Goal: Use online tool/utility: Utilize a website feature to perform a specific function

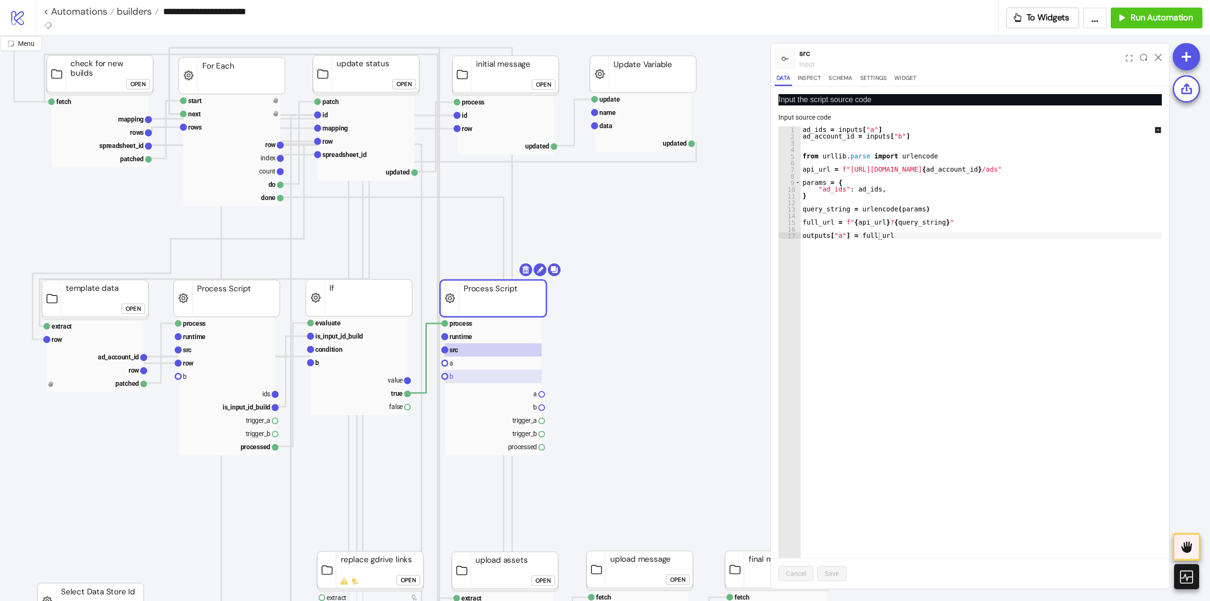
scroll to position [189, 142]
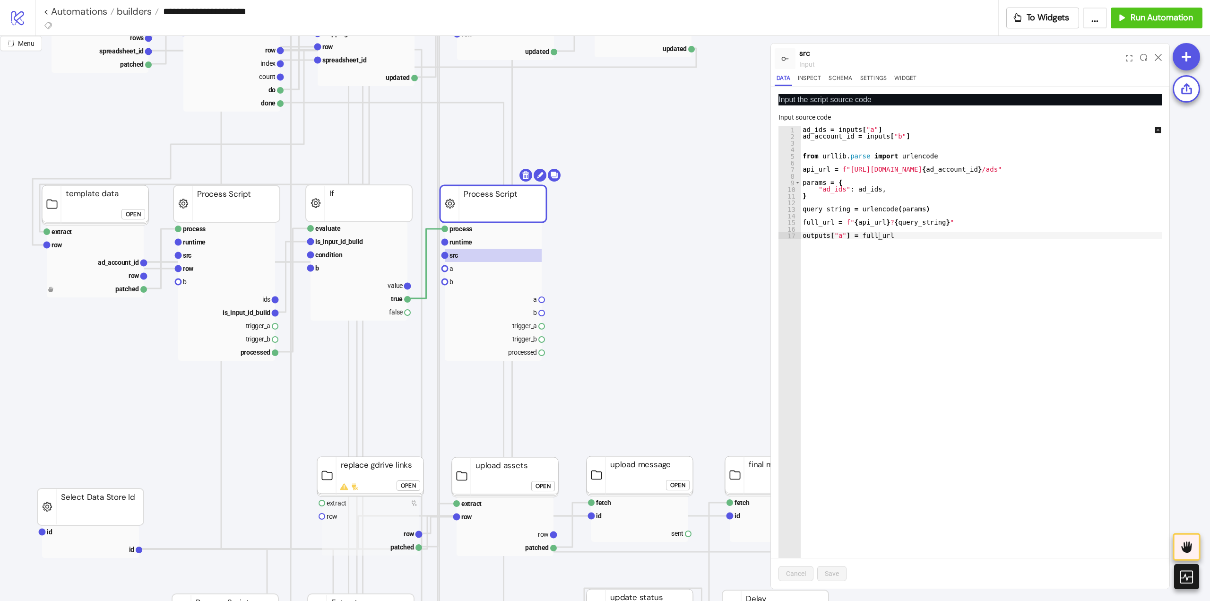
click at [877, 235] on div "ad_ids = inputs [ "a" ] ad_account_id = inputs [ "b" ] from urllib . parse impo…" at bounding box center [987, 354] width 374 height 457
click at [516, 298] on rect at bounding box center [493, 298] width 97 height 13
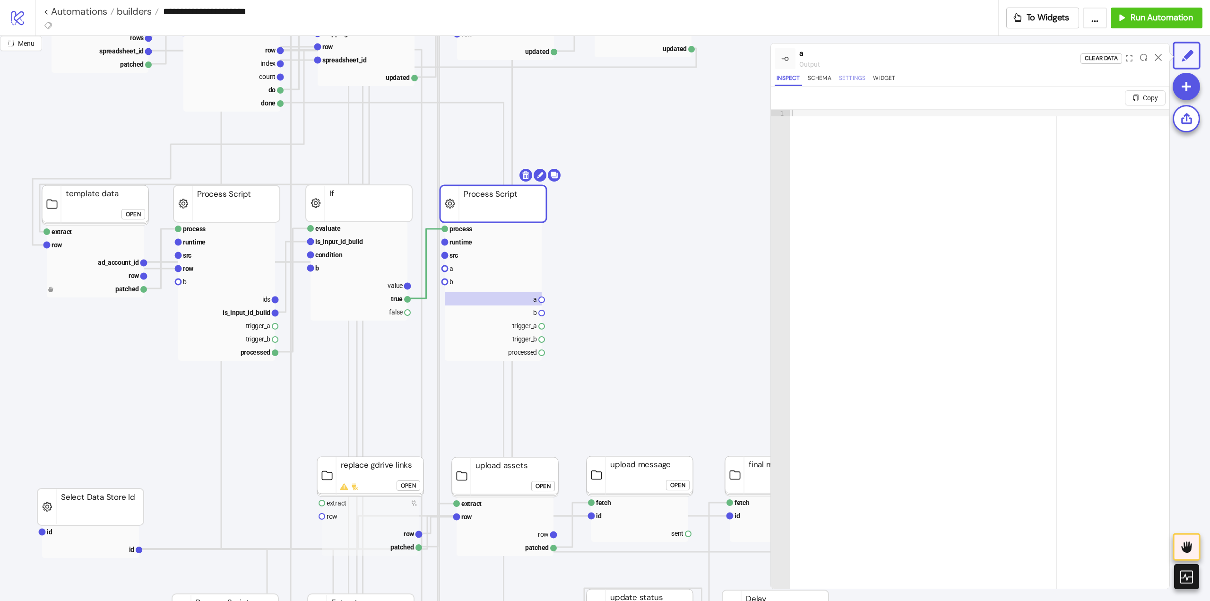
click at [847, 85] on button "Settings" at bounding box center [852, 79] width 31 height 13
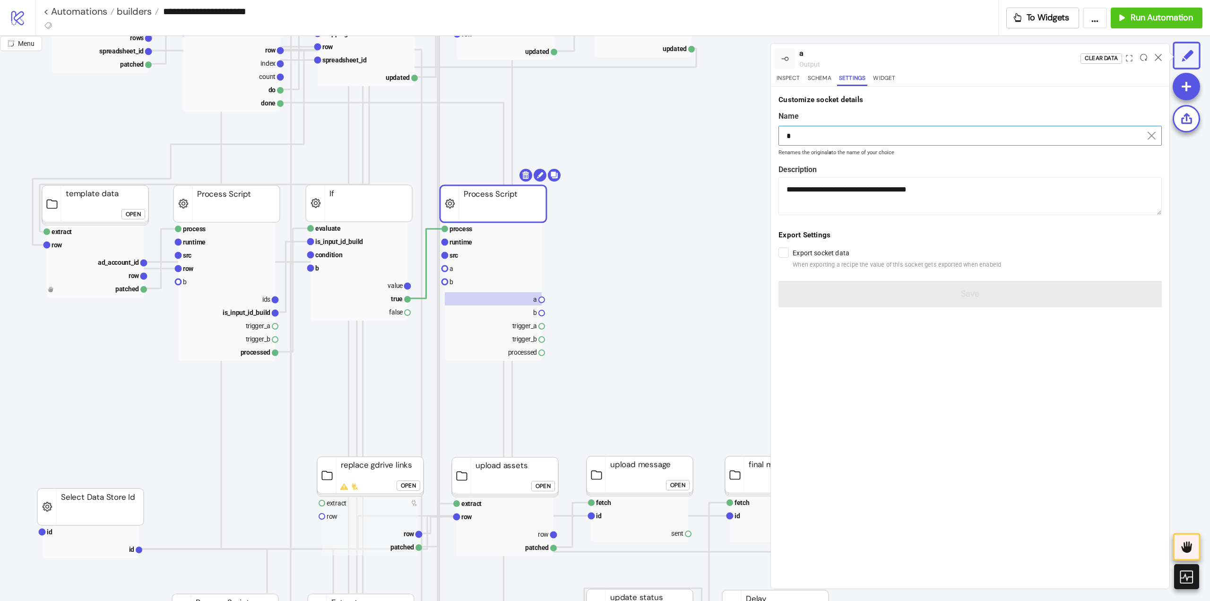
click at [837, 134] on input "*" at bounding box center [969, 136] width 383 height 20
paste input "*******"
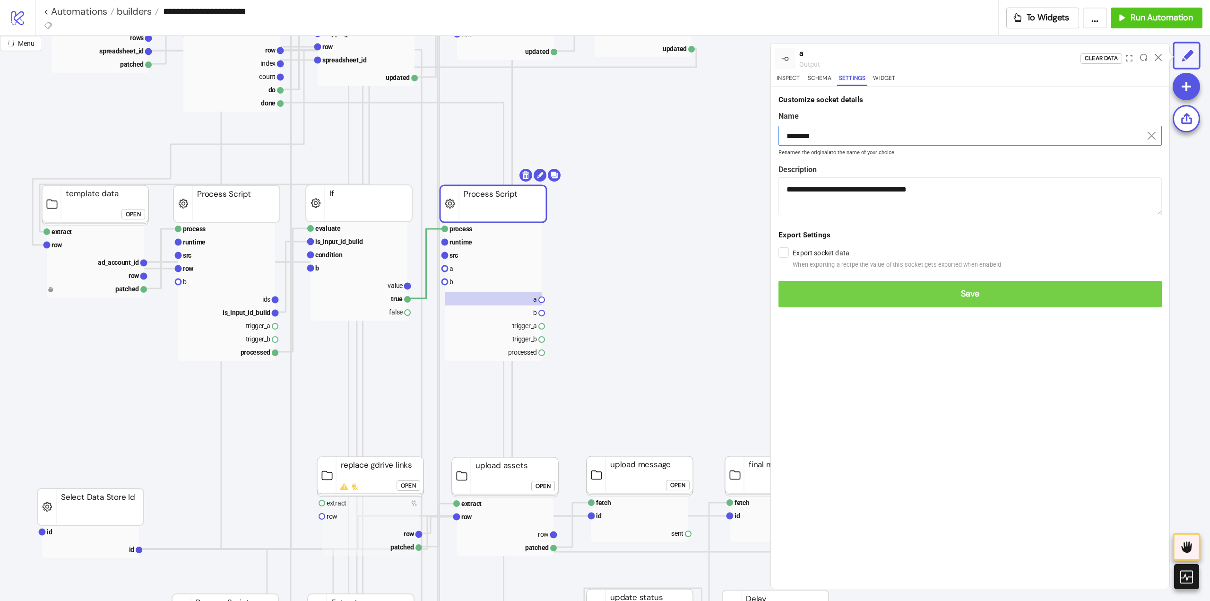
type input "********"
click at [944, 293] on span "Save" at bounding box center [970, 293] width 368 height 11
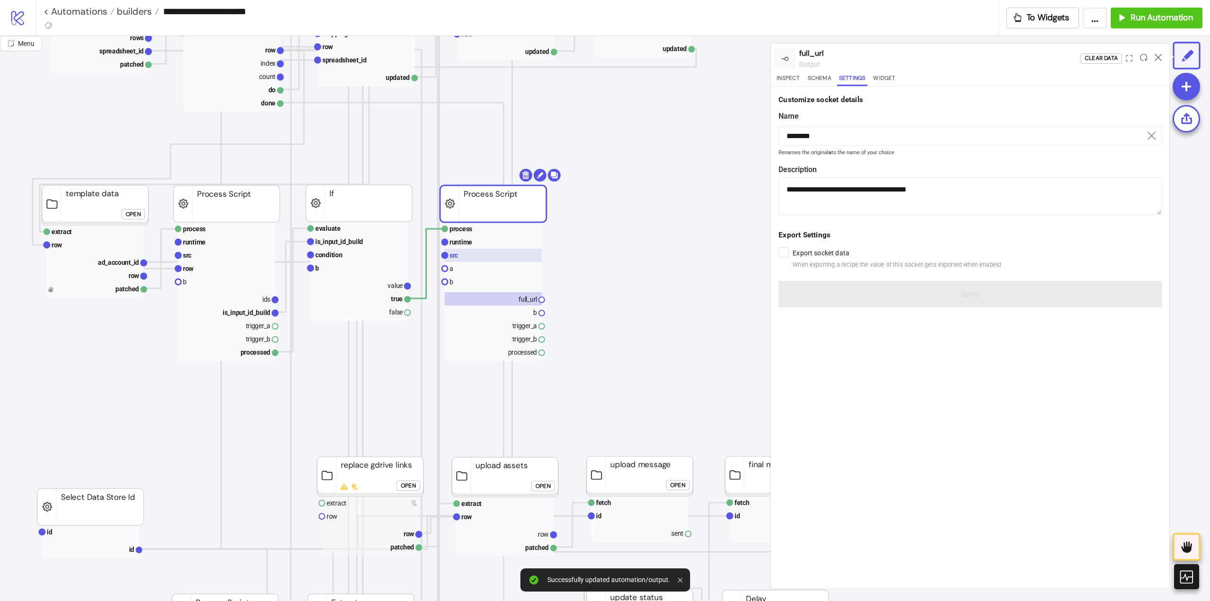
click at [463, 251] on rect at bounding box center [493, 255] width 97 height 13
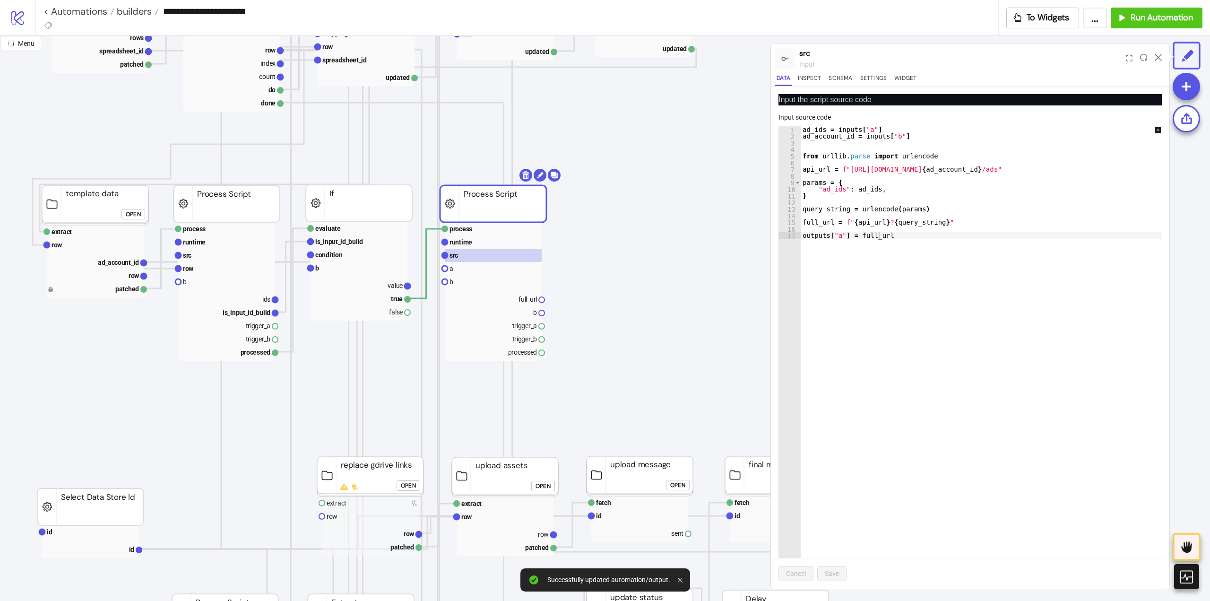
type textarea "**********"
click at [814, 130] on div "ad_ids = inputs [ "a" ] ad_account_id = inputs [ "b" ] from urllib . parse impo…" at bounding box center [987, 354] width 374 height 457
click at [464, 265] on rect at bounding box center [493, 268] width 97 height 13
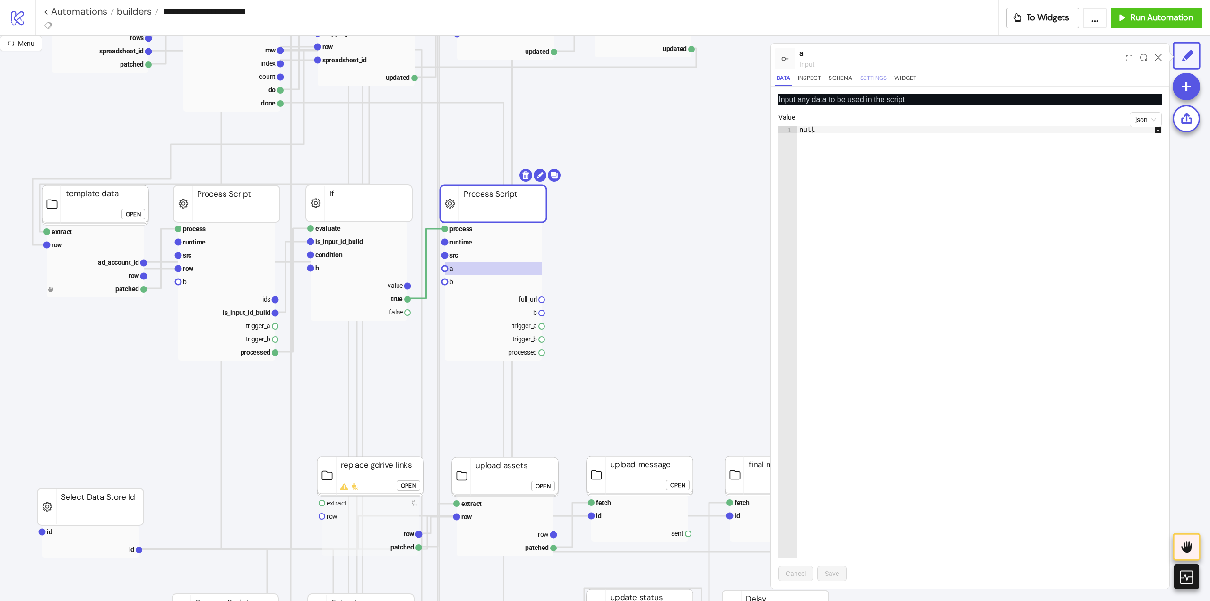
click at [877, 79] on button "Settings" at bounding box center [873, 79] width 31 height 13
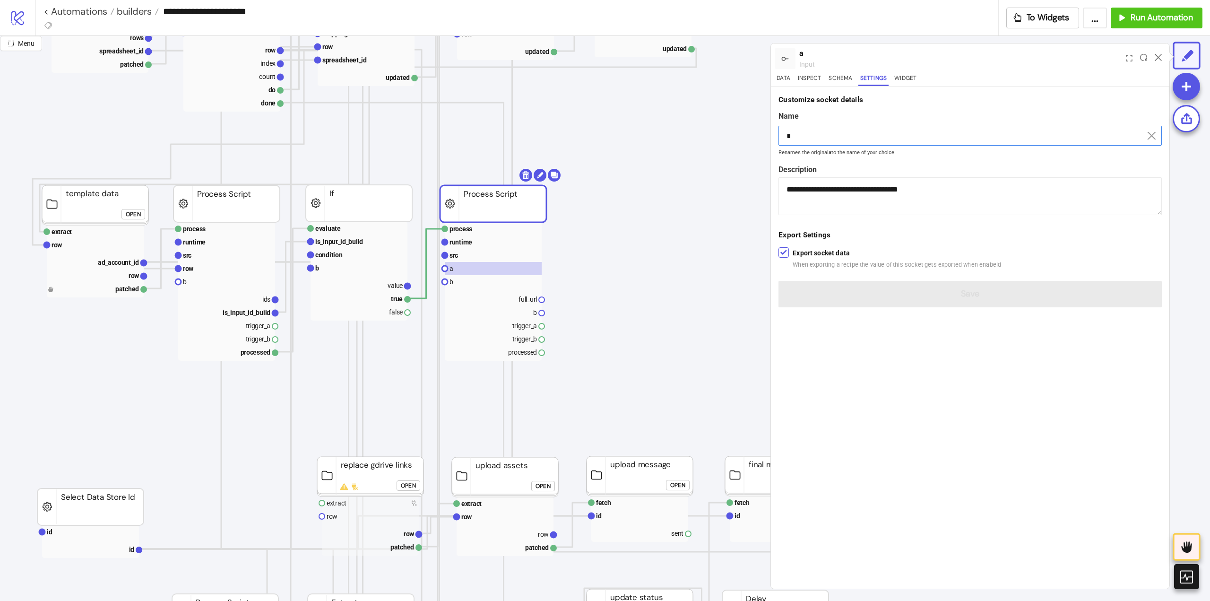
click at [827, 139] on input "*" at bounding box center [969, 136] width 383 height 20
paste input "*****"
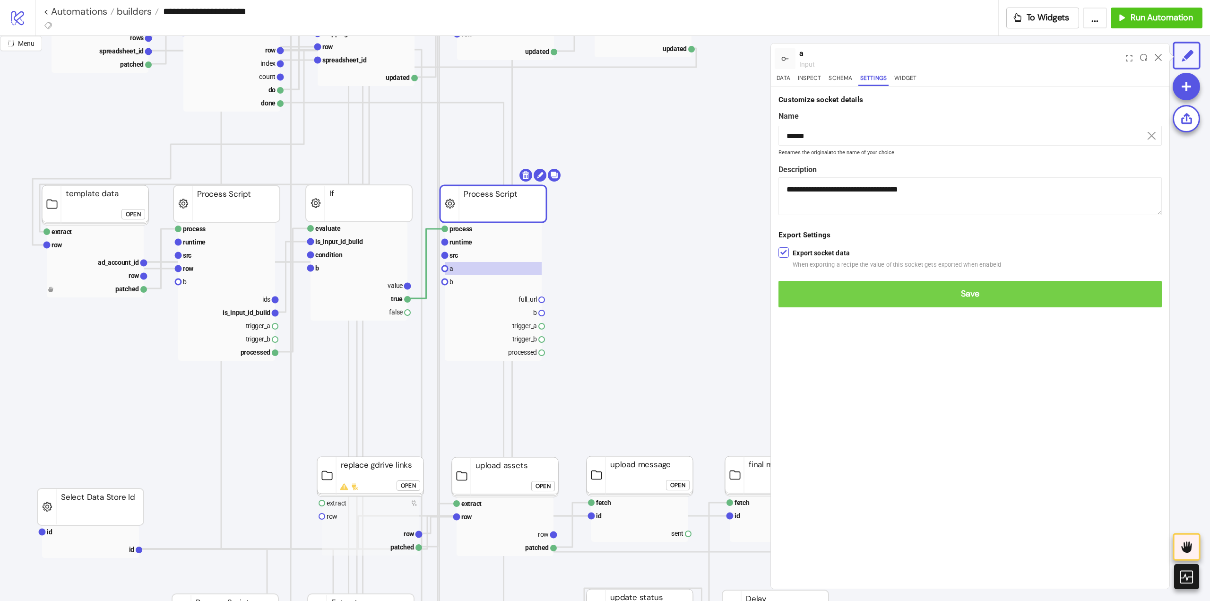
click at [930, 293] on span "Save" at bounding box center [970, 293] width 368 height 11
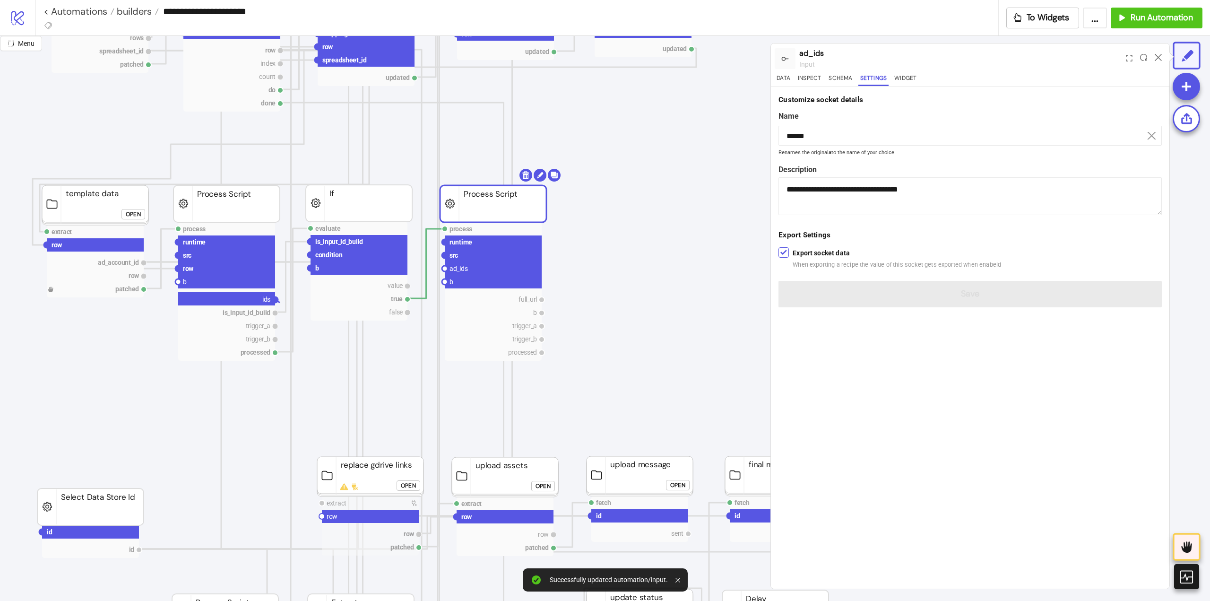
drag, startPoint x: 275, startPoint y: 298, endPoint x: 368, endPoint y: 335, distance: 99.4
click at [443, 268] on circle at bounding box center [445, 269] width 6 height 6
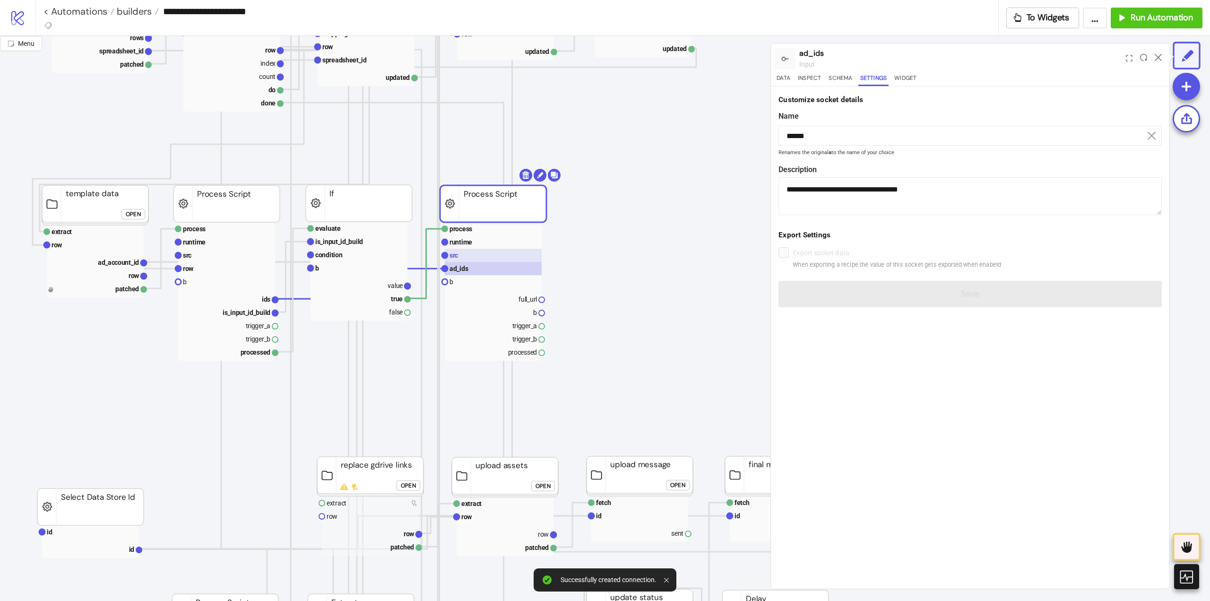
drag, startPoint x: 460, startPoint y: 257, endPoint x: 478, endPoint y: 253, distance: 18.9
click at [460, 257] on rect at bounding box center [493, 255] width 97 height 13
type input "***"
type textarea "**********"
click at [788, 76] on button "Data" at bounding box center [782, 79] width 17 height 13
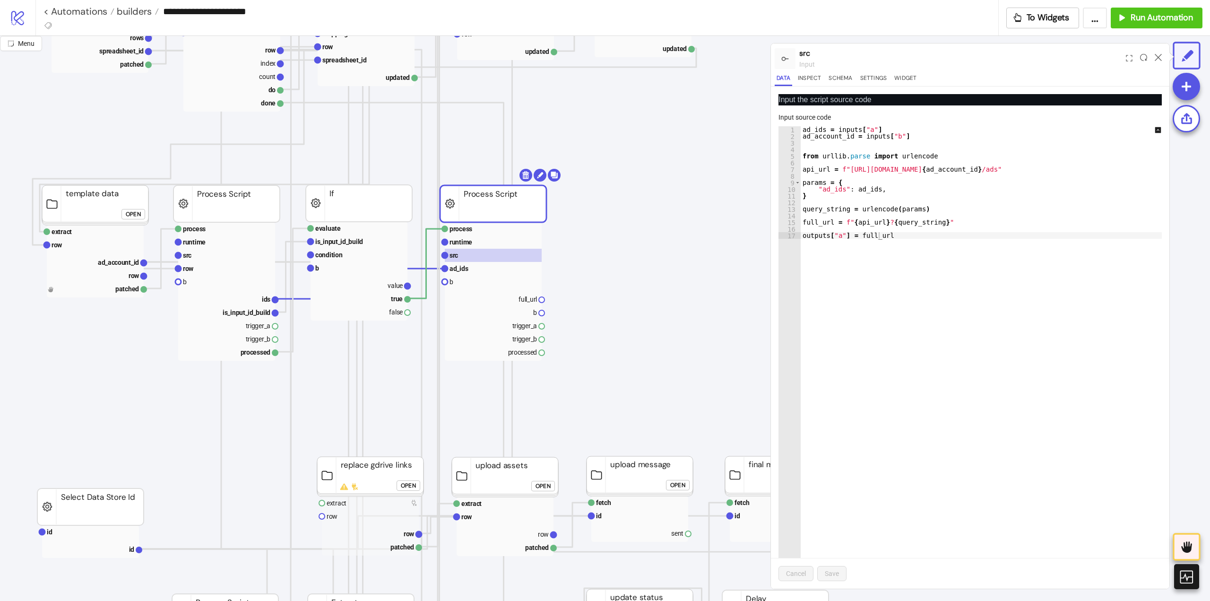
type textarea "**********"
click at [825, 136] on div "ad_ids = inputs [ "a" ] ad_account_id = inputs [ "b" ] from urllib . parse impo…" at bounding box center [987, 354] width 374 height 457
drag, startPoint x: 470, startPoint y: 278, endPoint x: 686, endPoint y: 215, distance: 225.0
click at [473, 278] on rect at bounding box center [493, 281] width 97 height 13
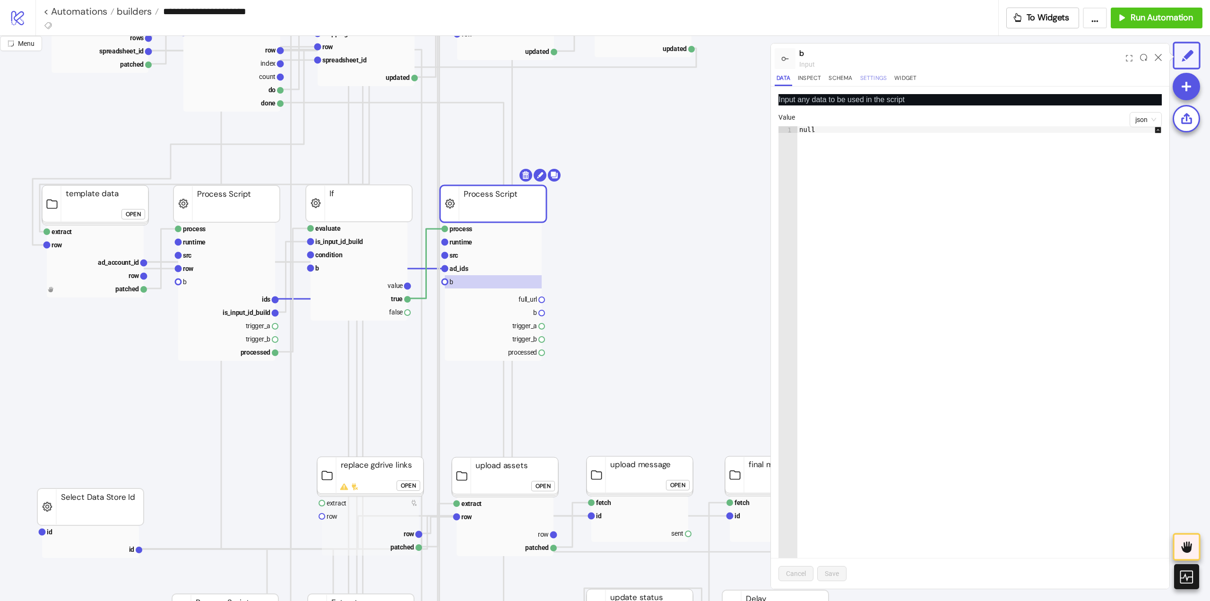
click at [869, 84] on button "Settings" at bounding box center [873, 79] width 31 height 13
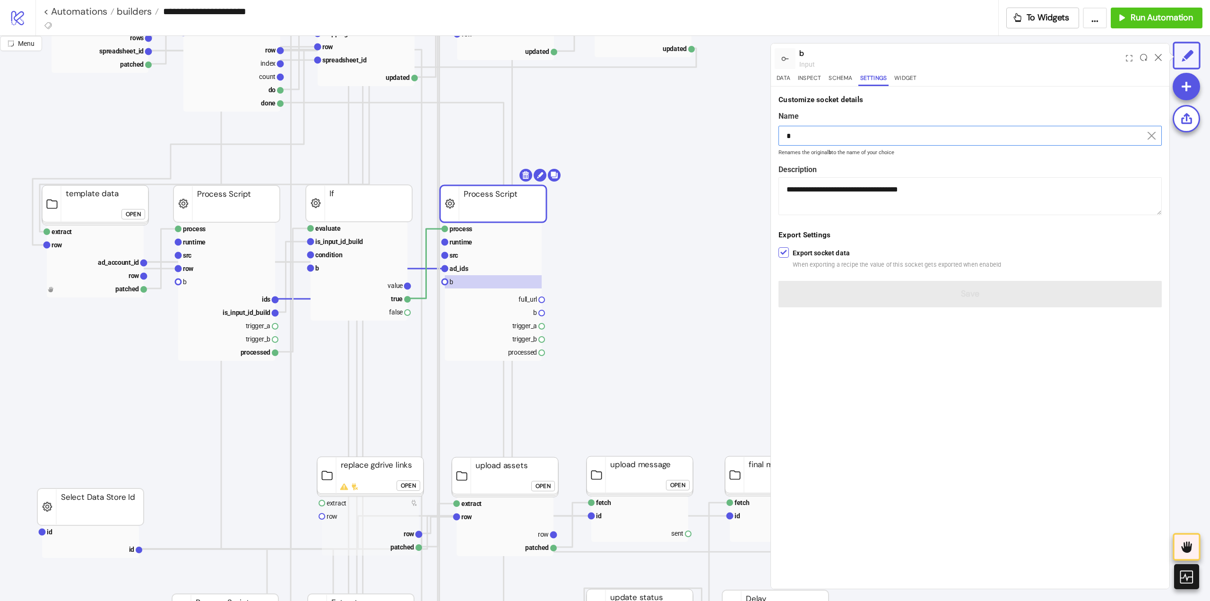
click at [845, 127] on input "*" at bounding box center [969, 136] width 383 height 20
paste input "**********"
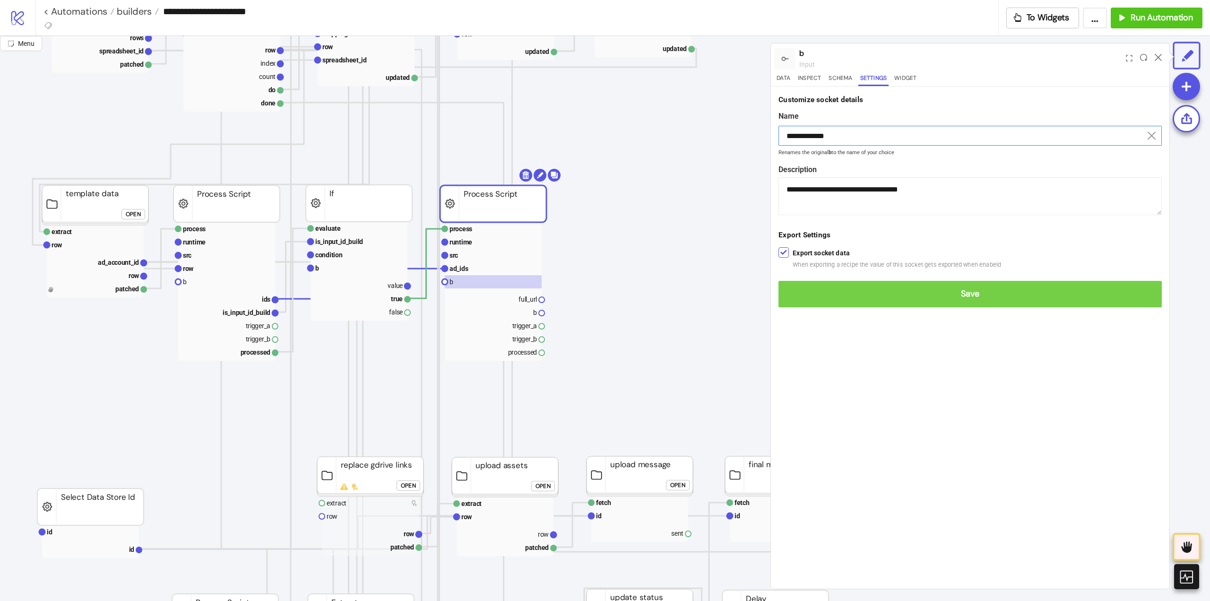
type input "**********"
click at [946, 295] on span "Save" at bounding box center [970, 293] width 368 height 11
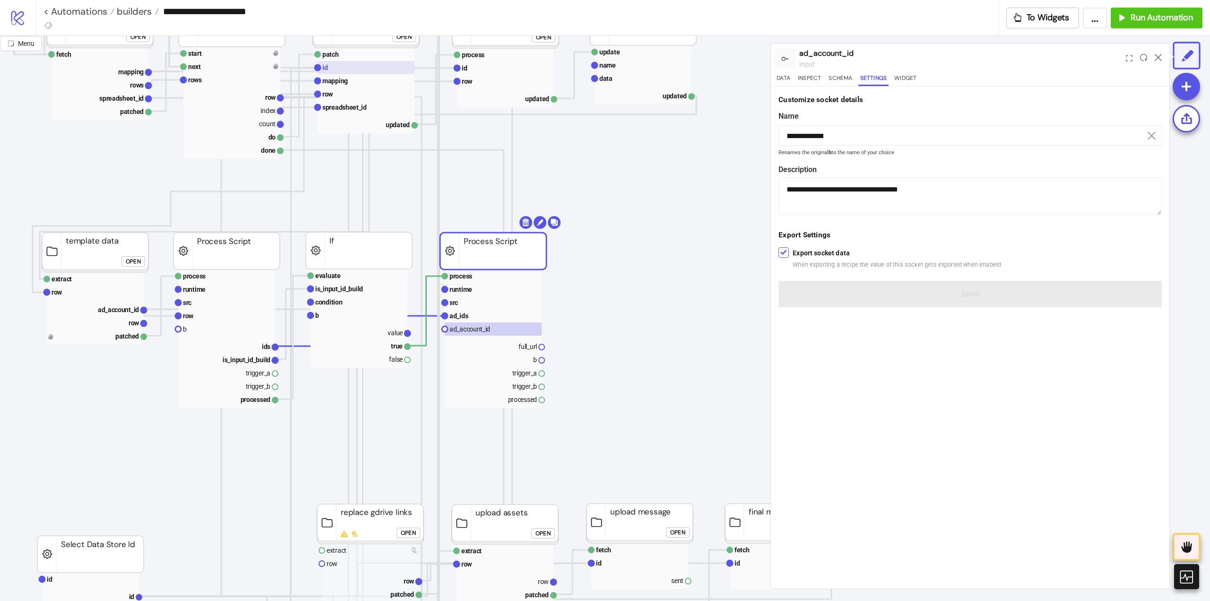
scroll to position [95, 142]
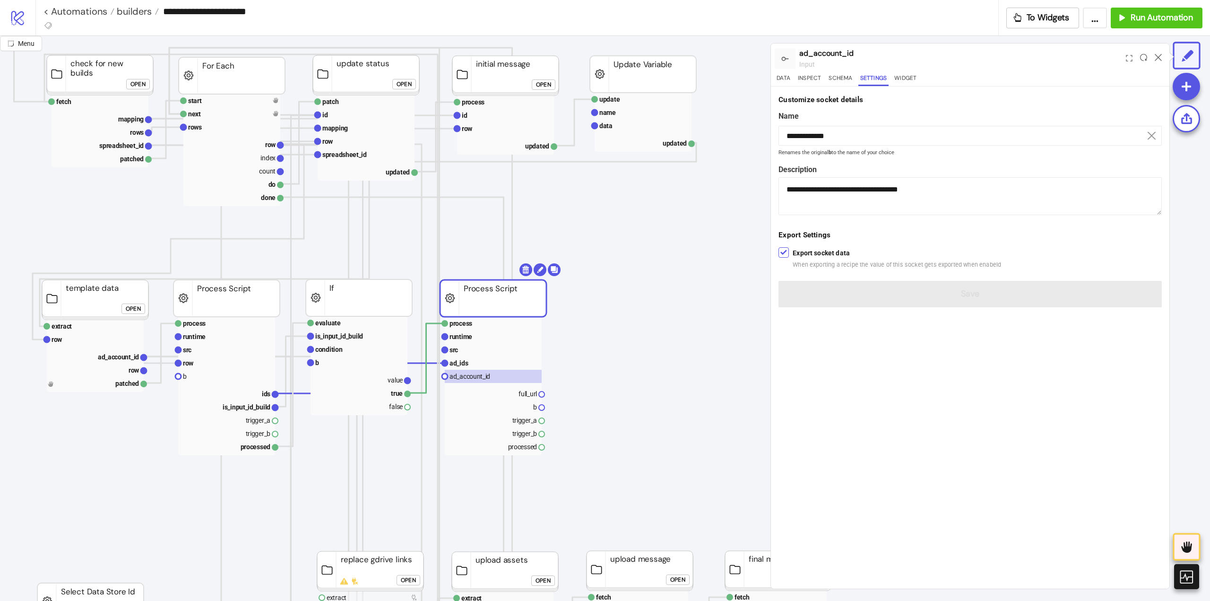
drag, startPoint x: 143, startPoint y: 358, endPoint x: 275, endPoint y: 392, distance: 135.8
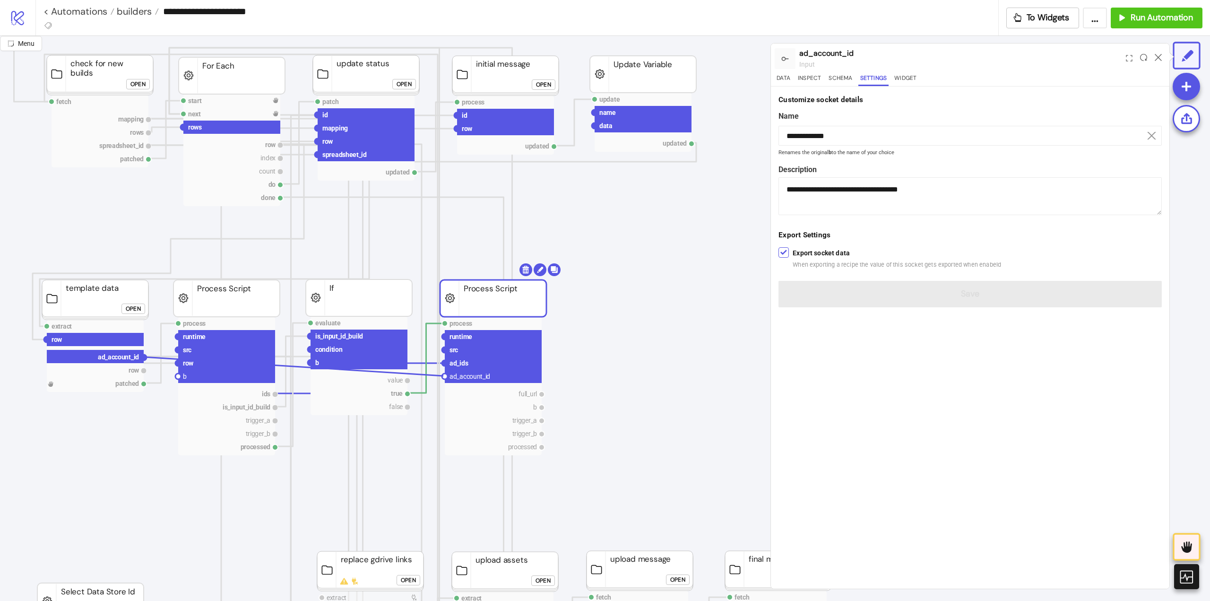
click at [443, 376] on circle at bounding box center [445, 376] width 6 height 6
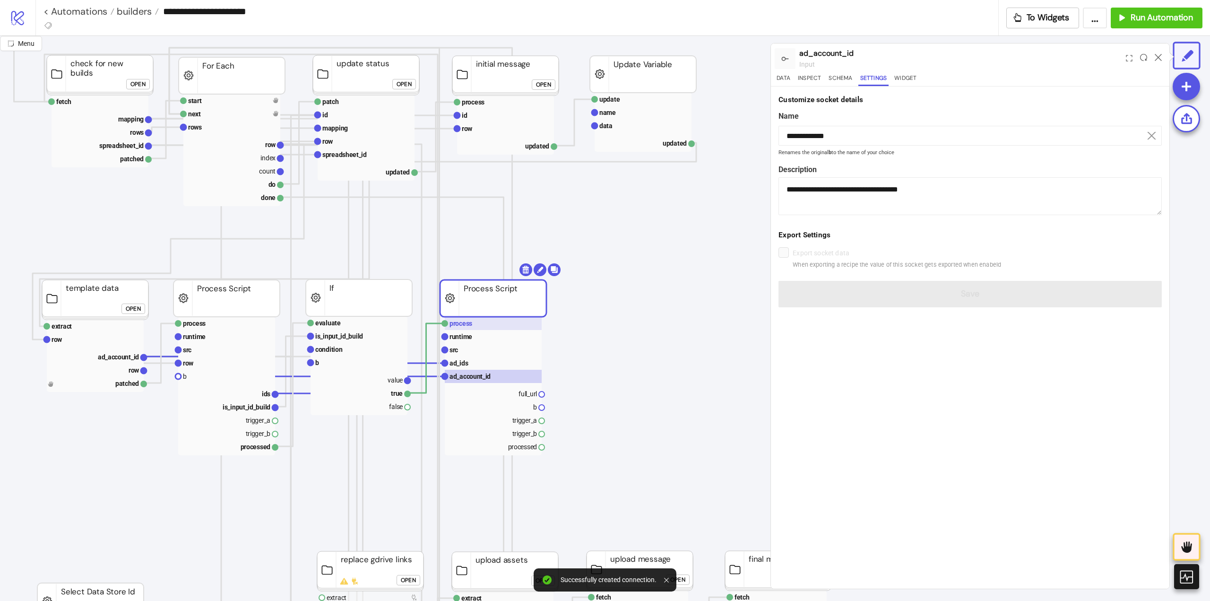
click at [468, 323] on text "process" at bounding box center [460, 323] width 23 height 8
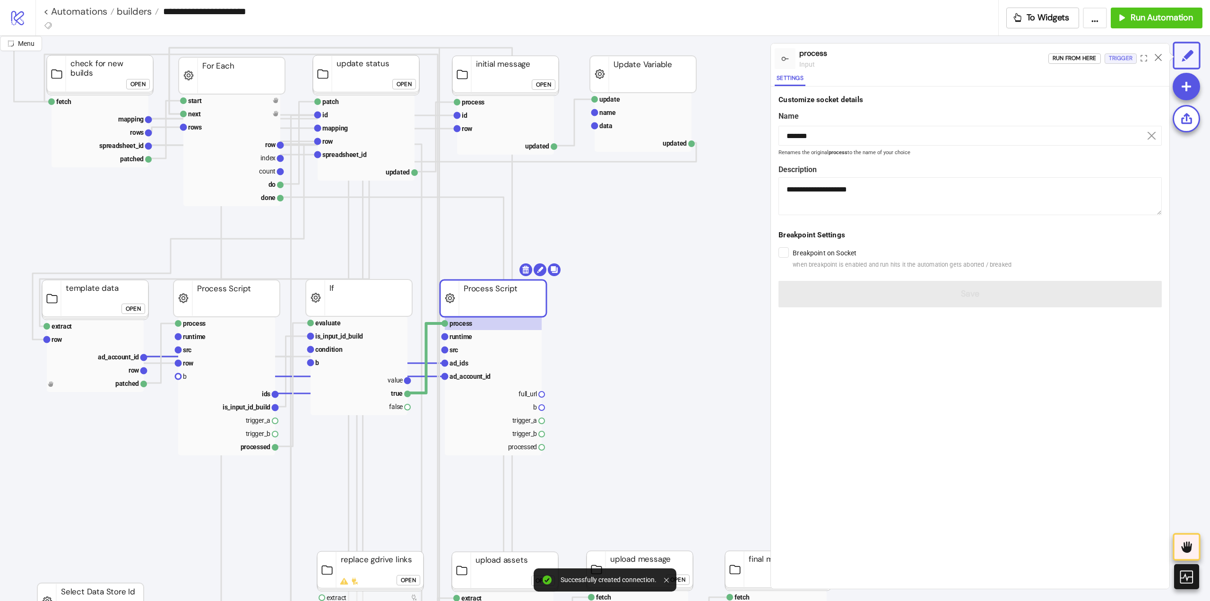
click at [1125, 61] on div "Trigger" at bounding box center [1121, 58] width 24 height 11
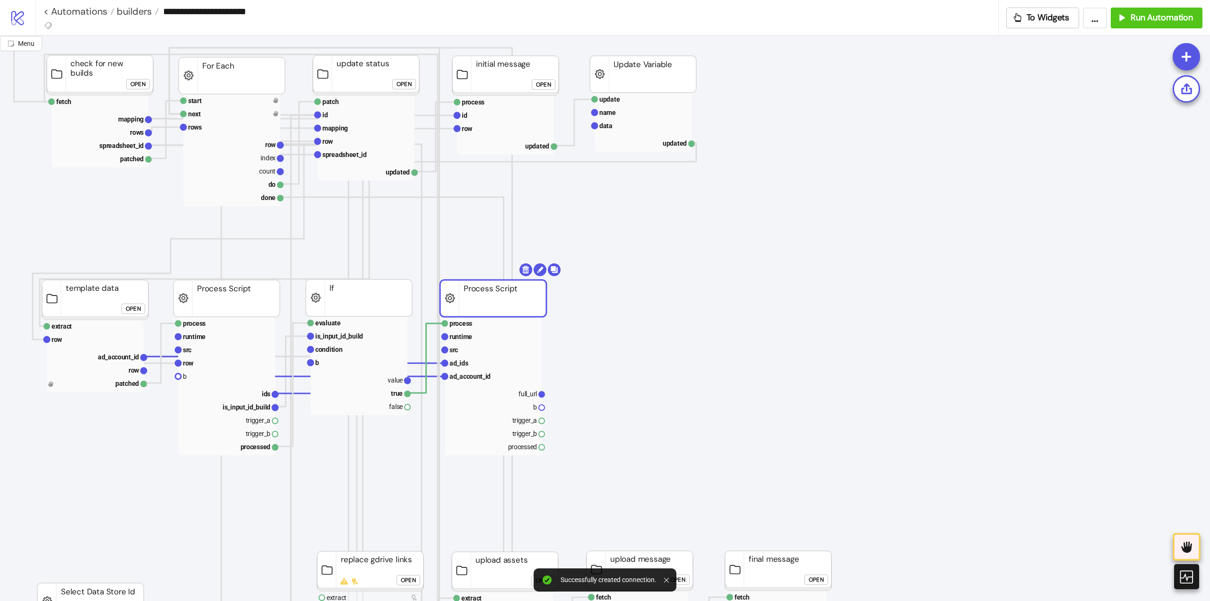
scroll to position [189, 142]
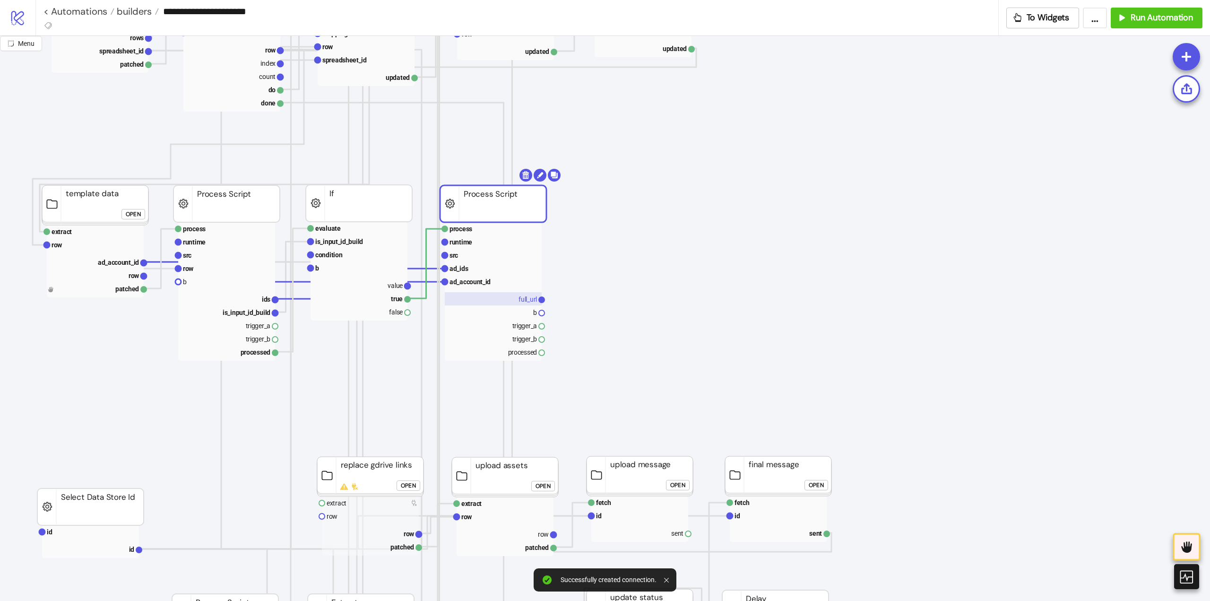
click at [528, 297] on text "full_url" at bounding box center [527, 299] width 18 height 8
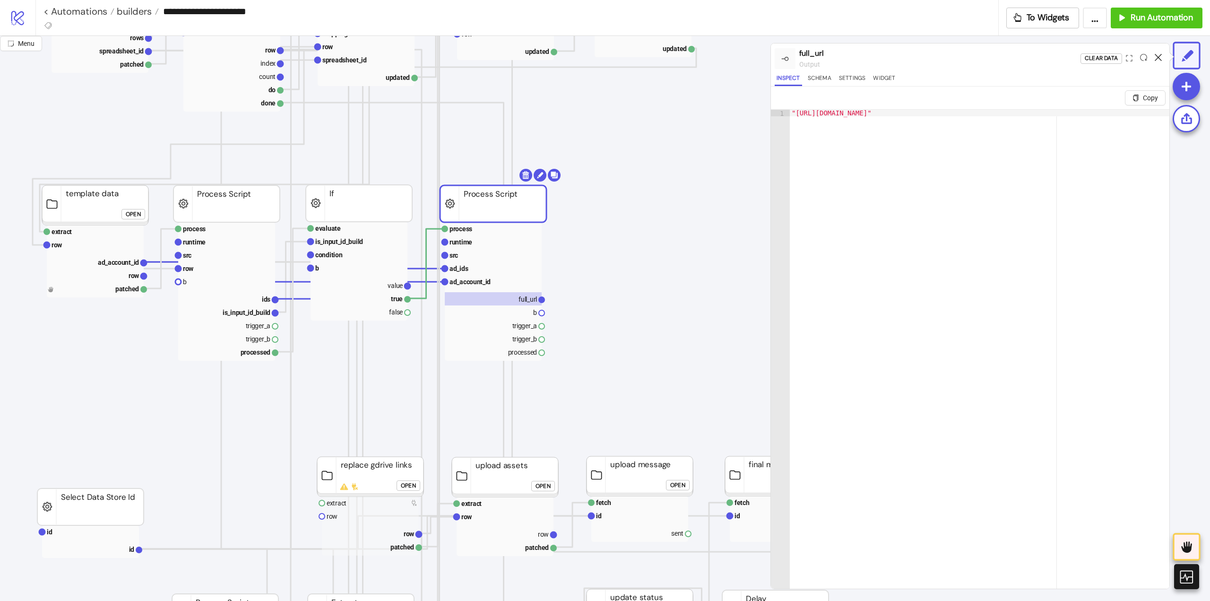
click at [1157, 58] on icon at bounding box center [1157, 57] width 7 height 7
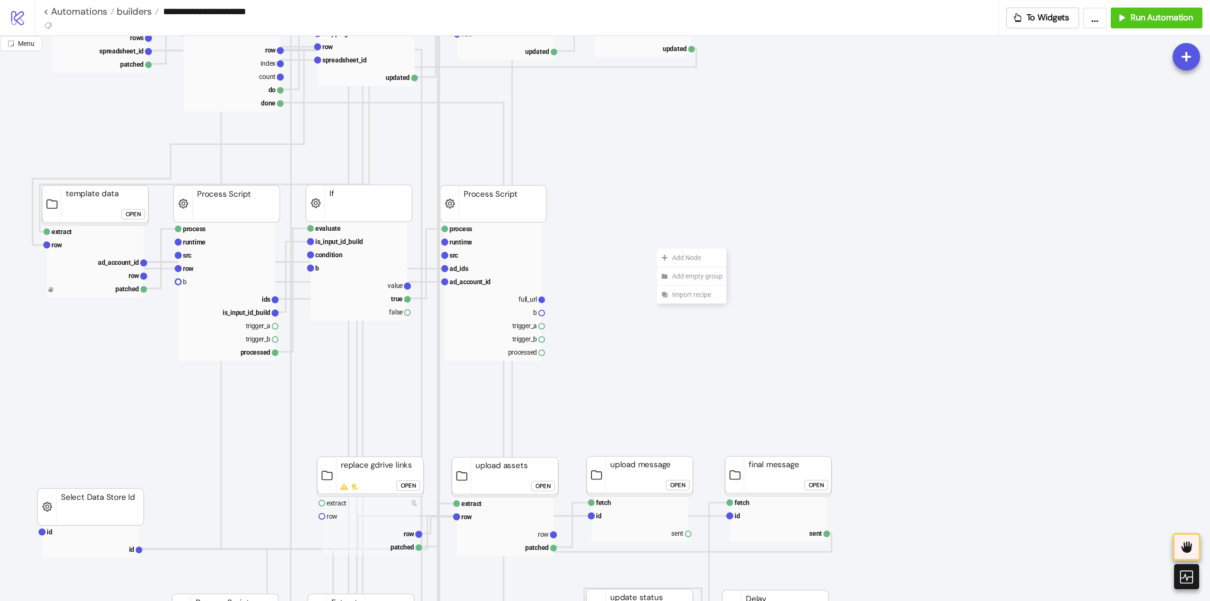
click at [666, 253] on div "Add Node" at bounding box center [691, 258] width 69 height 18
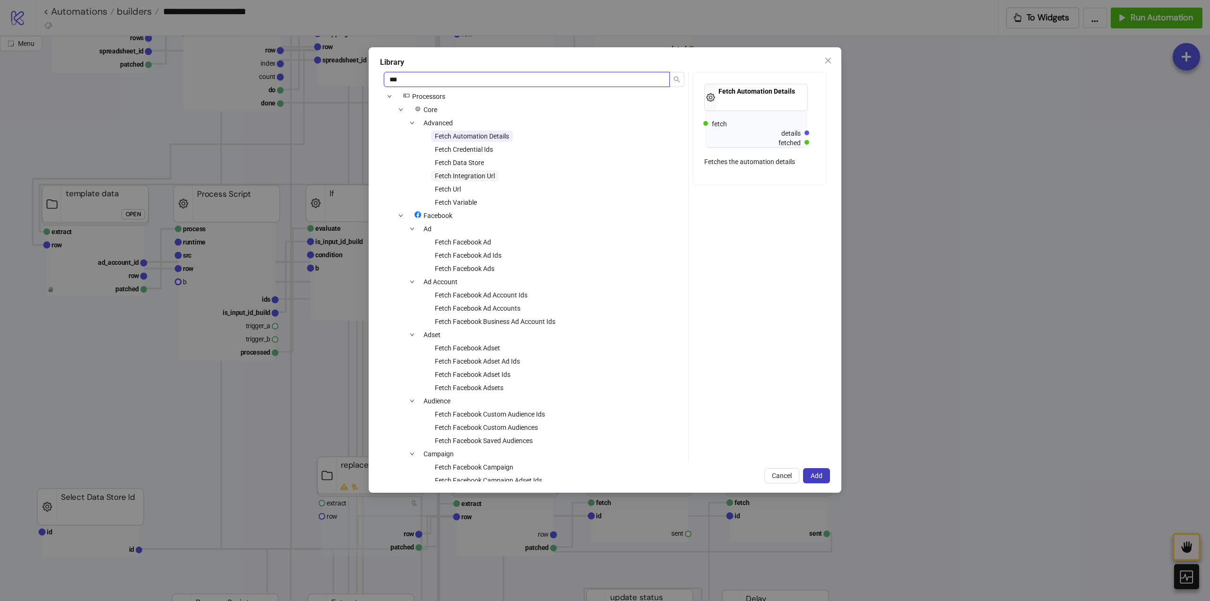
type input "***"
click at [466, 175] on span "Fetch Integration Url" at bounding box center [465, 176] width 60 height 8
click at [818, 467] on div "Library *** icons/node Processors Core Advanced Fetch Automation Details Fetch …" at bounding box center [605, 269] width 473 height 445
click at [818, 473] on span "Add" at bounding box center [816, 476] width 12 height 8
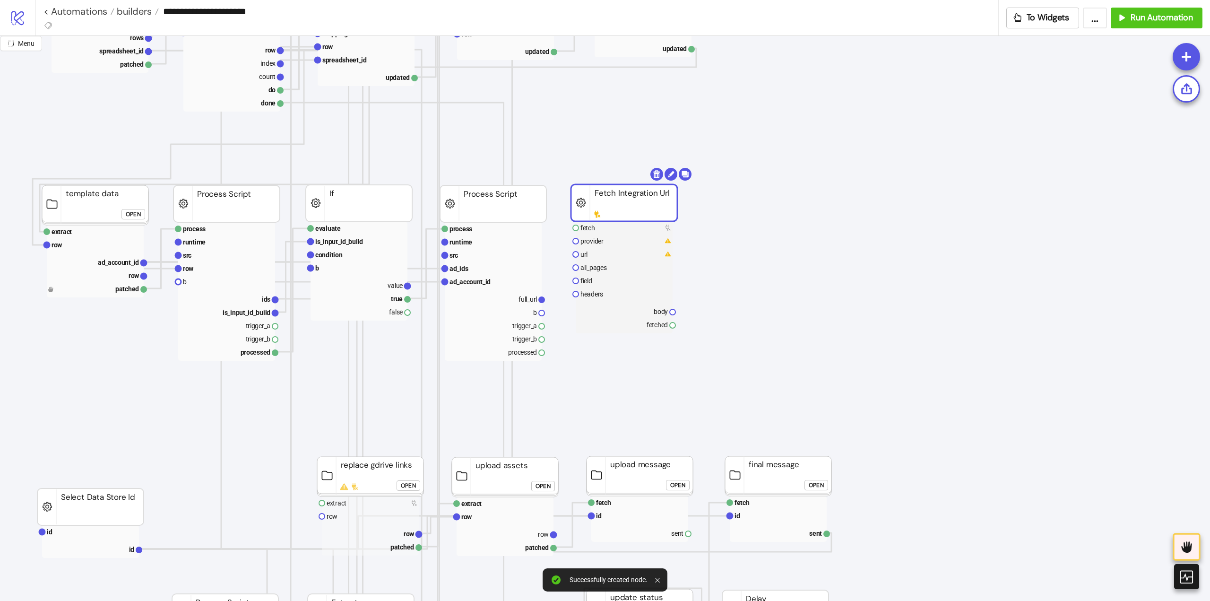
drag, startPoint x: 679, startPoint y: 266, endPoint x: 600, endPoint y: 275, distance: 80.3
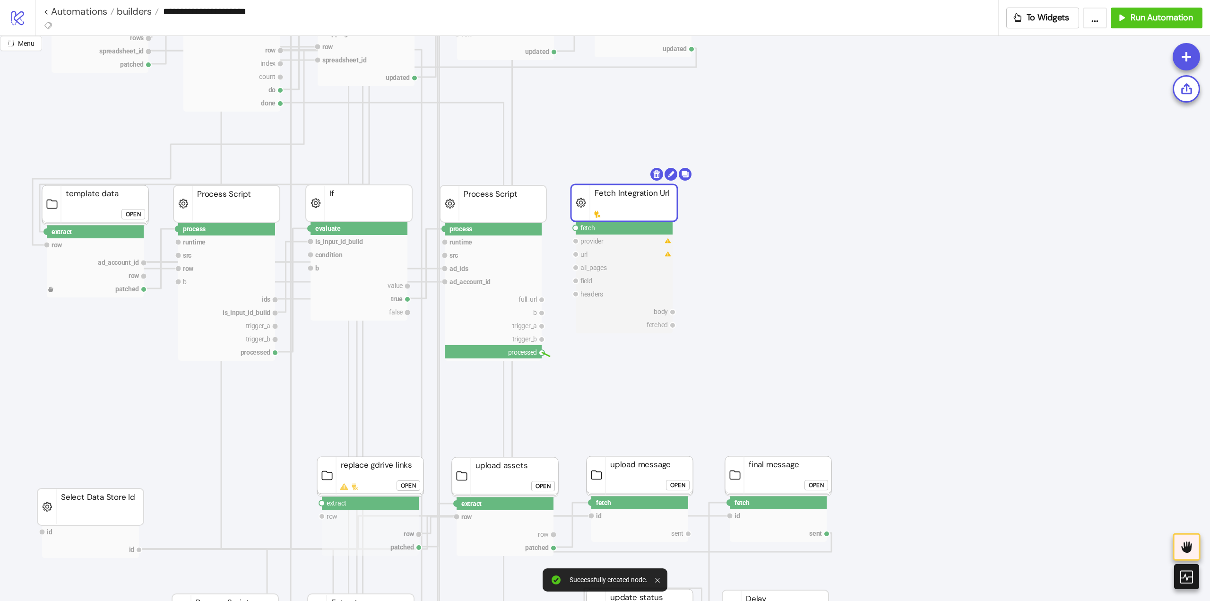
drag, startPoint x: 543, startPoint y: 352, endPoint x: 570, endPoint y: 330, distance: 35.0
click at [576, 227] on circle at bounding box center [576, 228] width 6 height 6
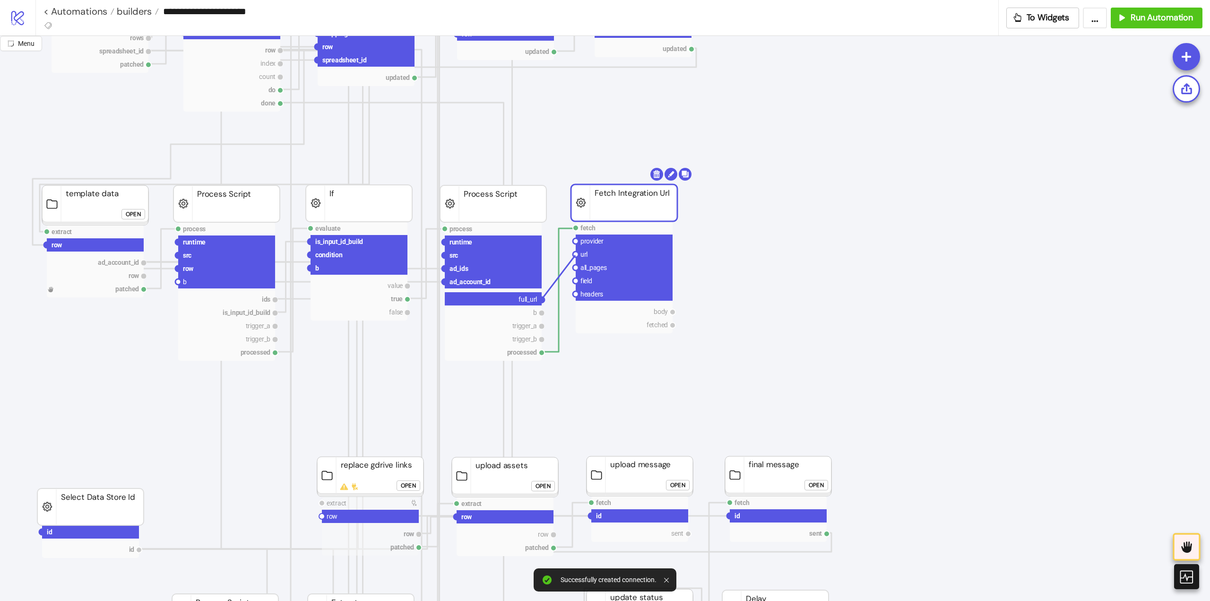
click at [576, 255] on circle at bounding box center [576, 254] width 6 height 6
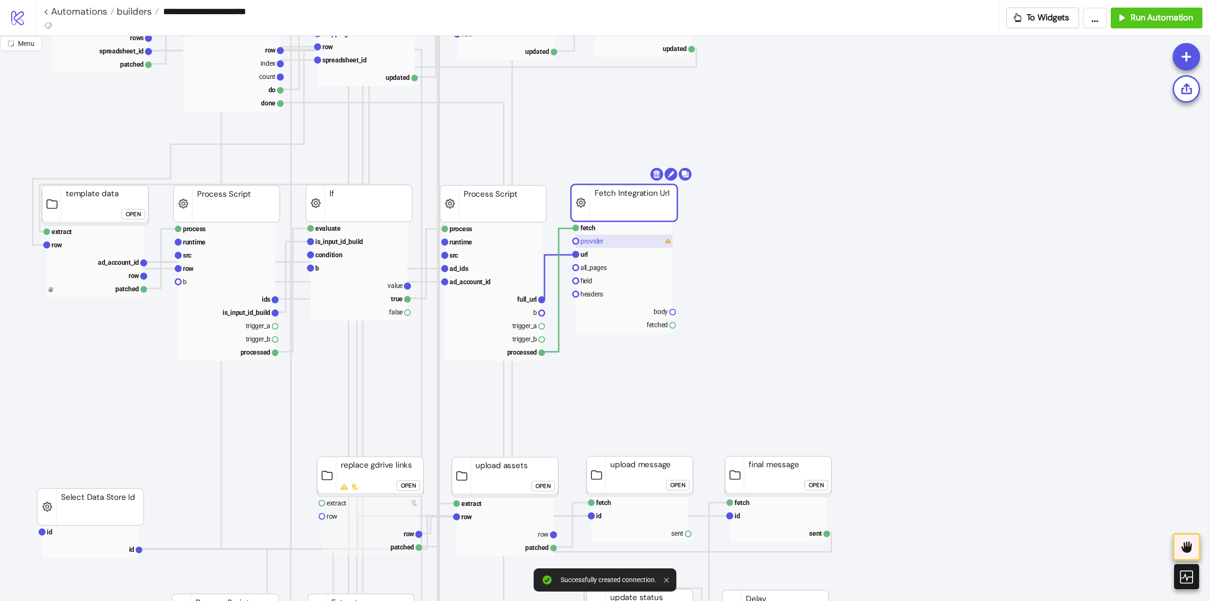
click at [587, 237] on text "provider" at bounding box center [591, 241] width 23 height 8
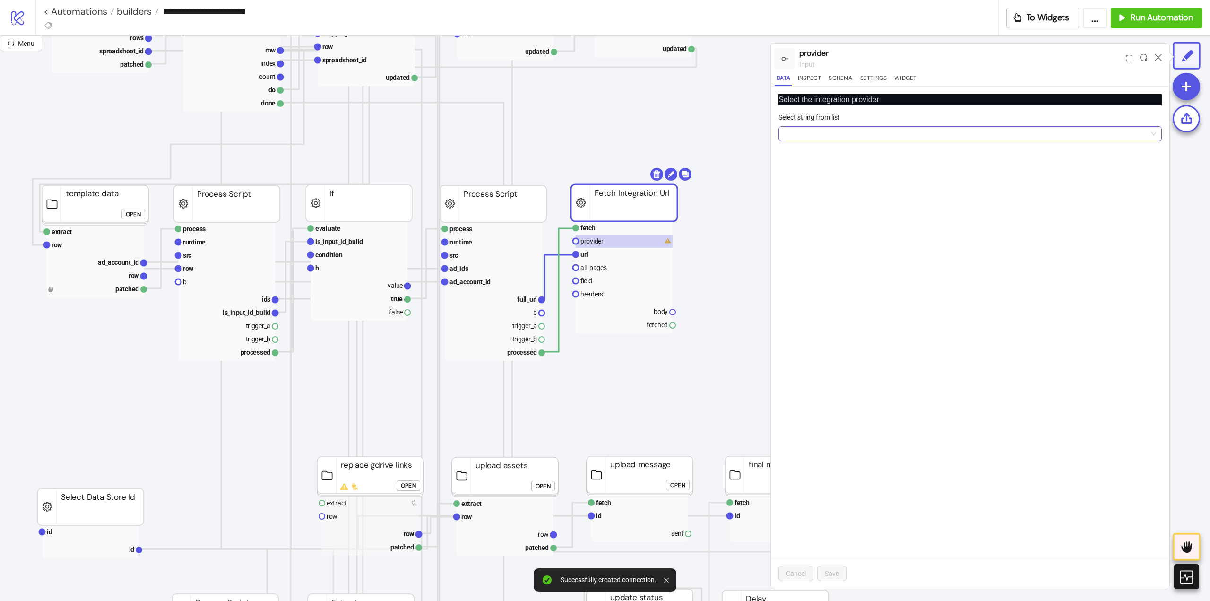
click at [844, 128] on input "Select string from list" at bounding box center [965, 134] width 363 height 14
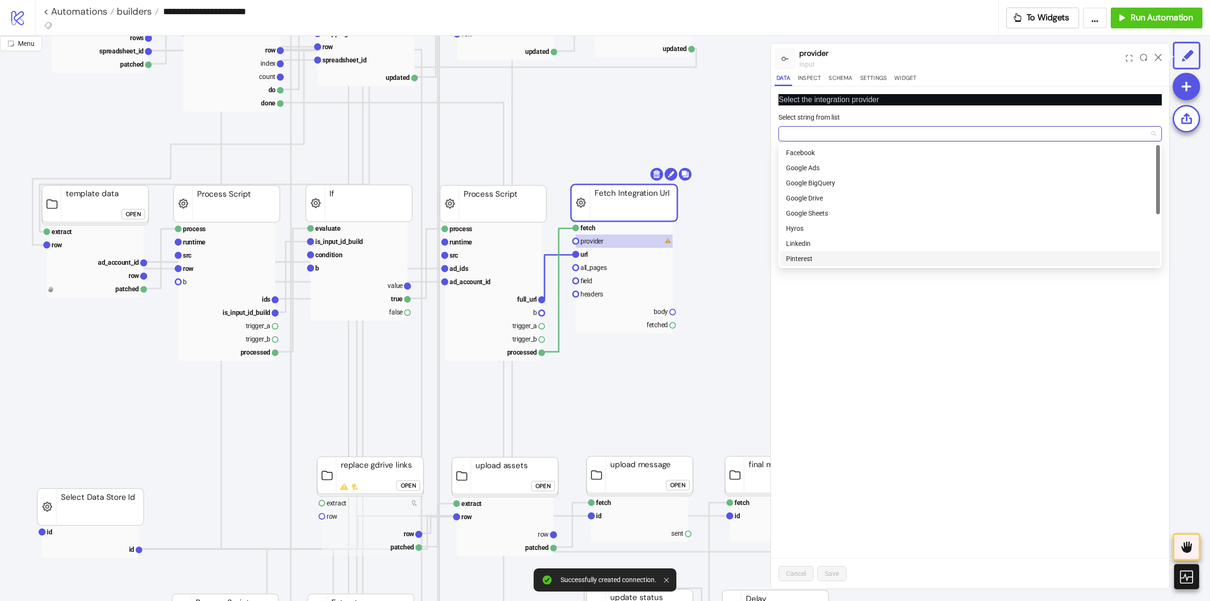
click at [817, 257] on div "Pinterest" at bounding box center [970, 258] width 368 height 10
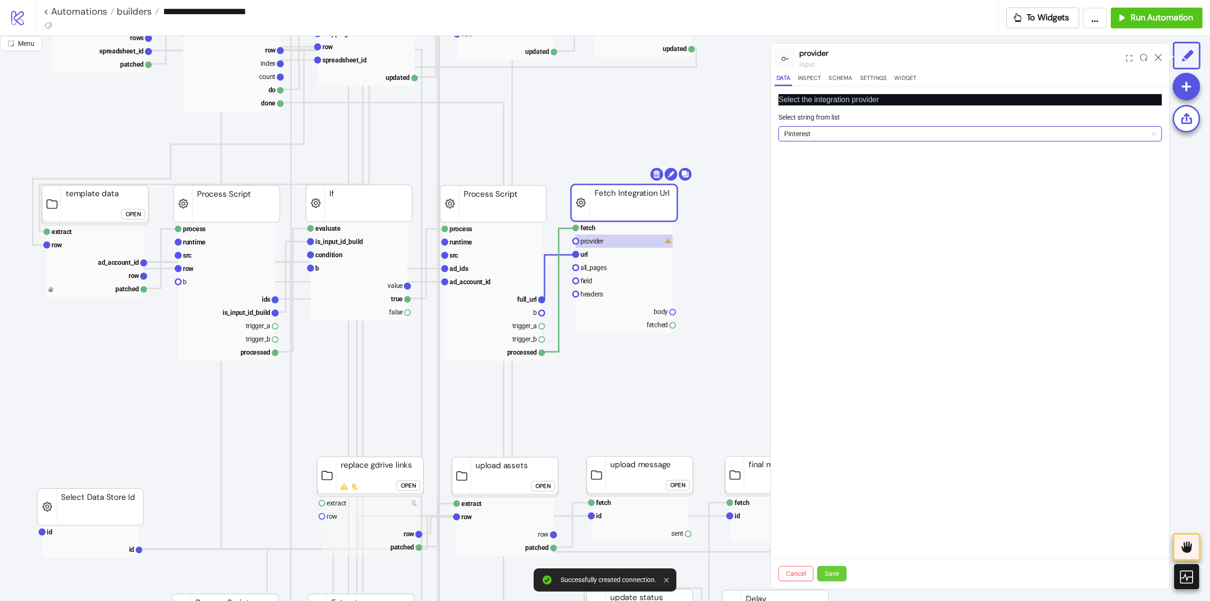
click at [835, 568] on button "Save" at bounding box center [831, 573] width 29 height 15
click at [594, 231] on text "fetch" at bounding box center [587, 228] width 15 height 8
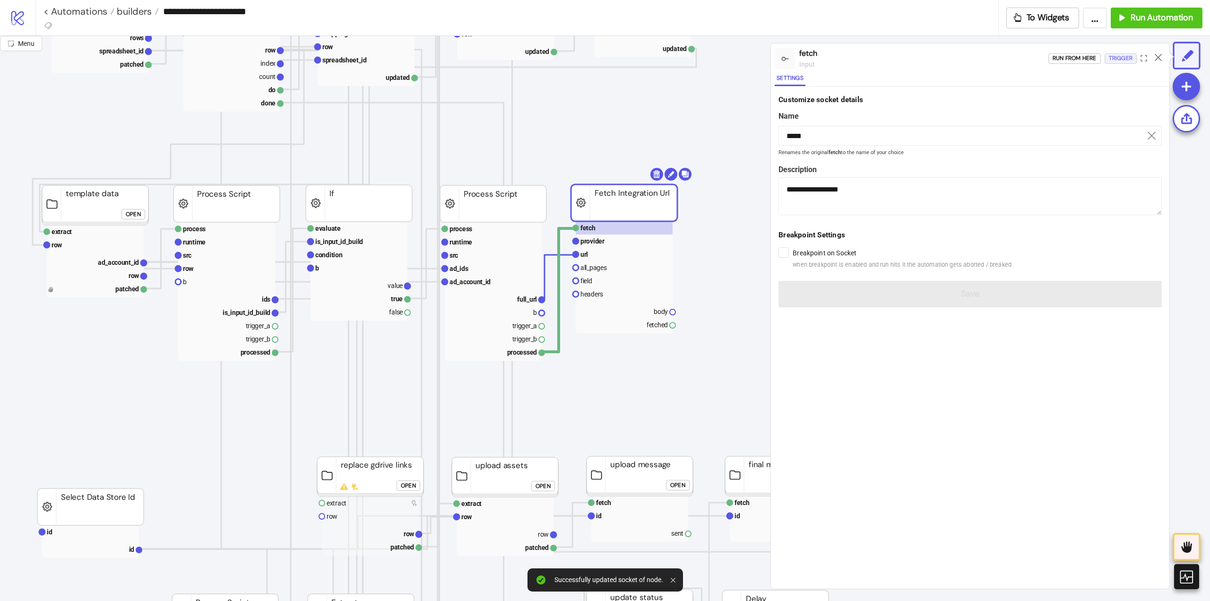
click at [1126, 60] on div "Trigger" at bounding box center [1121, 58] width 24 height 11
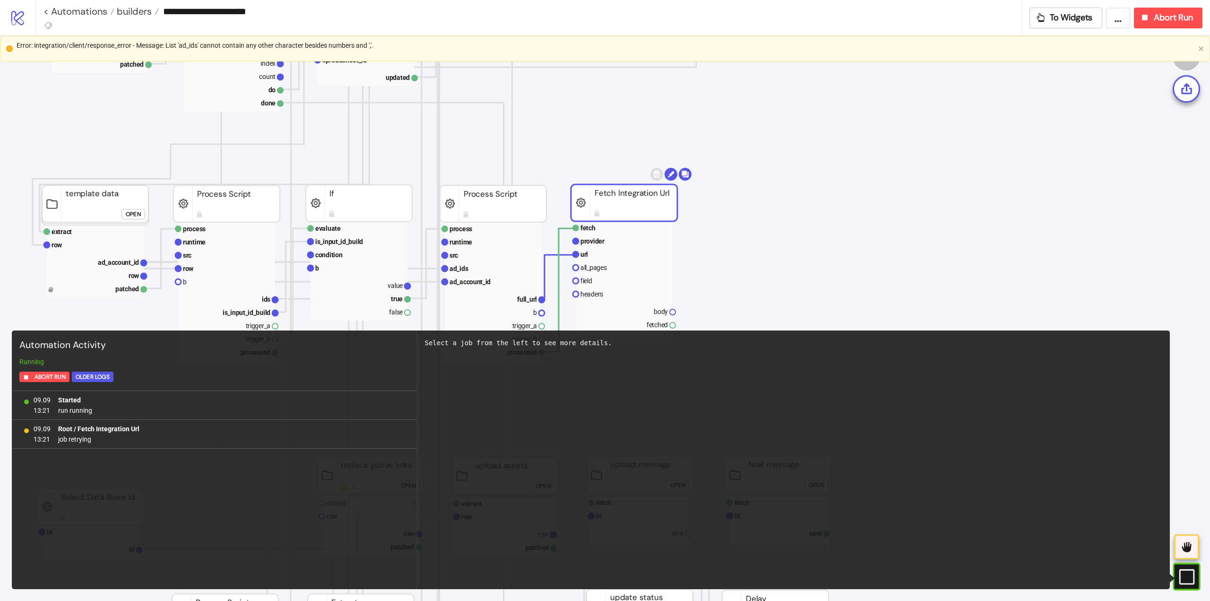
click at [345, 48] on div "Error: integration/client/response_error - Message: List 'ad_ids' cannot contai…" at bounding box center [605, 45] width 1177 height 10
copy div "Error: integration/client/response_error - Message: List 'ad_ids' cannot contai…"
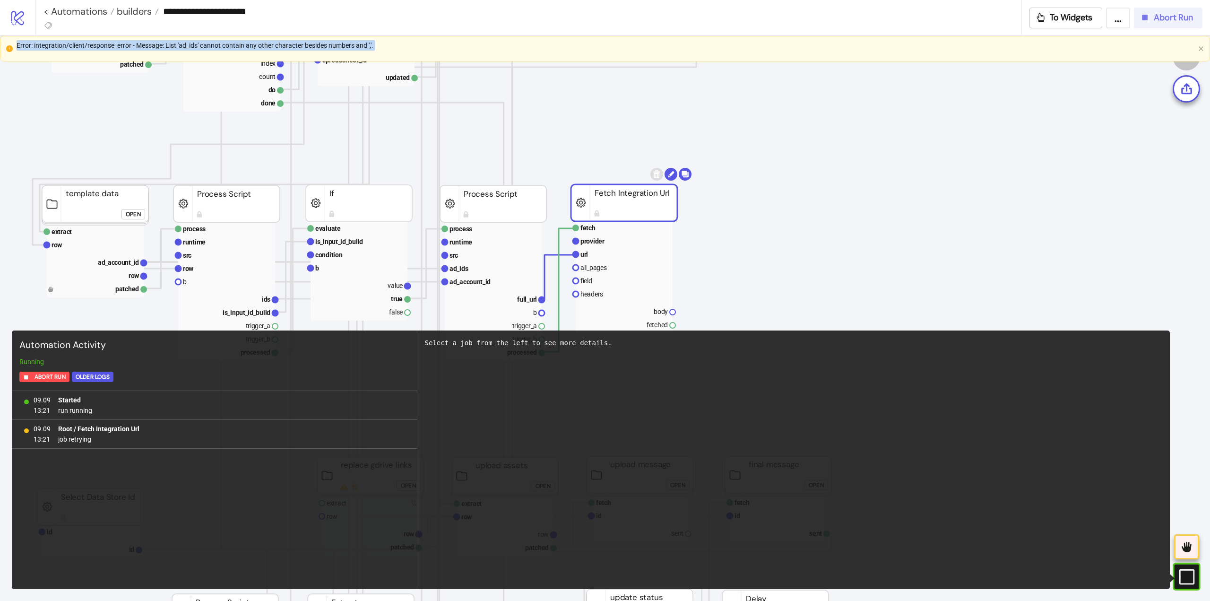
click at [1150, 22] on icon "button" at bounding box center [1144, 17] width 10 height 10
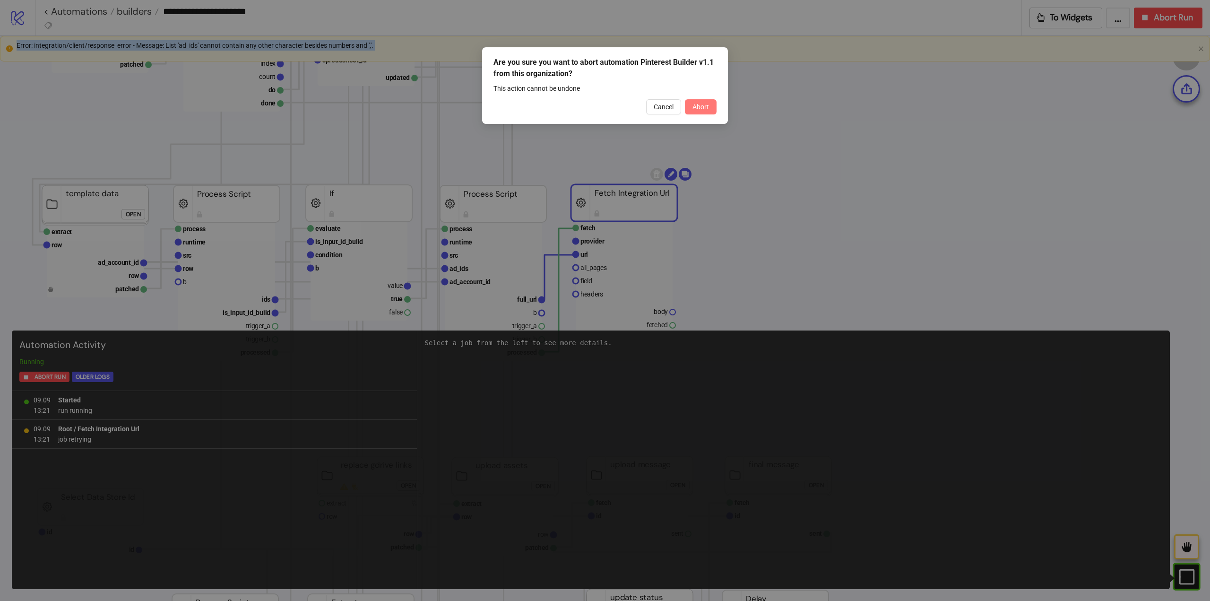
click at [705, 112] on button "Abort" at bounding box center [701, 106] width 32 height 15
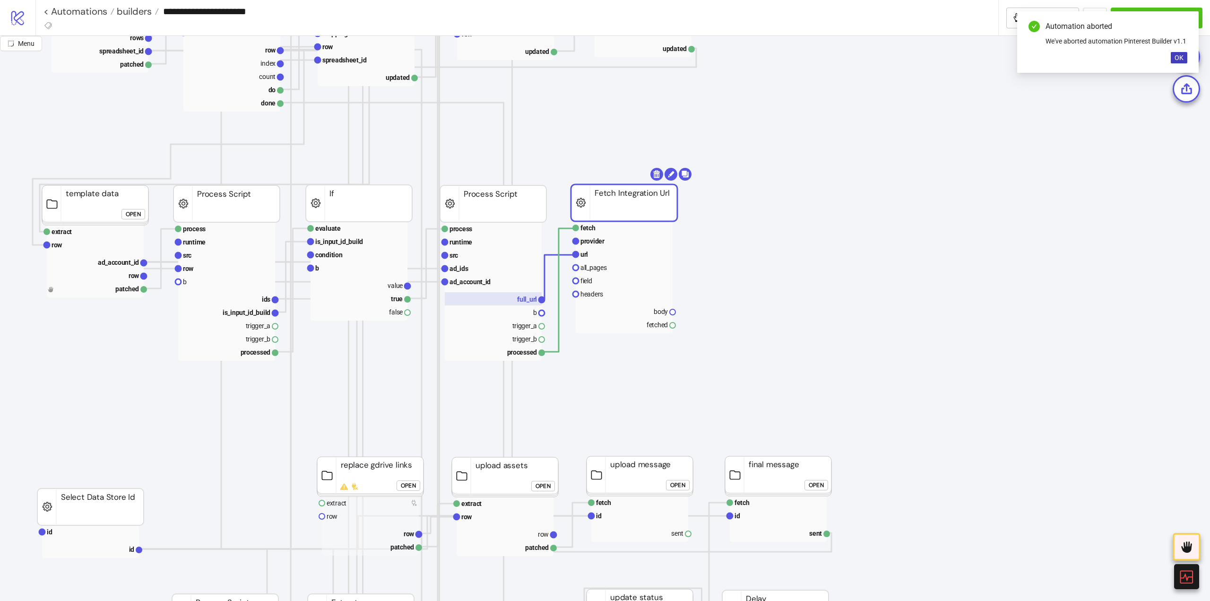
click at [526, 295] on rect at bounding box center [493, 298] width 97 height 13
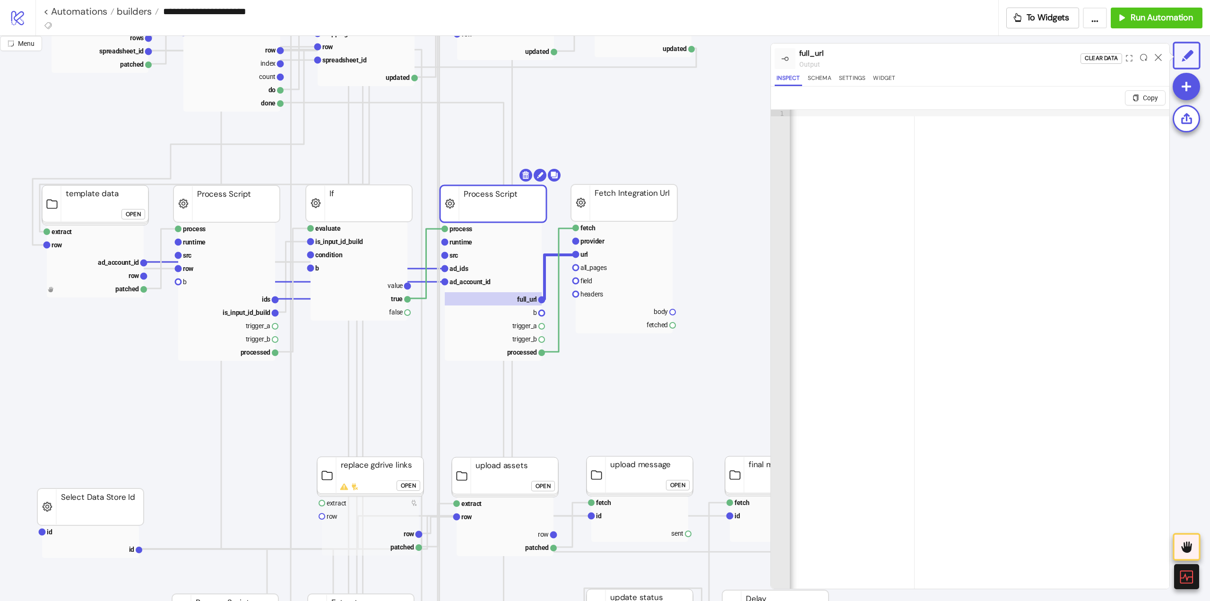
scroll to position [0, 0]
click at [486, 256] on rect at bounding box center [493, 255] width 97 height 13
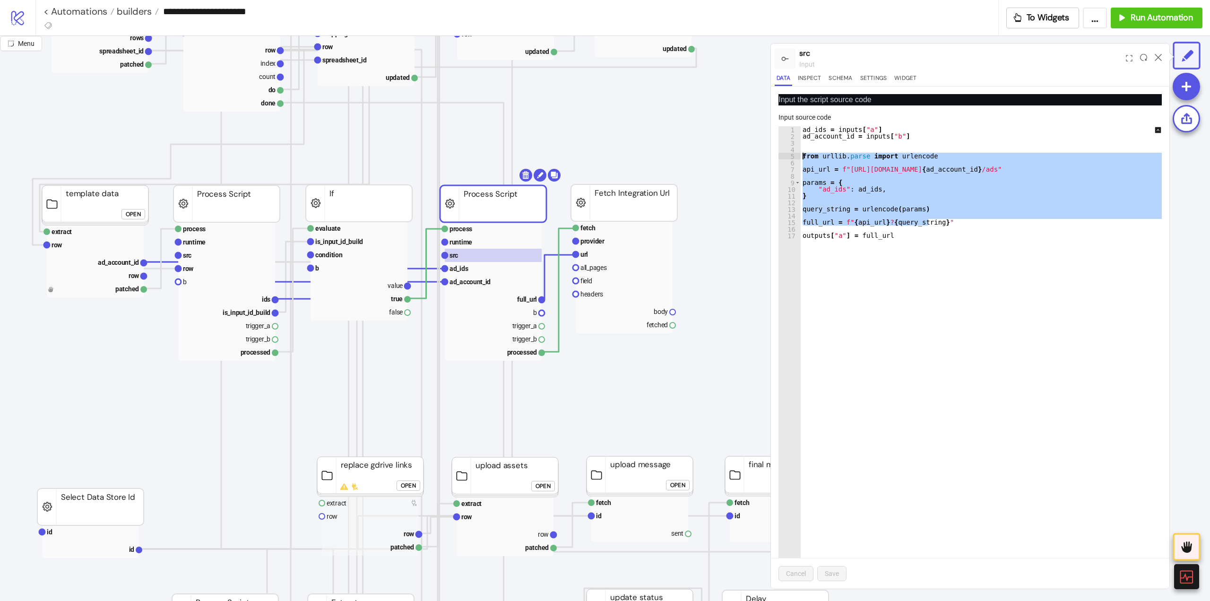
drag, startPoint x: 932, startPoint y: 223, endPoint x: 789, endPoint y: 156, distance: 158.3
click at [789, 156] on div "**********" at bounding box center [969, 348] width 383 height 444
paste textarea "****"
type textarea "**********"
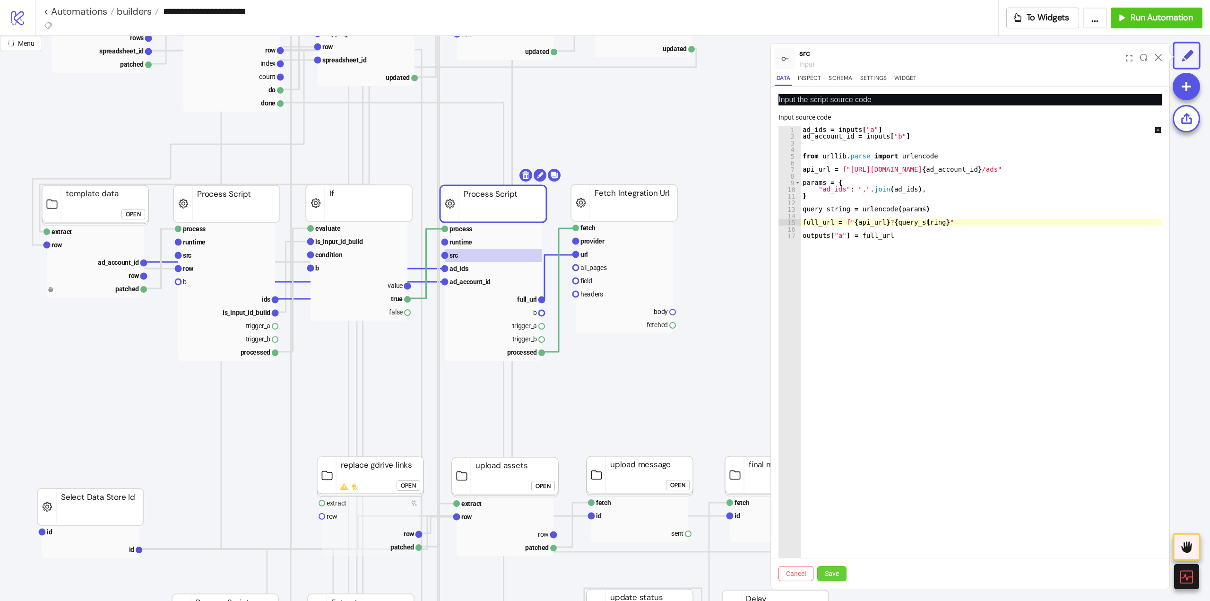
click at [827, 576] on span "Save" at bounding box center [832, 573] width 14 height 8
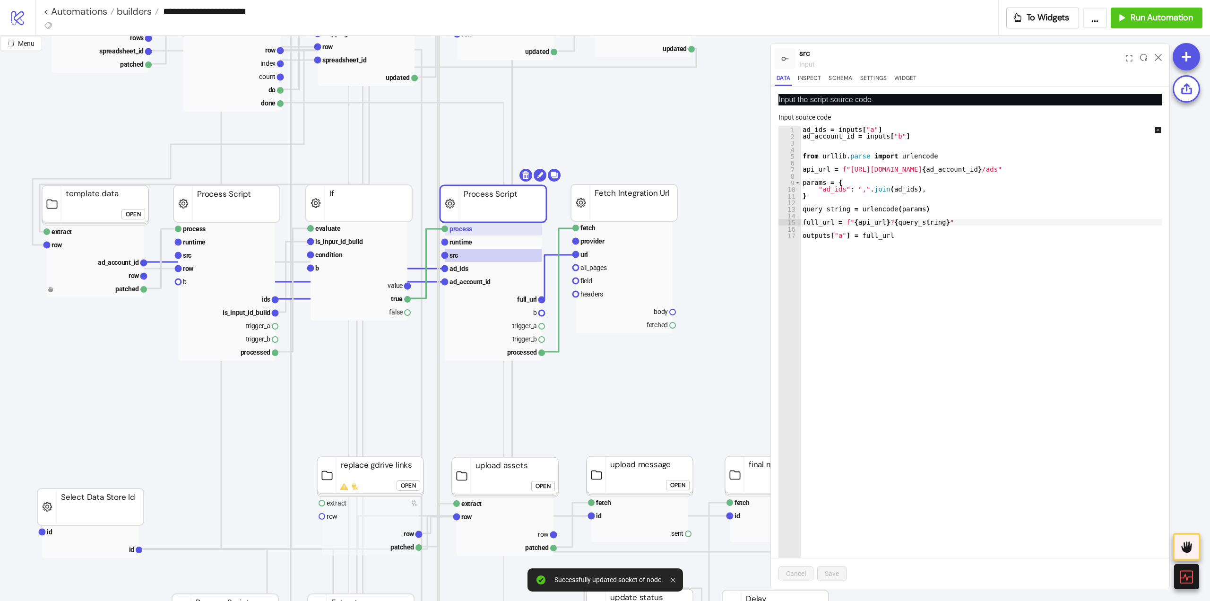
click at [473, 226] on rect at bounding box center [493, 228] width 97 height 13
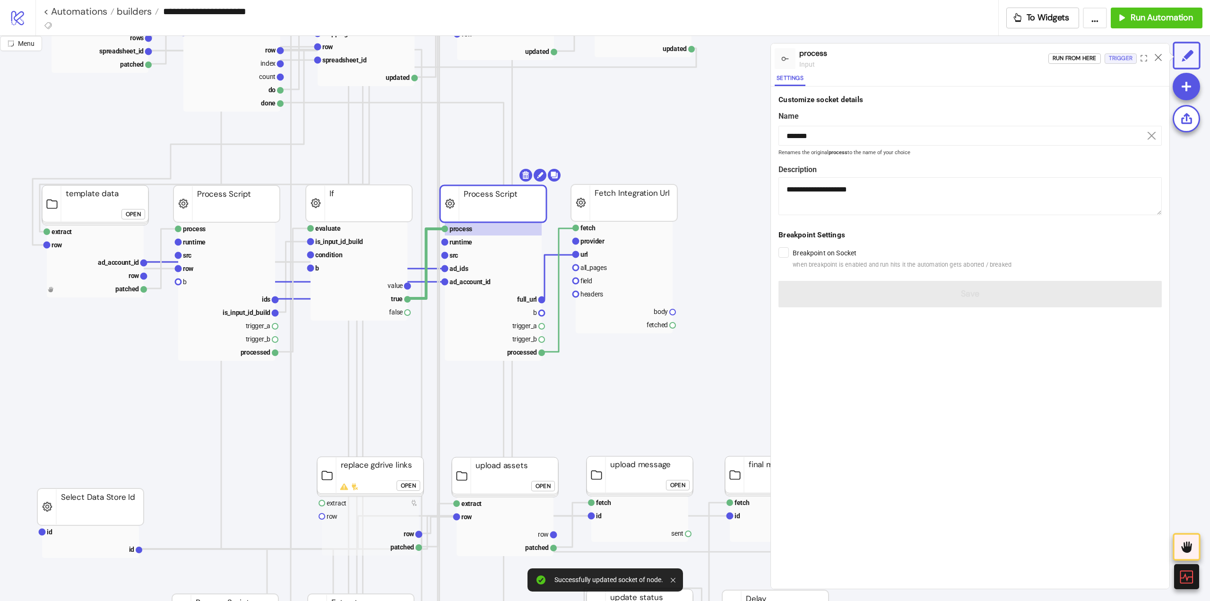
click at [1127, 62] on div "Trigger" at bounding box center [1121, 58] width 24 height 11
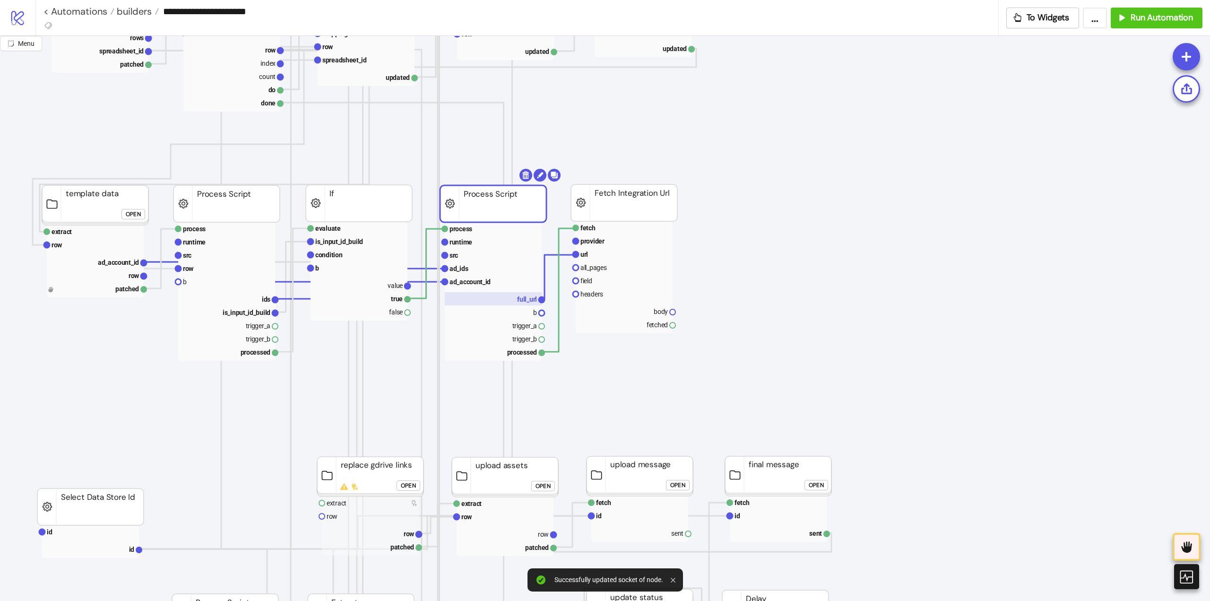
click at [528, 296] on text "full_url" at bounding box center [527, 299] width 20 height 8
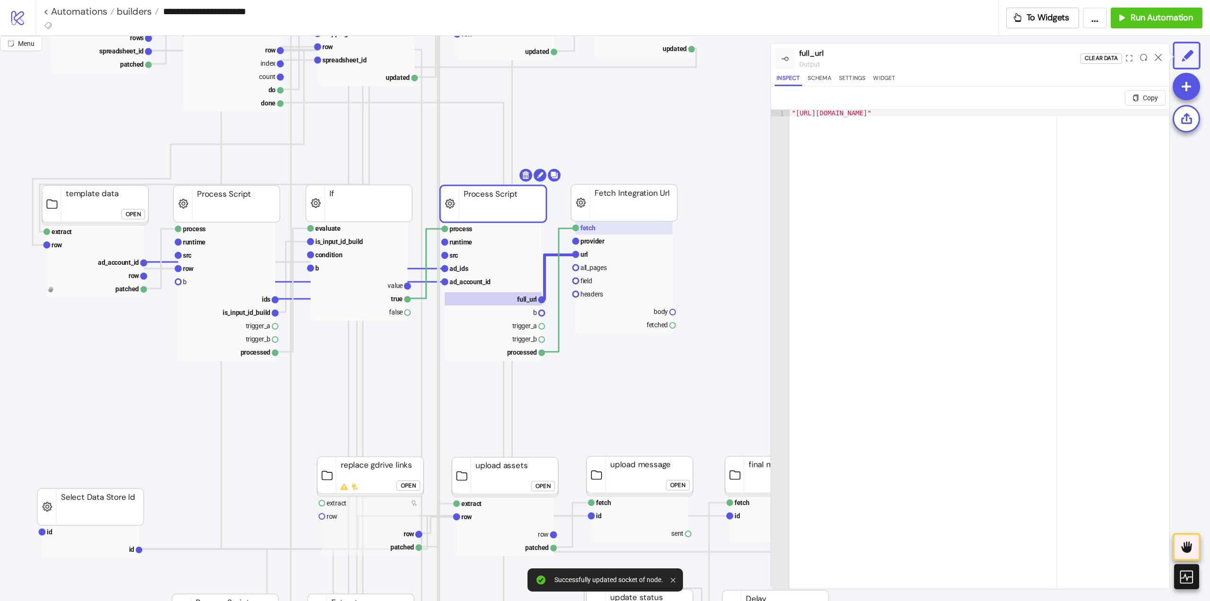
click at [594, 229] on text "fetch" at bounding box center [587, 228] width 15 height 8
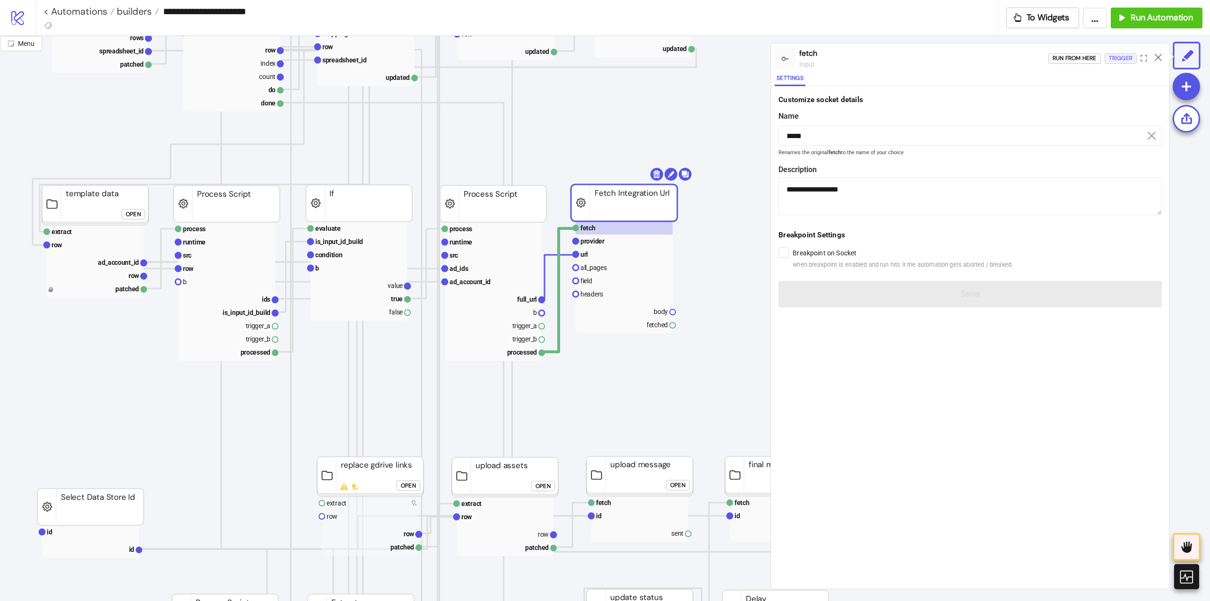
click at [1114, 62] on div "Trigger" at bounding box center [1121, 58] width 24 height 11
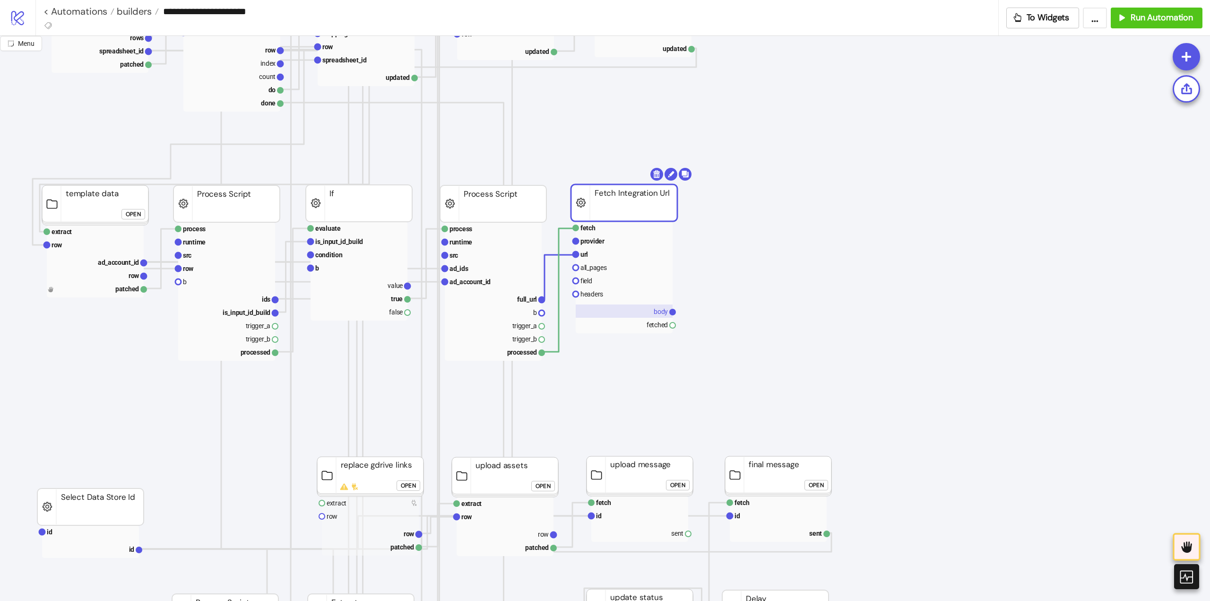
click at [660, 314] on text "body" at bounding box center [660, 312] width 14 height 8
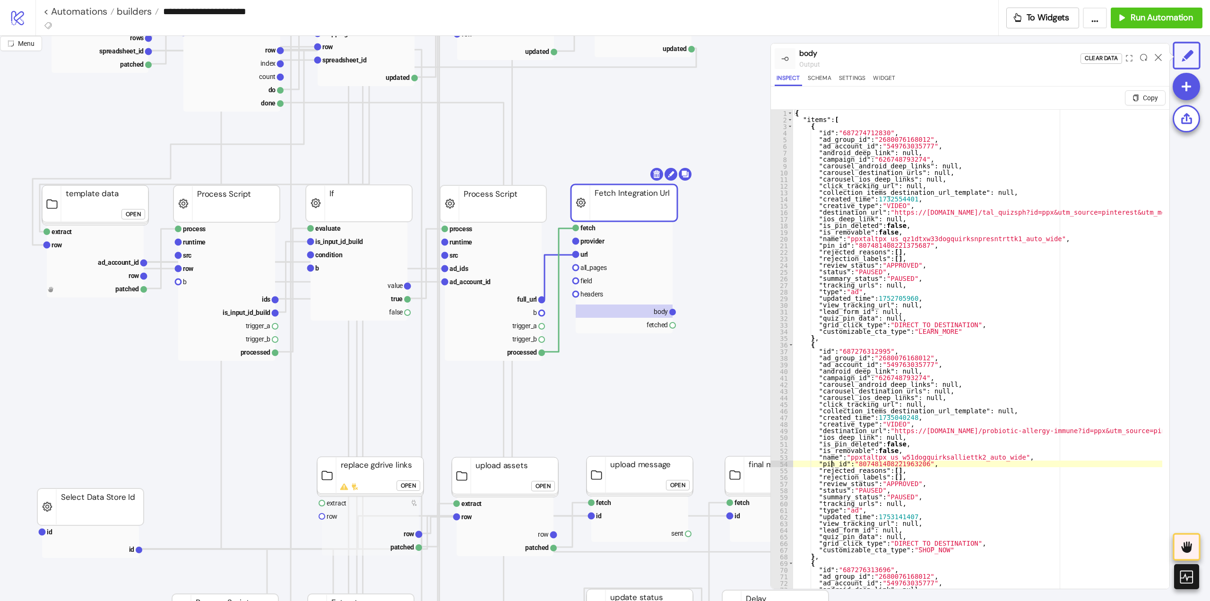
type textarea "**********"
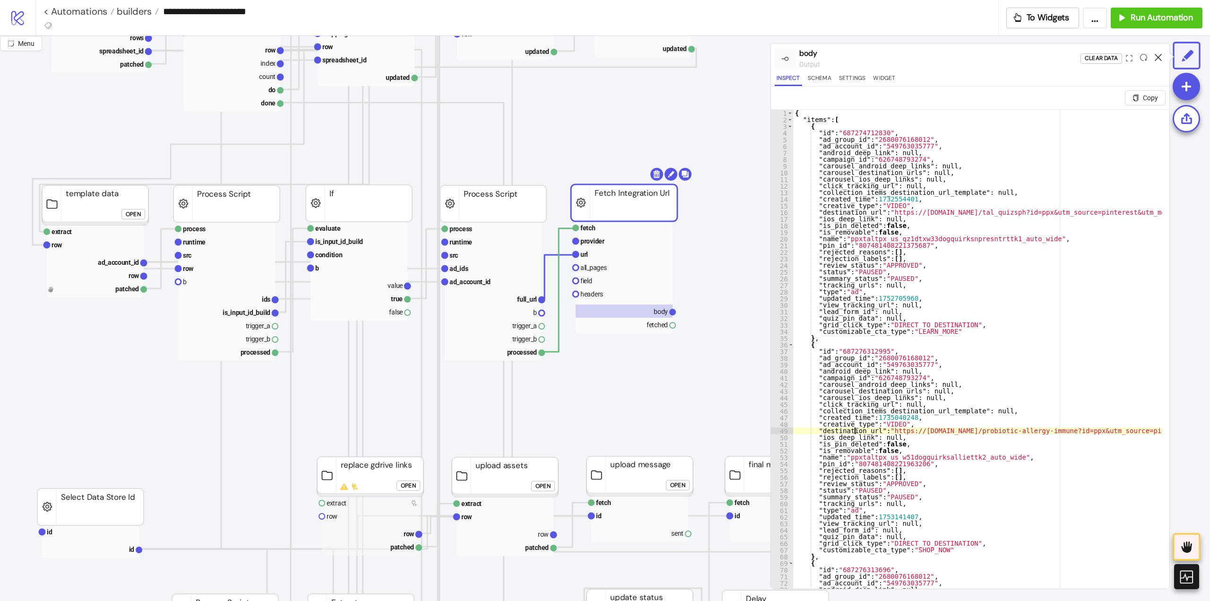
click at [1158, 56] on icon at bounding box center [1157, 57] width 7 height 7
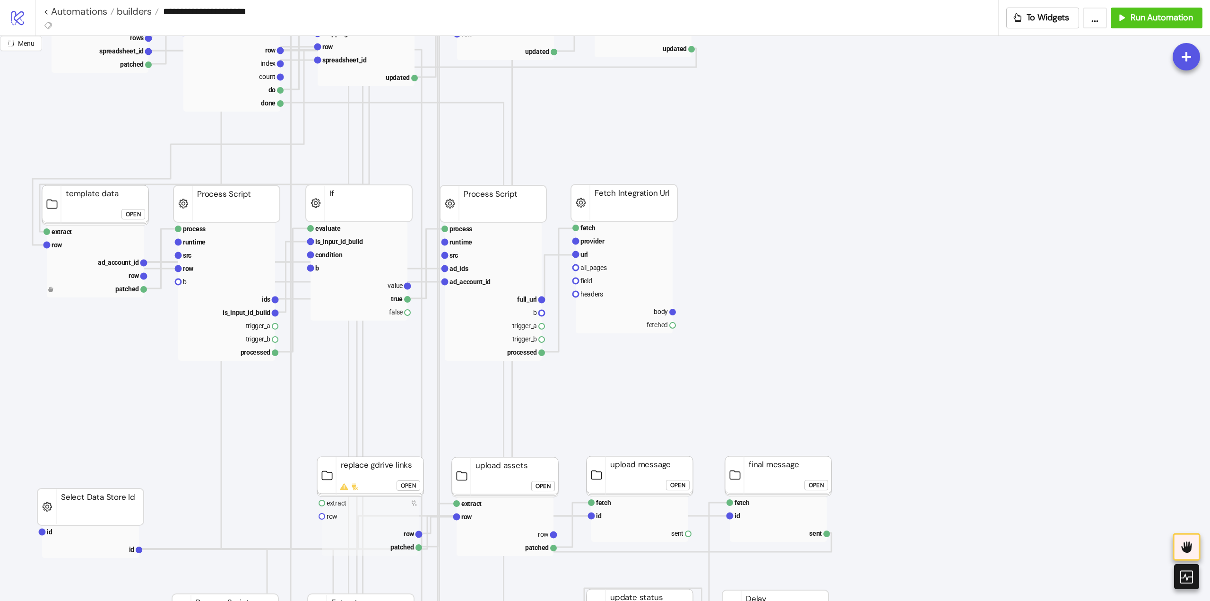
scroll to position [189, 0]
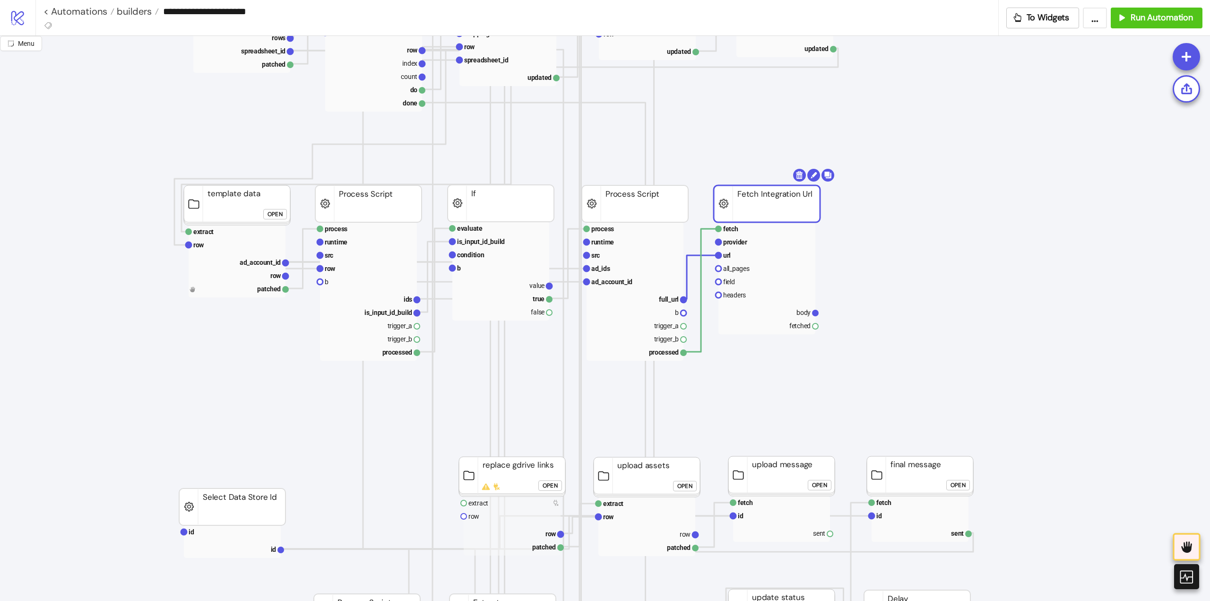
click at [763, 198] on rect at bounding box center [766, 203] width 106 height 37
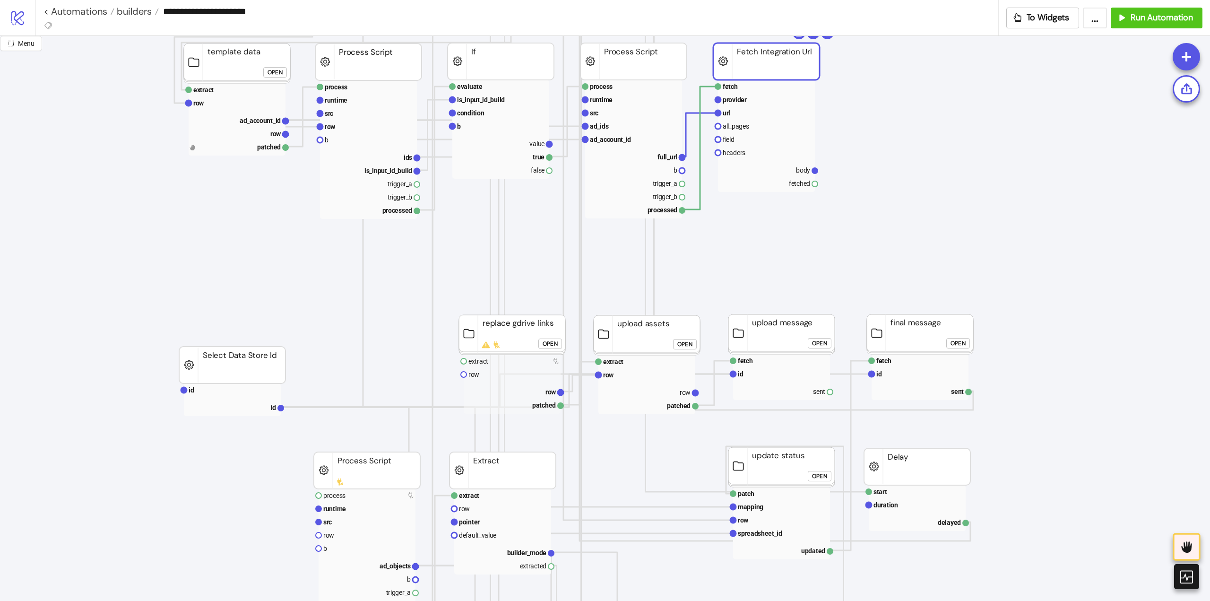
scroll to position [236, 0]
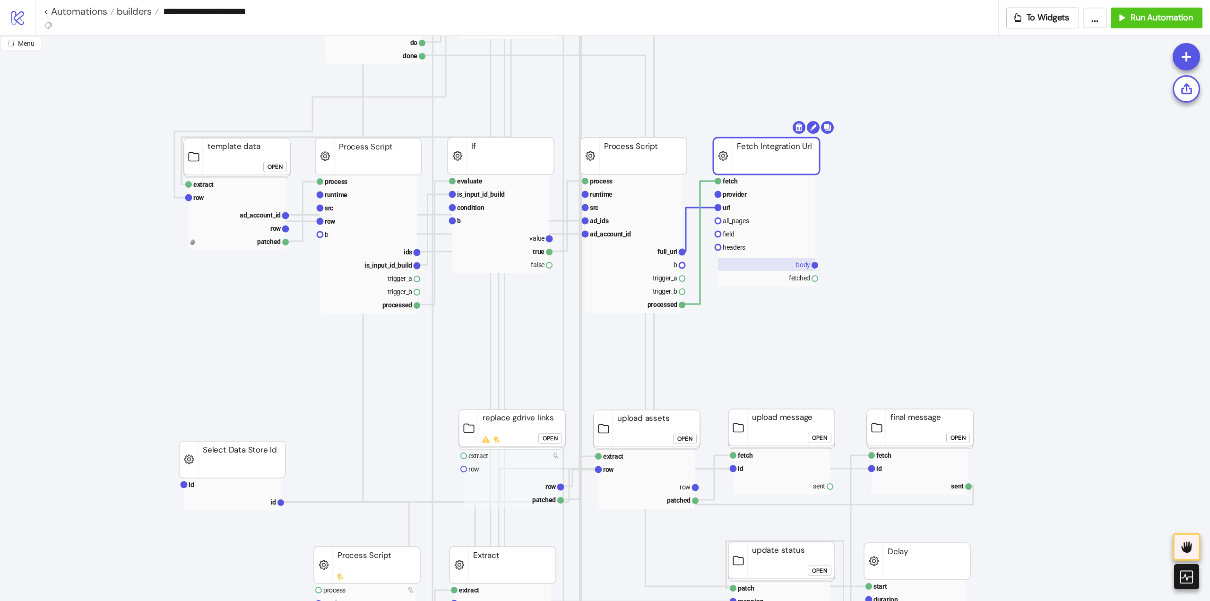
click at [792, 265] on rect at bounding box center [766, 264] width 97 height 13
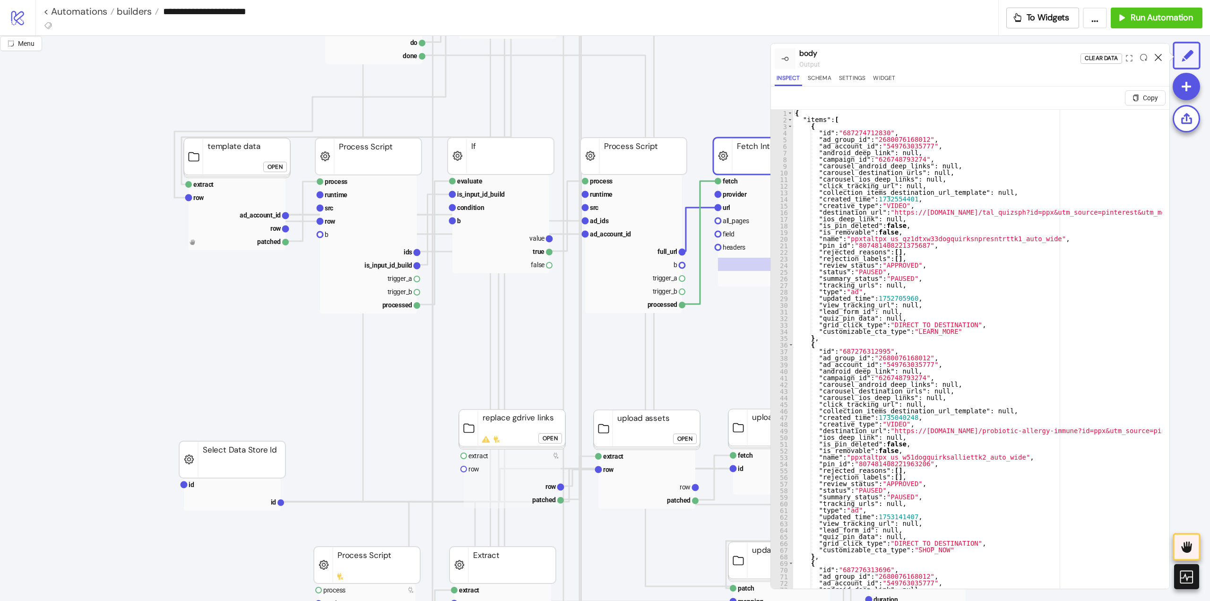
click at [1156, 57] on icon at bounding box center [1157, 57] width 7 height 7
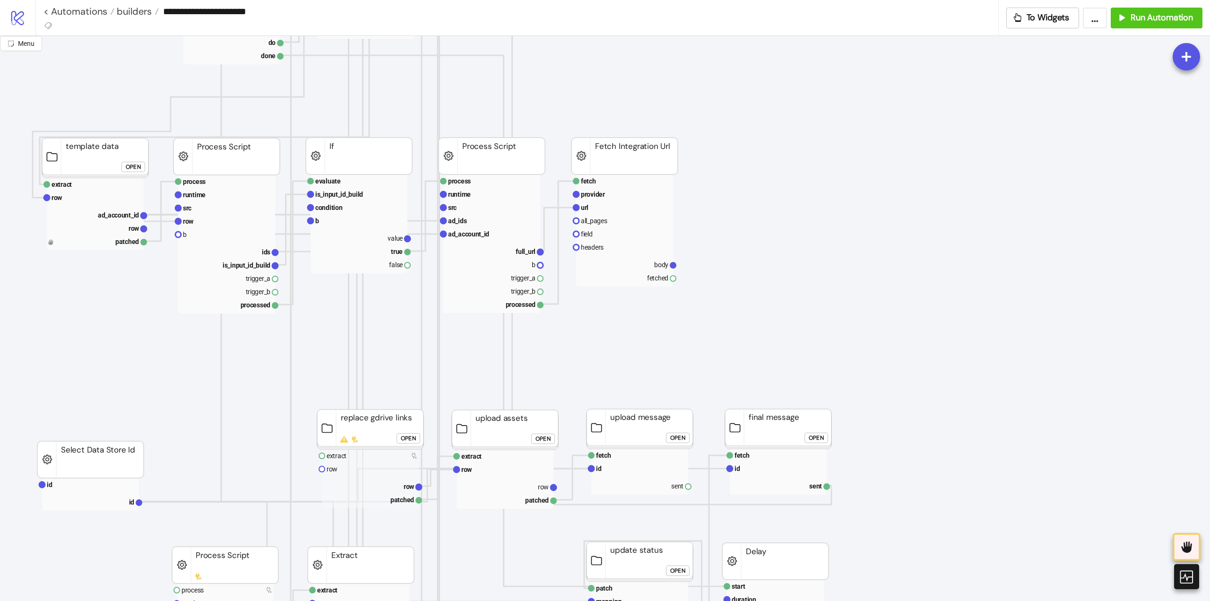
scroll to position [236, 189]
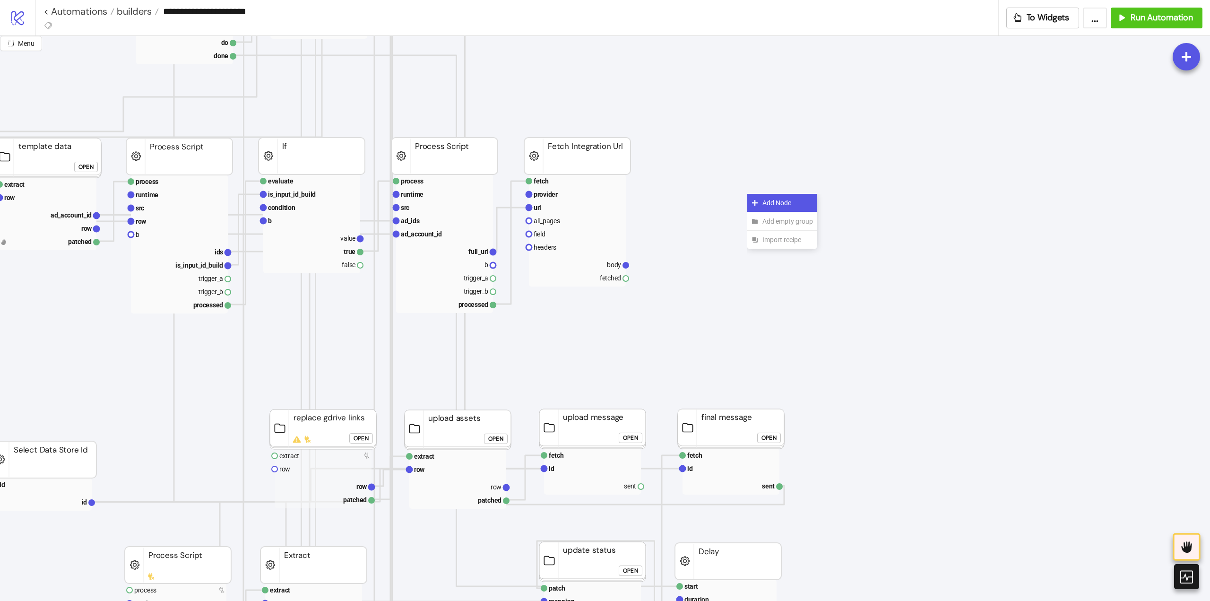
click at [756, 202] on icon at bounding box center [755, 203] width 6 height 6
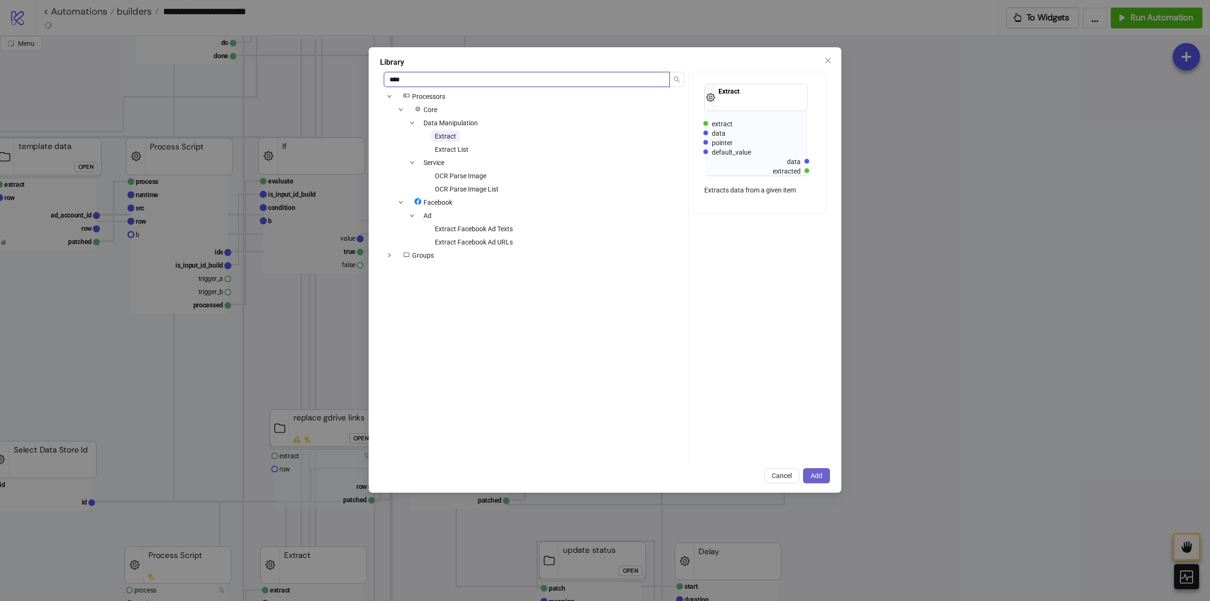
type input "****"
click at [808, 471] on button "Add" at bounding box center [816, 475] width 27 height 15
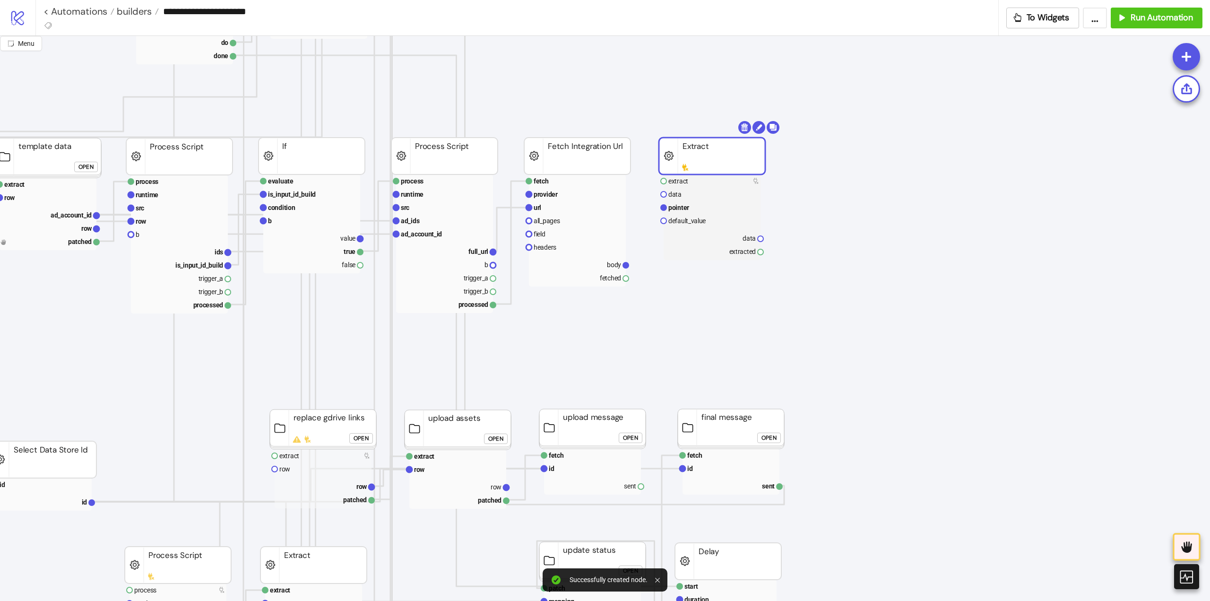
drag, startPoint x: 747, startPoint y: 200, endPoint x: 695, endPoint y: 169, distance: 60.8
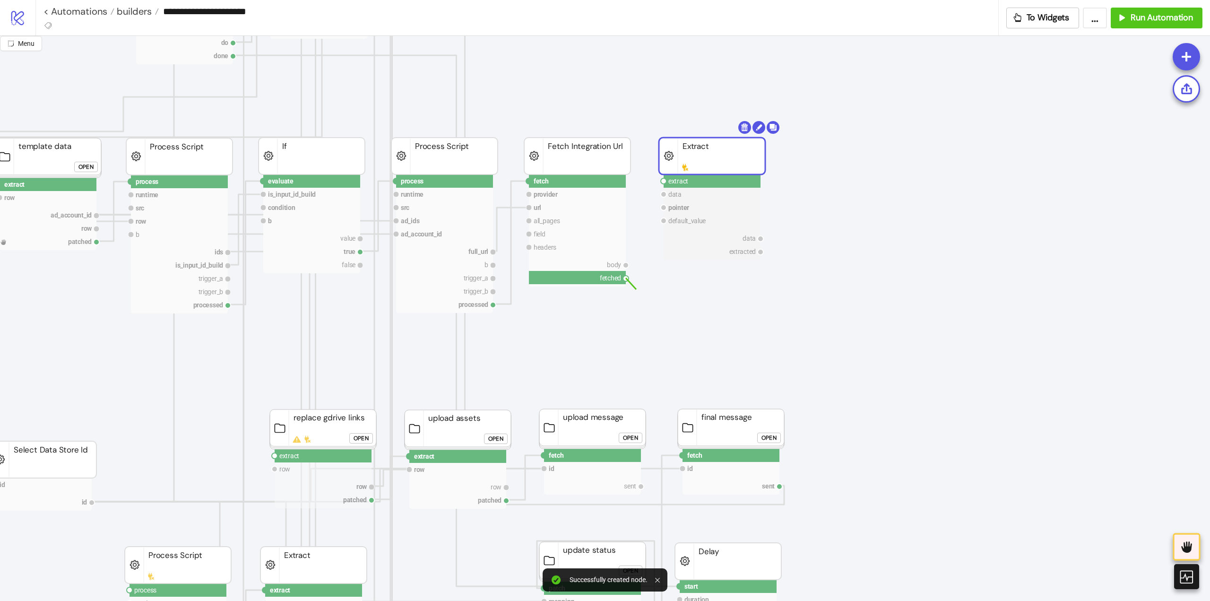
drag, startPoint x: 627, startPoint y: 278, endPoint x: 648, endPoint y: 280, distance: 20.9
click at [663, 181] on circle at bounding box center [664, 181] width 6 height 6
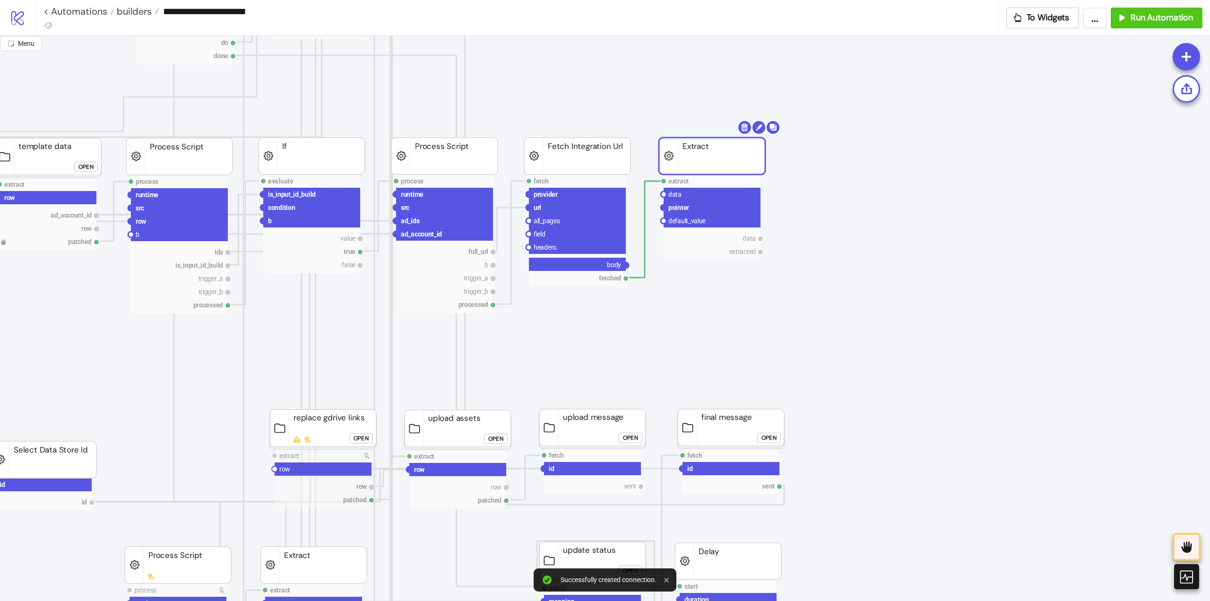
drag, startPoint x: 632, startPoint y: 270, endPoint x: 646, endPoint y: 258, distance: 18.2
click at [664, 194] on circle at bounding box center [664, 194] width 6 height 6
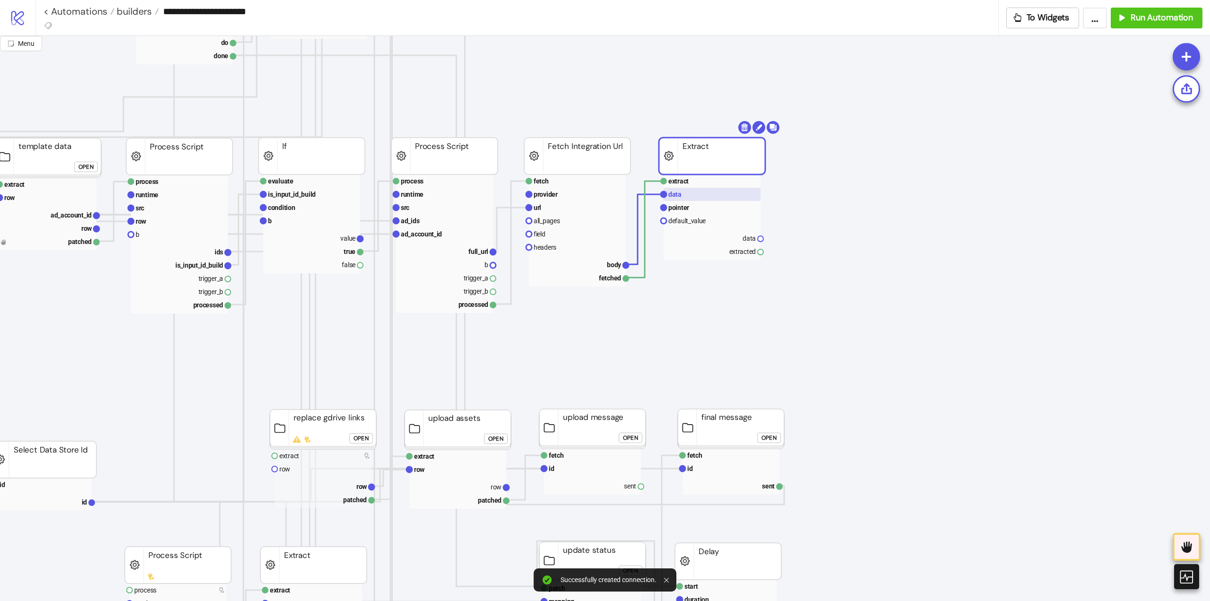
click at [681, 195] on rect at bounding box center [711, 194] width 97 height 13
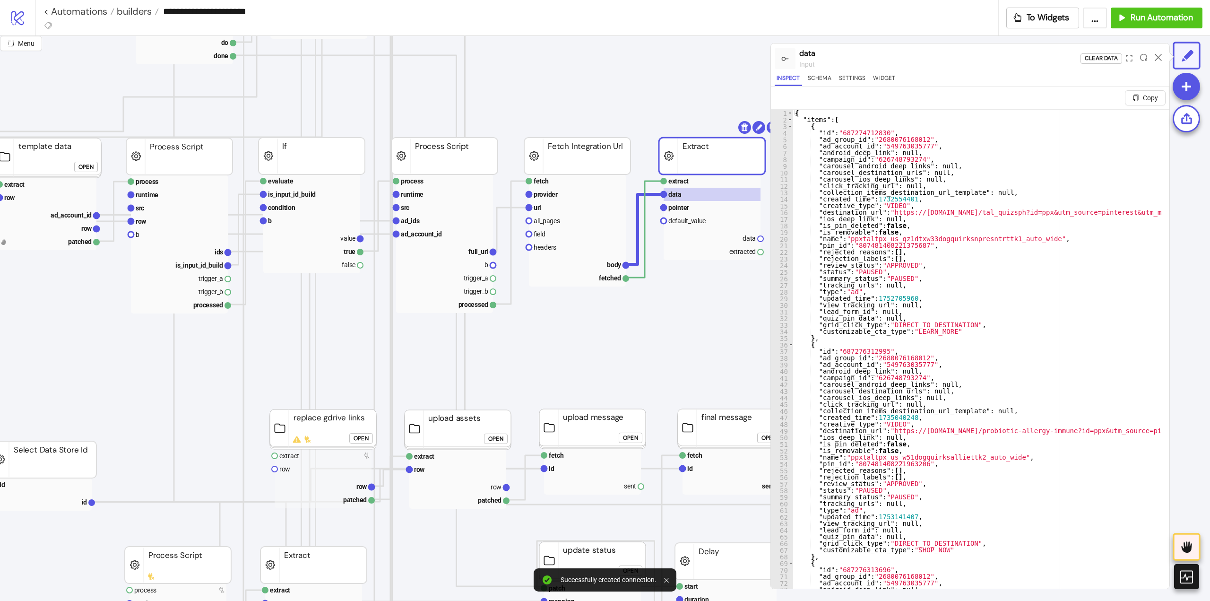
type textarea "**********"
click at [682, 205] on text "pointer" at bounding box center [678, 208] width 21 height 8
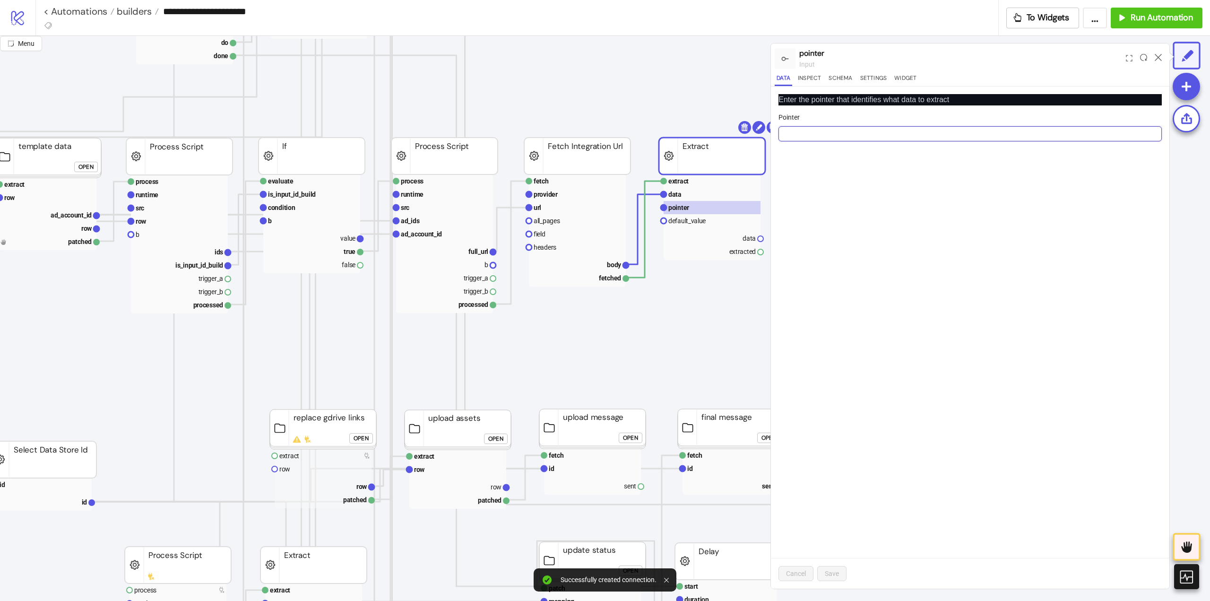
click at [819, 137] on input "Pointer" at bounding box center [969, 133] width 383 height 15
paste input "*****"
type input "******"
click at [828, 571] on span "Save" at bounding box center [832, 573] width 14 height 8
click at [690, 184] on rect at bounding box center [711, 180] width 97 height 13
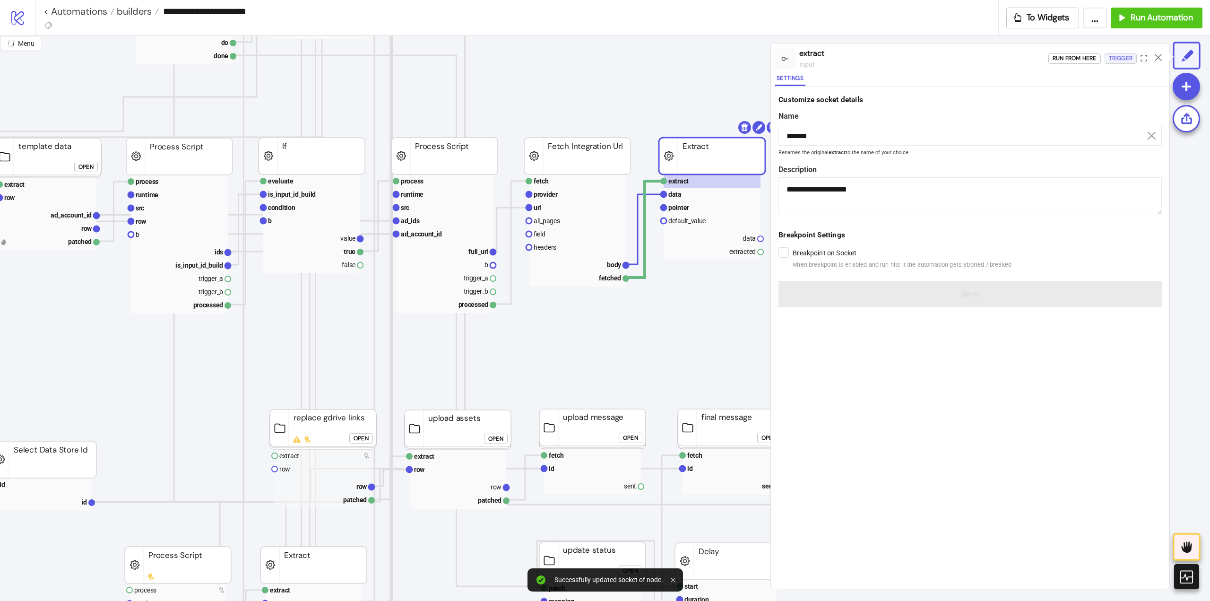
click at [1108, 59] on button "Trigger" at bounding box center [1120, 58] width 32 height 10
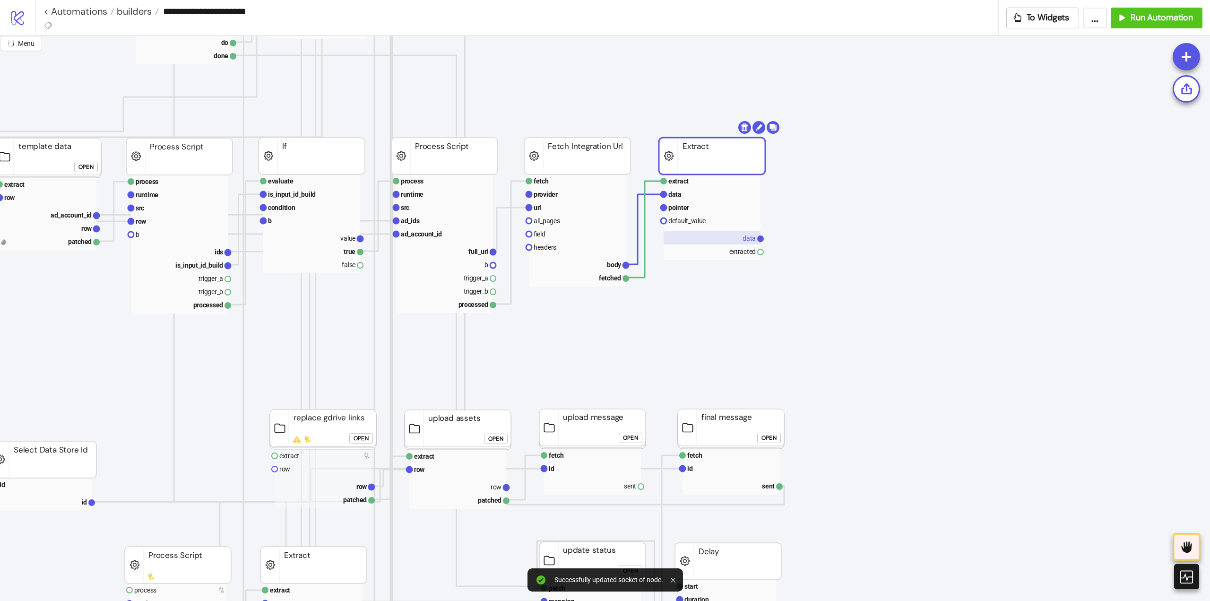
click at [741, 237] on rect at bounding box center [711, 237] width 97 height 13
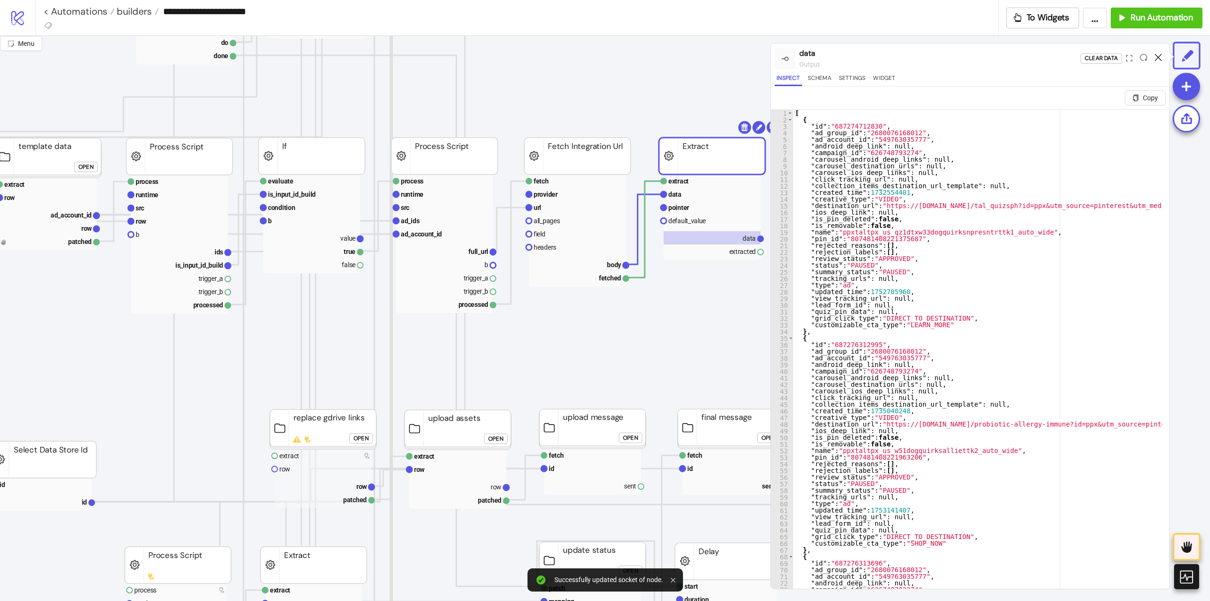
click at [1158, 59] on icon at bounding box center [1157, 57] width 7 height 7
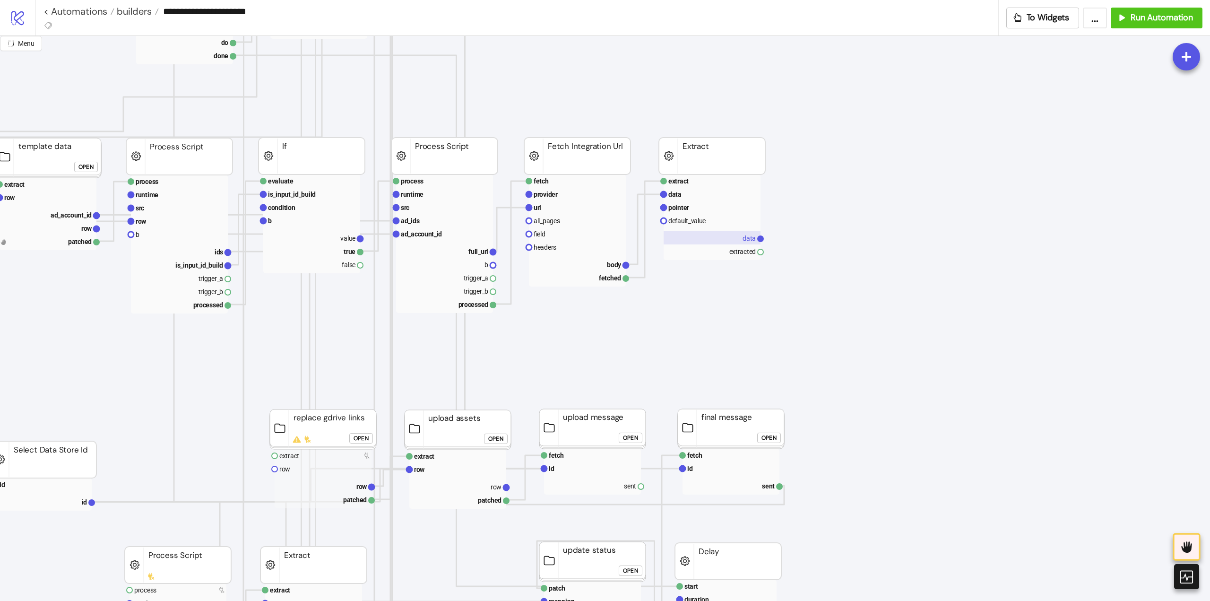
click at [731, 241] on rect at bounding box center [711, 237] width 97 height 13
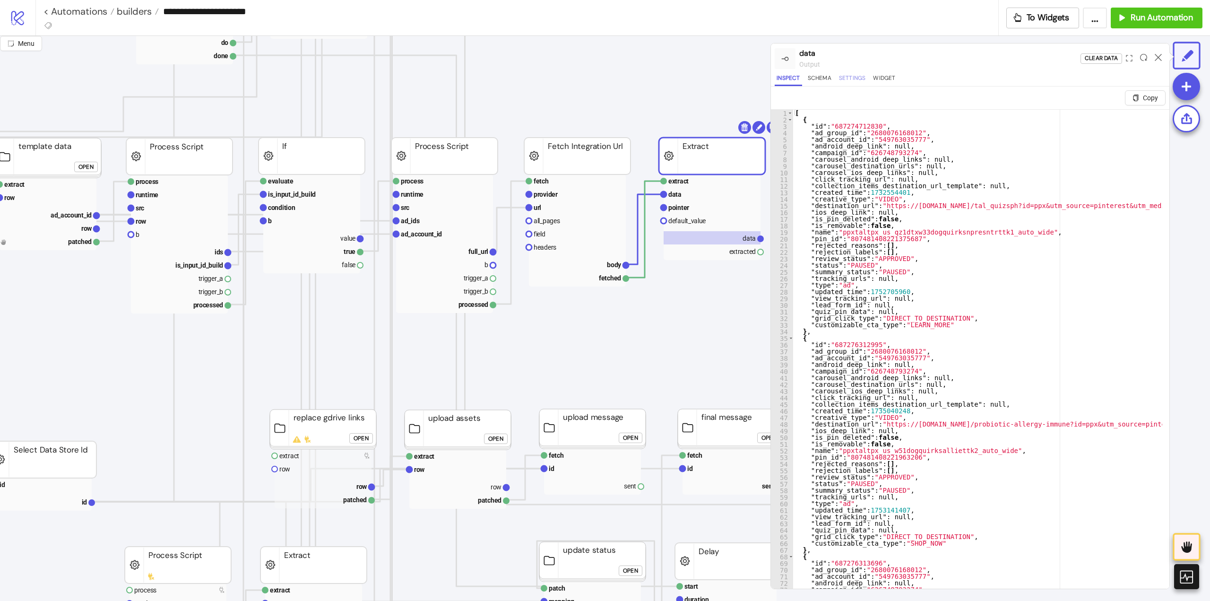
click at [858, 79] on button "Settings" at bounding box center [852, 79] width 31 height 13
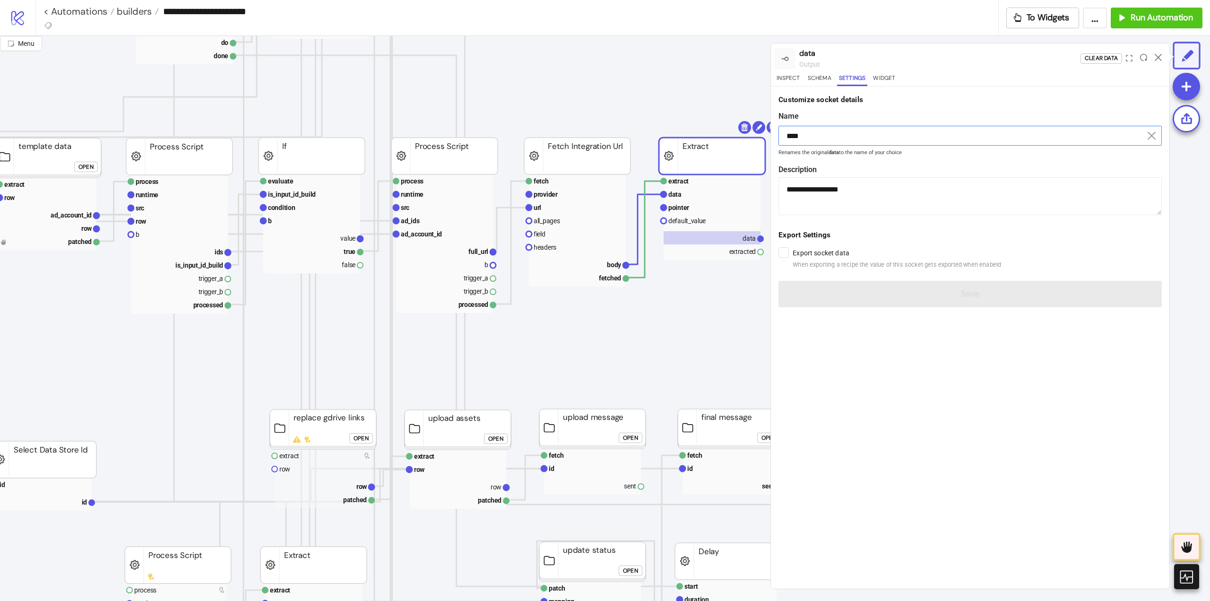
click at [828, 135] on input "****" at bounding box center [969, 136] width 383 height 20
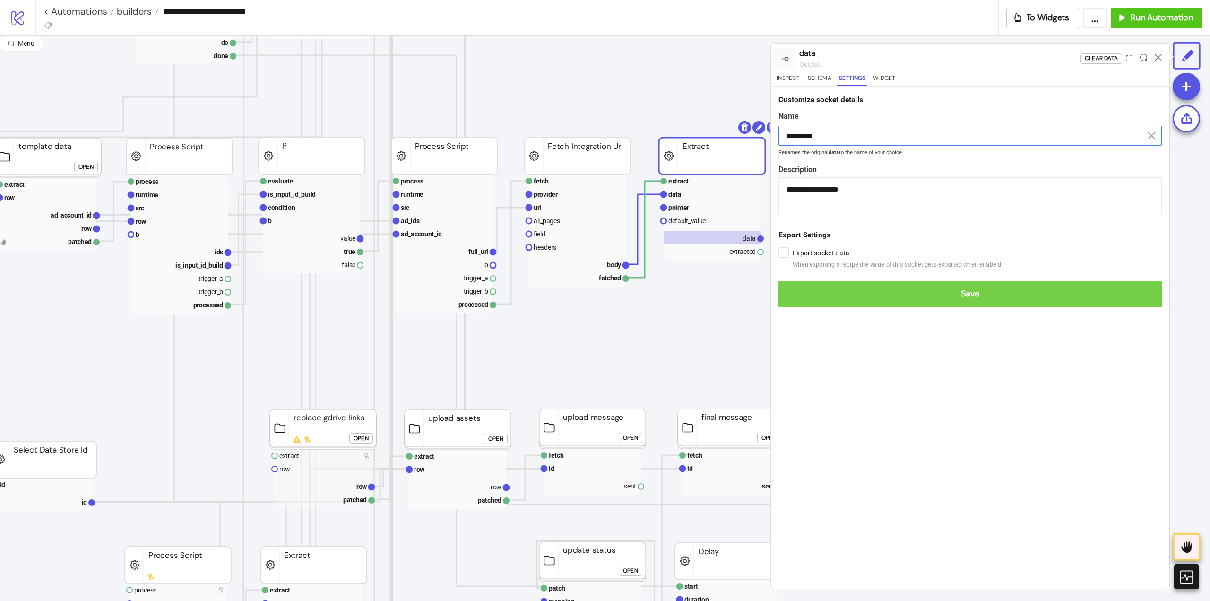
type input "*********"
click at [955, 294] on span "Save" at bounding box center [970, 293] width 368 height 11
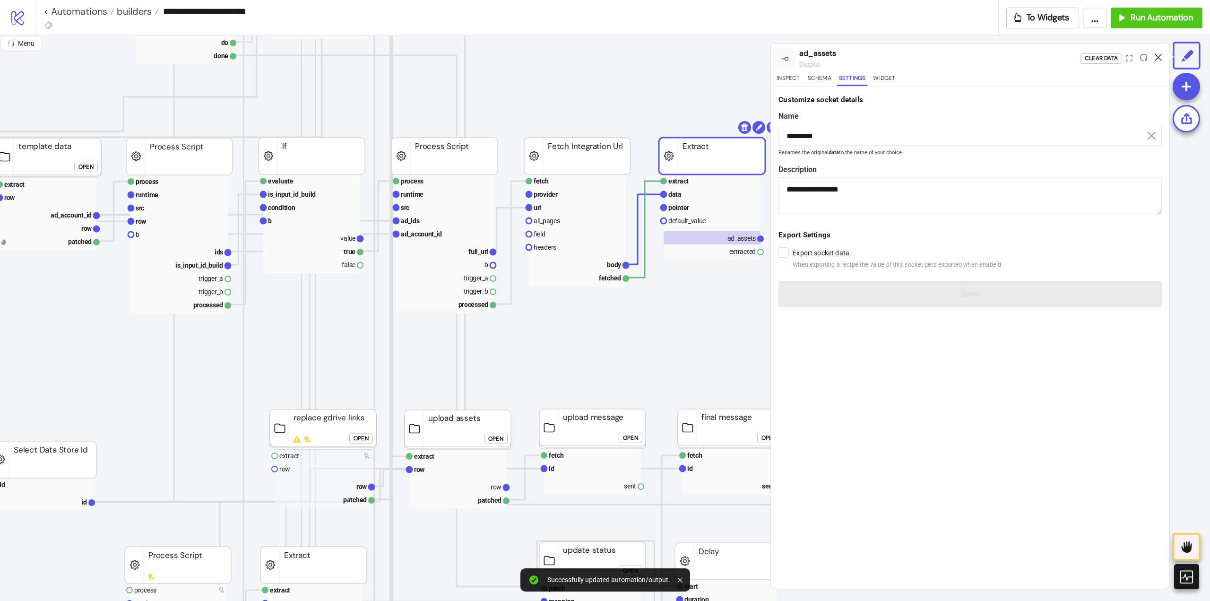
click at [1158, 59] on icon at bounding box center [1157, 57] width 7 height 7
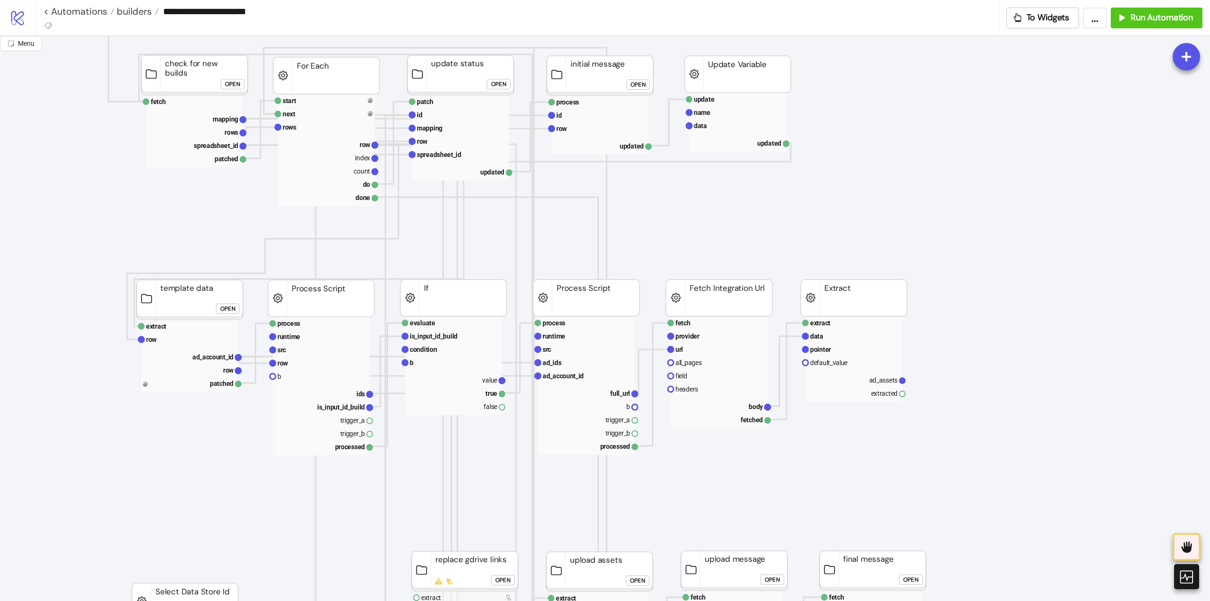
scroll to position [189, 47]
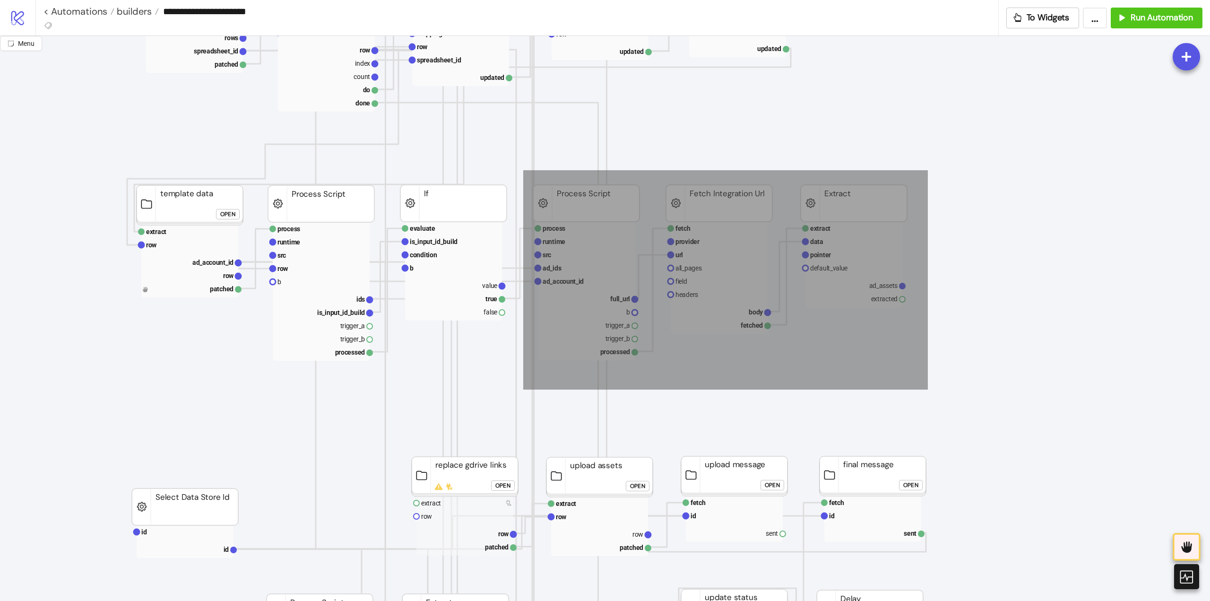
drag, startPoint x: 523, startPoint y: 170, endPoint x: 926, endPoint y: 397, distance: 462.1
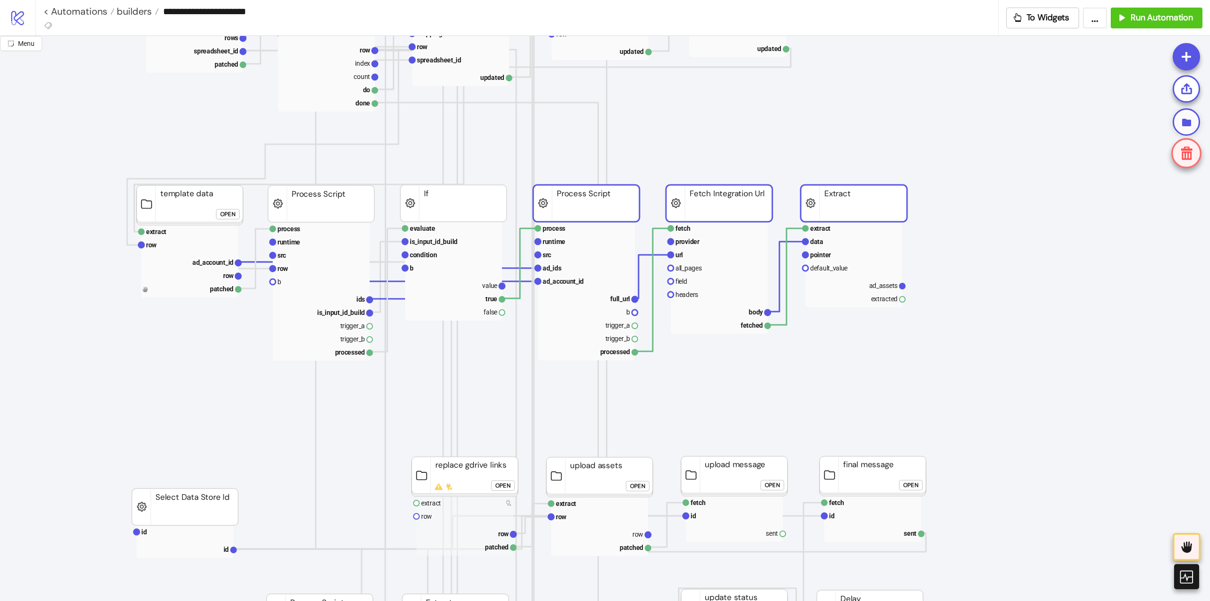
click at [1186, 119] on icon at bounding box center [1186, 122] width 12 height 12
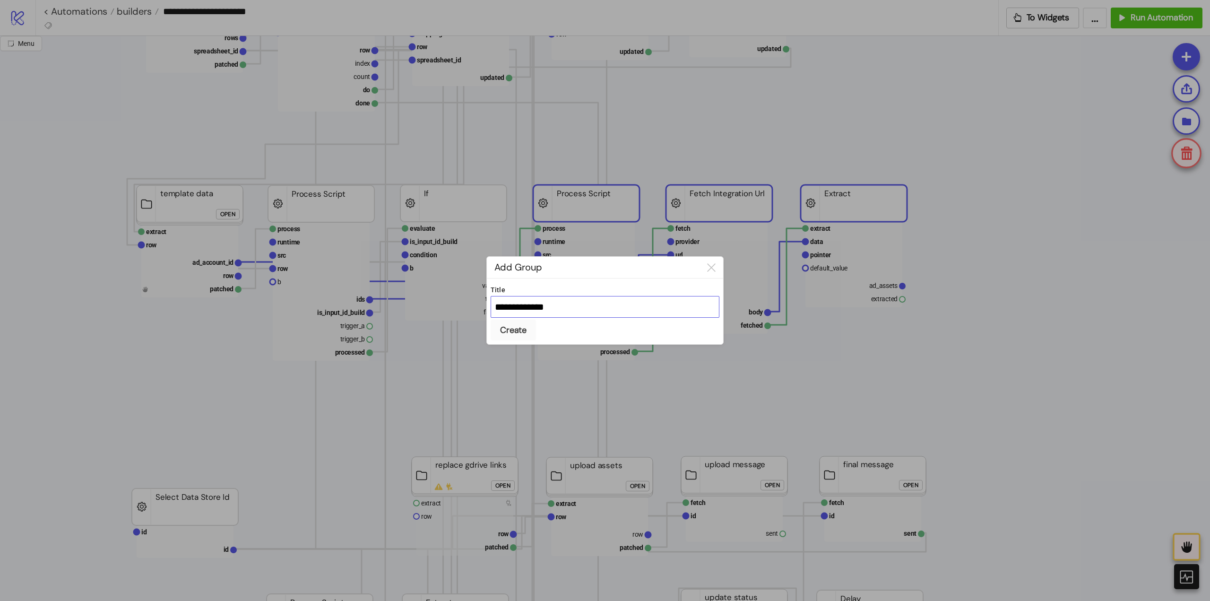
click at [551, 314] on input "**********" at bounding box center [604, 307] width 229 height 22
type input "**********"
click at [490, 319] on button "Create" at bounding box center [512, 329] width 45 height 21
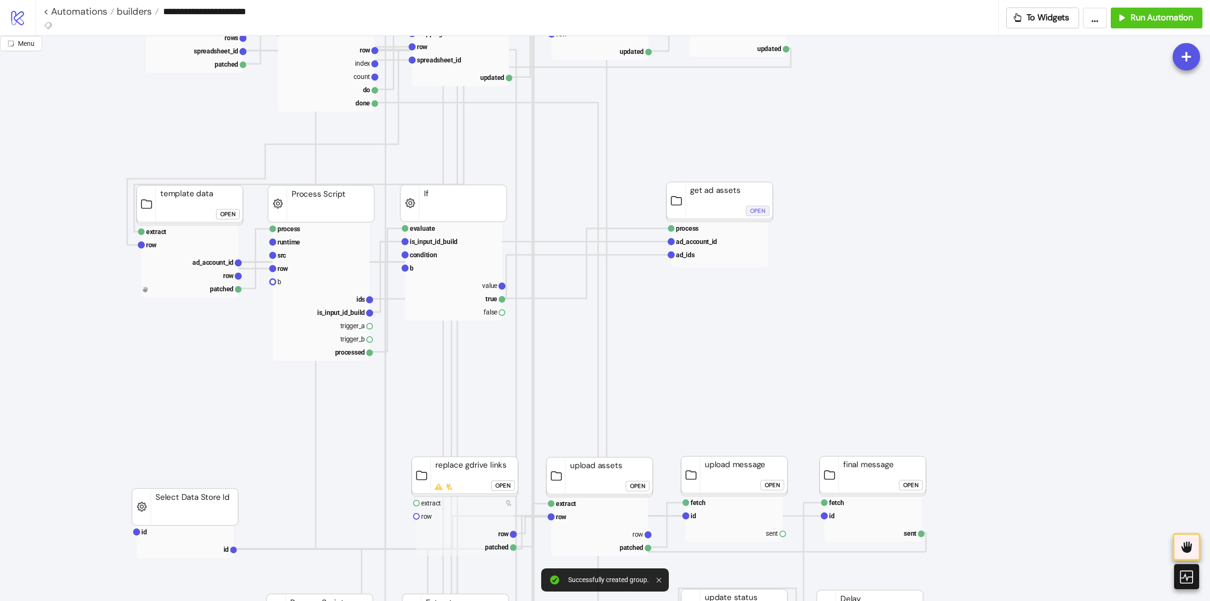
click at [756, 212] on div "Open" at bounding box center [757, 211] width 15 height 11
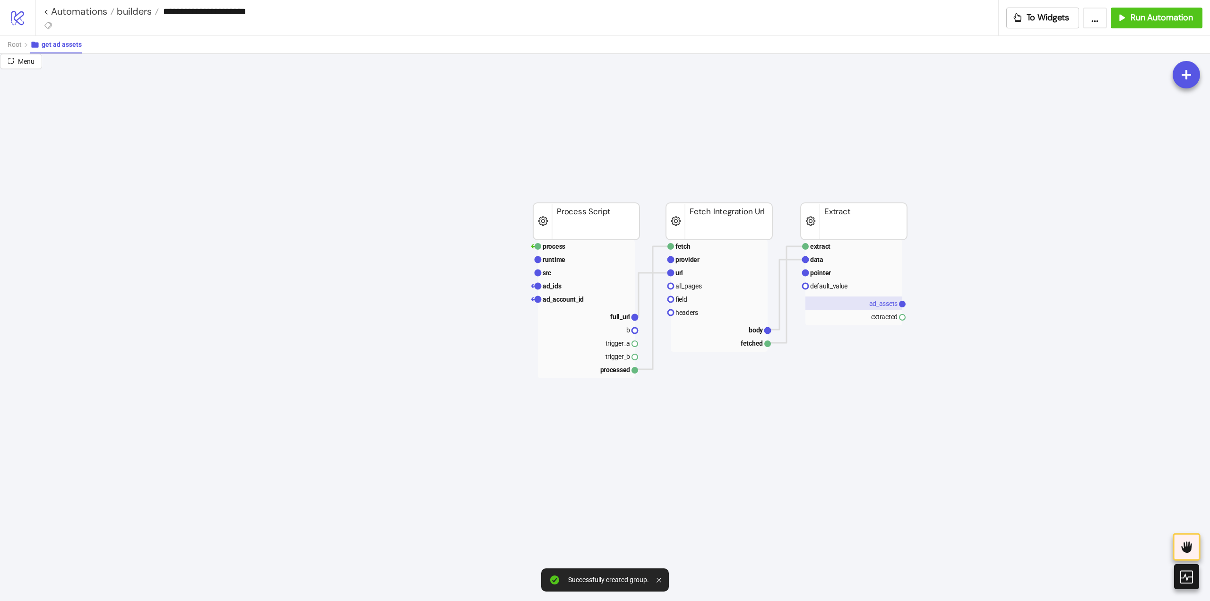
click at [879, 304] on text "ad_assets" at bounding box center [883, 304] width 29 height 8
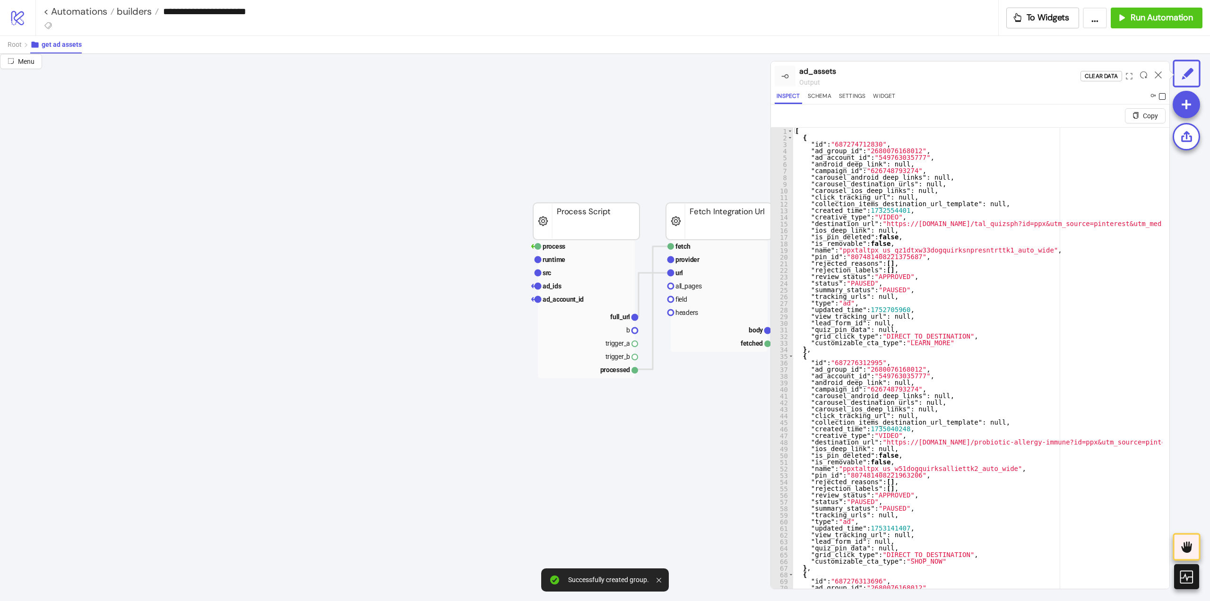
click at [1160, 95] on span at bounding box center [1162, 96] width 7 height 7
click at [1160, 73] on icon at bounding box center [1157, 74] width 7 height 7
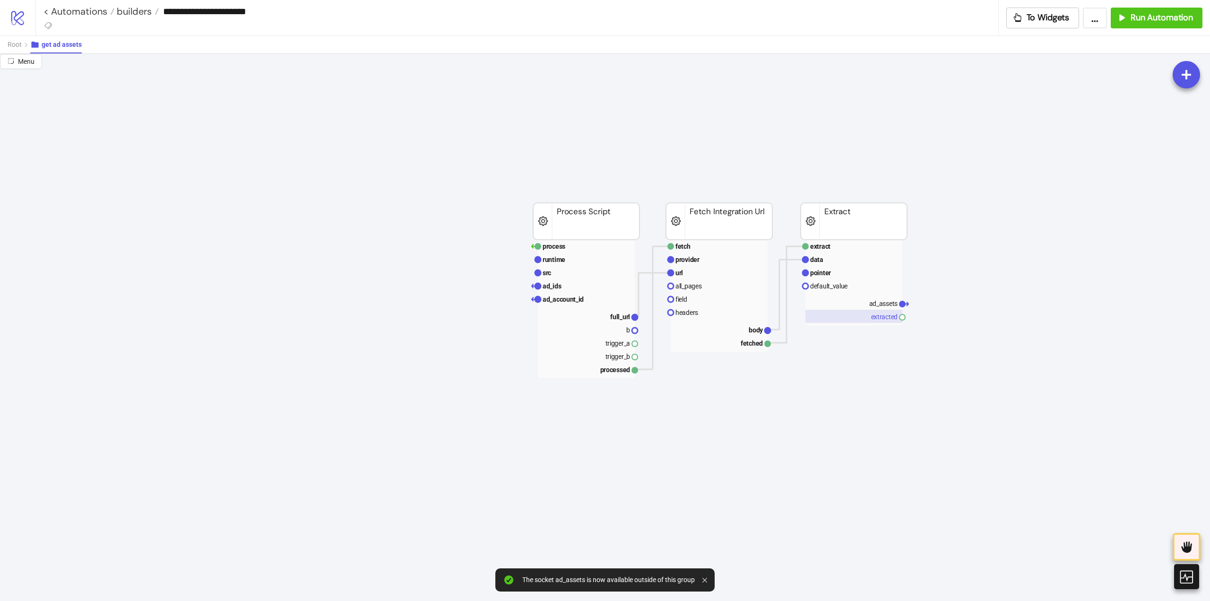
click at [888, 316] on rect at bounding box center [853, 315] width 97 height 13
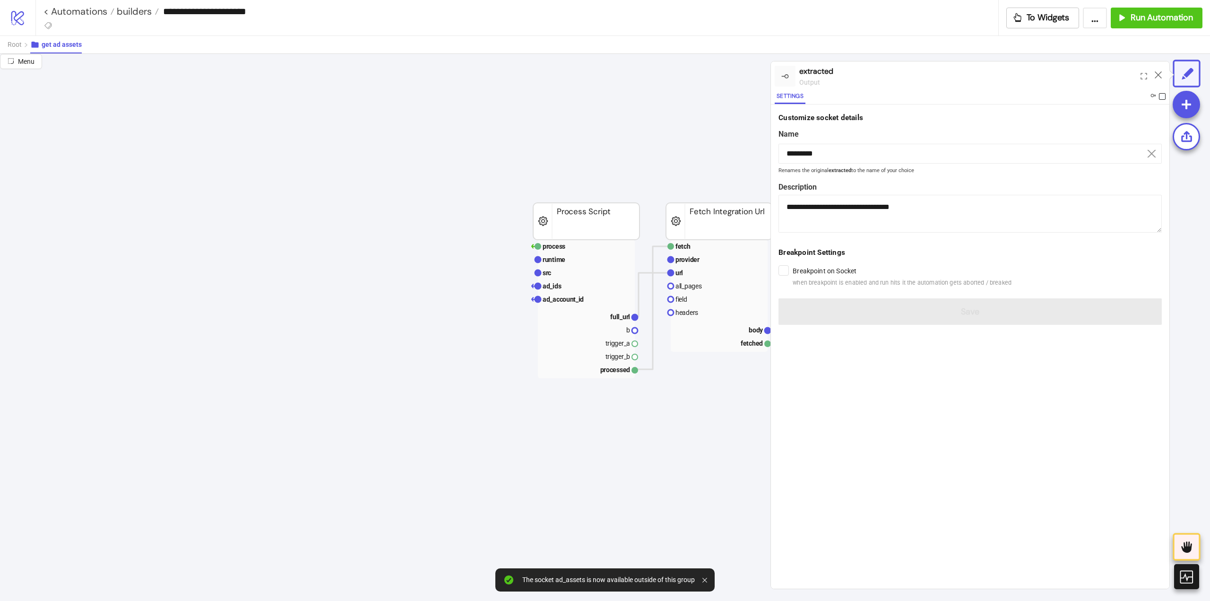
click at [1160, 96] on span at bounding box center [1162, 96] width 7 height 7
click at [1160, 77] on icon at bounding box center [1157, 74] width 7 height 7
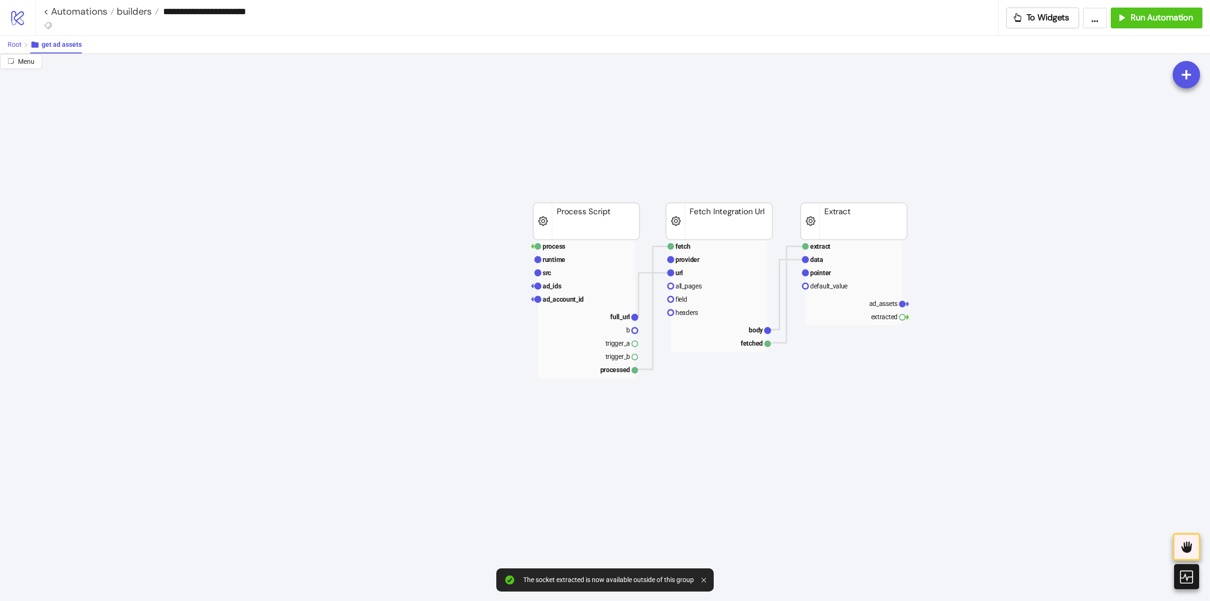
click at [17, 46] on span "Root" at bounding box center [15, 45] width 14 height 8
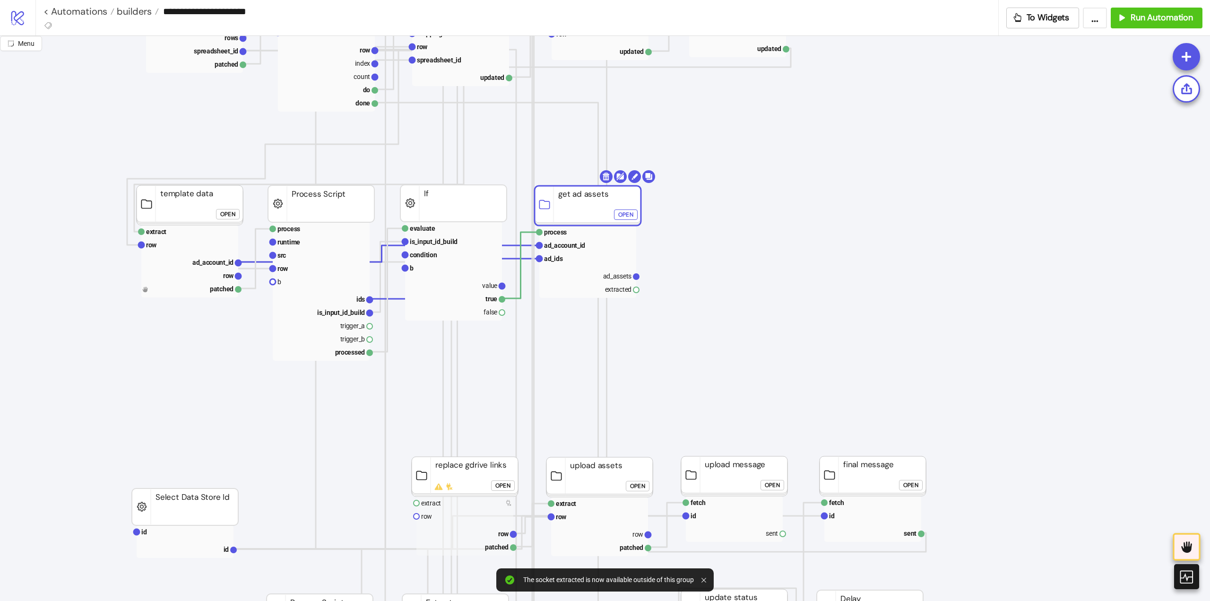
drag, startPoint x: 702, startPoint y: 201, endPoint x: 571, endPoint y: 206, distance: 131.0
click at [571, 206] on rect at bounding box center [587, 206] width 106 height 40
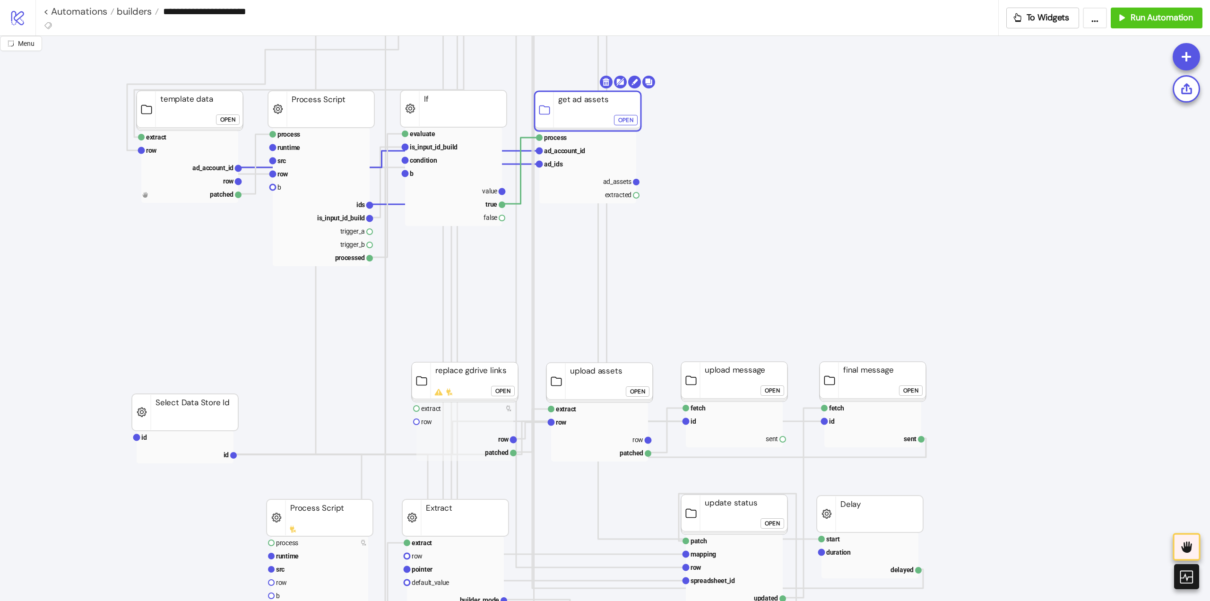
scroll to position [142, 47]
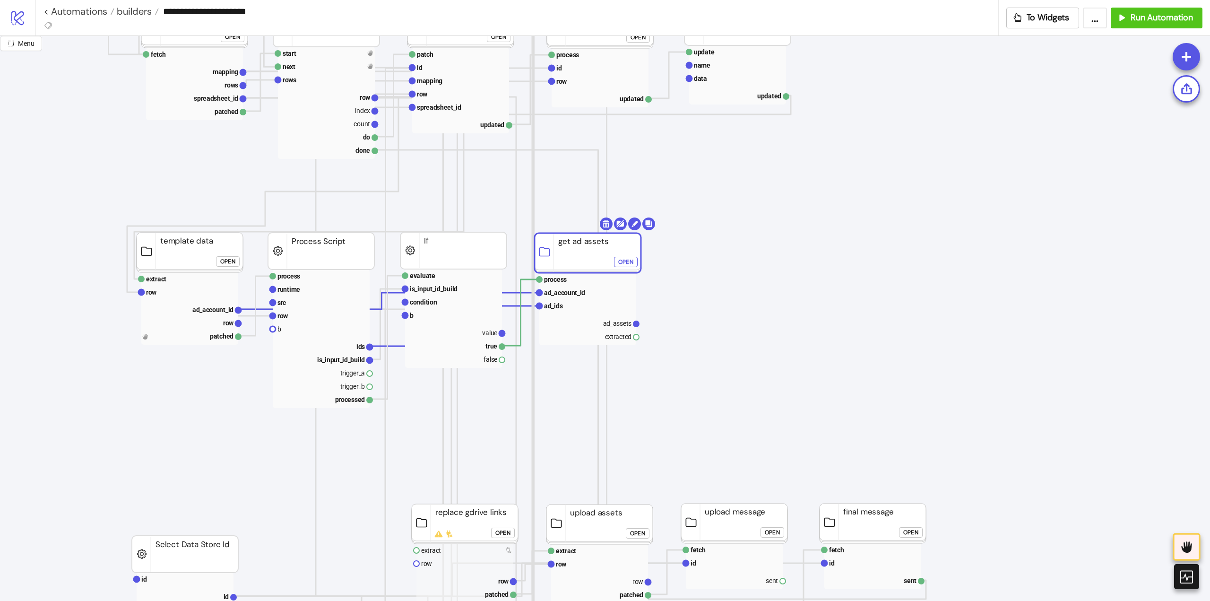
click at [623, 260] on div "Open" at bounding box center [625, 262] width 15 height 11
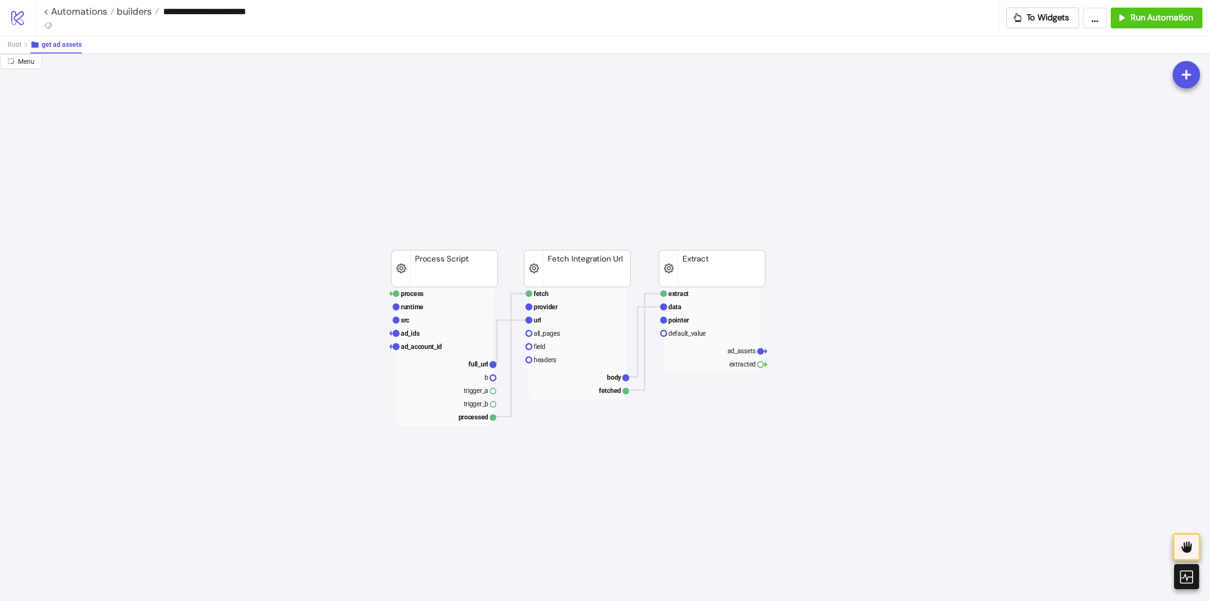
scroll to position [142, 331]
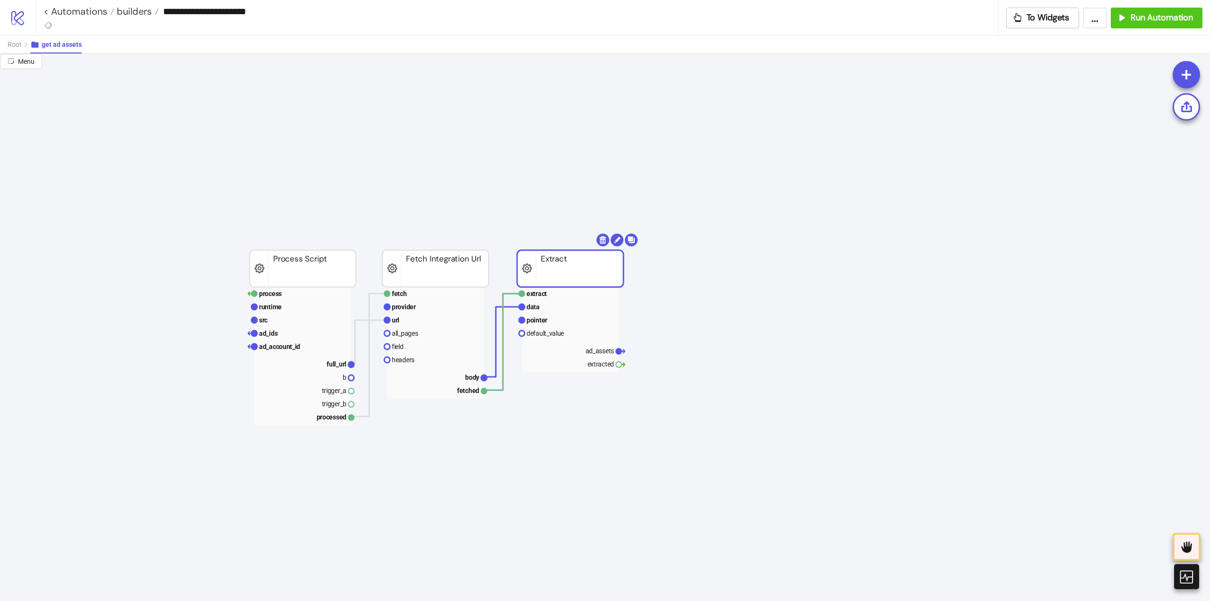
click at [560, 266] on rect at bounding box center [570, 268] width 106 height 37
click at [602, 238] on body "**********" at bounding box center [605, 300] width 1210 height 601
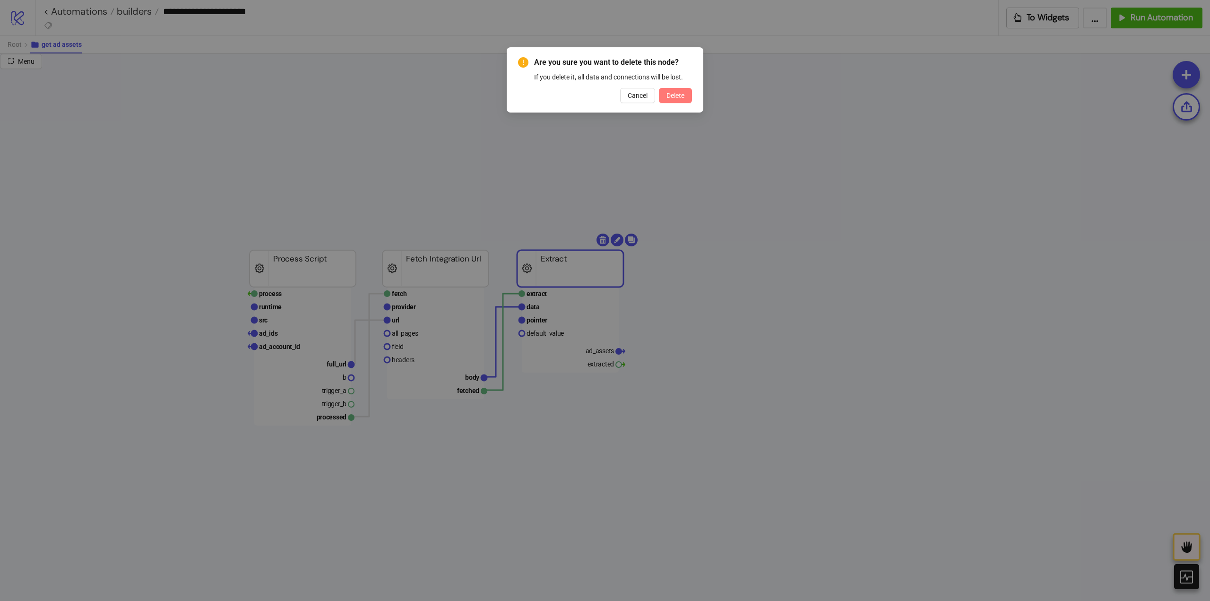
click at [676, 97] on span "Delete" at bounding box center [675, 96] width 18 height 8
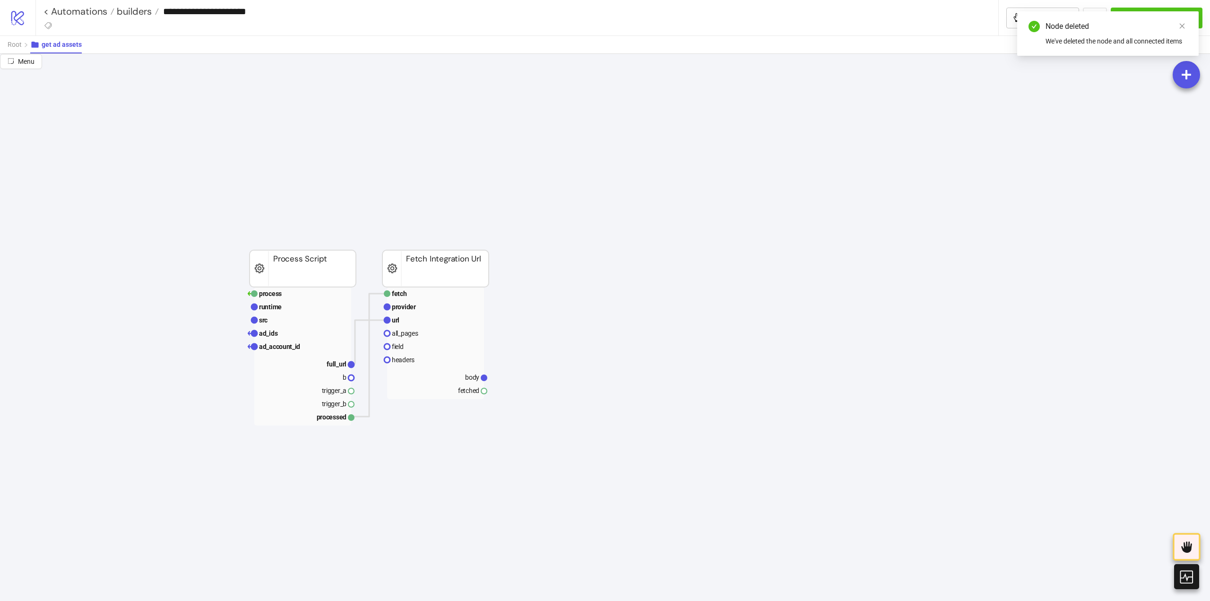
drag, startPoint x: 570, startPoint y: 270, endPoint x: 574, endPoint y: 265, distance: 6.1
click at [582, 276] on icon at bounding box center [579, 277] width 8 height 8
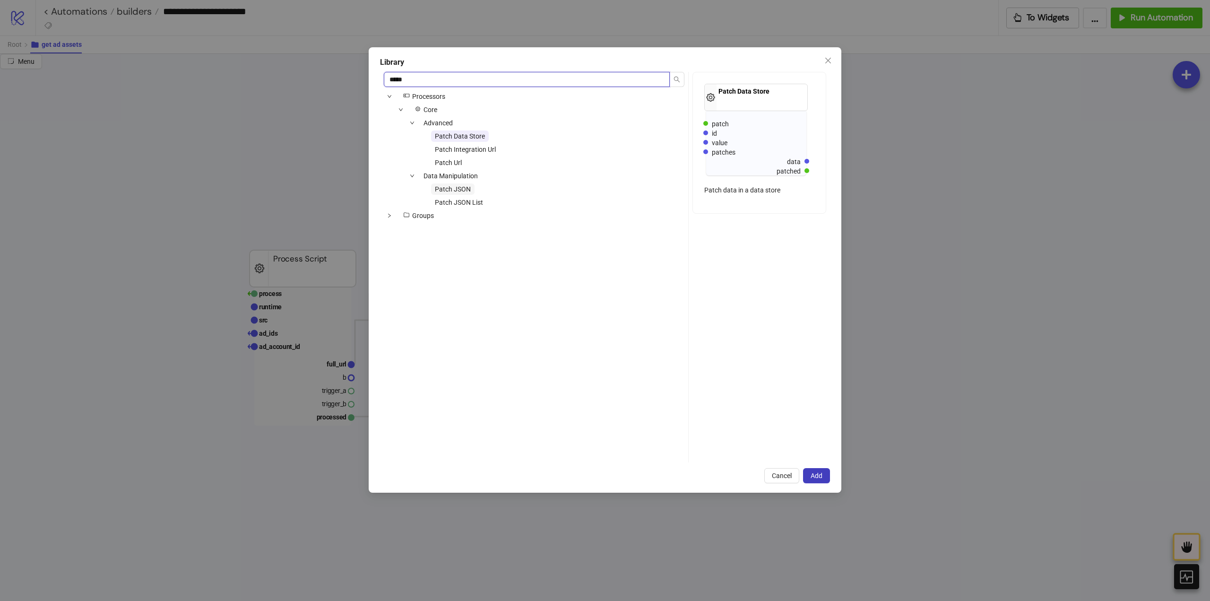
type input "*****"
click at [465, 186] on span "Patch JSON" at bounding box center [453, 189] width 36 height 8
click at [815, 473] on span "Add" at bounding box center [816, 476] width 12 height 8
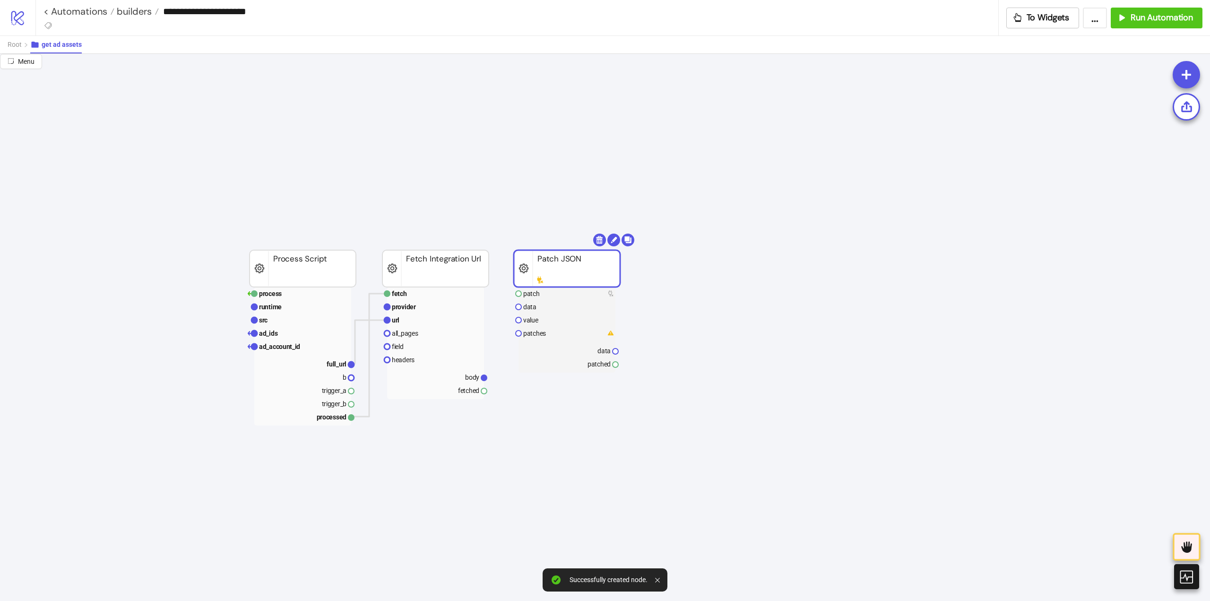
drag, startPoint x: 608, startPoint y: 285, endPoint x: 550, endPoint y: 267, distance: 60.4
click at [550, 267] on rect at bounding box center [567, 268] width 106 height 37
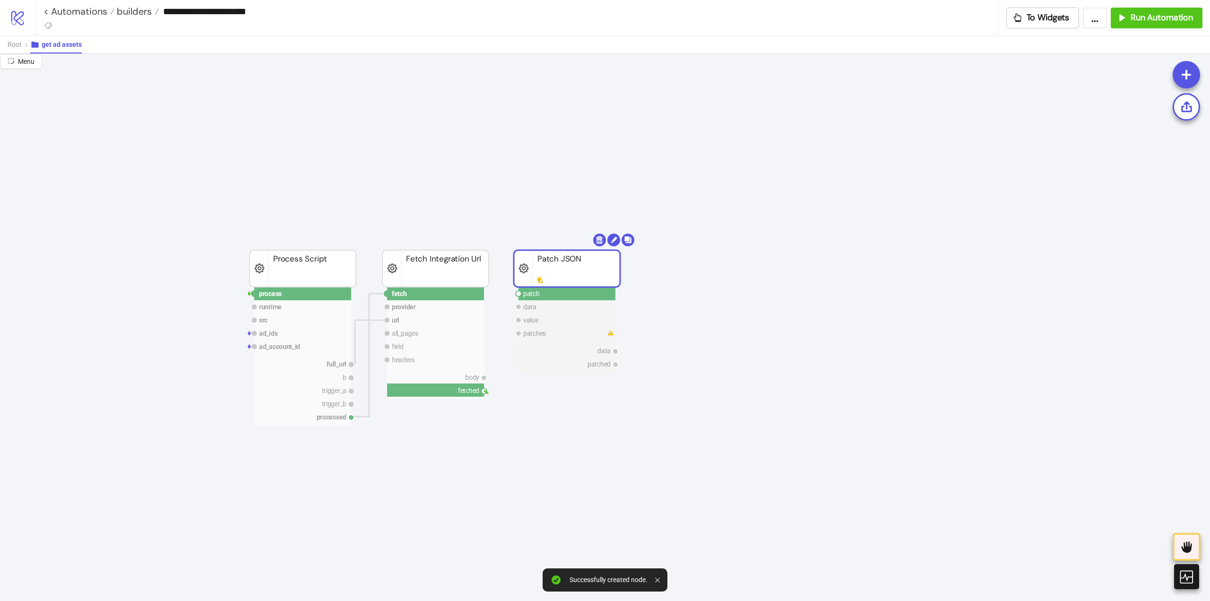
drag, startPoint x: 490, startPoint y: 394, endPoint x: 510, endPoint y: 340, distance: 57.6
click at [518, 293] on circle at bounding box center [519, 294] width 6 height 6
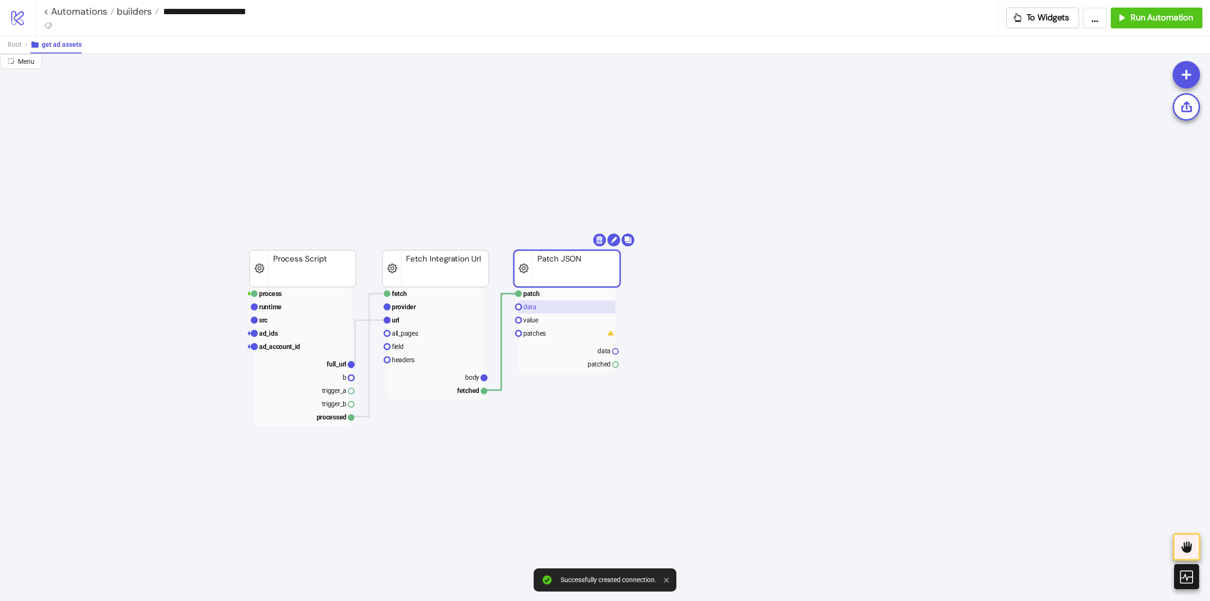
click at [535, 309] on text "data" at bounding box center [529, 307] width 13 height 8
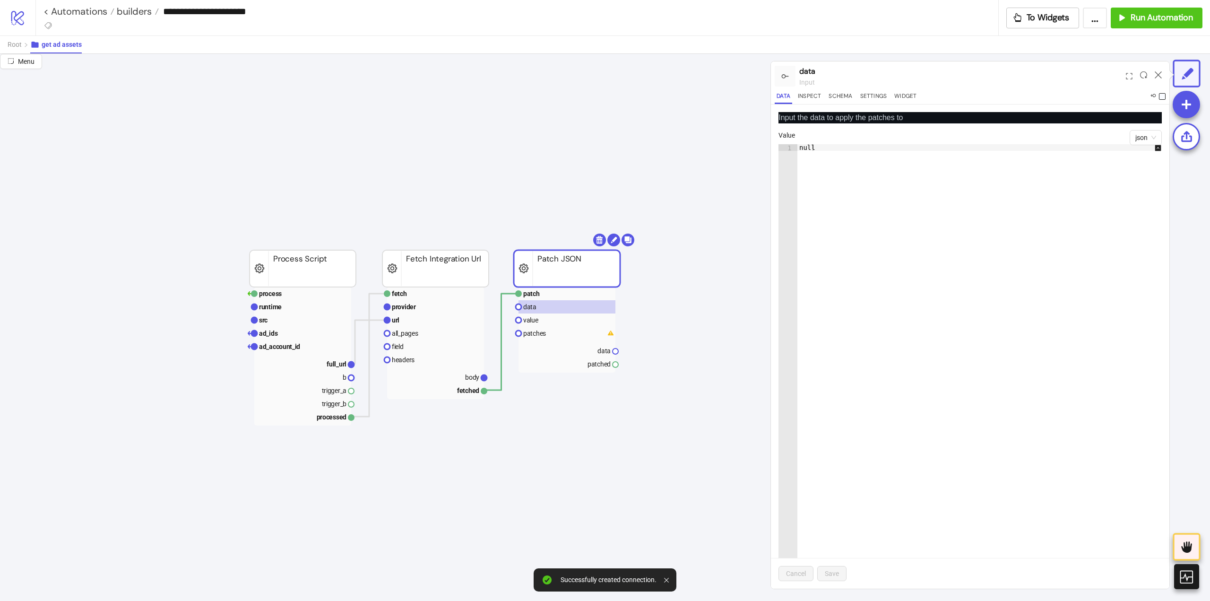
click at [1160, 98] on span at bounding box center [1162, 96] width 7 height 7
click at [1159, 74] on icon at bounding box center [1157, 74] width 7 height 7
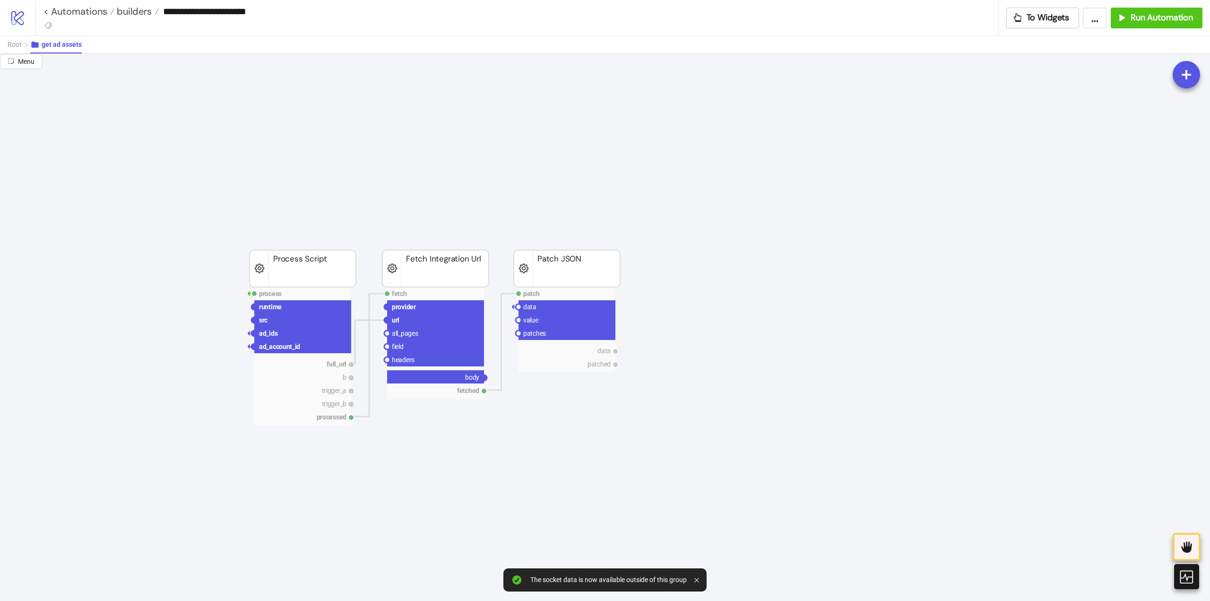
drag, startPoint x: 486, startPoint y: 378, endPoint x: 504, endPoint y: 388, distance: 20.5
click at [519, 320] on circle at bounding box center [519, 320] width 6 height 6
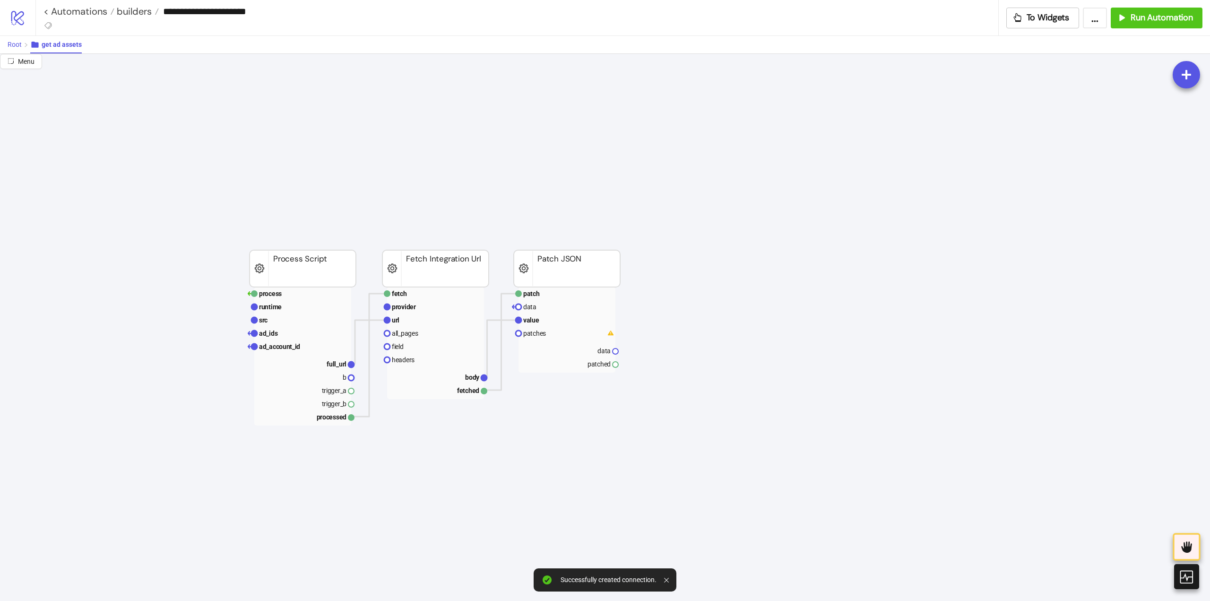
click at [10, 48] on span "Root" at bounding box center [15, 45] width 14 height 8
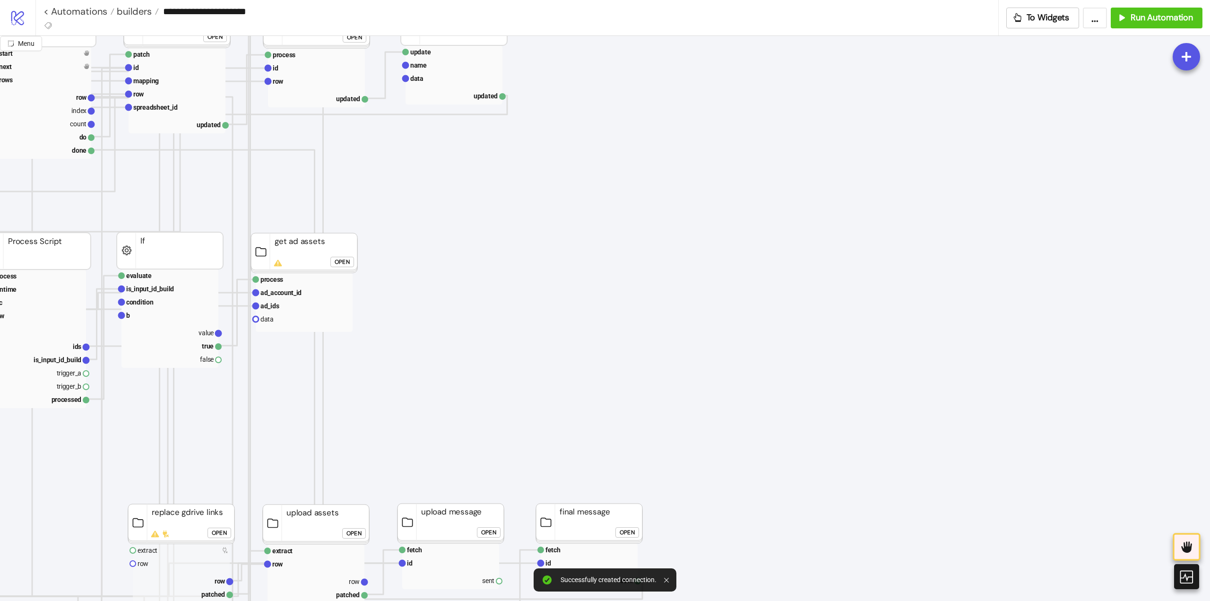
scroll to position [142, 0]
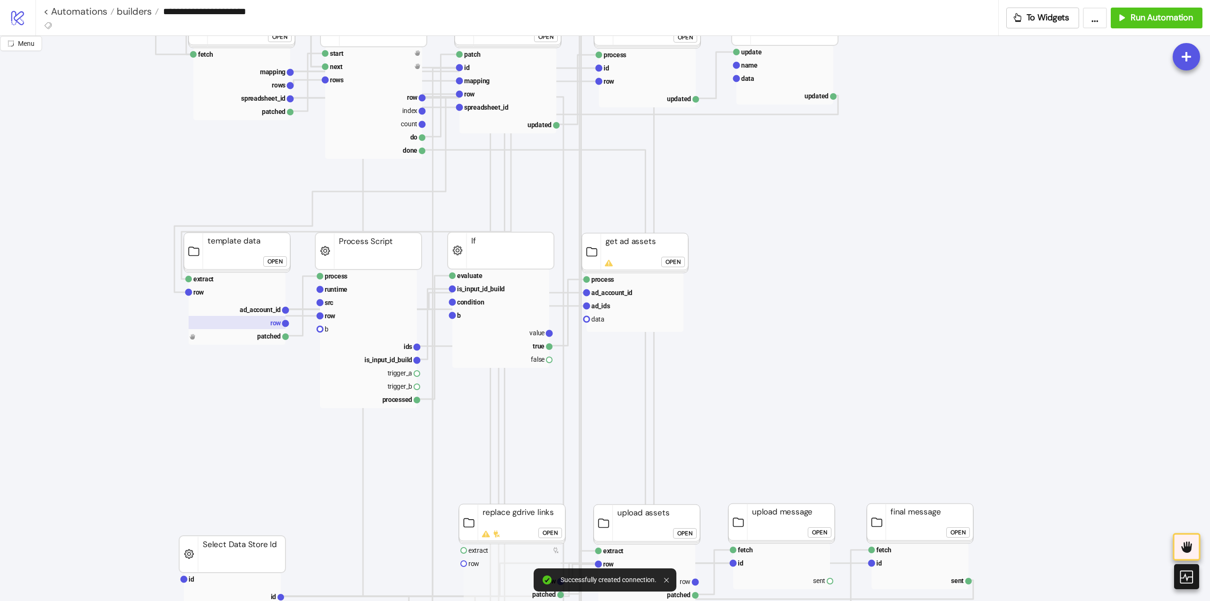
click at [275, 324] on text "row" at bounding box center [275, 323] width 11 height 8
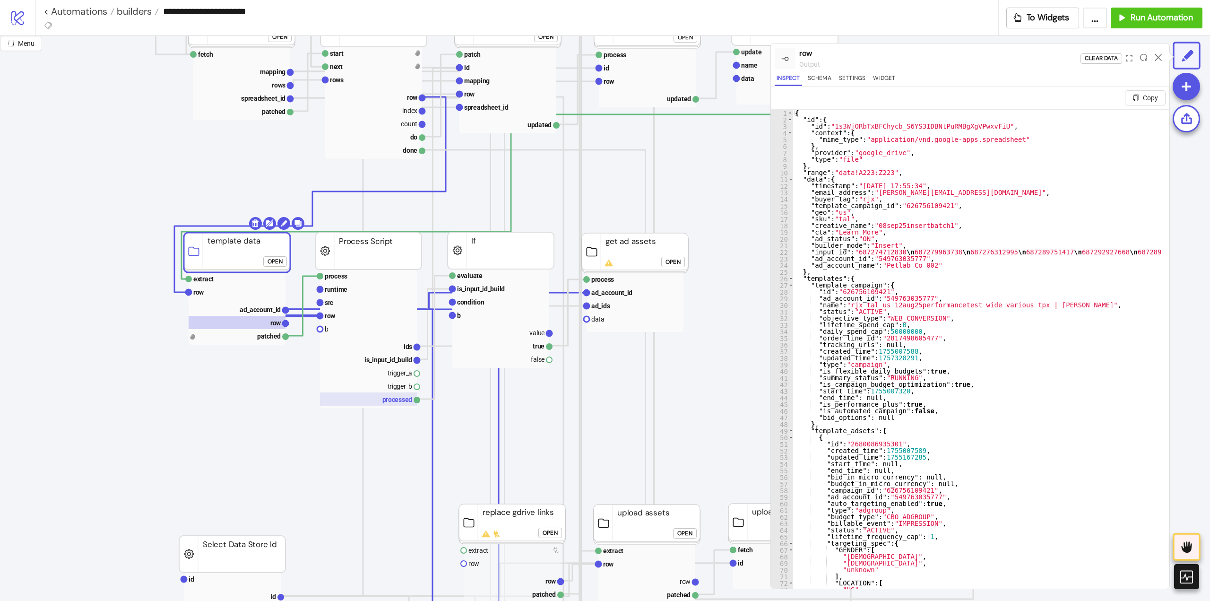
drag, startPoint x: 286, startPoint y: 325, endPoint x: 380, endPoint y: 401, distance: 121.3
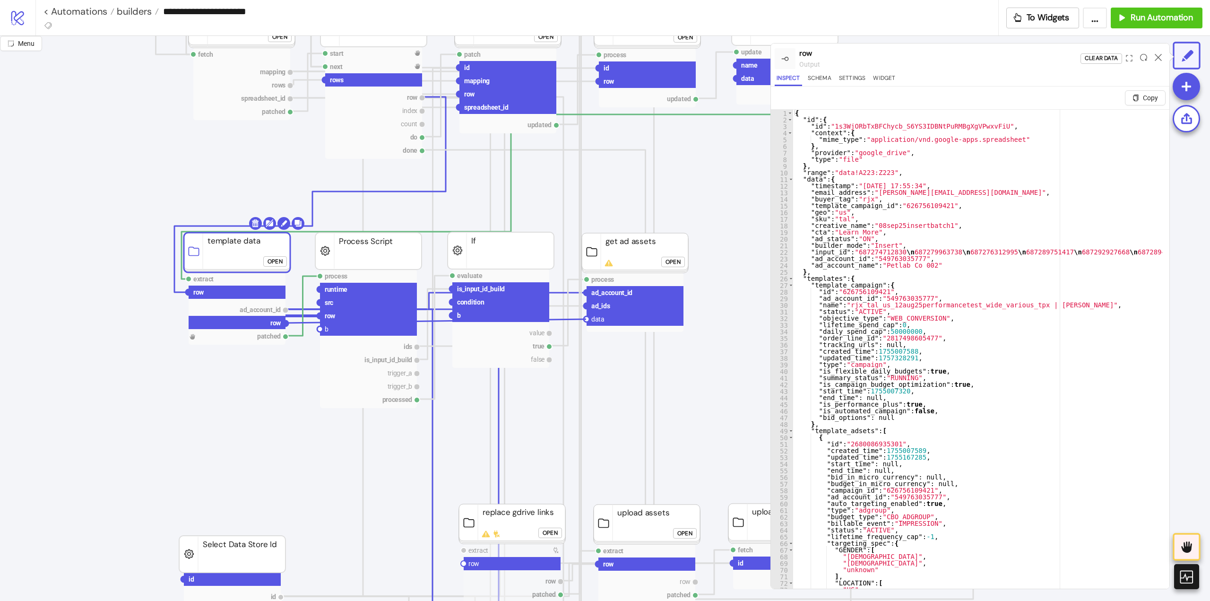
click at [586, 319] on circle at bounding box center [587, 319] width 6 height 6
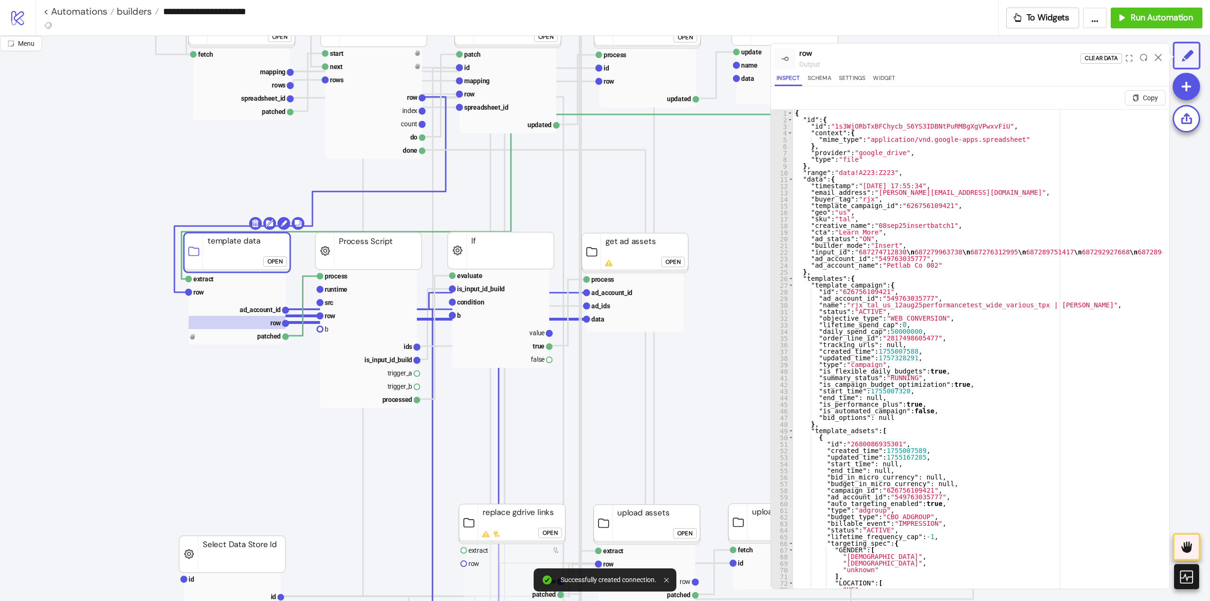
click at [668, 263] on div "Open" at bounding box center [672, 262] width 15 height 11
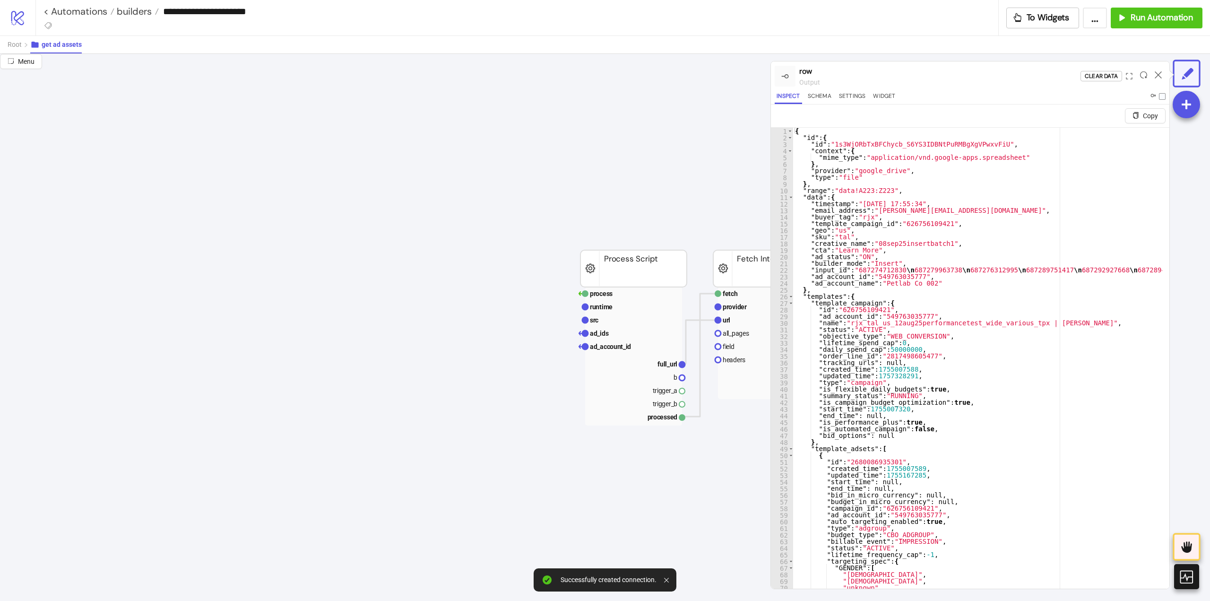
scroll to position [142, 378]
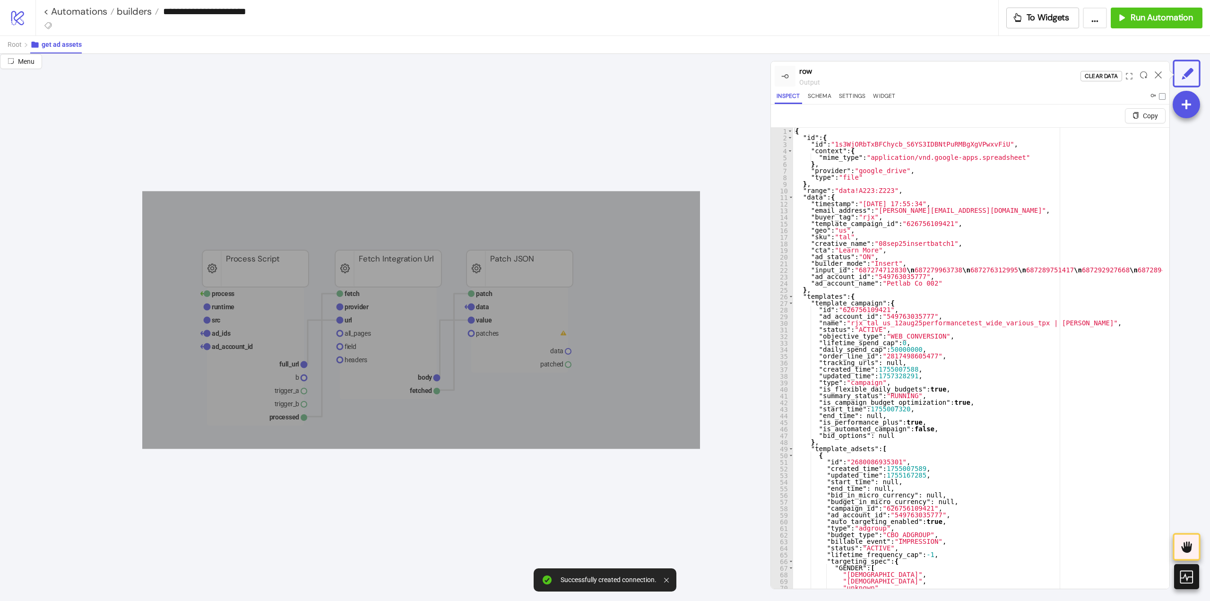
drag, startPoint x: 149, startPoint y: 194, endPoint x: 640, endPoint y: 430, distance: 545.5
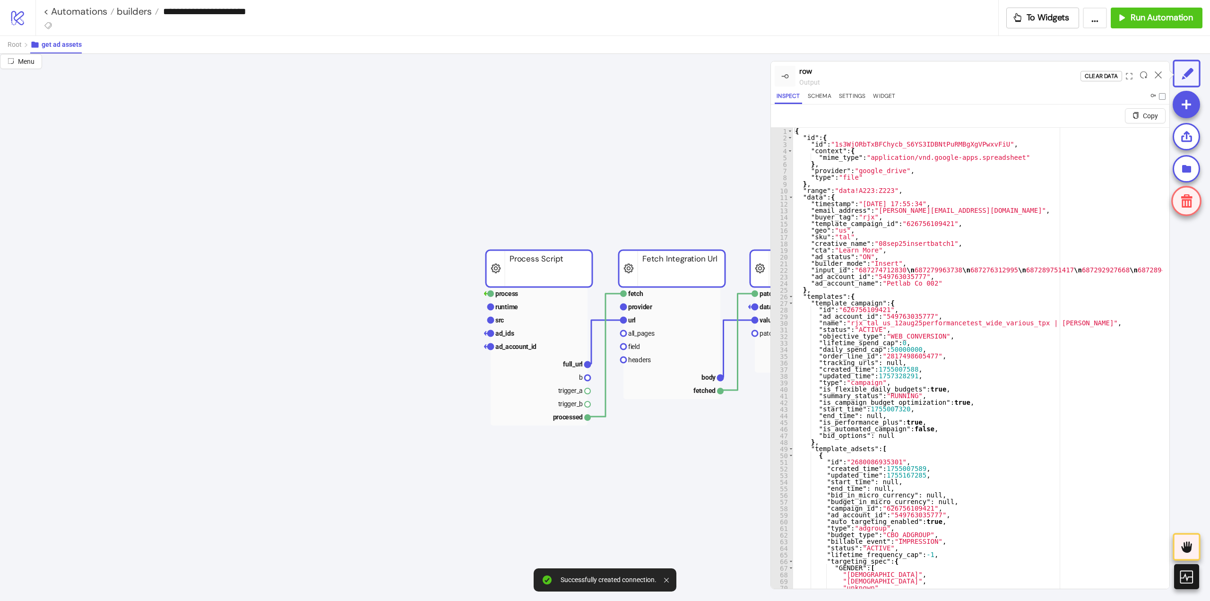
scroll to position [142, 0]
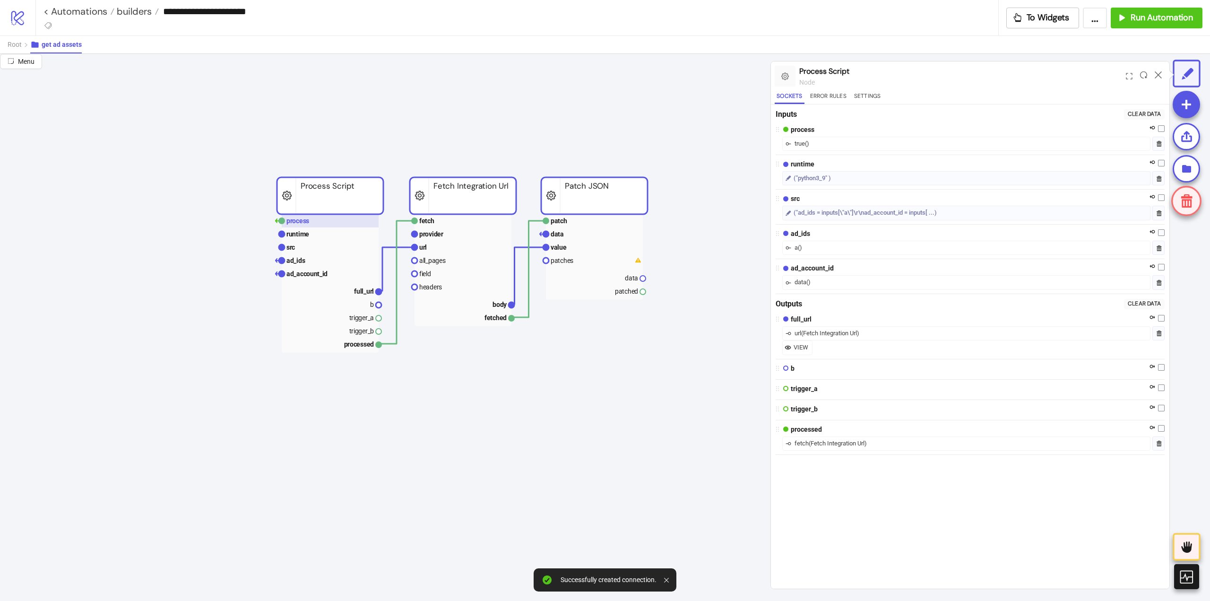
drag, startPoint x: 600, startPoint y: 281, endPoint x: 361, endPoint y: 217, distance: 247.6
click at [298, 208] on rect at bounding box center [330, 195] width 106 height 37
click at [1159, 75] on icon at bounding box center [1157, 74] width 7 height 7
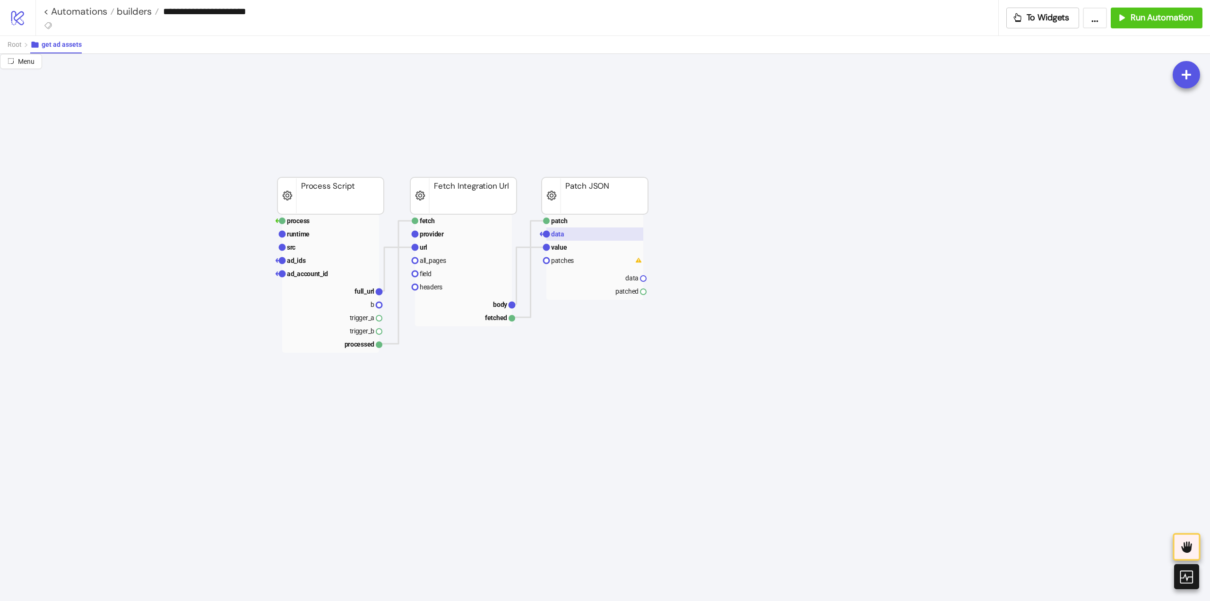
click at [572, 238] on rect at bounding box center [594, 233] width 97 height 13
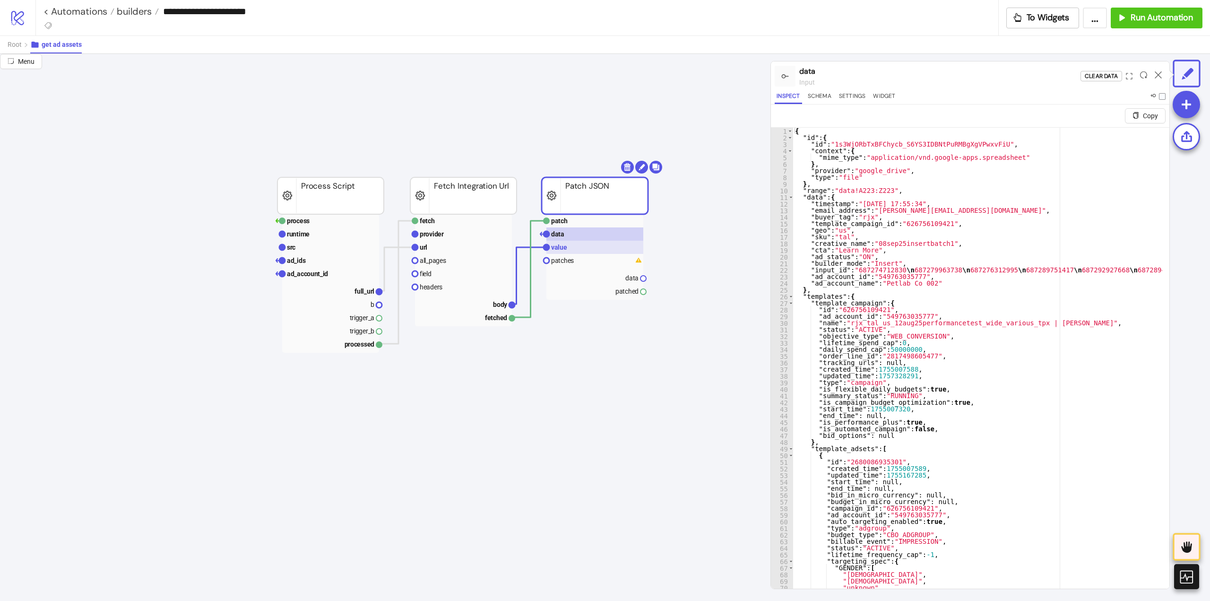
click at [564, 245] on text "value" at bounding box center [559, 247] width 16 height 8
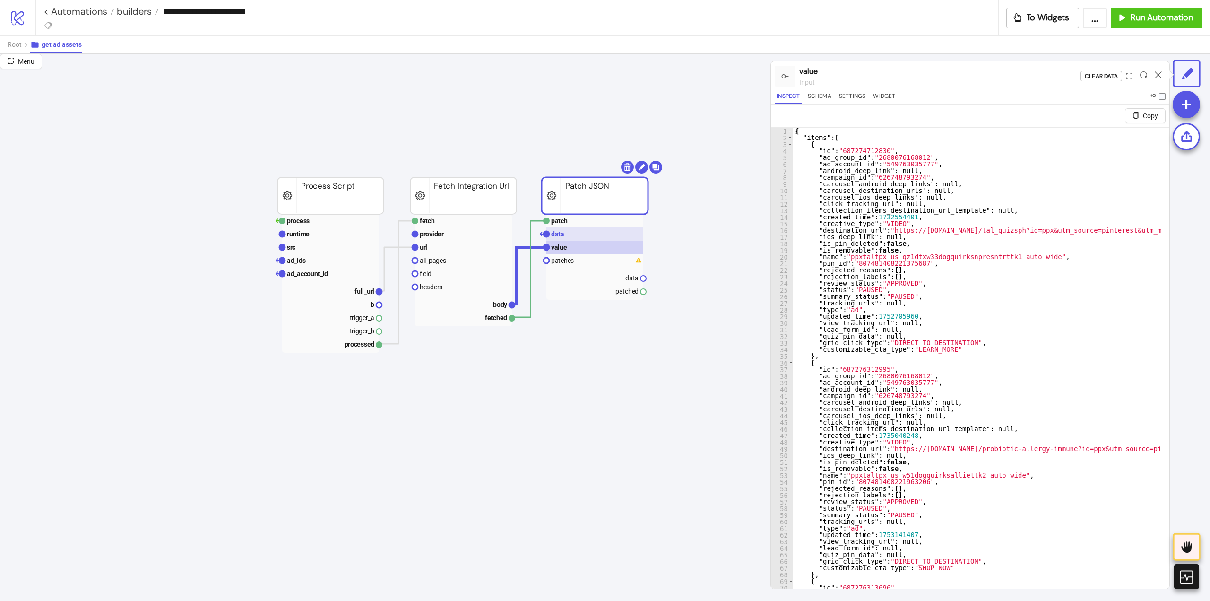
click at [564, 233] on rect at bounding box center [594, 233] width 97 height 13
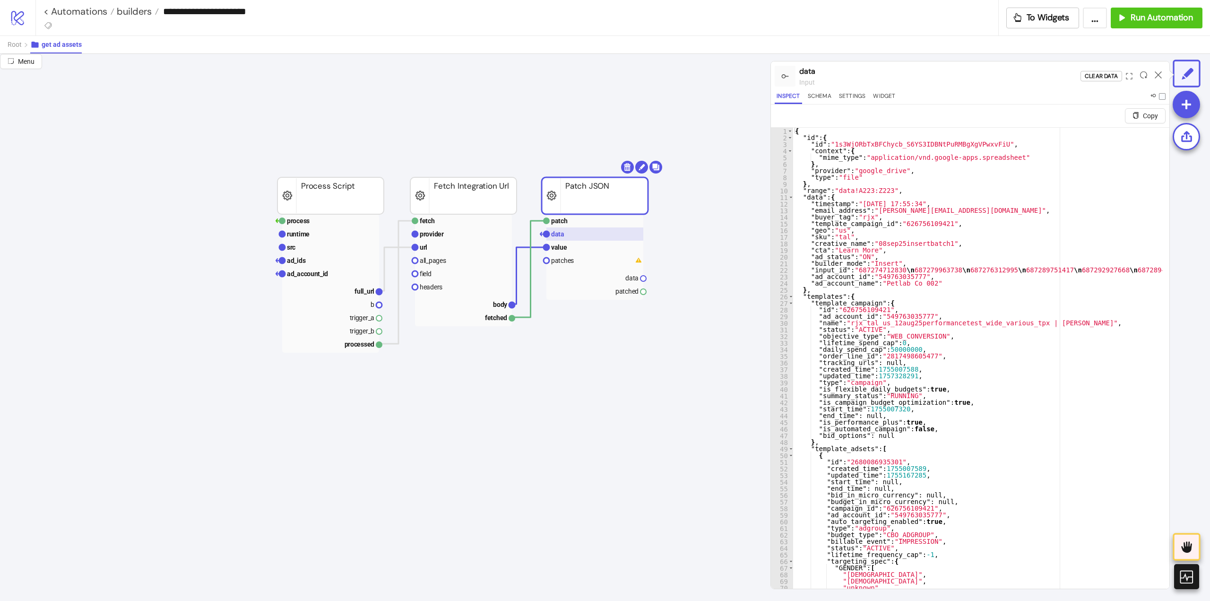
click at [564, 233] on rect at bounding box center [594, 233] width 97 height 13
drag, startPoint x: 565, startPoint y: 246, endPoint x: 587, endPoint y: 258, distance: 25.2
click at [565, 246] on text "value" at bounding box center [559, 247] width 16 height 8
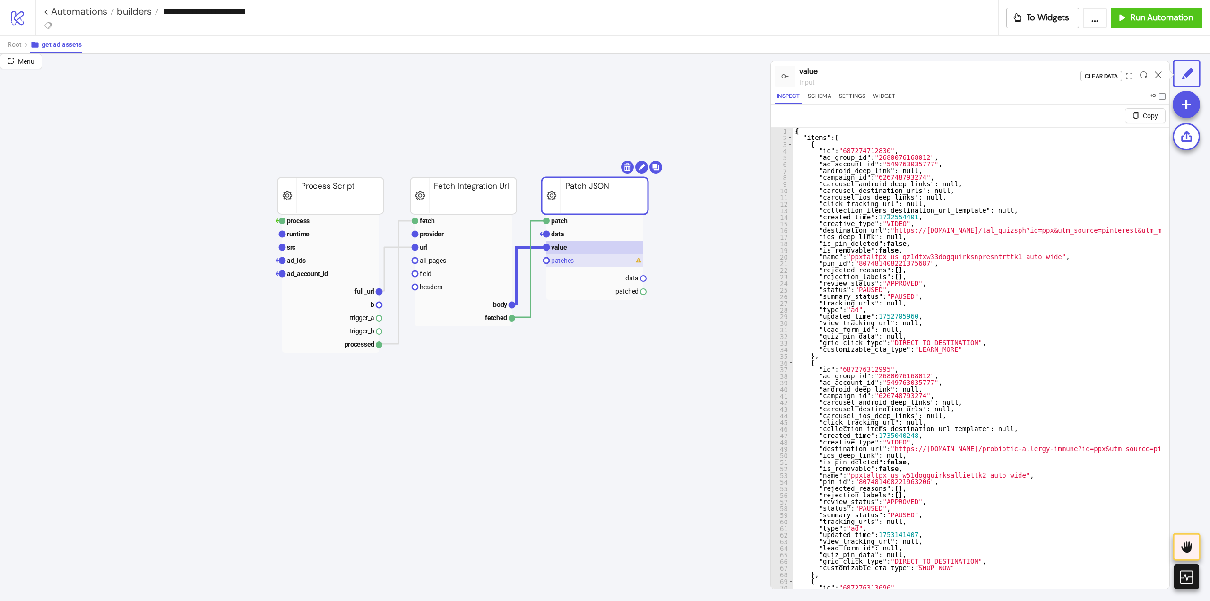
click at [565, 258] on text "patches" at bounding box center [562, 261] width 23 height 8
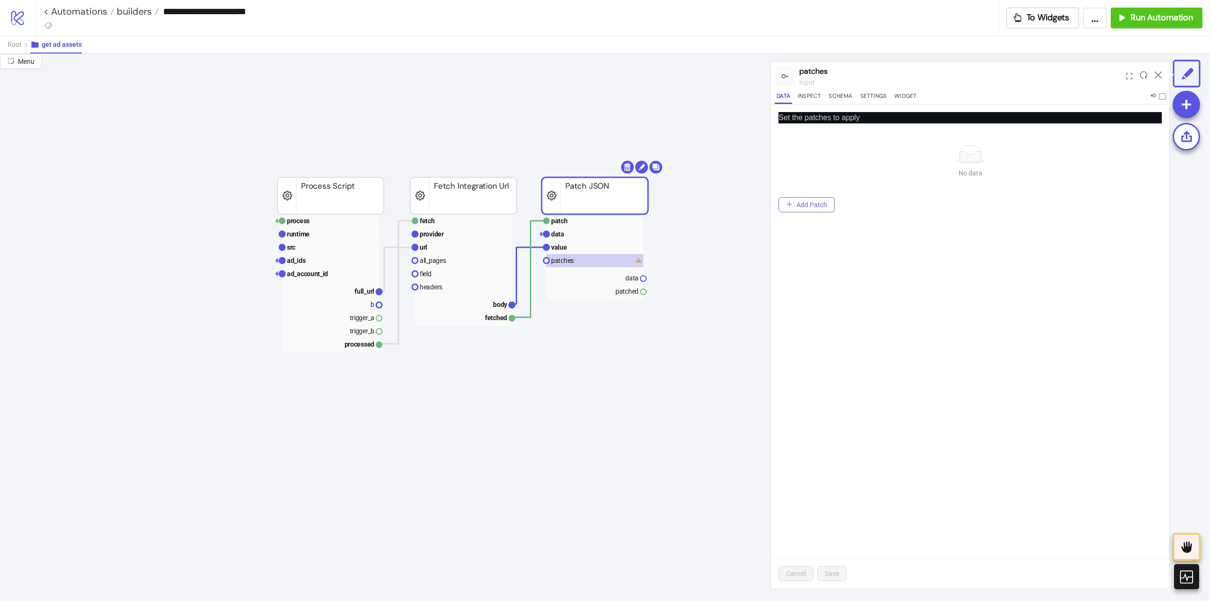
click at [818, 211] on button "Add Patch" at bounding box center [806, 204] width 56 height 15
click at [849, 146] on input "Operation" at bounding box center [966, 151] width 275 height 15
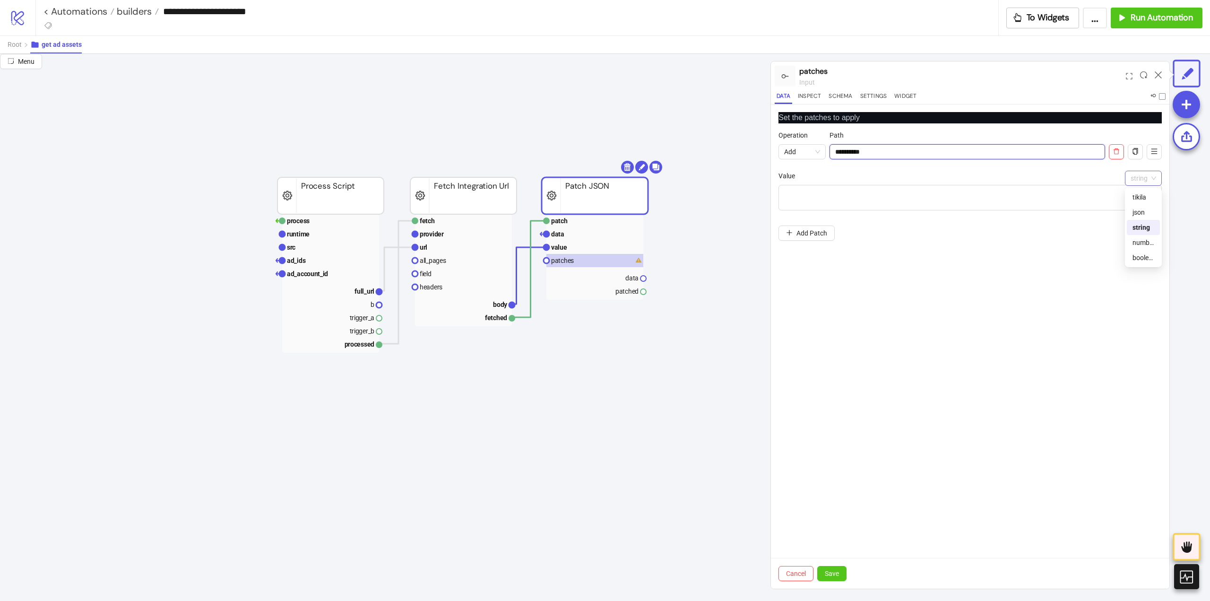
click at [1137, 177] on span "string" at bounding box center [1143, 178] width 26 height 14
type input "**********"
click at [1139, 190] on div "tikila" at bounding box center [1142, 196] width 33 height 15
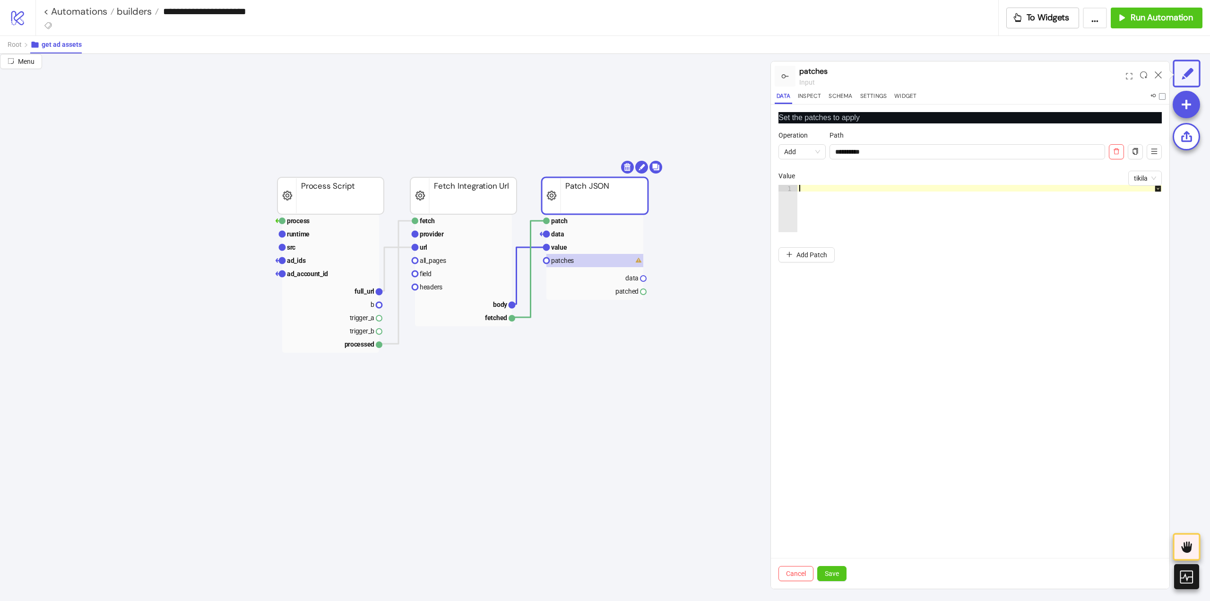
click at [975, 205] on div at bounding box center [984, 215] width 374 height 60
type textarea "**********"
click at [834, 568] on button "Save" at bounding box center [831, 573] width 29 height 15
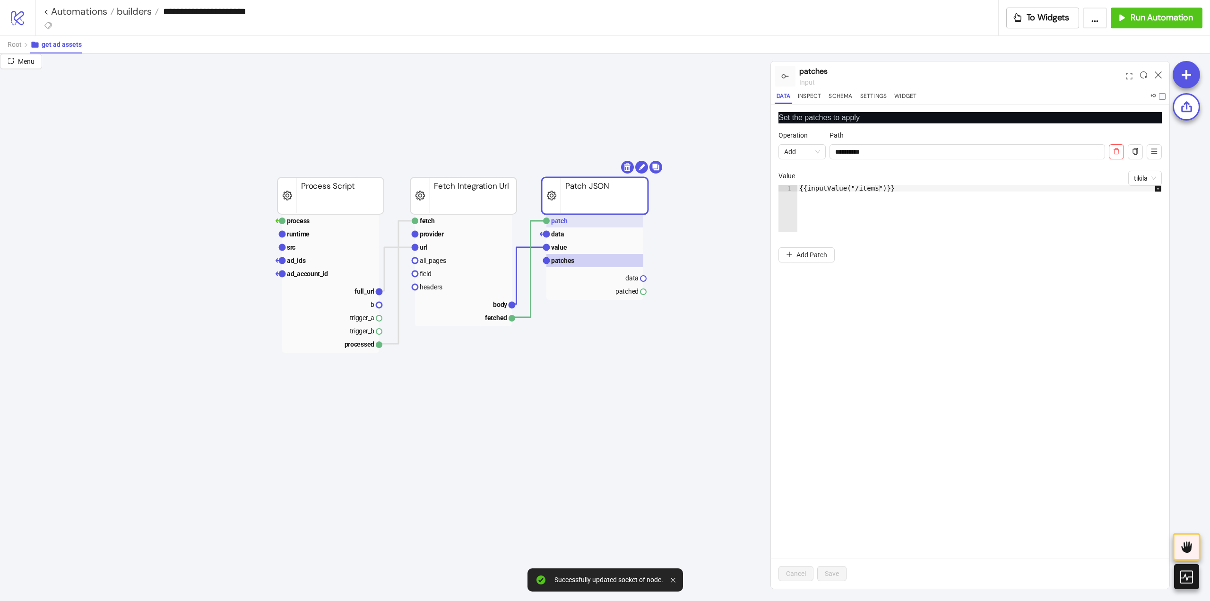
click at [574, 216] on rect at bounding box center [594, 220] width 97 height 13
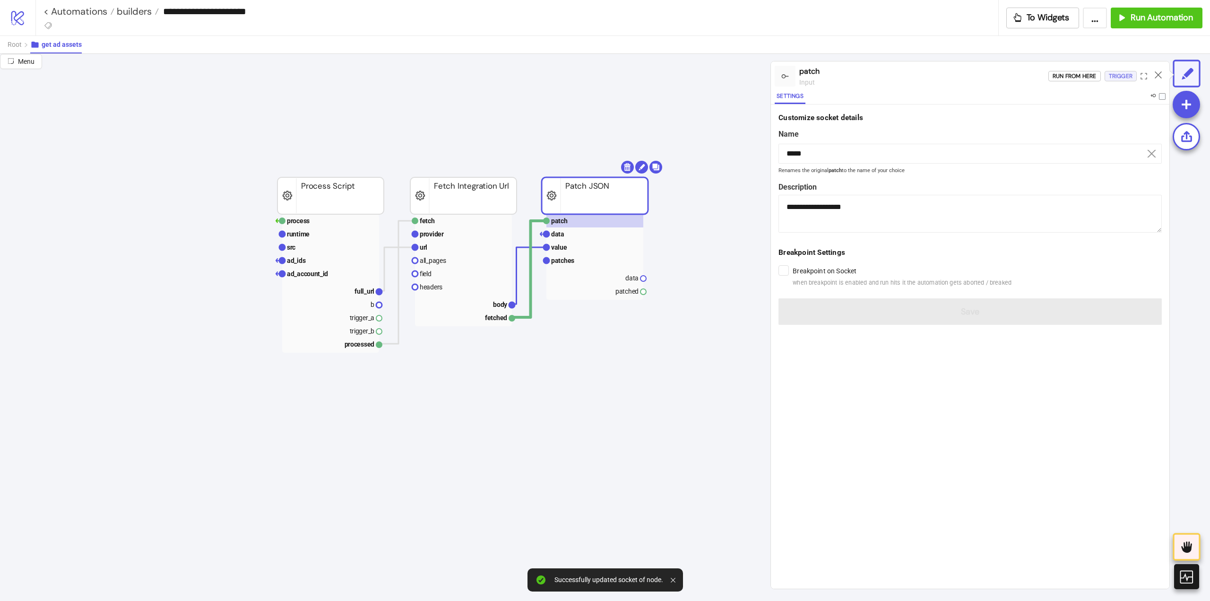
click at [1121, 76] on div "Trigger" at bounding box center [1121, 76] width 24 height 11
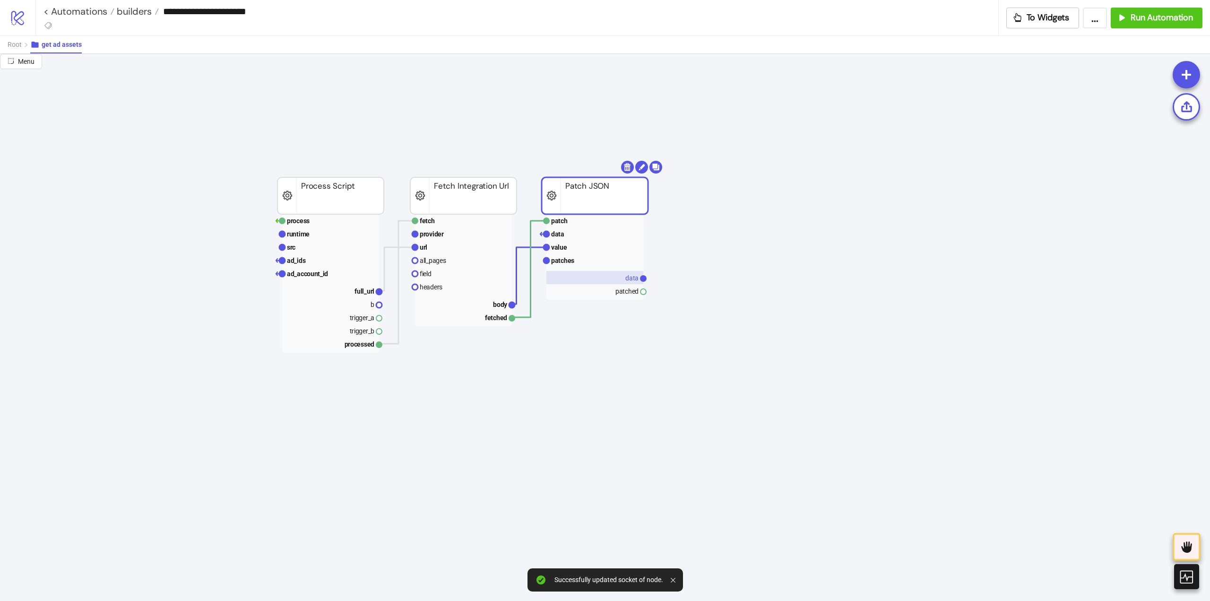
click at [617, 276] on rect at bounding box center [594, 277] width 97 height 13
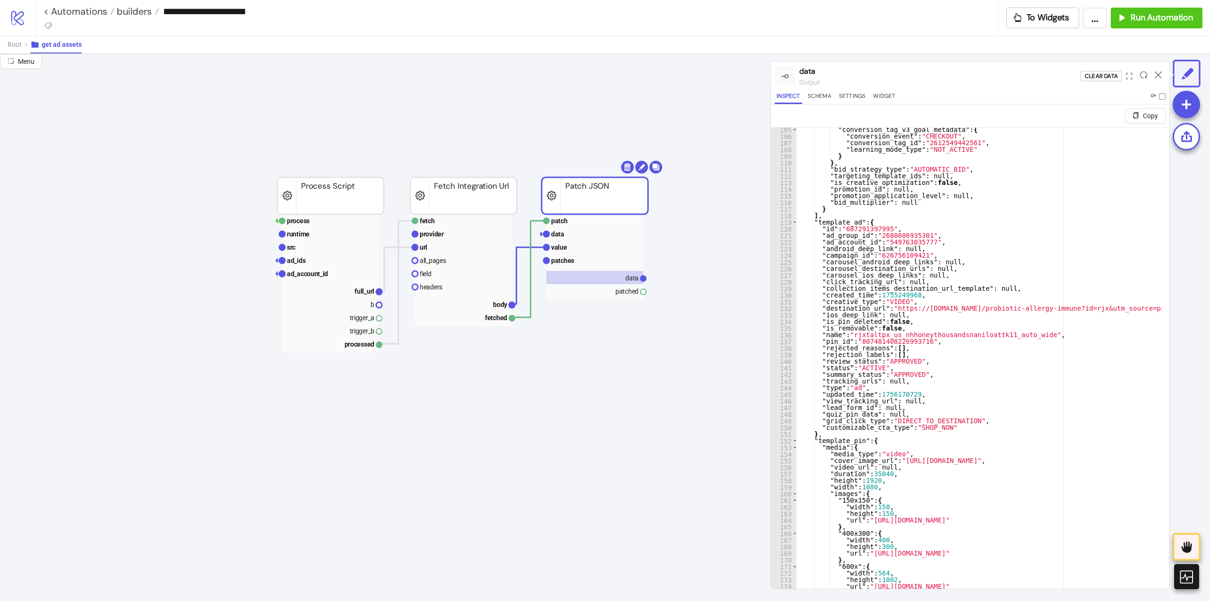
scroll to position [0, 0]
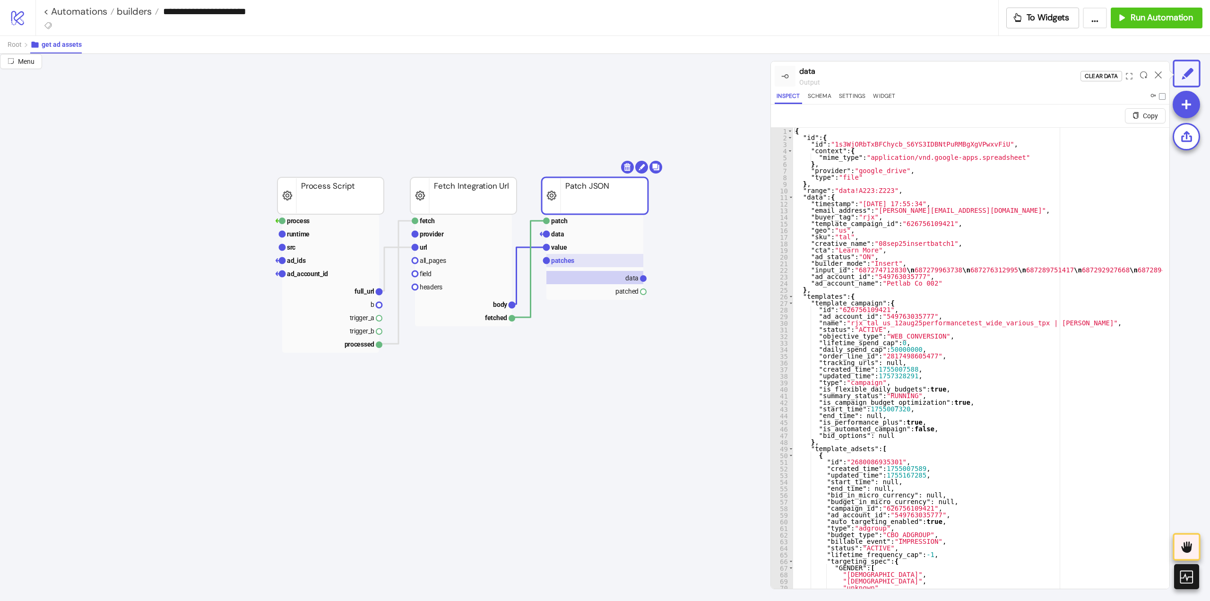
click at [567, 255] on rect at bounding box center [594, 260] width 97 height 13
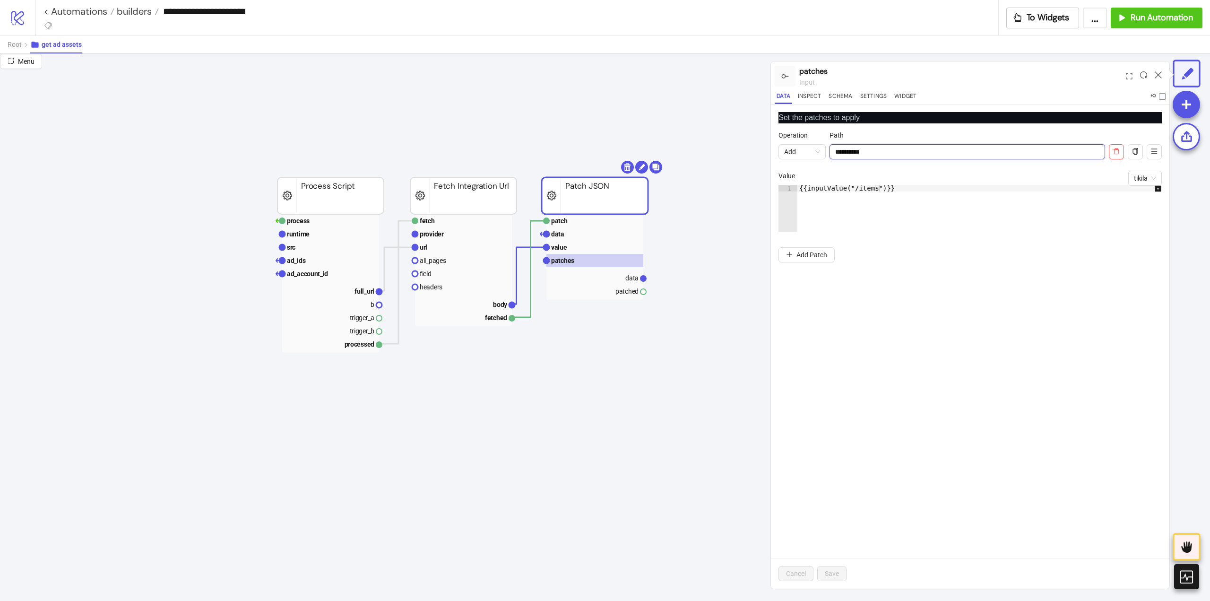
click at [839, 153] on input "**********" at bounding box center [966, 151] width 275 height 15
type input "**********"
click at [886, 383] on div "**********" at bounding box center [970, 346] width 398 height 484
click at [1158, 76] on icon at bounding box center [1157, 74] width 7 height 7
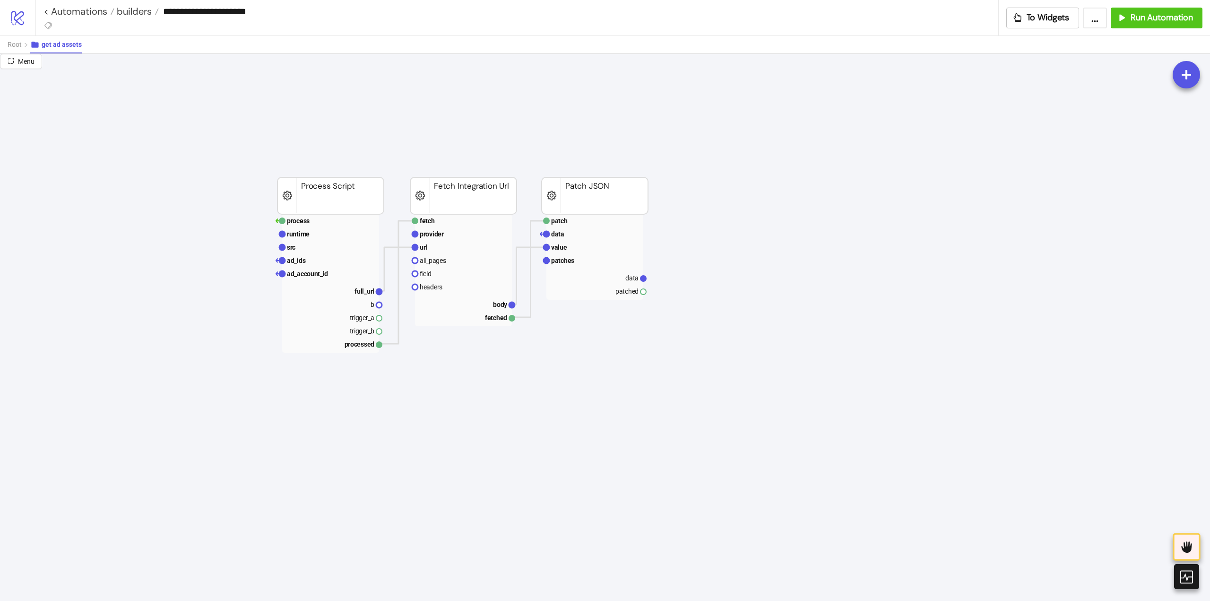
click at [621, 275] on rect at bounding box center [594, 277] width 97 height 13
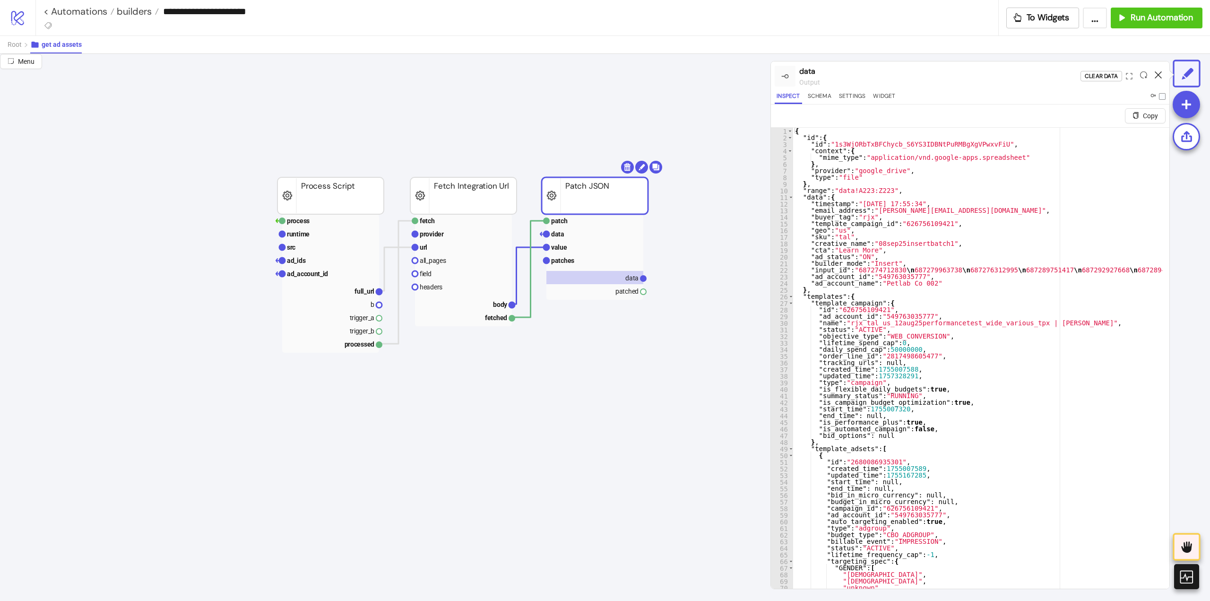
click at [1157, 74] on icon at bounding box center [1157, 74] width 7 height 7
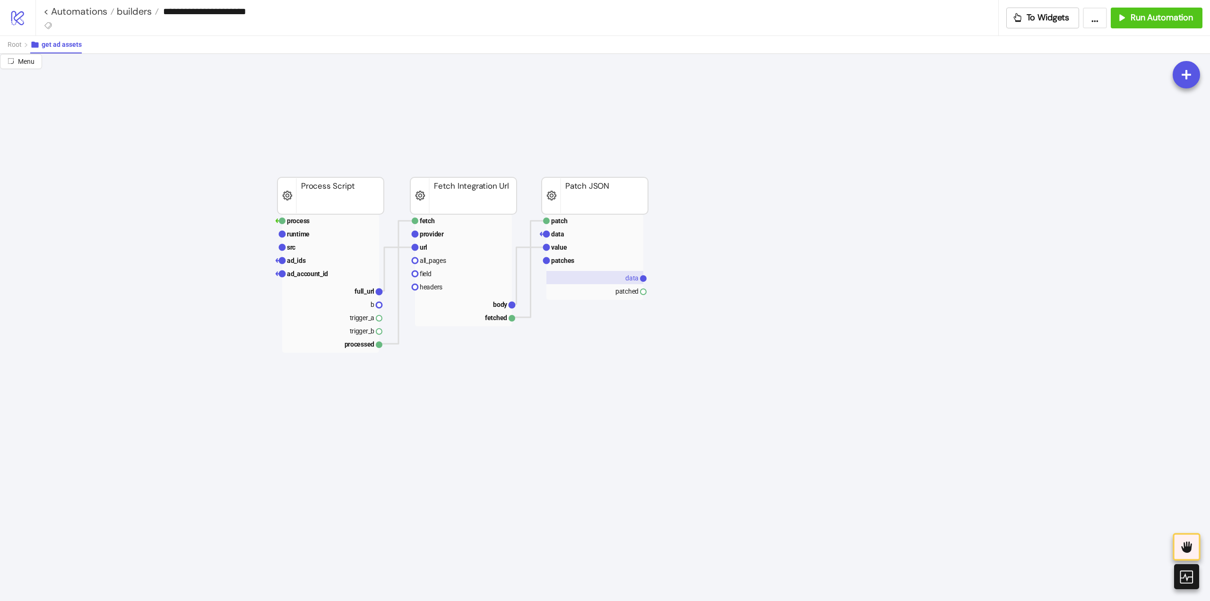
click at [628, 282] on text "data" at bounding box center [631, 278] width 13 height 8
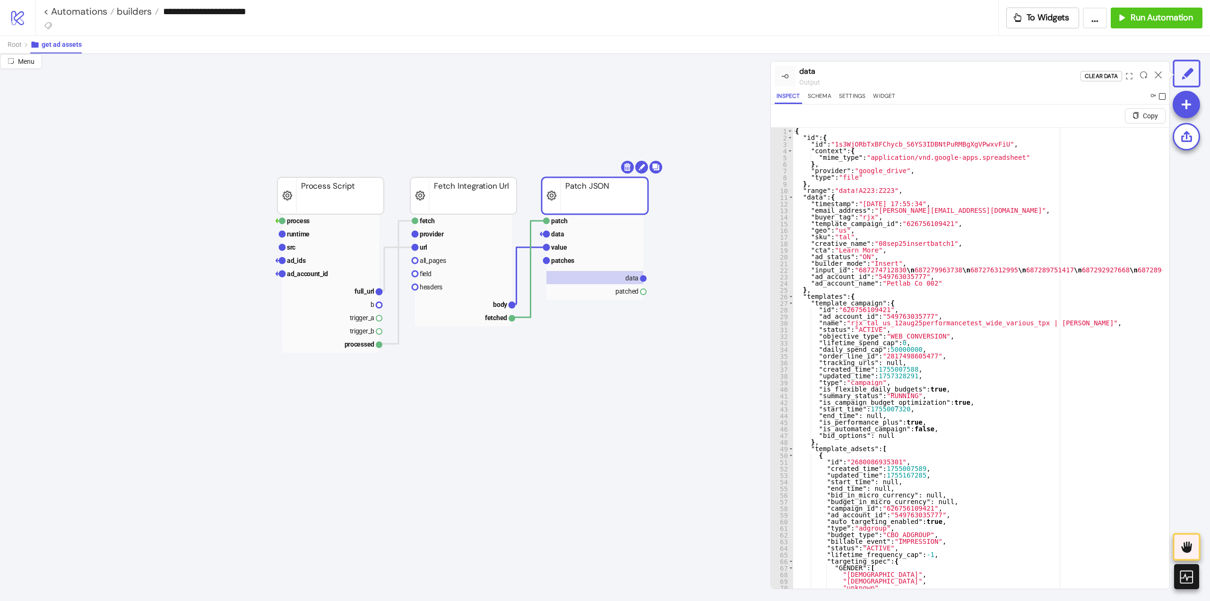
click at [1164, 95] on span at bounding box center [1162, 96] width 7 height 7
click at [853, 95] on button "Settings" at bounding box center [852, 97] width 31 height 13
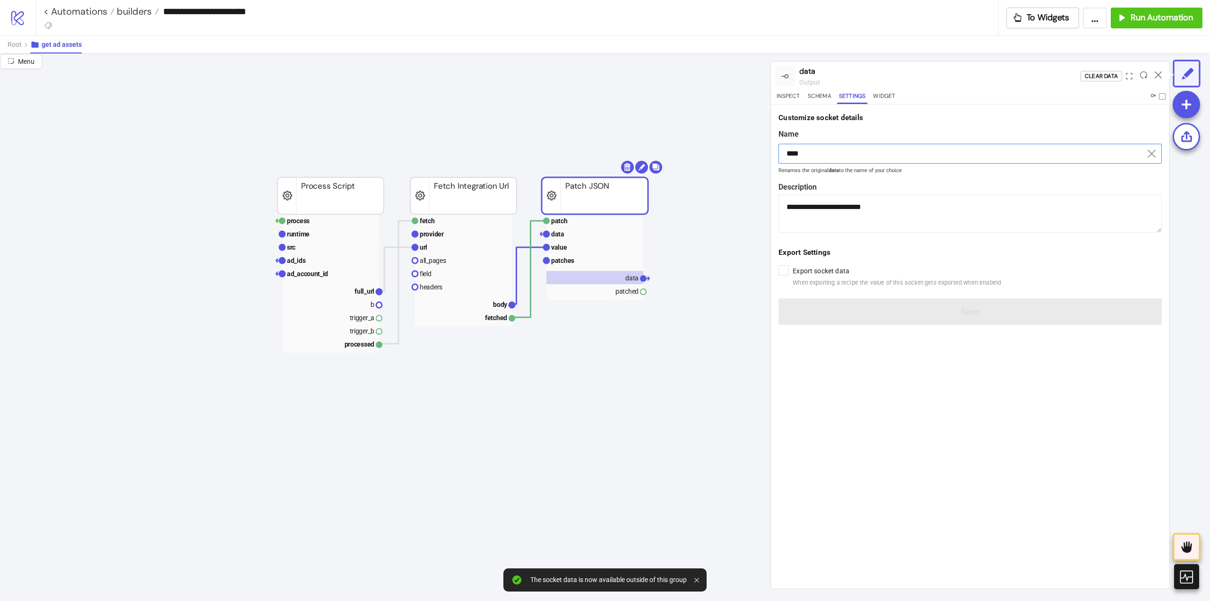
click at [818, 151] on input "****" at bounding box center [969, 154] width 383 height 20
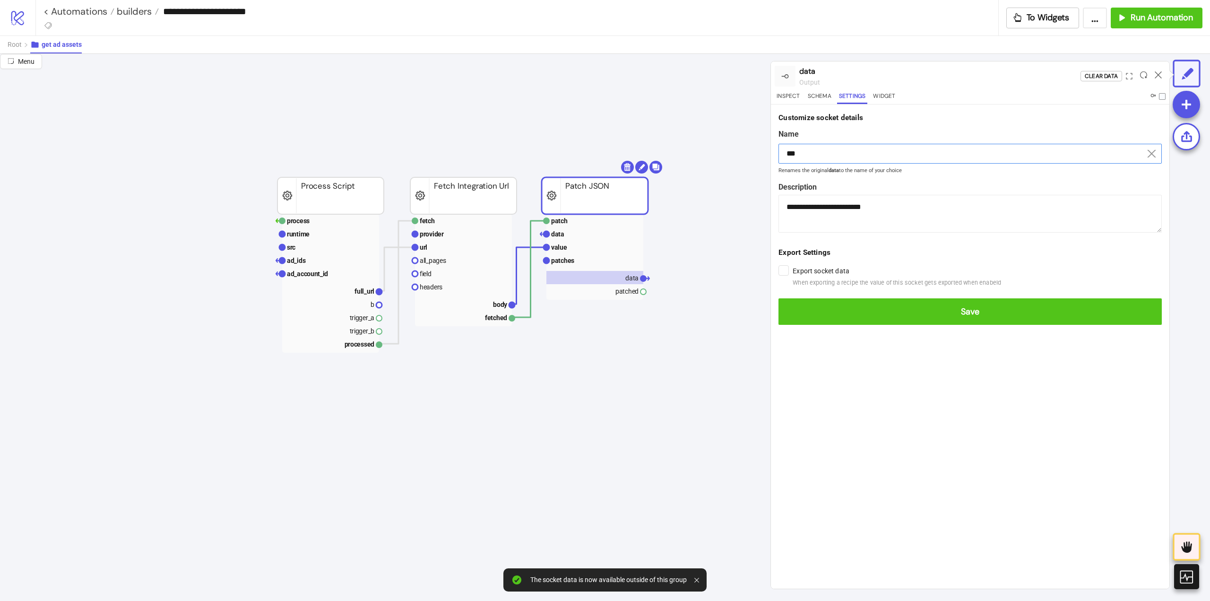
type input "***"
click at [778, 298] on button "Save" at bounding box center [969, 311] width 383 height 26
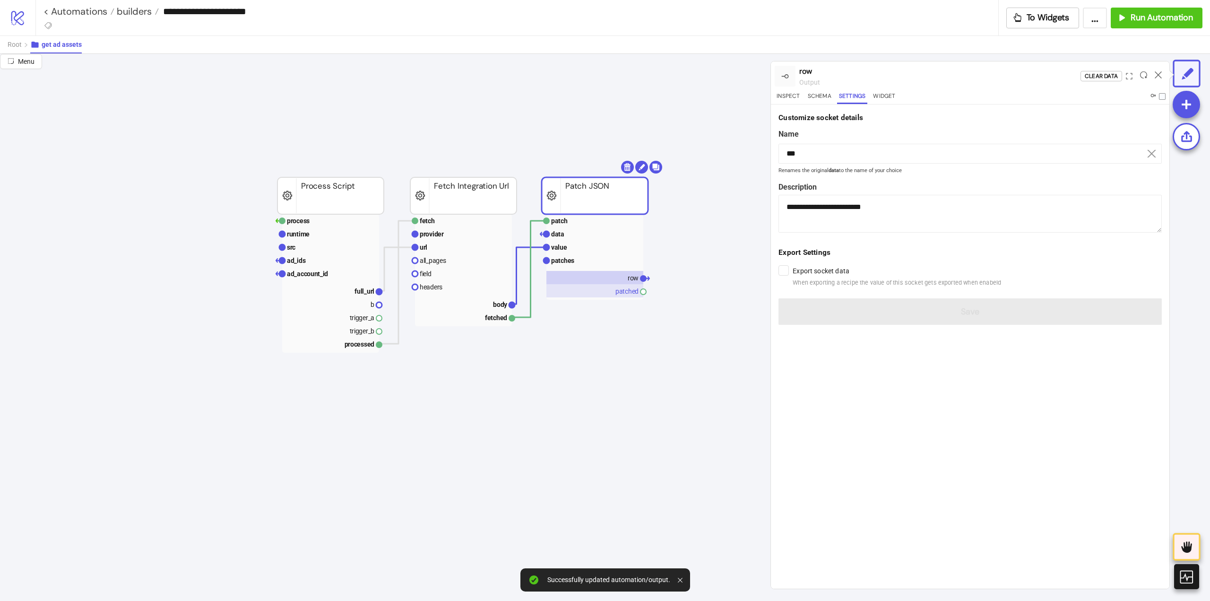
click at [617, 293] on rect at bounding box center [594, 290] width 97 height 13
click at [1160, 99] on span at bounding box center [1162, 96] width 7 height 7
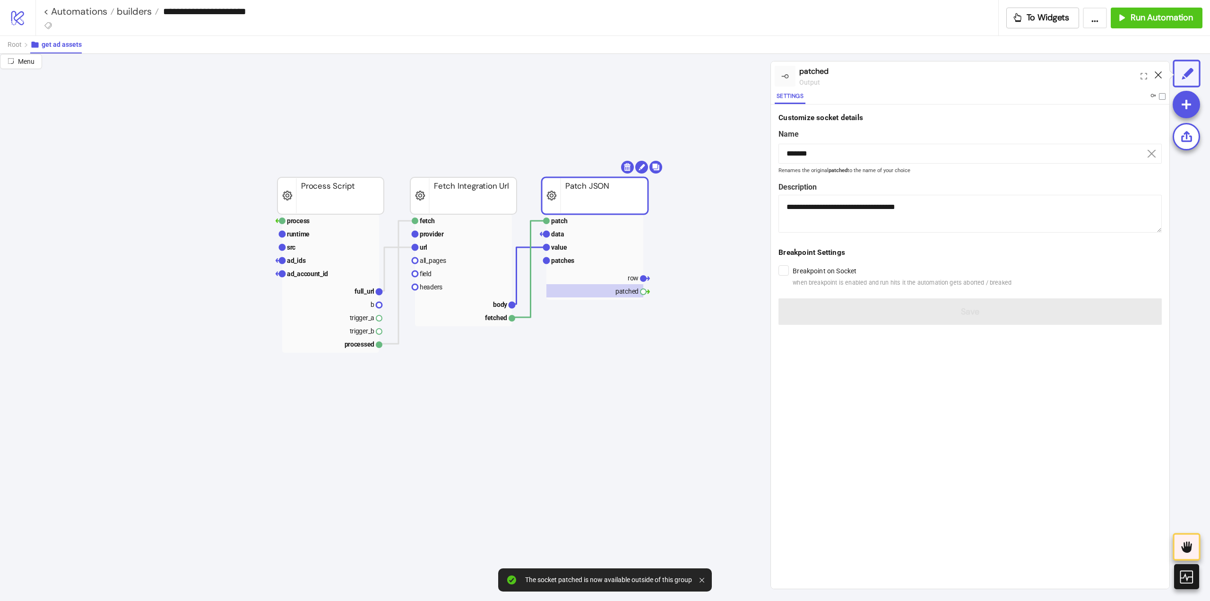
click at [1161, 75] on icon at bounding box center [1157, 74] width 7 height 7
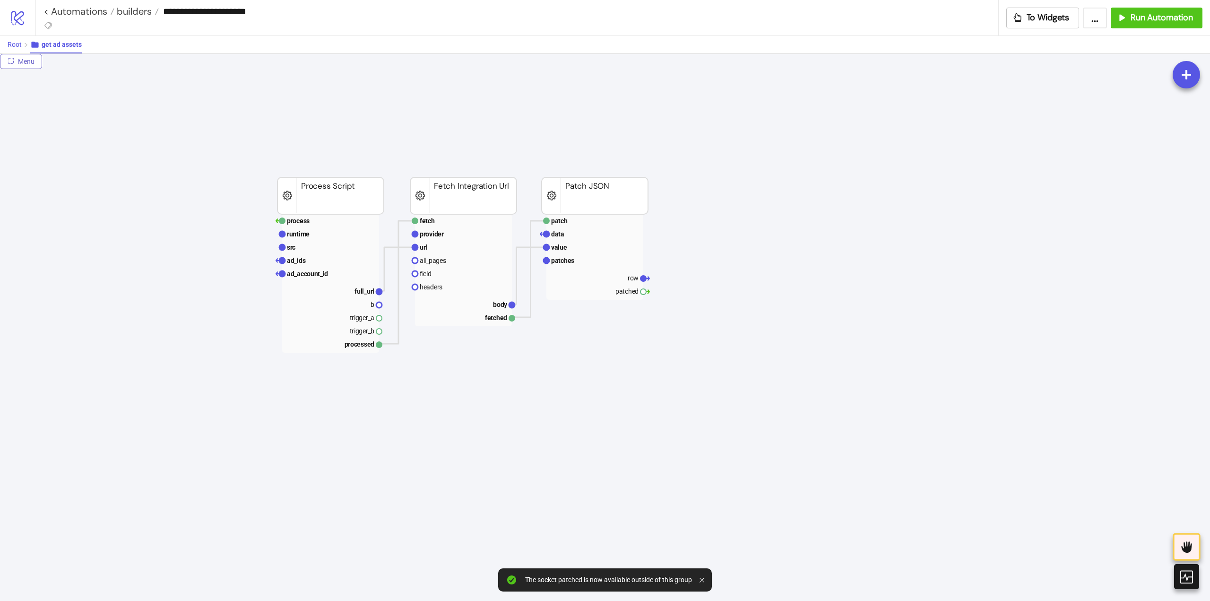
click at [15, 46] on span "Root" at bounding box center [15, 45] width 14 height 8
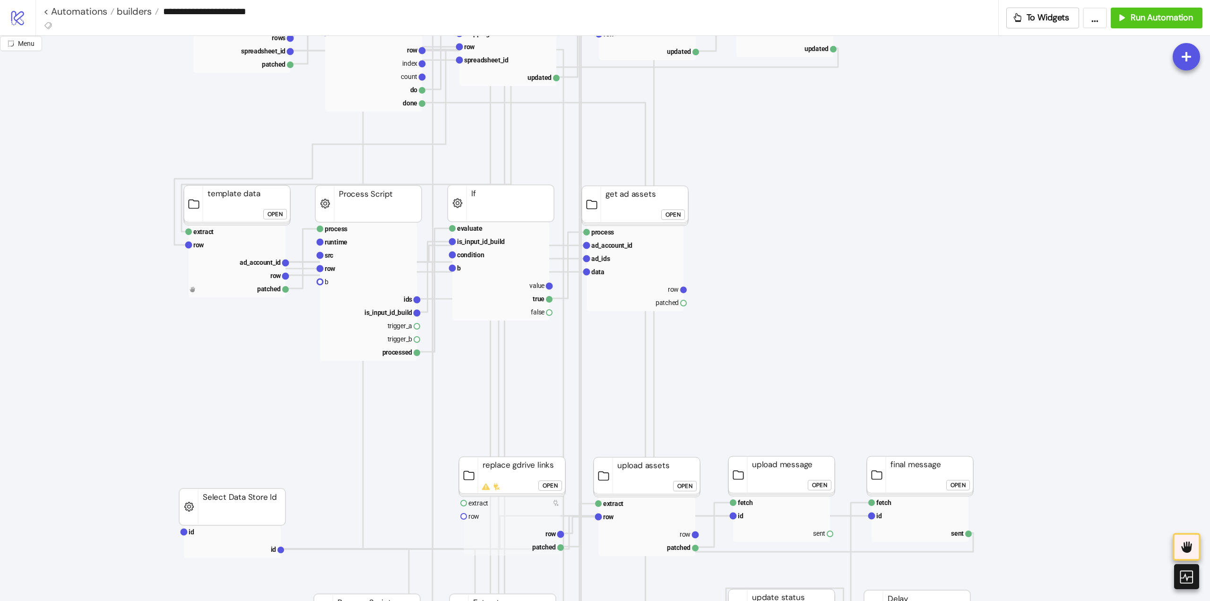
scroll to position [284, 0]
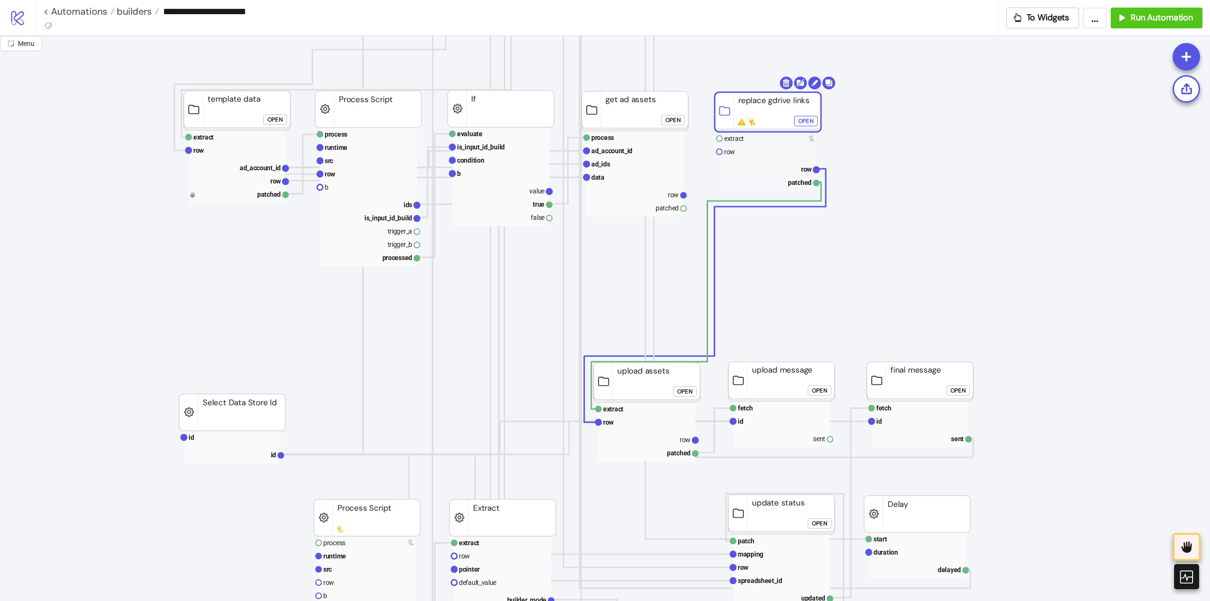
drag, startPoint x: 492, startPoint y: 373, endPoint x: 747, endPoint y: 103, distance: 371.7
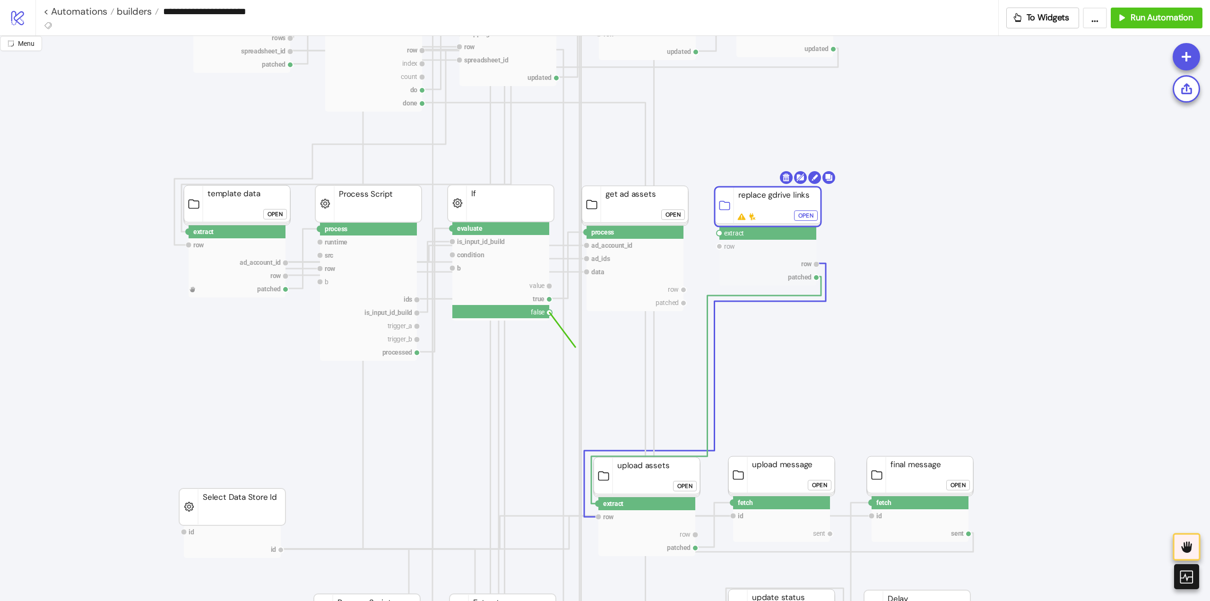
drag, startPoint x: 566, startPoint y: 336, endPoint x: 670, endPoint y: 332, distance: 104.1
click at [719, 232] on circle at bounding box center [719, 233] width 6 height 6
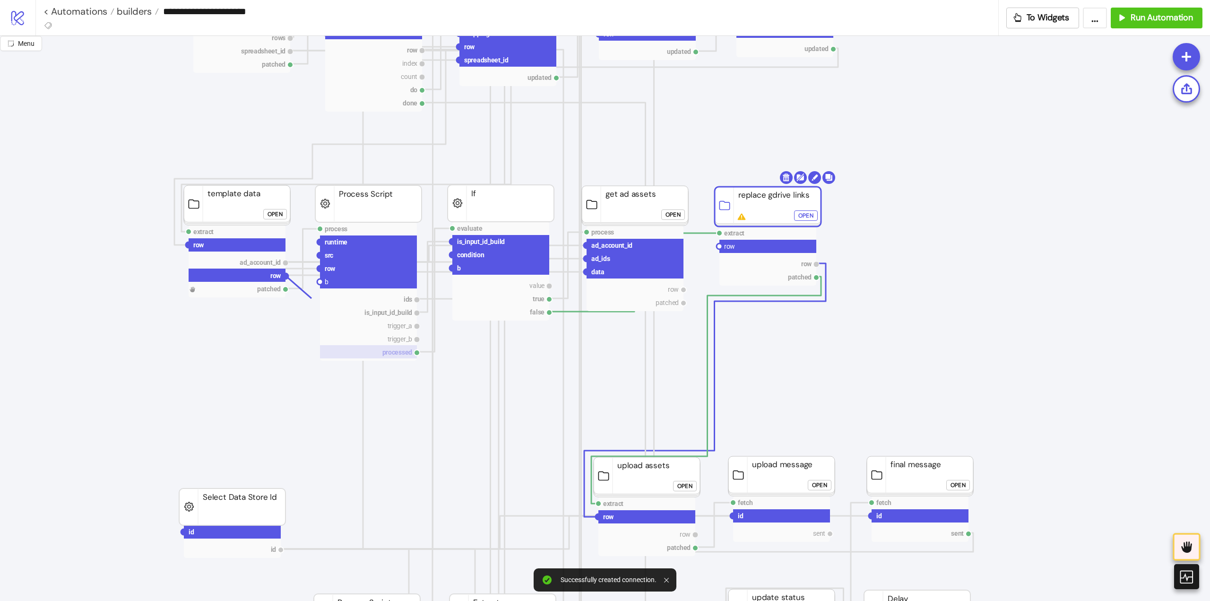
drag, startPoint x: 285, startPoint y: 276, endPoint x: 371, endPoint y: 349, distance: 112.6
click at [718, 247] on circle at bounding box center [719, 246] width 6 height 6
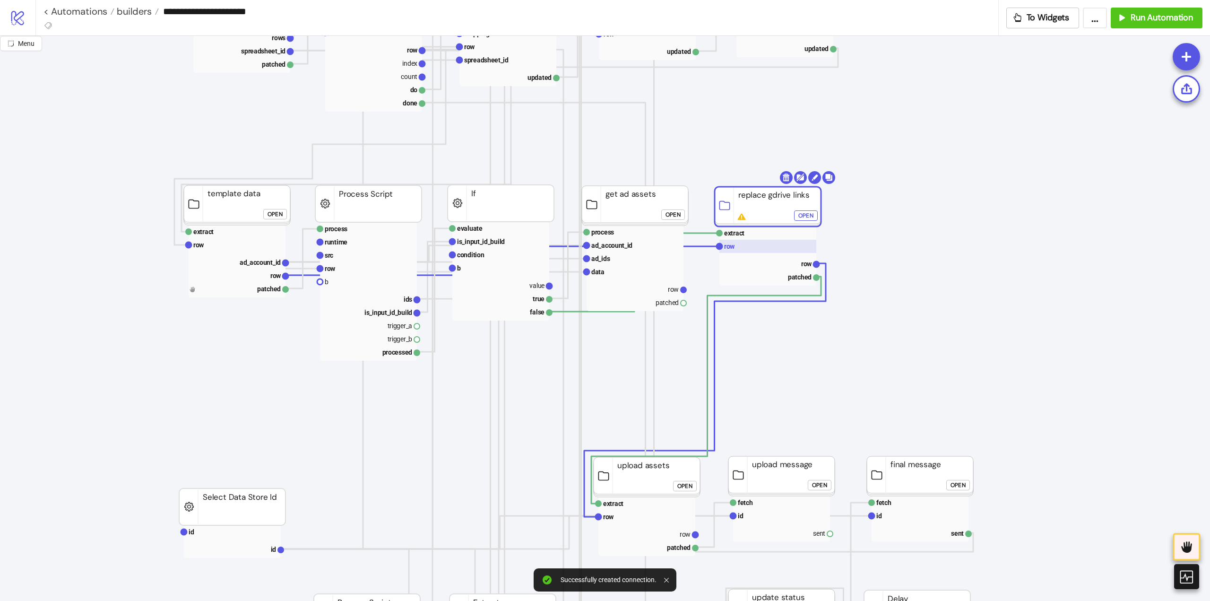
click at [743, 251] on rect at bounding box center [767, 246] width 97 height 13
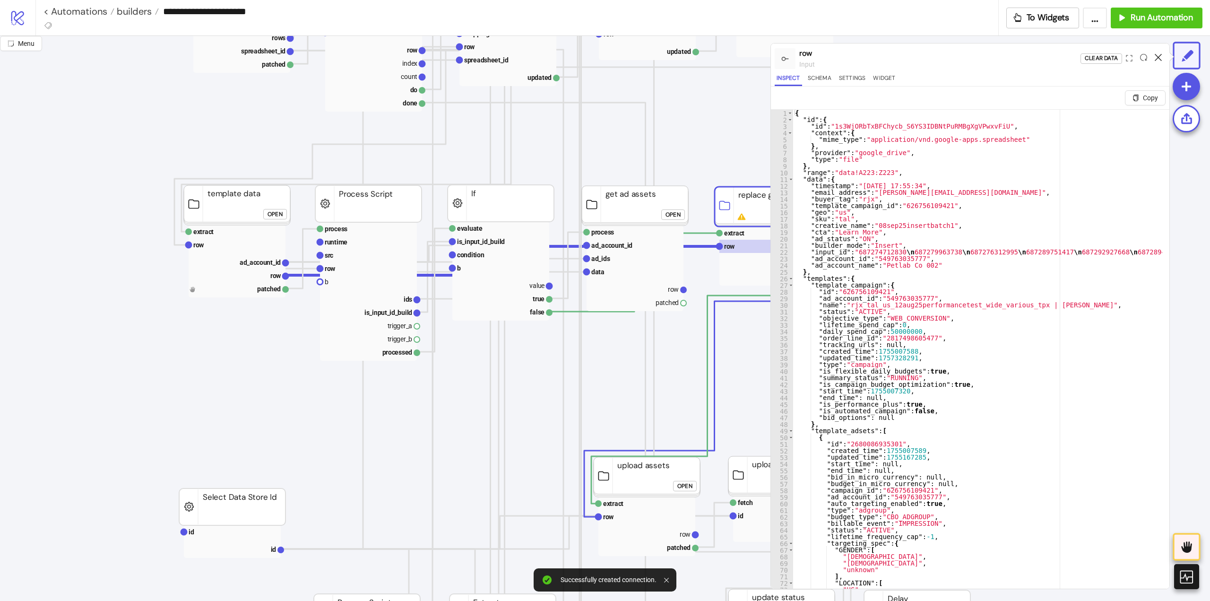
click at [1157, 60] on icon at bounding box center [1157, 57] width 7 height 7
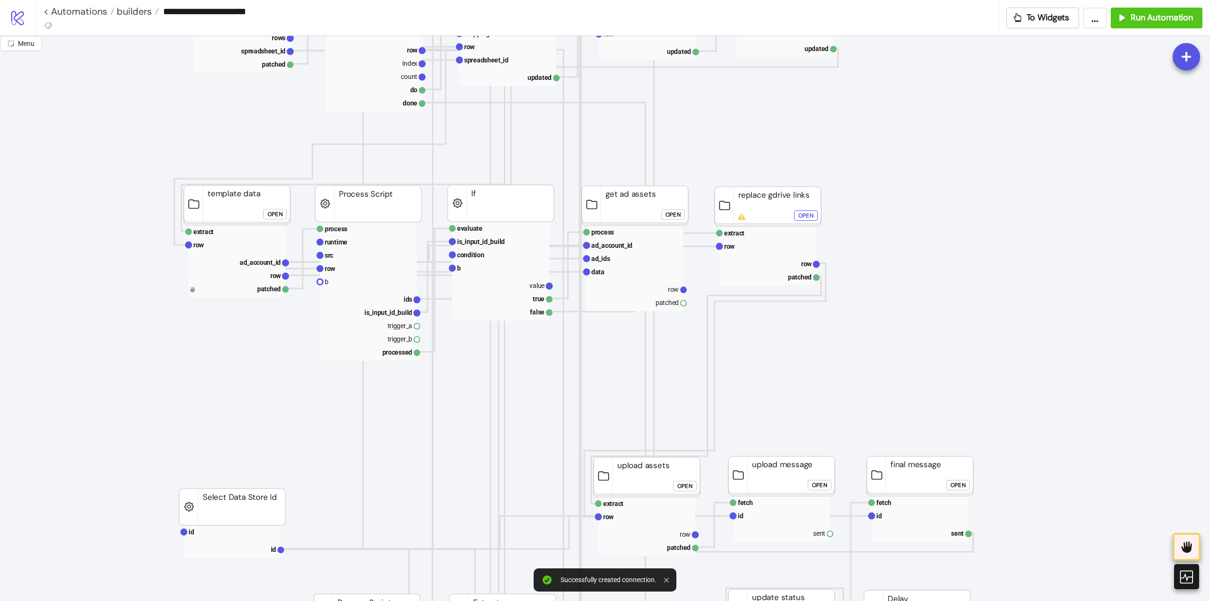
scroll to position [378, 0]
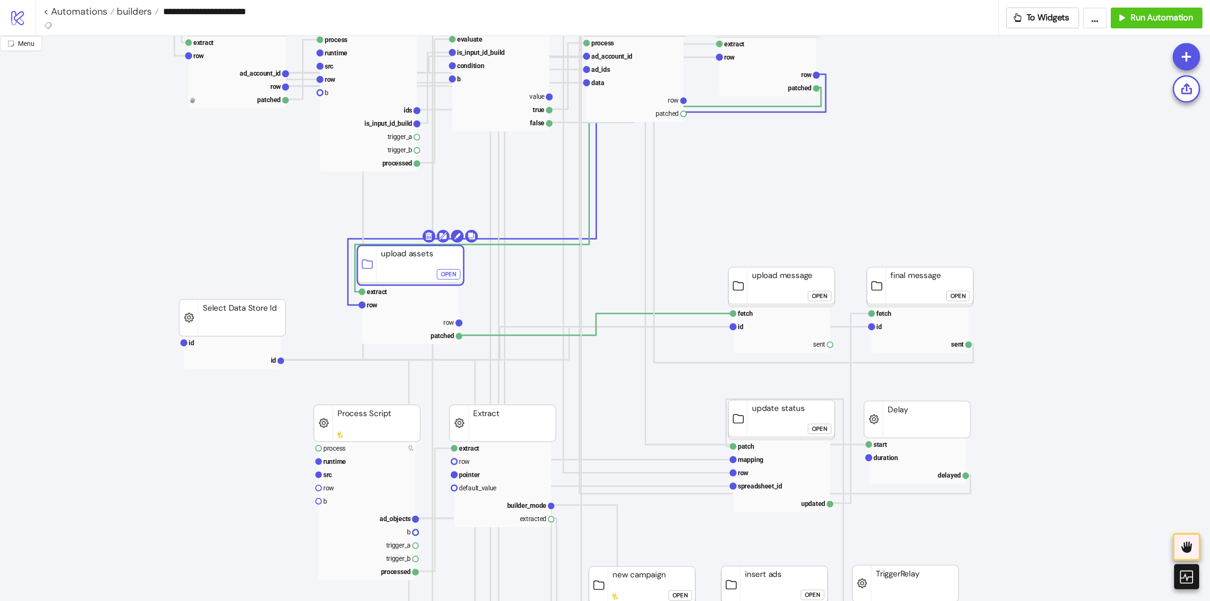
drag, startPoint x: 639, startPoint y: 292, endPoint x: 327, endPoint y: 283, distance: 312.5
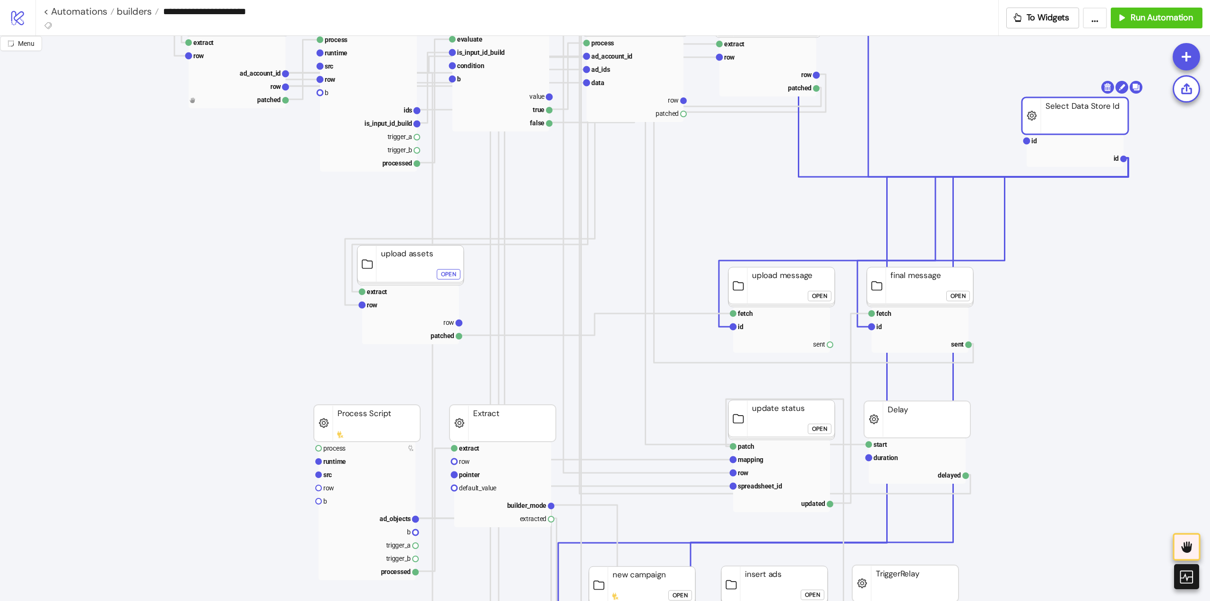
drag, startPoint x: 228, startPoint y: 318, endPoint x: 1070, endPoint y: 116, distance: 866.3
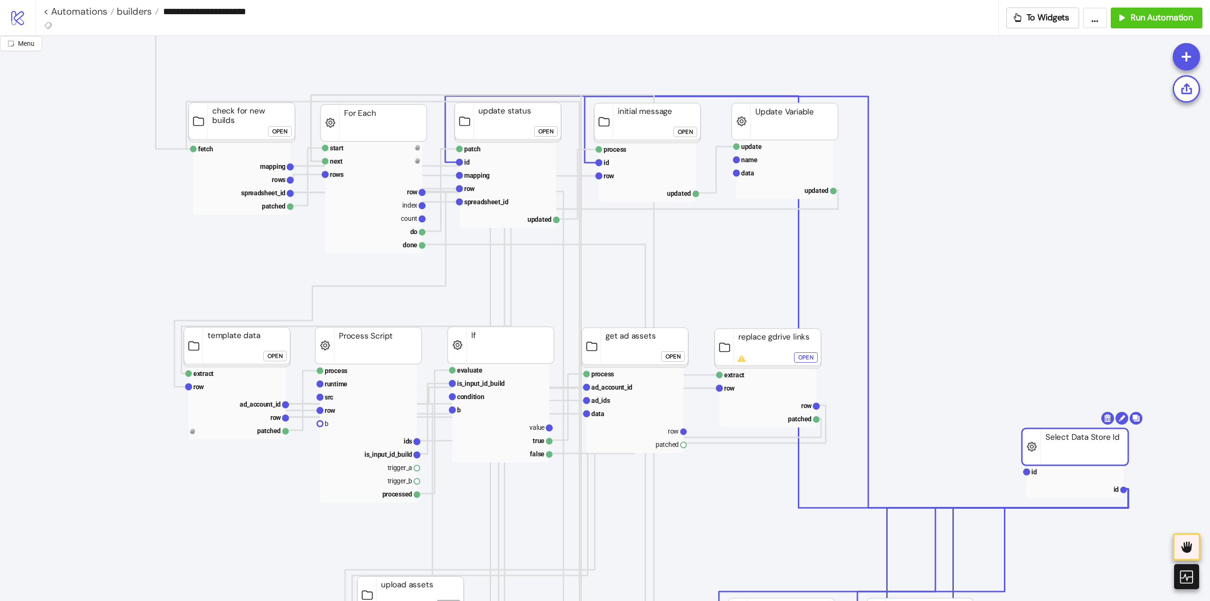
scroll to position [0, 0]
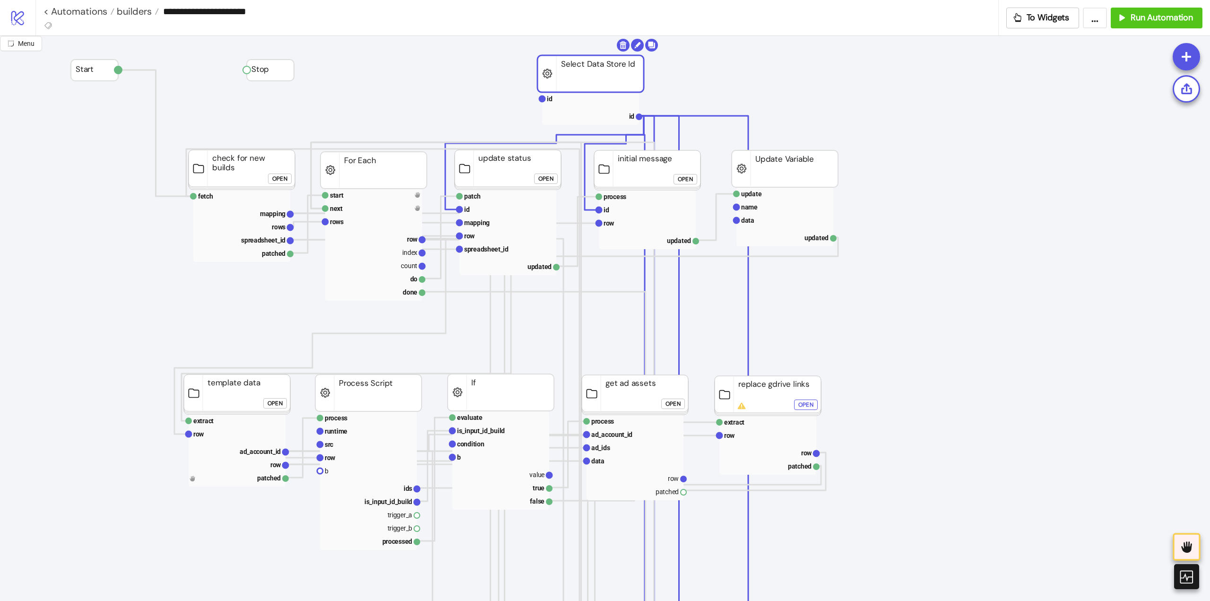
drag, startPoint x: 1080, startPoint y: 489, endPoint x: 628, endPoint y: 87, distance: 604.1
click at [593, 68] on rect at bounding box center [590, 73] width 106 height 37
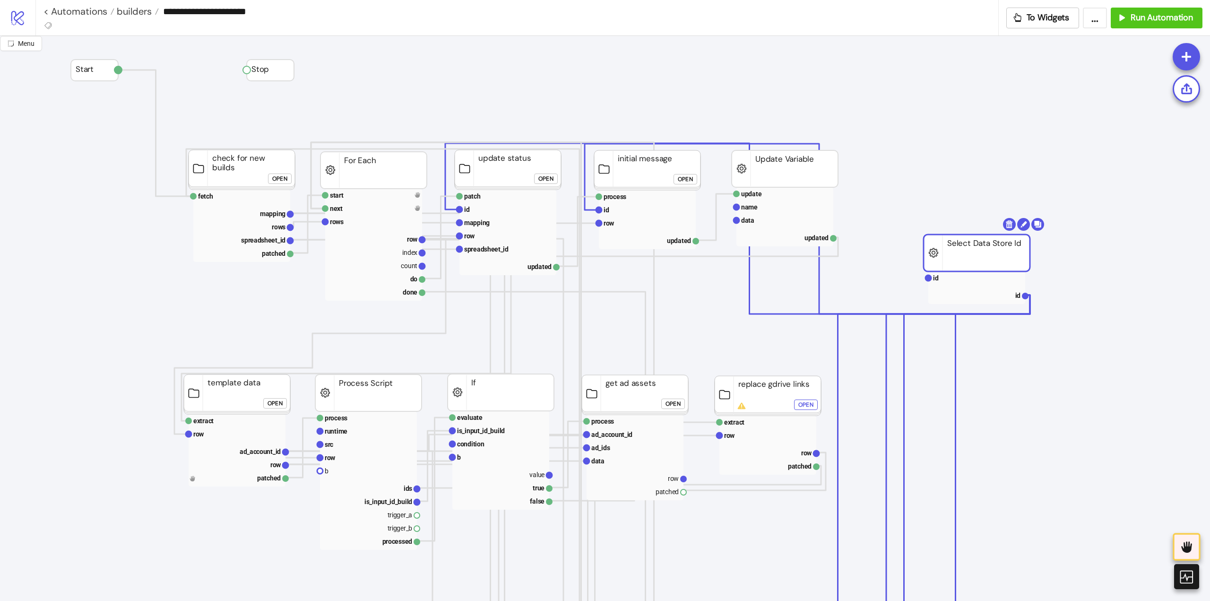
drag, startPoint x: 576, startPoint y: 68, endPoint x: 887, endPoint y: 259, distance: 365.5
click at [964, 249] on rect at bounding box center [976, 252] width 106 height 37
click at [495, 211] on rect at bounding box center [507, 209] width 97 height 13
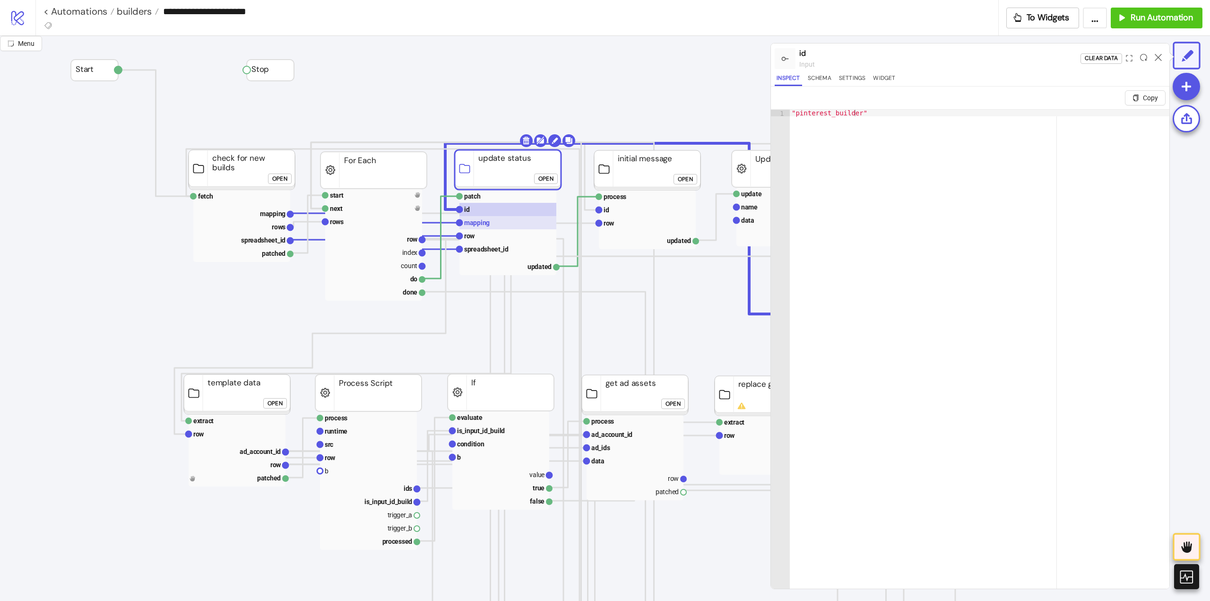
click at [492, 226] on rect at bounding box center [507, 222] width 97 height 13
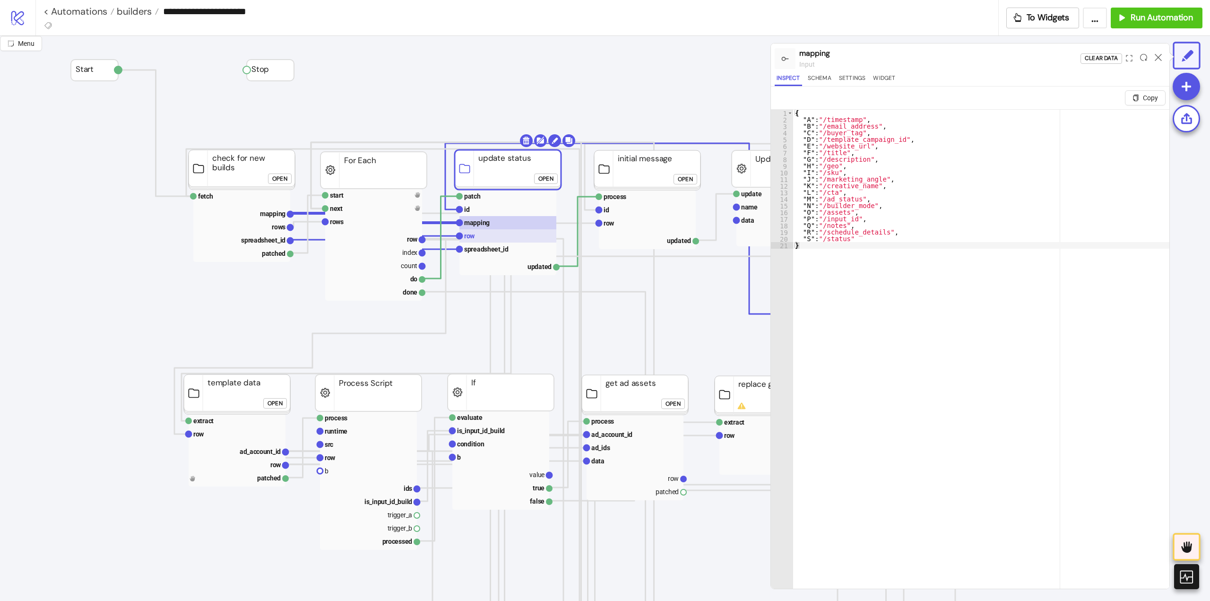
click at [490, 232] on rect at bounding box center [507, 235] width 97 height 13
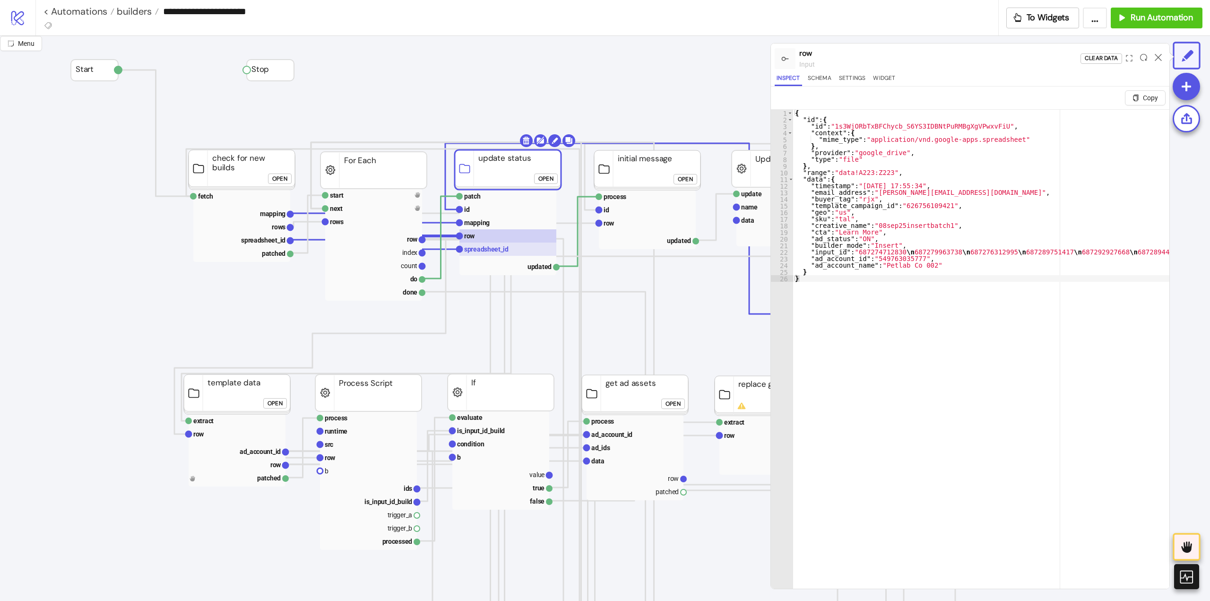
click at [493, 250] on text "spreadsheet_id" at bounding box center [486, 249] width 44 height 8
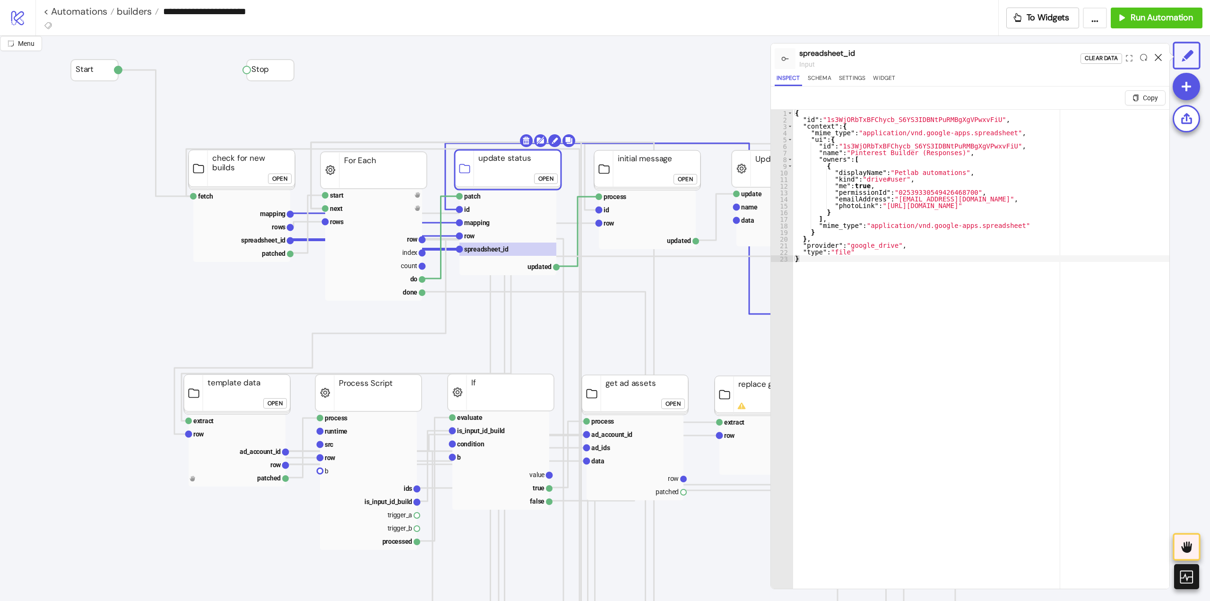
click at [1158, 56] on icon at bounding box center [1157, 57] width 7 height 7
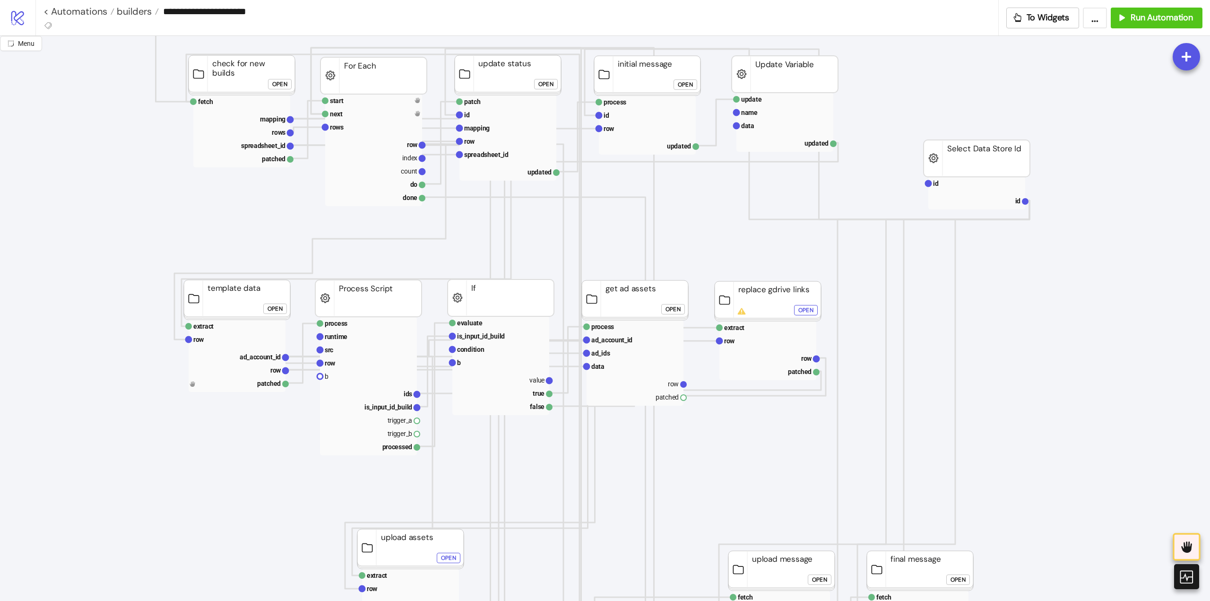
scroll to position [47, 0]
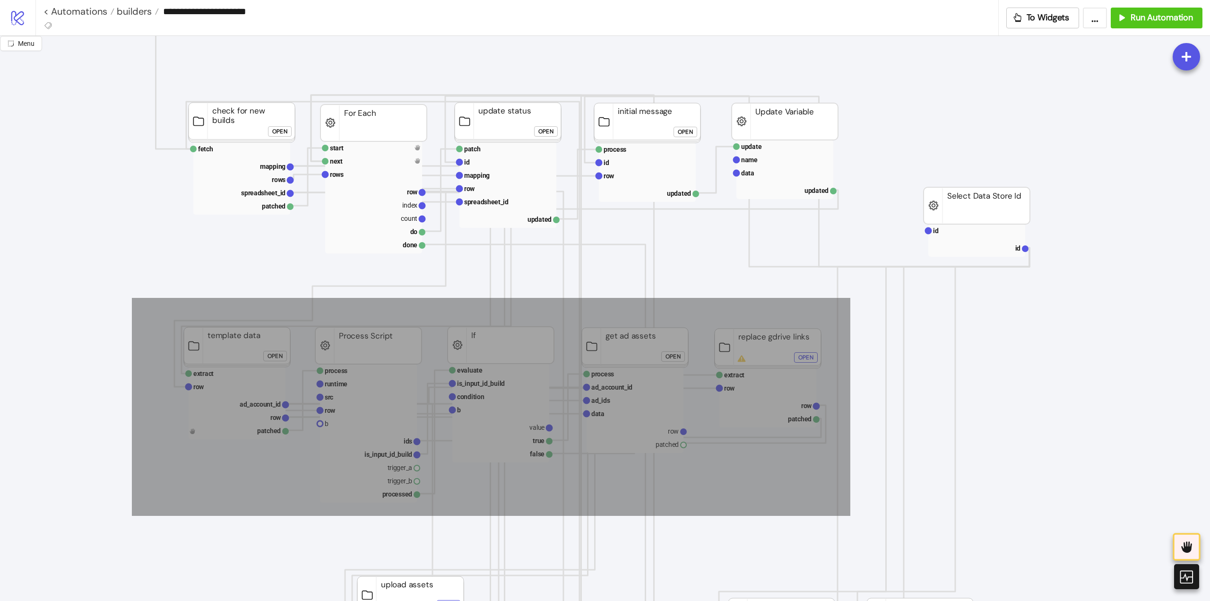
drag, startPoint x: 133, startPoint y: 299, endPoint x: 815, endPoint y: 469, distance: 703.3
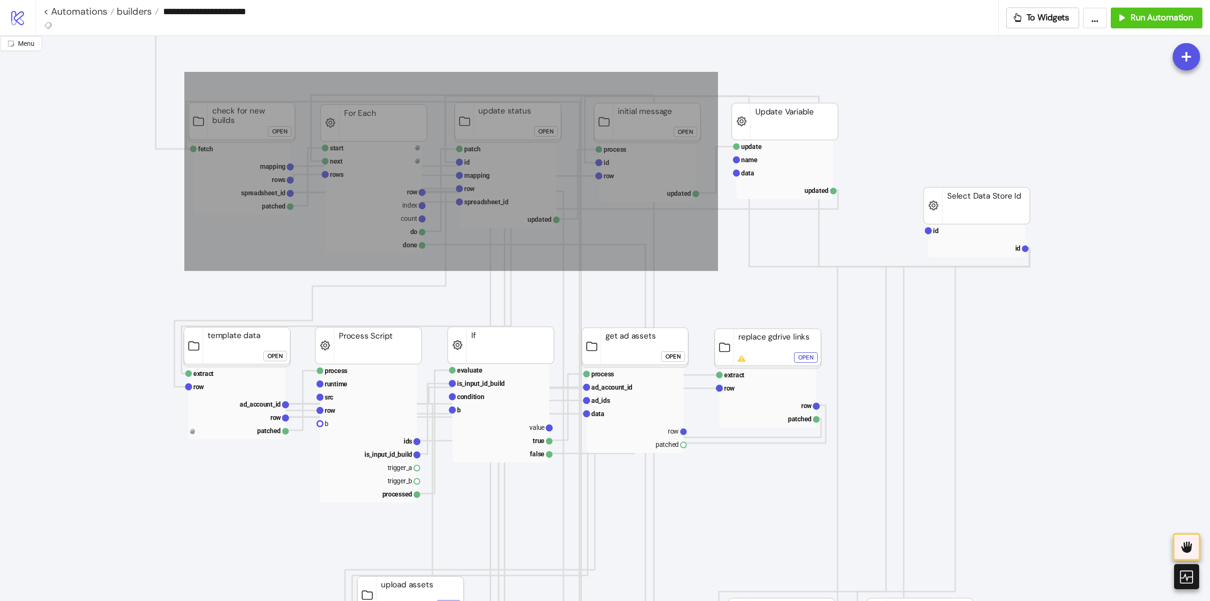
drag, startPoint x: 184, startPoint y: 72, endPoint x: 732, endPoint y: 265, distance: 581.0
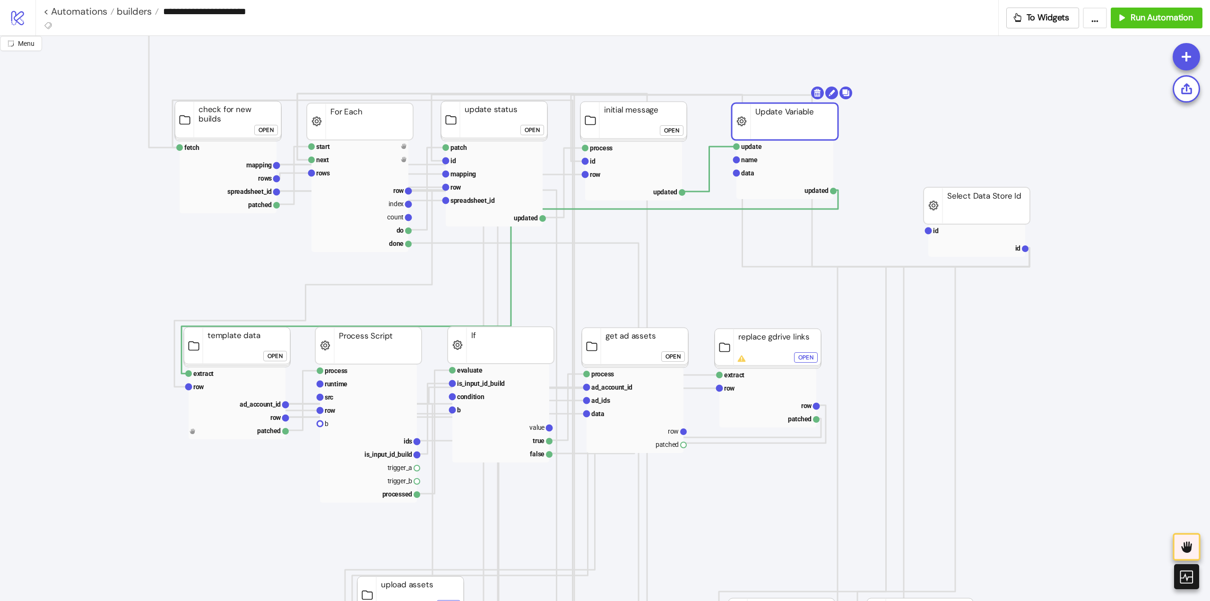
drag, startPoint x: 758, startPoint y: 127, endPoint x: 748, endPoint y: 124, distance: 10.3
click at [748, 124] on rect at bounding box center [784, 121] width 106 height 37
drag, startPoint x: 769, startPoint y: 126, endPoint x: 756, endPoint y: 127, distance: 12.3
click at [756, 127] on rect at bounding box center [768, 120] width 106 height 37
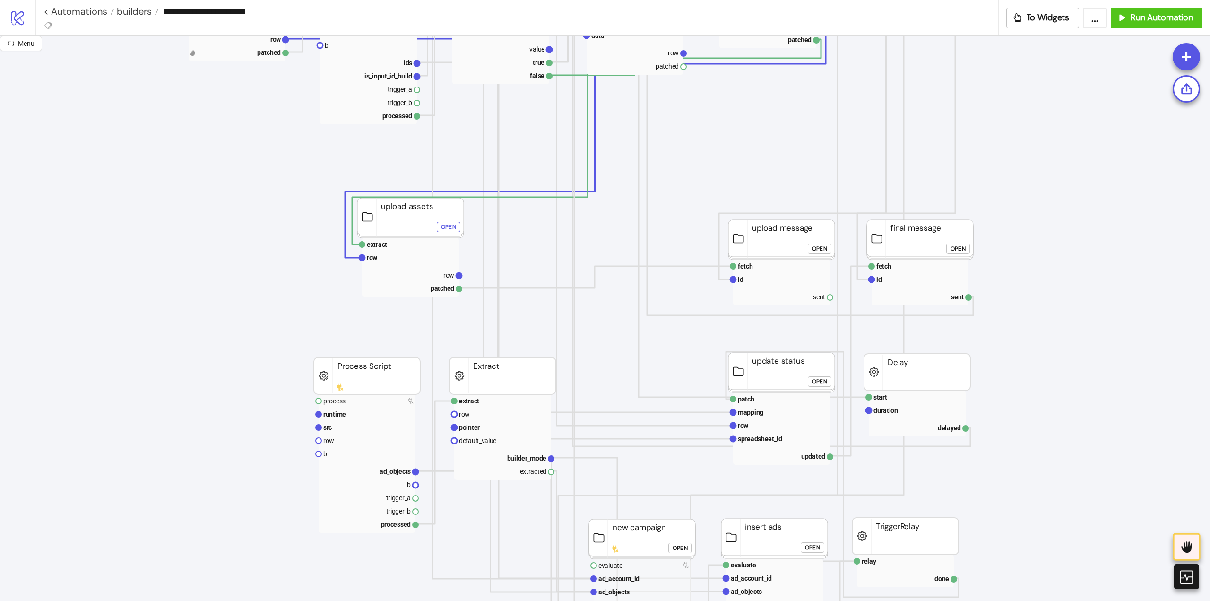
scroll to position [331, 0]
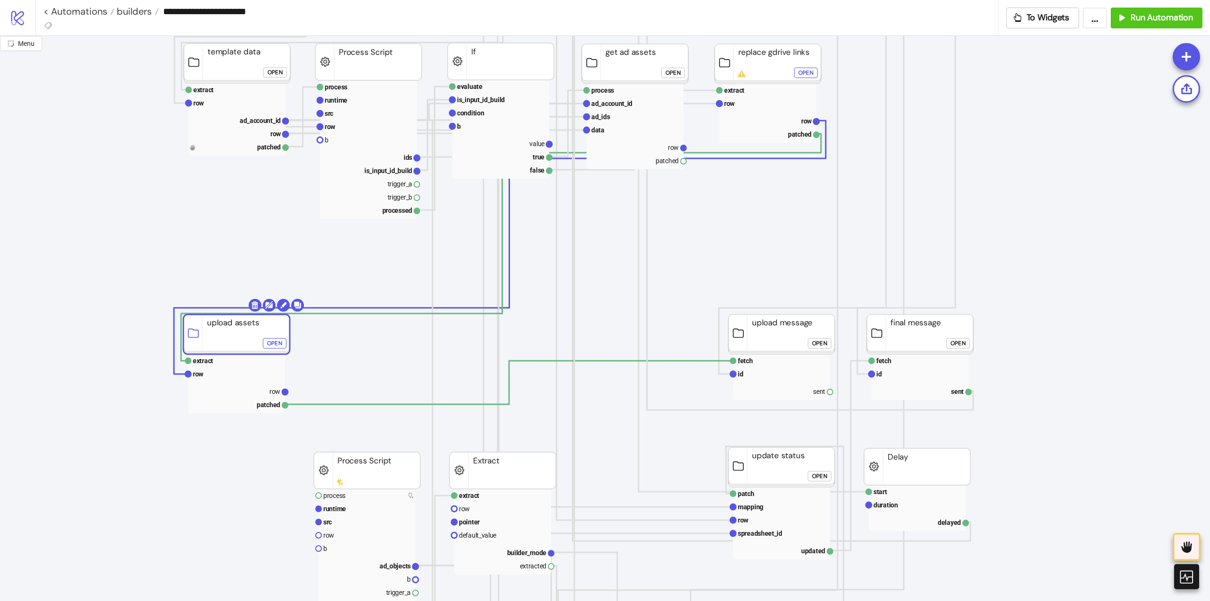
drag, startPoint x: 395, startPoint y: 320, endPoint x: 221, endPoint y: 342, distance: 175.2
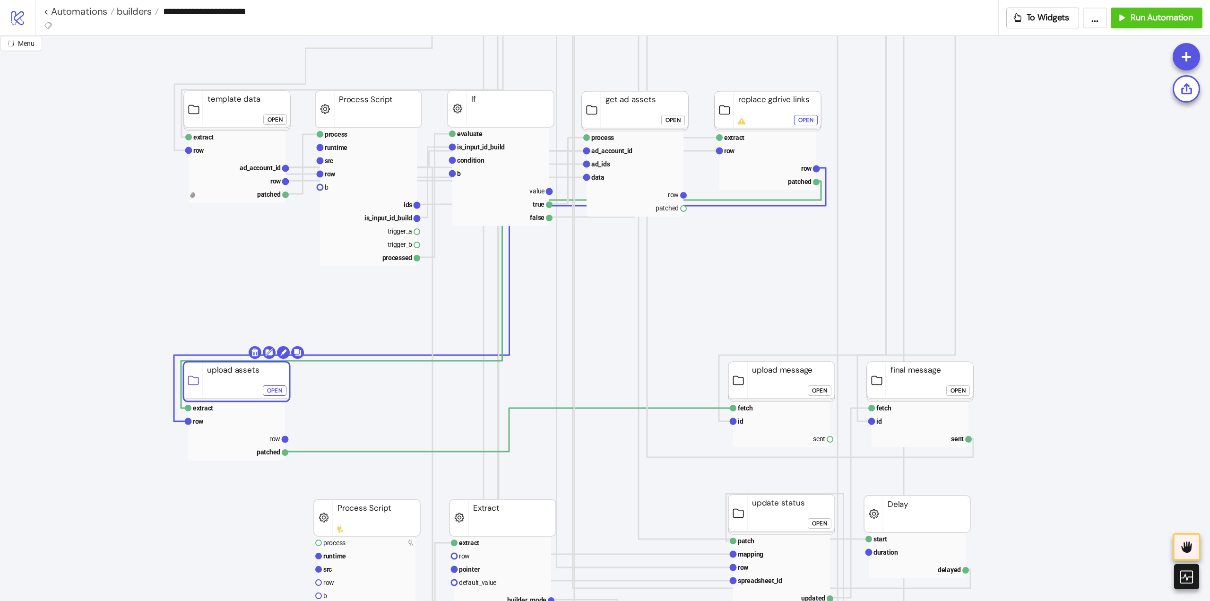
scroll to position [378, 0]
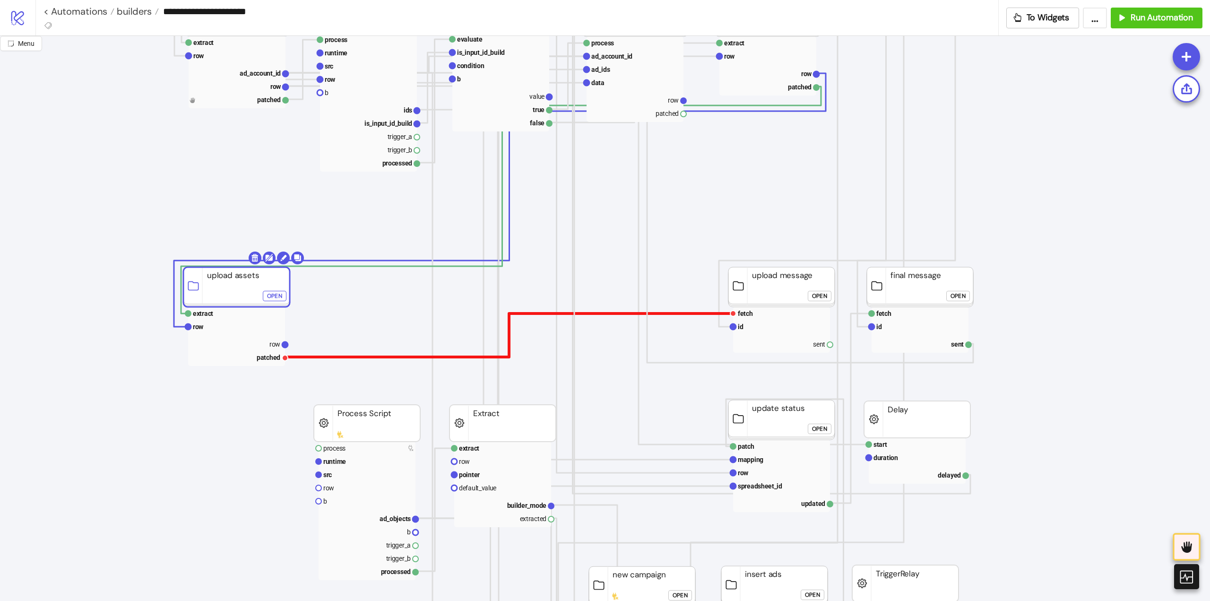
click at [665, 313] on polyline at bounding box center [509, 334] width 448 height 43
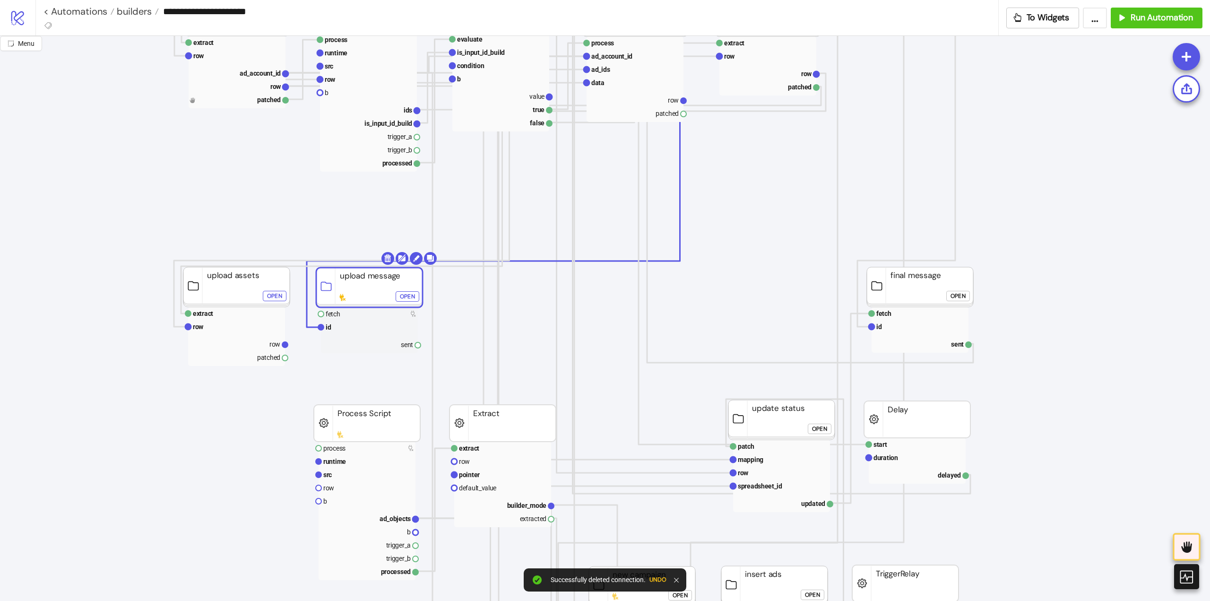
drag, startPoint x: 765, startPoint y: 299, endPoint x: 353, endPoint y: 300, distance: 412.0
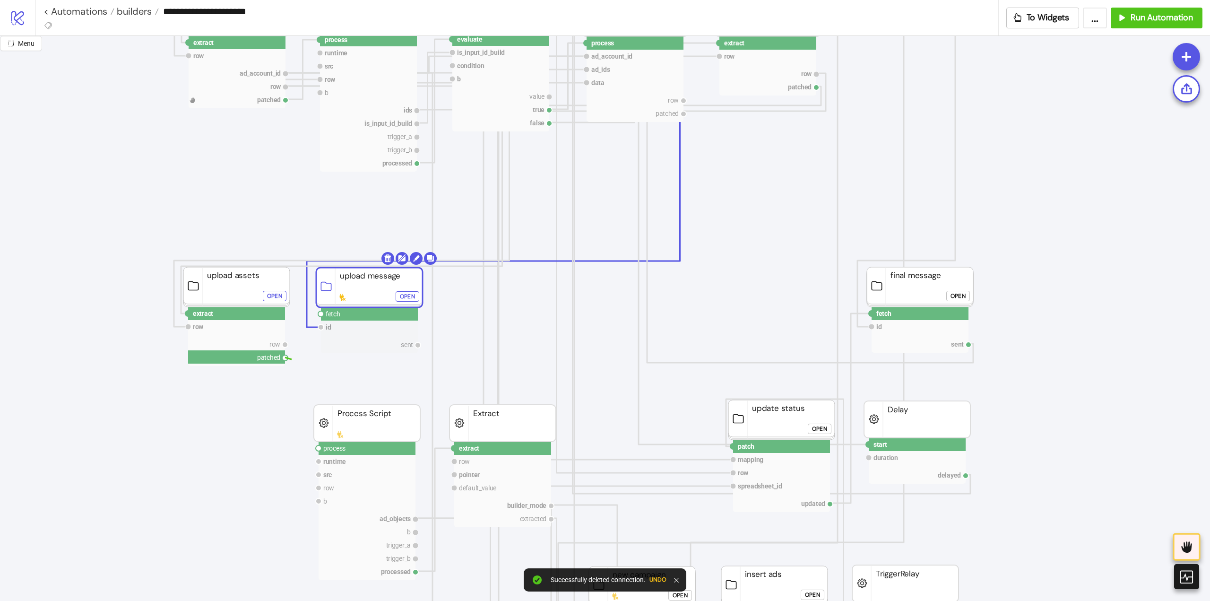
drag, startPoint x: 285, startPoint y: 355, endPoint x: 312, endPoint y: 364, distance: 27.9
click at [304, 366] on icon "extract row pointer default_value builder_mode extracted Extract Start Stop pro…" at bounding box center [945, 603] width 1890 height 1890
click at [320, 316] on circle at bounding box center [321, 314] width 6 height 6
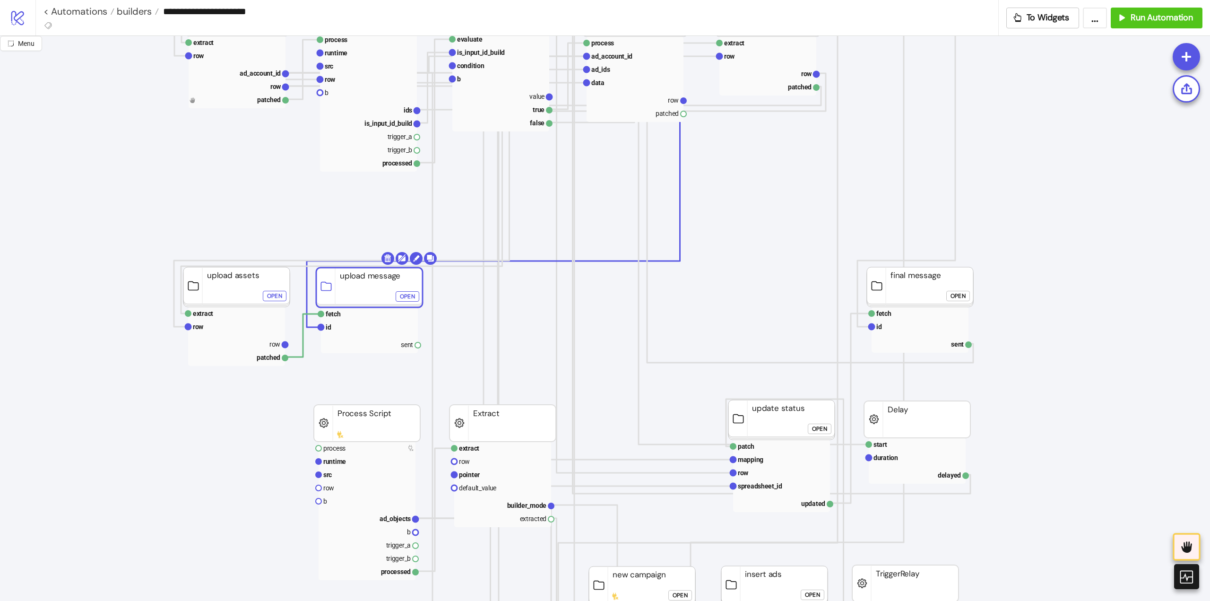
scroll to position [473, 0]
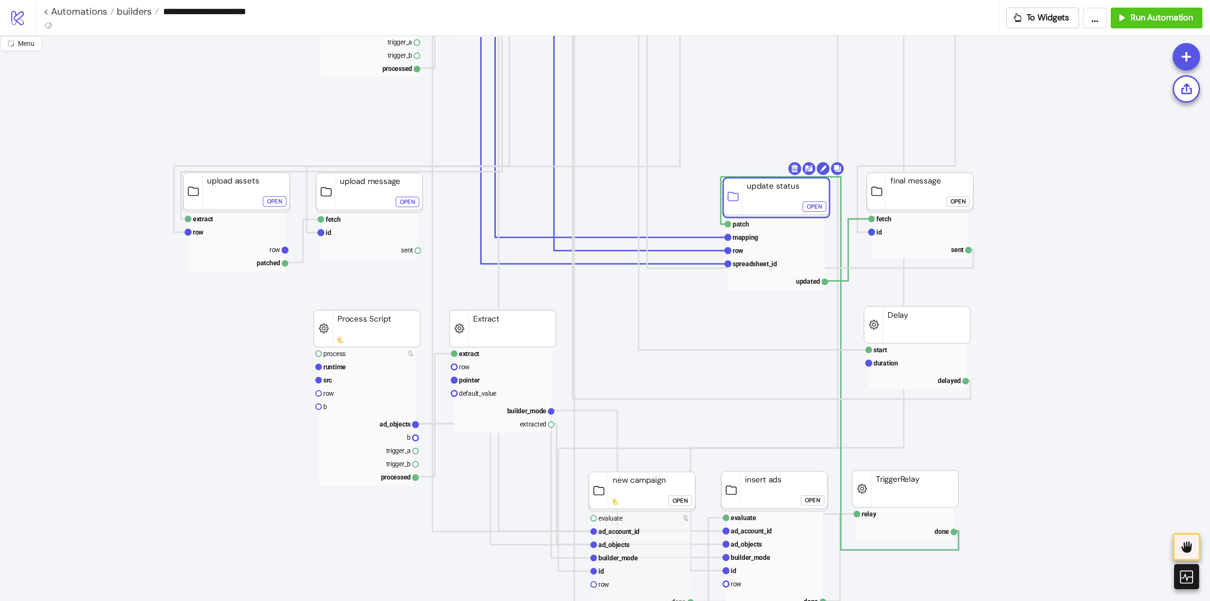
drag, startPoint x: 771, startPoint y: 324, endPoint x: 765, endPoint y: 197, distance: 127.7
click at [721, 148] on icon "extract row pointer default_value builder_mode extracted Extract Start Stop pro…" at bounding box center [945, 508] width 1890 height 1890
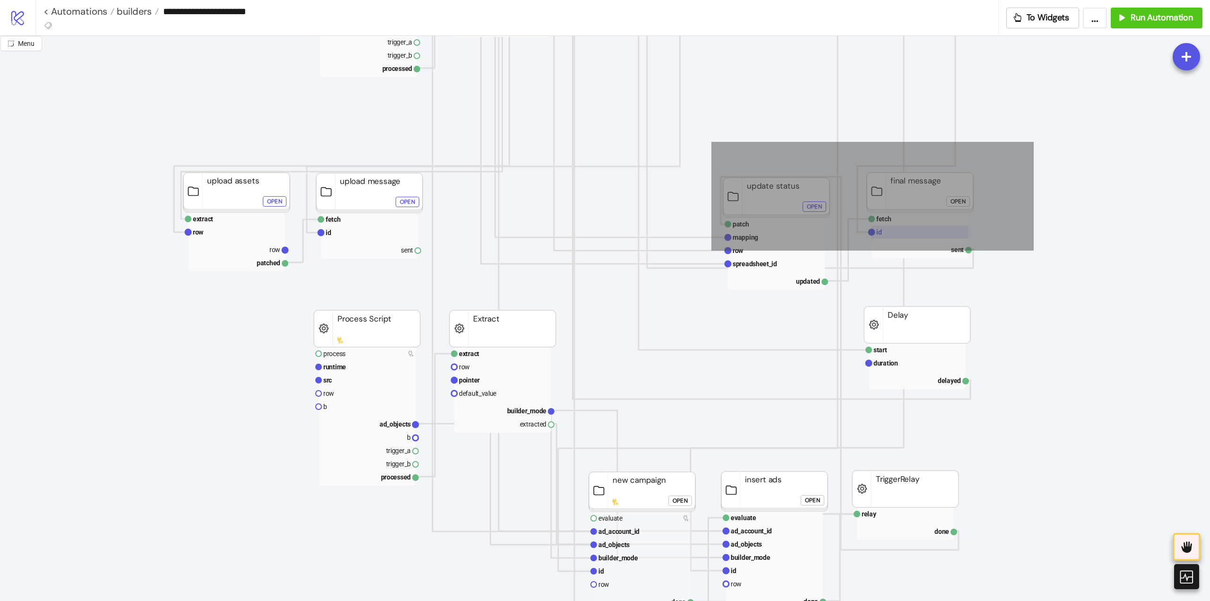
drag, startPoint x: 711, startPoint y: 142, endPoint x: 928, endPoint y: 228, distance: 232.9
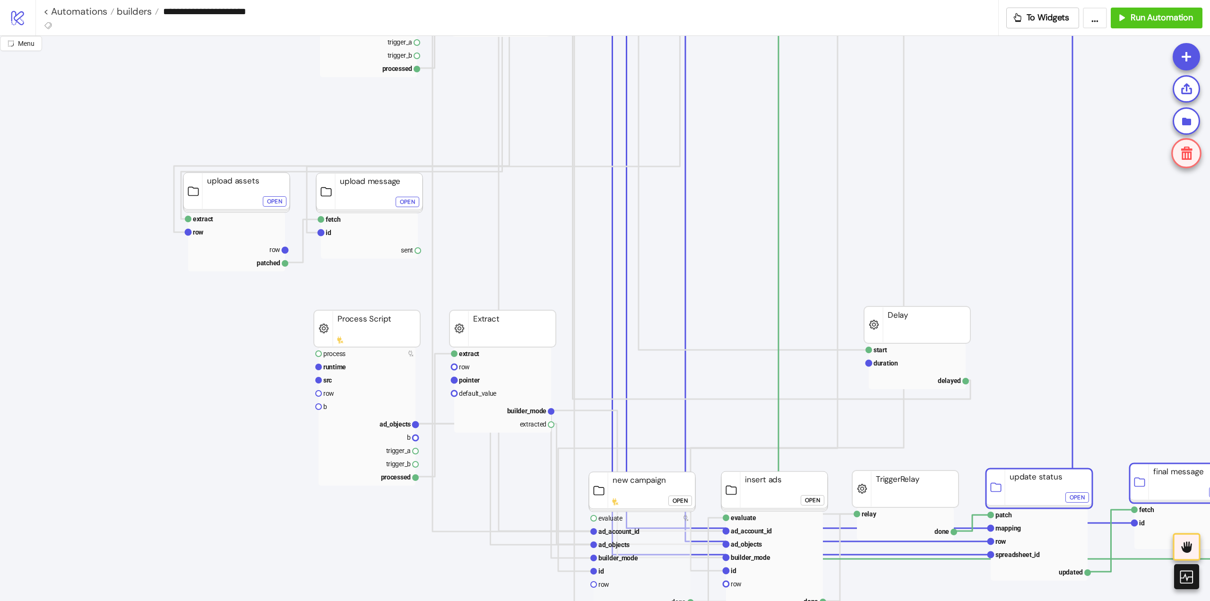
drag, startPoint x: 756, startPoint y: 193, endPoint x: 1019, endPoint y: 483, distance: 391.7
click at [1019, 483] on rect at bounding box center [1039, 488] width 106 height 40
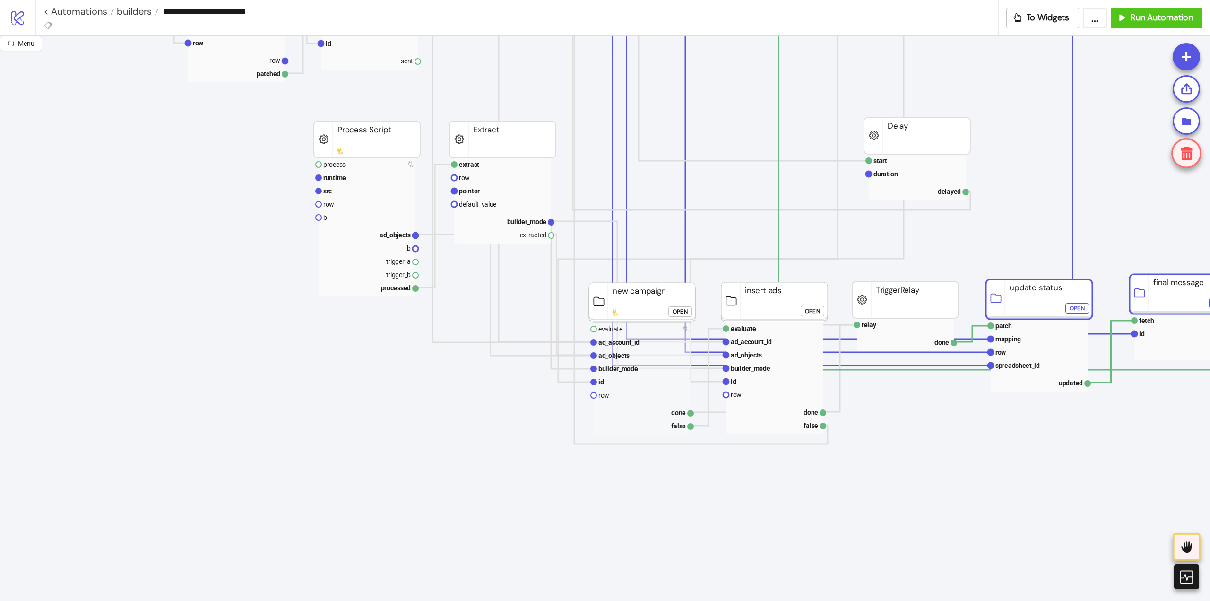
scroll to position [567, 0]
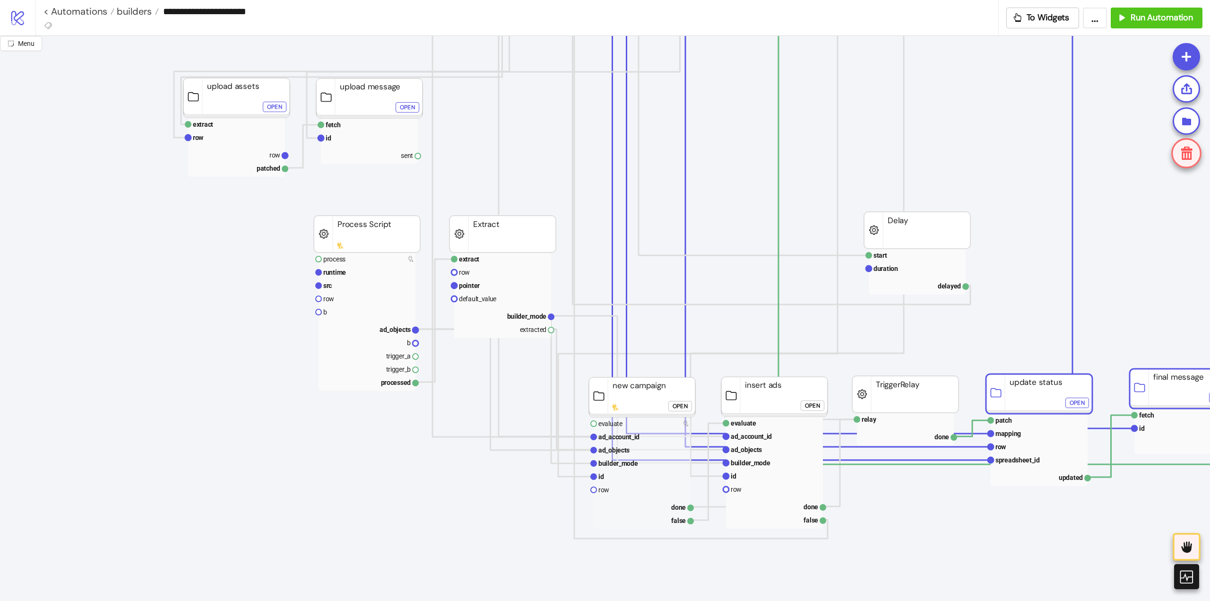
click at [377, 517] on icon "extract row pointer default_value builder_mode extracted Extract Start Stop pro…" at bounding box center [945, 414] width 1890 height 1890
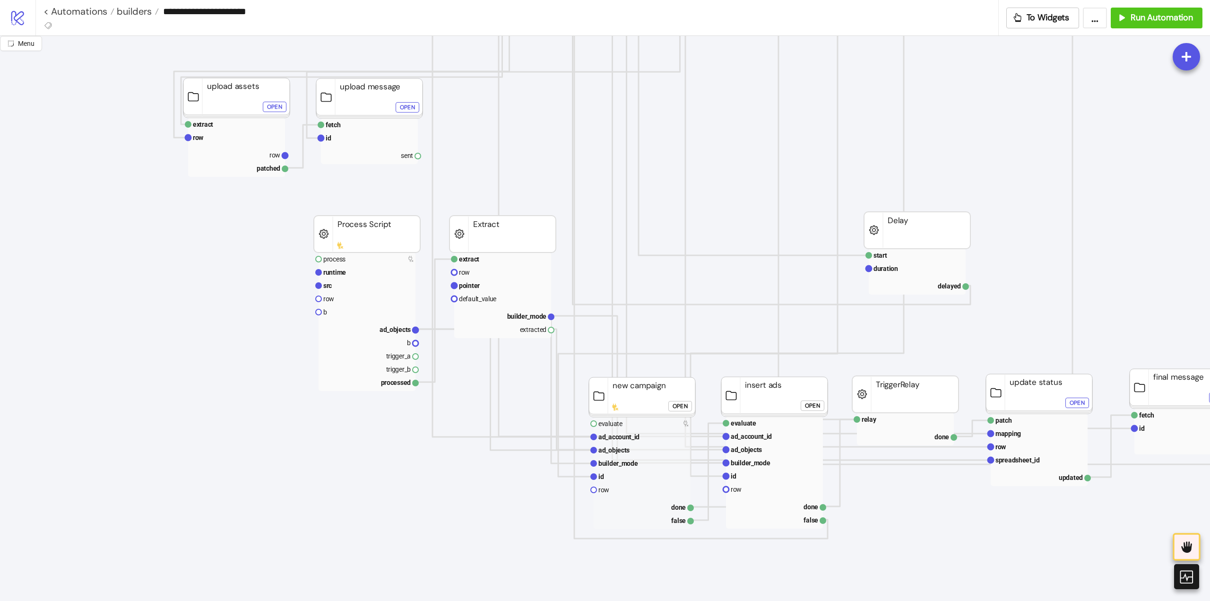
scroll to position [425, 0]
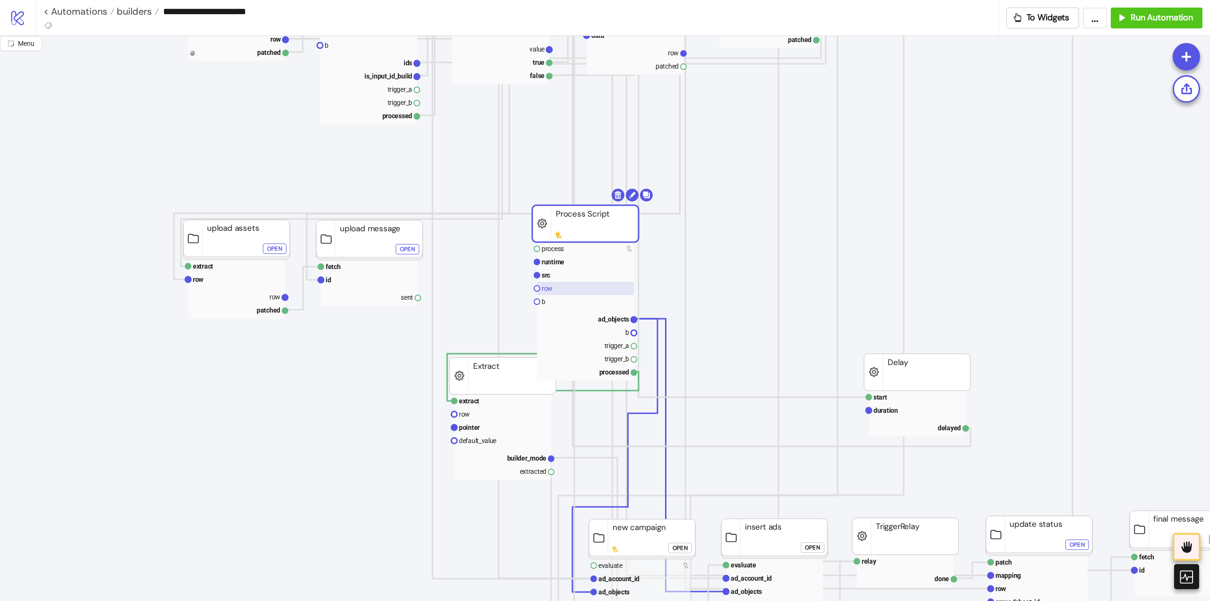
drag, startPoint x: 370, startPoint y: 377, endPoint x: 584, endPoint y: 293, distance: 230.9
click at [487, 425] on rect at bounding box center [502, 427] width 97 height 13
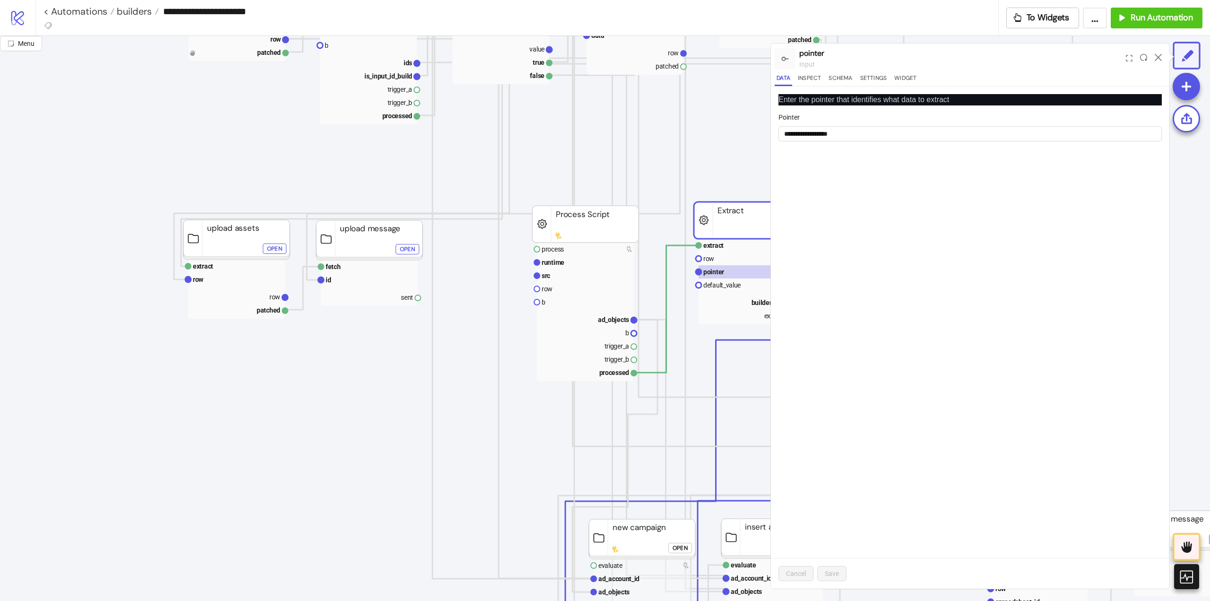
drag, startPoint x: 482, startPoint y: 385, endPoint x: 980, endPoint y: 172, distance: 541.5
click at [737, 226] on rect at bounding box center [747, 220] width 106 height 37
click at [1158, 58] on icon at bounding box center [1157, 57] width 7 height 7
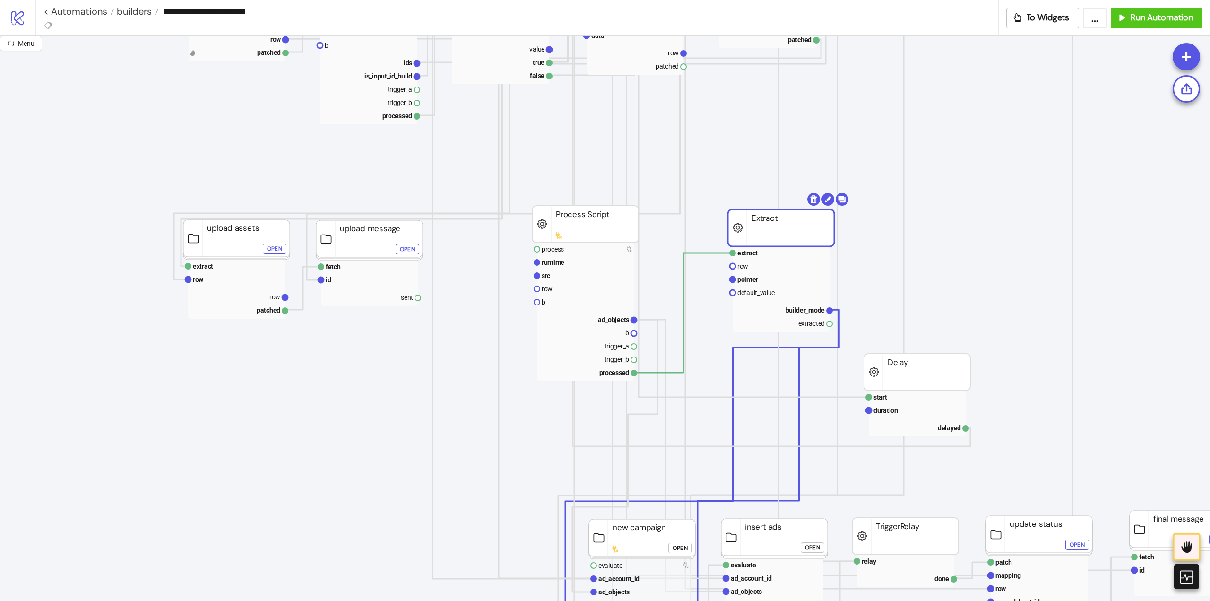
drag, startPoint x: 743, startPoint y: 228, endPoint x: 733, endPoint y: 227, distance: 10.4
click at [787, 233] on rect at bounding box center [781, 227] width 106 height 37
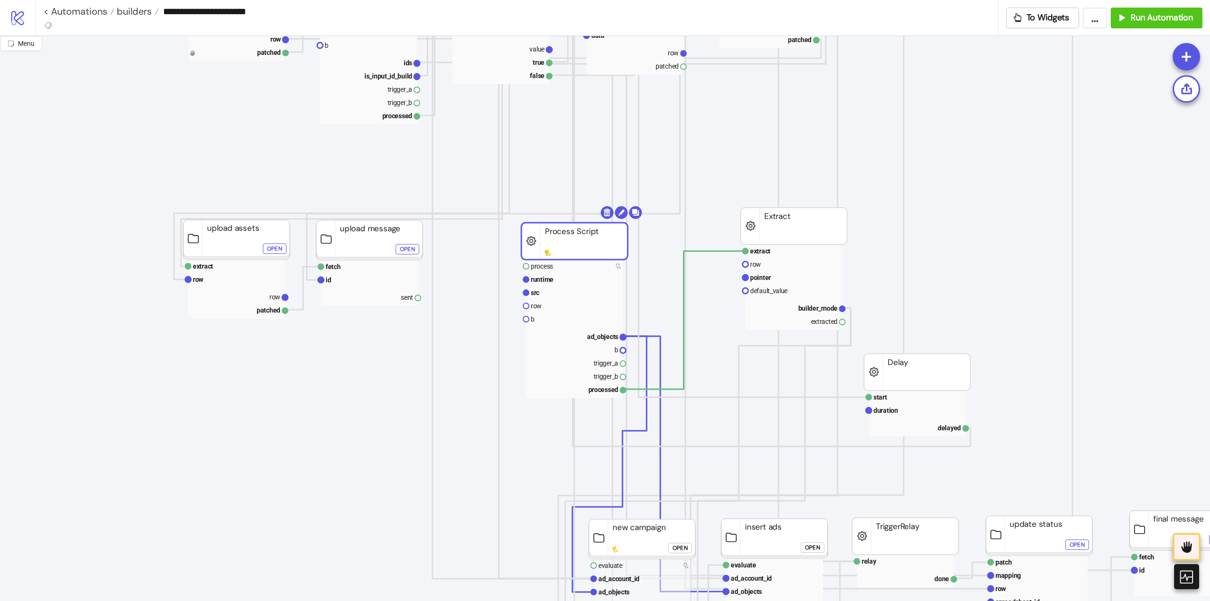
drag, startPoint x: 610, startPoint y: 225, endPoint x: 599, endPoint y: 242, distance: 20.2
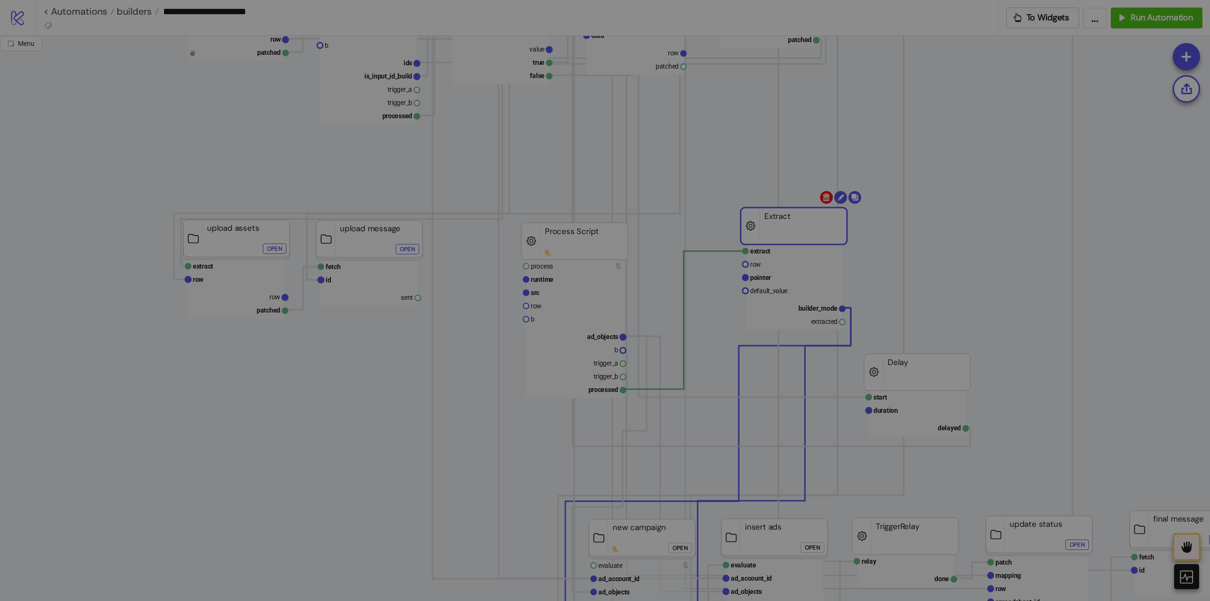
click at [828, 198] on body "**********" at bounding box center [605, 300] width 1210 height 601
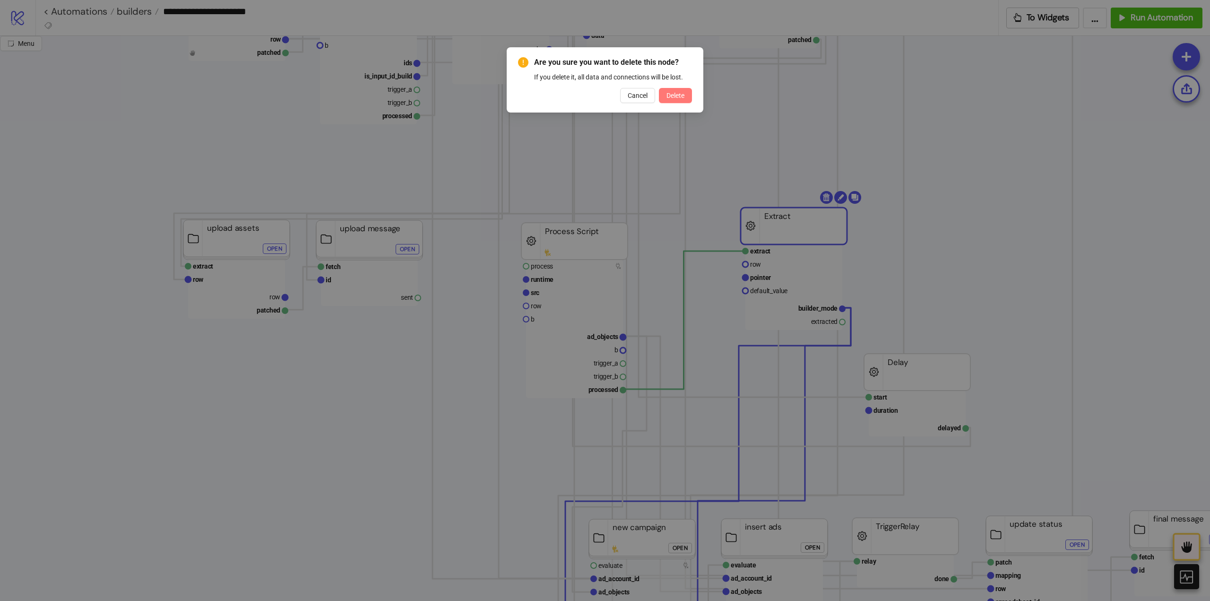
click at [677, 100] on button "Delete" at bounding box center [675, 95] width 33 height 15
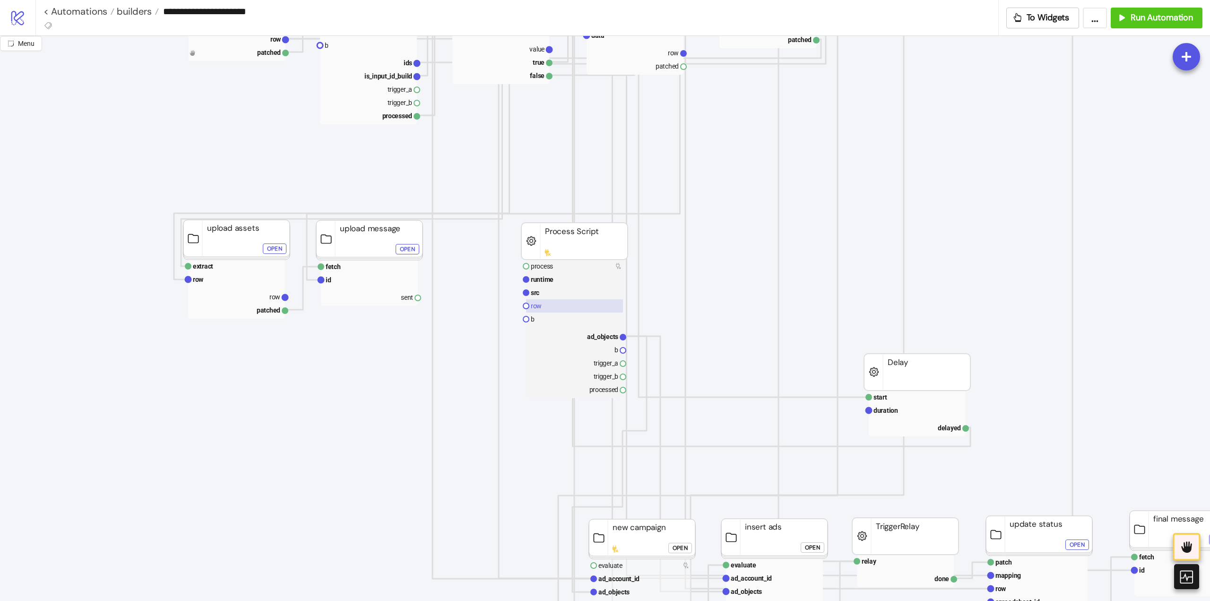
click at [556, 305] on rect at bounding box center [574, 305] width 97 height 13
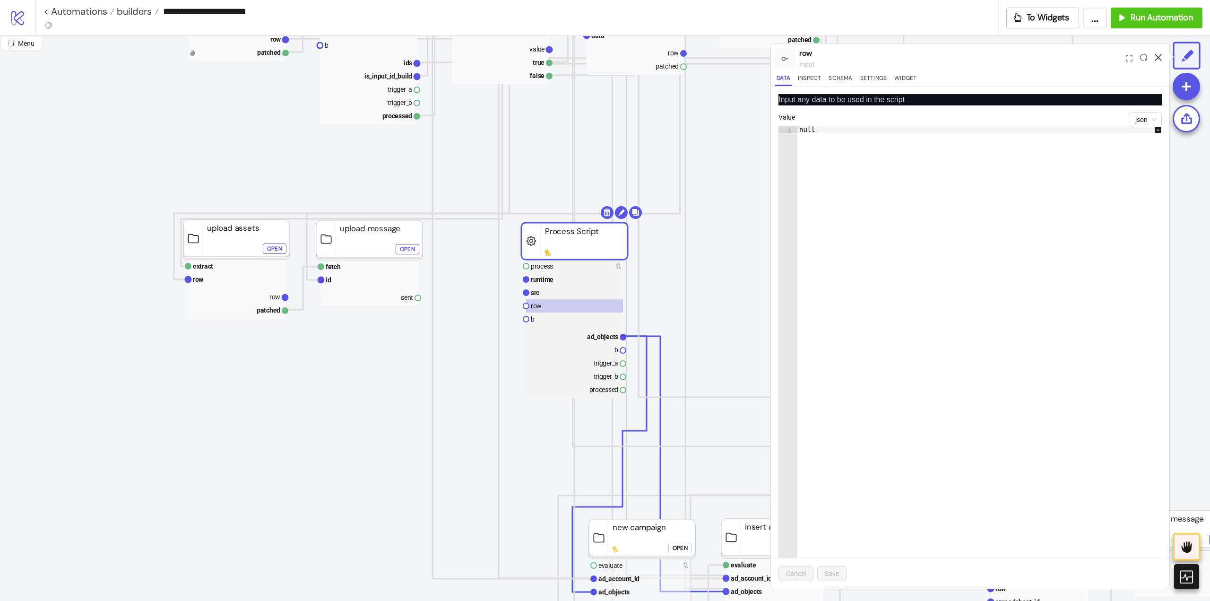
click at [1156, 55] on icon at bounding box center [1157, 57] width 7 height 7
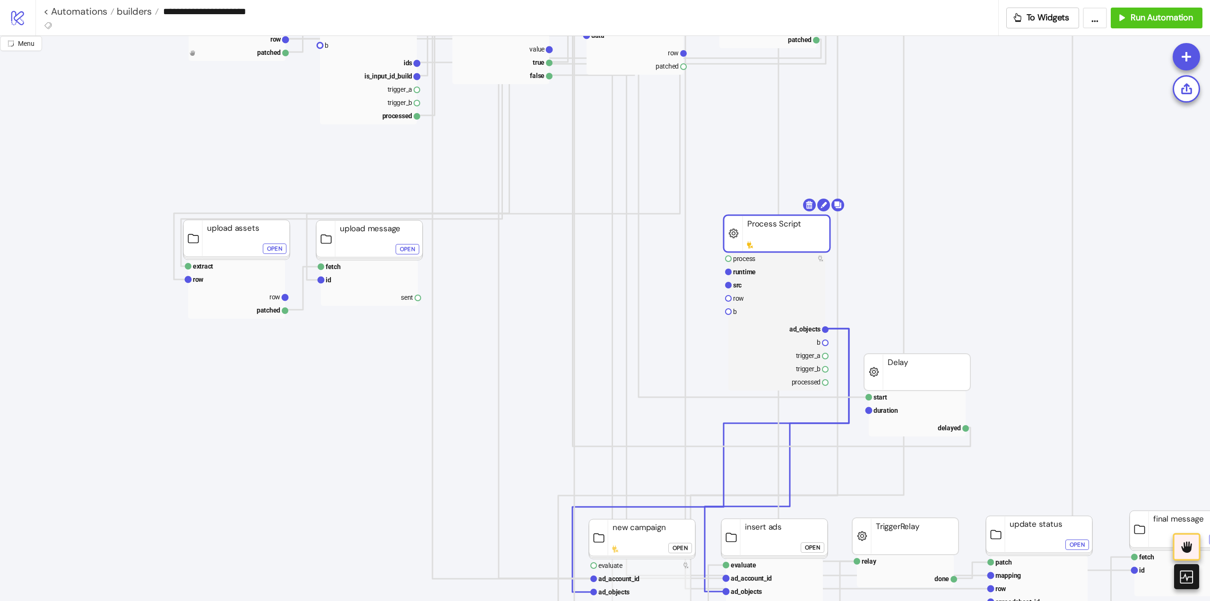
drag, startPoint x: 572, startPoint y: 246, endPoint x: 661, endPoint y: 257, distance: 89.0
click at [769, 239] on rect at bounding box center [776, 233] width 106 height 37
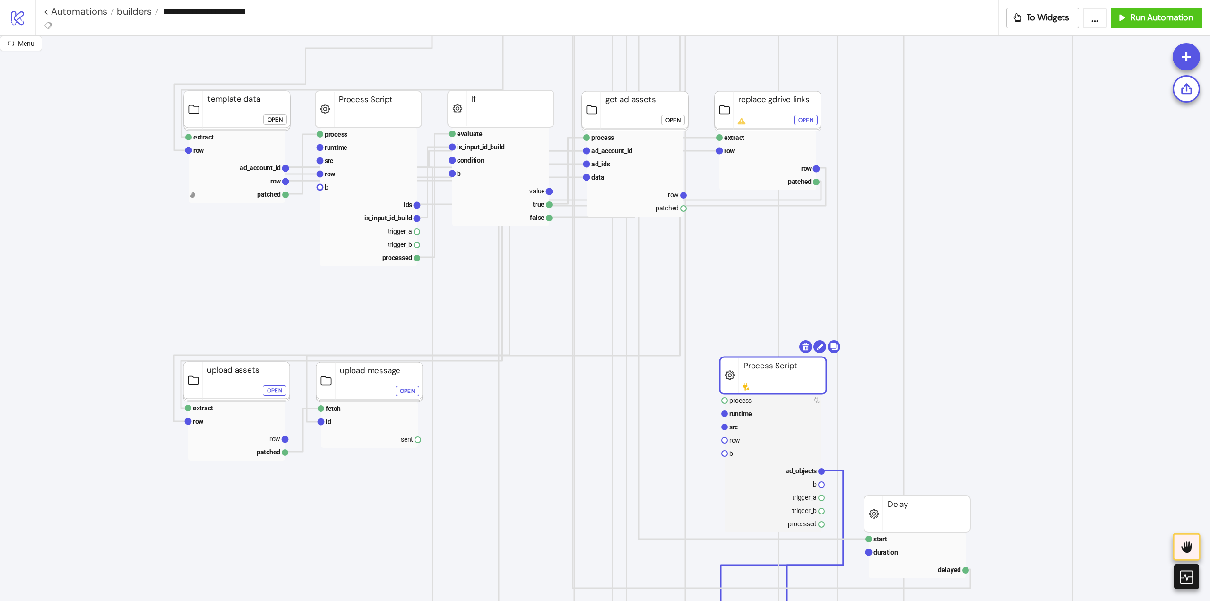
scroll to position [236, 0]
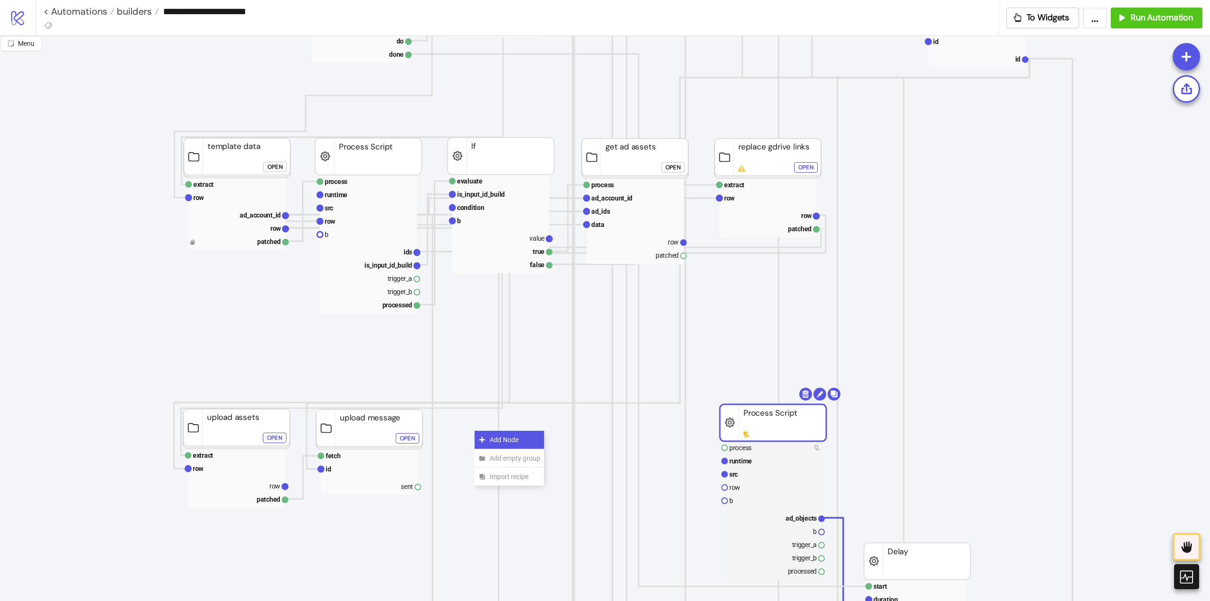
click at [482, 435] on div "Add Node" at bounding box center [508, 439] width 69 height 18
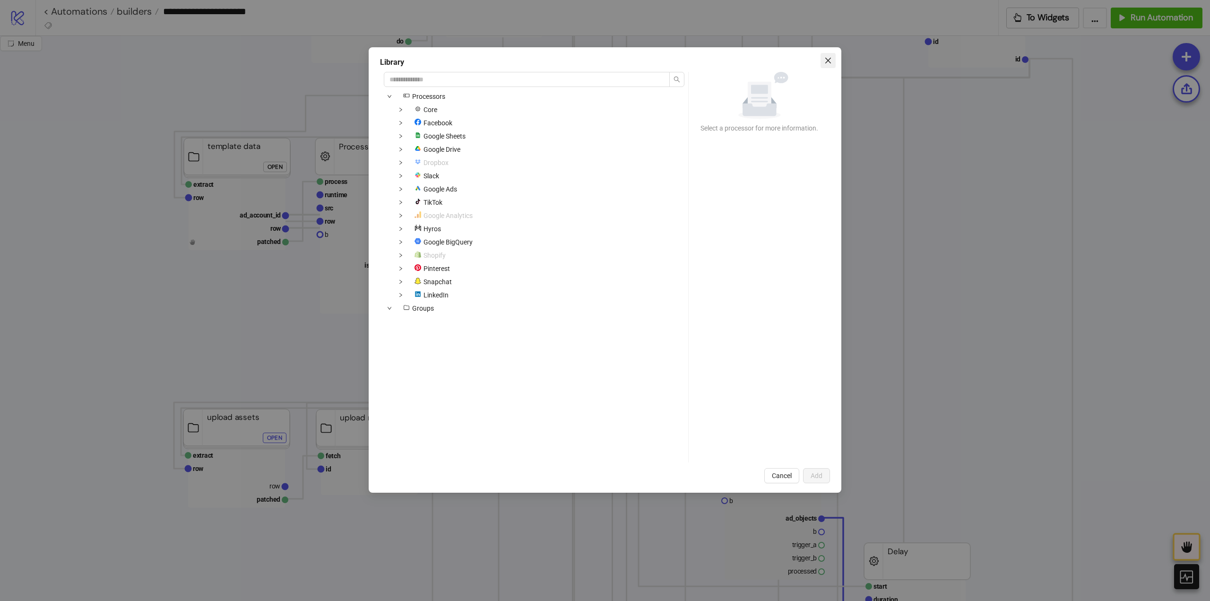
click at [828, 60] on icon "close" at bounding box center [828, 61] width 6 height 6
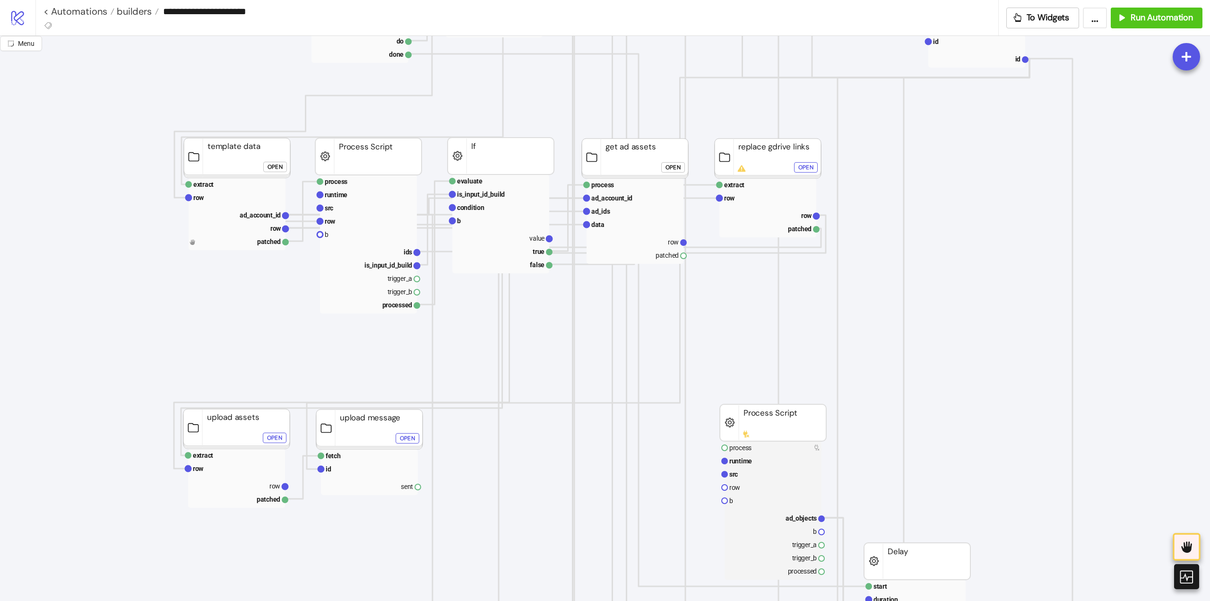
click div "Open"
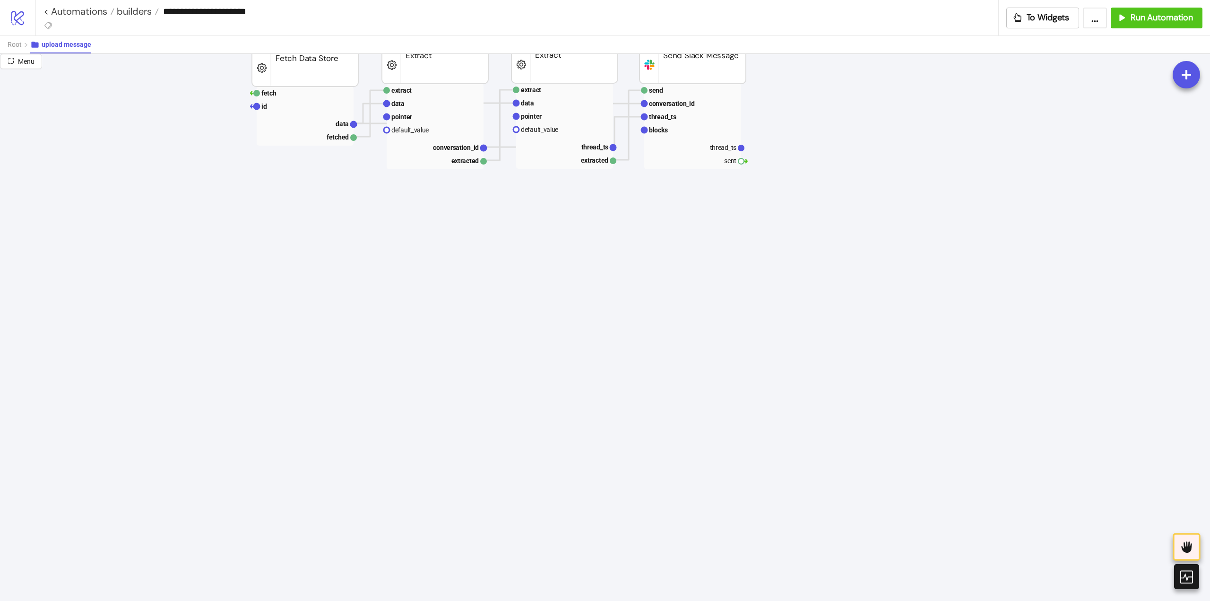
scroll to position [47, 0]
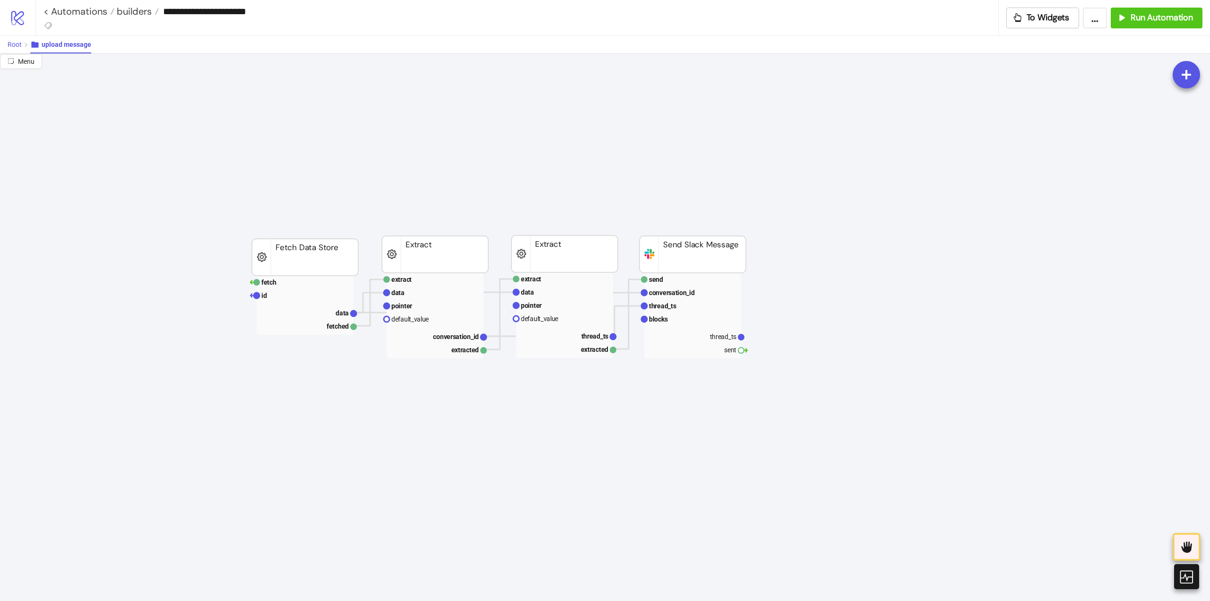
click at [19, 47] on span "Root" at bounding box center [15, 45] width 14 height 8
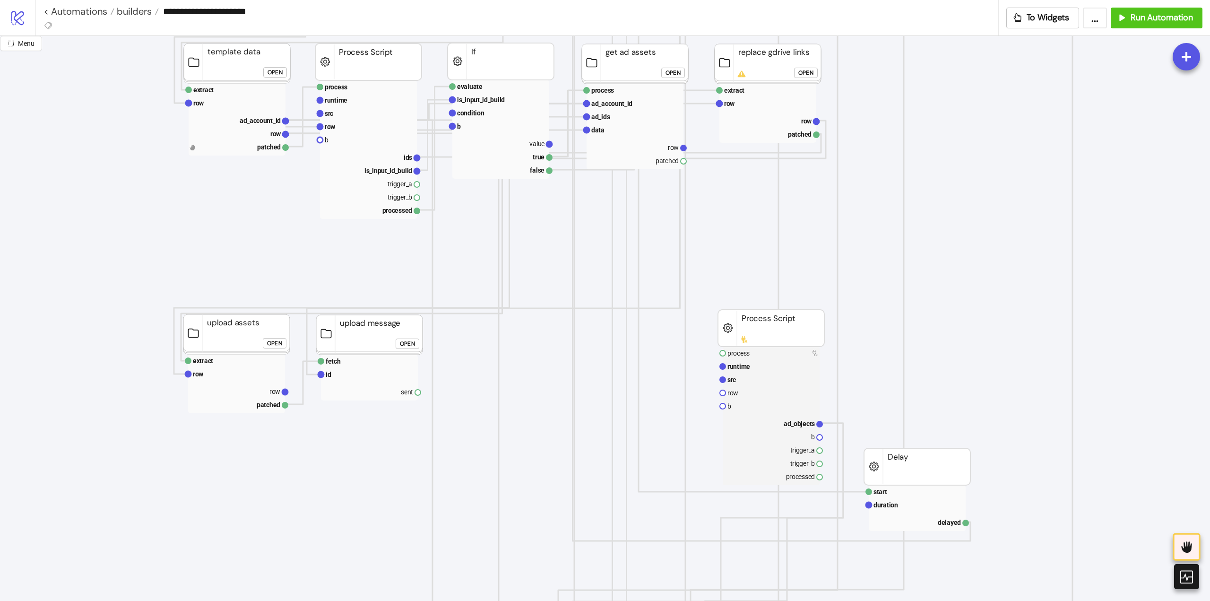
scroll to position [378, 0]
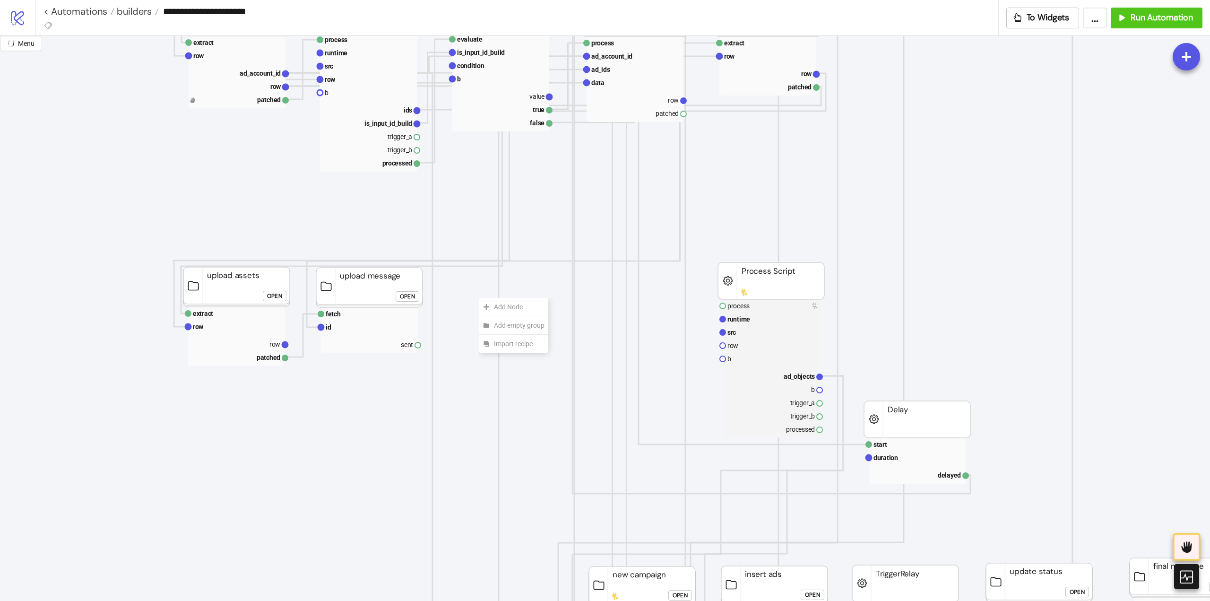
drag, startPoint x: 335, startPoint y: 418, endPoint x: 335, endPoint y: 405, distance: 13.2
click at [335, 418] on icon "Start Stop process runtime src row b ad_objects b trigger_a trigger_b processed…" at bounding box center [945, 603] width 1890 height 1890
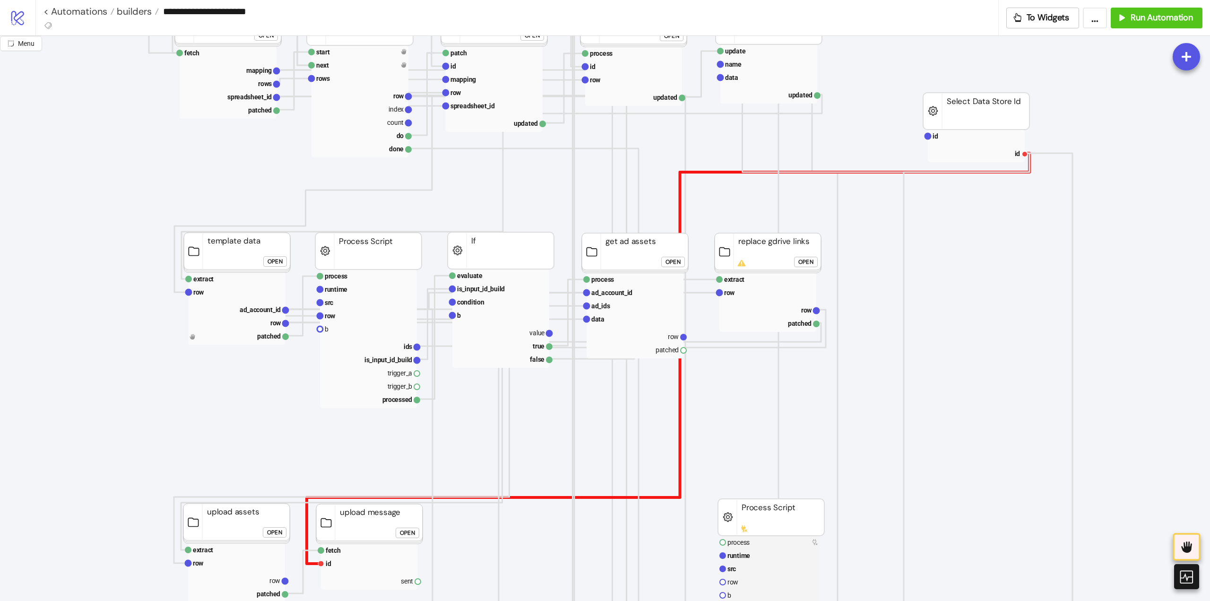
scroll to position [0, 0]
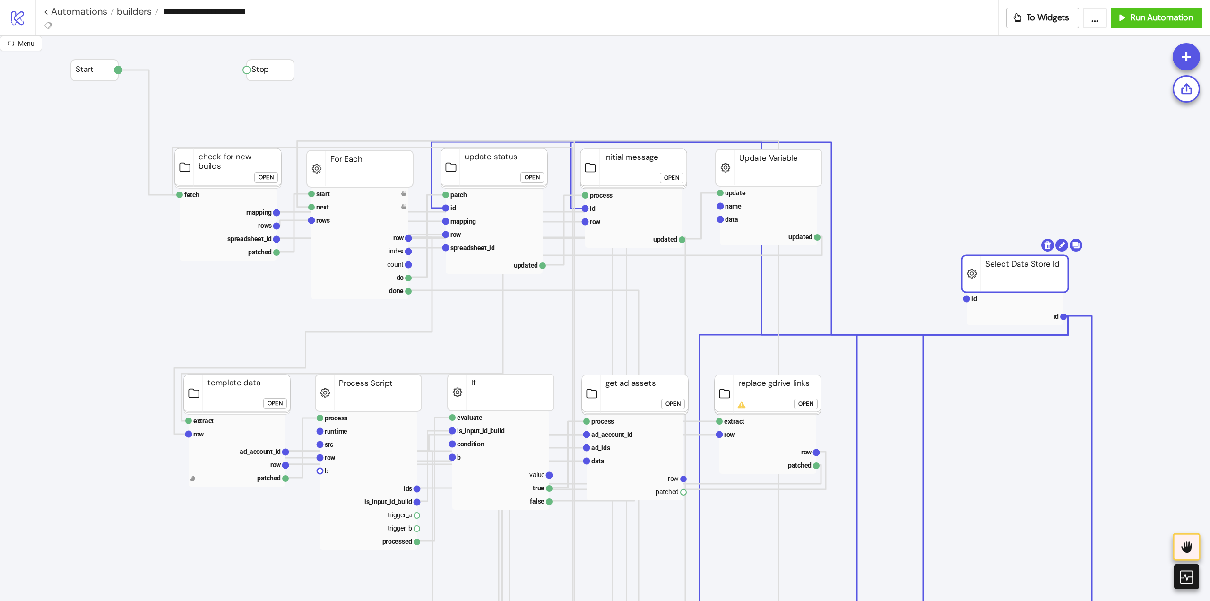
drag, startPoint x: 954, startPoint y: 266, endPoint x: 1026, endPoint y: 283, distance: 73.6
click at [1047, 246] on body "**********" at bounding box center [605, 300] width 1210 height 601
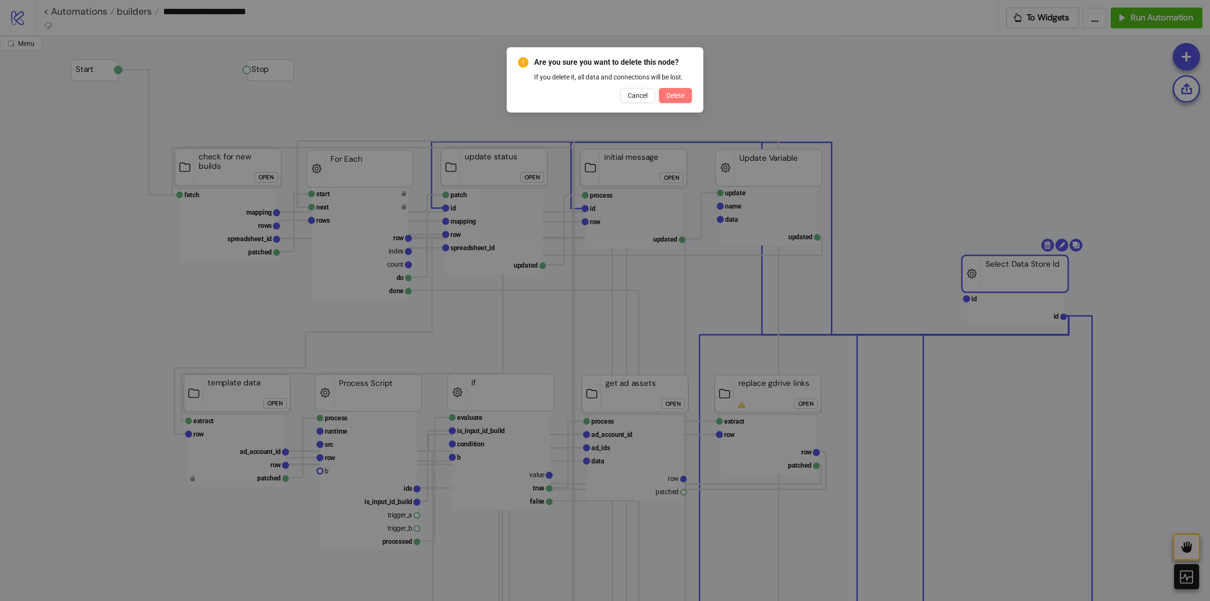
click at [678, 99] on span "Delete" at bounding box center [675, 96] width 18 height 8
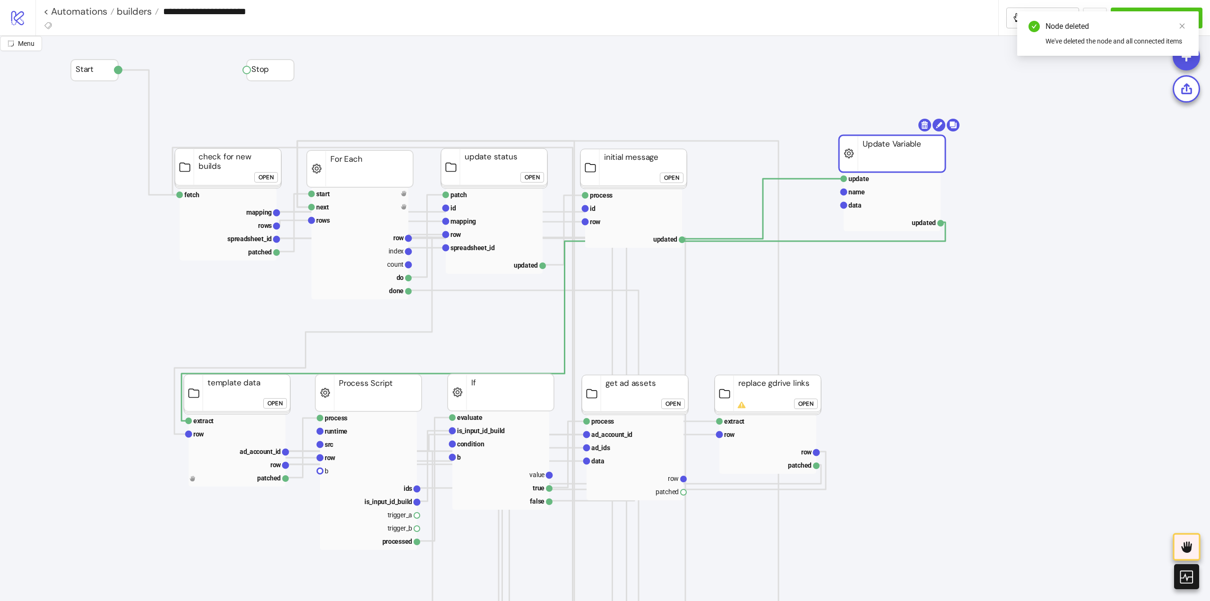
drag, startPoint x: 767, startPoint y: 169, endPoint x: 872, endPoint y: 168, distance: 104.4
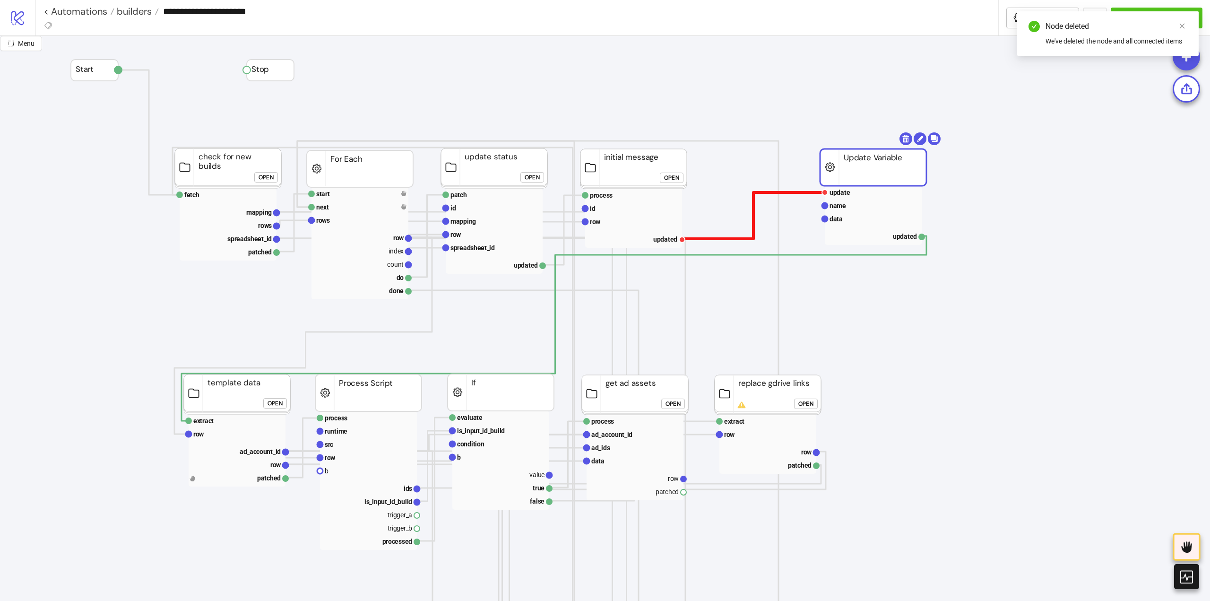
click at [801, 192] on polyline at bounding box center [753, 215] width 143 height 46
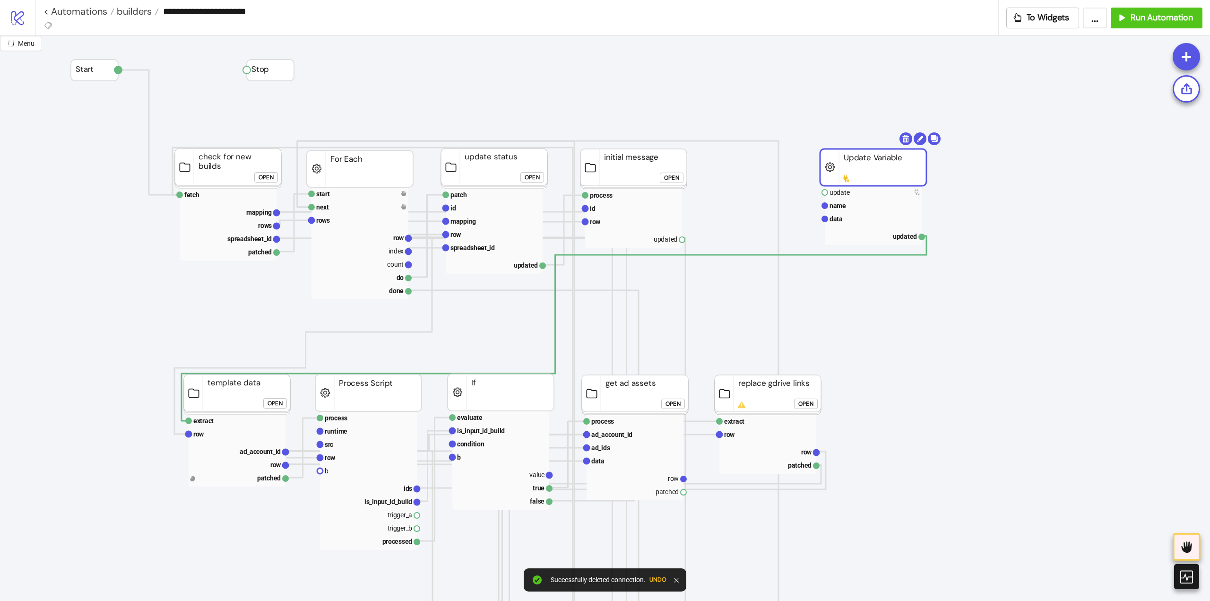
drag, startPoint x: 854, startPoint y: 164, endPoint x: 881, endPoint y: 166, distance: 27.0
click at [855, 164] on rect at bounding box center [873, 167] width 106 height 37
click at [902, 140] on body "**********" at bounding box center [605, 300] width 1210 height 601
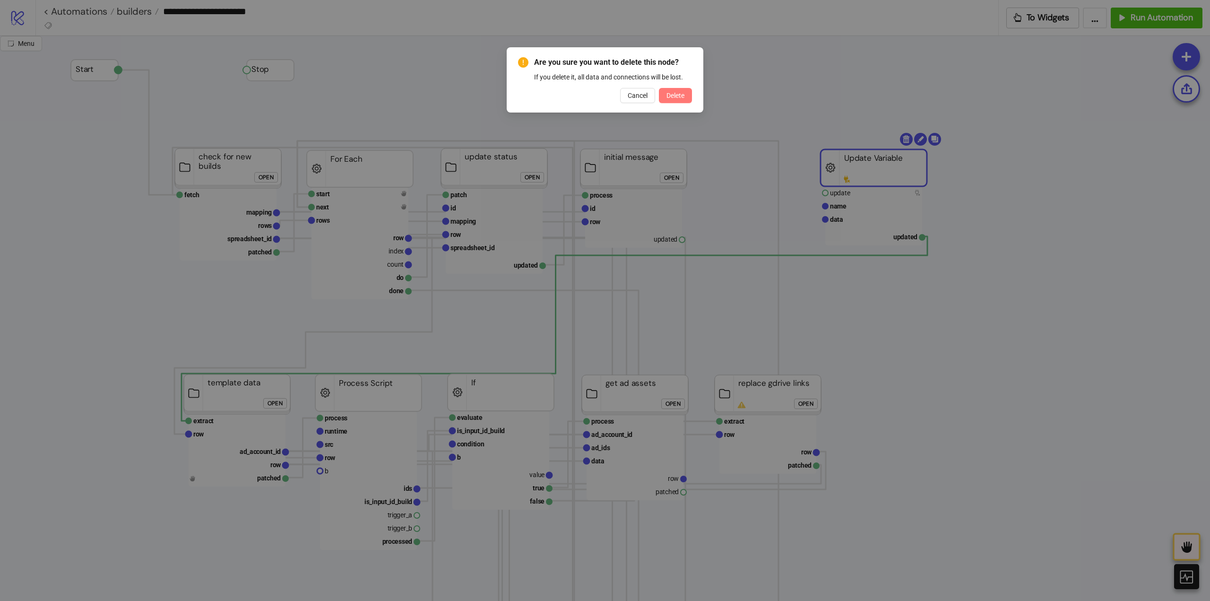
click at [682, 97] on span "Delete" at bounding box center [675, 96] width 18 height 8
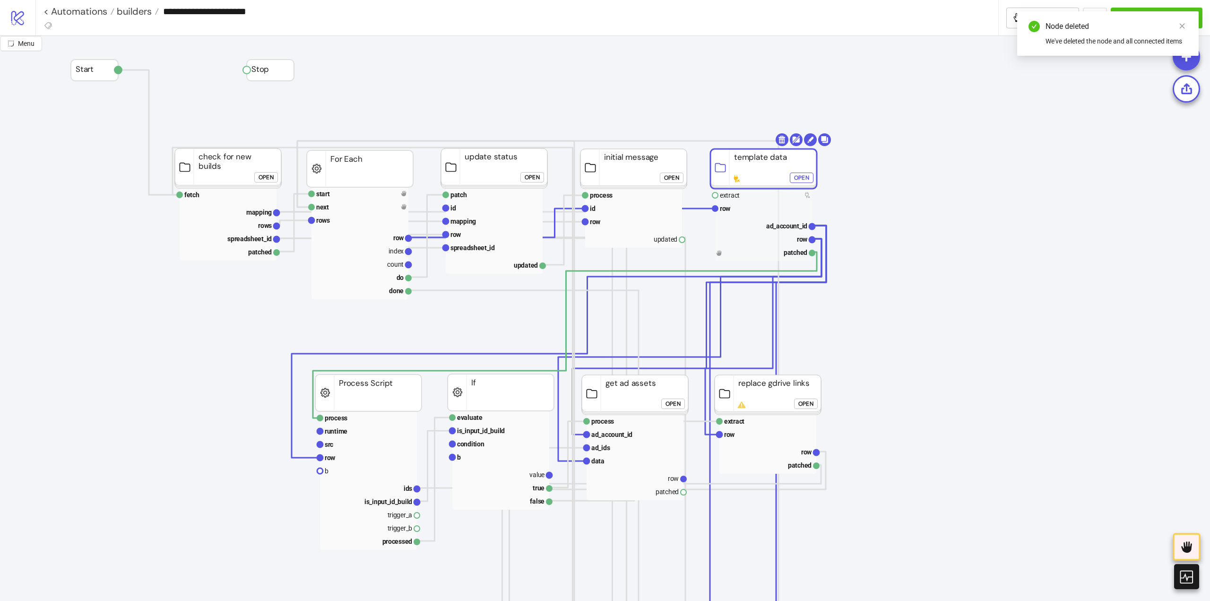
drag, startPoint x: 224, startPoint y: 391, endPoint x: 763, endPoint y: 171, distance: 581.5
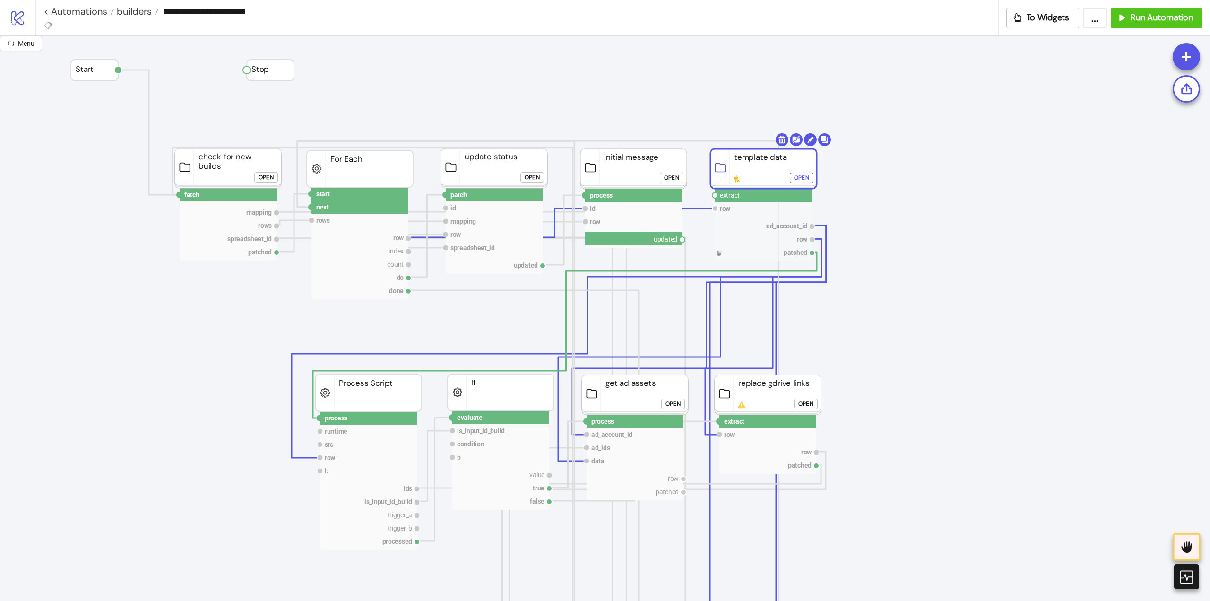
drag, startPoint x: 682, startPoint y: 240, endPoint x: 710, endPoint y: 241, distance: 28.4
click at [715, 196] on circle at bounding box center [715, 195] width 6 height 6
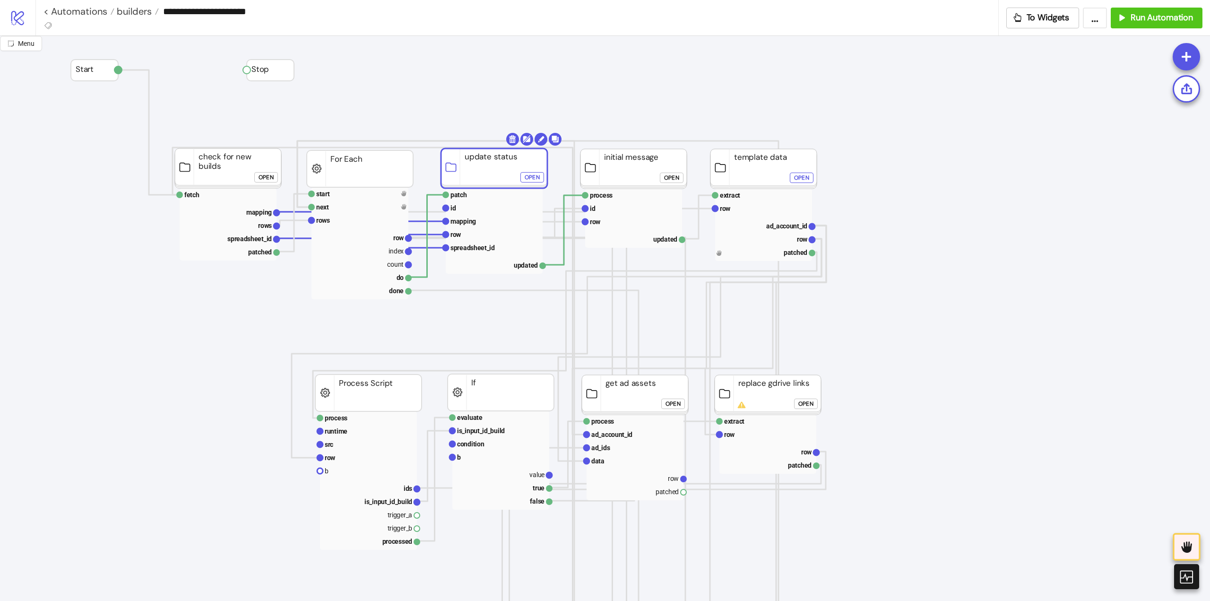
click at [529, 181] on div "Open" at bounding box center [531, 177] width 15 height 11
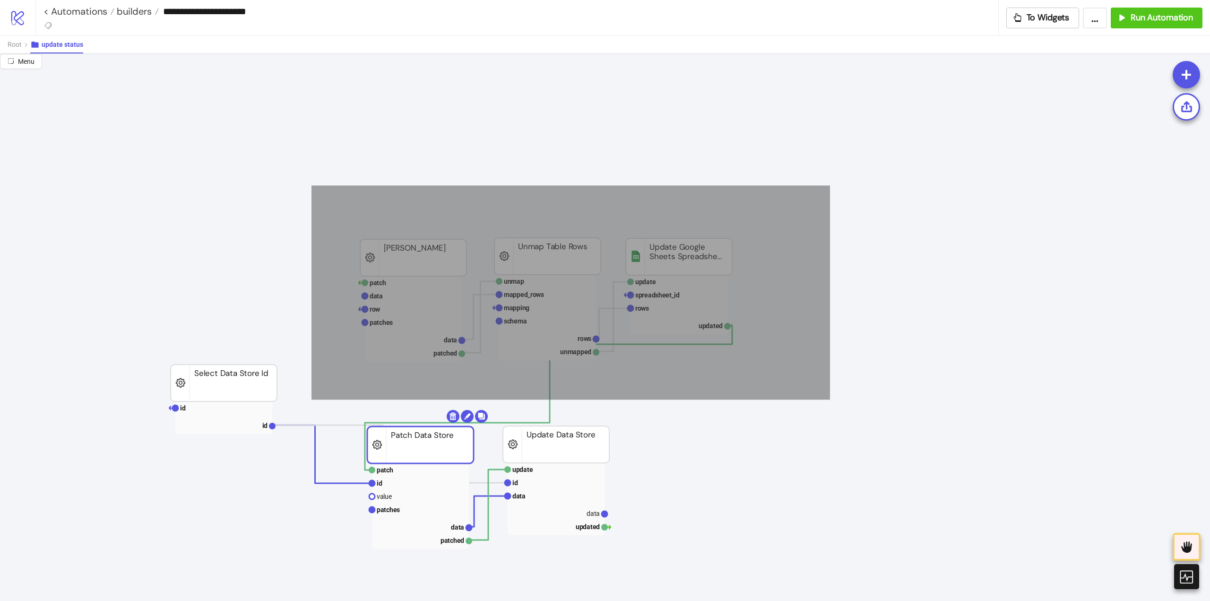
drag, startPoint x: 381, startPoint y: 229, endPoint x: 820, endPoint y: 396, distance: 469.6
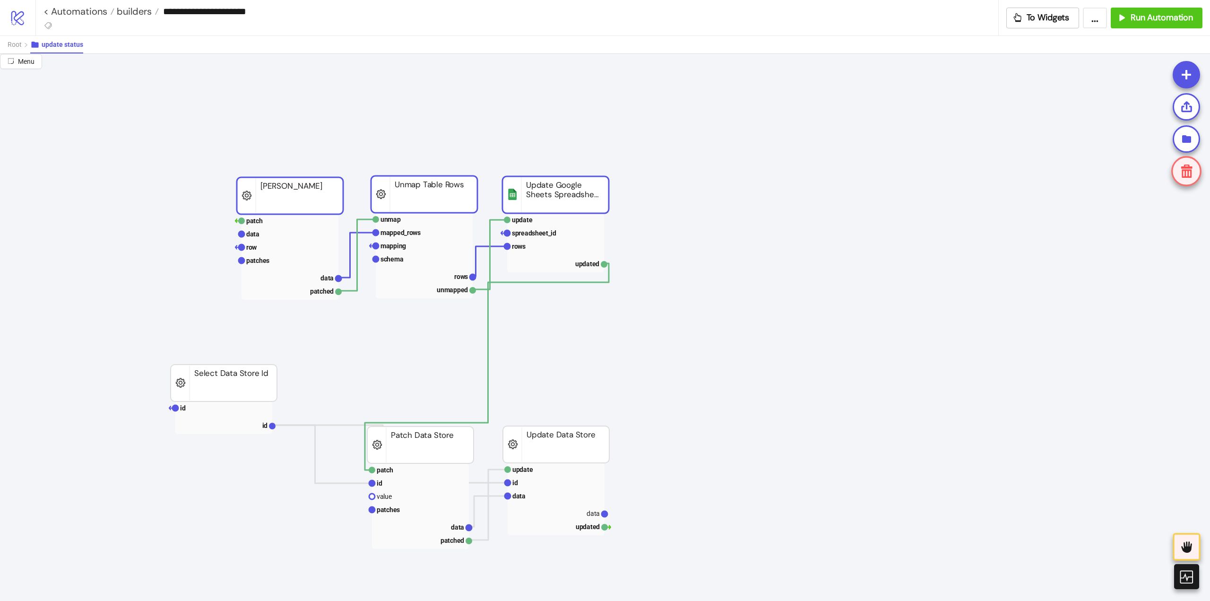
drag, startPoint x: 657, startPoint y: 254, endPoint x: 548, endPoint y: 209, distance: 118.0
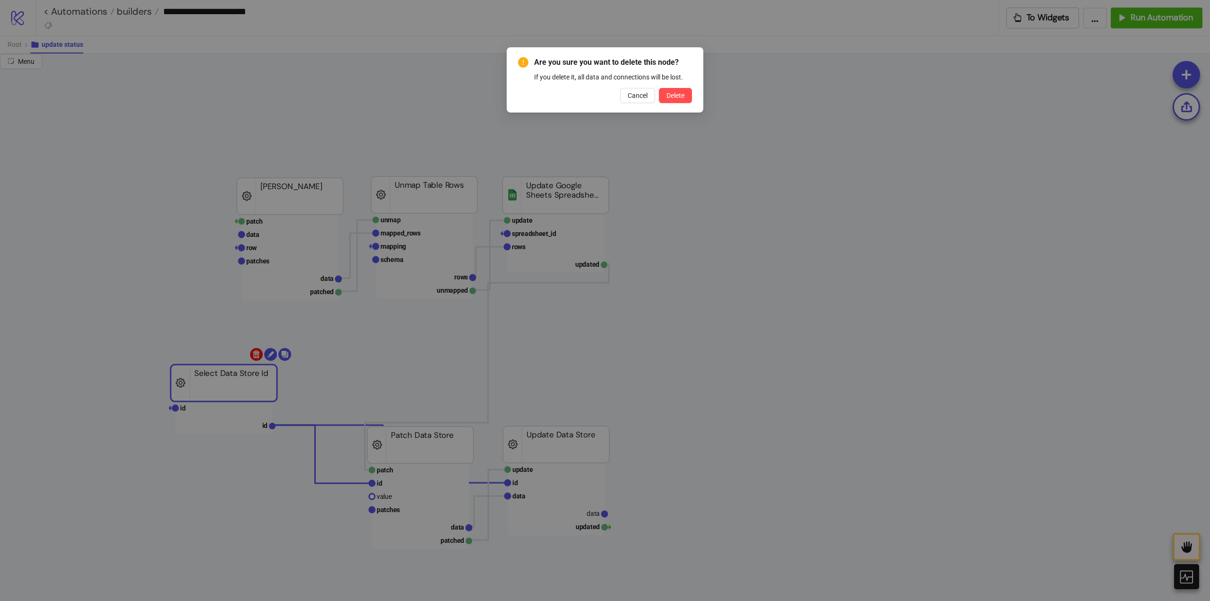
click at [255, 355] on body "**********" at bounding box center [605, 300] width 1210 height 601
click at [627, 98] on span "Cancel" at bounding box center [637, 96] width 20 height 8
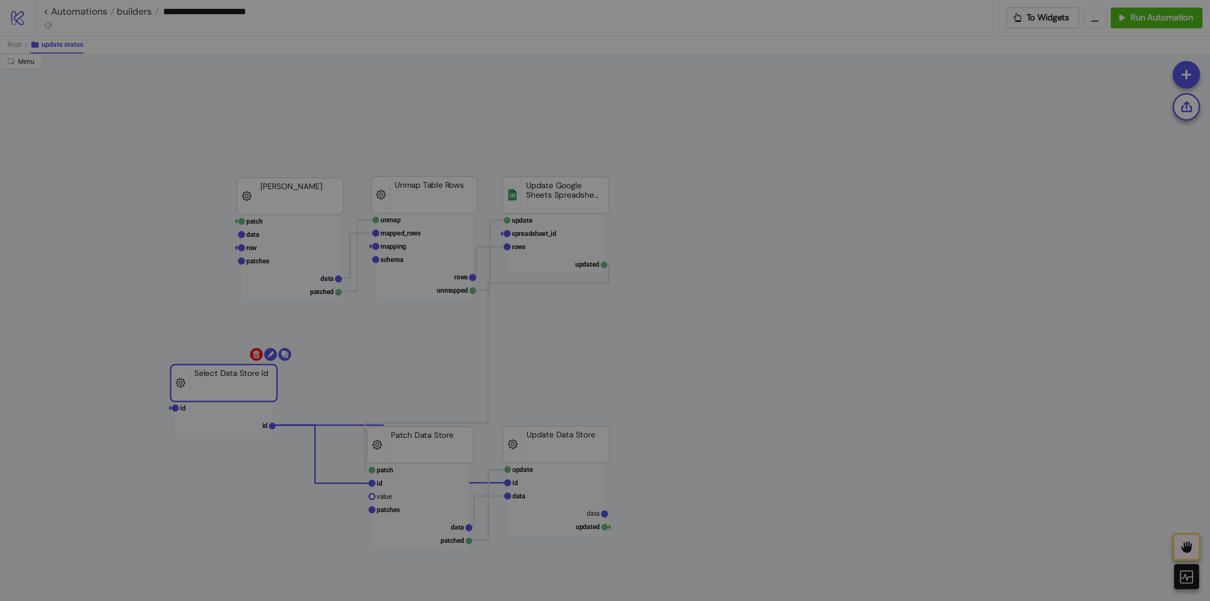
click at [257, 356] on body "**********" at bounding box center [605, 300] width 1210 height 601
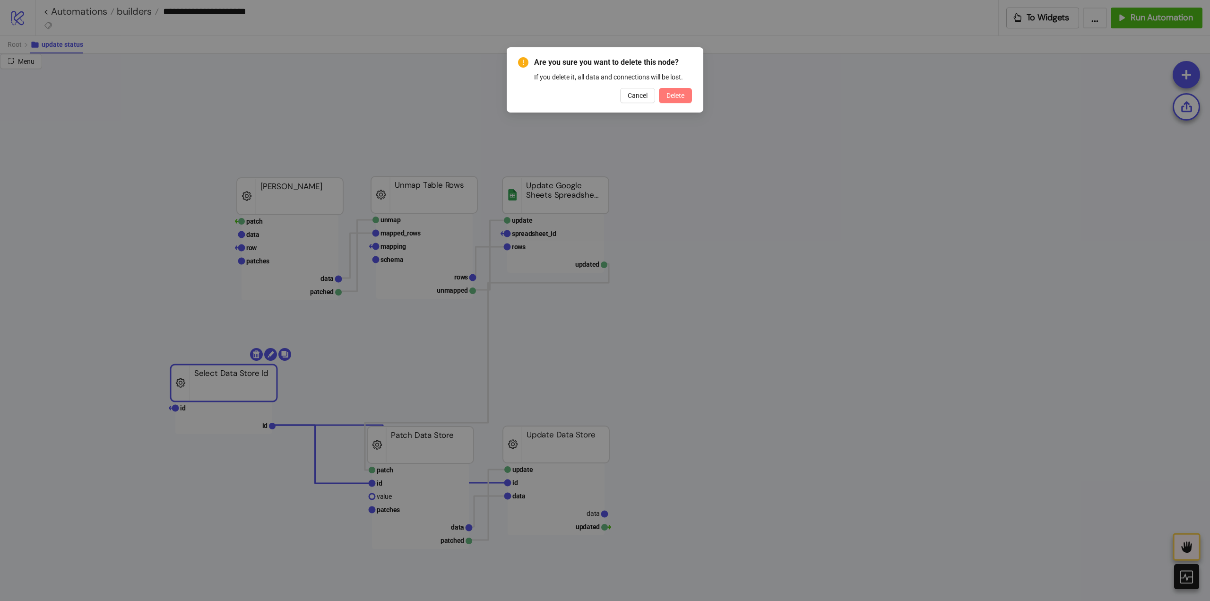
click at [686, 95] on button "Delete" at bounding box center [675, 95] width 33 height 15
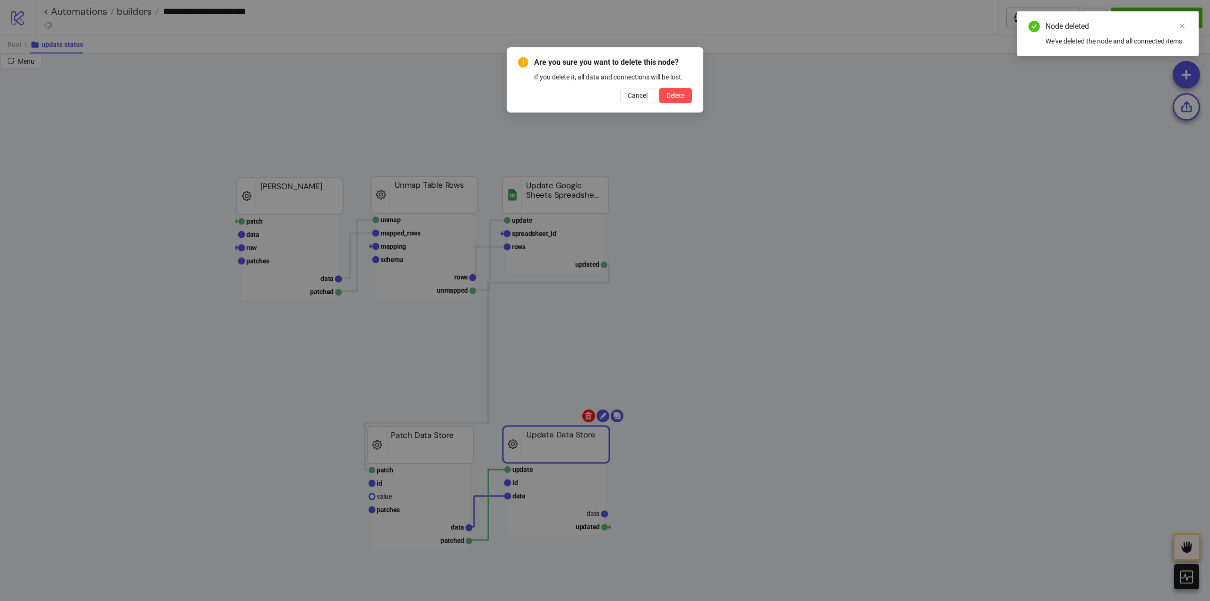
click at [589, 416] on body "**********" at bounding box center [605, 300] width 1210 height 601
click at [667, 97] on span "Delete" at bounding box center [675, 96] width 18 height 8
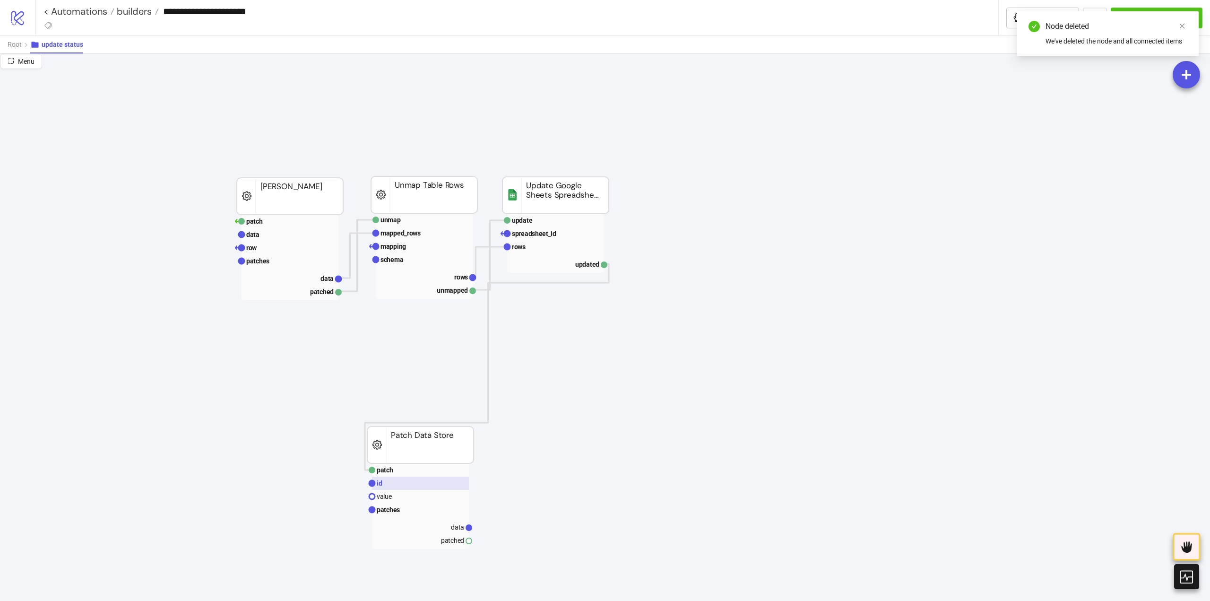
click at [385, 488] on rect at bounding box center [420, 482] width 97 height 13
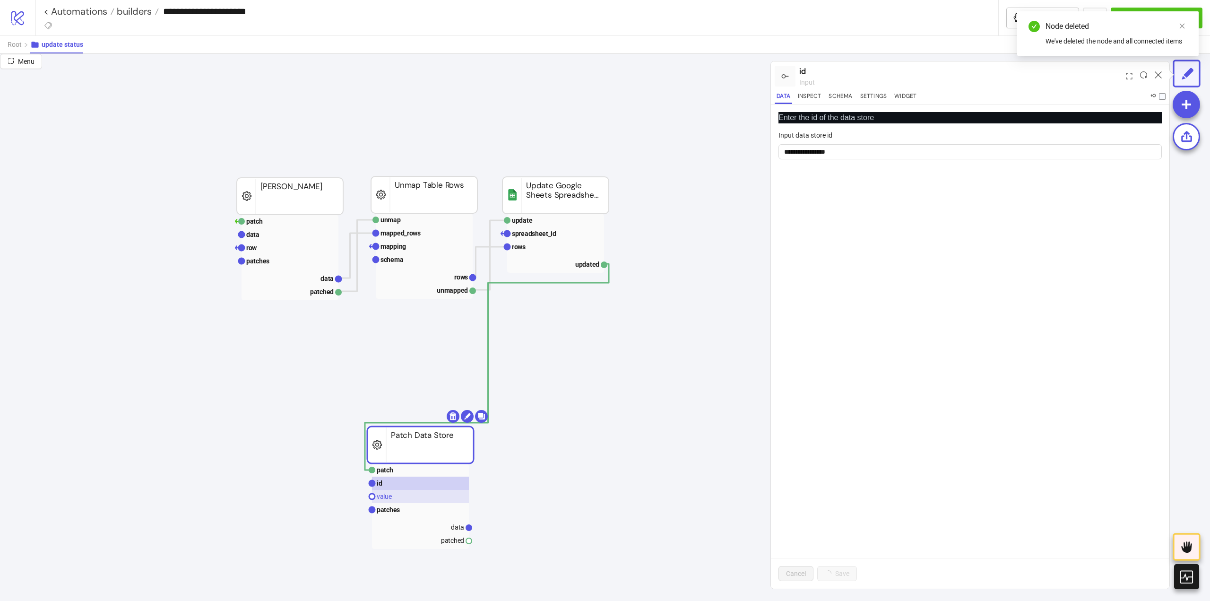
click at [387, 496] on text "value" at bounding box center [384, 496] width 15 height 8
click at [394, 514] on rect at bounding box center [420, 509] width 97 height 13
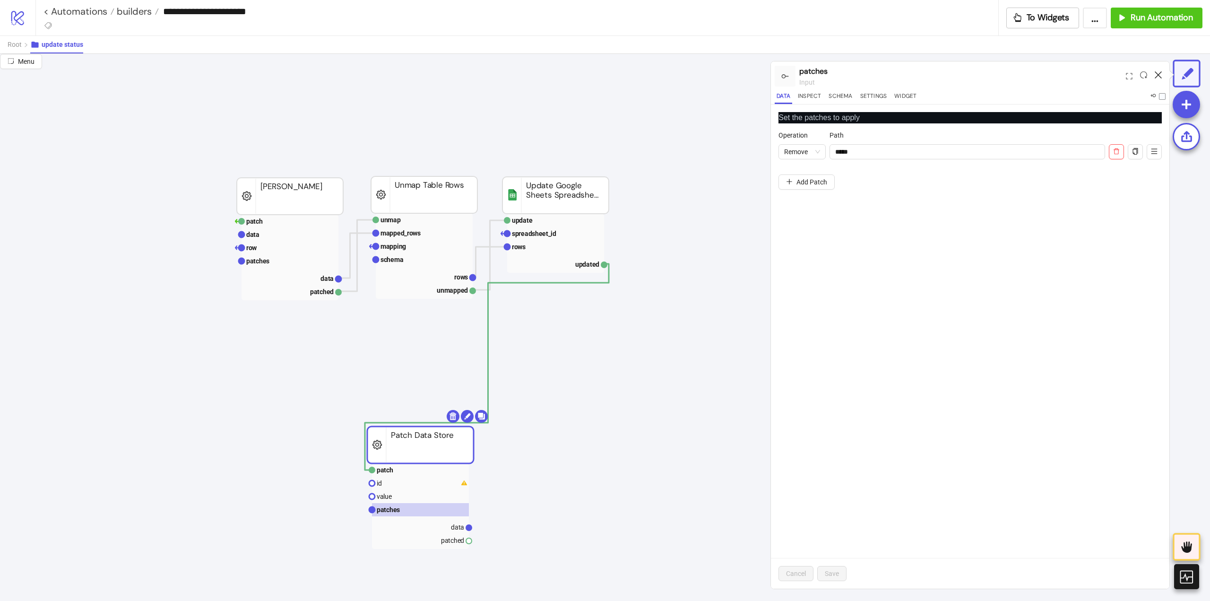
click at [1159, 76] on icon at bounding box center [1157, 74] width 7 height 7
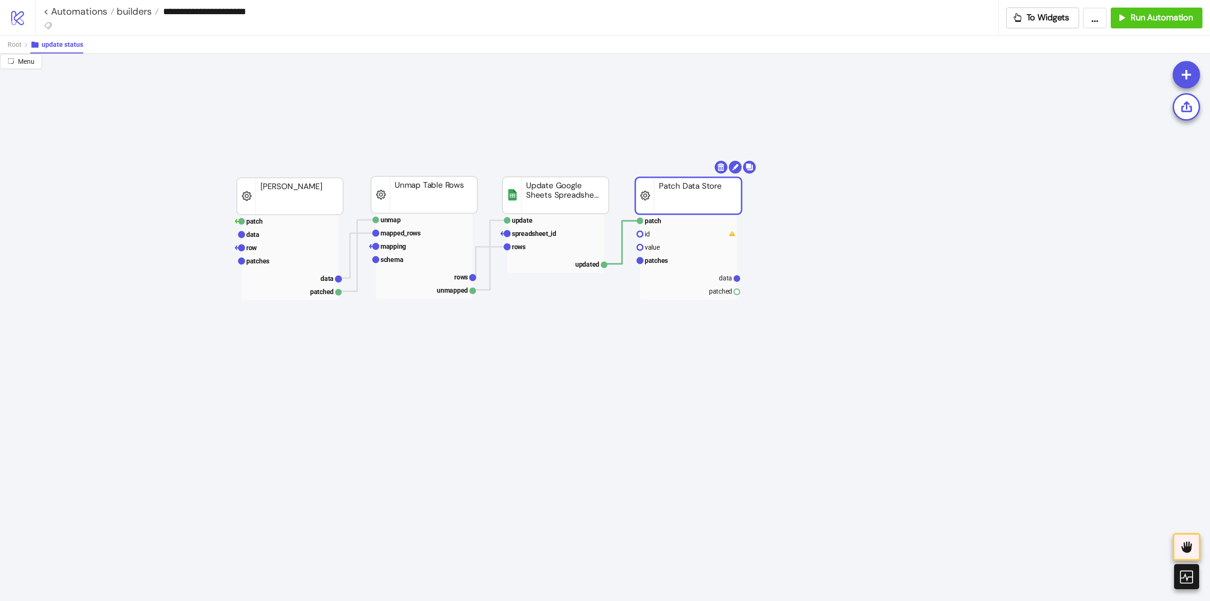
drag, startPoint x: 446, startPoint y: 470, endPoint x: 663, endPoint y: 229, distance: 324.5
click at [670, 264] on rect at bounding box center [688, 260] width 97 height 13
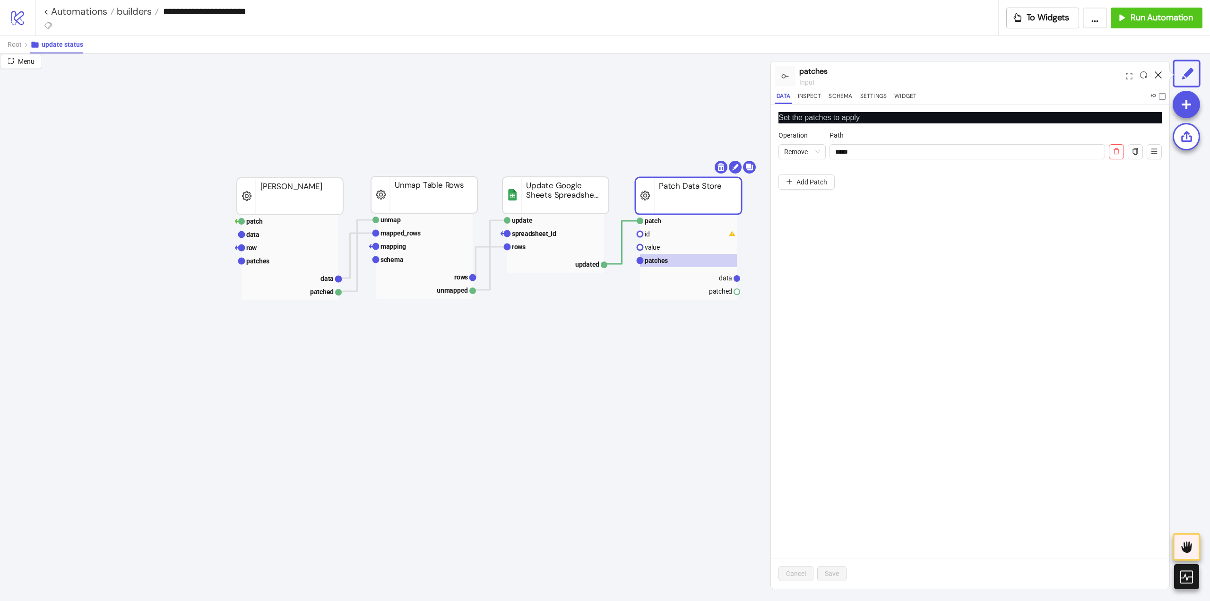
click at [1160, 74] on icon at bounding box center [1157, 74] width 7 height 7
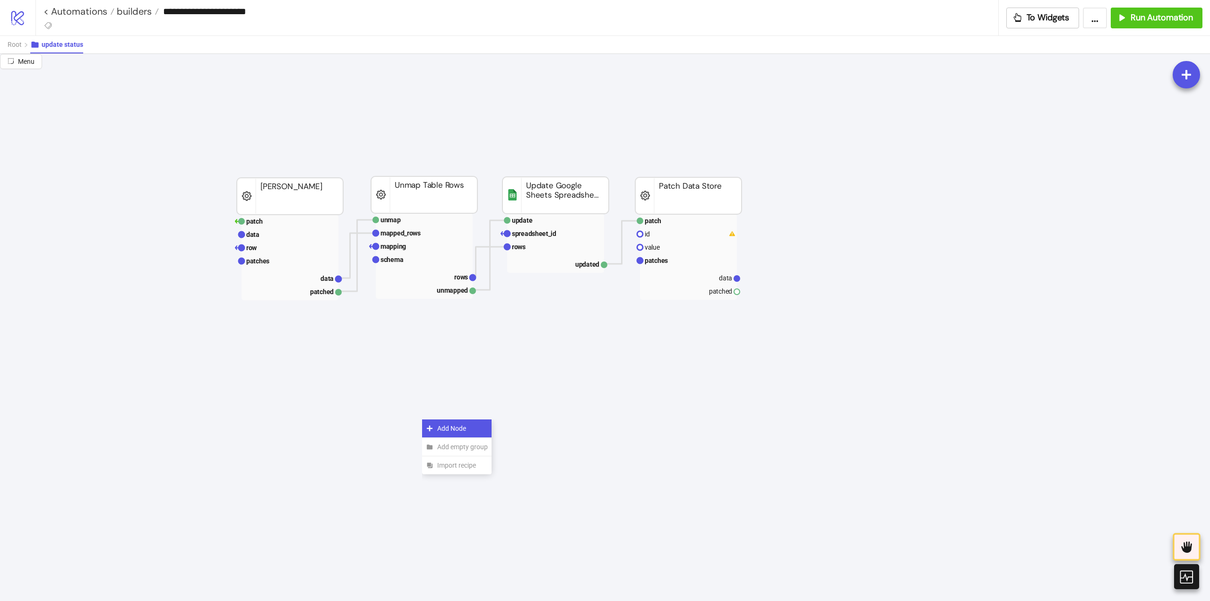
click at [451, 429] on span "Add Node" at bounding box center [462, 428] width 51 height 10
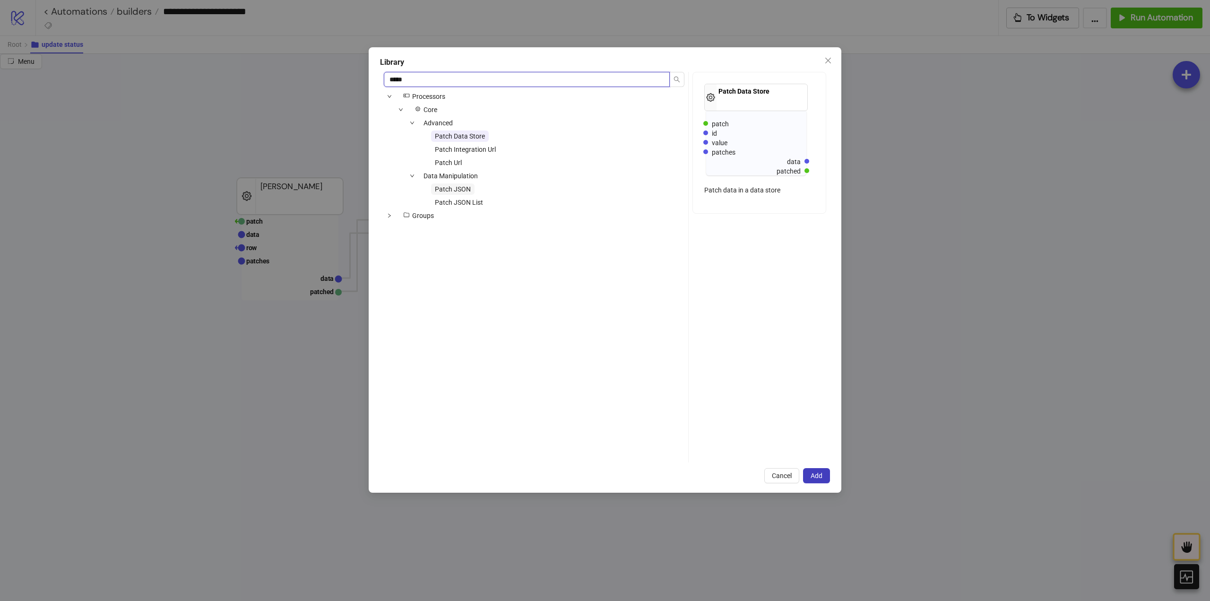
type input "*****"
click at [461, 189] on span "Patch JSON" at bounding box center [453, 189] width 36 height 8
click at [809, 476] on button "Add" at bounding box center [816, 475] width 27 height 15
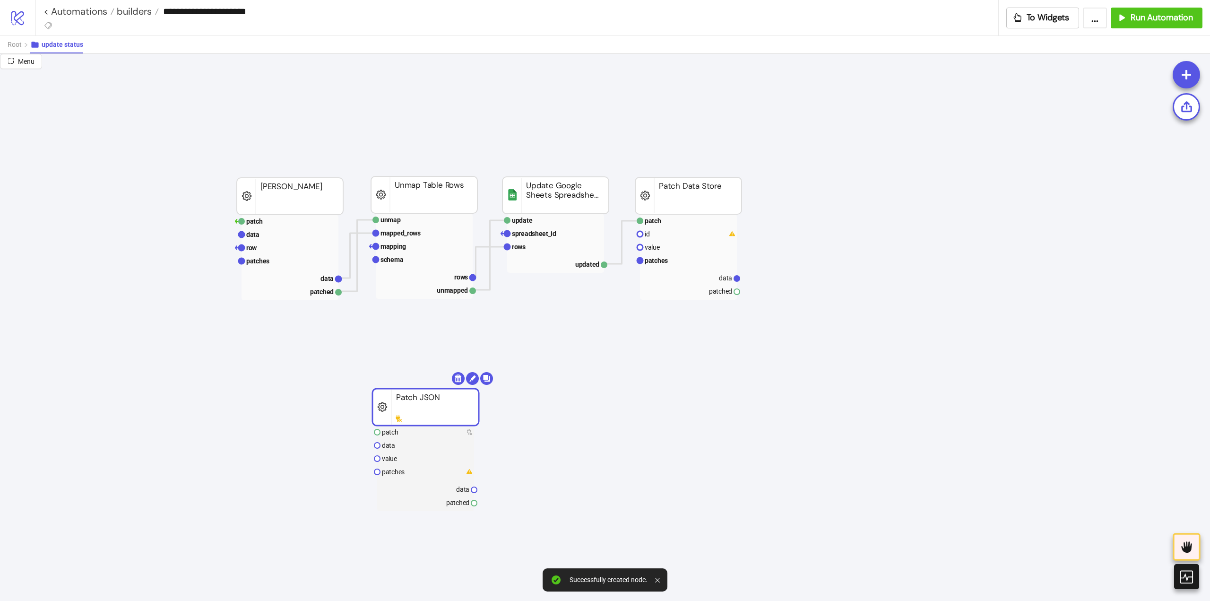
drag, startPoint x: 484, startPoint y: 438, endPoint x: 428, endPoint y: 410, distance: 63.2
click at [597, 425] on div "Add Node" at bounding box center [608, 434] width 69 height 18
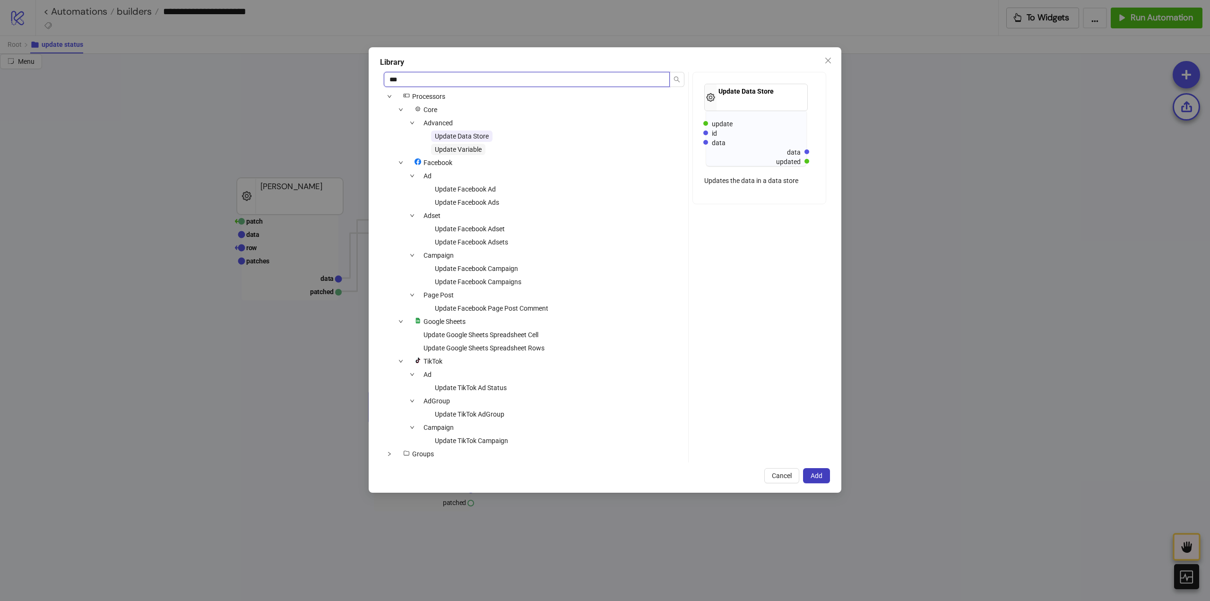
type input "***"
click at [464, 152] on span "Update Variable" at bounding box center [458, 150] width 47 height 8
click at [816, 470] on button "Add" at bounding box center [816, 475] width 27 height 15
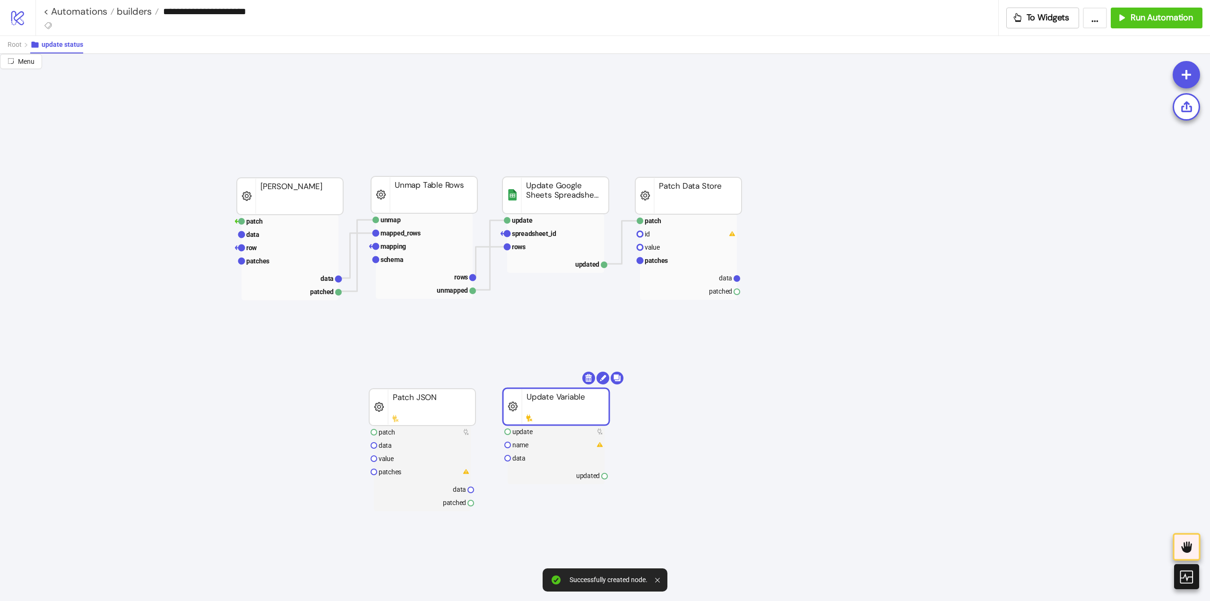
drag, startPoint x: 597, startPoint y: 433, endPoint x: 505, endPoint y: 401, distance: 97.0
click at [394, 436] on text "patch" at bounding box center [386, 432] width 17 height 8
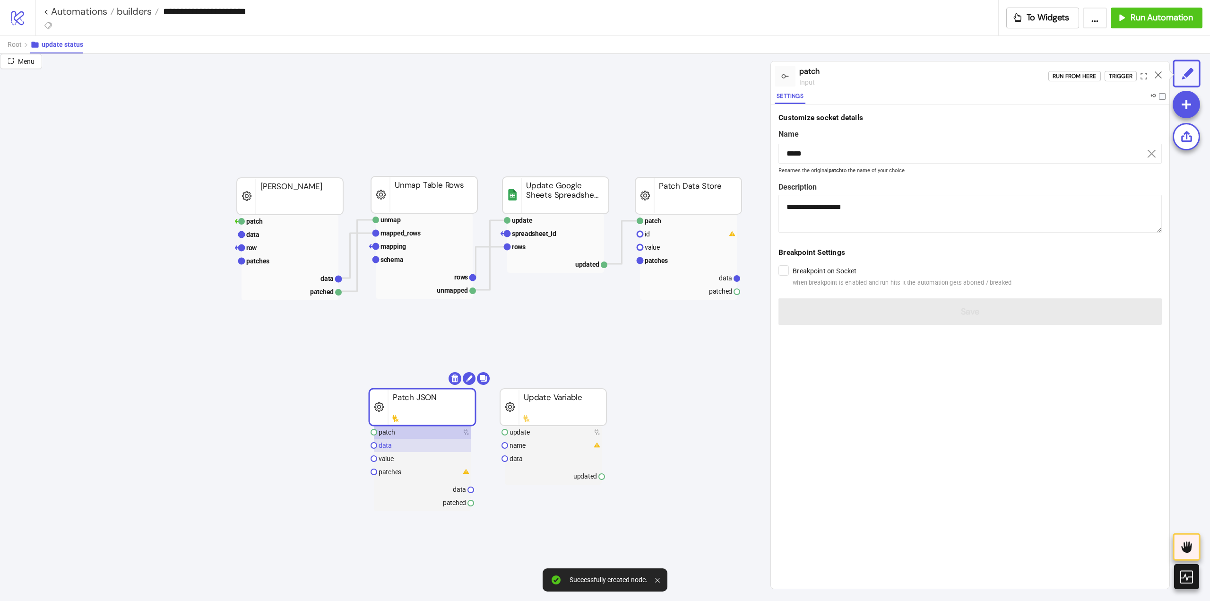
click at [393, 445] on rect at bounding box center [422, 444] width 97 height 13
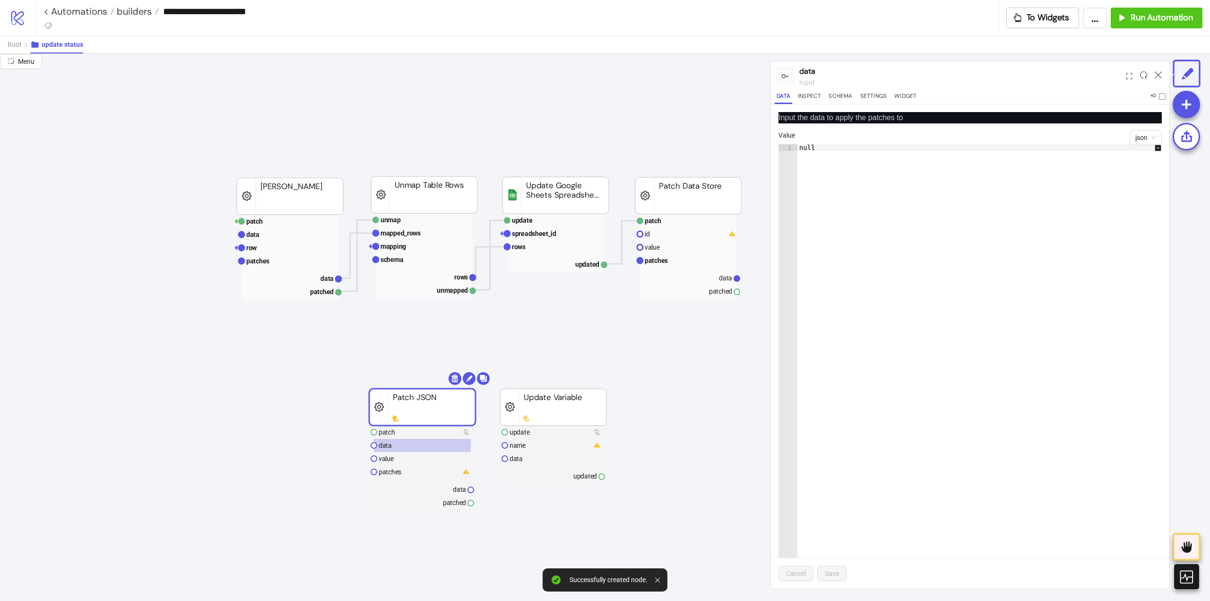
type textarea "****"
click at [859, 155] on div "null" at bounding box center [984, 372] width 374 height 457
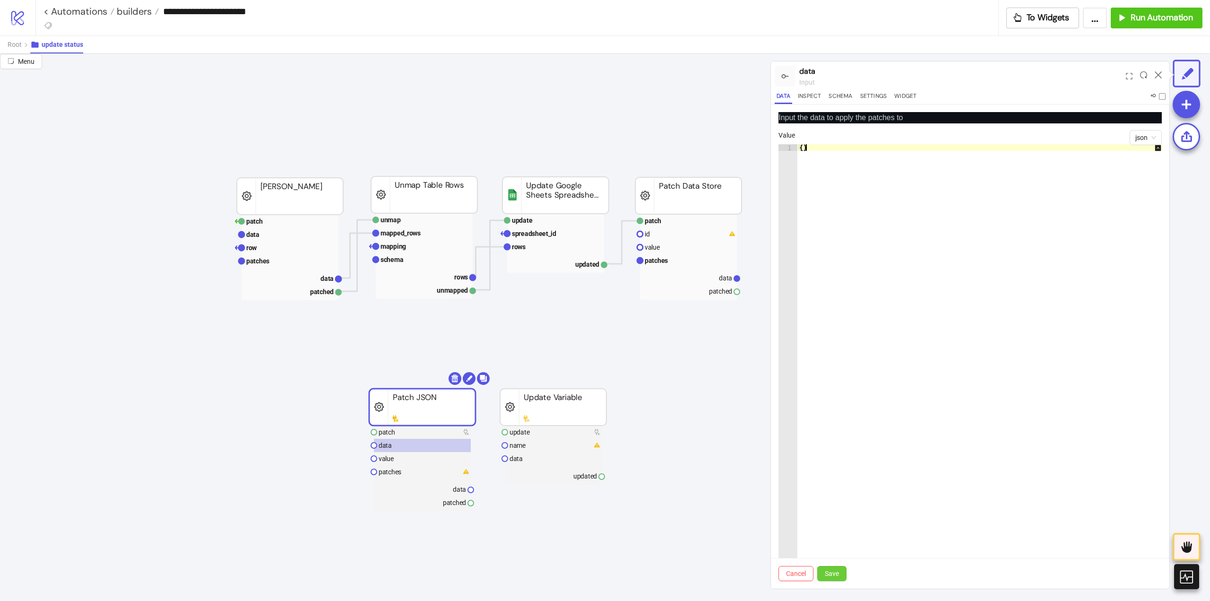
type textarea "**"
click at [832, 570] on span "Save" at bounding box center [832, 573] width 14 height 8
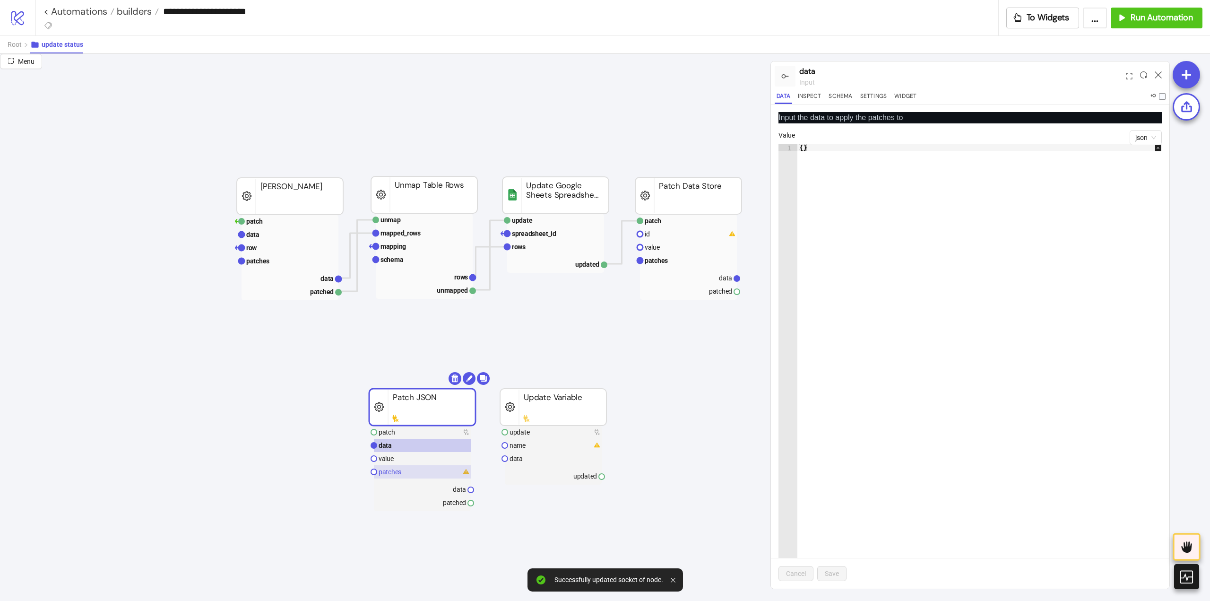
click at [395, 473] on text "patches" at bounding box center [389, 472] width 23 height 8
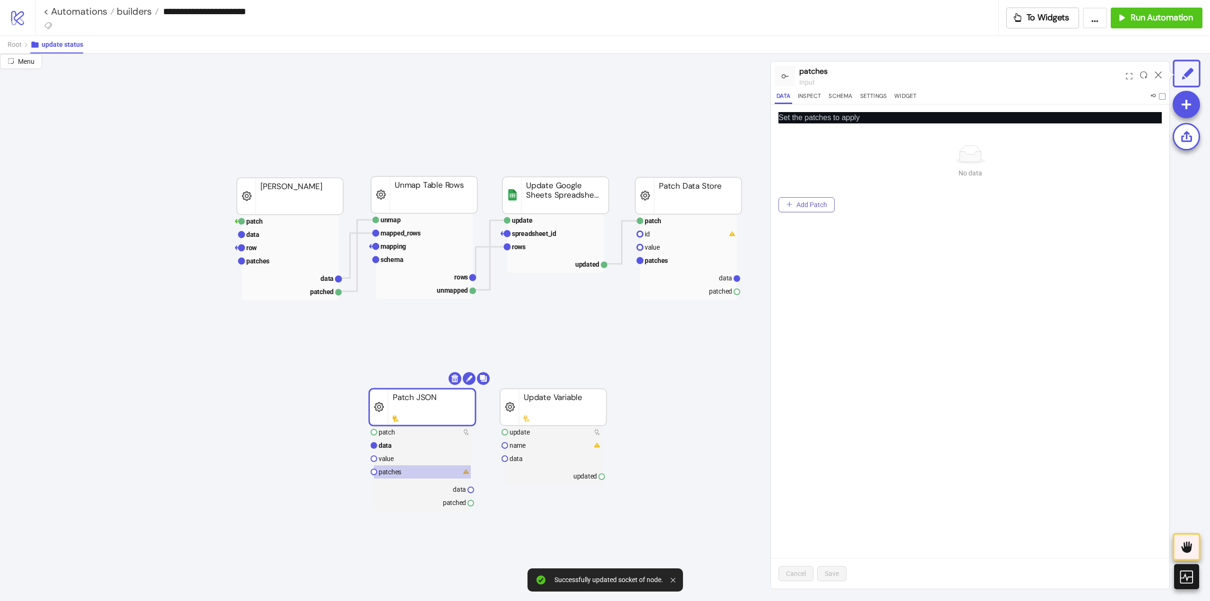
click at [792, 206] on icon "plus" at bounding box center [789, 204] width 7 height 7
click at [853, 149] on input "Operation" at bounding box center [966, 151] width 275 height 15
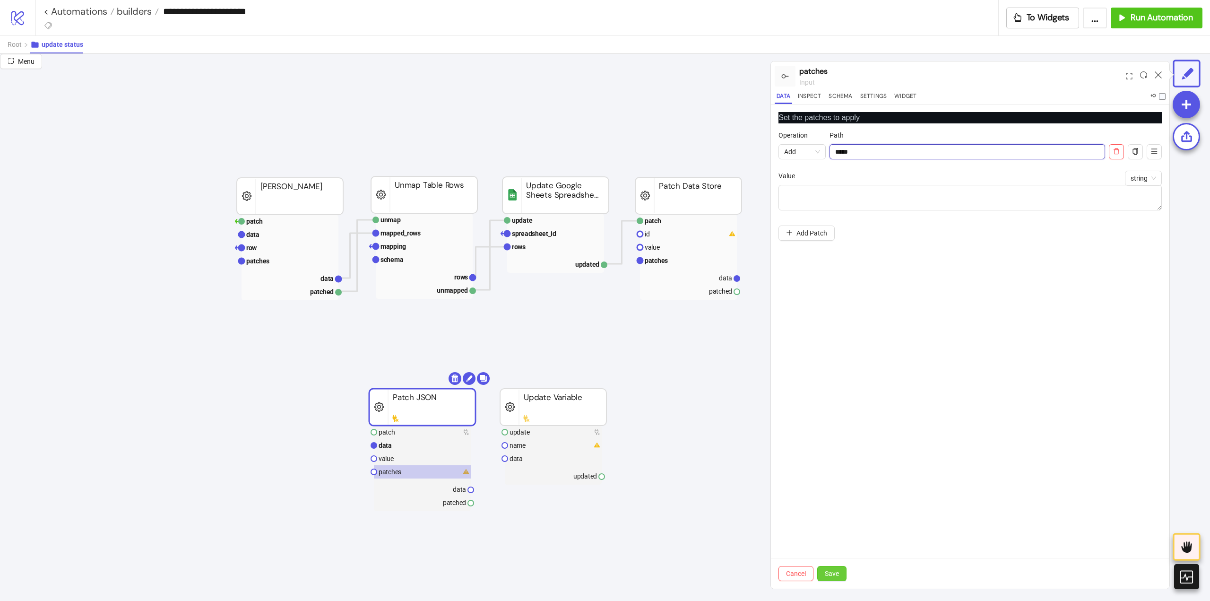
type input "*****"
click at [834, 569] on span "Save" at bounding box center [832, 573] width 14 height 8
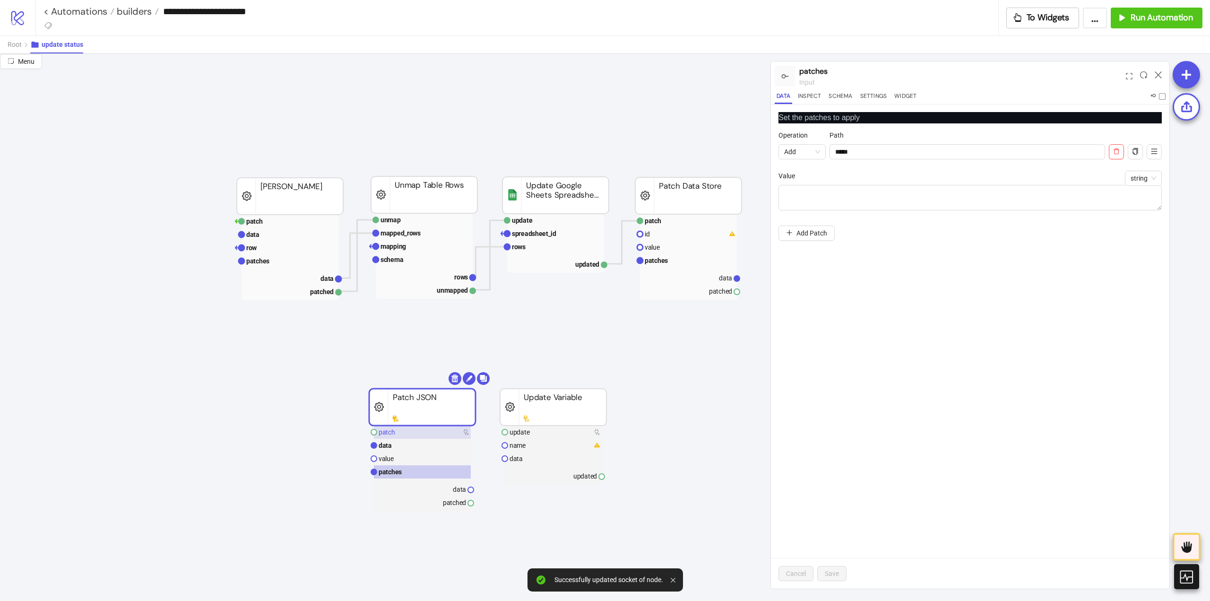
click at [413, 430] on rect at bounding box center [422, 431] width 97 height 13
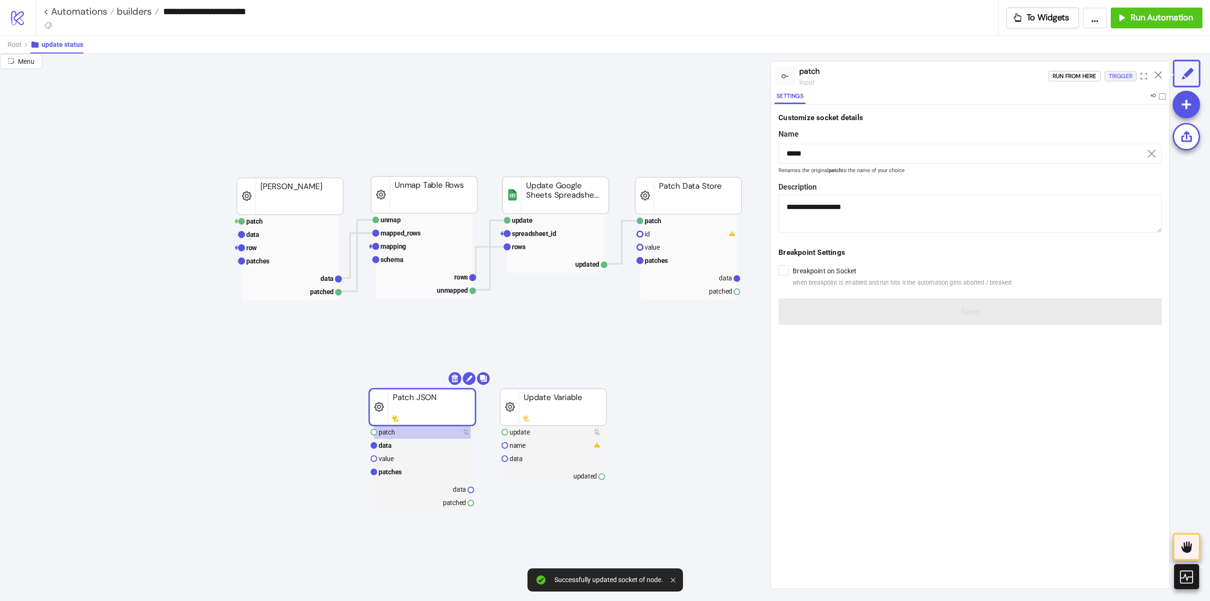
click at [1119, 77] on div "Trigger" at bounding box center [1121, 76] width 24 height 11
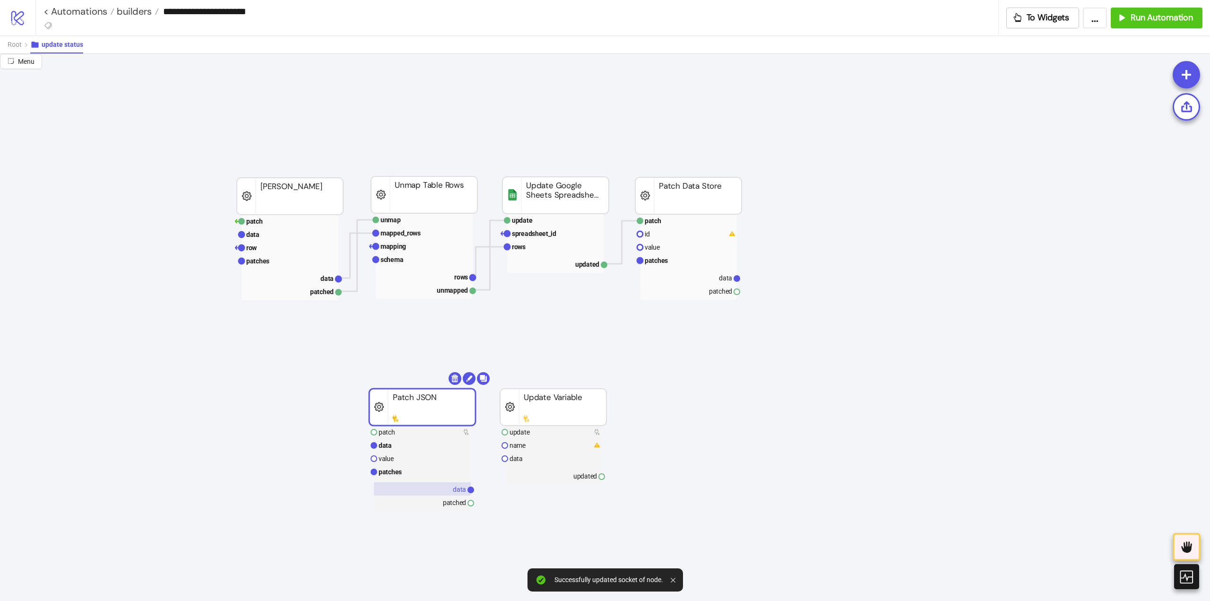
click at [447, 490] on rect at bounding box center [422, 488] width 97 height 13
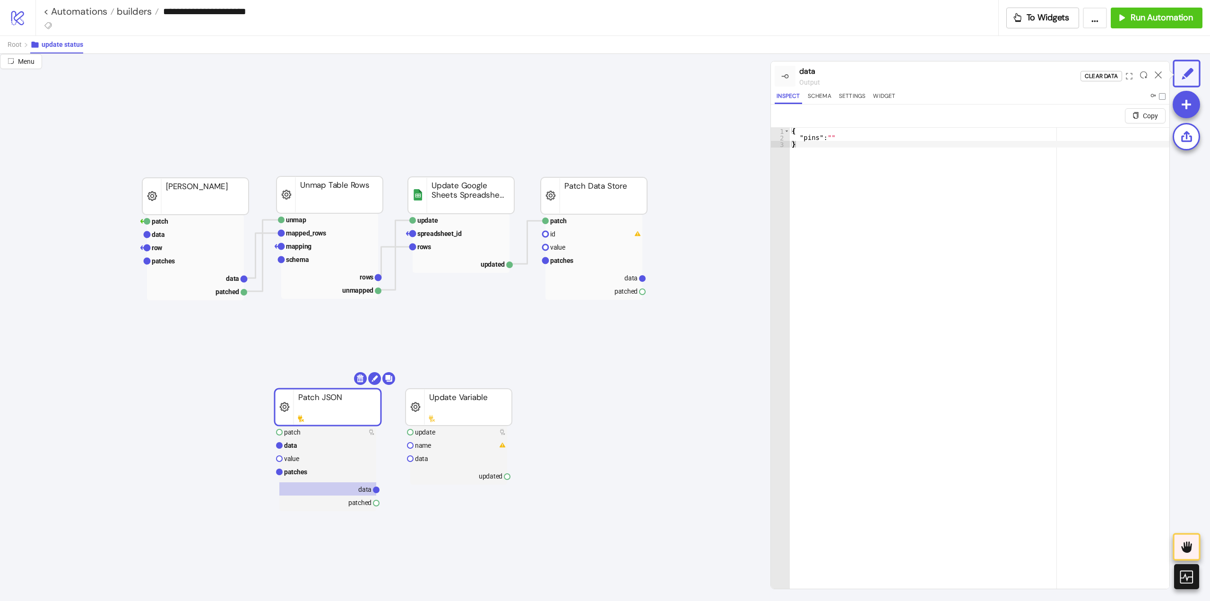
scroll to position [0, 142]
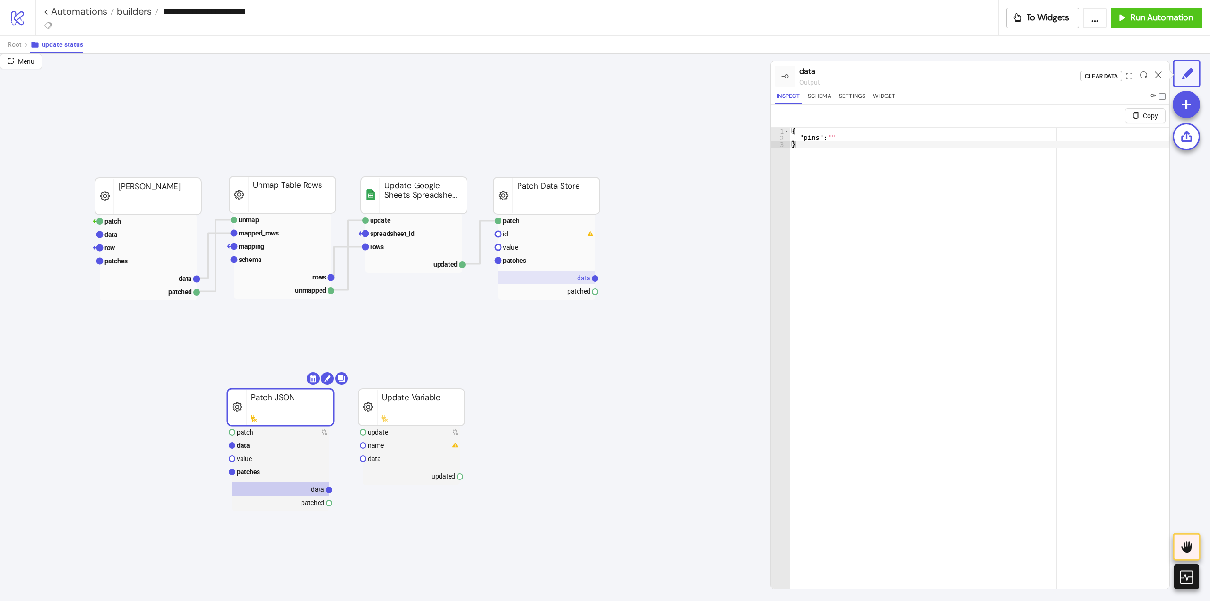
click at [577, 278] on rect at bounding box center [546, 277] width 97 height 13
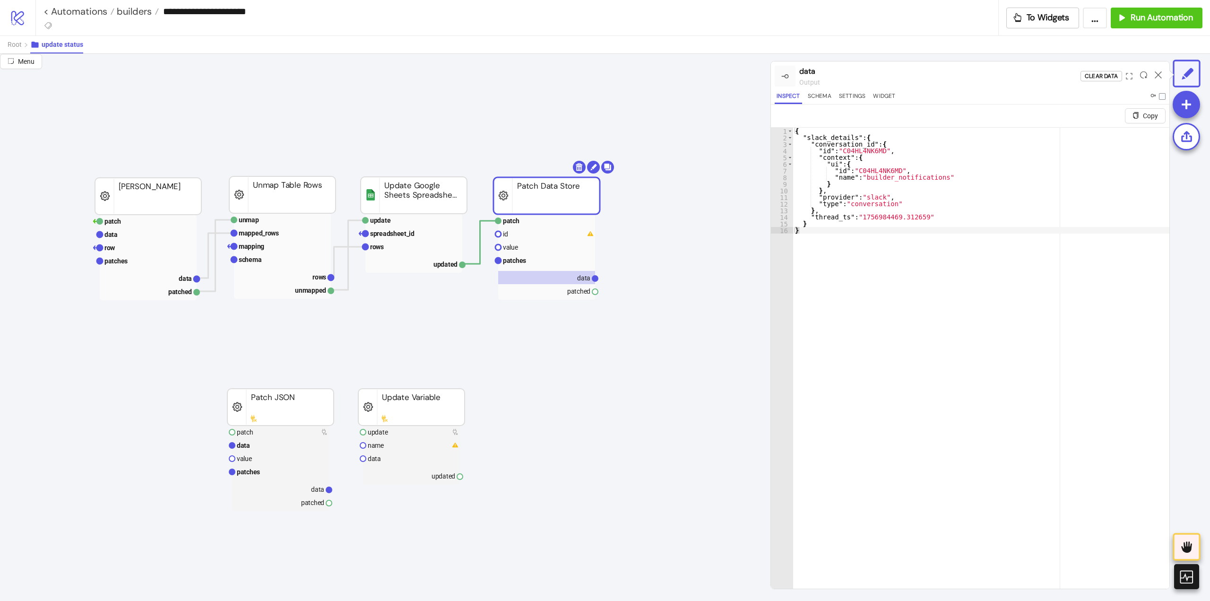
scroll to position [0, 47]
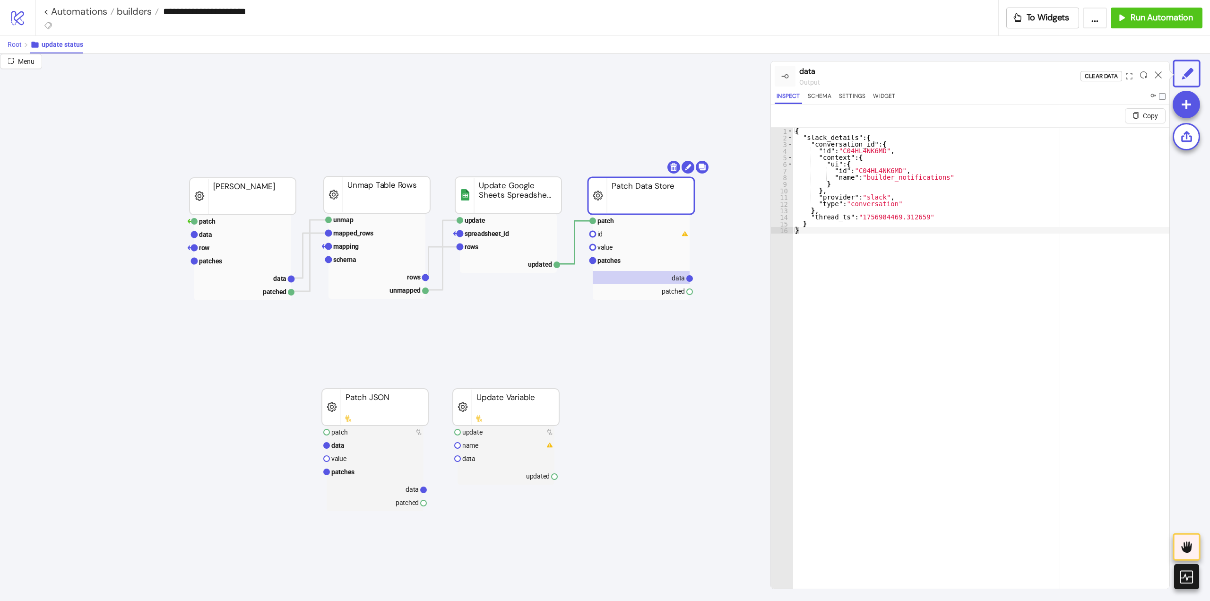
click at [12, 45] on span "Root" at bounding box center [15, 45] width 14 height 8
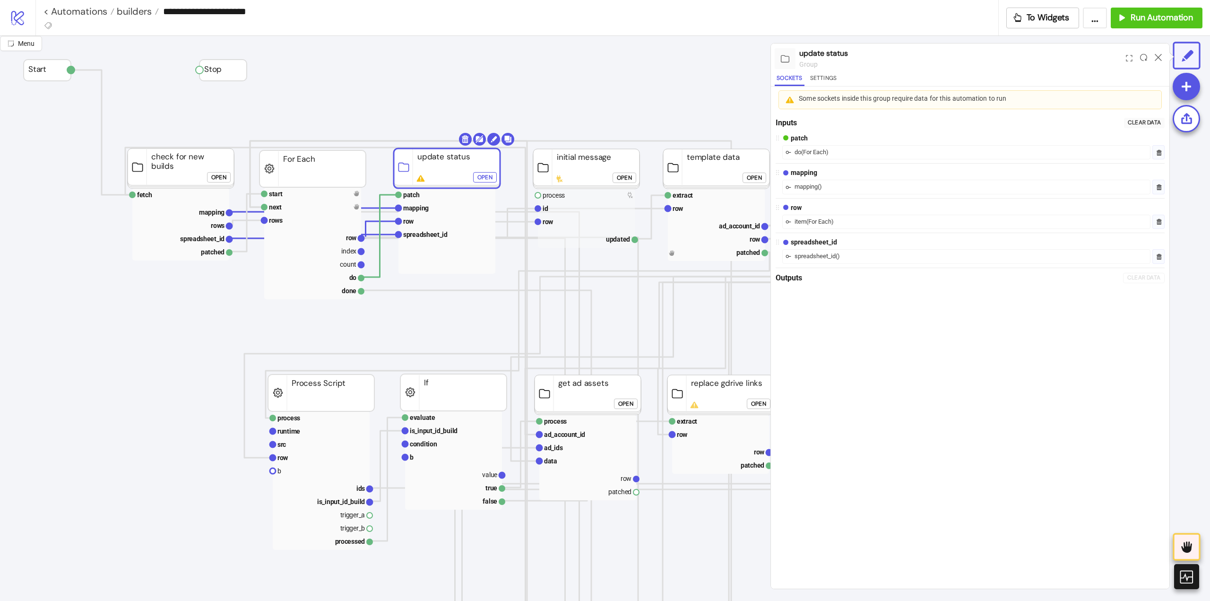
click at [624, 177] on div "Open" at bounding box center [624, 177] width 15 height 11
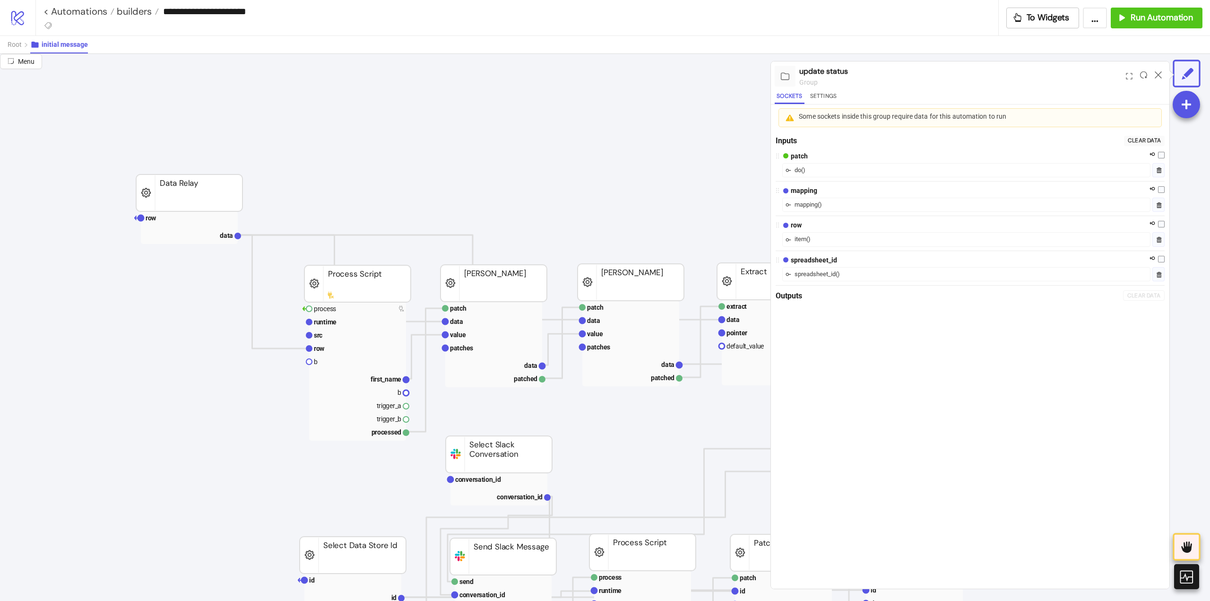
scroll to position [0, 189]
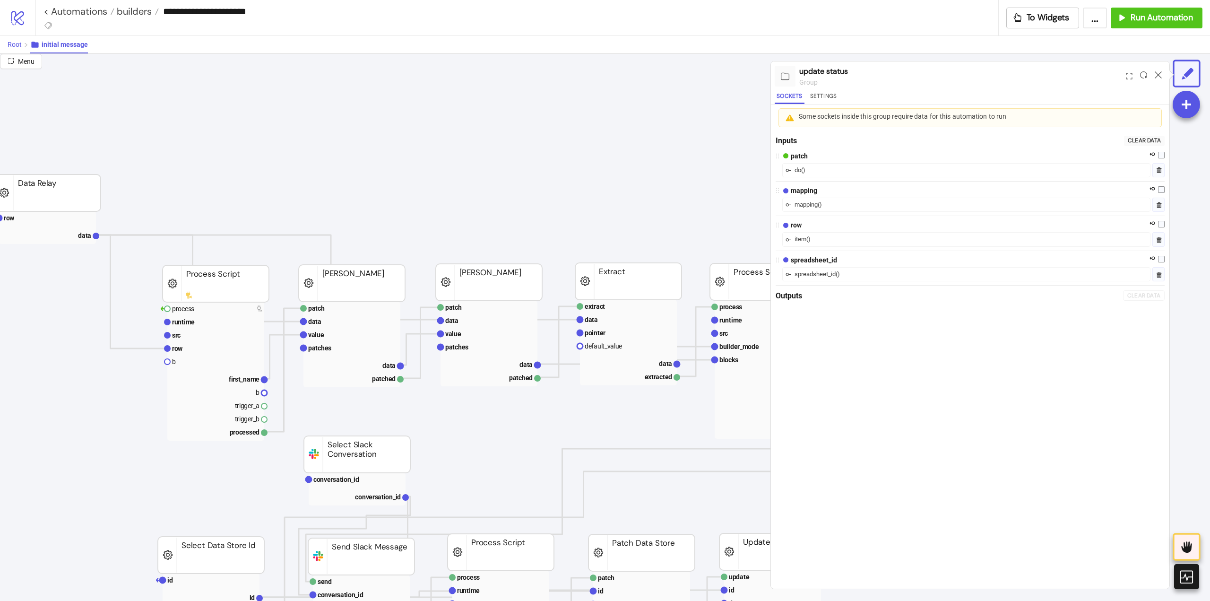
drag, startPoint x: 16, startPoint y: 43, endPoint x: 206, endPoint y: 88, distance: 195.9
click at [17, 43] on span "Root" at bounding box center [15, 45] width 14 height 8
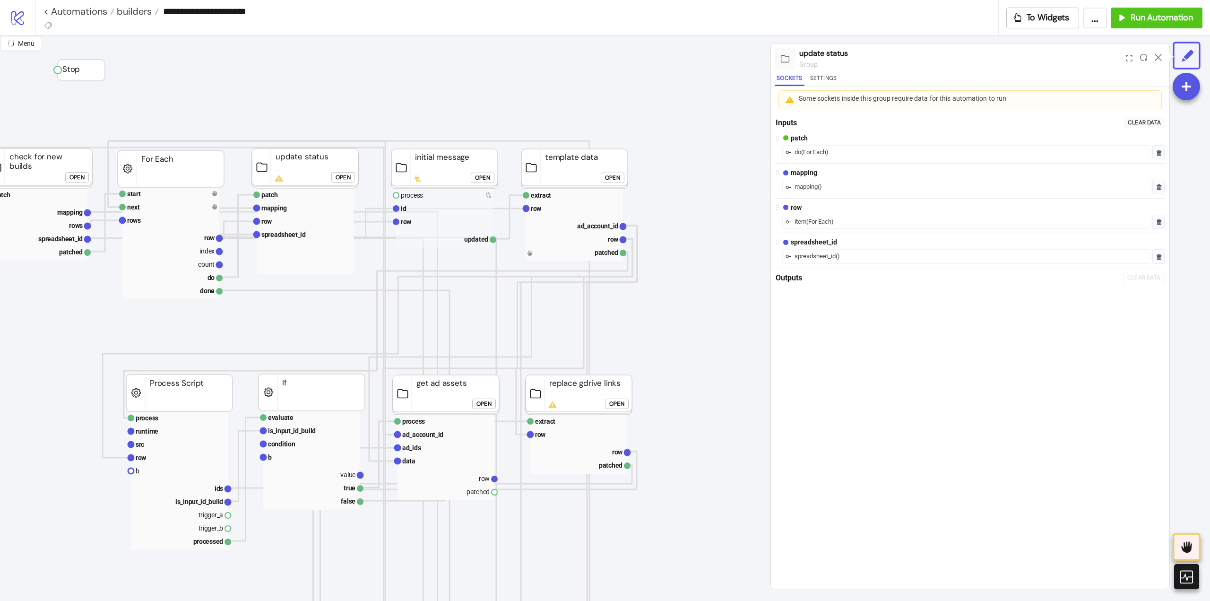
click at [1162, 60] on div at bounding box center [1158, 59] width 15 height 26
click at [1159, 57] on icon at bounding box center [1157, 57] width 7 height 7
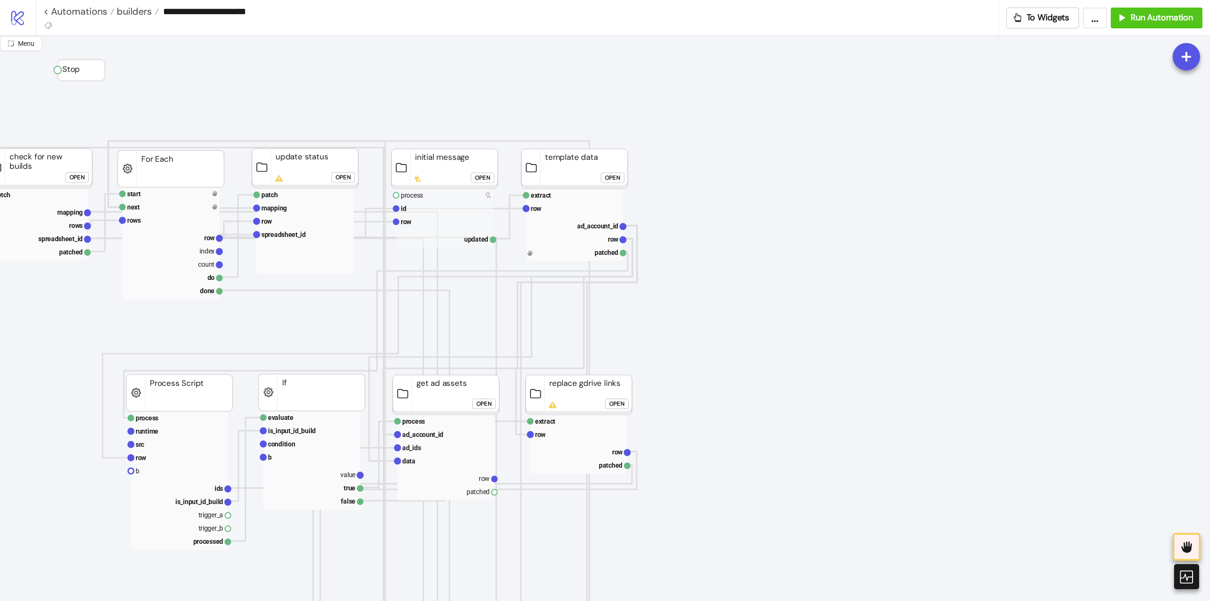
click at [341, 177] on div "Open" at bounding box center [342, 177] width 15 height 11
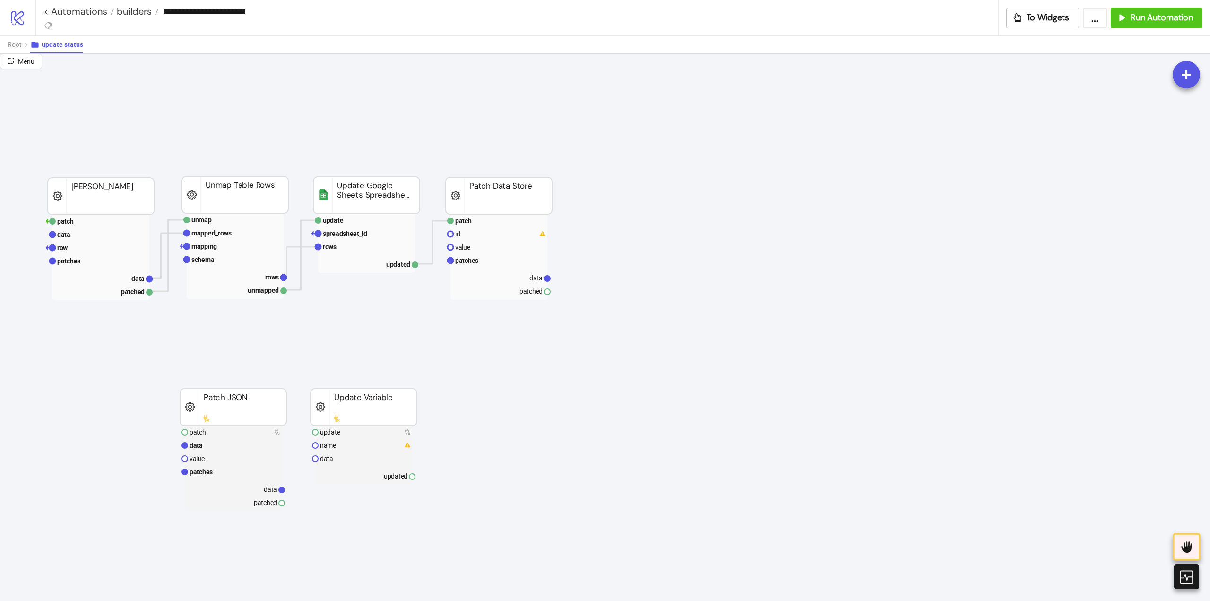
scroll to position [0, 0]
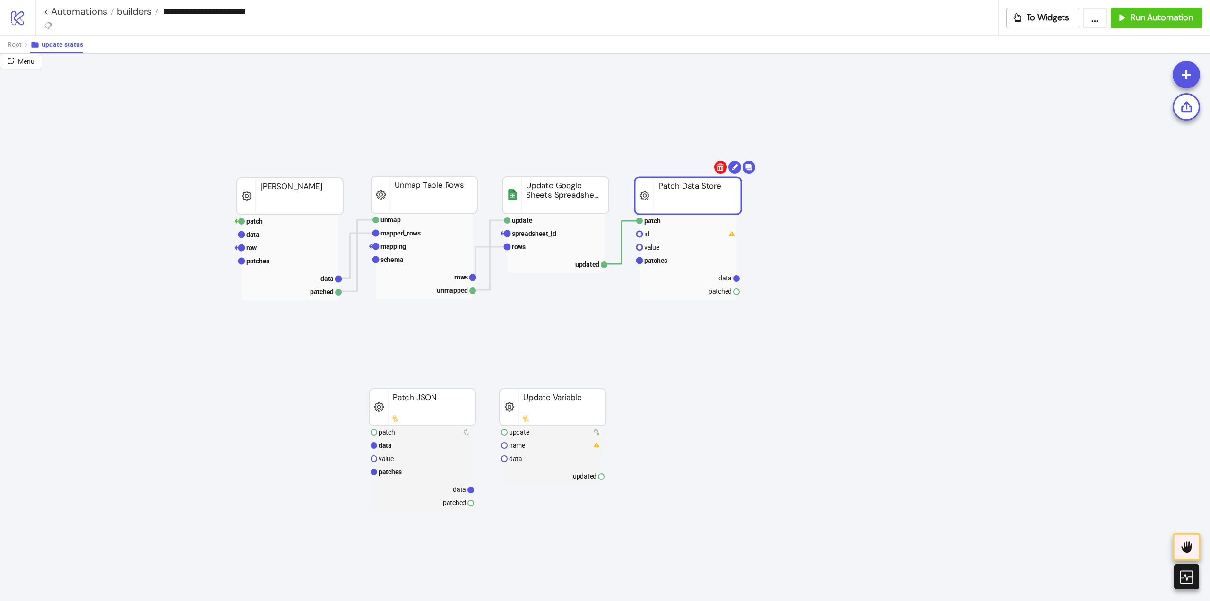
click at [720, 164] on body "**********" at bounding box center [605, 300] width 1210 height 601
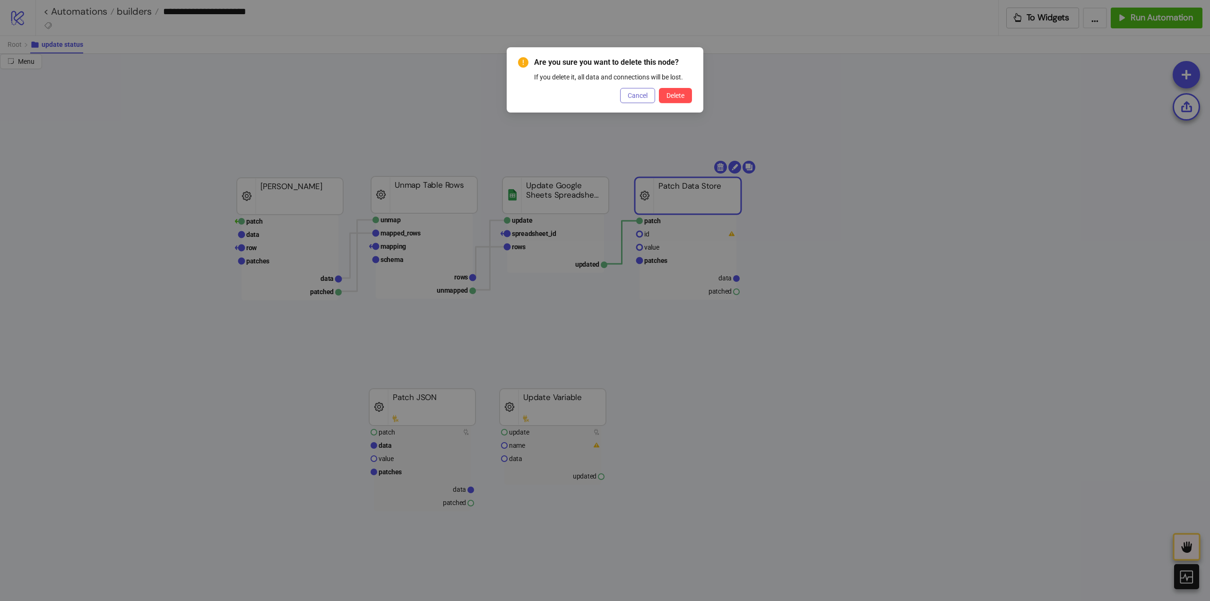
drag, startPoint x: 637, startPoint y: 96, endPoint x: 646, endPoint y: 116, distance: 21.8
click at [637, 96] on span "Cancel" at bounding box center [637, 96] width 20 height 8
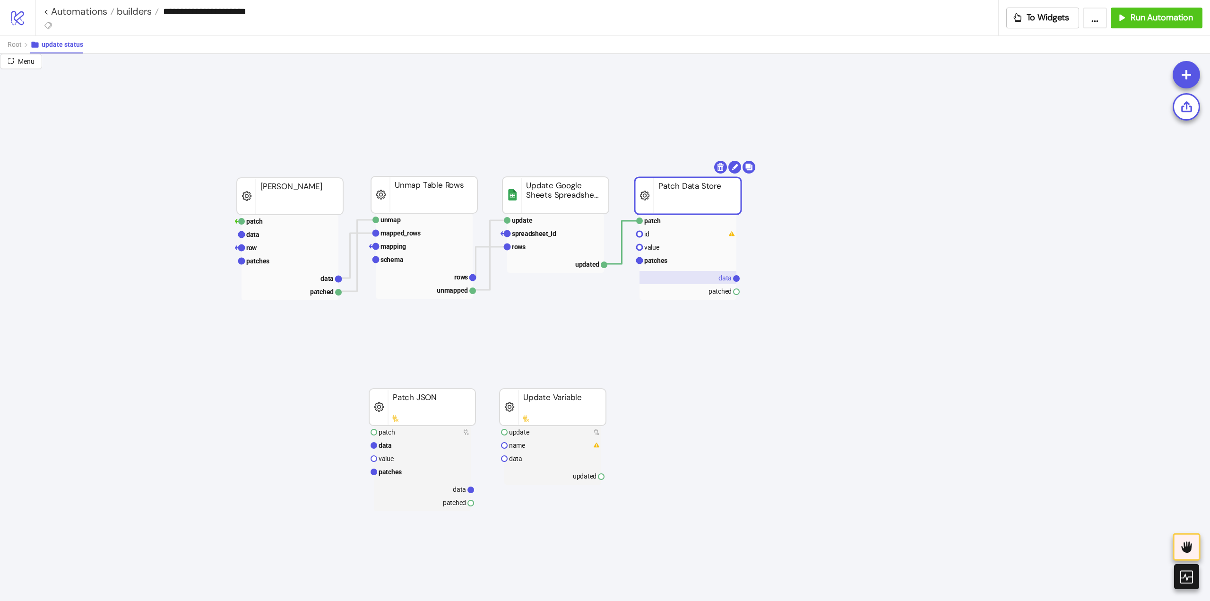
click at [719, 279] on text "data" at bounding box center [724, 278] width 13 height 8
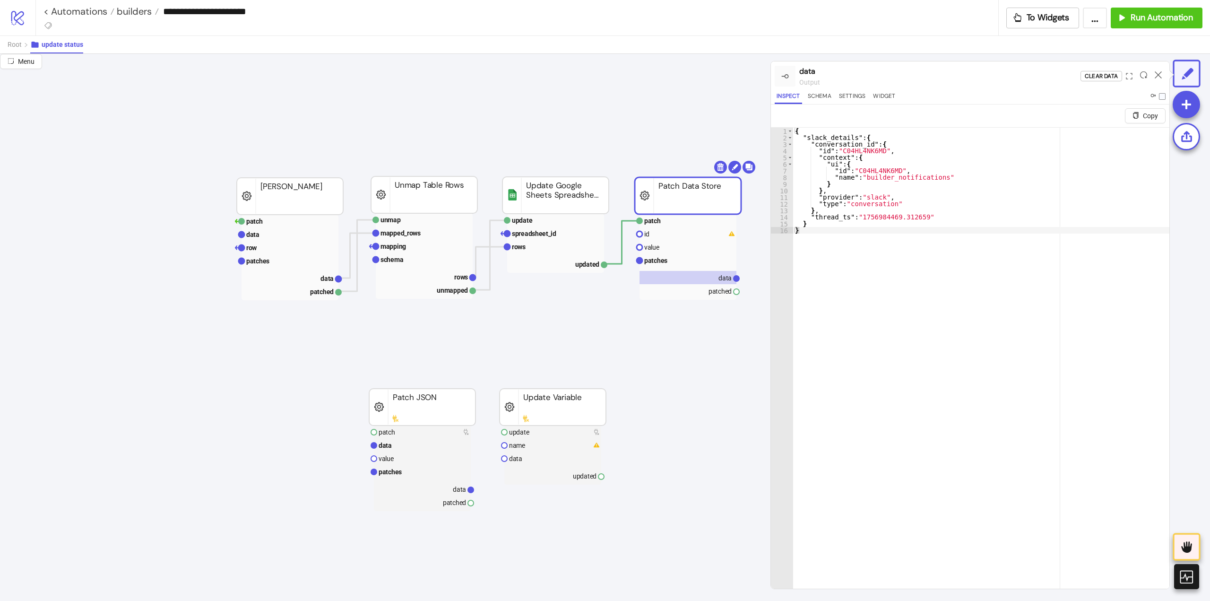
type textarea "**********"
click at [847, 146] on div "{ "slack_details" : { "conversation_id" : { "id" : "C04HL4NK6MD" , "context" : …" at bounding box center [981, 376] width 376 height 497
click at [666, 259] on text "patches" at bounding box center [655, 261] width 23 height 8
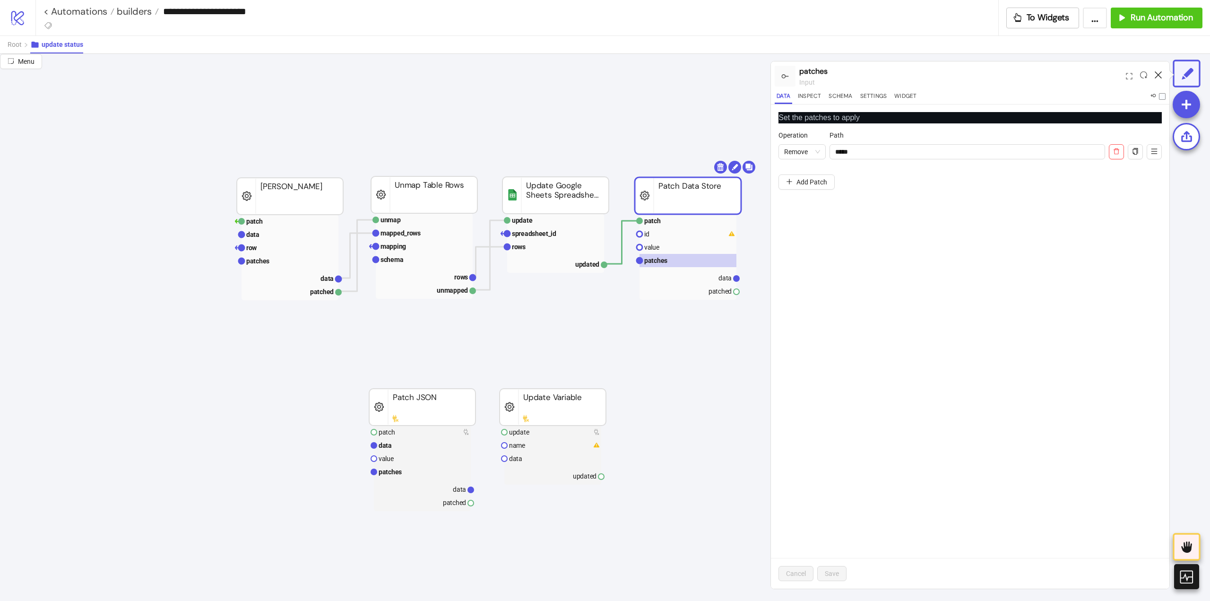
click at [1157, 74] on icon at bounding box center [1157, 74] width 7 height 7
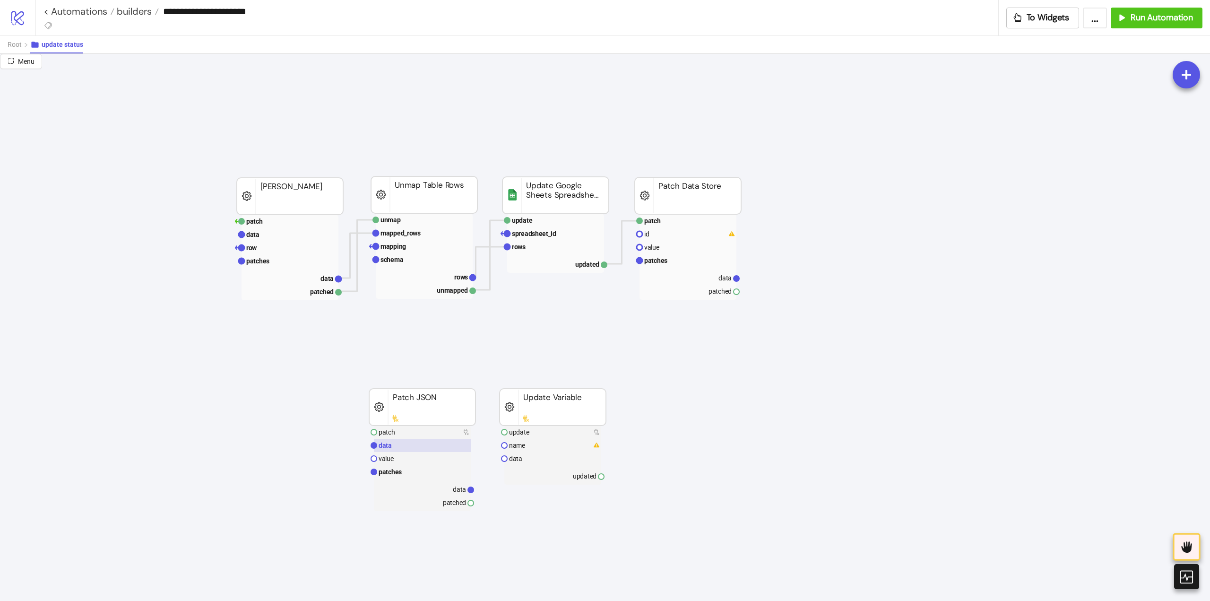
click at [395, 449] on rect at bounding box center [422, 444] width 97 height 13
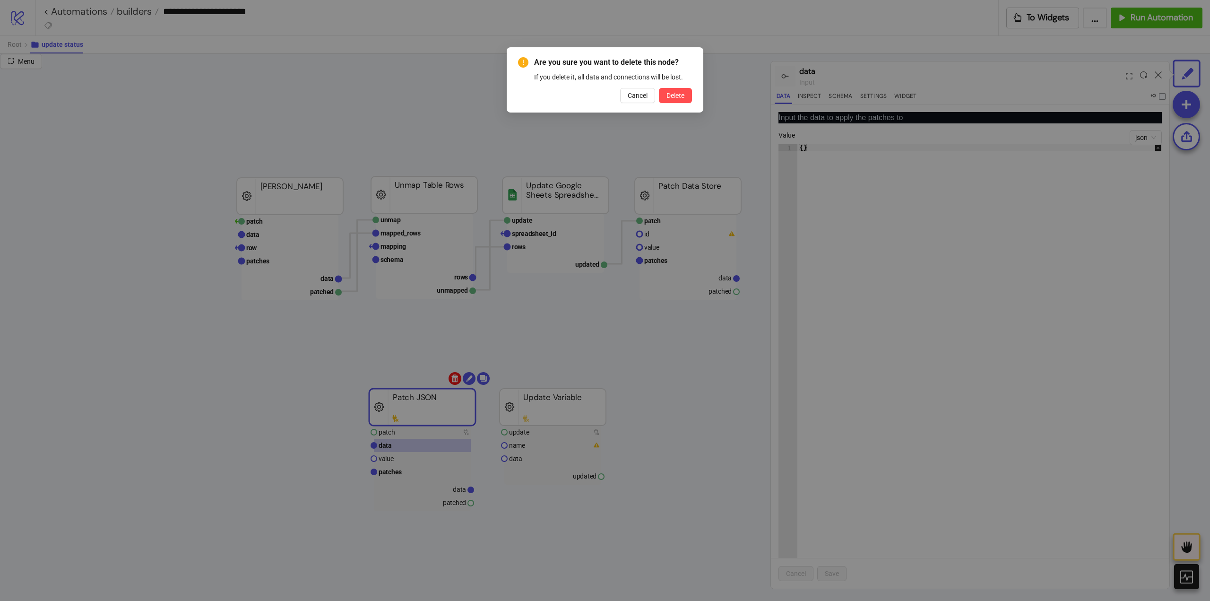
click at [458, 378] on body "**********" at bounding box center [605, 300] width 1210 height 601
click at [675, 101] on button "Delete" at bounding box center [675, 95] width 33 height 15
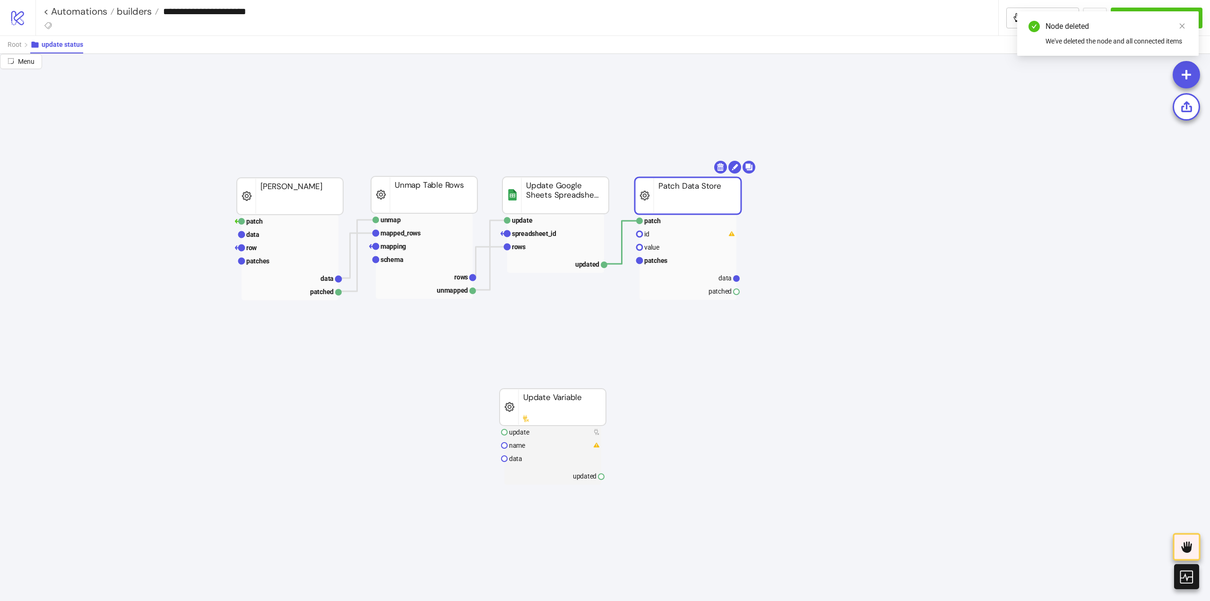
click at [705, 195] on rect at bounding box center [688, 195] width 106 height 37
click at [722, 165] on body "**********" at bounding box center [605, 300] width 1210 height 601
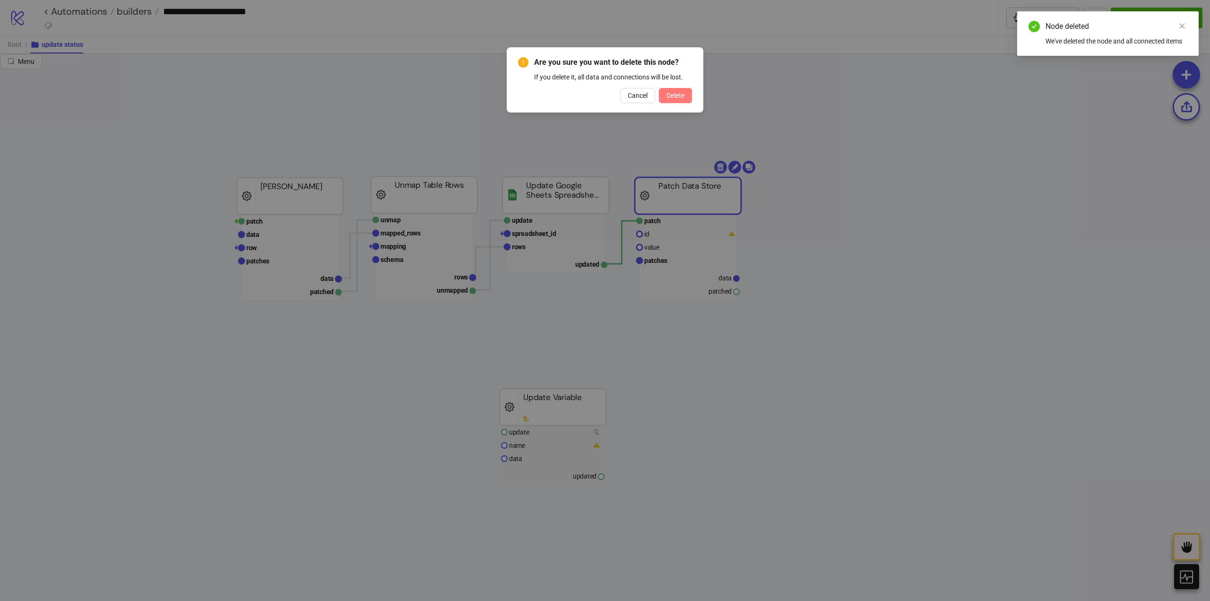
click at [677, 90] on button "Delete" at bounding box center [675, 95] width 33 height 15
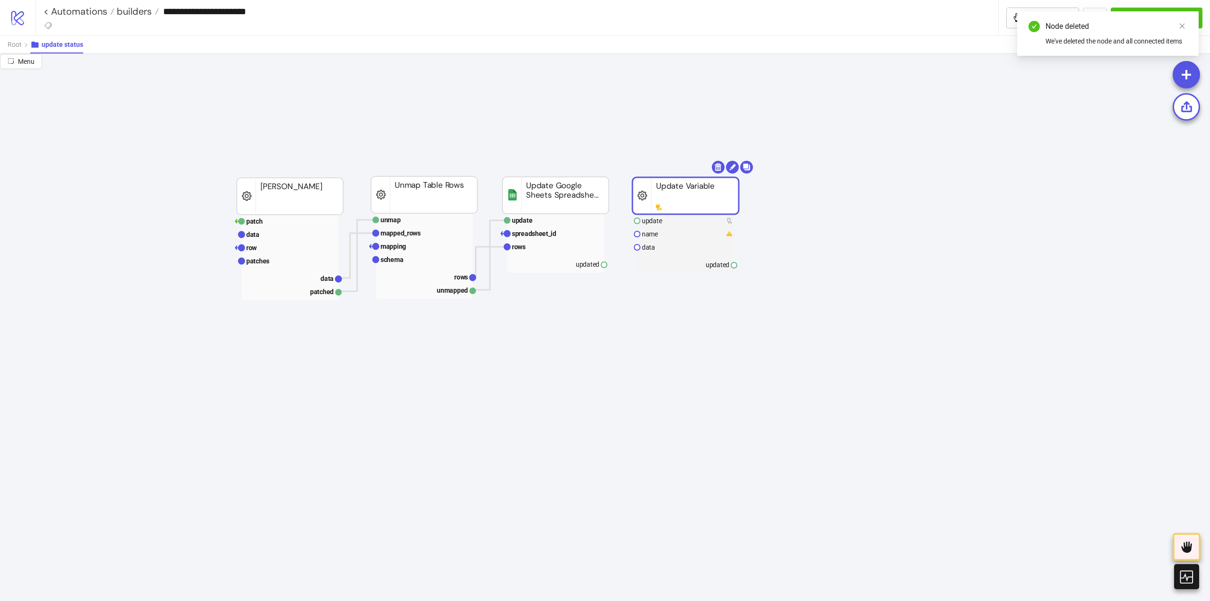
drag, startPoint x: 541, startPoint y: 415, endPoint x: 674, endPoint y: 204, distance: 249.1
click at [674, 204] on rect at bounding box center [685, 195] width 106 height 37
drag, startPoint x: 603, startPoint y: 267, endPoint x: 623, endPoint y: 261, distance: 20.8
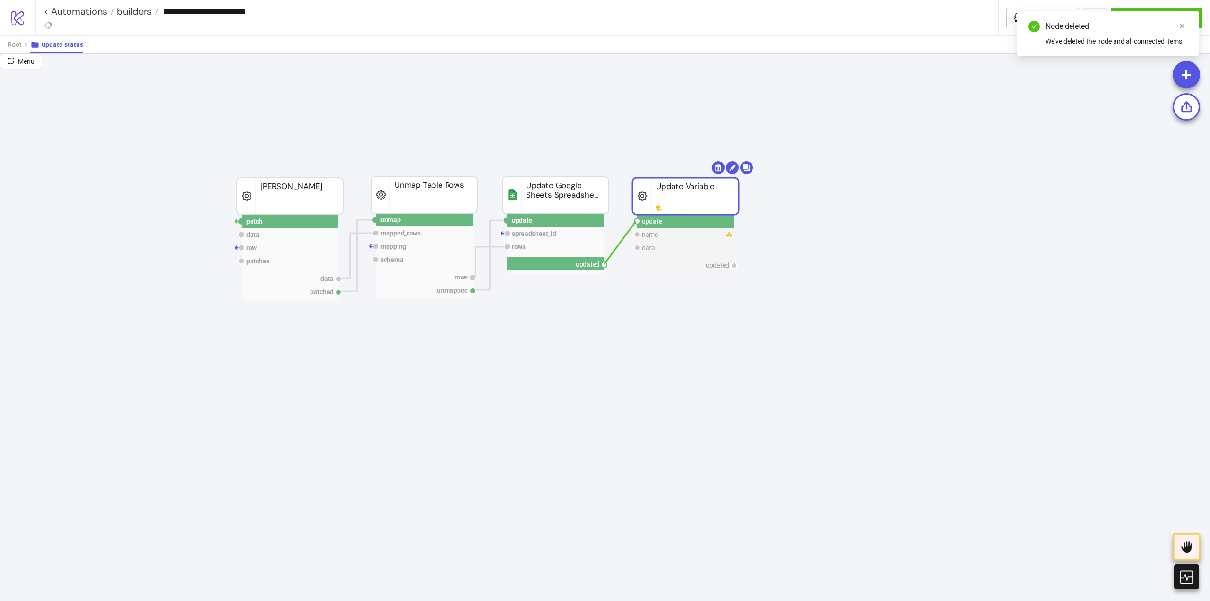
click at [636, 222] on circle at bounding box center [637, 221] width 6 height 6
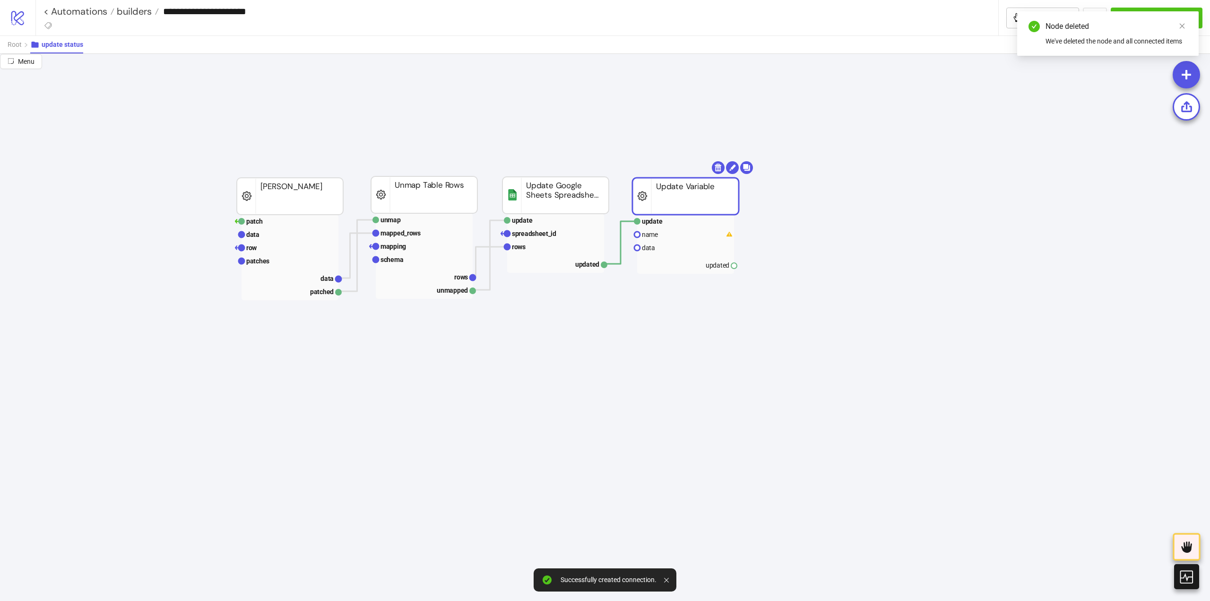
drag, startPoint x: 711, startPoint y: 269, endPoint x: 748, endPoint y: 275, distance: 37.3
click at [711, 269] on rect at bounding box center [685, 264] width 97 height 13
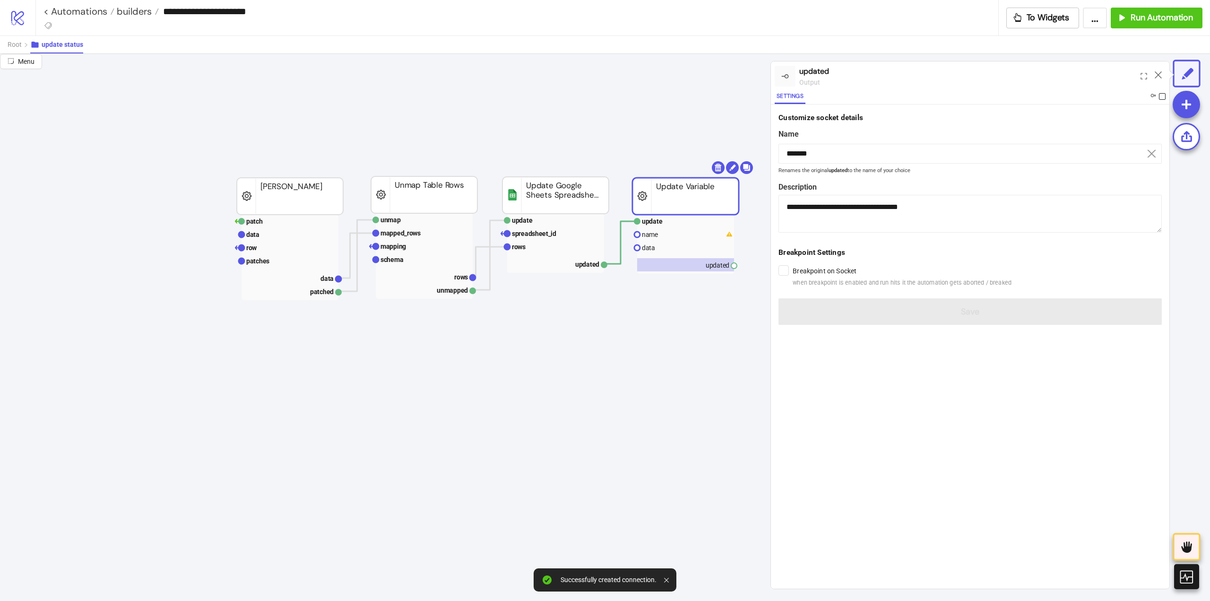
click at [1161, 94] on span at bounding box center [1162, 96] width 7 height 7
click at [1156, 74] on icon at bounding box center [1157, 74] width 7 height 7
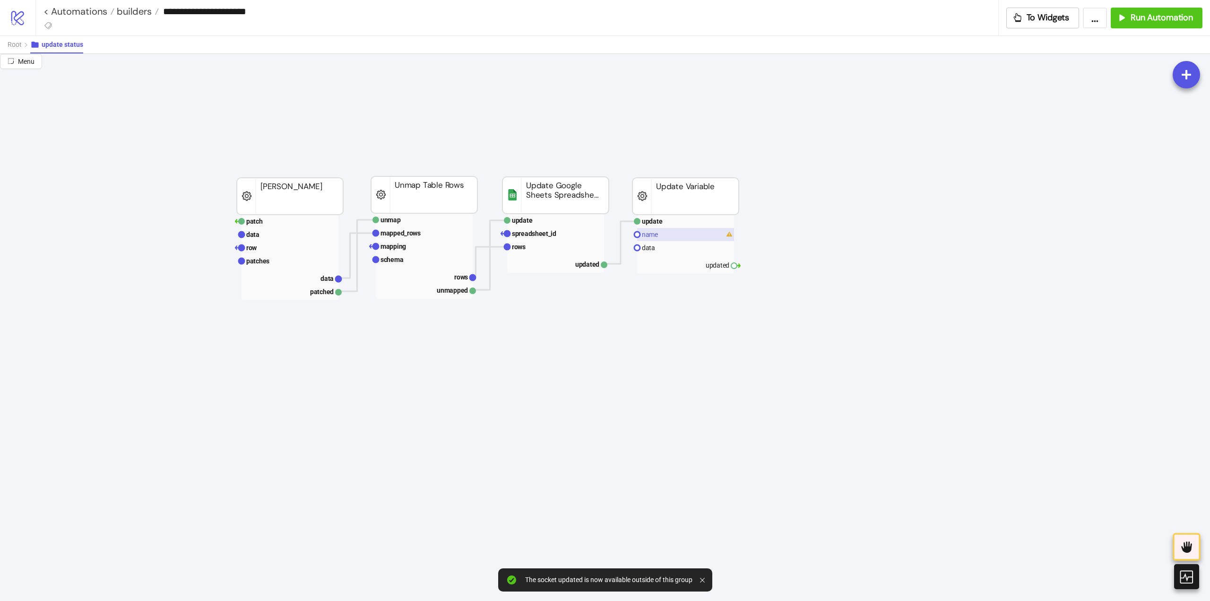
click at [669, 235] on rect at bounding box center [685, 234] width 97 height 13
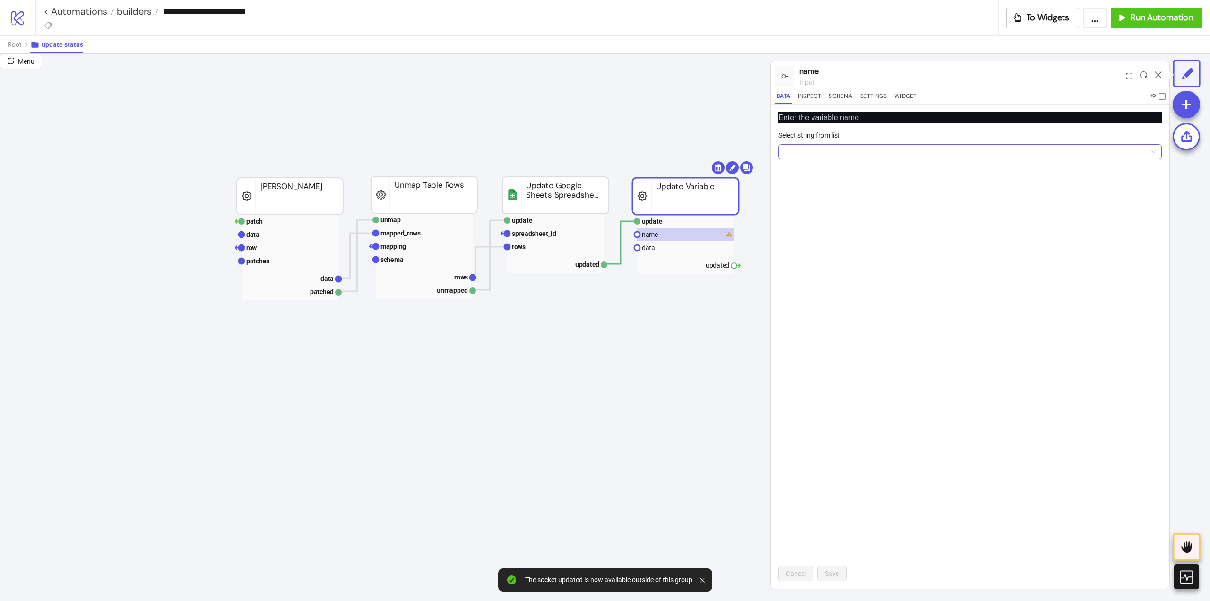
click at [823, 156] on input "Select string from list" at bounding box center [965, 152] width 363 height 14
click at [819, 168] on div "memory" at bounding box center [970, 170] width 368 height 10
click at [834, 572] on span "Save" at bounding box center [832, 573] width 14 height 8
click at [648, 249] on text "data" at bounding box center [648, 248] width 13 height 8
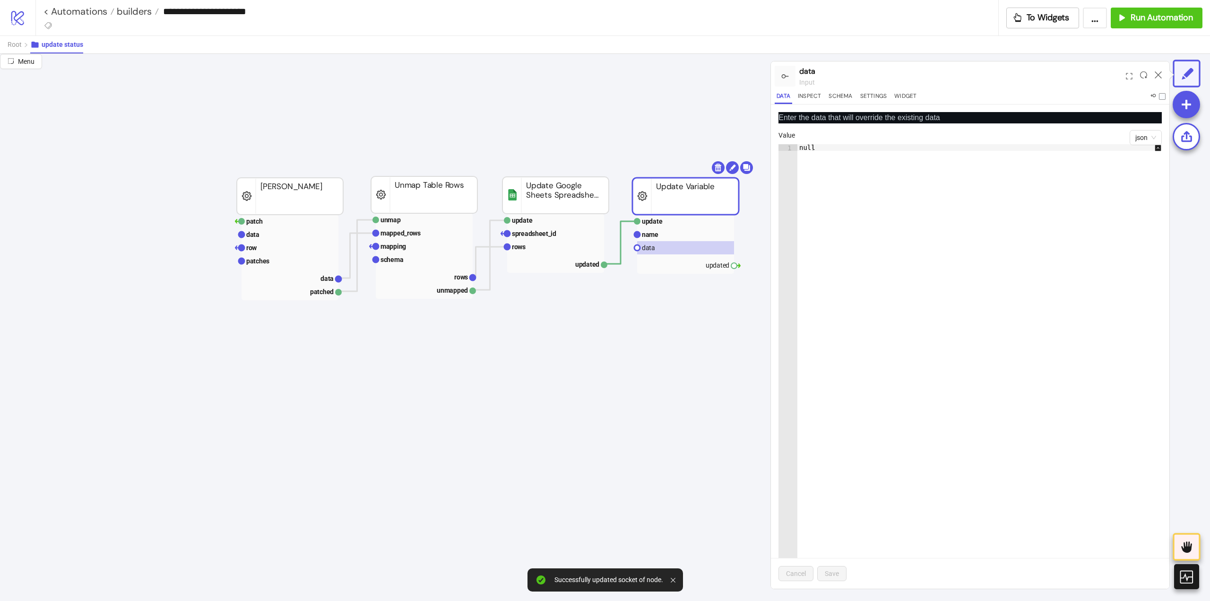
type textarea "****"
click at [843, 186] on div "null" at bounding box center [984, 372] width 374 height 457
type textarea "**"
click at [841, 584] on div "Cancel Save" at bounding box center [970, 573] width 398 height 31
click at [835, 576] on span "Save" at bounding box center [832, 573] width 14 height 8
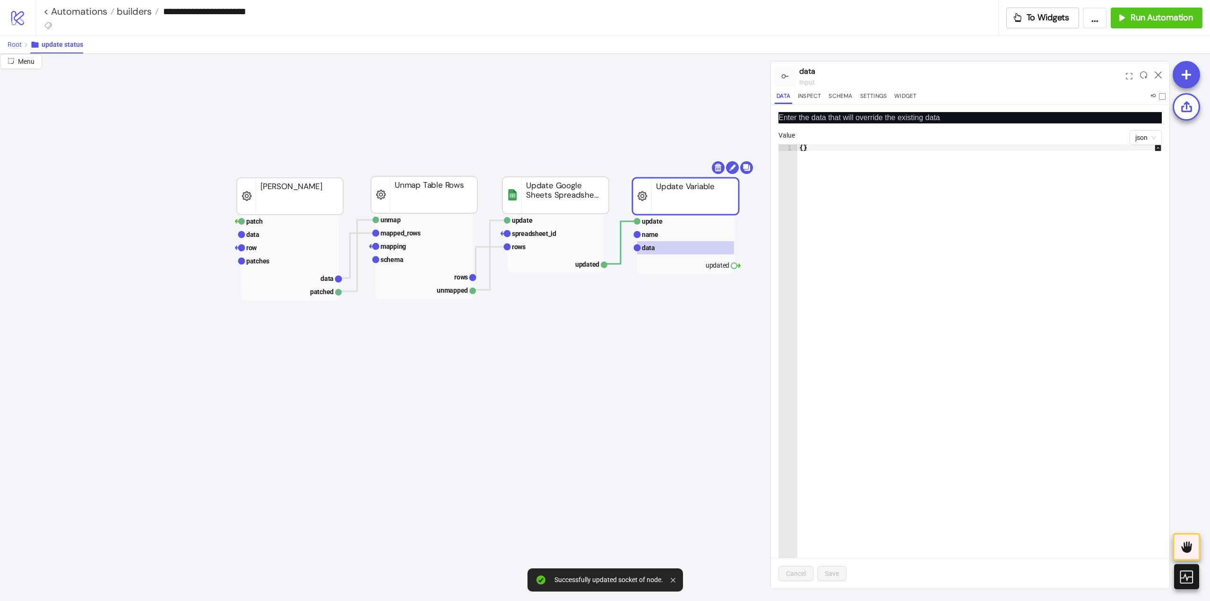
click at [16, 42] on span "Root" at bounding box center [15, 45] width 14 height 8
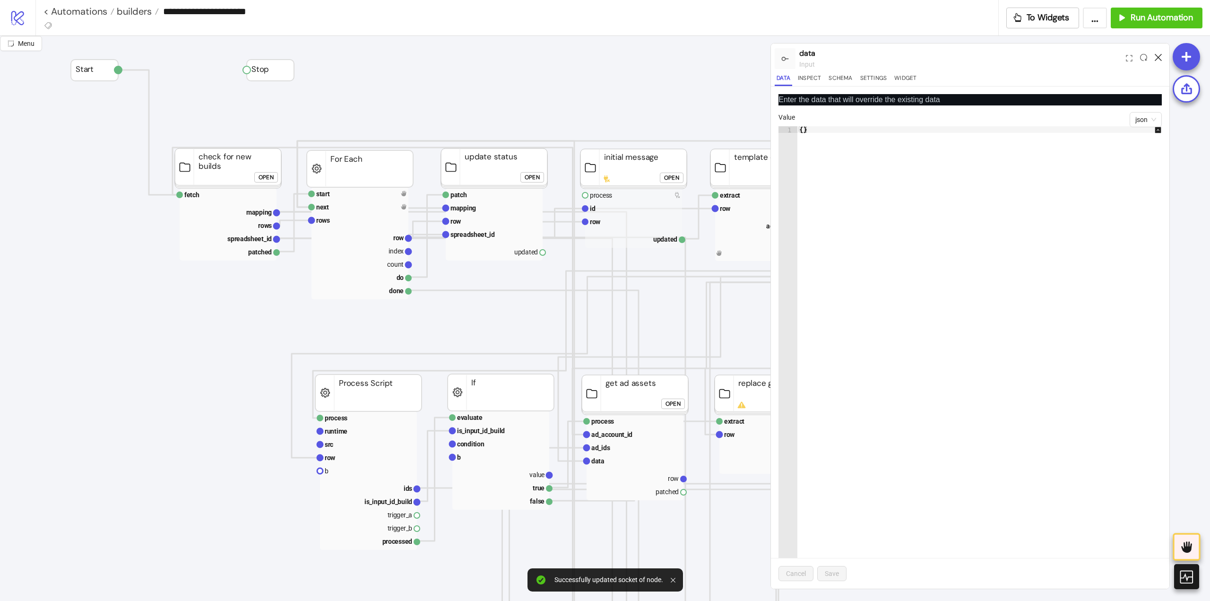
click at [1159, 58] on icon at bounding box center [1157, 57] width 7 height 7
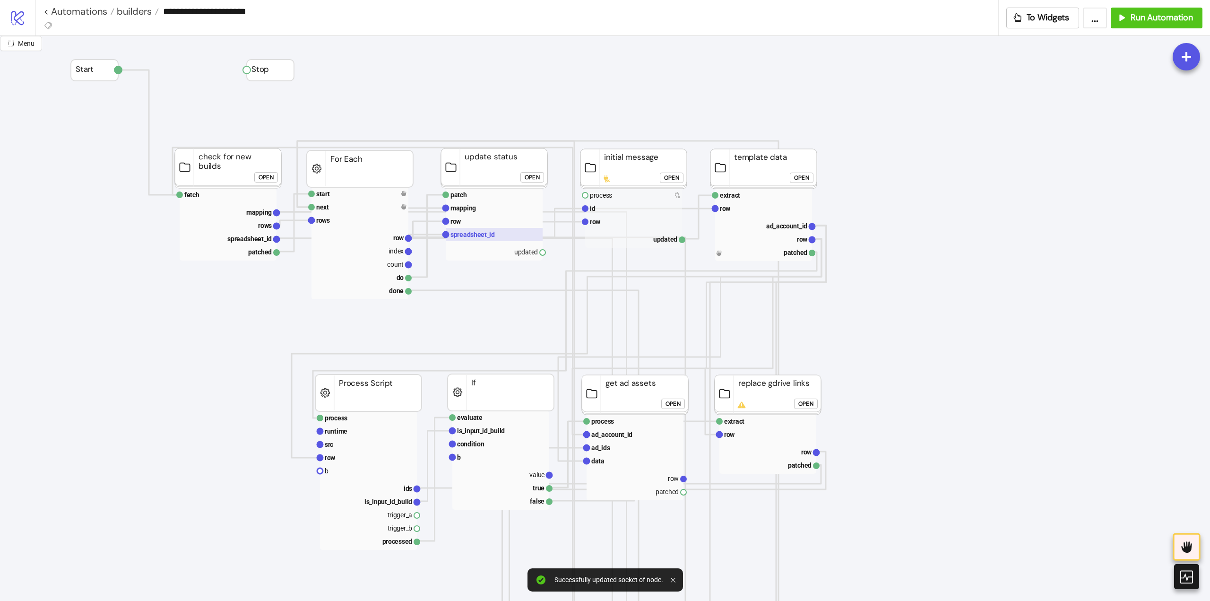
scroll to position [0, 95]
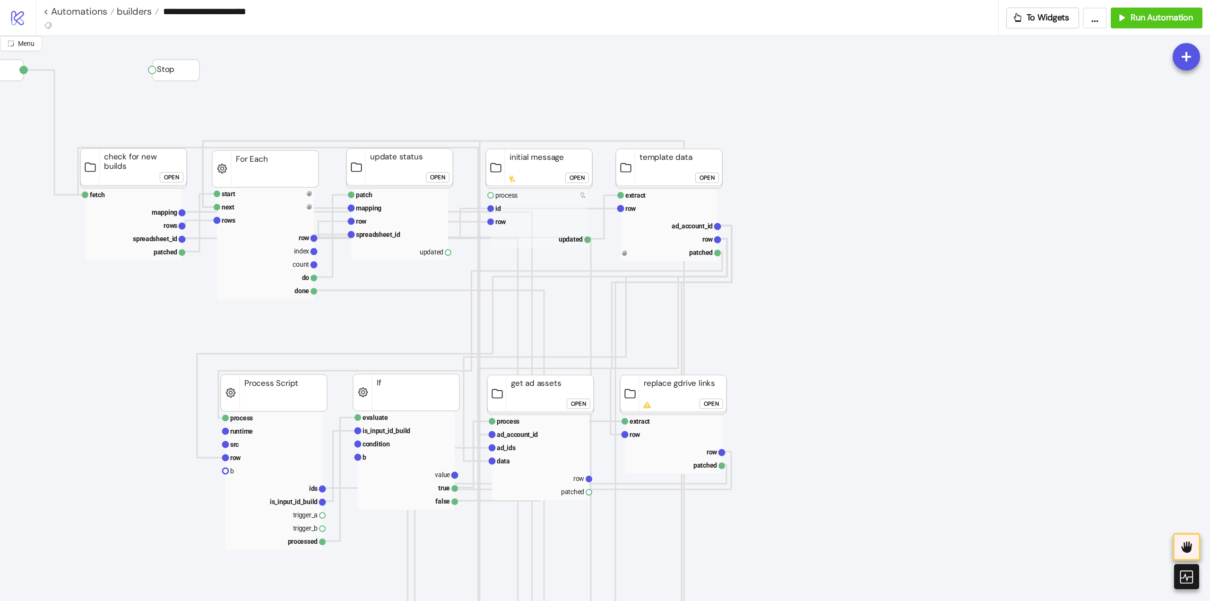
drag, startPoint x: 448, startPoint y: 254, endPoint x: 464, endPoint y: 262, distance: 18.0
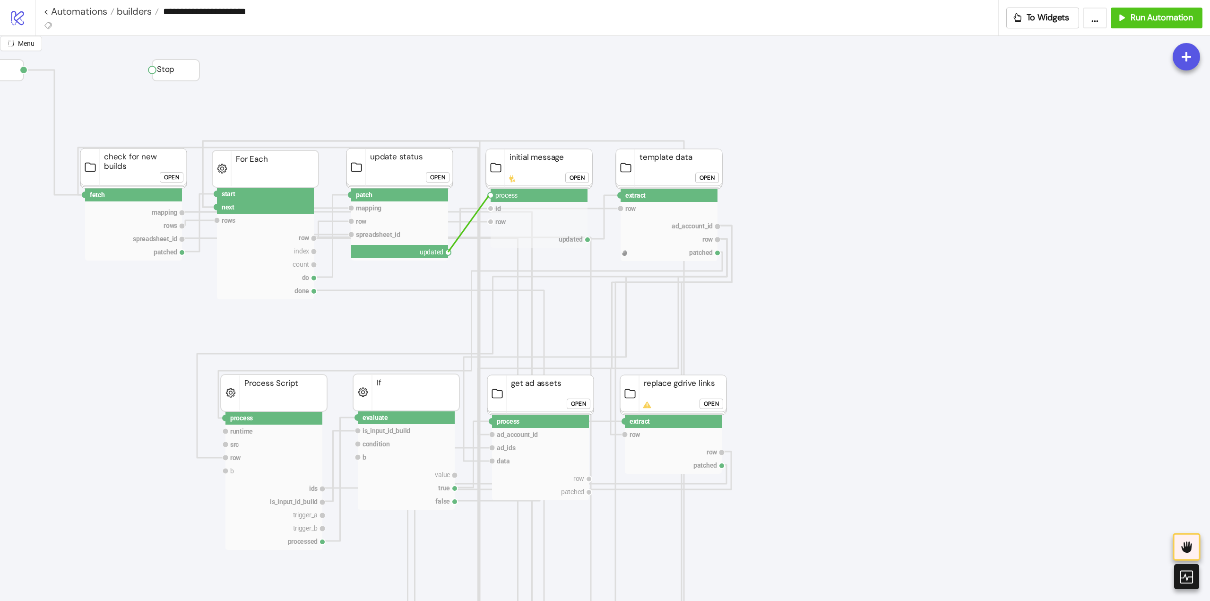
click at [489, 196] on circle at bounding box center [491, 195] width 6 height 6
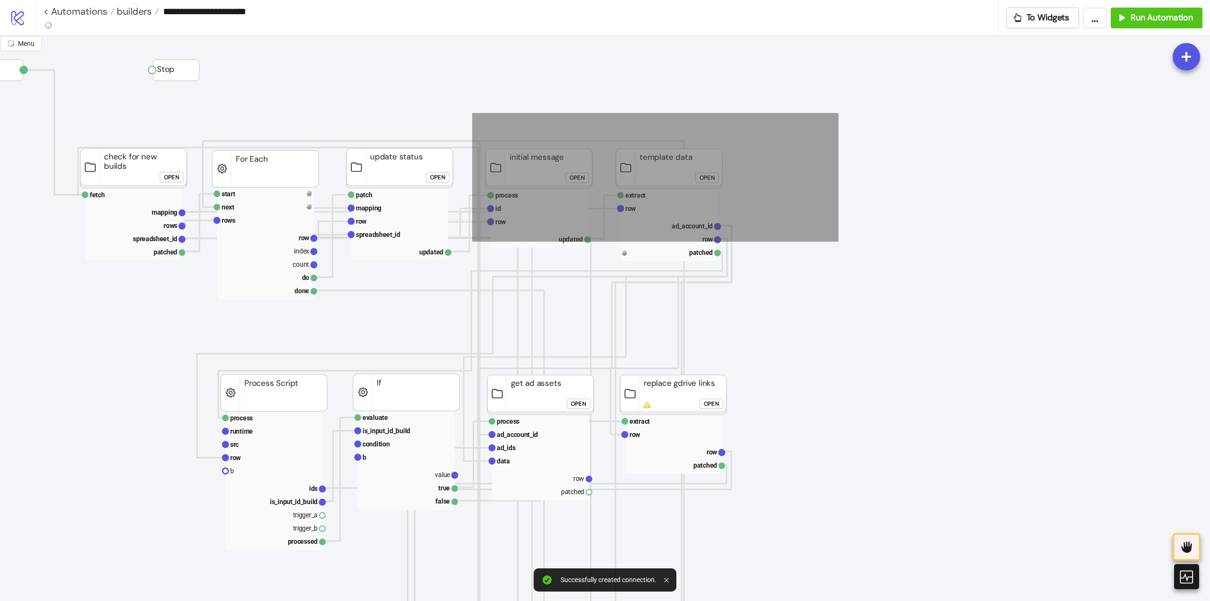
drag, startPoint x: 808, startPoint y: 121, endPoint x: 466, endPoint y: 244, distance: 362.6
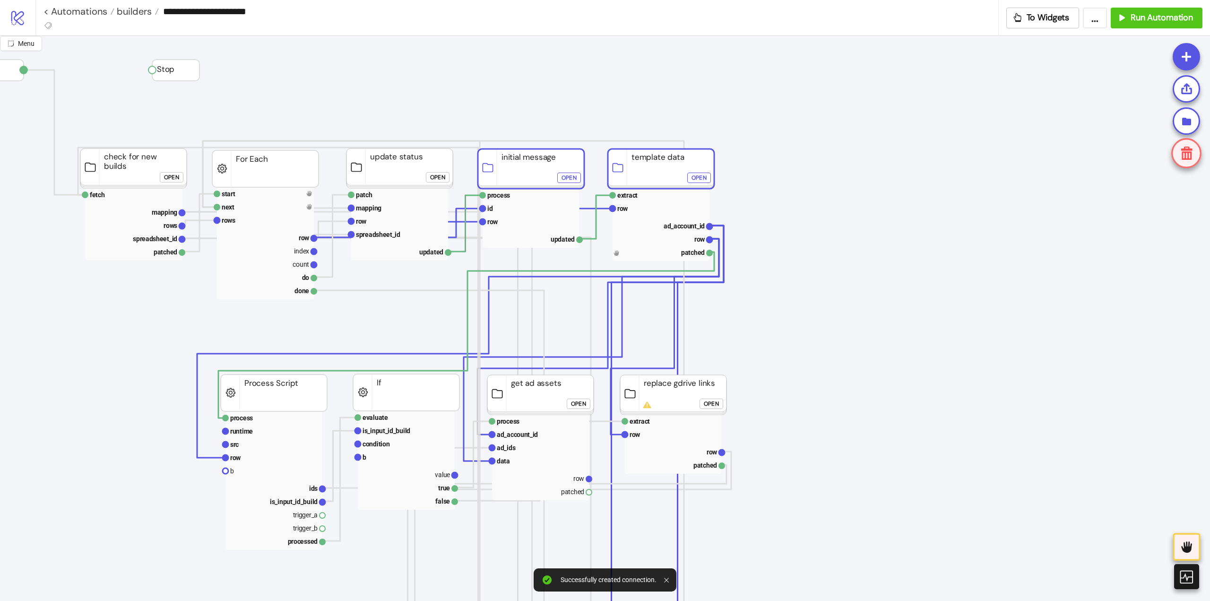
drag, startPoint x: 513, startPoint y: 175, endPoint x: 505, endPoint y: 175, distance: 8.0
drag, startPoint x: 378, startPoint y: 82, endPoint x: 340, endPoint y: 99, distance: 42.1
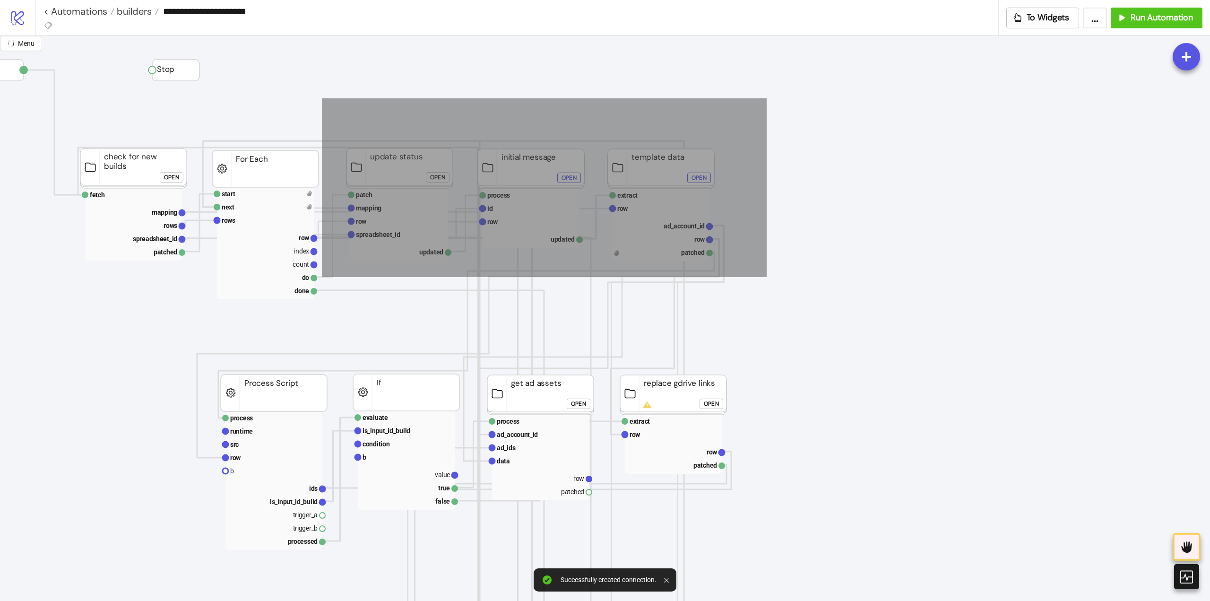
drag, startPoint x: 460, startPoint y: 208, endPoint x: 713, endPoint y: 227, distance: 253.5
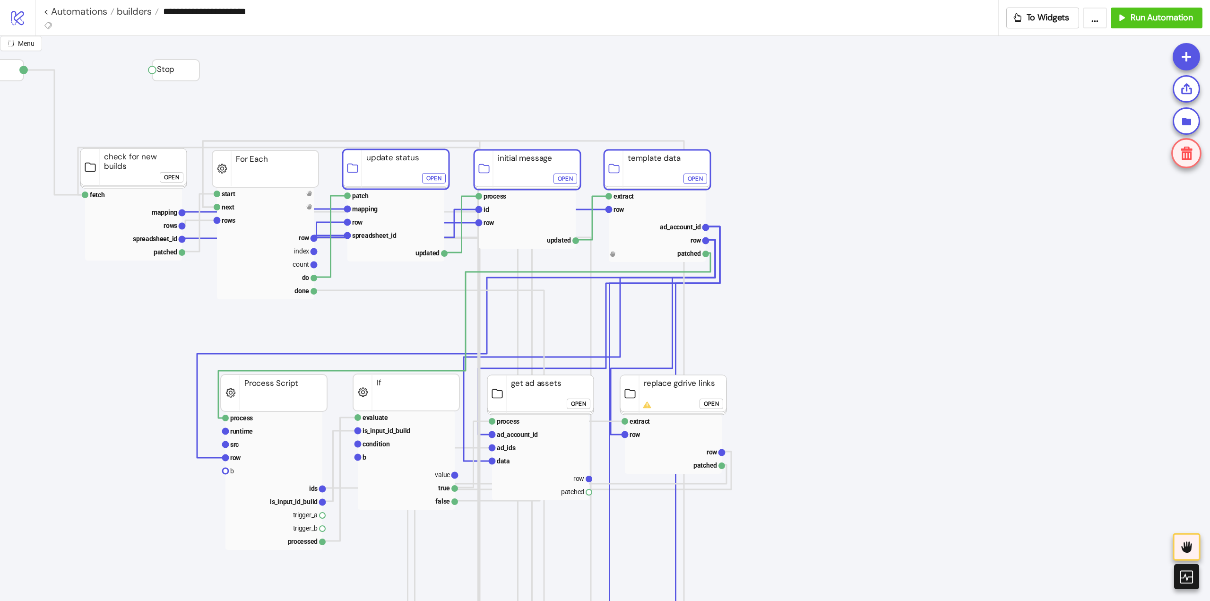
click at [631, 164] on rect at bounding box center [657, 170] width 106 height 40
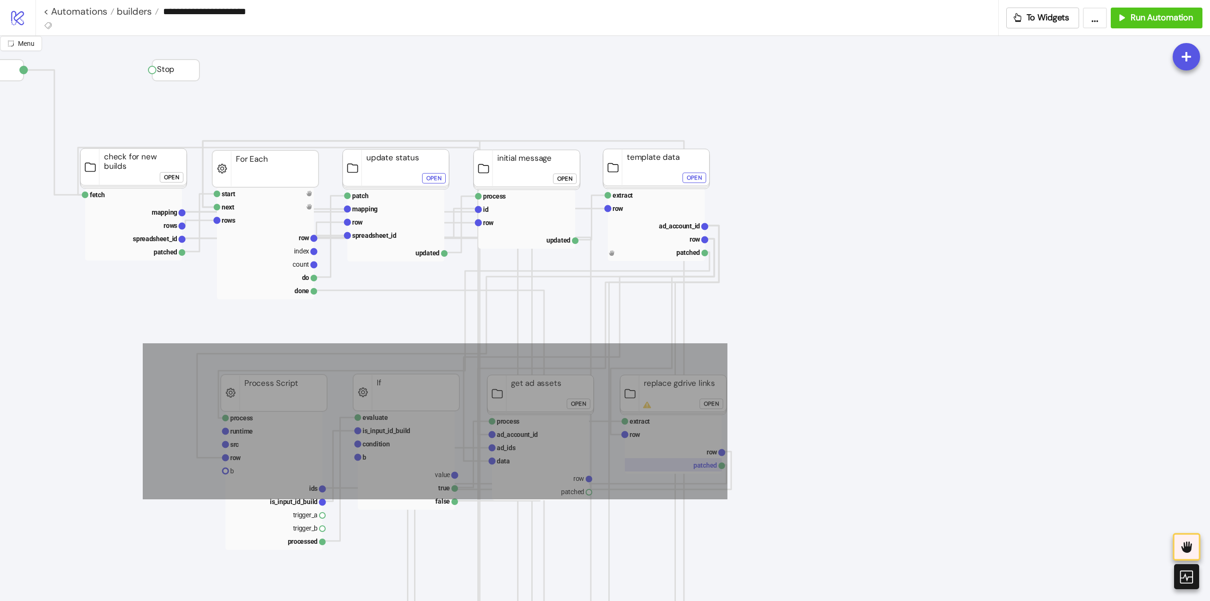
drag, startPoint x: 143, startPoint y: 343, endPoint x: 700, endPoint y: 458, distance: 569.4
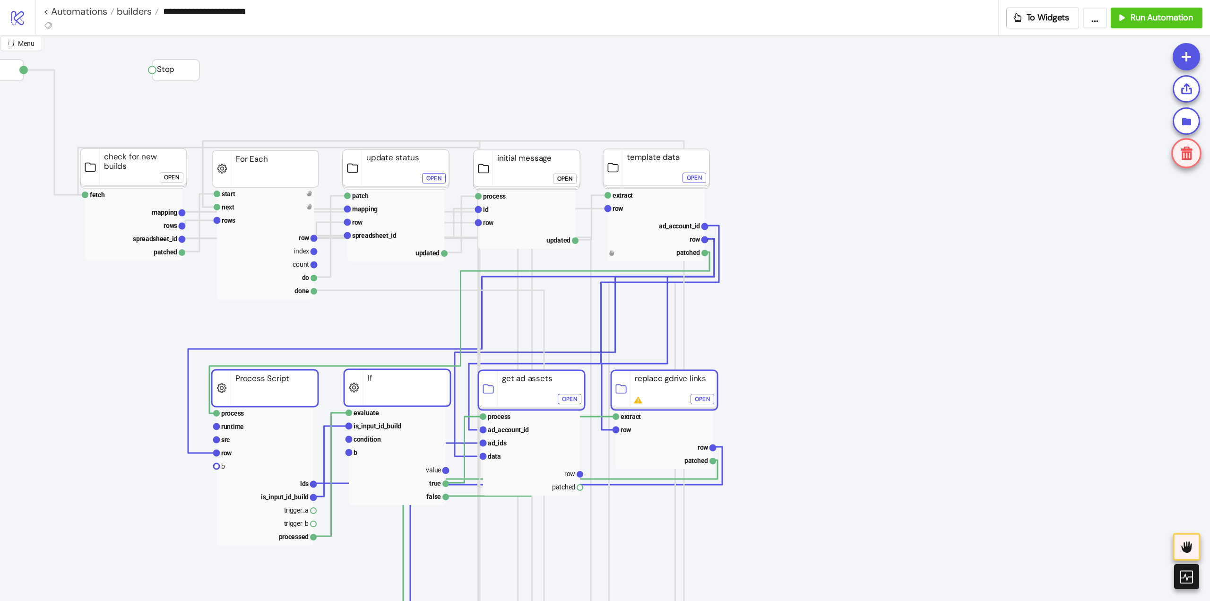
drag, startPoint x: 663, startPoint y: 406, endPoint x: 656, endPoint y: 403, distance: 7.8
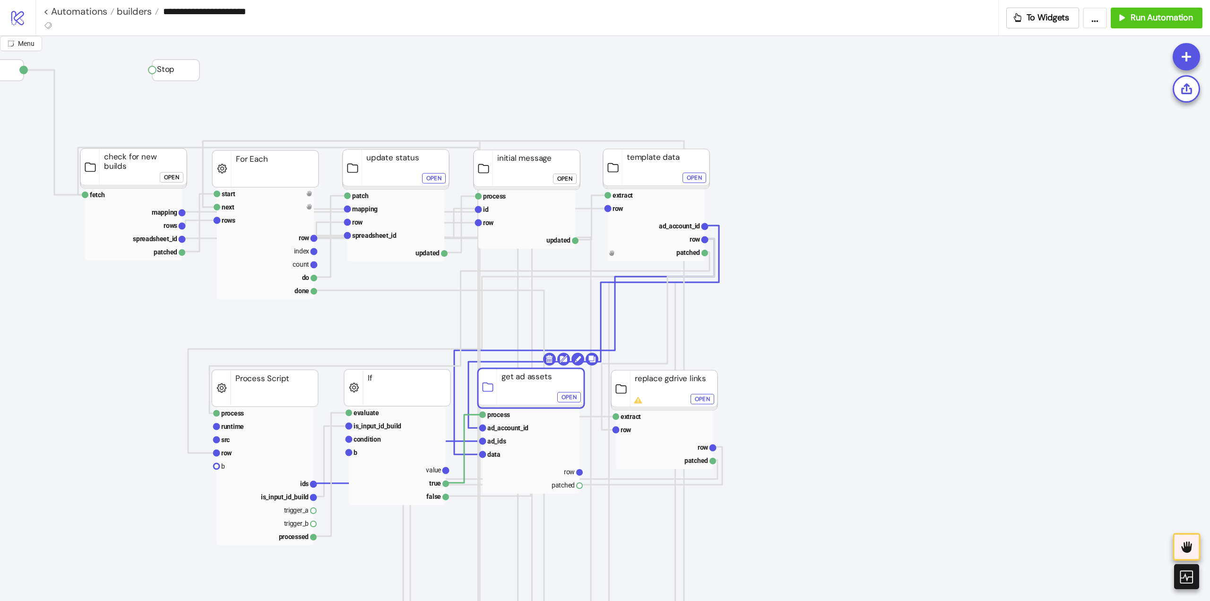
click at [531, 395] on rect at bounding box center [531, 388] width 106 height 40
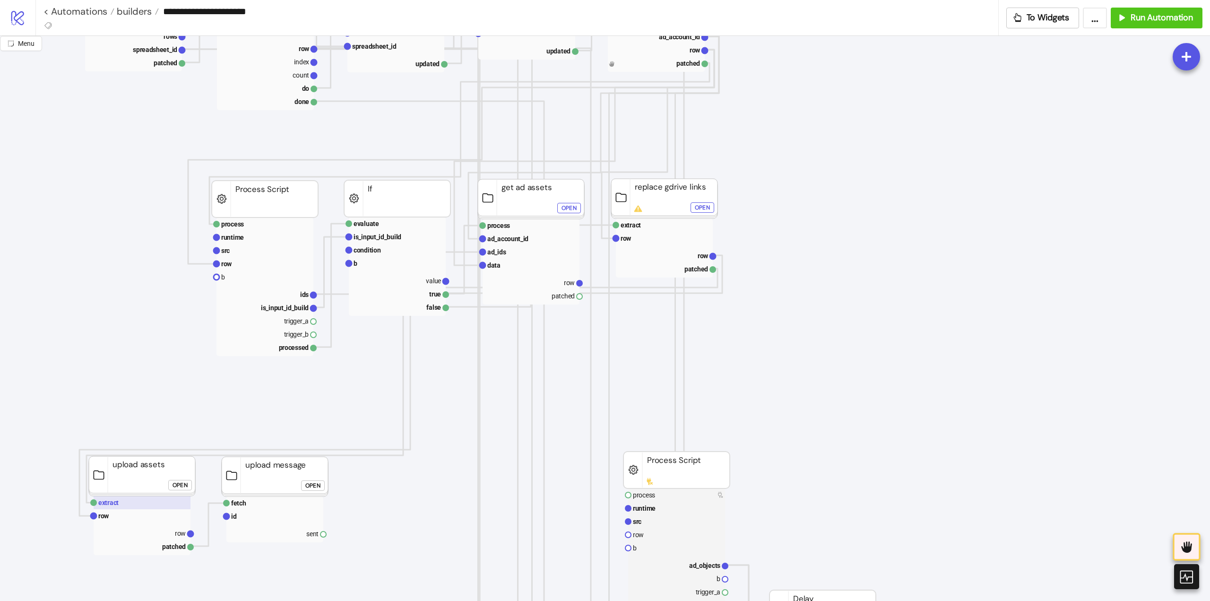
scroll to position [236, 95]
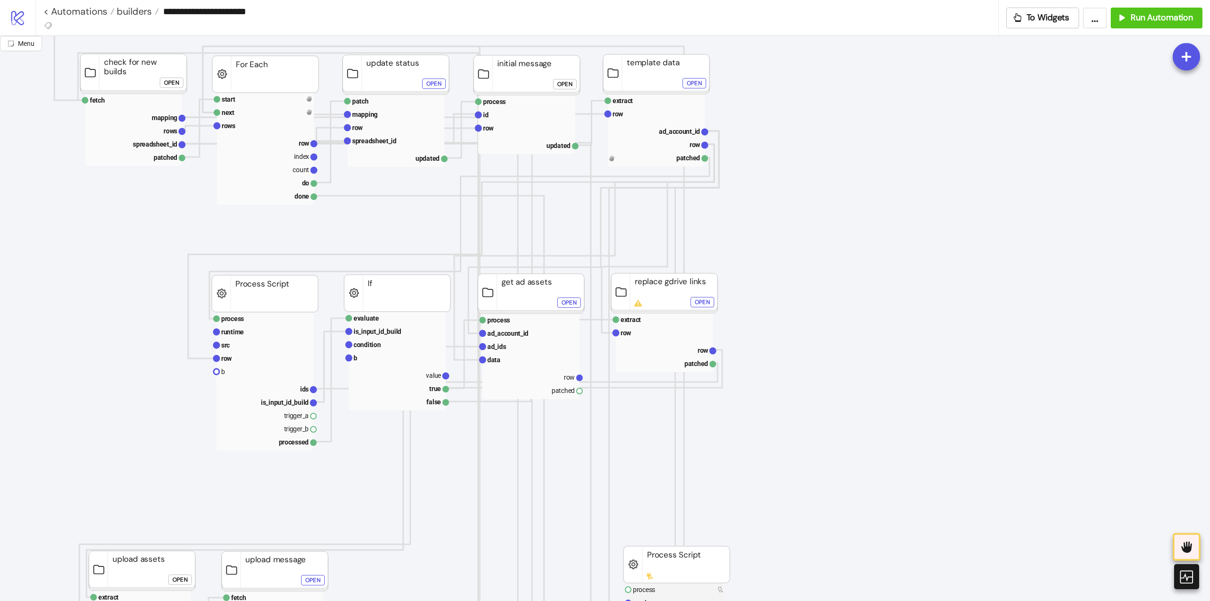
scroll to position [0, 95]
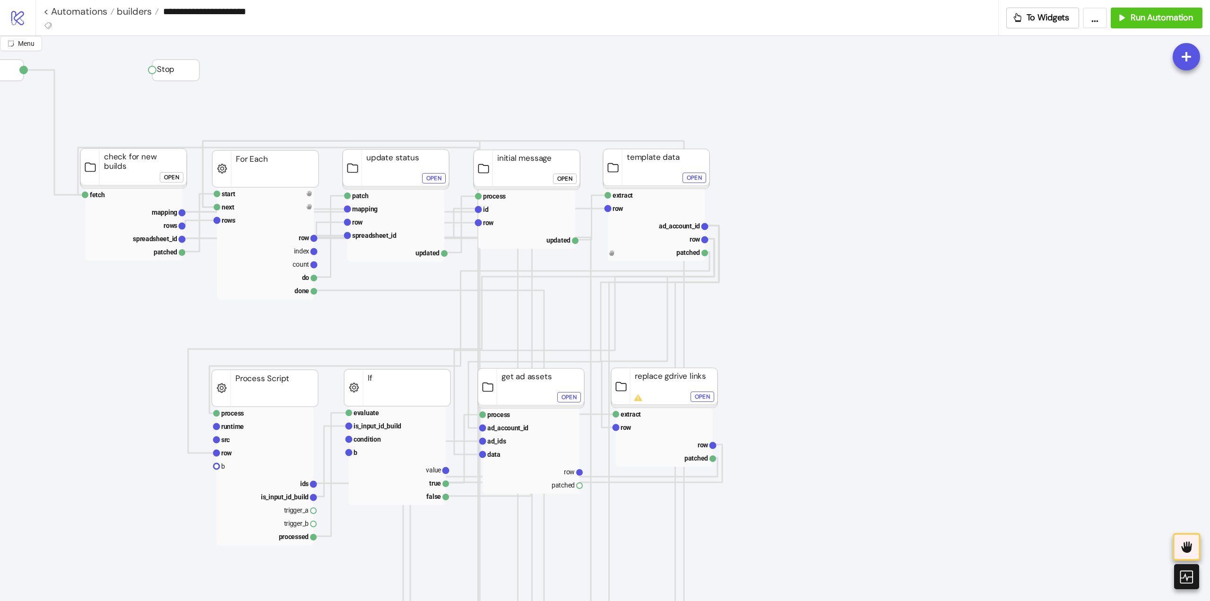
click at [559, 182] on div "Open" at bounding box center [564, 178] width 15 height 11
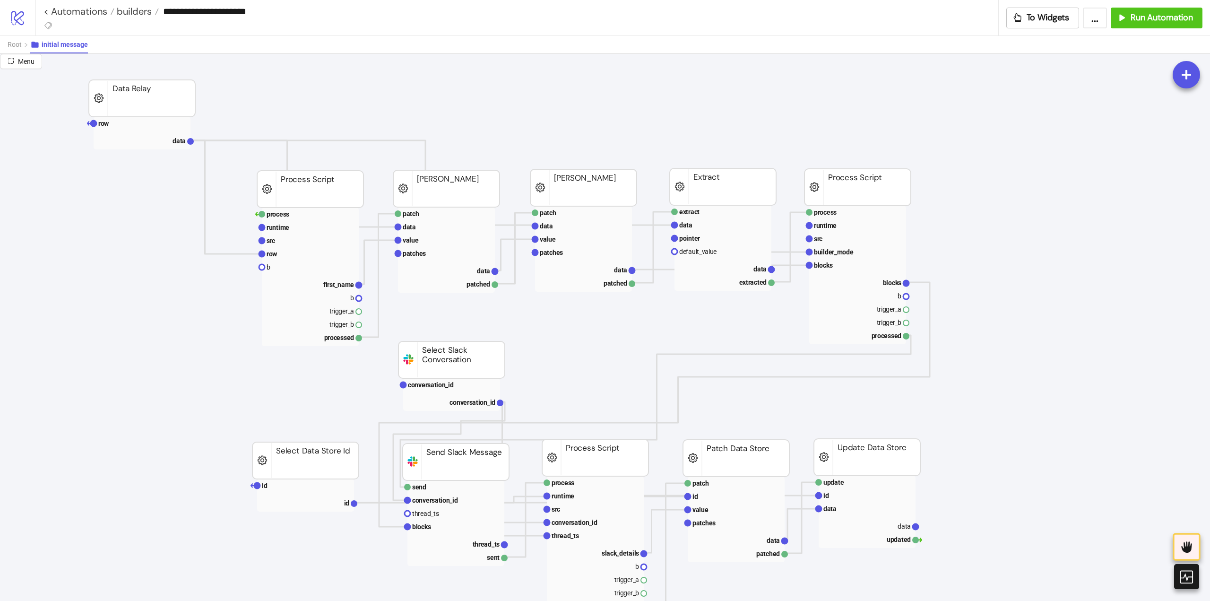
scroll to position [189, 95]
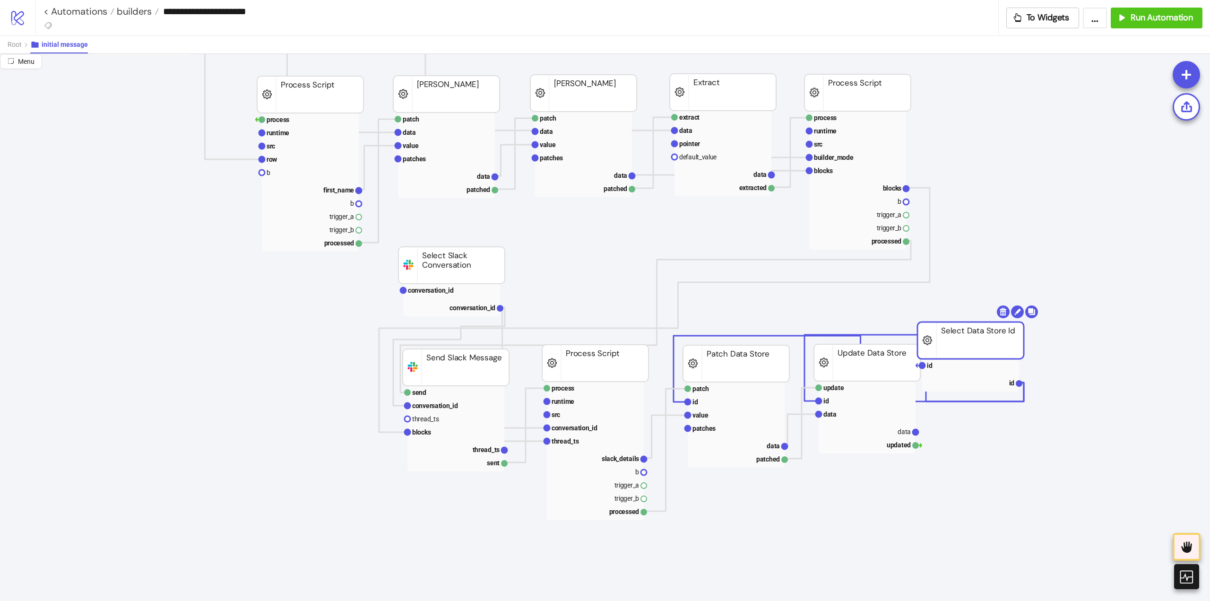
drag, startPoint x: 296, startPoint y: 356, endPoint x: 829, endPoint y: 324, distance: 534.0
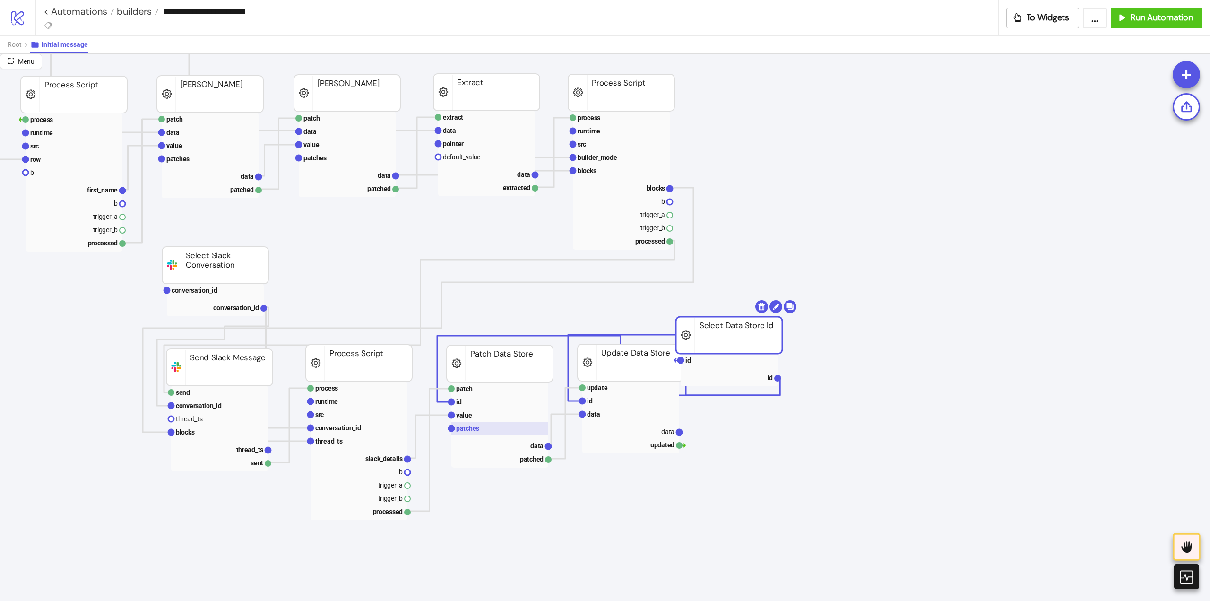
click at [470, 429] on text "patches" at bounding box center [467, 428] width 23 height 8
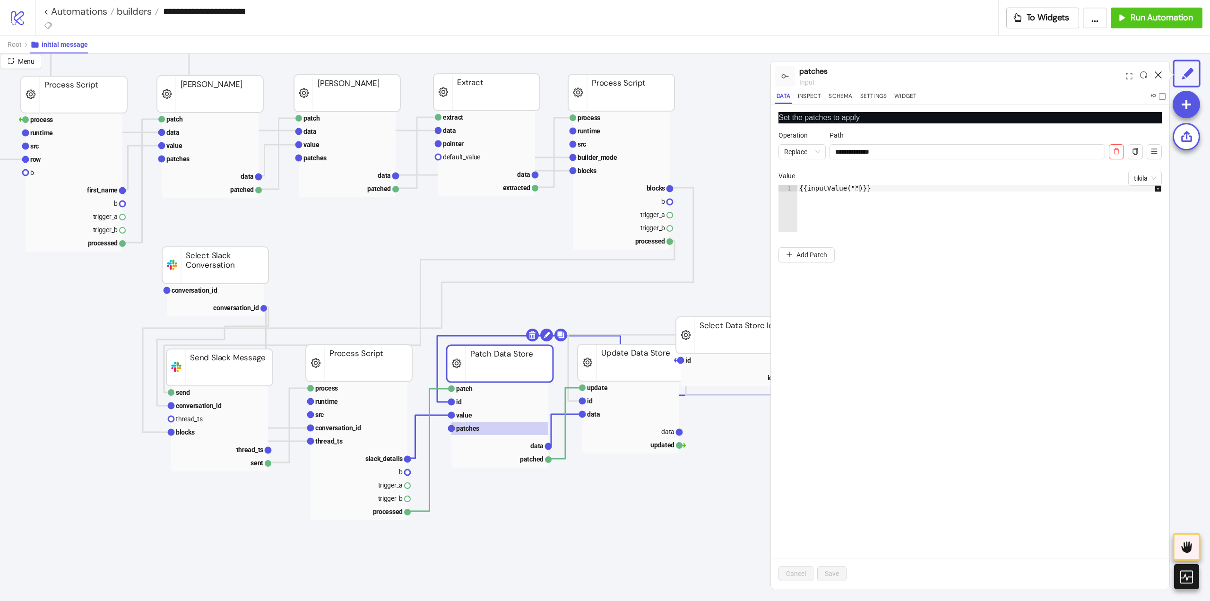
click at [1160, 72] on icon at bounding box center [1157, 74] width 7 height 7
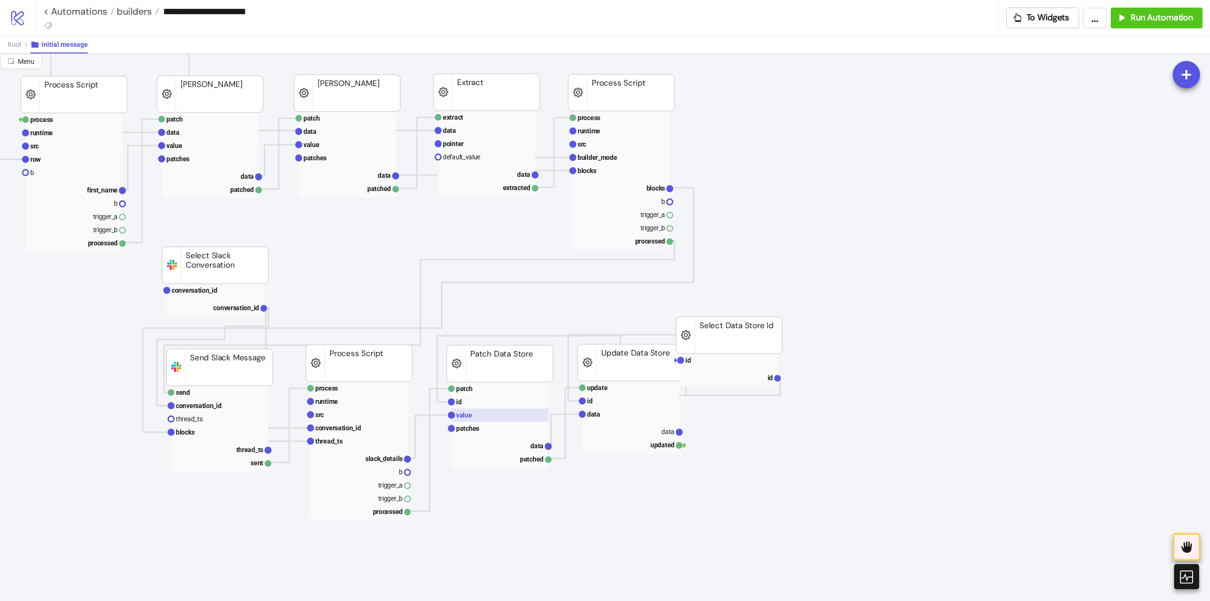
click at [472, 417] on rect at bounding box center [499, 414] width 97 height 13
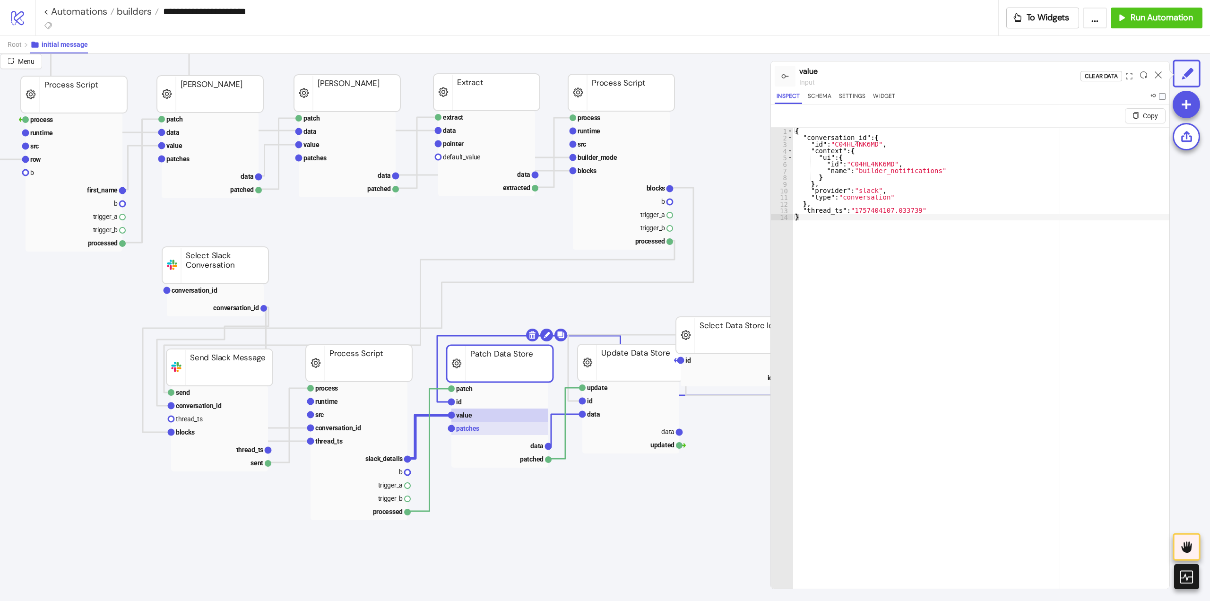
click at [489, 434] on rect at bounding box center [499, 427] width 97 height 13
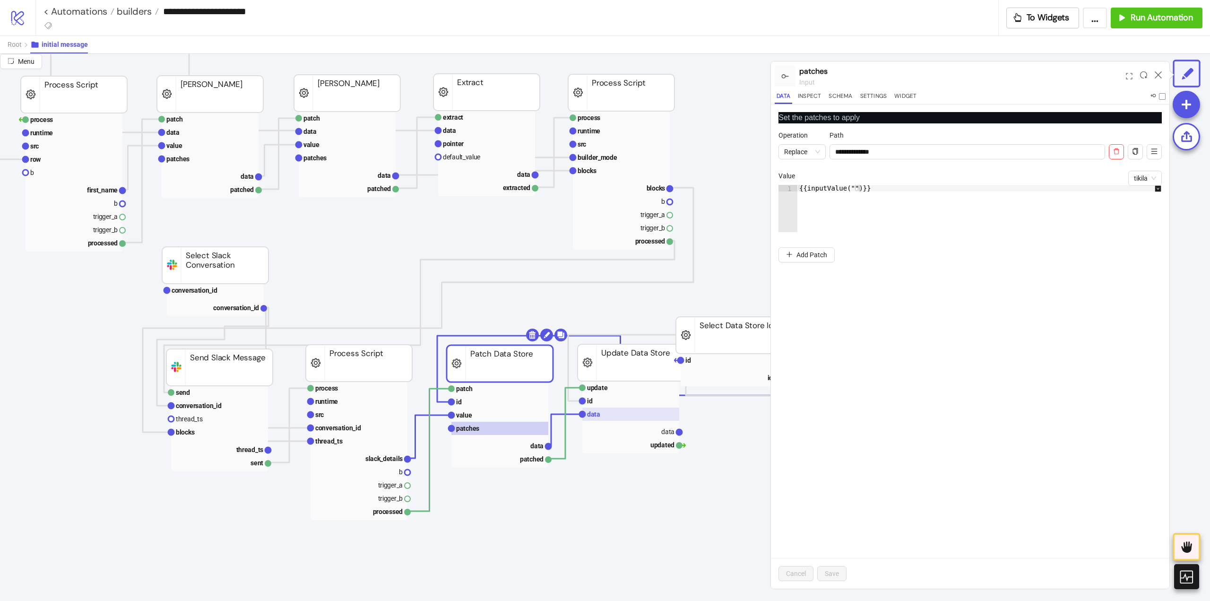
click at [613, 415] on rect at bounding box center [630, 413] width 97 height 13
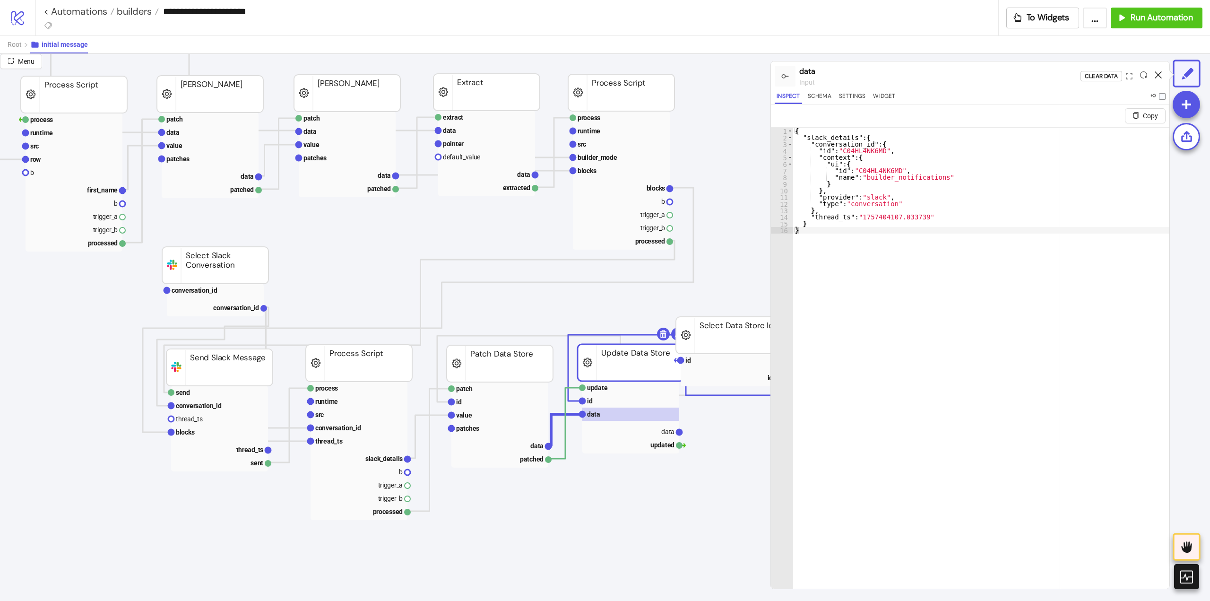
click at [1157, 77] on icon at bounding box center [1157, 74] width 7 height 7
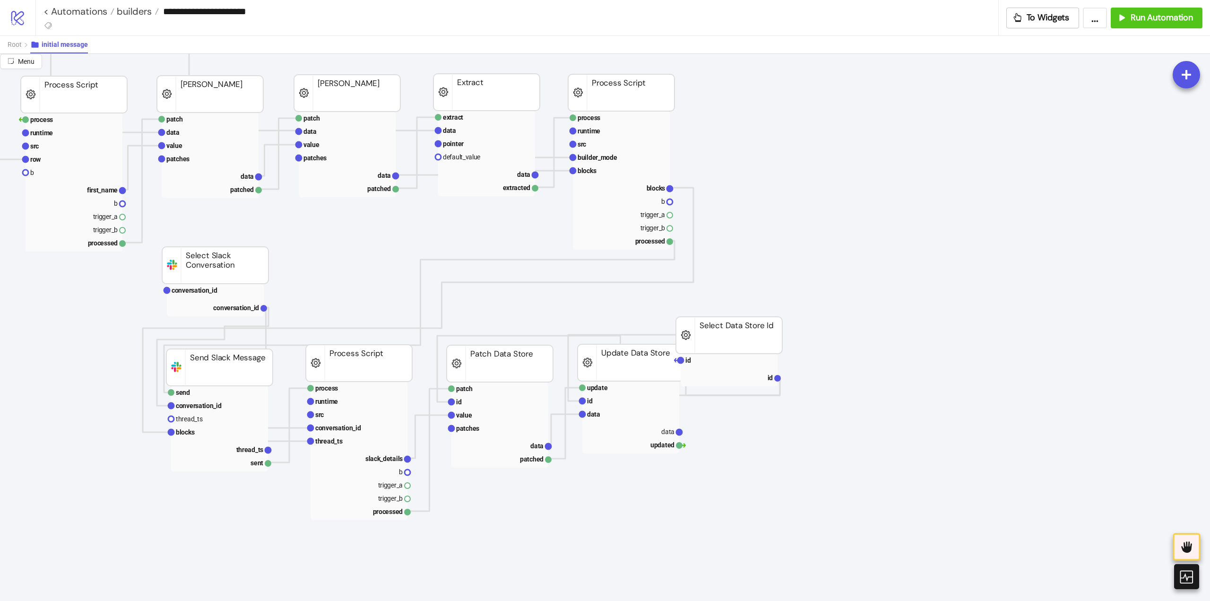
scroll to position [331, 331]
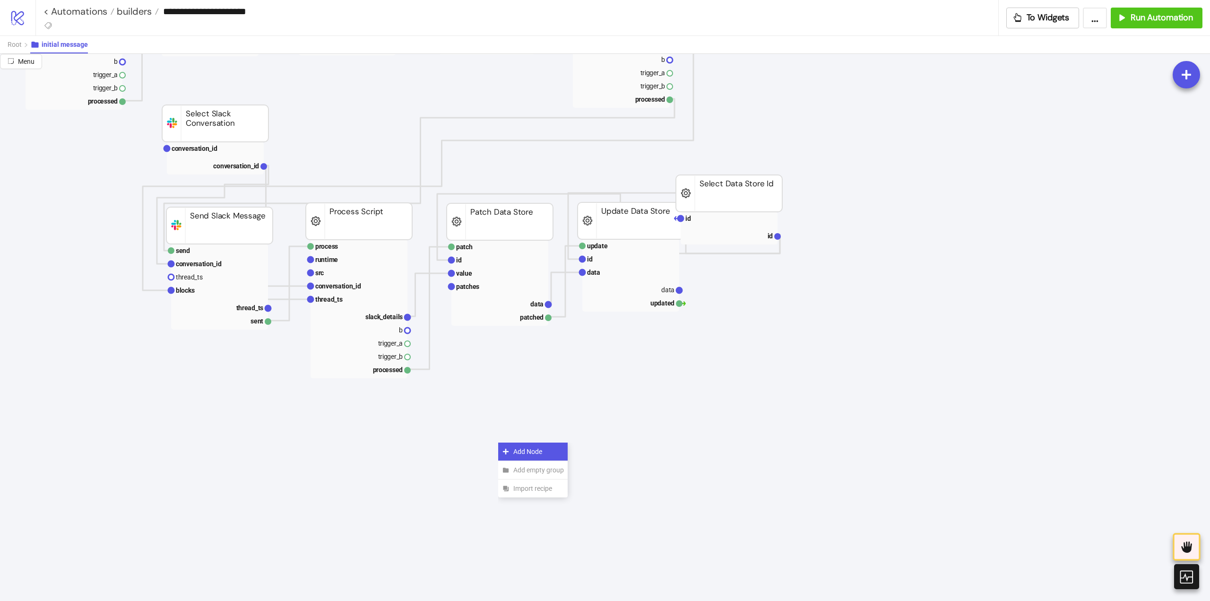
click at [511, 448] on div "Add Node" at bounding box center [532, 451] width 69 height 18
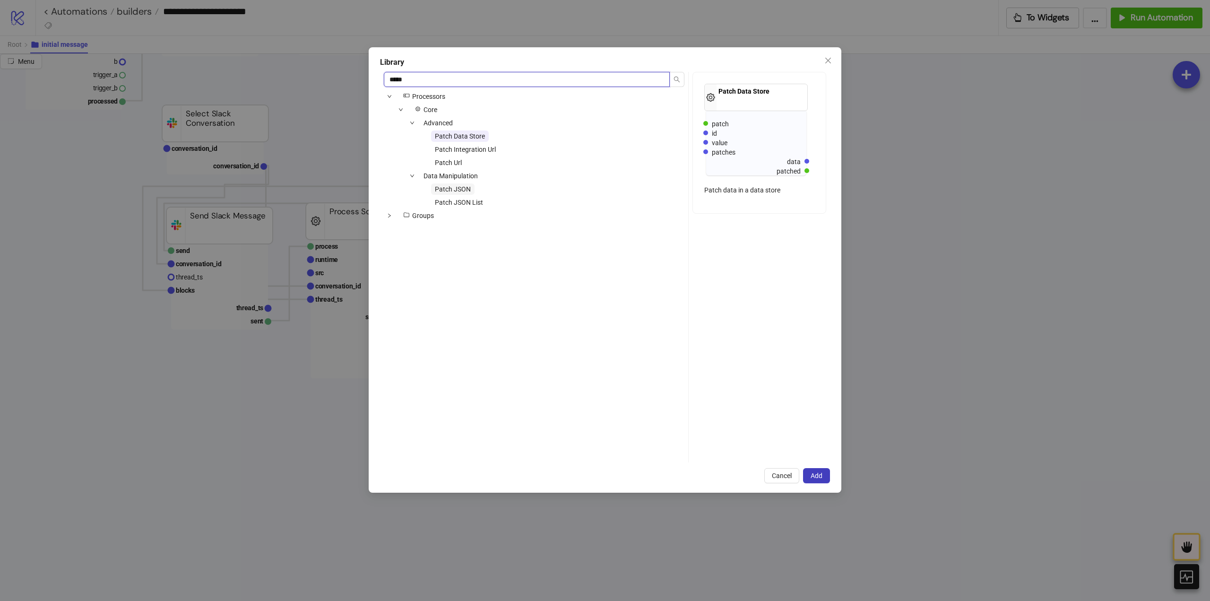
type input "*****"
click at [455, 186] on span "Patch JSON" at bounding box center [453, 189] width 36 height 8
click at [818, 470] on button "Add" at bounding box center [816, 475] width 27 height 15
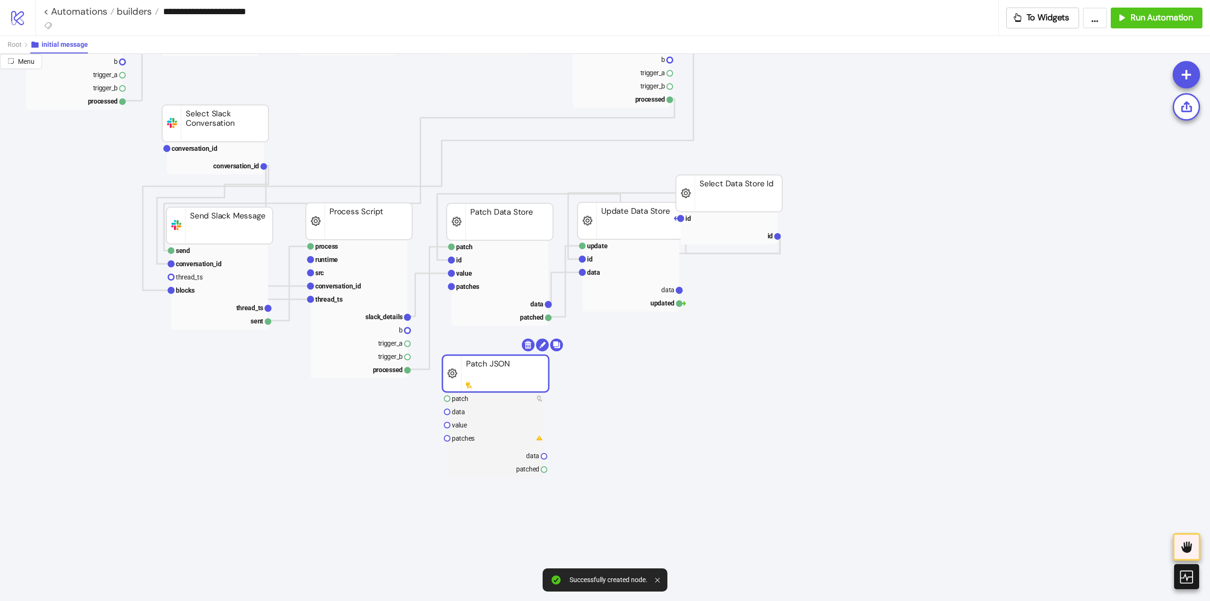
drag, startPoint x: 560, startPoint y: 469, endPoint x: 504, endPoint y: 381, distance: 103.7
drag, startPoint x: 407, startPoint y: 318, endPoint x: 434, endPoint y: 382, distance: 69.9
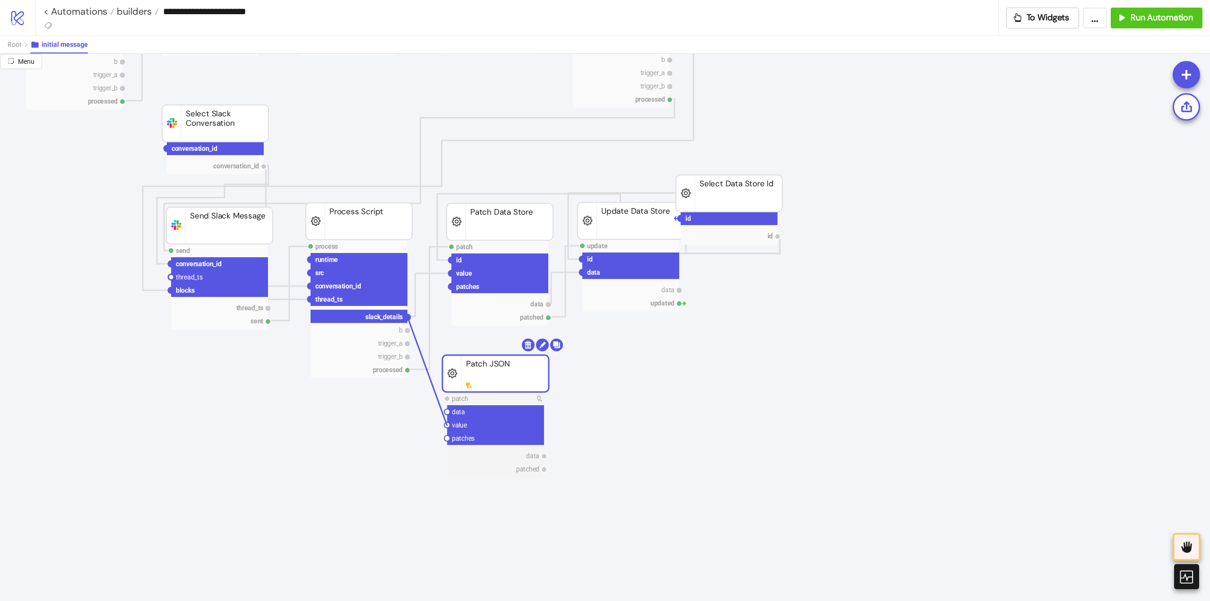
click at [447, 425] on circle at bounding box center [447, 425] width 6 height 6
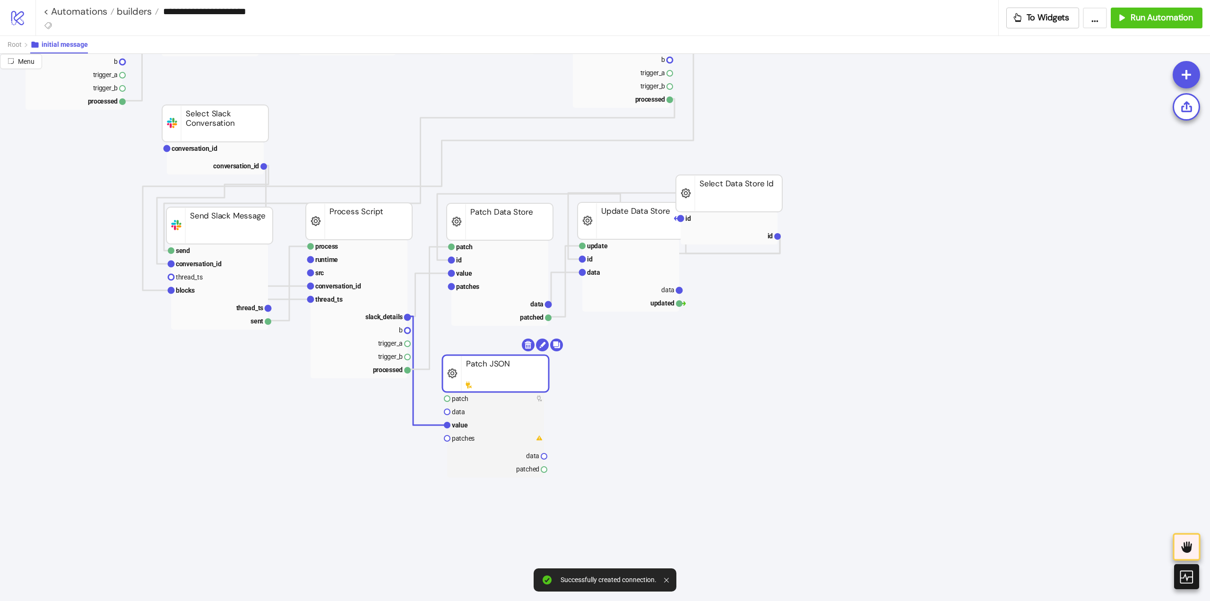
scroll to position [378, 331]
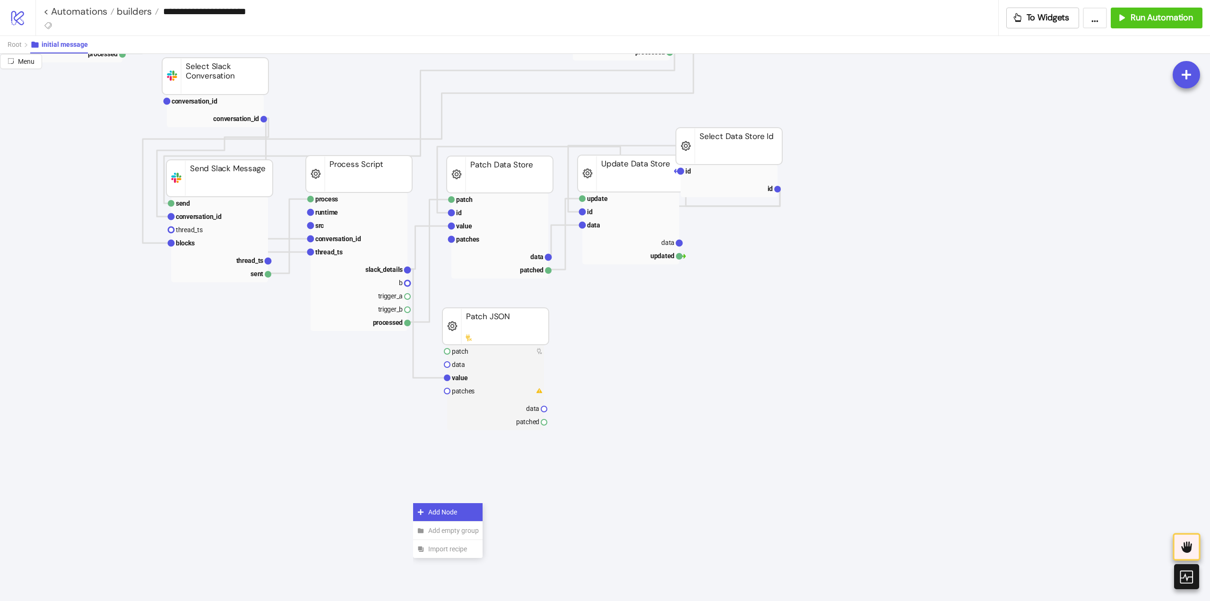
click at [439, 511] on span "Add Node" at bounding box center [453, 512] width 51 height 10
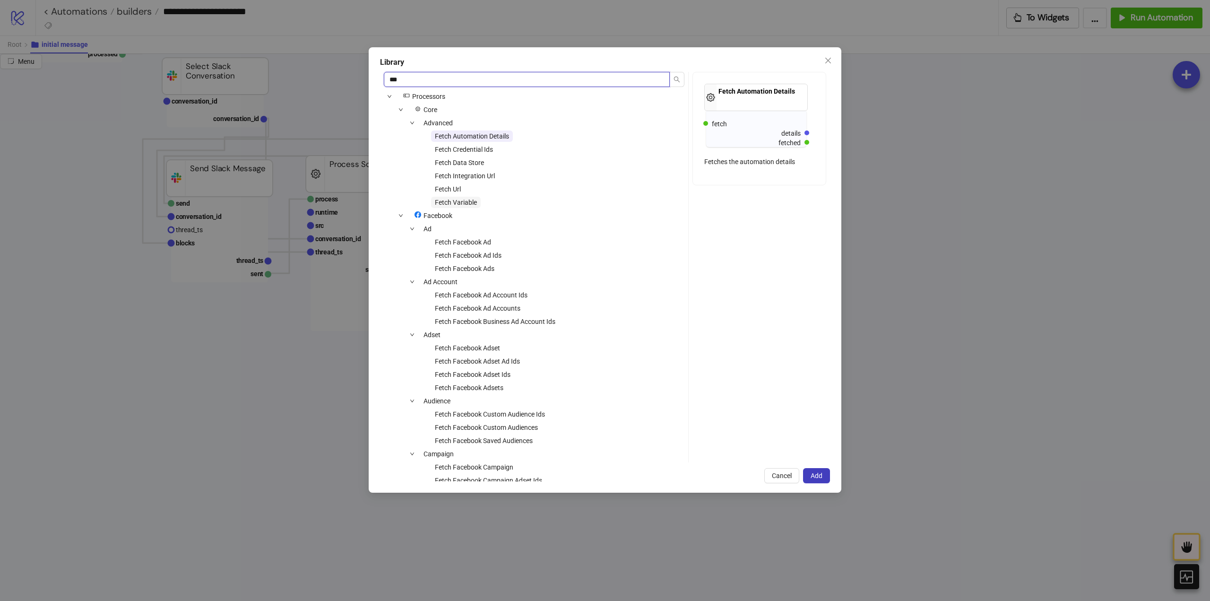
type input "***"
click at [455, 198] on span "Fetch Variable" at bounding box center [456, 202] width 50 height 11
click at [815, 473] on span "Add" at bounding box center [816, 476] width 12 height 8
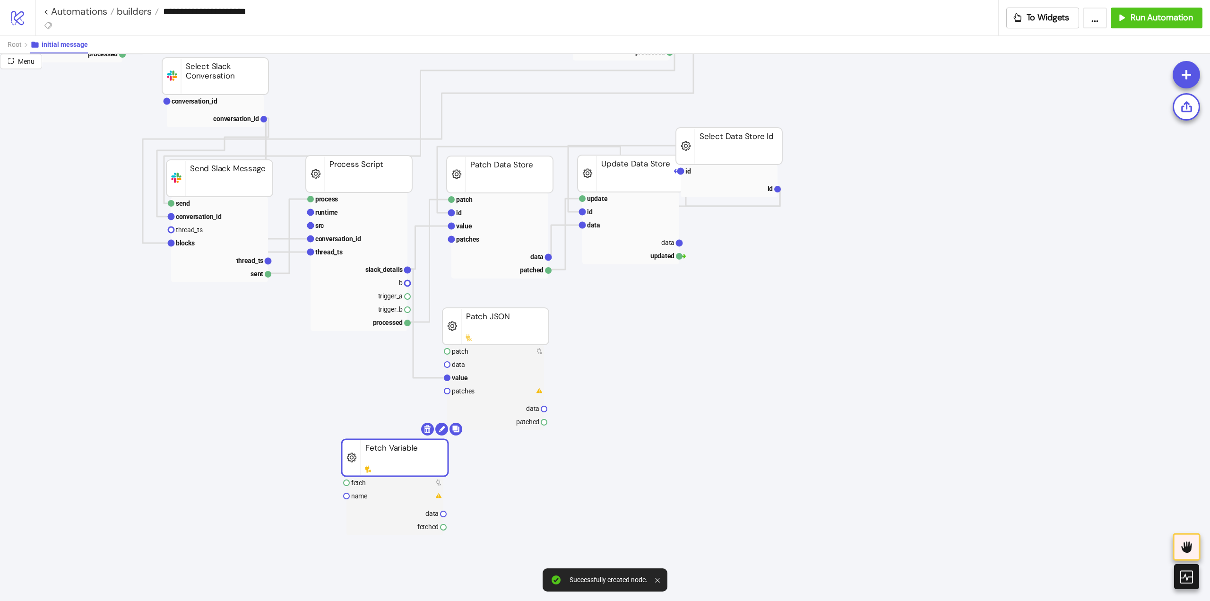
drag, startPoint x: 471, startPoint y: 508, endPoint x: 368, endPoint y: 400, distance: 149.1
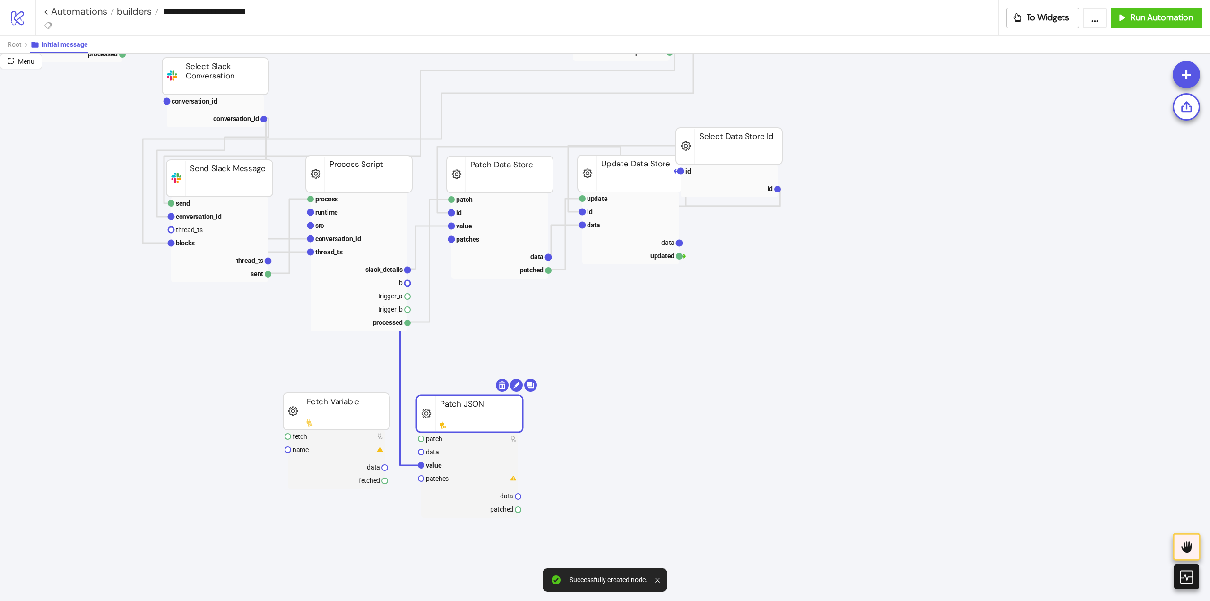
drag, startPoint x: 463, startPoint y: 339, endPoint x: 394, endPoint y: 428, distance: 112.6
click at [352, 449] on rect at bounding box center [336, 449] width 97 height 13
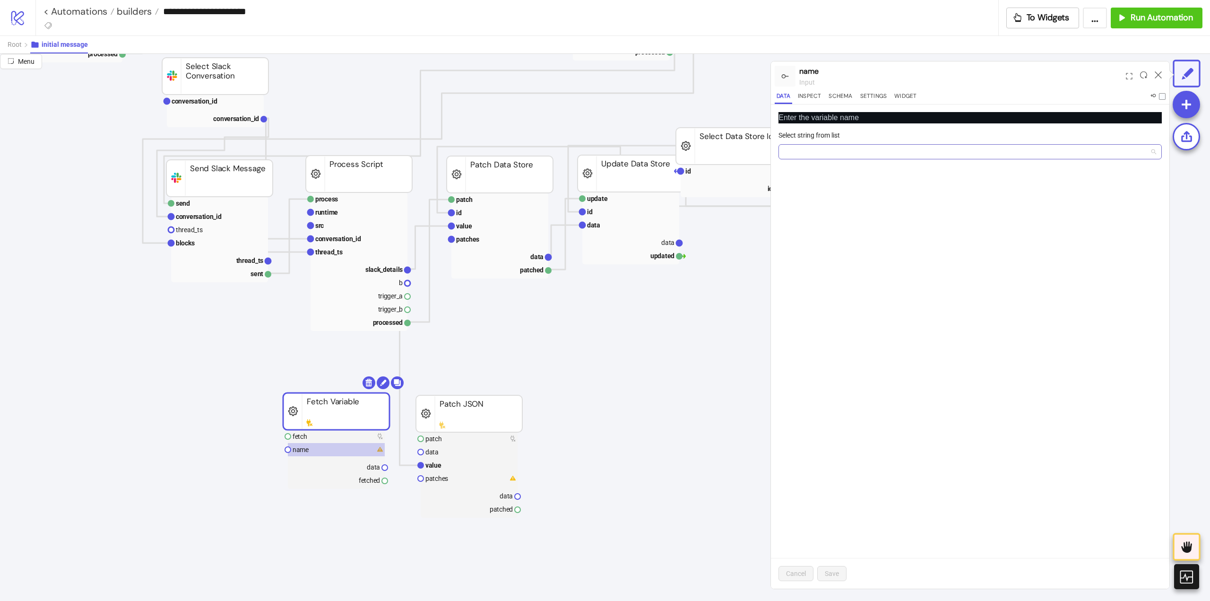
click at [806, 149] on input "Select string from list" at bounding box center [965, 152] width 363 height 14
click at [804, 172] on div "memory" at bounding box center [970, 170] width 368 height 10
click at [828, 567] on button "Save" at bounding box center [831, 573] width 29 height 15
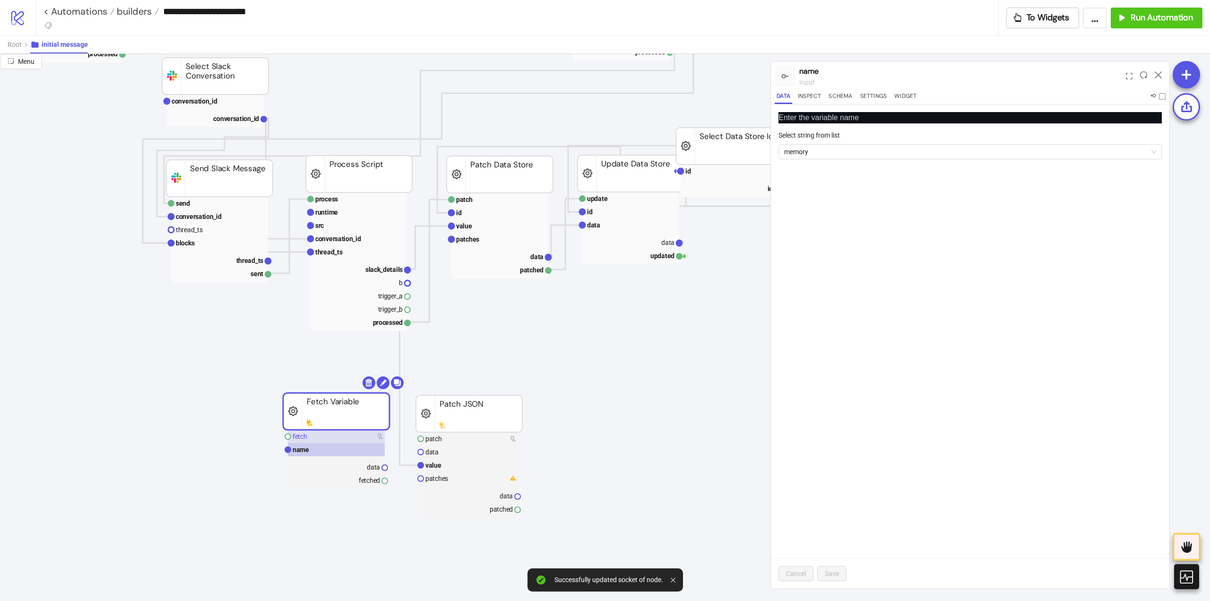
click at [324, 437] on rect at bounding box center [336, 436] width 97 height 13
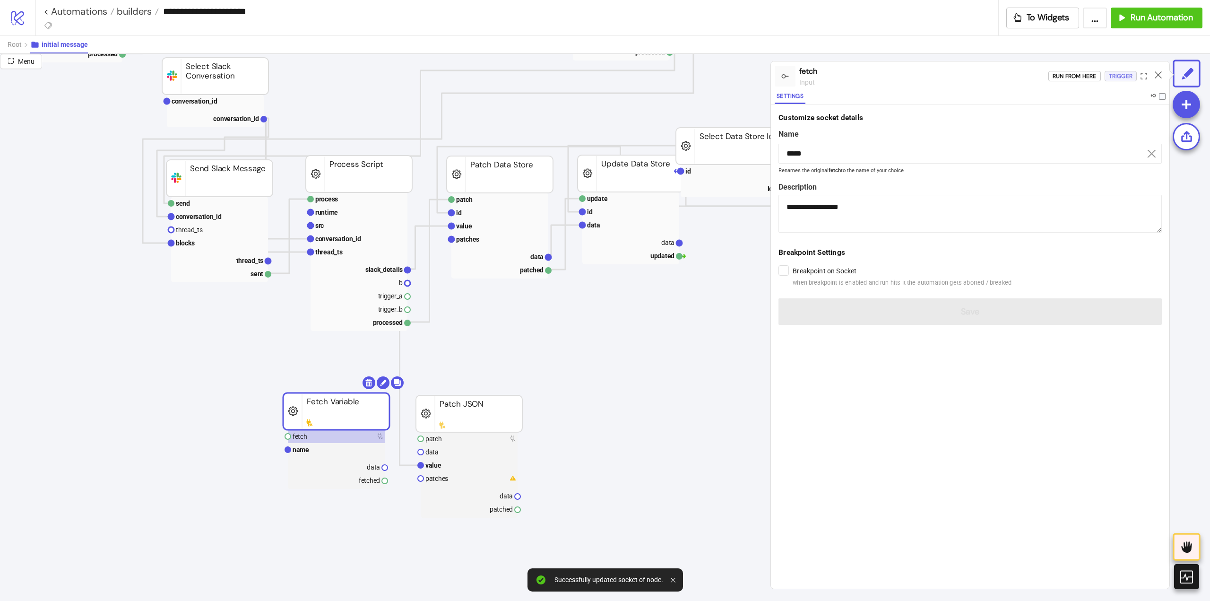
click at [1125, 74] on div "Trigger" at bounding box center [1121, 76] width 24 height 11
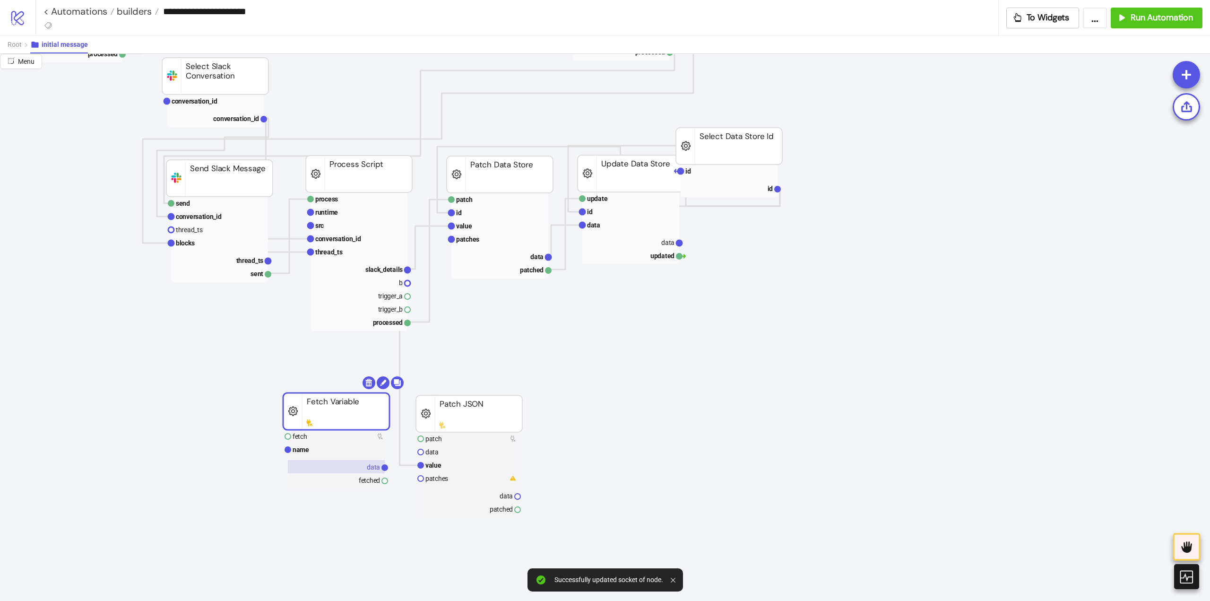
click at [357, 469] on rect at bounding box center [336, 466] width 97 height 13
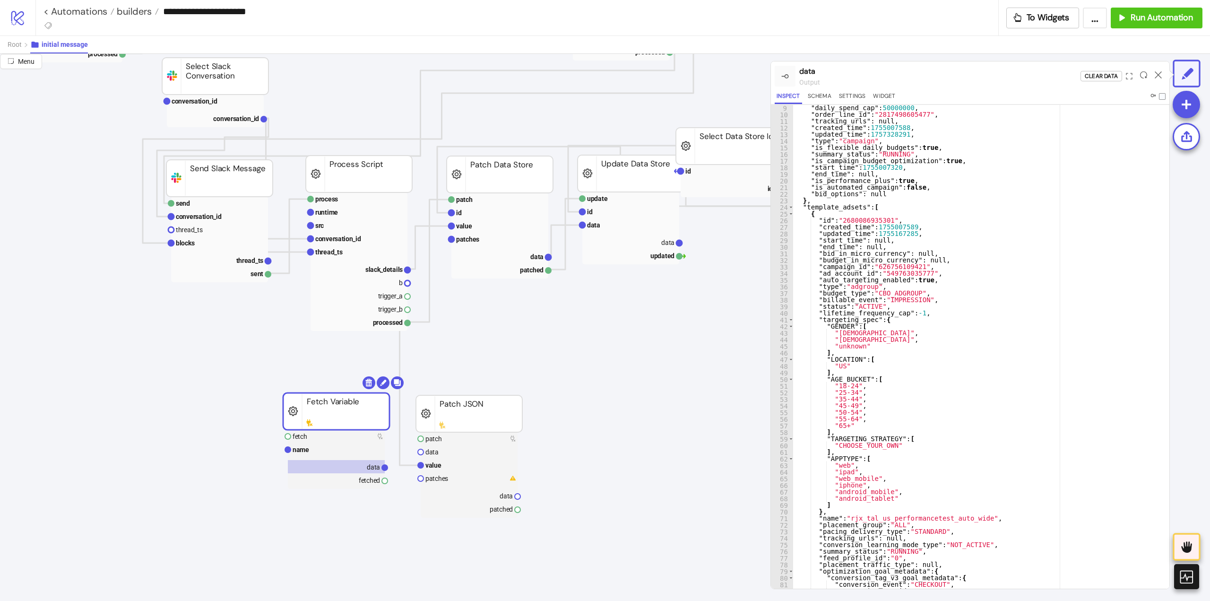
scroll to position [0, 0]
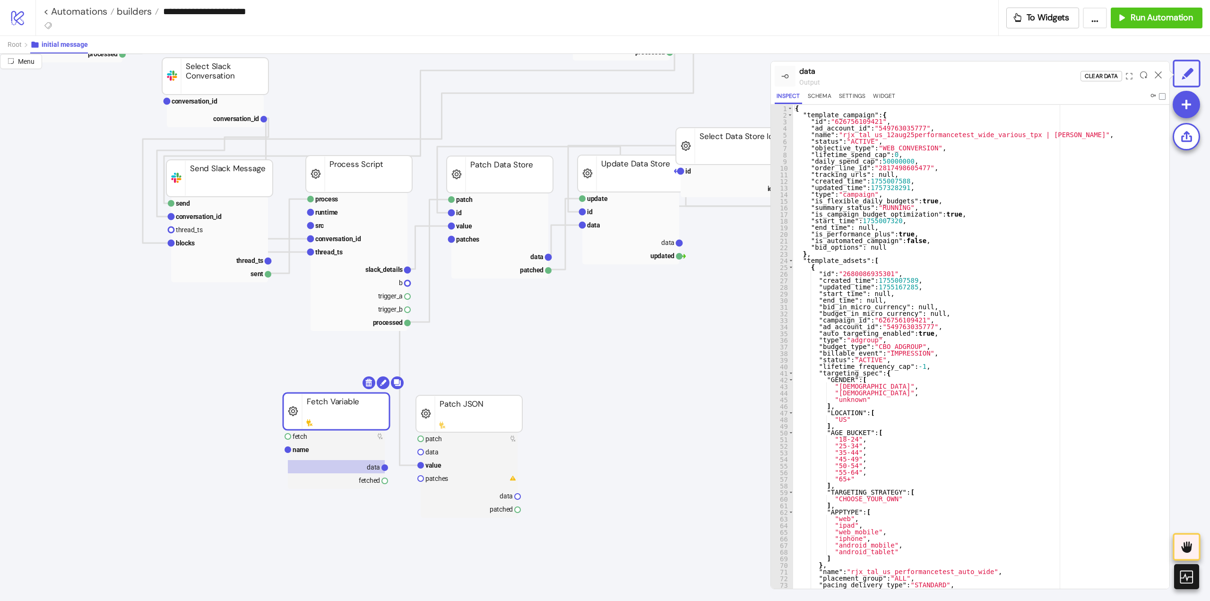
click at [6, 44] on div "Root initial message" at bounding box center [605, 44] width 1210 height 18
click at [20, 47] on span "Root" at bounding box center [15, 45] width 14 height 8
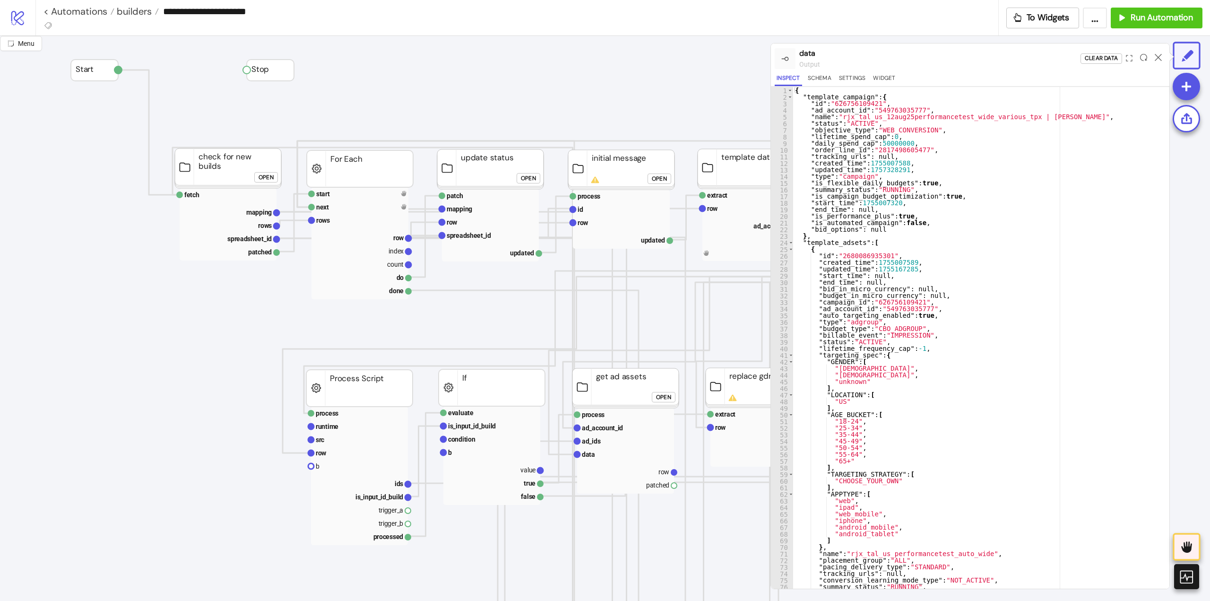
scroll to position [0, 142]
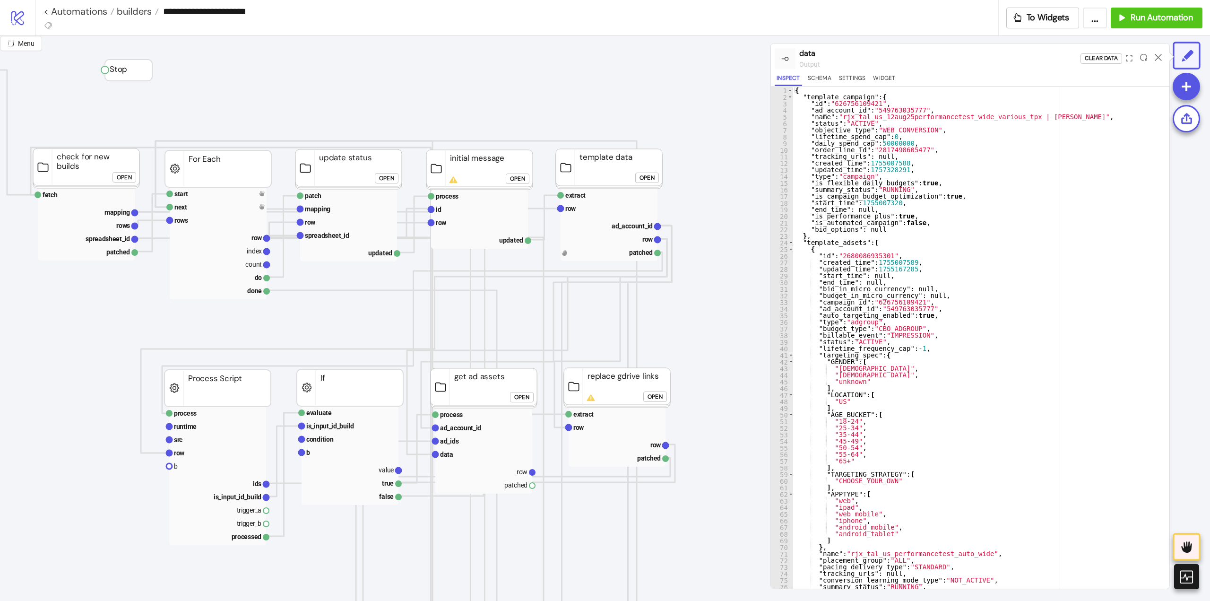
click at [387, 179] on div "Open" at bounding box center [386, 178] width 15 height 11
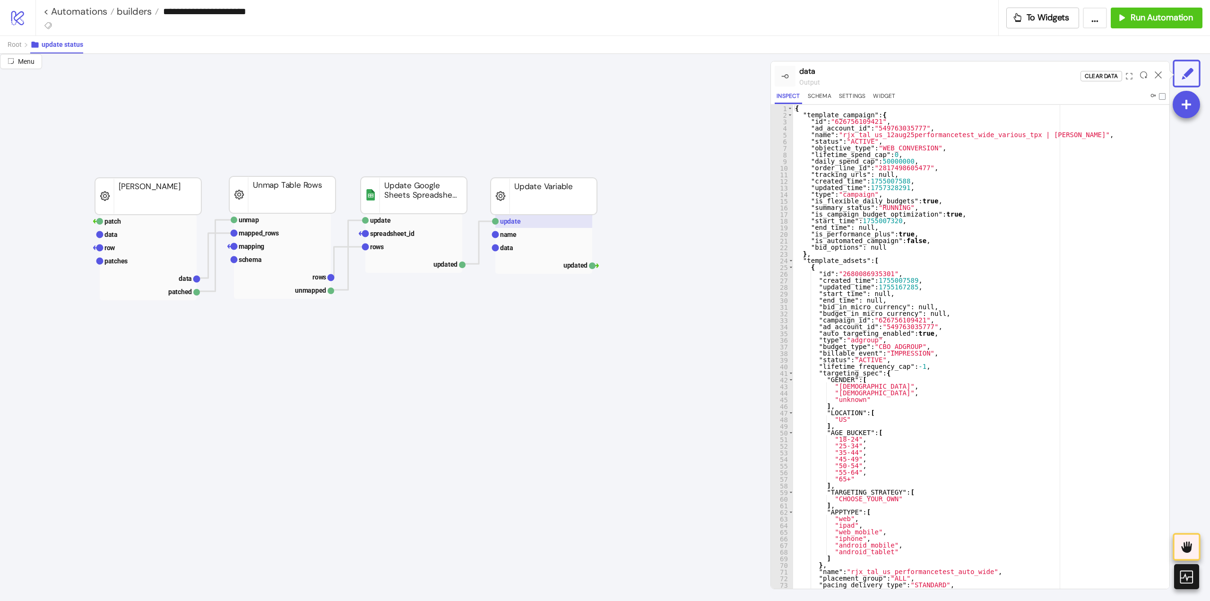
click at [524, 224] on rect at bounding box center [543, 221] width 97 height 13
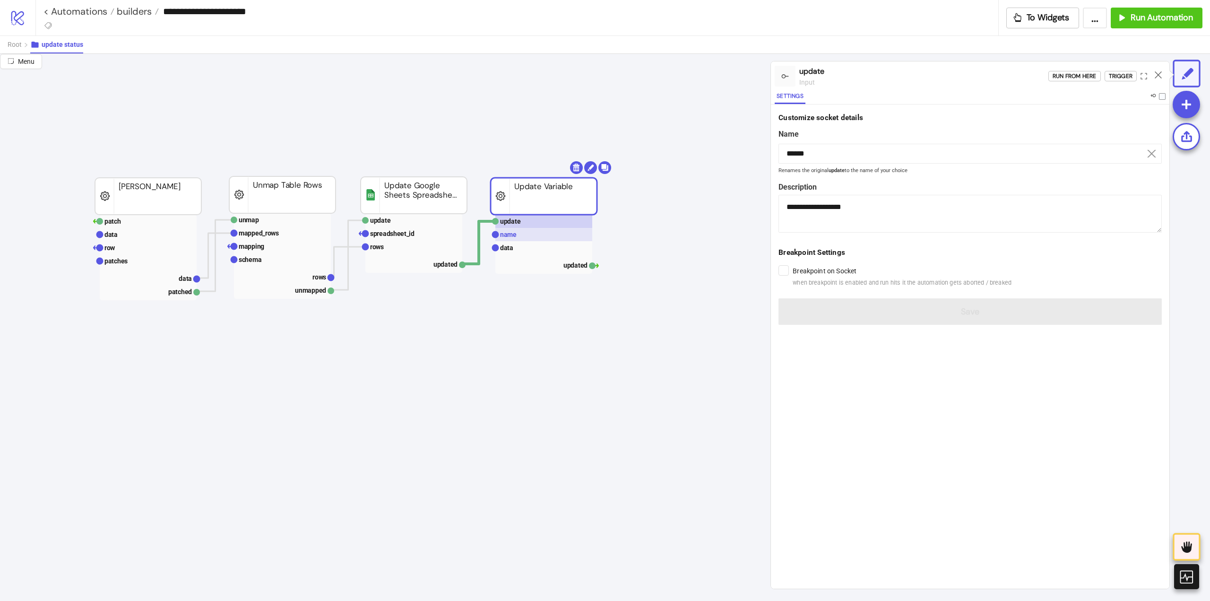
click at [507, 238] on text "name" at bounding box center [508, 235] width 17 height 8
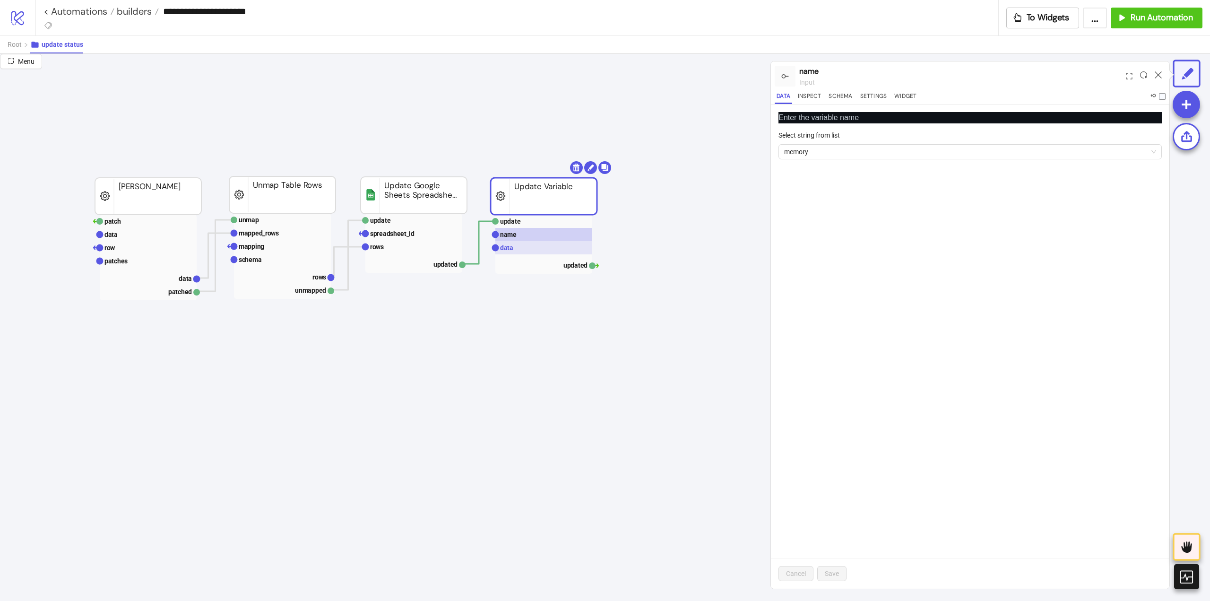
click at [507, 246] on text "data" at bounding box center [506, 248] width 13 height 8
click at [540, 221] on rect at bounding box center [543, 221] width 97 height 13
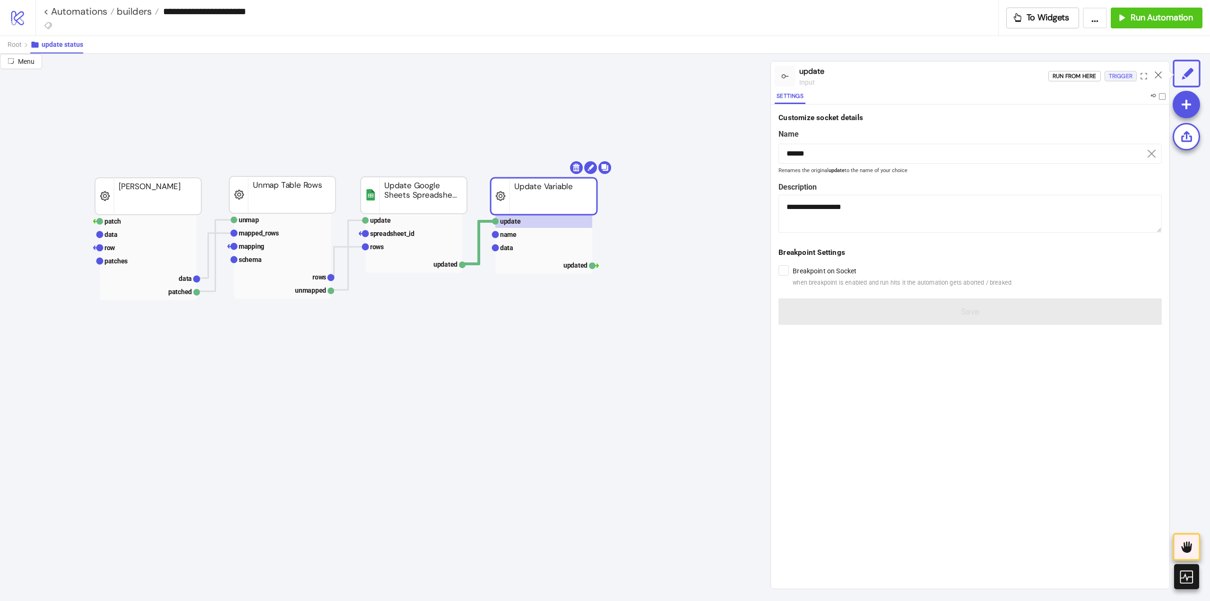
click at [1114, 77] on div "Trigger" at bounding box center [1121, 76] width 24 height 11
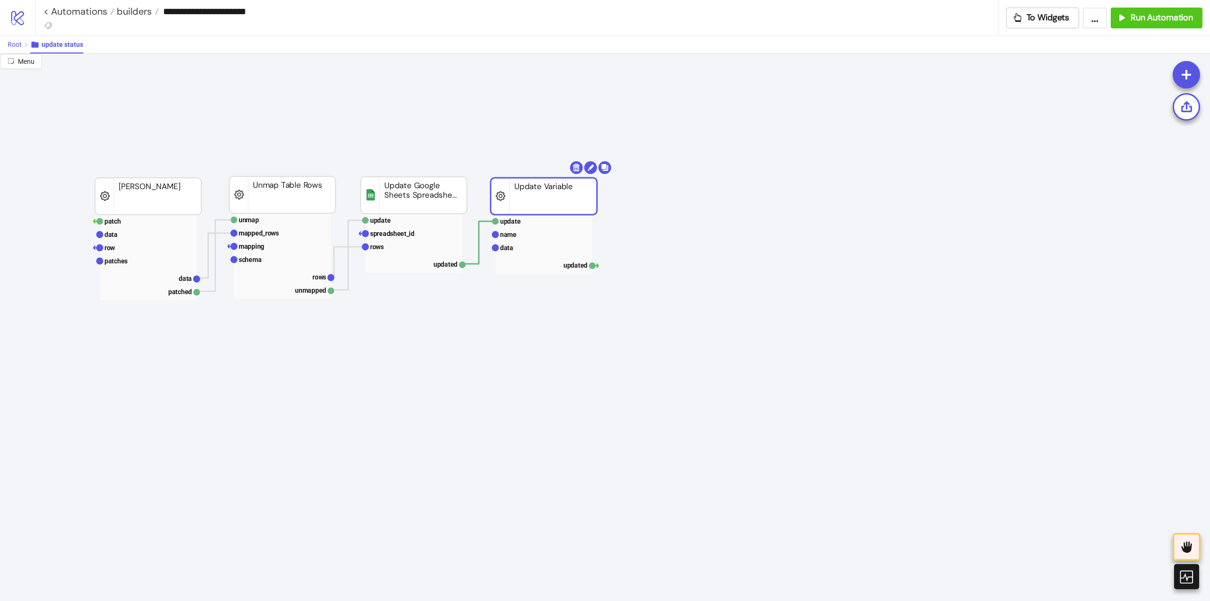
click at [15, 42] on span "Root" at bounding box center [15, 45] width 14 height 8
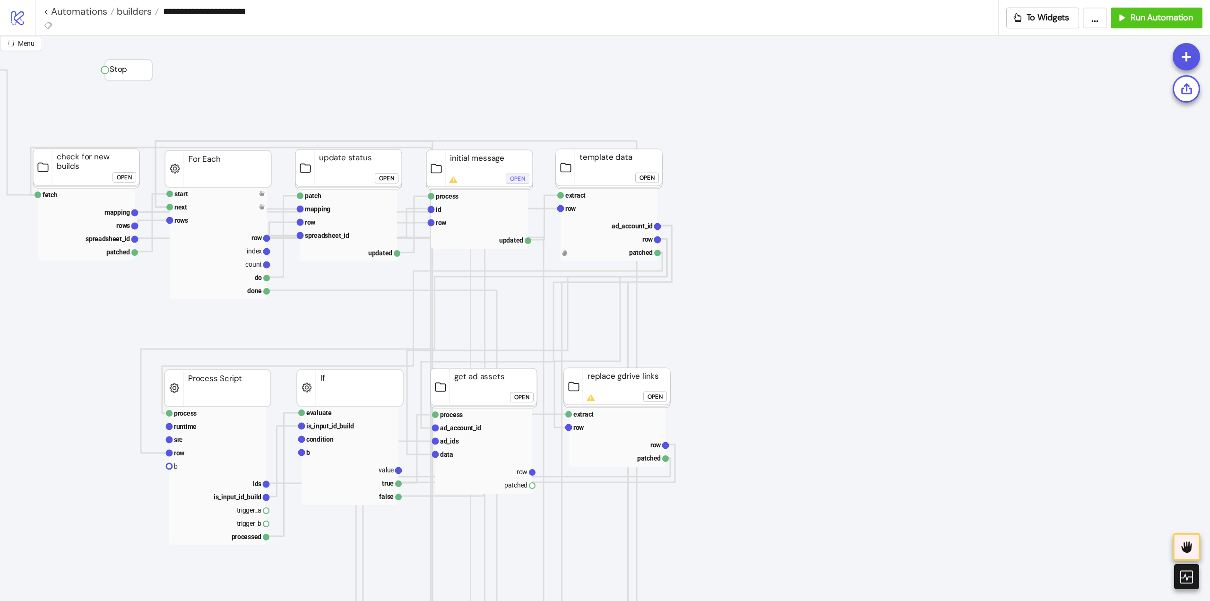
click at [521, 176] on div "Open" at bounding box center [517, 178] width 15 height 11
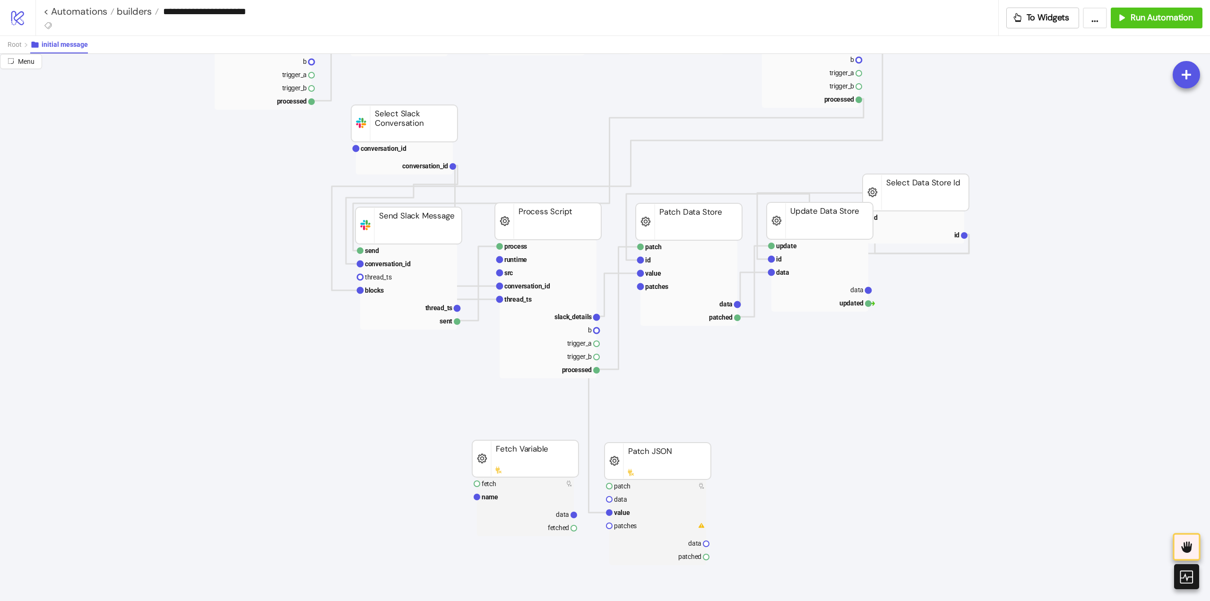
scroll to position [473, 142]
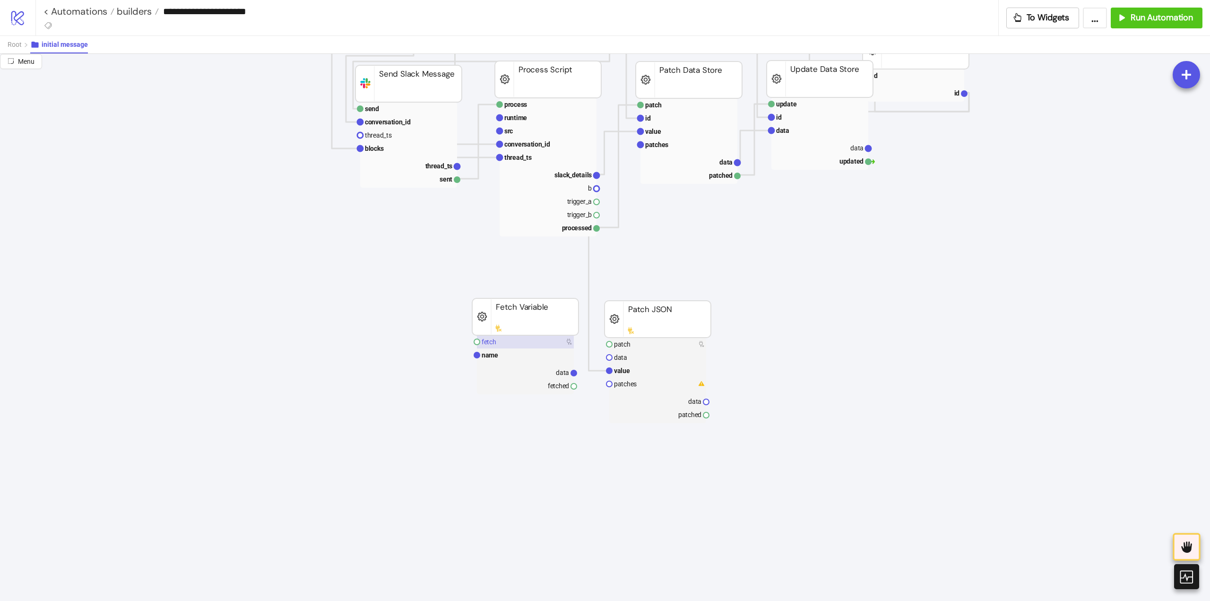
click at [506, 342] on rect at bounding box center [525, 341] width 97 height 13
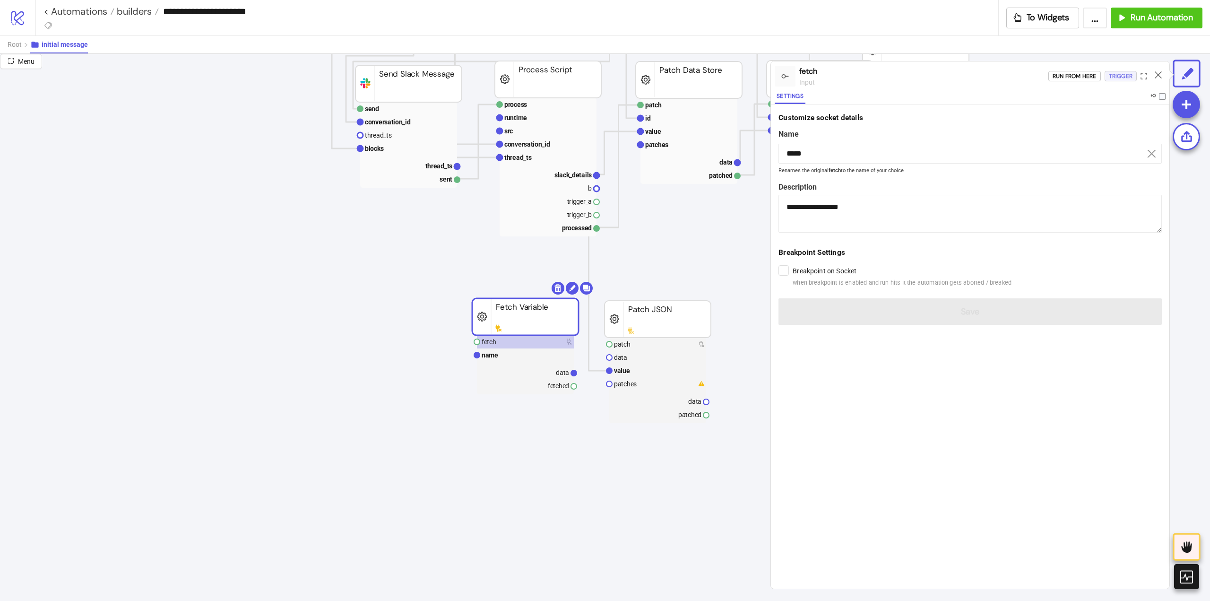
click at [1117, 78] on div "Trigger" at bounding box center [1121, 76] width 24 height 11
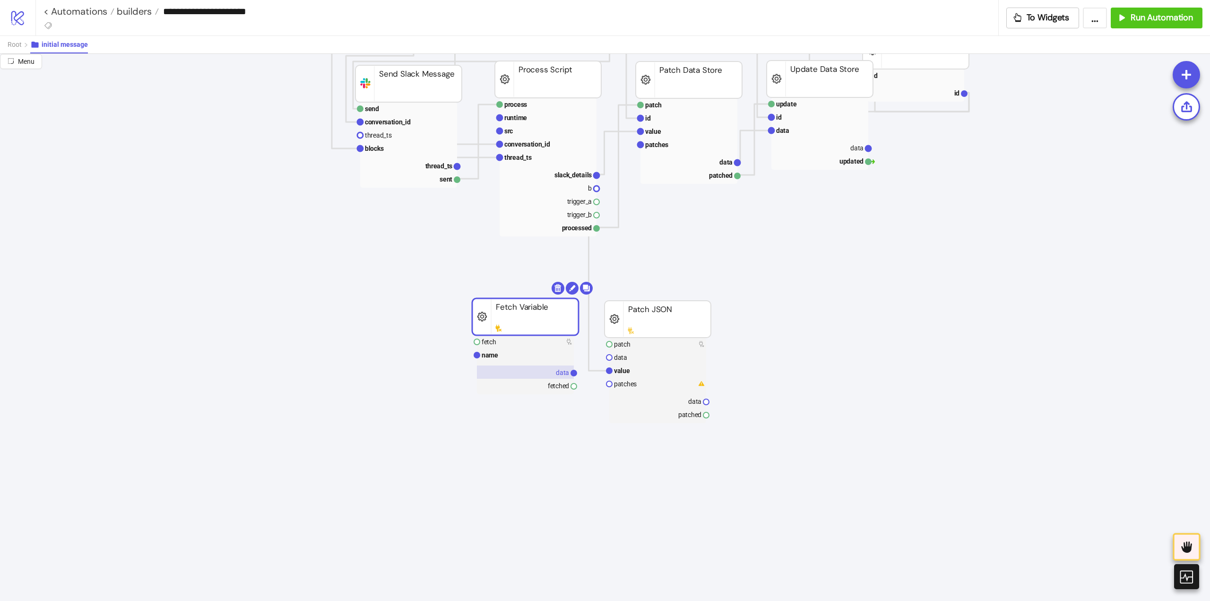
click at [558, 372] on text "data" at bounding box center [562, 373] width 13 height 8
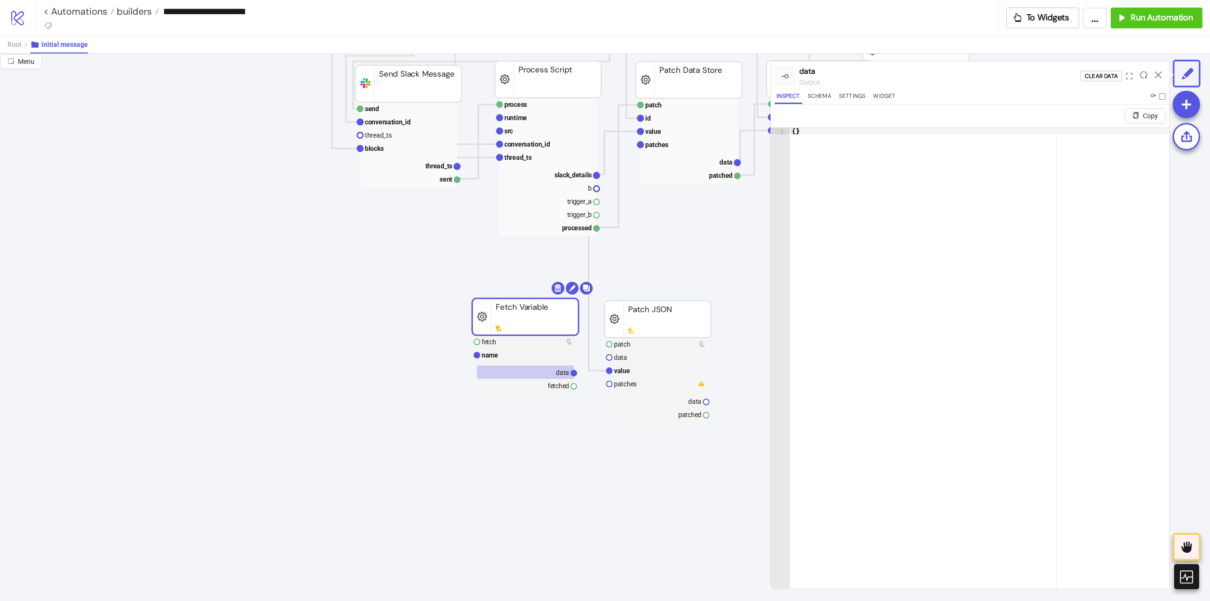
scroll to position [473, 378]
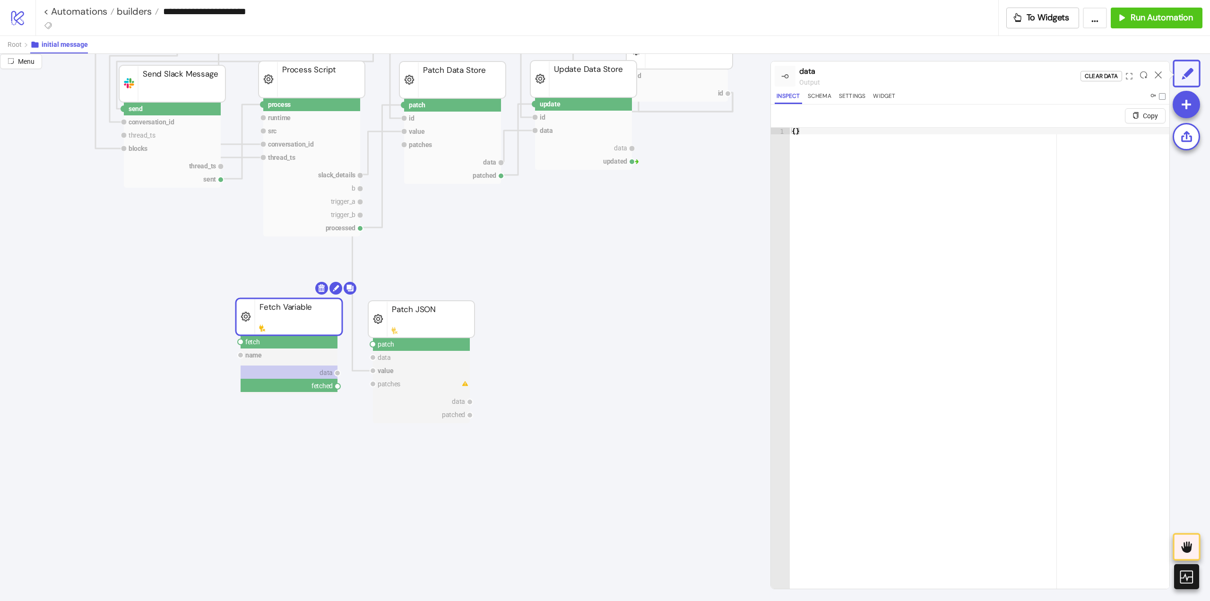
drag, startPoint x: 337, startPoint y: 387, endPoint x: 355, endPoint y: 389, distance: 18.2
click at [356, 404] on icon "row data Data Relay extract data pointer default_value data extracted Extract p…" at bounding box center [567, 526] width 1890 height 1890
click at [372, 342] on circle at bounding box center [373, 344] width 6 height 6
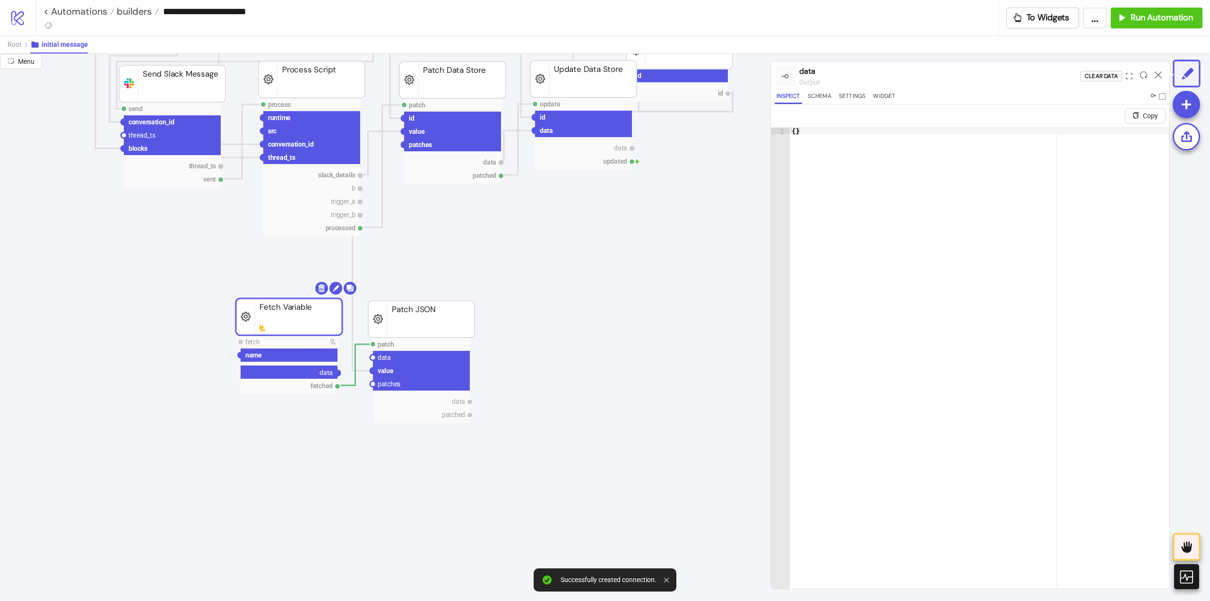
drag, startPoint x: 337, startPoint y: 370, endPoint x: 354, endPoint y: 376, distance: 18.4
click at [345, 377] on icon "row data Data Relay extract data pointer default_value data extracted Extract p…" at bounding box center [567, 526] width 1890 height 1890
click at [371, 358] on circle at bounding box center [373, 357] width 6 height 6
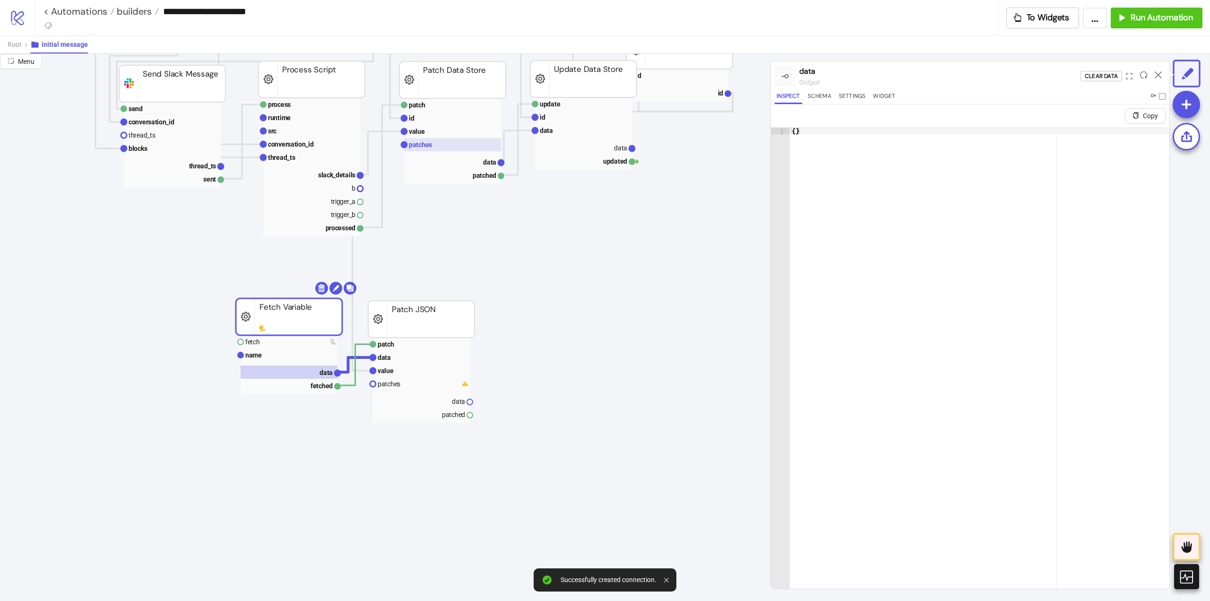
click at [437, 147] on rect at bounding box center [452, 144] width 97 height 13
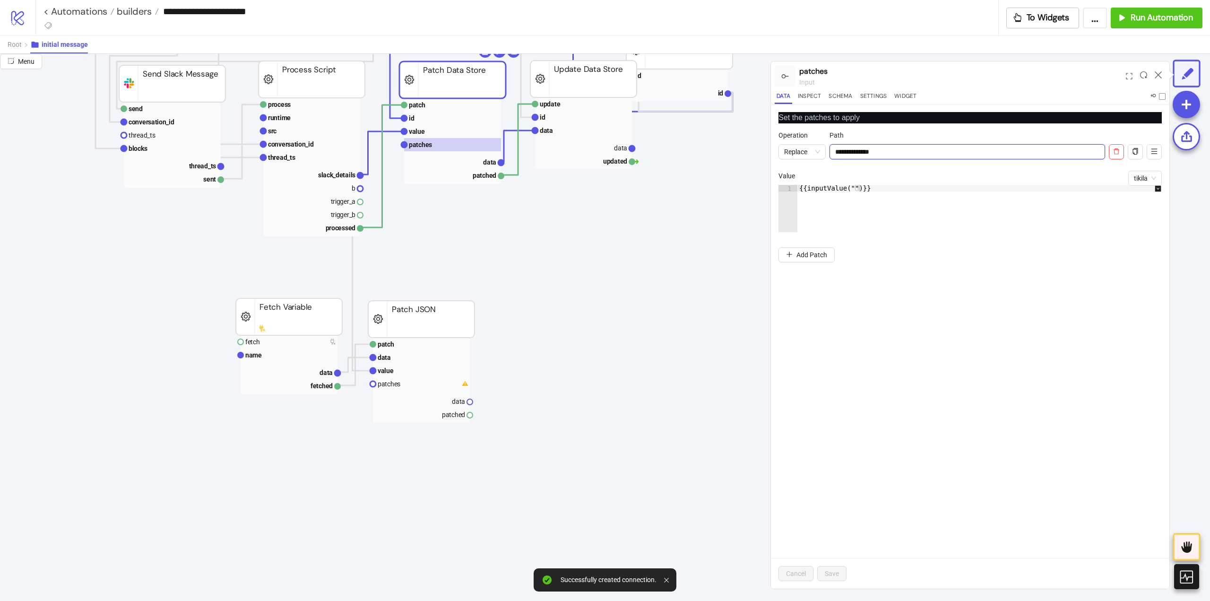
click at [882, 149] on input "**********" at bounding box center [966, 151] width 275 height 15
click at [398, 382] on text "patches" at bounding box center [389, 384] width 23 height 8
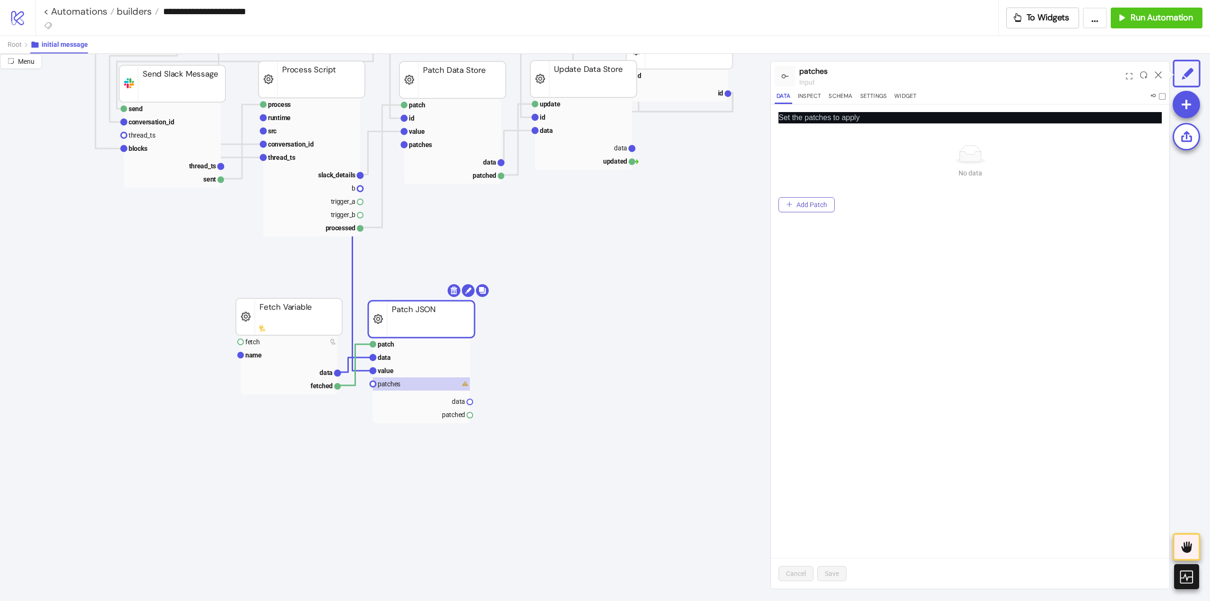
click at [810, 210] on button "Add Patch" at bounding box center [806, 204] width 56 height 15
drag, startPoint x: 868, startPoint y: 153, endPoint x: 895, endPoint y: 209, distance: 62.8
click at [868, 153] on input "Operation" at bounding box center [966, 151] width 275 height 15
paste input "**********"
type input "**********"
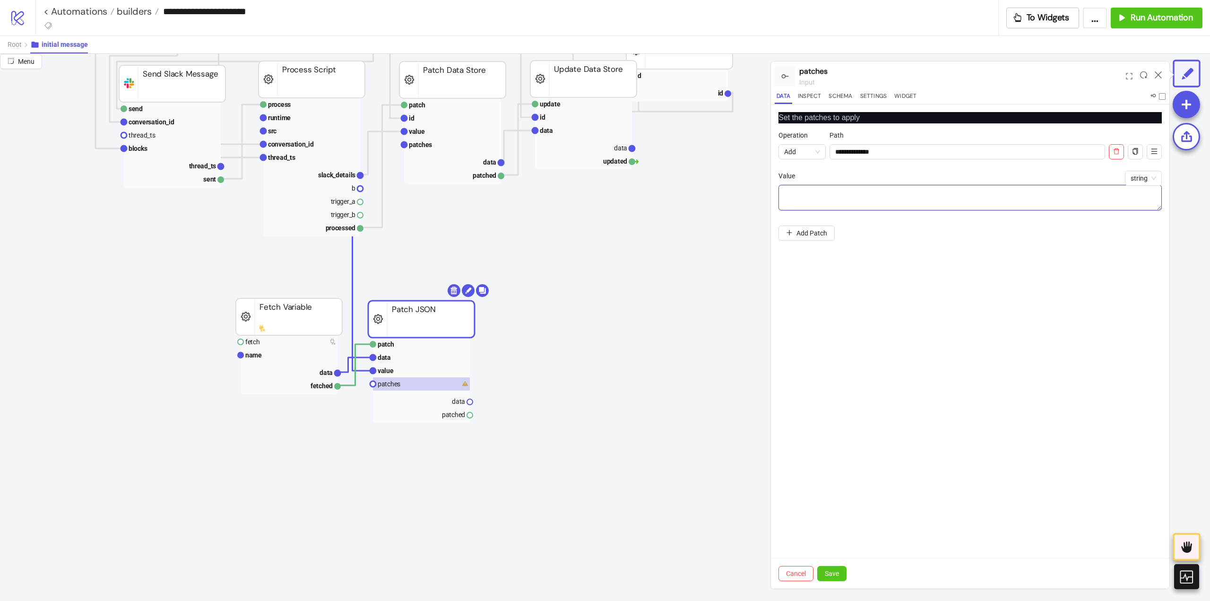
click at [854, 202] on textarea "Operation" at bounding box center [969, 198] width 383 height 26
click at [1141, 178] on span "string" at bounding box center [1143, 178] width 26 height 14
click at [1142, 197] on div "tikila" at bounding box center [1143, 197] width 22 height 10
click at [823, 198] on div at bounding box center [984, 215] width 374 height 60
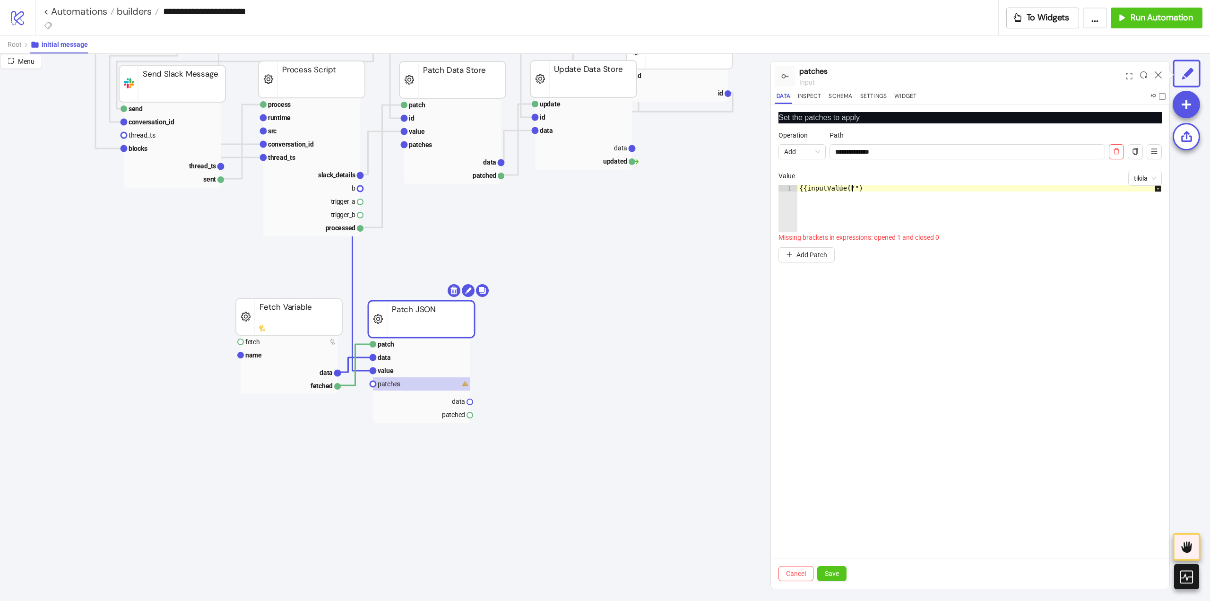
scroll to position [0, 4]
type textarea "**********"
click at [834, 577] on span "Save" at bounding box center [832, 573] width 14 height 8
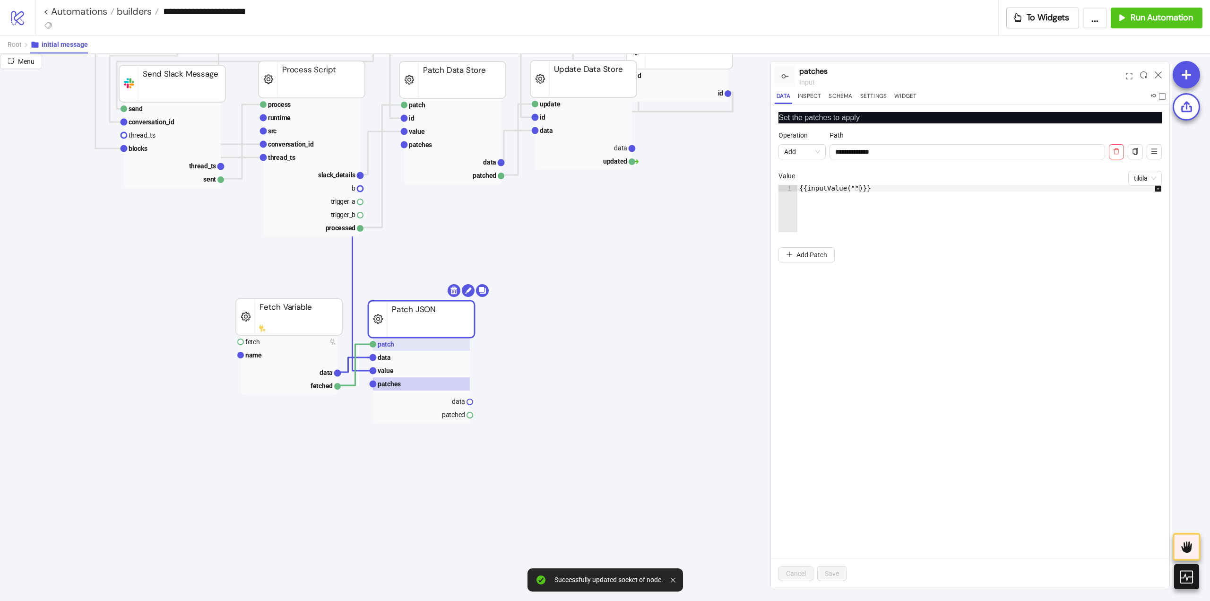
click at [408, 345] on rect at bounding box center [421, 343] width 97 height 13
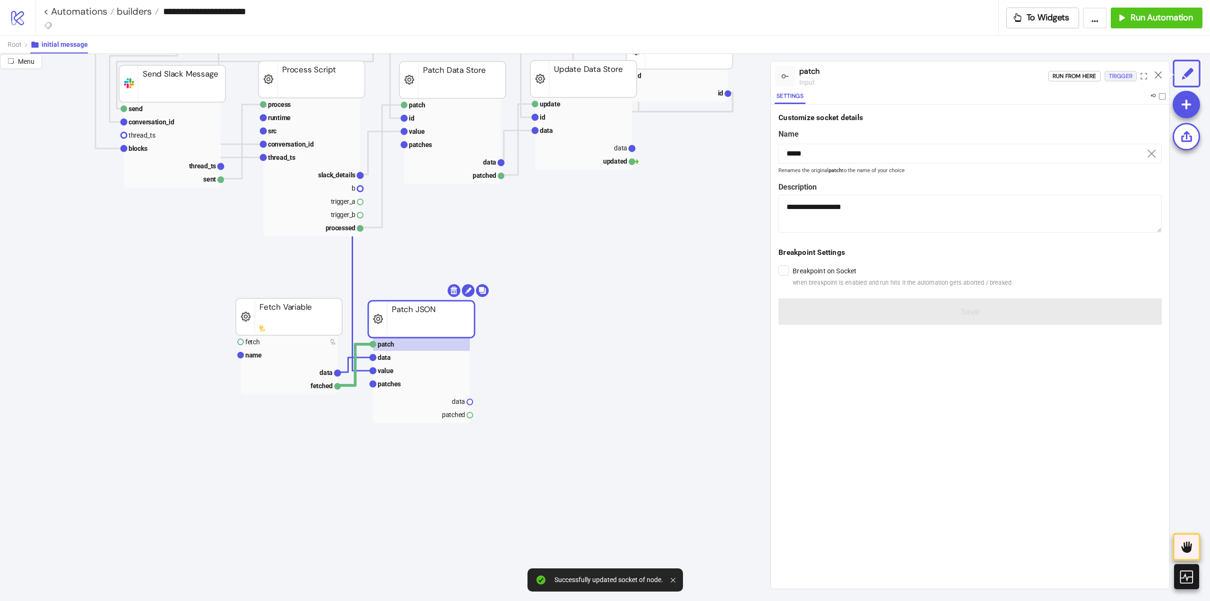
click at [1121, 78] on div "Trigger" at bounding box center [1121, 76] width 24 height 11
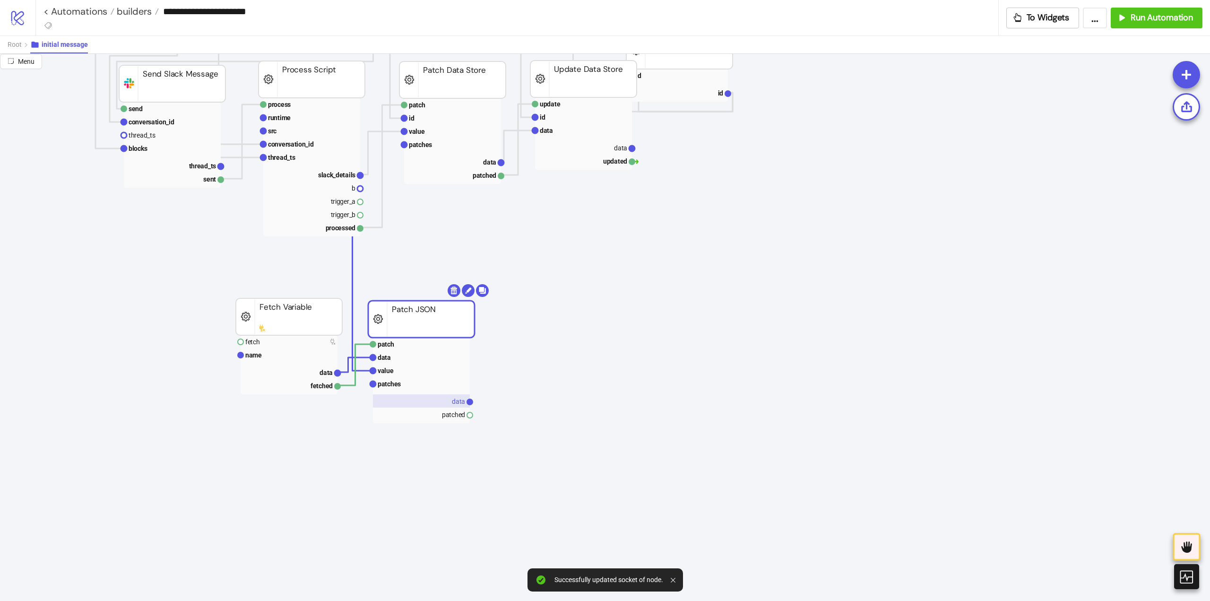
drag, startPoint x: 455, startPoint y: 401, endPoint x: 464, endPoint y: 399, distance: 8.6
click at [453, 399] on text "data" at bounding box center [458, 401] width 13 height 8
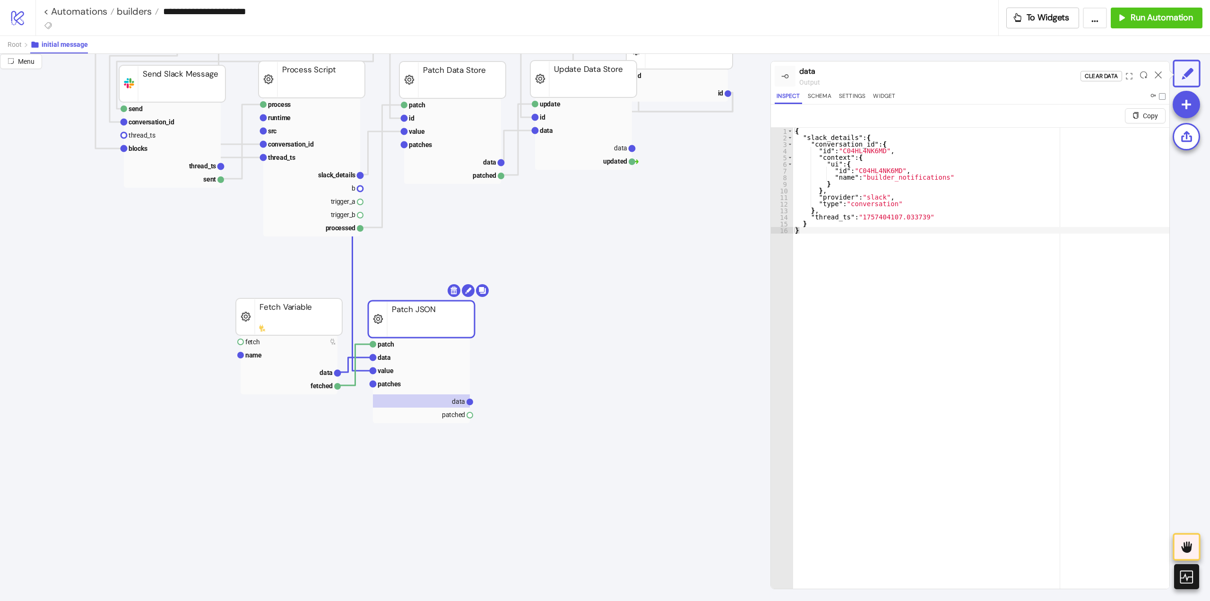
scroll to position [378, 378]
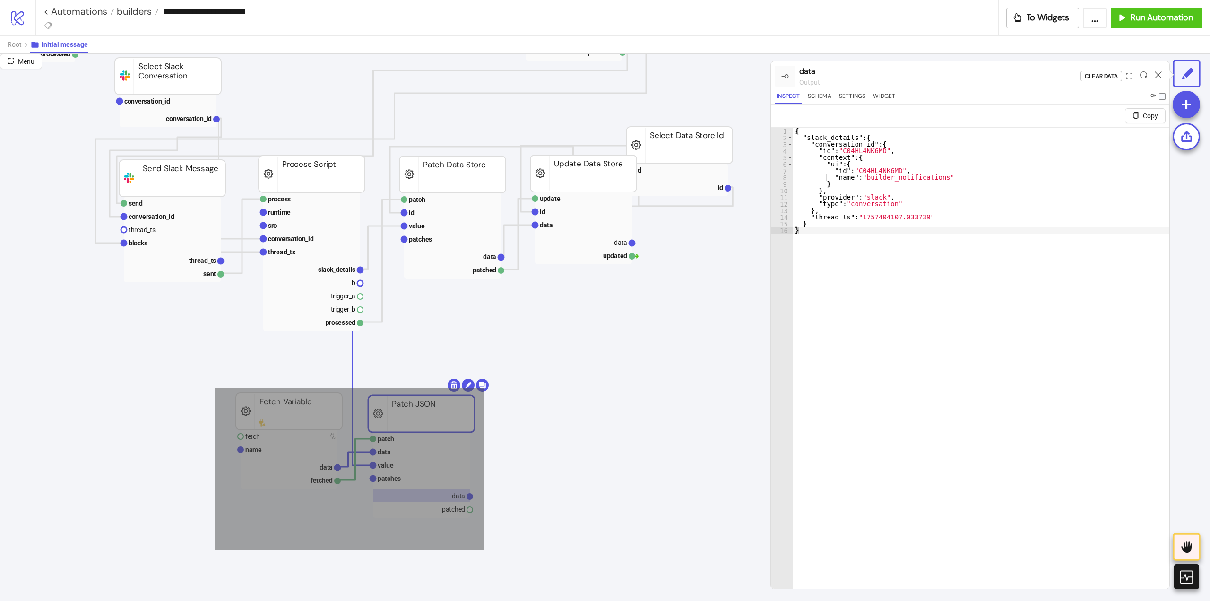
drag, startPoint x: 215, startPoint y: 387, endPoint x: 562, endPoint y: 537, distance: 378.5
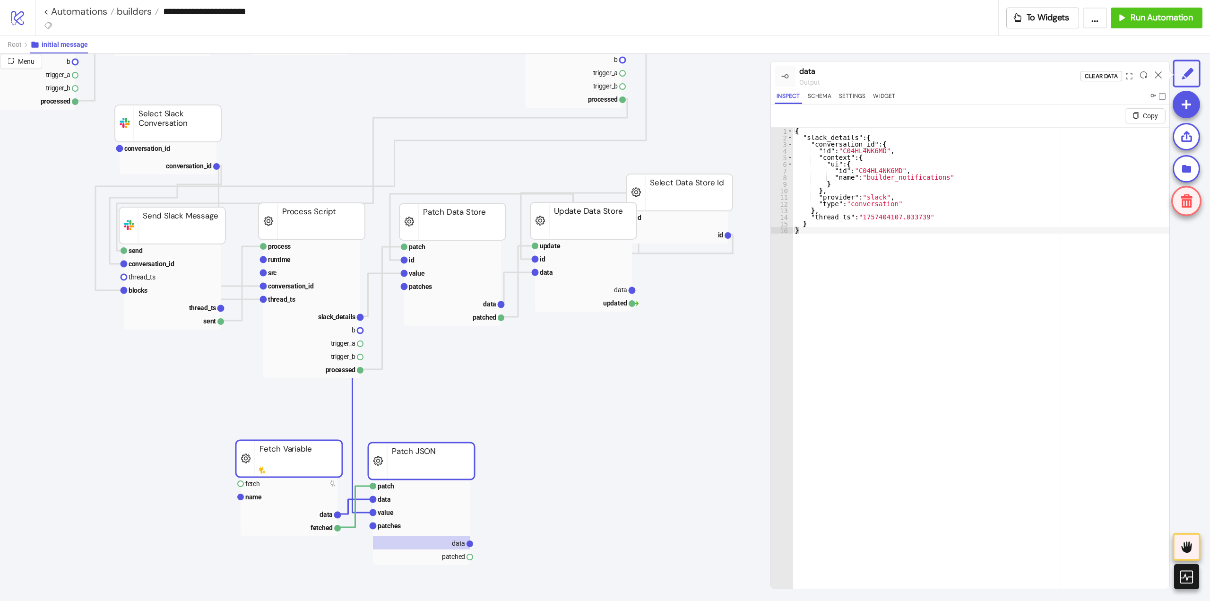
scroll to position [425, 378]
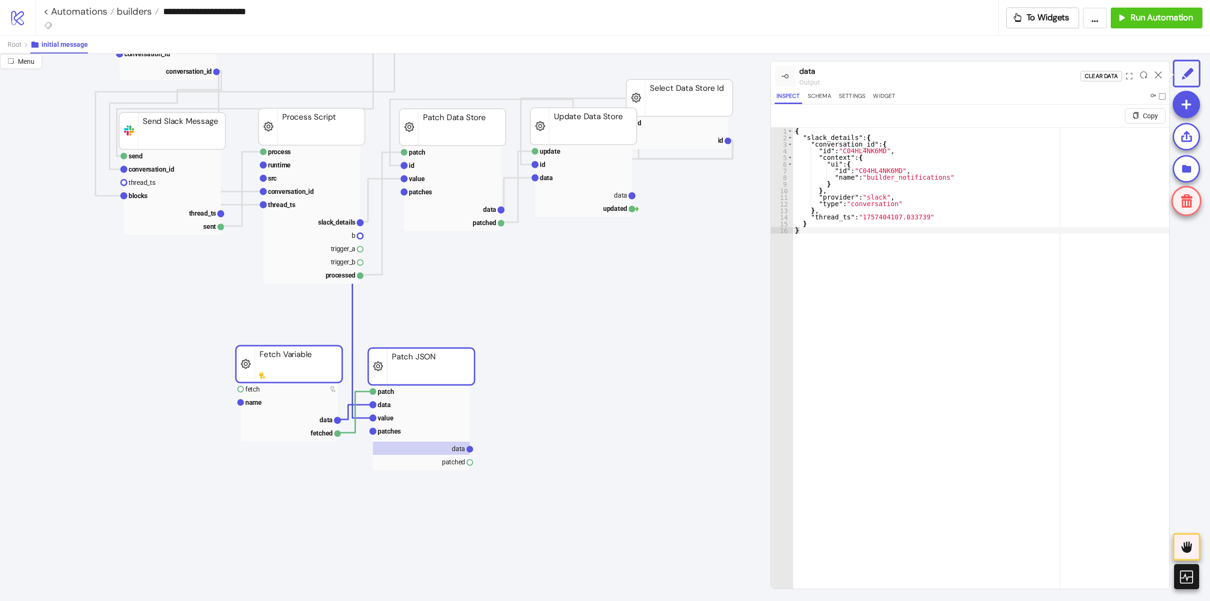
click at [587, 341] on icon "row data Data Relay extract data pointer default_value data extracted Extract p…" at bounding box center [567, 574] width 1890 height 1890
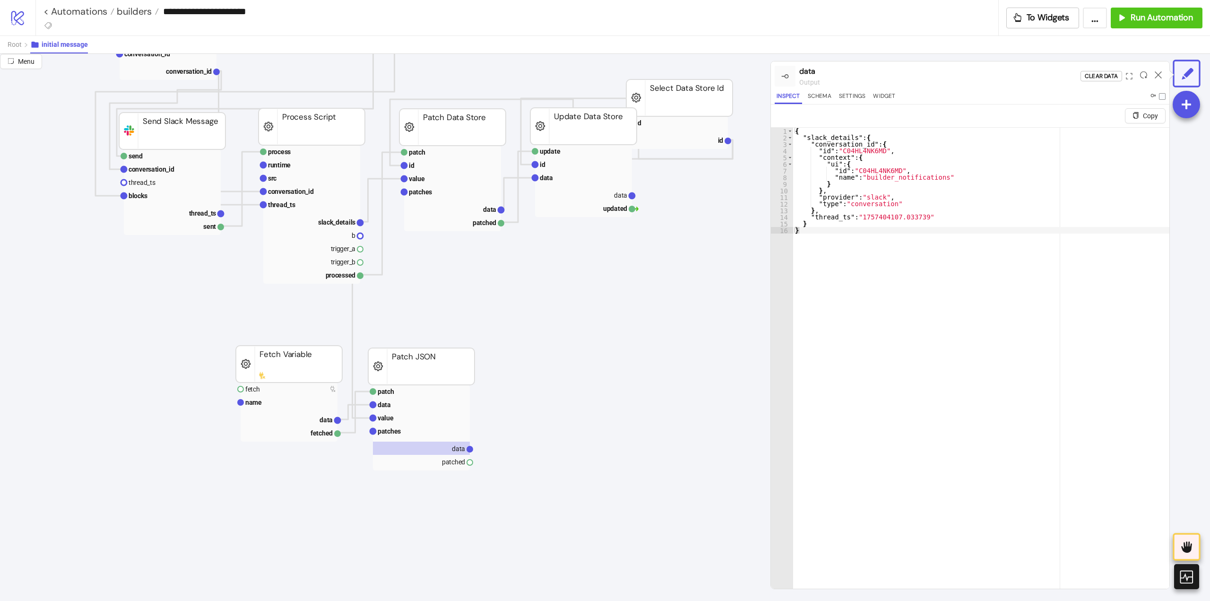
drag, startPoint x: 588, startPoint y: 343, endPoint x: 592, endPoint y: 340, distance: 5.4
click at [601, 351] on icon at bounding box center [598, 351] width 8 height 8
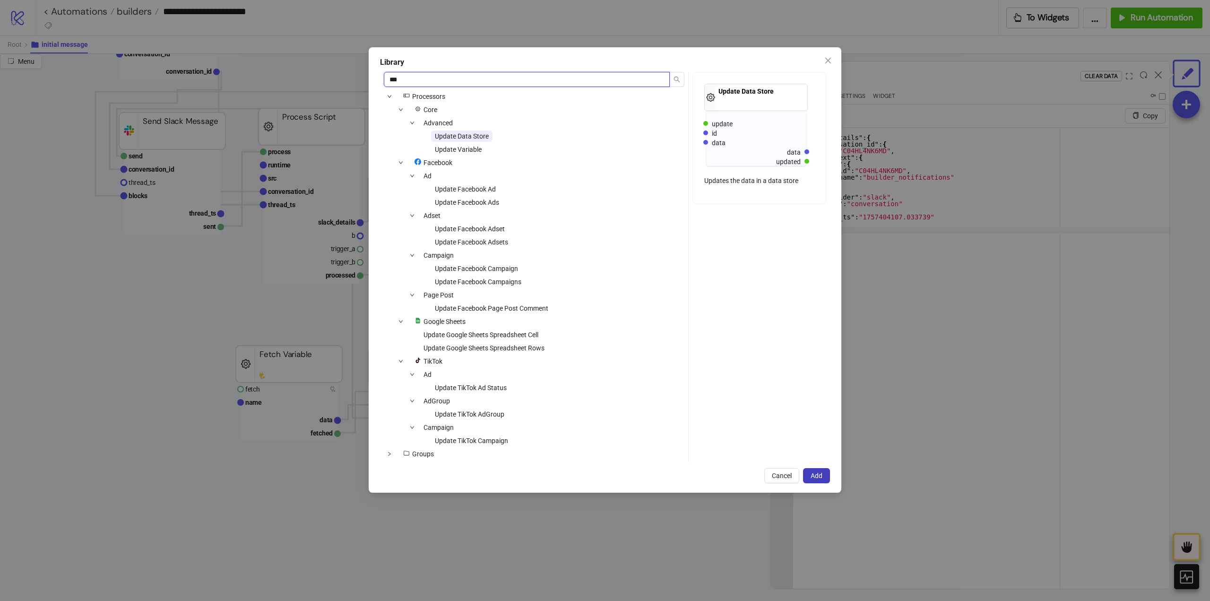
type input "***"
click at [476, 140] on span "Update Data Store" at bounding box center [461, 135] width 61 height 11
click at [473, 149] on span "Update Variable" at bounding box center [458, 150] width 47 height 8
click at [810, 472] on button "Add" at bounding box center [816, 475] width 27 height 15
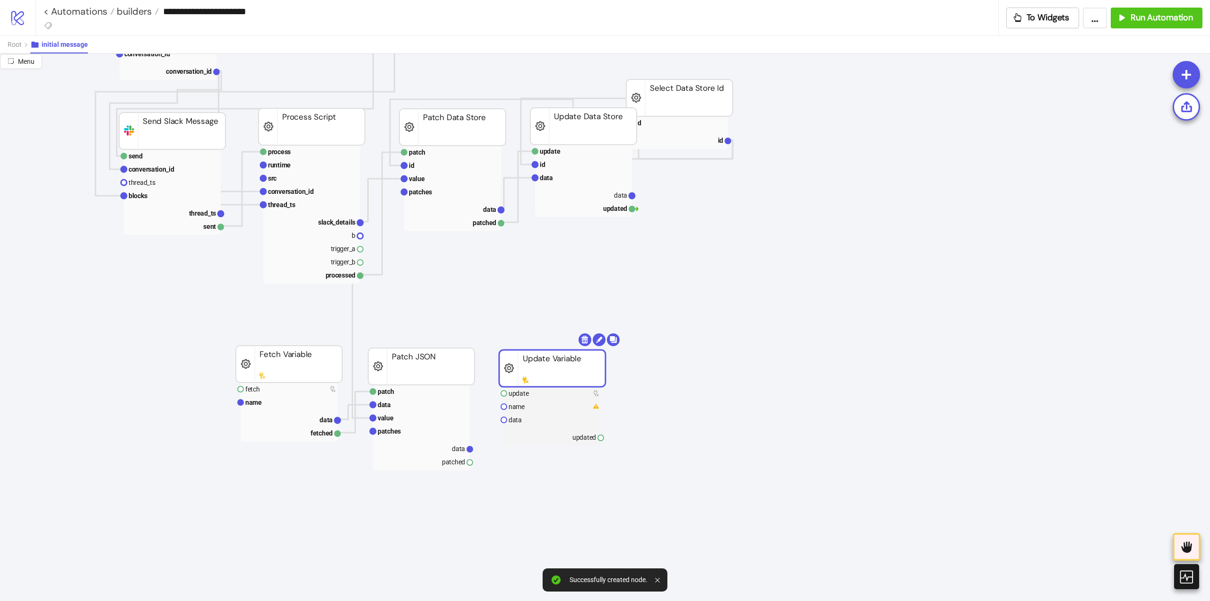
drag, startPoint x: 623, startPoint y: 366, endPoint x: 532, endPoint y: 374, distance: 91.5
click at [532, 374] on rect at bounding box center [552, 368] width 106 height 37
drag, startPoint x: 520, startPoint y: 408, endPoint x: 604, endPoint y: 427, distance: 86.7
click at [520, 408] on text "name" at bounding box center [516, 407] width 16 height 8
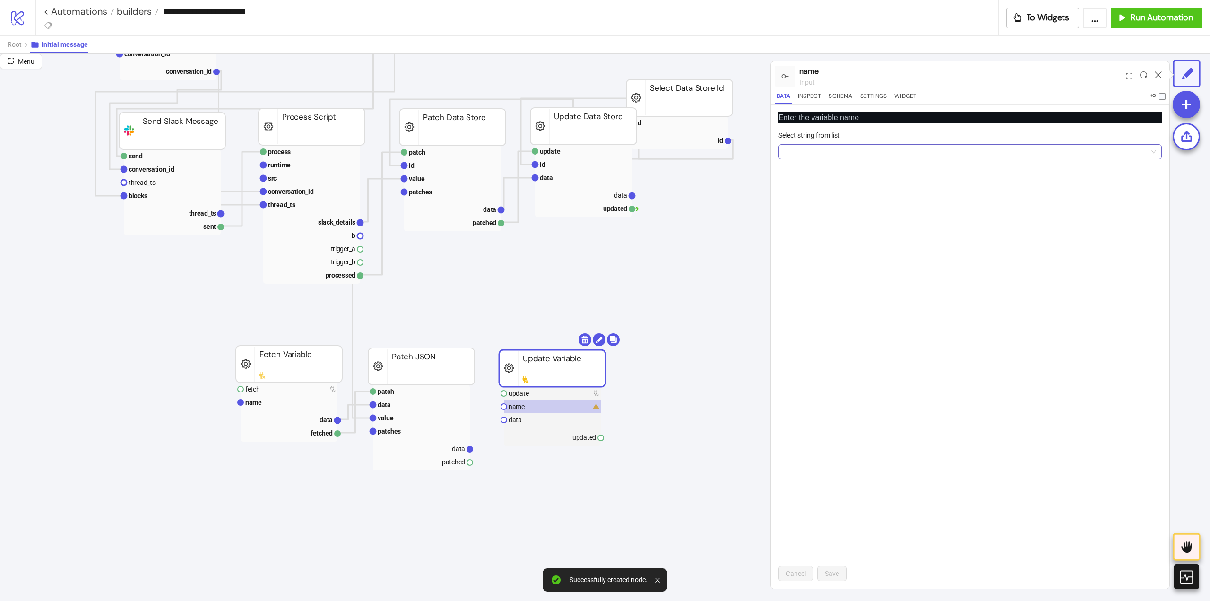
click at [866, 155] on input "Select string from list" at bounding box center [965, 152] width 363 height 14
click at [824, 171] on div "memory" at bounding box center [970, 170] width 368 height 10
click at [834, 571] on span "Save" at bounding box center [832, 573] width 14 height 8
drag, startPoint x: 473, startPoint y: 466, endPoint x: 497, endPoint y: 443, distance: 33.7
click at [485, 472] on icon "row data Data Relay extract data pointer default_value data extracted Extract p…" at bounding box center [567, 574] width 1890 height 1890
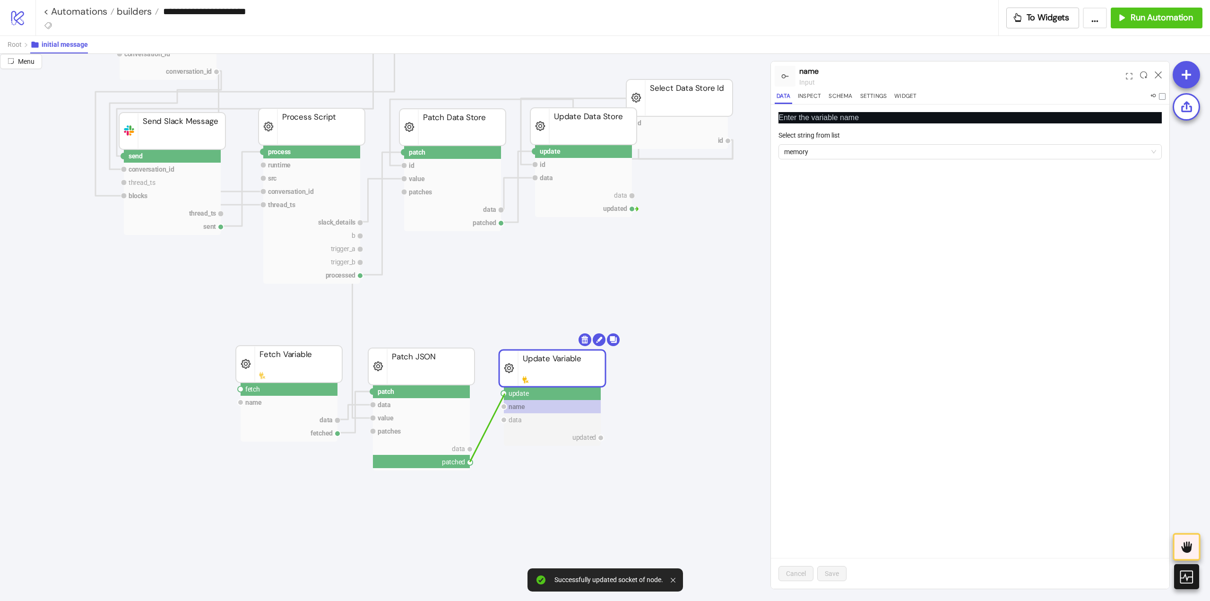
click at [505, 393] on circle at bounding box center [504, 393] width 6 height 6
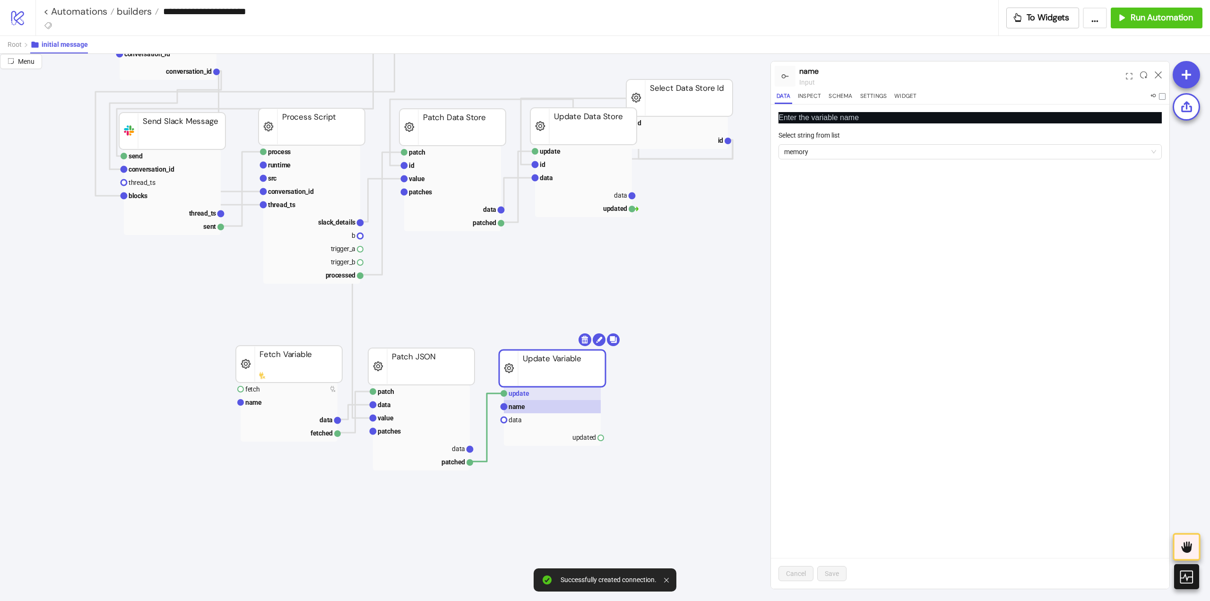
click at [519, 391] on text "update" at bounding box center [518, 393] width 21 height 8
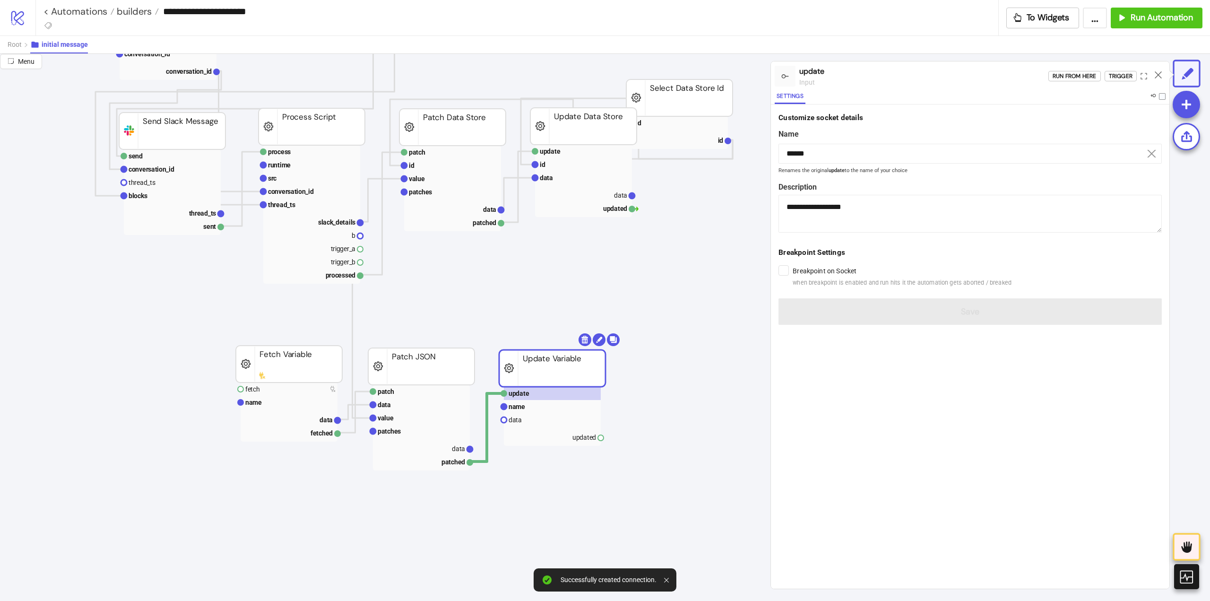
click at [472, 447] on icon "row data Data Relay extract data pointer default_value data extracted Extract p…" at bounding box center [567, 574] width 1890 height 1890
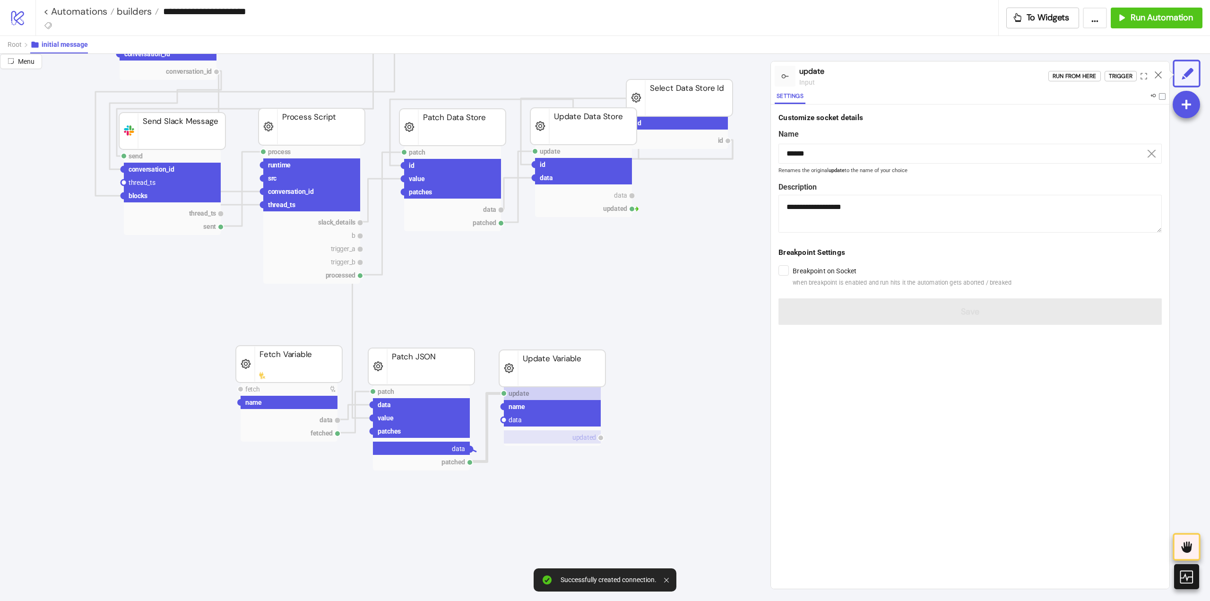
drag, startPoint x: 471, startPoint y: 450, endPoint x: 506, endPoint y: 436, distance: 38.2
click at [499, 446] on icon "row data Data Relay extract data pointer default_value data extracted Extract p…" at bounding box center [567, 574] width 1890 height 1890
click at [503, 419] on circle at bounding box center [504, 420] width 6 height 6
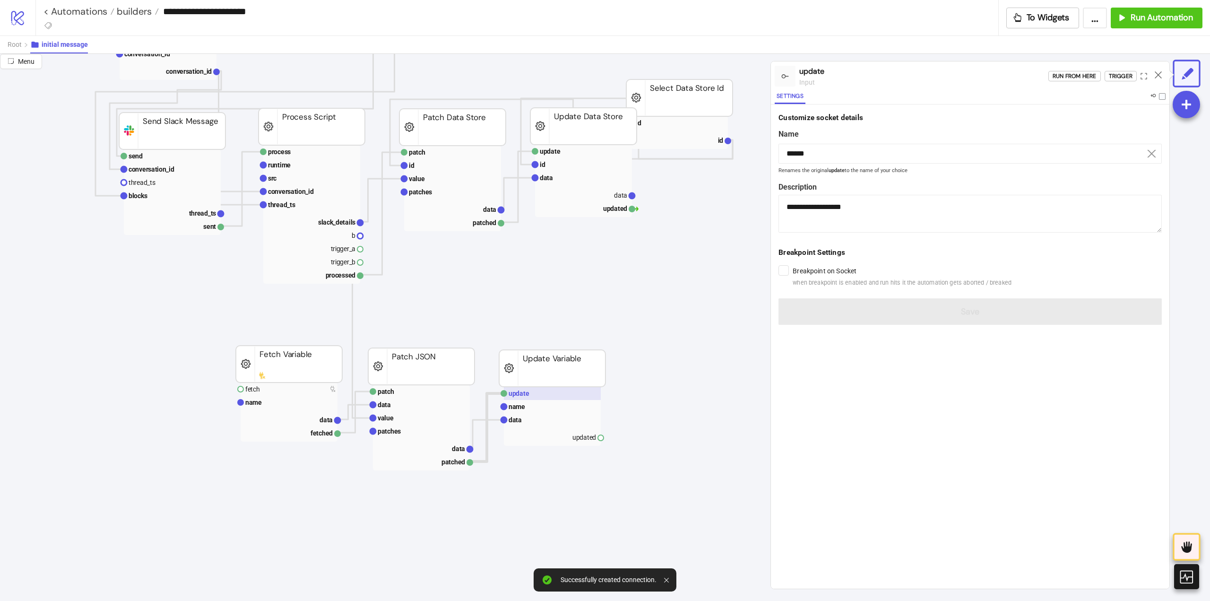
click at [532, 392] on rect at bounding box center [552, 393] width 97 height 13
click at [1116, 79] on div "Trigger" at bounding box center [1121, 76] width 24 height 11
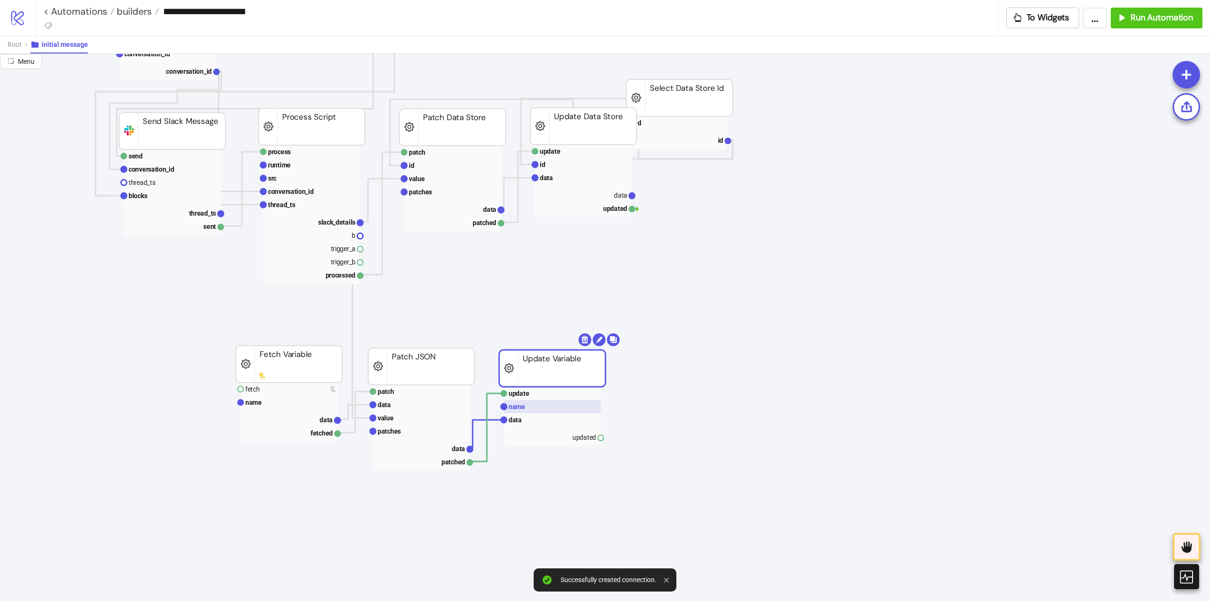
click at [531, 411] on rect at bounding box center [552, 406] width 97 height 13
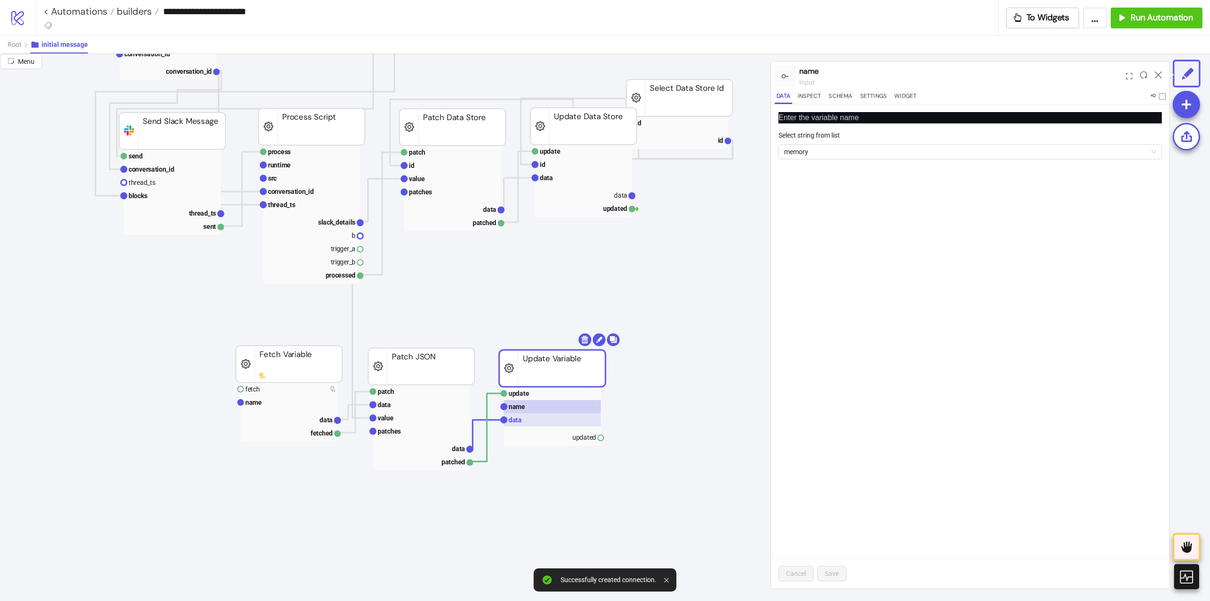
click at [525, 420] on rect at bounding box center [552, 419] width 97 height 13
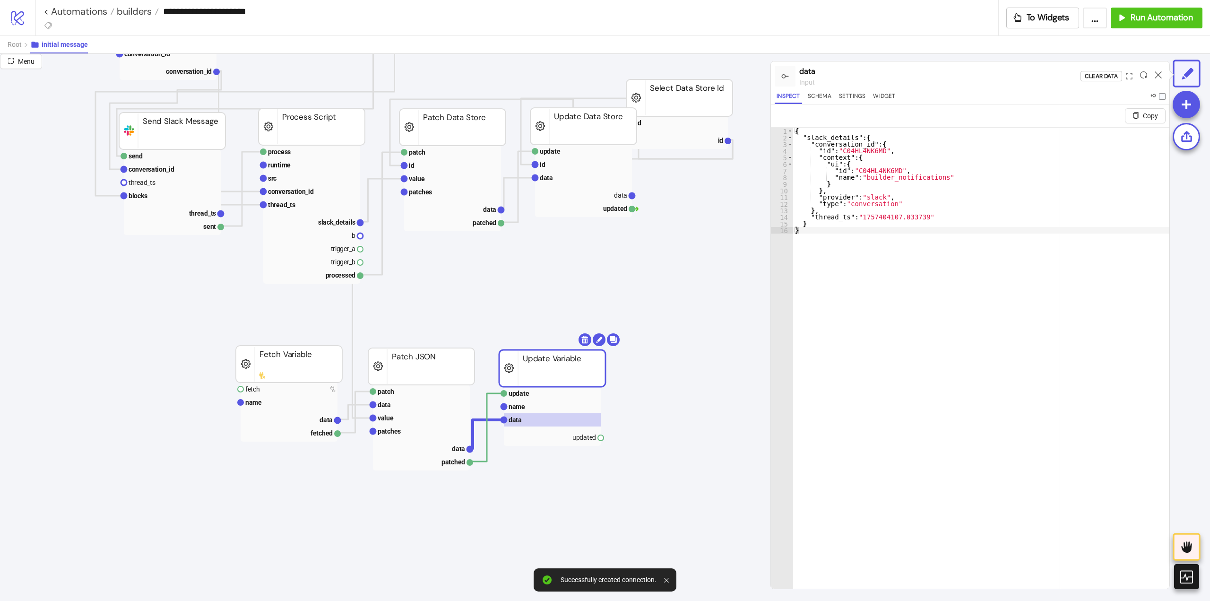
scroll to position [284, 378]
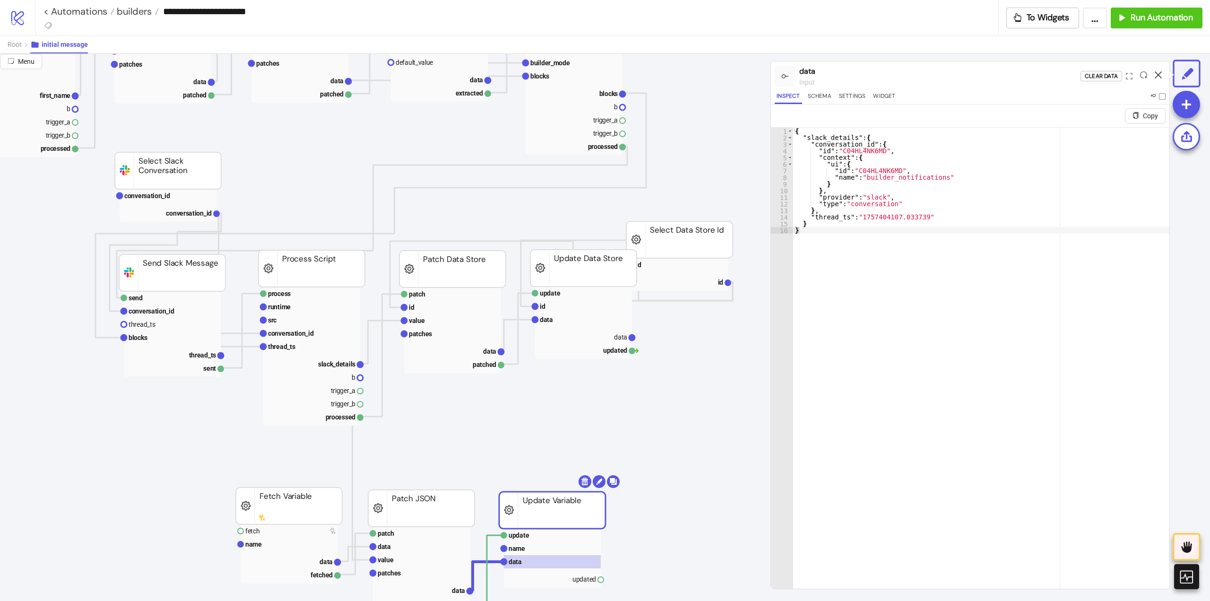
click at [1157, 74] on icon at bounding box center [1157, 74] width 7 height 7
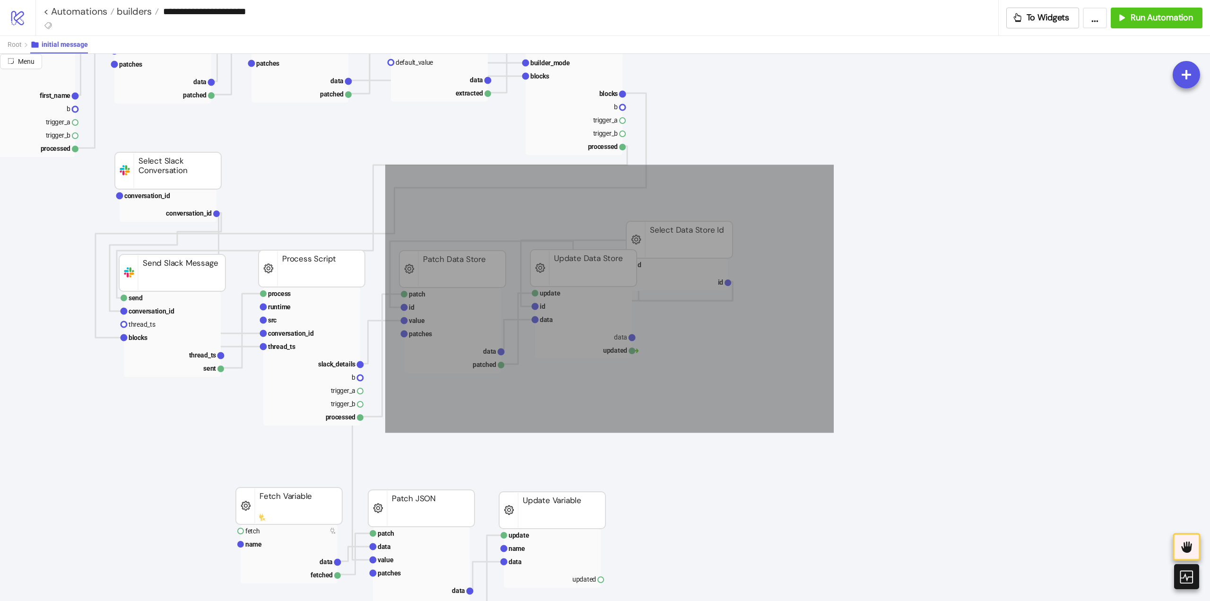
drag, startPoint x: 831, startPoint y: 167, endPoint x: 385, endPoint y: 432, distance: 518.9
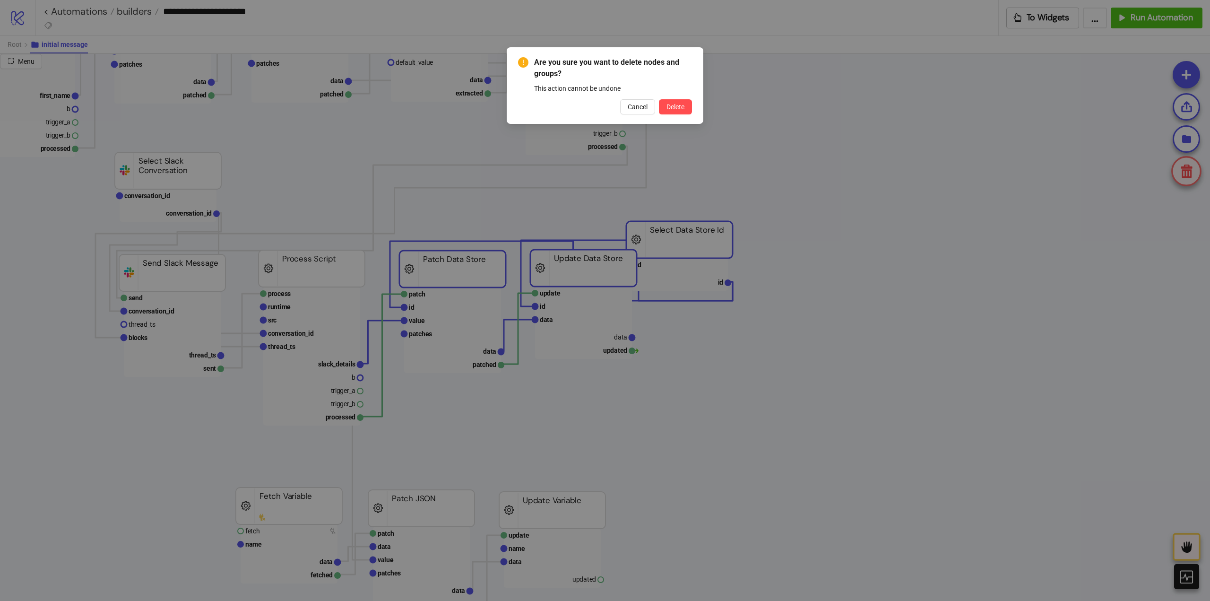
click at [659, 99] on button "Delete" at bounding box center [675, 106] width 33 height 15
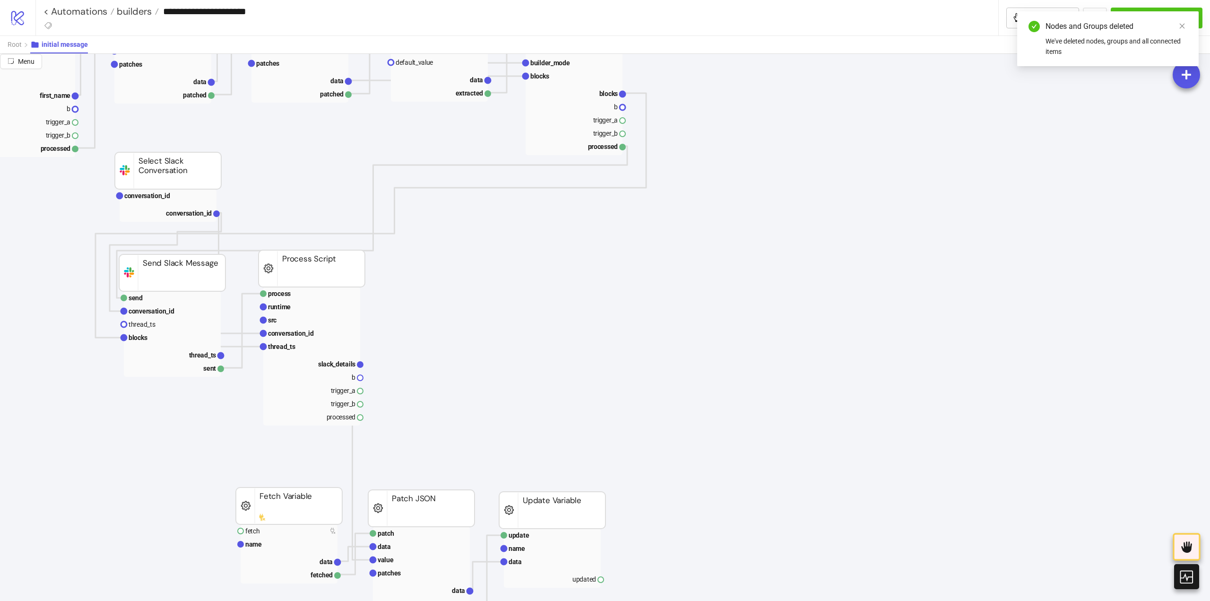
scroll to position [425, 378]
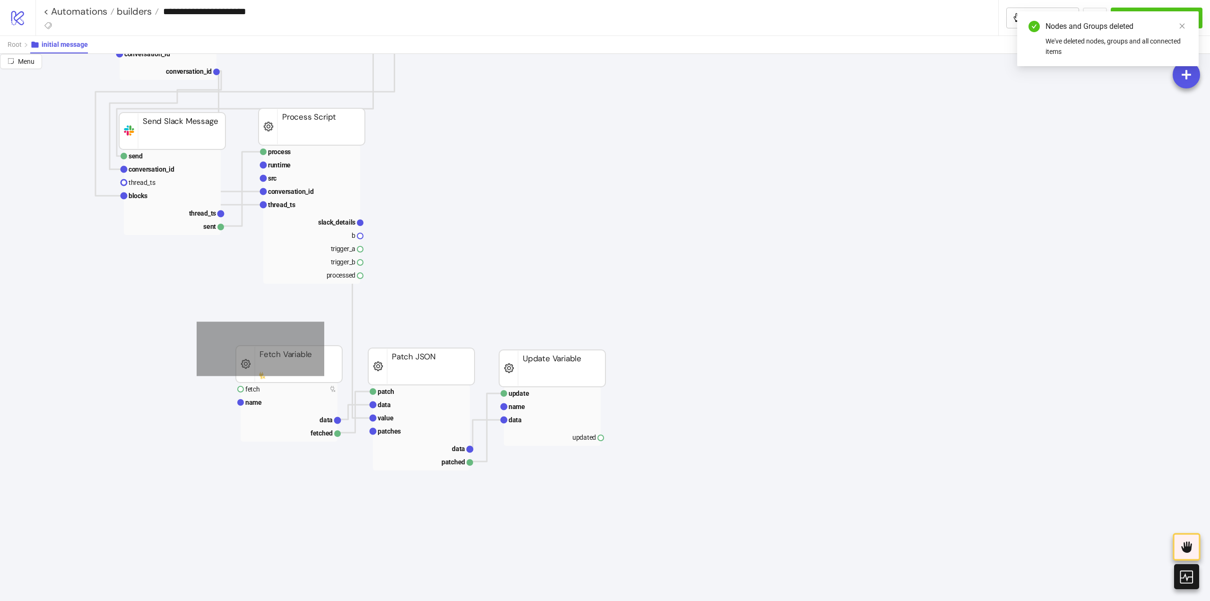
drag, startPoint x: 197, startPoint y: 321, endPoint x: 775, endPoint y: 543, distance: 619.5
click at [769, 550] on icon "row data Data Relay extract data pointer default_value data extracted Extract p…" at bounding box center [567, 574] width 1890 height 1890
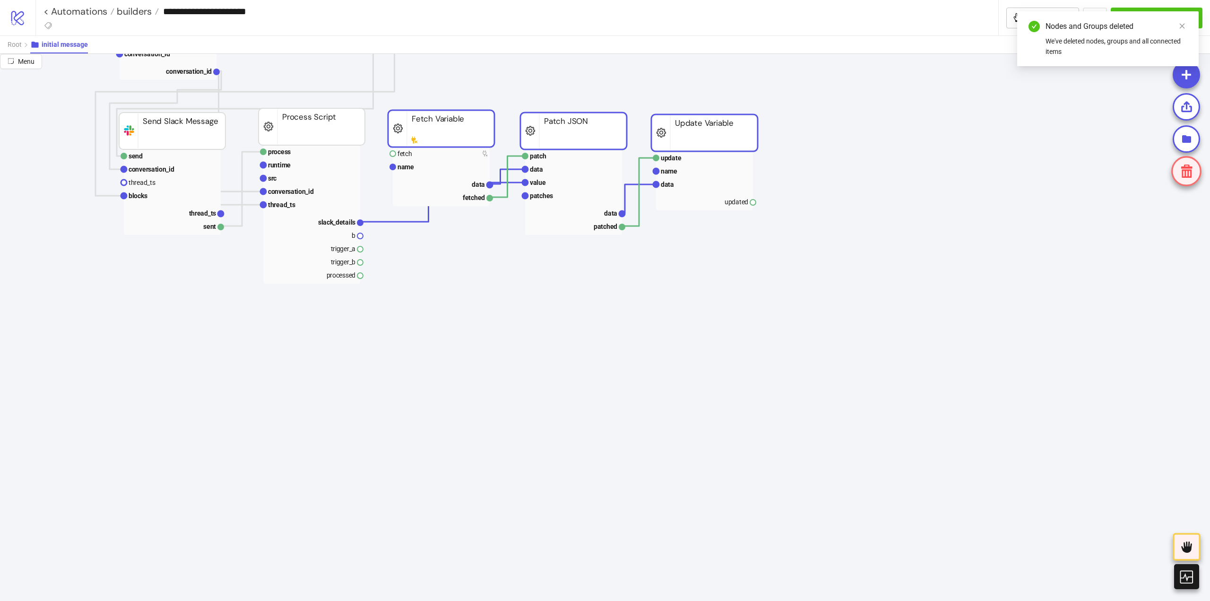
drag, startPoint x: 555, startPoint y: 378, endPoint x: 591, endPoint y: 237, distance: 145.9
click at [706, 143] on rect at bounding box center [704, 132] width 106 height 37
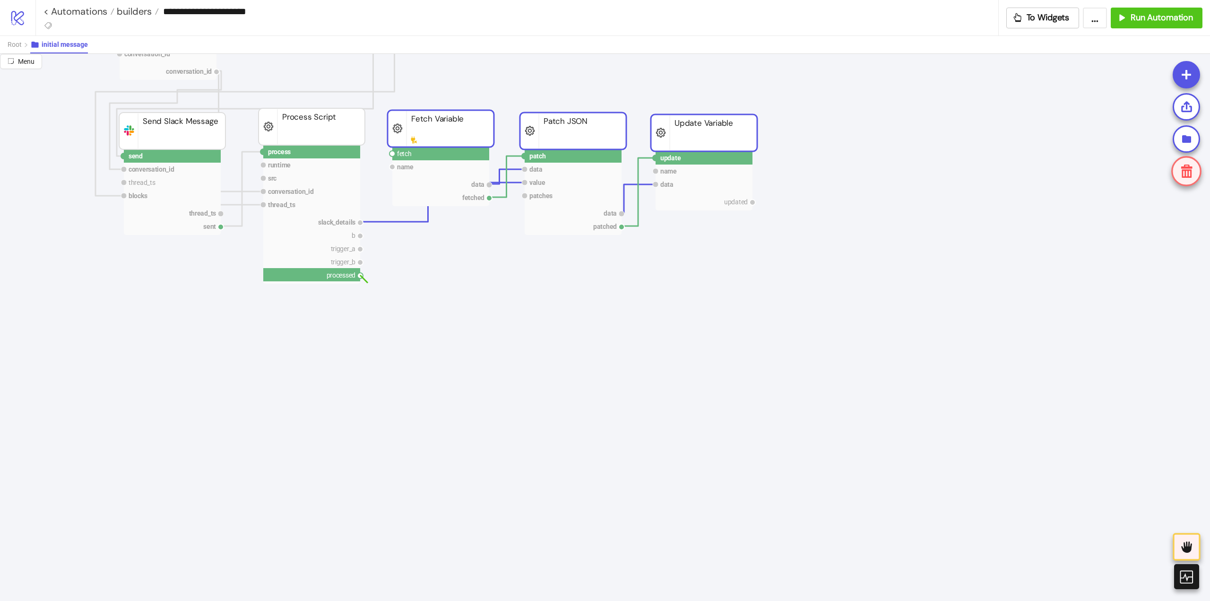
drag, startPoint x: 360, startPoint y: 276, endPoint x: 412, endPoint y: 282, distance: 52.3
click at [397, 299] on icon "row data Data Relay extract data pointer default_value data extracted Extract p…" at bounding box center [567, 574] width 1890 height 1890
click at [393, 153] on circle at bounding box center [392, 154] width 6 height 6
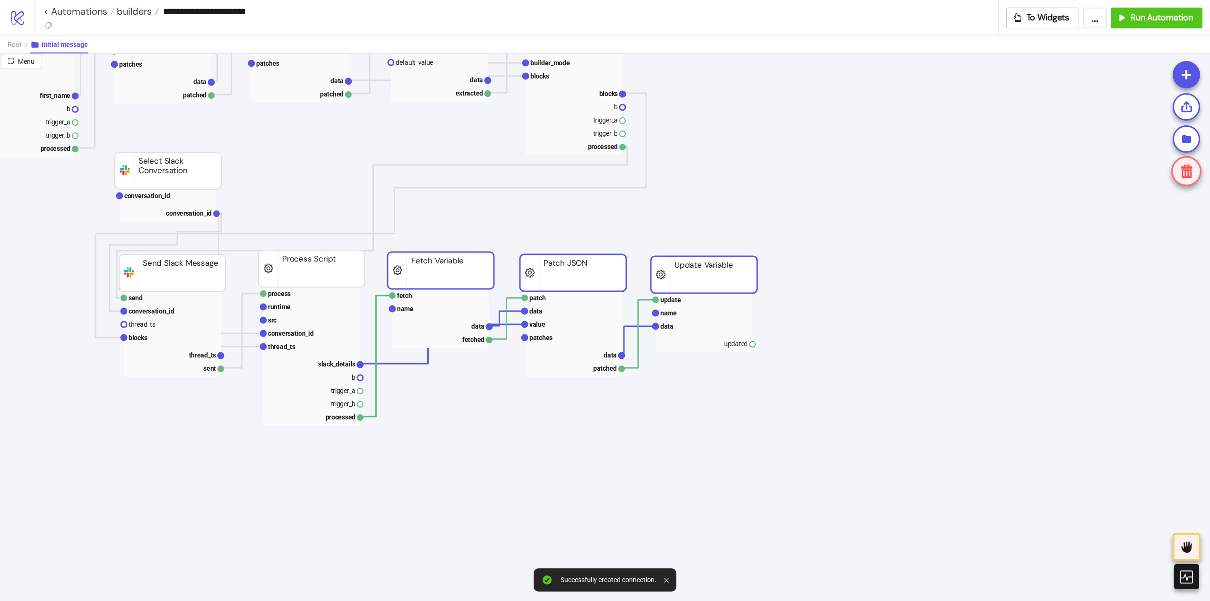
scroll to position [236, 378]
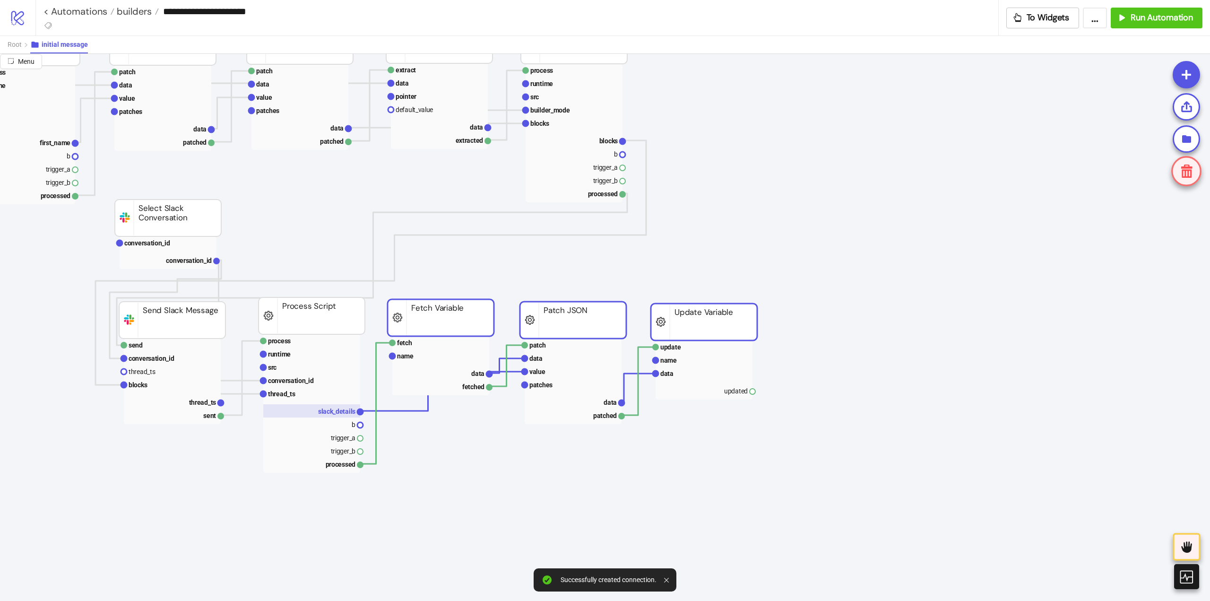
click at [334, 412] on text "slack_details" at bounding box center [336, 411] width 37 height 8
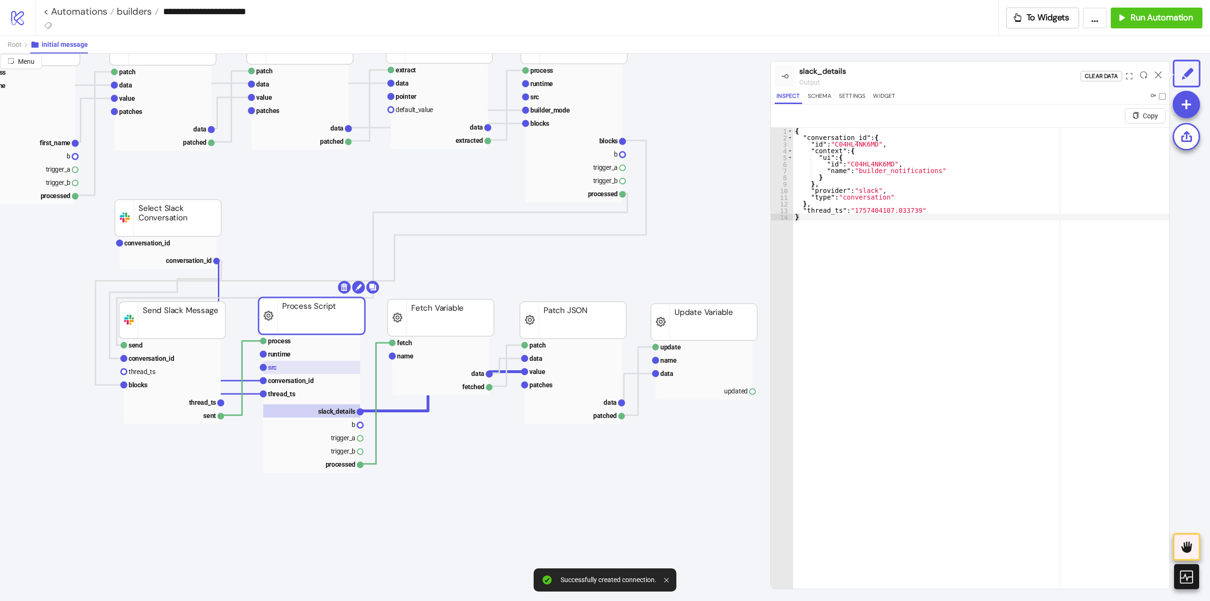
click at [277, 366] on rect at bounding box center [311, 367] width 97 height 13
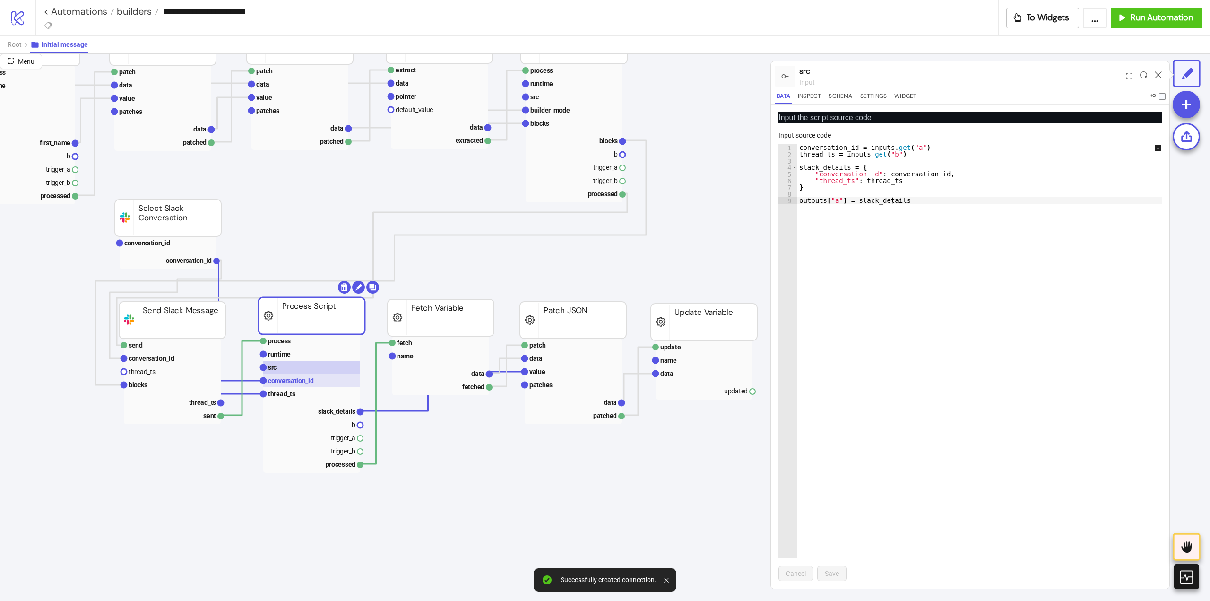
click at [278, 379] on text "conversation_id" at bounding box center [291, 381] width 46 height 8
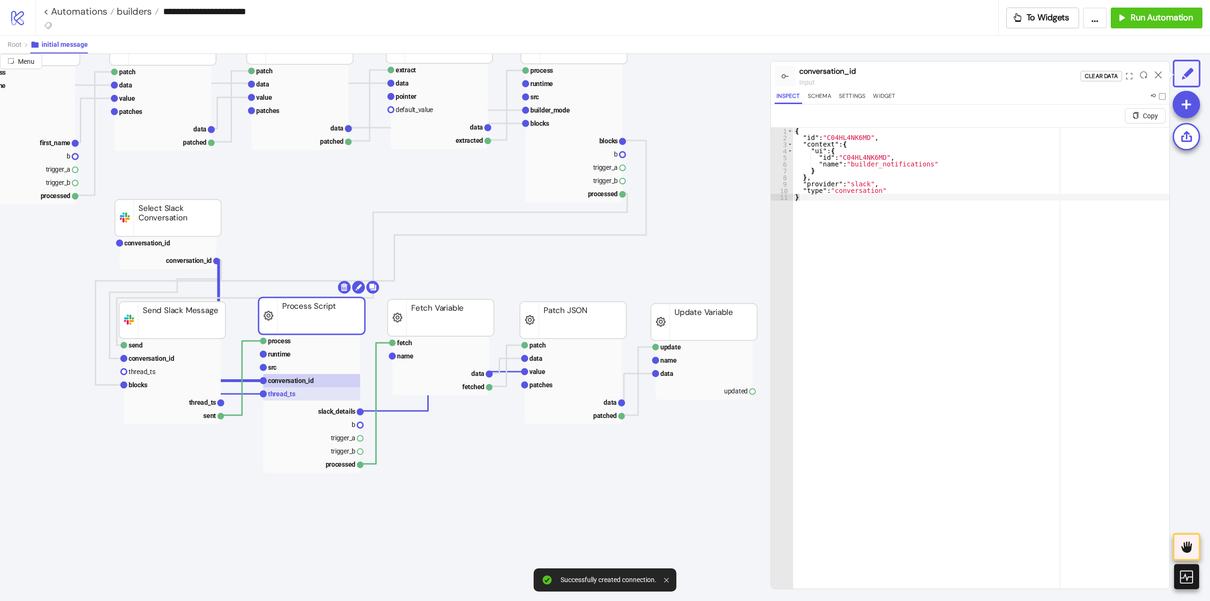
click at [279, 395] on text "thread_ts" at bounding box center [281, 394] width 27 height 8
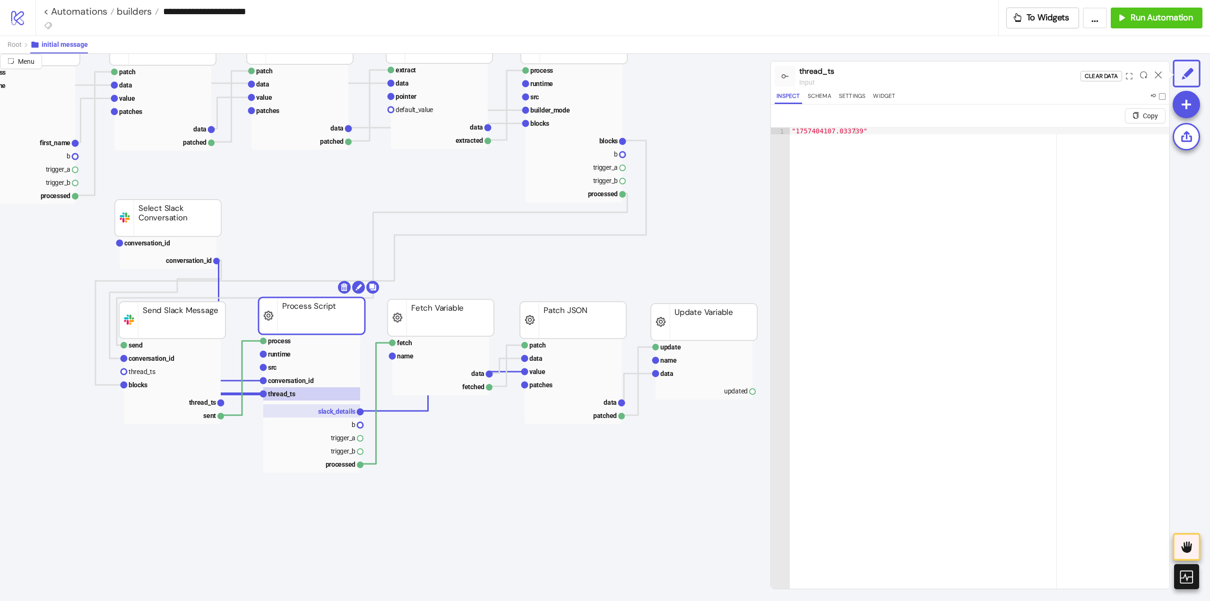
click at [337, 412] on text "slack_details" at bounding box center [336, 411] width 37 height 8
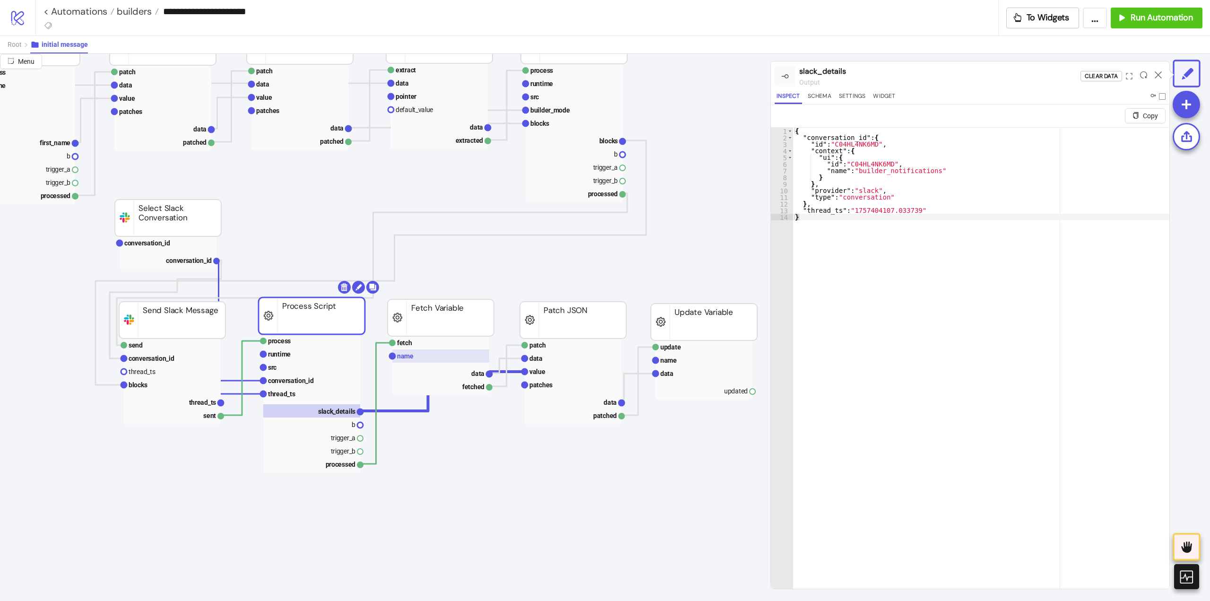
click at [406, 360] on rect at bounding box center [440, 355] width 97 height 13
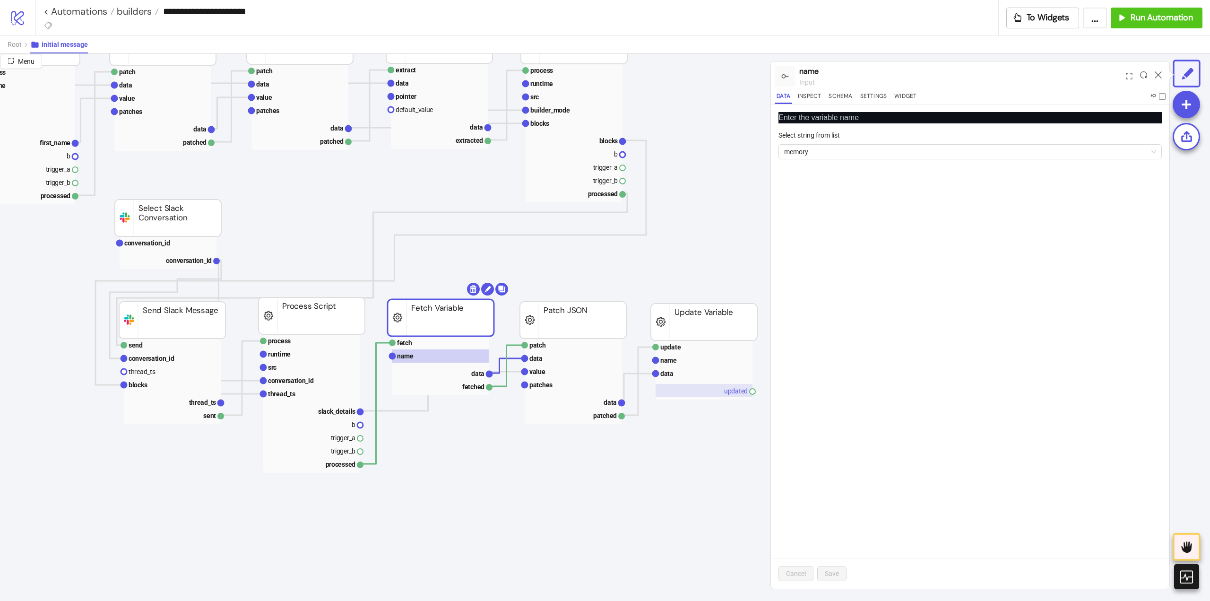
click at [730, 391] on rect at bounding box center [703, 390] width 97 height 13
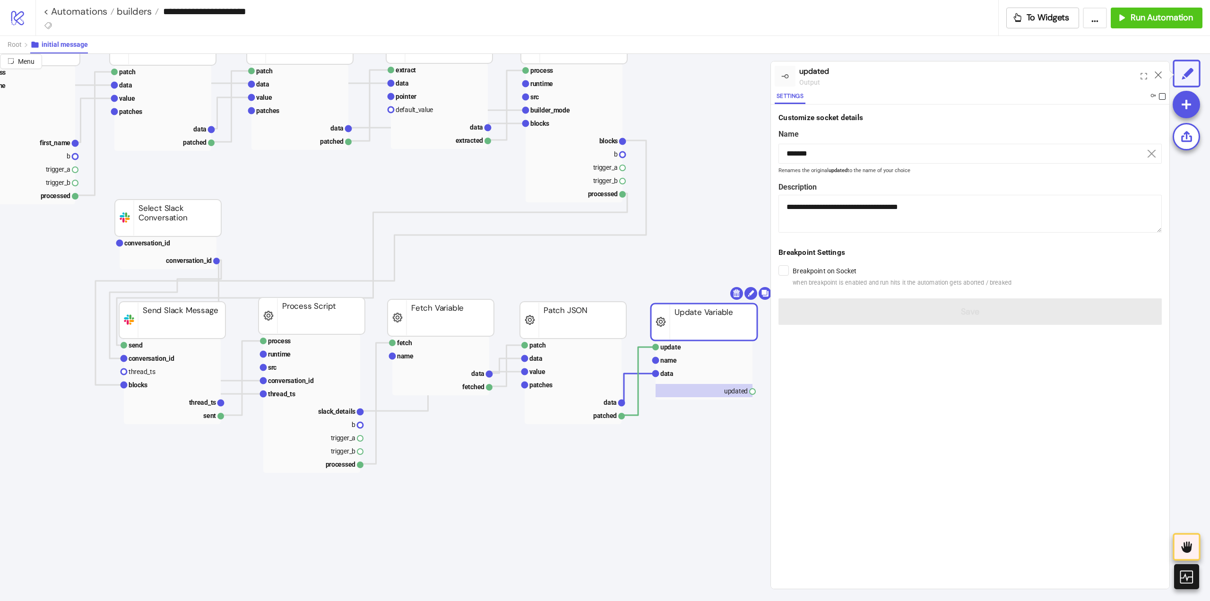
click at [1159, 95] on span at bounding box center [1162, 96] width 7 height 7
click at [1159, 75] on icon at bounding box center [1157, 74] width 7 height 7
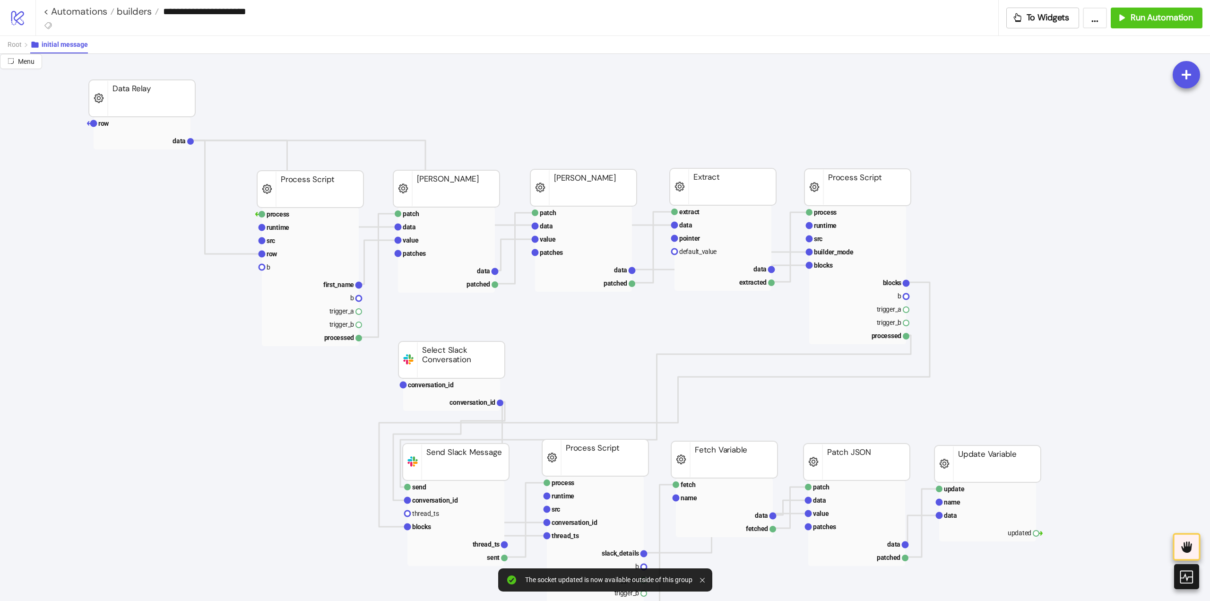
scroll to position [189, 95]
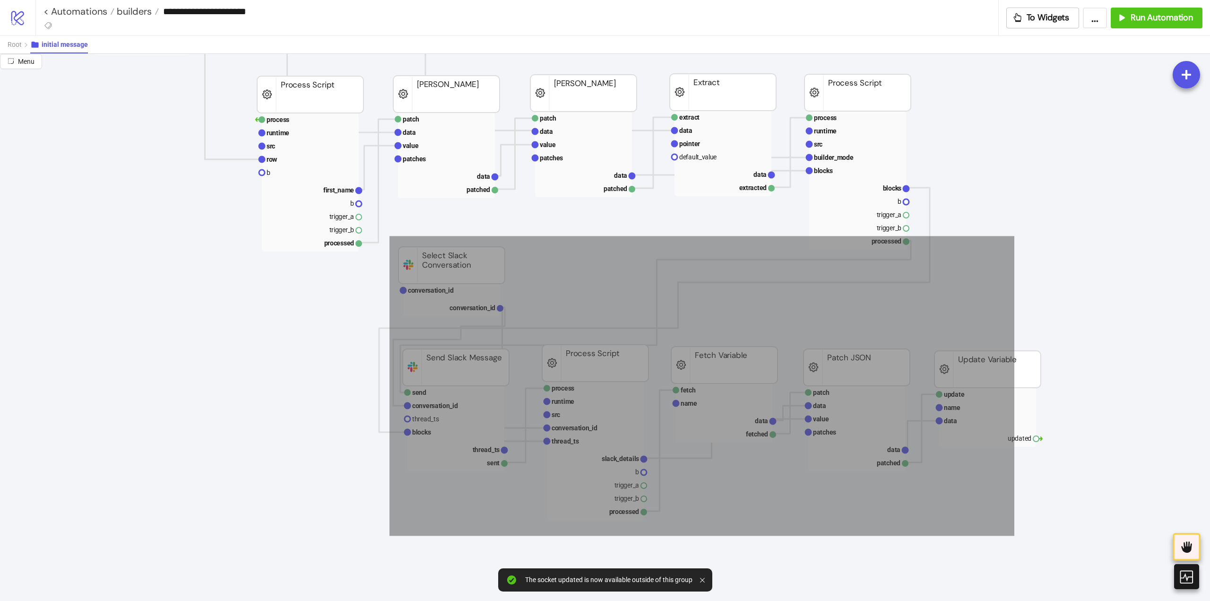
drag, startPoint x: 396, startPoint y: 266, endPoint x: 1122, endPoint y: 504, distance: 764.3
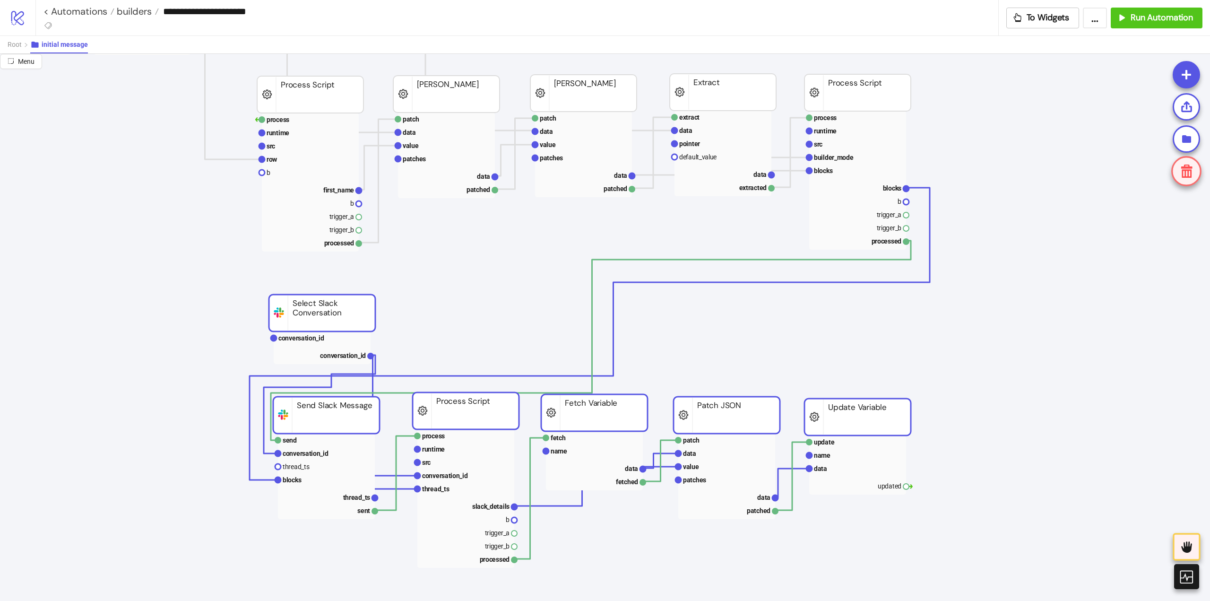
drag, startPoint x: 988, startPoint y: 371, endPoint x: 864, endPoint y: 413, distance: 130.7
click at [864, 413] on rect at bounding box center [857, 416] width 106 height 37
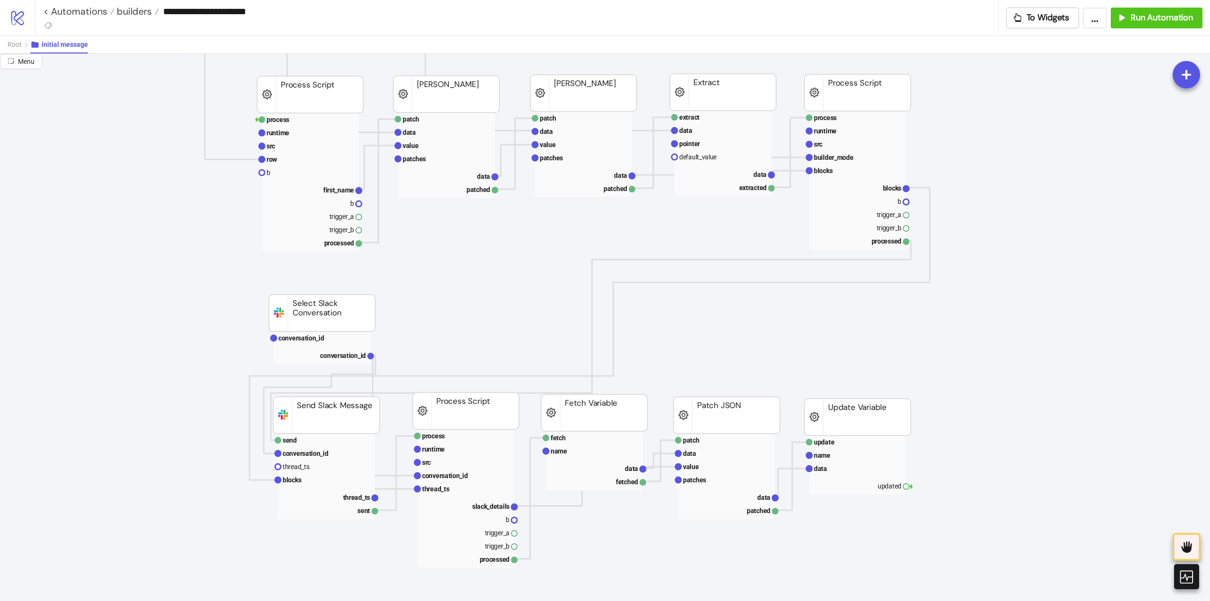
scroll to position [0, 95]
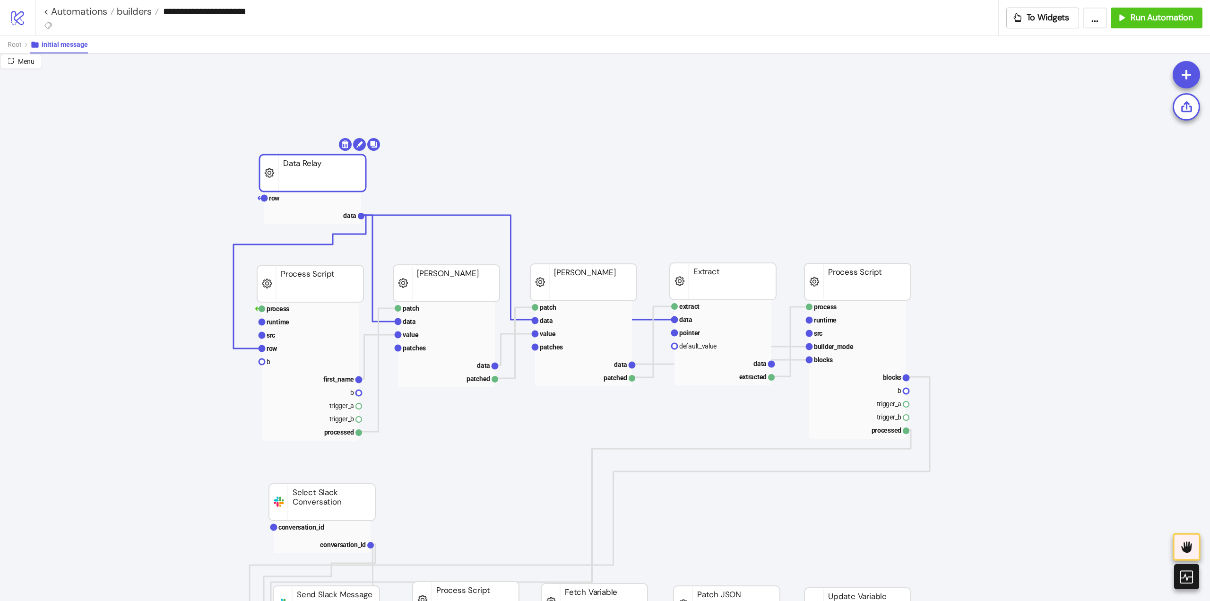
drag, startPoint x: 145, startPoint y: 202, endPoint x: 318, endPoint y: 184, distance: 173.9
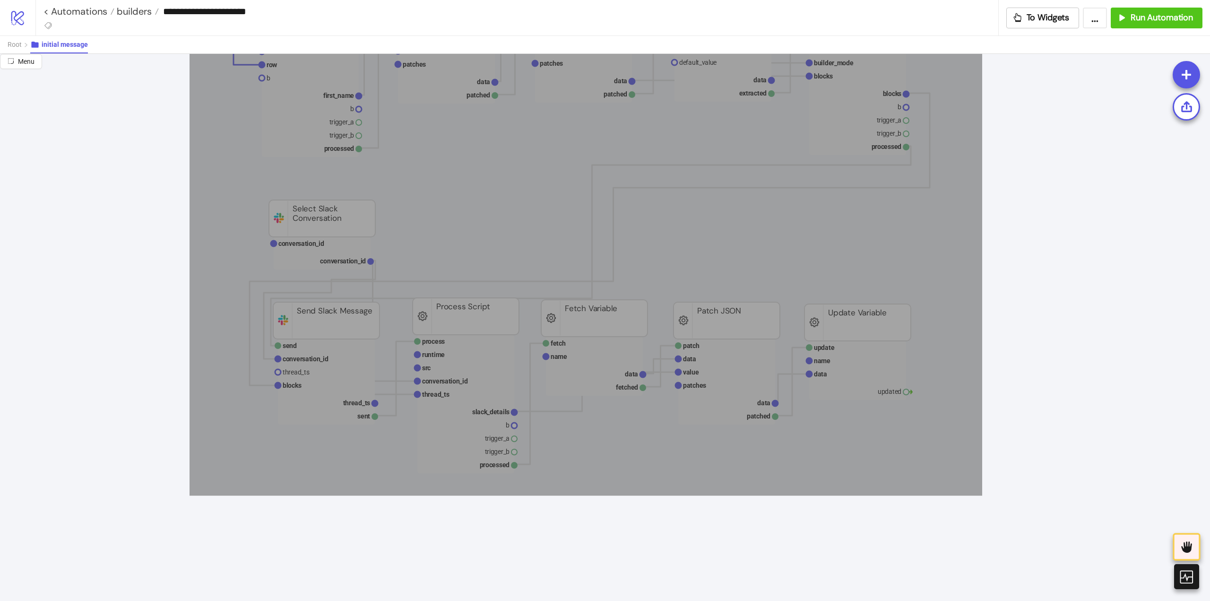
drag, startPoint x: 236, startPoint y: 130, endPoint x: 982, endPoint y: 495, distance: 830.7
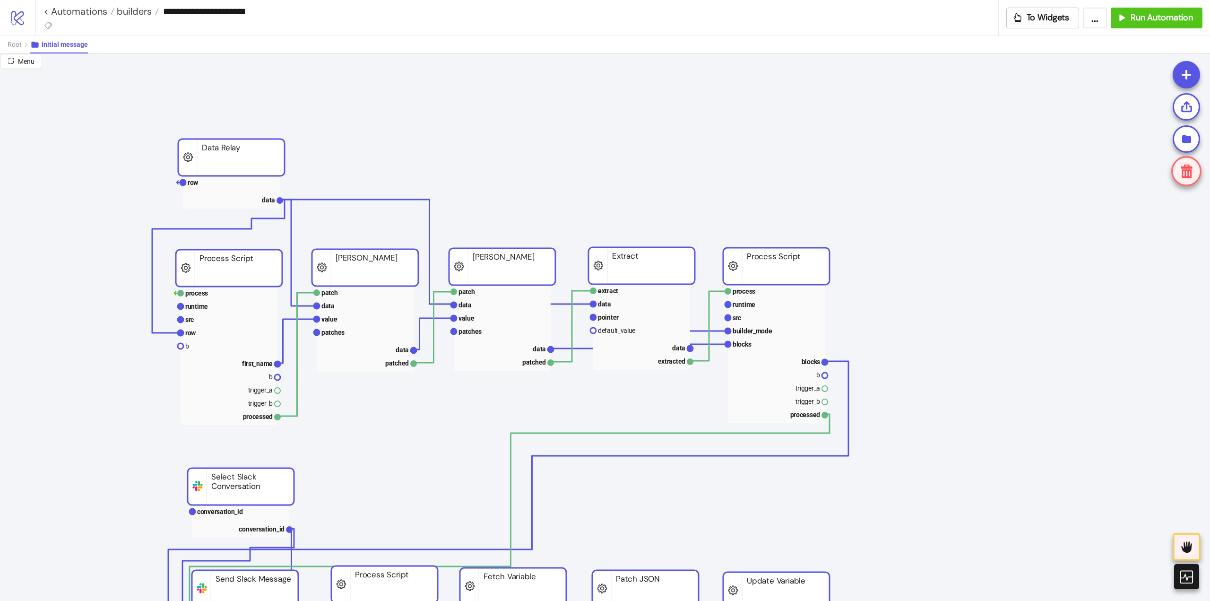
drag, startPoint x: 317, startPoint y: 285, endPoint x: 242, endPoint y: 270, distance: 76.2
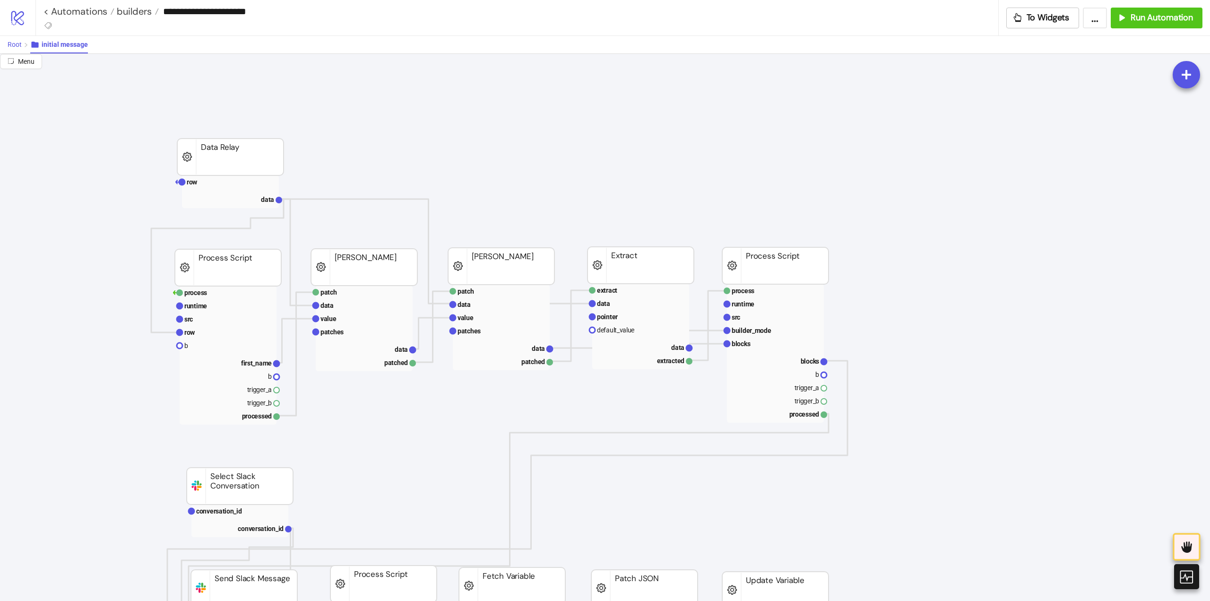
drag, startPoint x: 11, startPoint y: 43, endPoint x: 83, endPoint y: 65, distance: 74.9
click at [11, 43] on span "Root" at bounding box center [15, 45] width 14 height 8
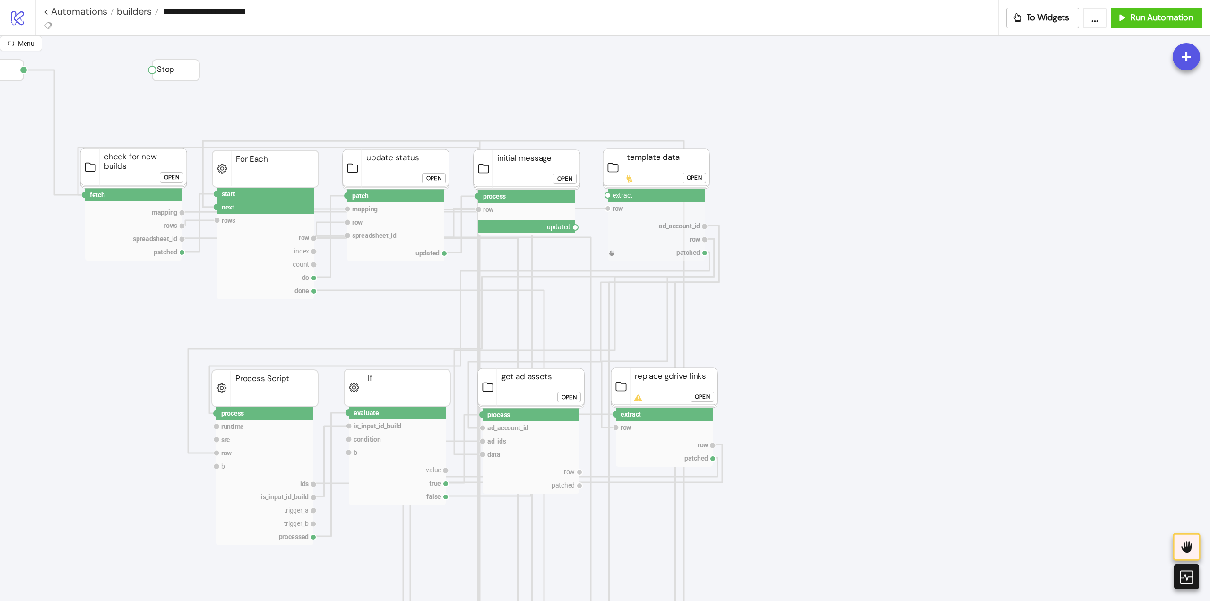
drag, startPoint x: 574, startPoint y: 229, endPoint x: 599, endPoint y: 219, distance: 26.5
click at [608, 196] on circle at bounding box center [608, 195] width 6 height 6
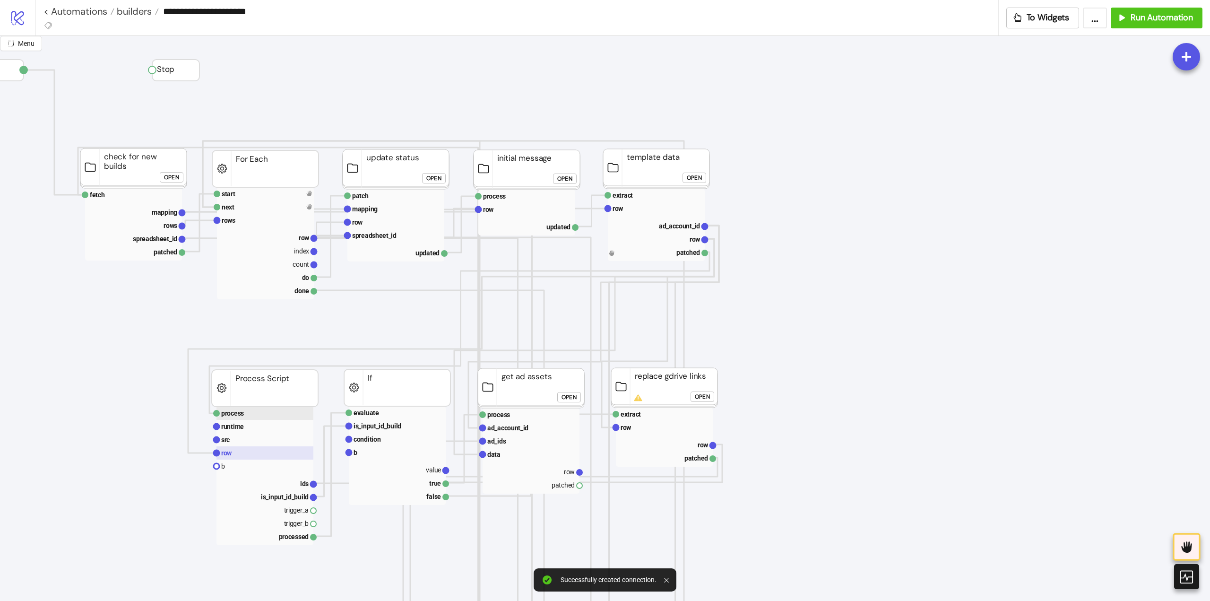
scroll to position [47, 95]
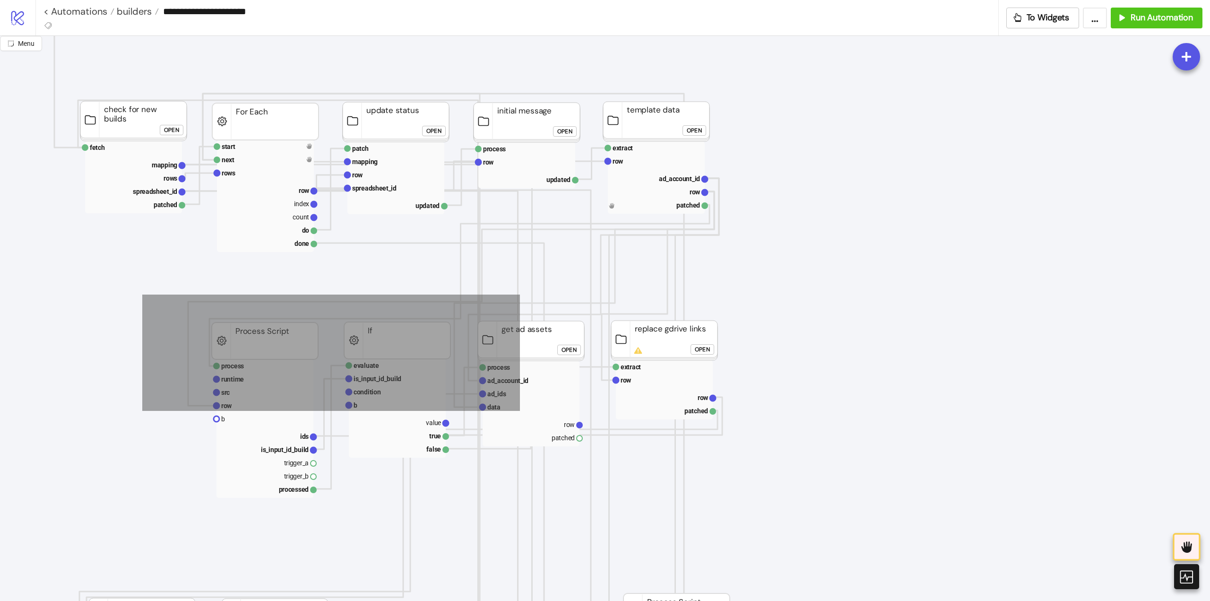
drag, startPoint x: 384, startPoint y: 367, endPoint x: 811, endPoint y: 490, distance: 444.3
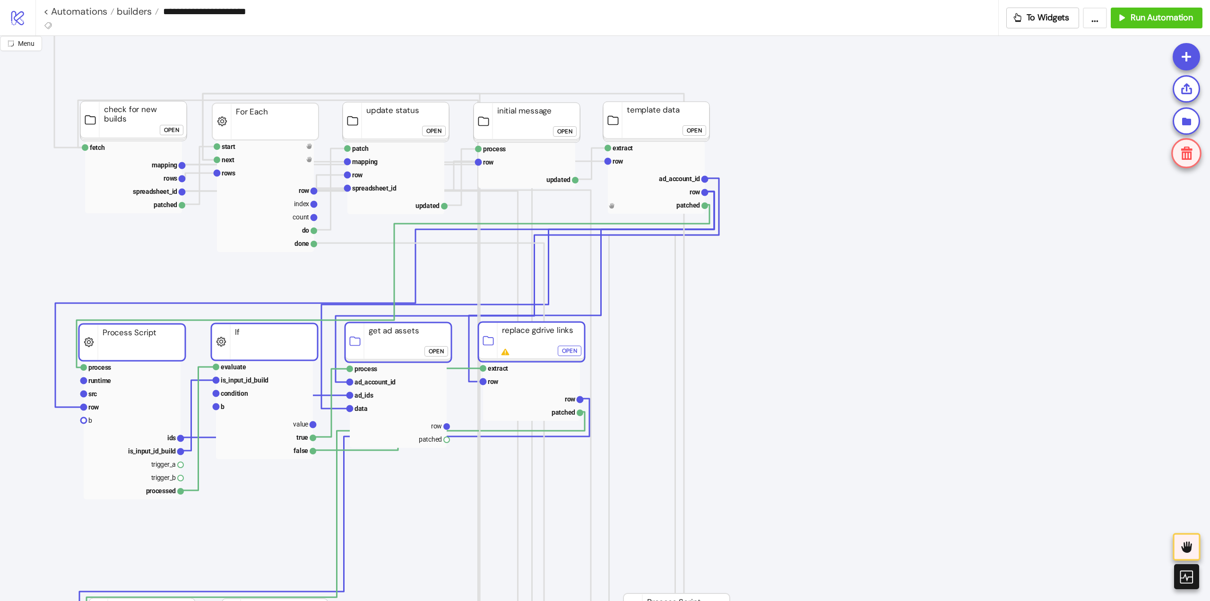
drag, startPoint x: 663, startPoint y: 345, endPoint x: 531, endPoint y: 347, distance: 132.8
click at [274, 347] on rect at bounding box center [263, 342] width 106 height 37
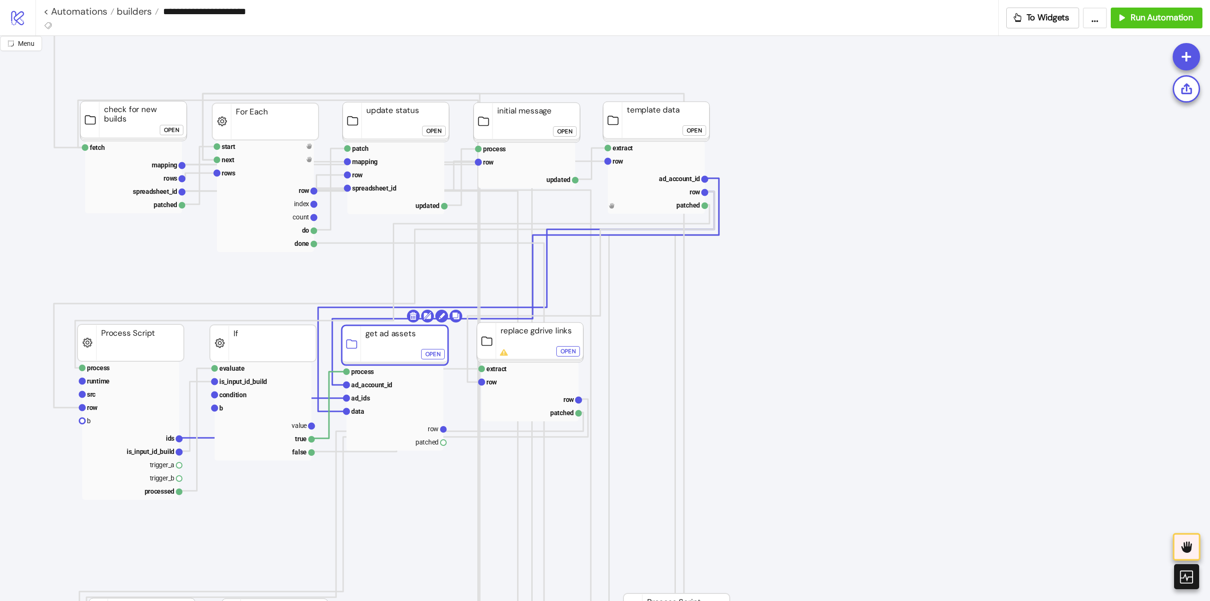
click at [369, 345] on rect at bounding box center [395, 345] width 106 height 40
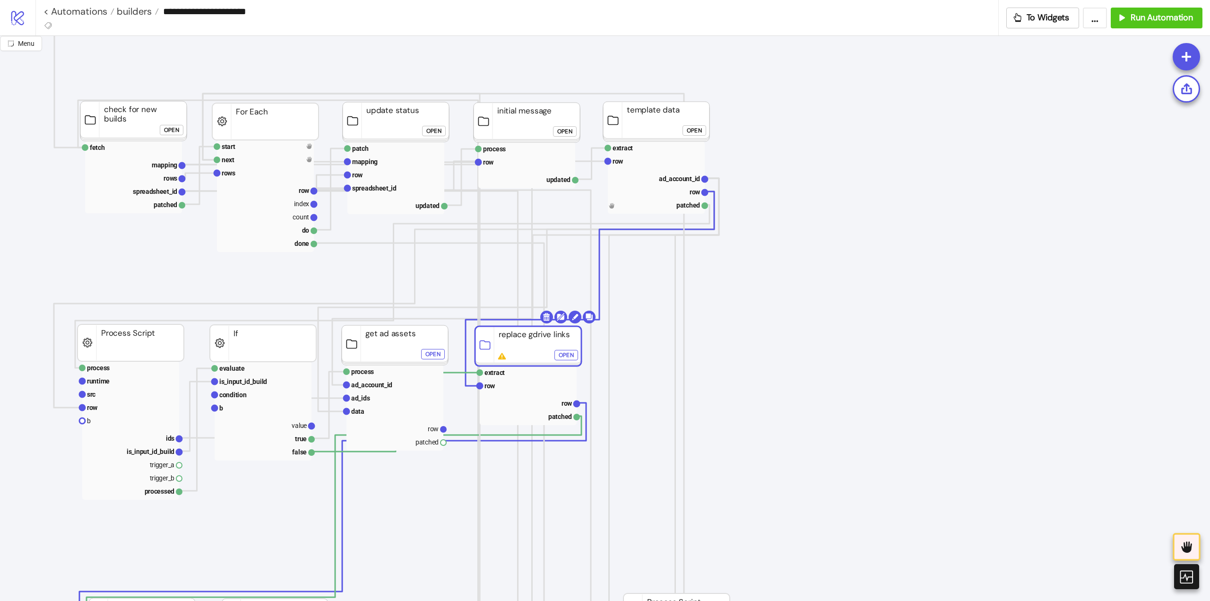
drag, startPoint x: 496, startPoint y: 340, endPoint x: 611, endPoint y: 334, distance: 116.0
click at [493, 344] on rect at bounding box center [528, 346] width 106 height 40
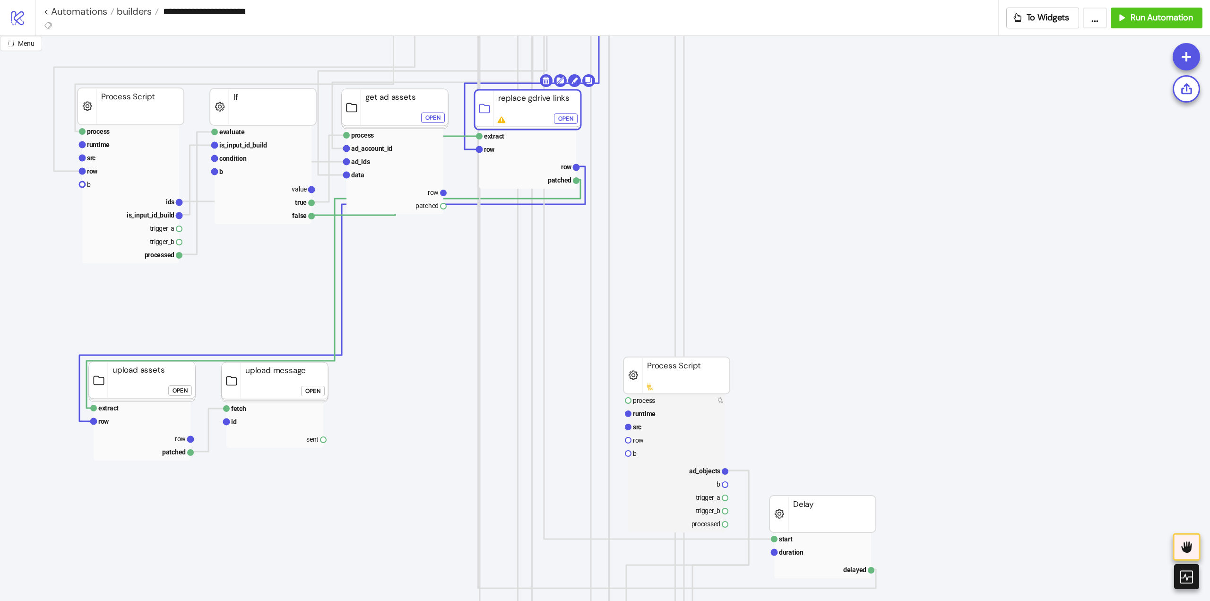
scroll to position [236, 95]
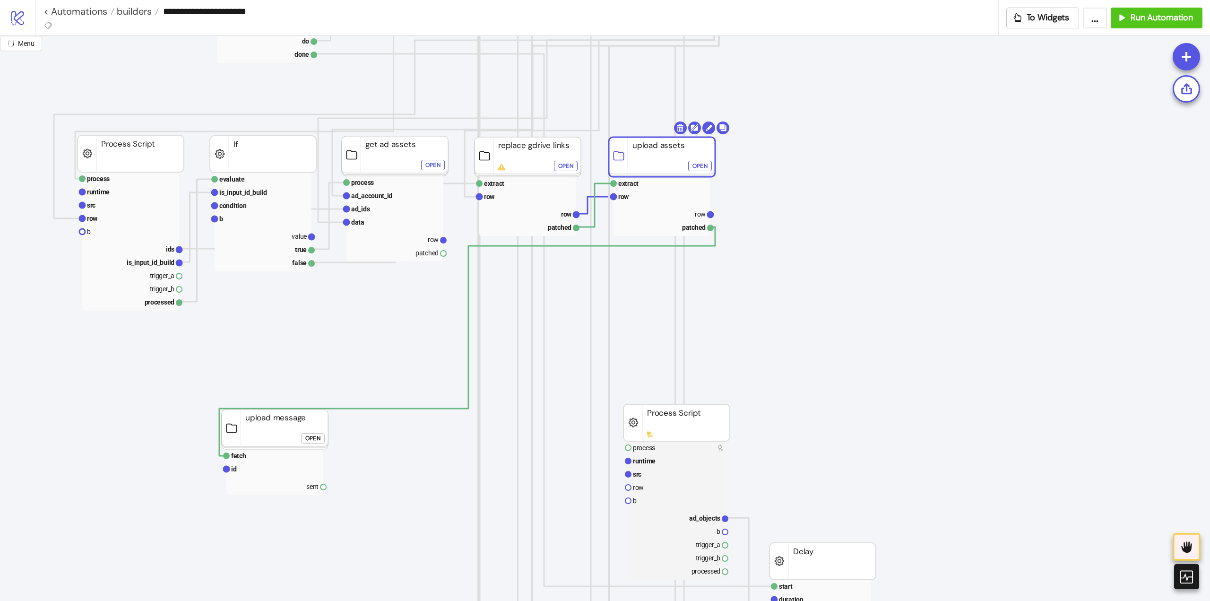
drag, startPoint x: 147, startPoint y: 436, endPoint x: 789, endPoint y: 193, distance: 686.3
click at [668, 164] on rect at bounding box center [662, 157] width 106 height 40
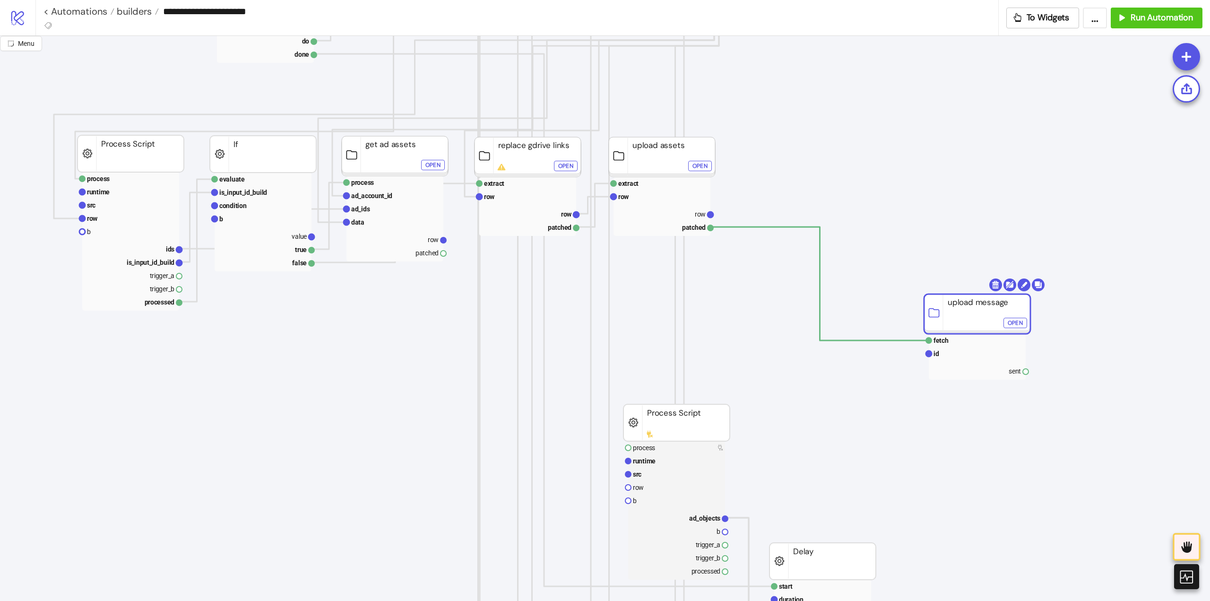
drag, startPoint x: 270, startPoint y: 425, endPoint x: 972, endPoint y: 310, distance: 711.5
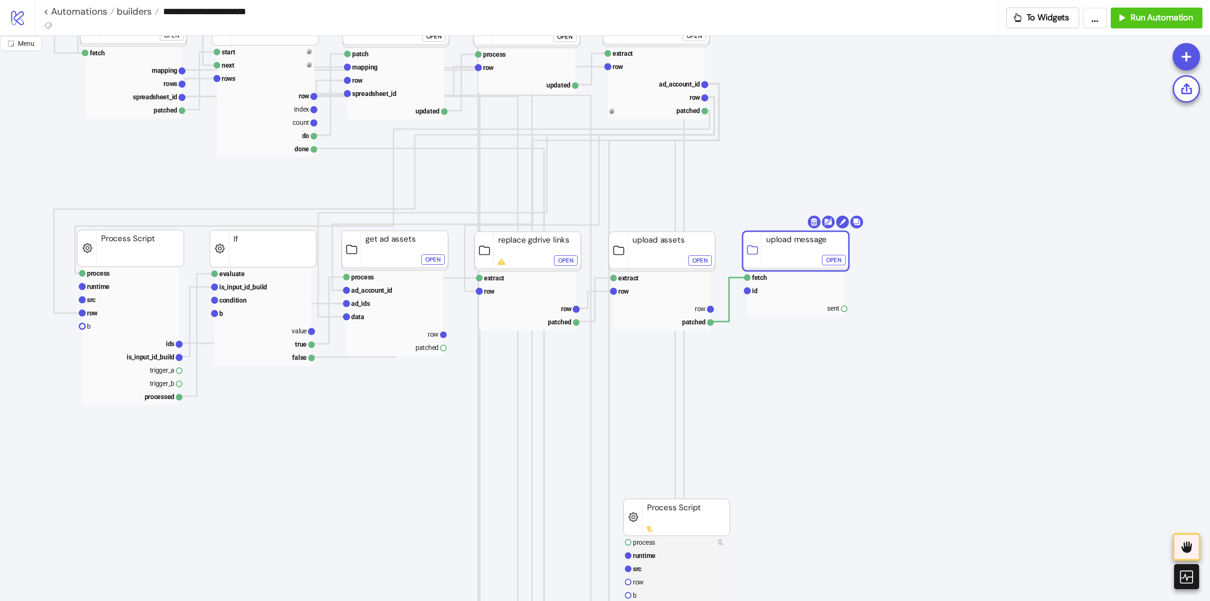
drag, startPoint x: 957, startPoint y: 406, endPoint x: 775, endPoint y: 249, distance: 240.2
click at [775, 249] on rect at bounding box center [795, 251] width 106 height 40
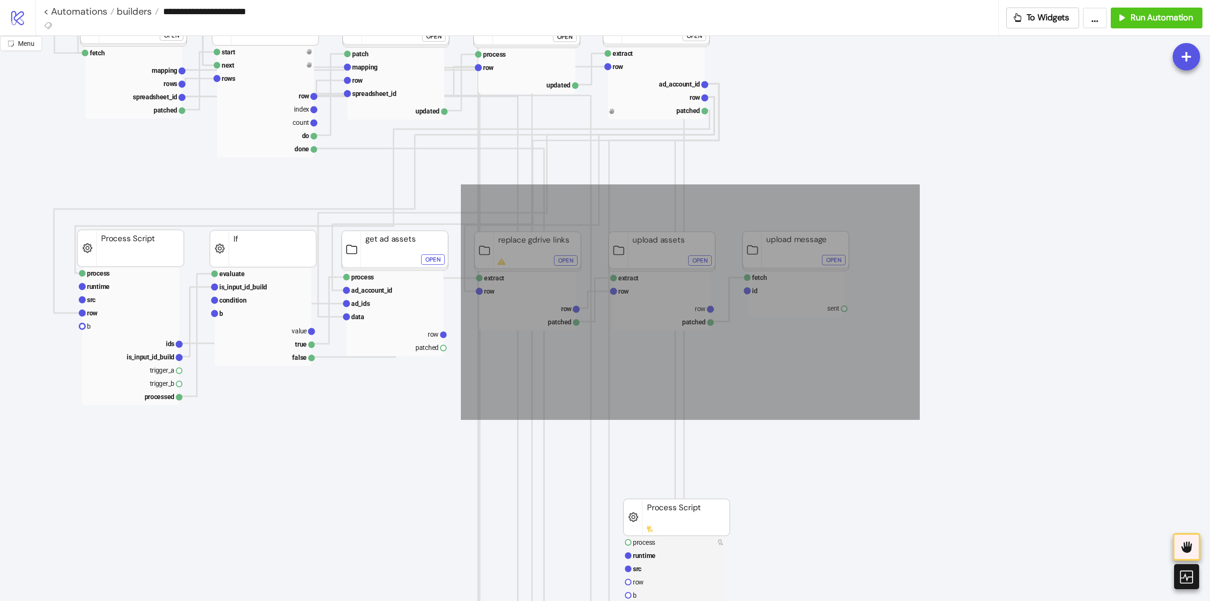
drag, startPoint x: 919, startPoint y: 184, endPoint x: 461, endPoint y: 420, distance: 515.6
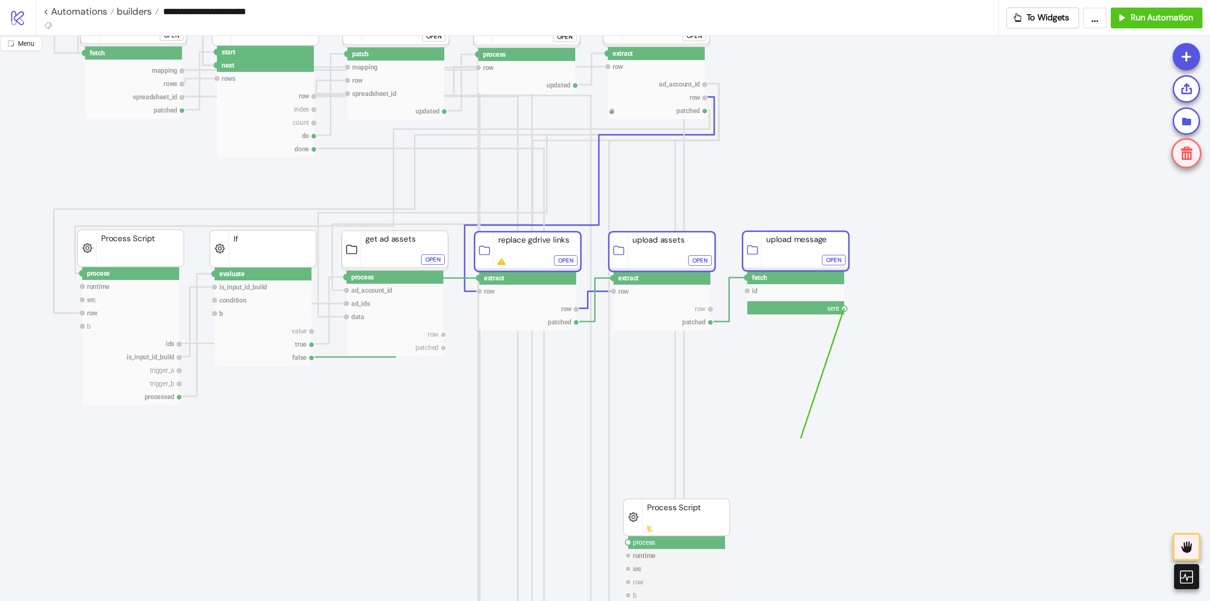
drag, startPoint x: 844, startPoint y: 309, endPoint x: 800, endPoint y: 438, distance: 136.6
drag, startPoint x: 756, startPoint y: 370, endPoint x: 788, endPoint y: 369, distance: 31.7
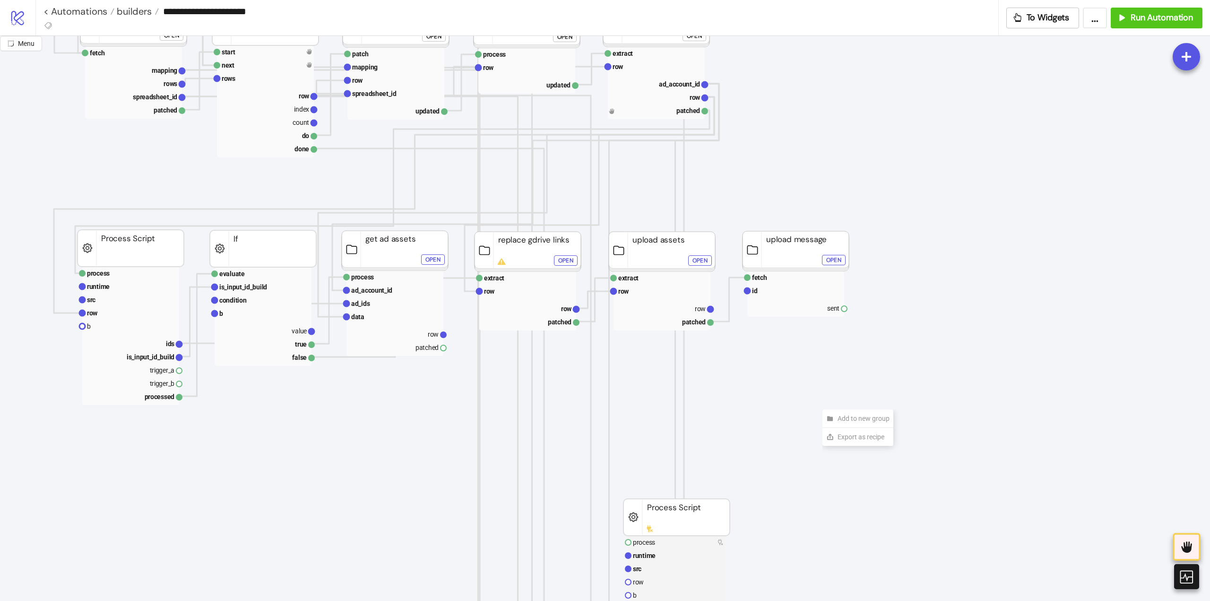
drag, startPoint x: 922, startPoint y: 262, endPoint x: 928, endPoint y: 262, distance: 5.2
drag, startPoint x: 928, startPoint y: 262, endPoint x: 937, endPoint y: 275, distance: 15.9
click at [937, 275] on div "Add Node" at bounding box center [957, 271] width 69 height 18
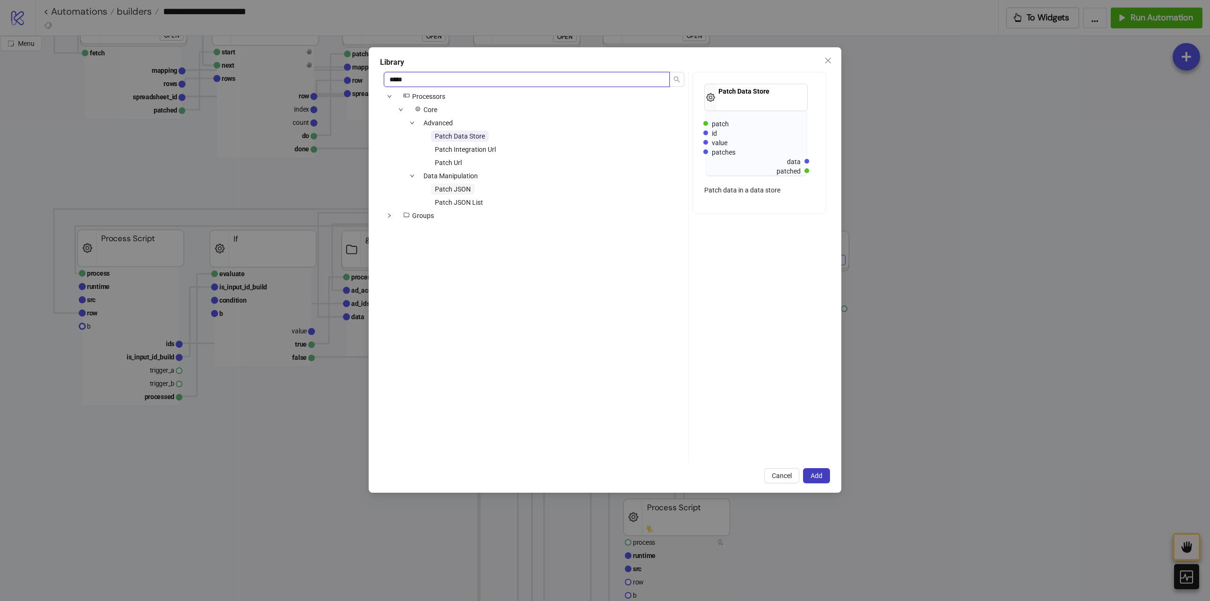
type input "*****"
click at [467, 191] on span "Patch JSON" at bounding box center [453, 189] width 36 height 8
click at [819, 478] on span "Add" at bounding box center [816, 476] width 12 height 8
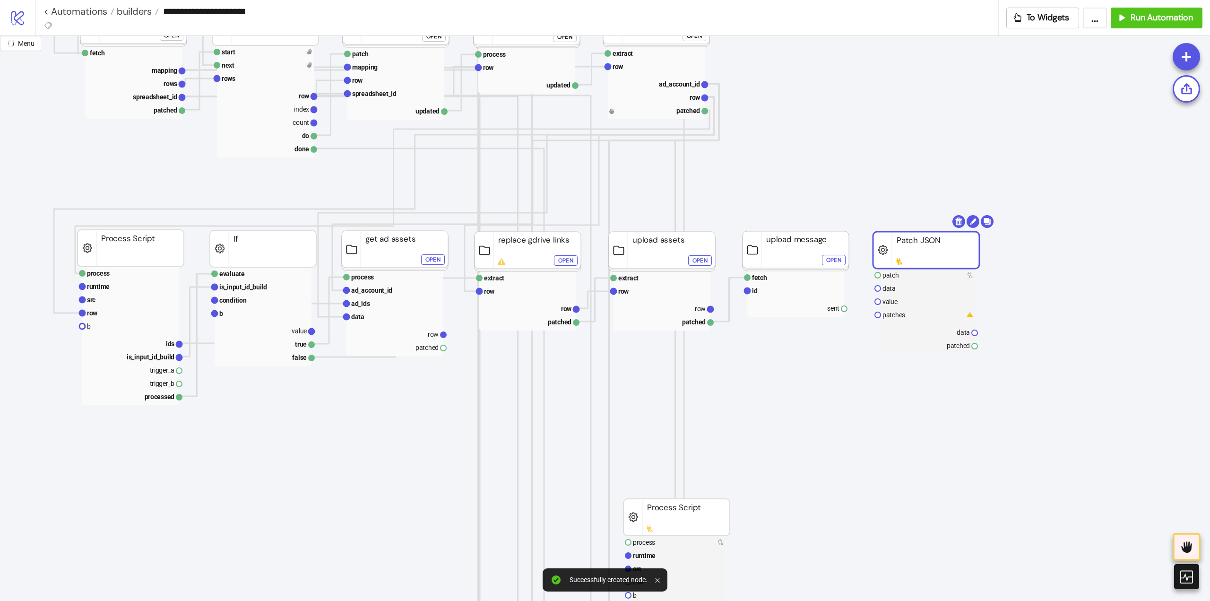
drag, startPoint x: 945, startPoint y: 281, endPoint x: 898, endPoint y: 254, distance: 53.3
drag, startPoint x: 711, startPoint y: 308, endPoint x: 782, endPoint y: 361, distance: 88.4
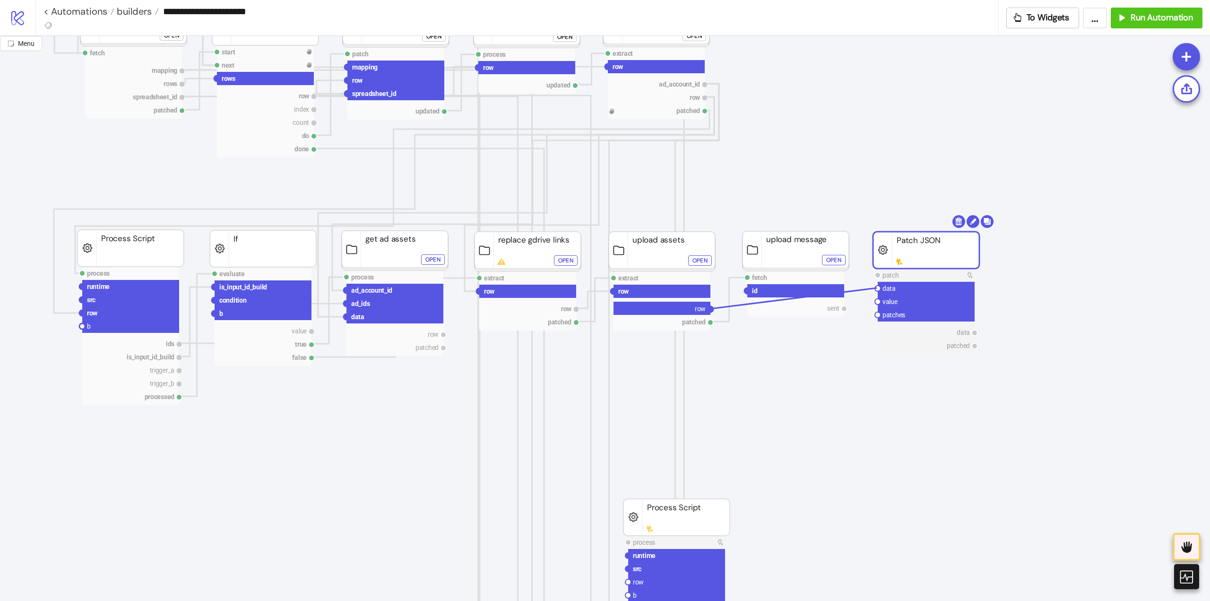
click at [877, 288] on circle at bounding box center [878, 288] width 6 height 6
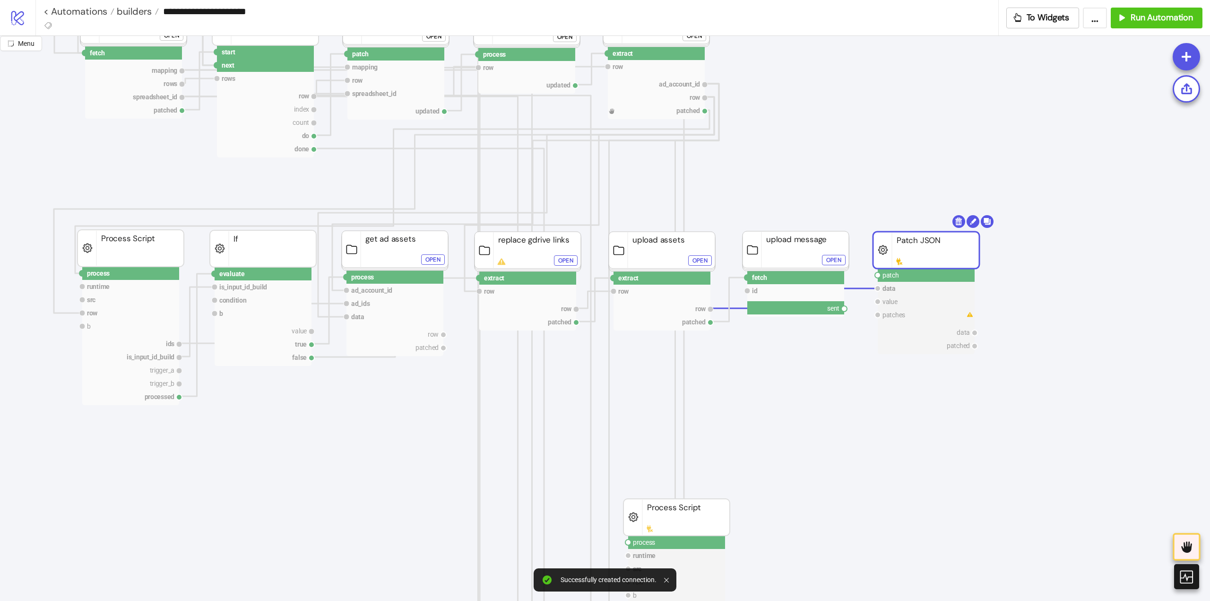
drag, startPoint x: 844, startPoint y: 307, endPoint x: 860, endPoint y: 304, distance: 15.8
click at [877, 275] on circle at bounding box center [878, 275] width 6 height 6
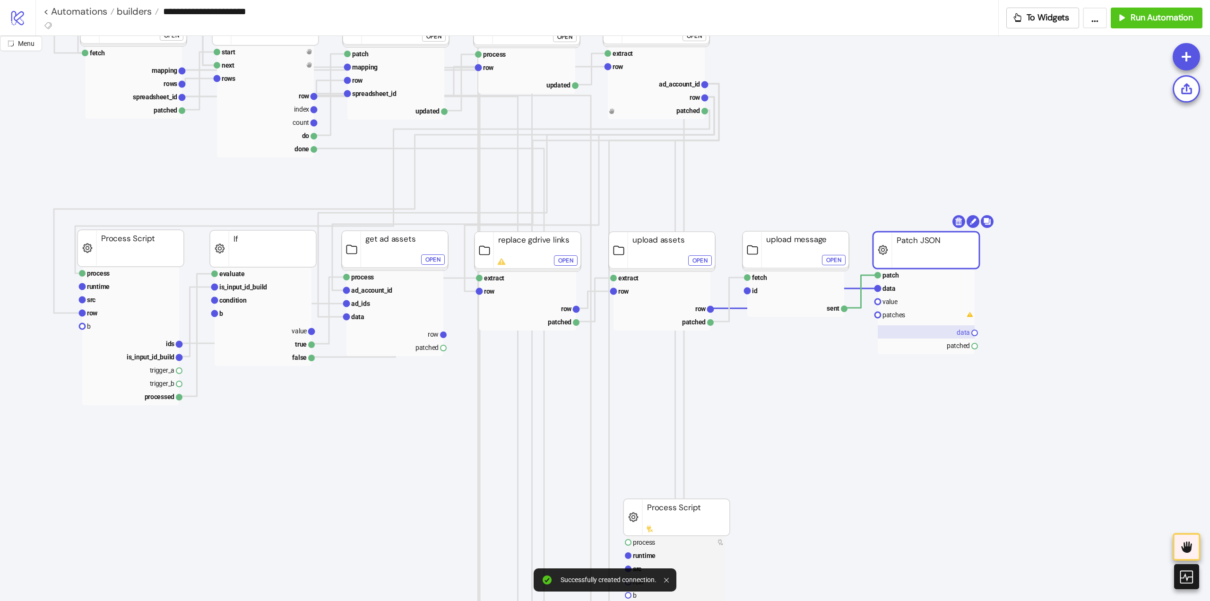
click at [949, 334] on rect at bounding box center [925, 331] width 97 height 13
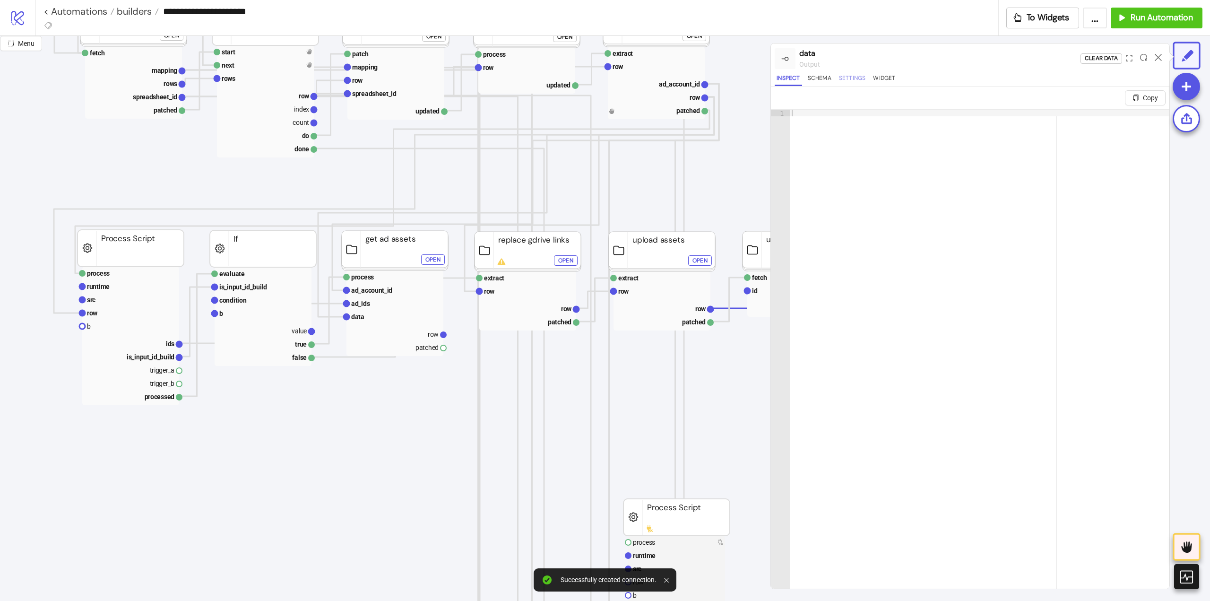
click at [860, 80] on button "Settings" at bounding box center [852, 79] width 31 height 13
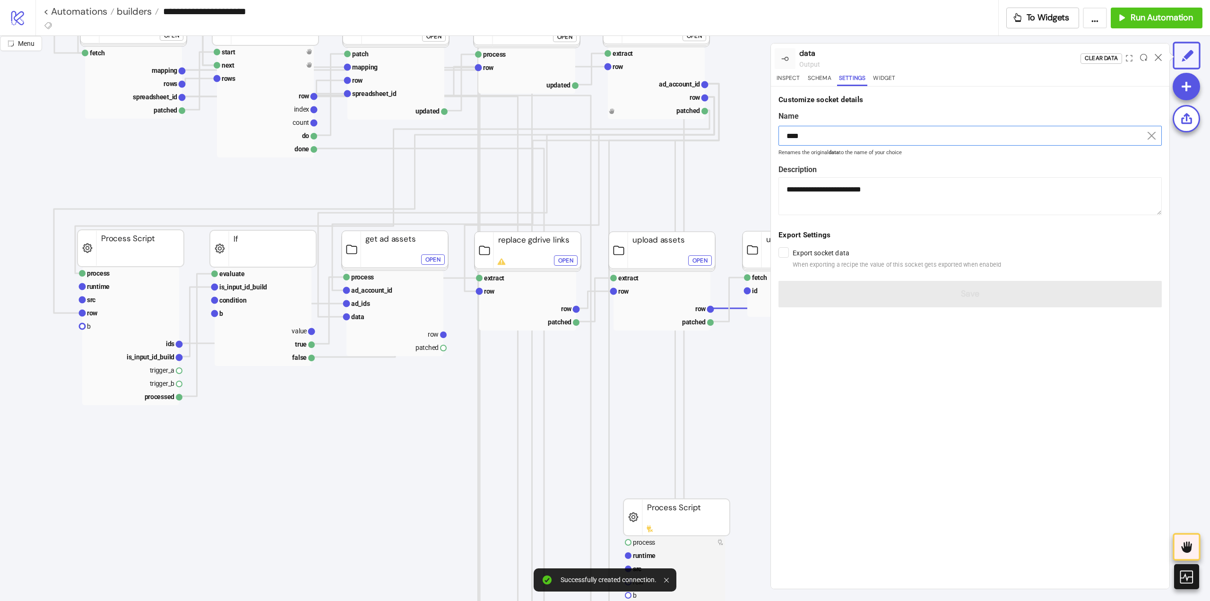
click at [834, 128] on input "****" at bounding box center [969, 136] width 383 height 20
click at [835, 134] on input "****" at bounding box center [969, 136] width 383 height 20
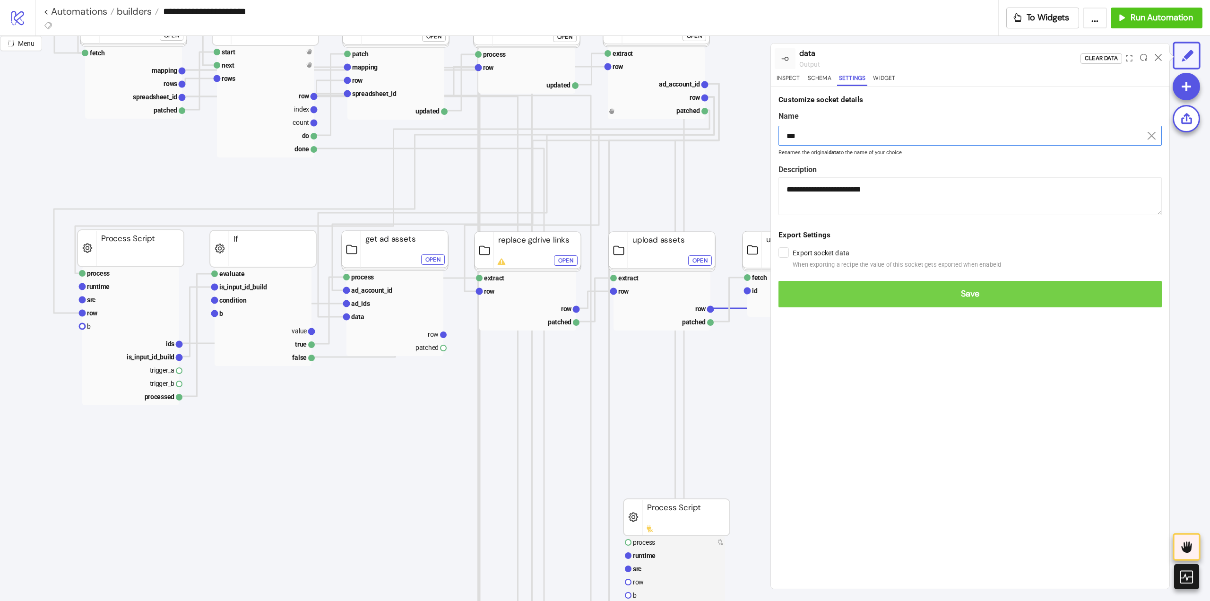
type input "***"
click at [893, 291] on span "Save" at bounding box center [970, 293] width 368 height 11
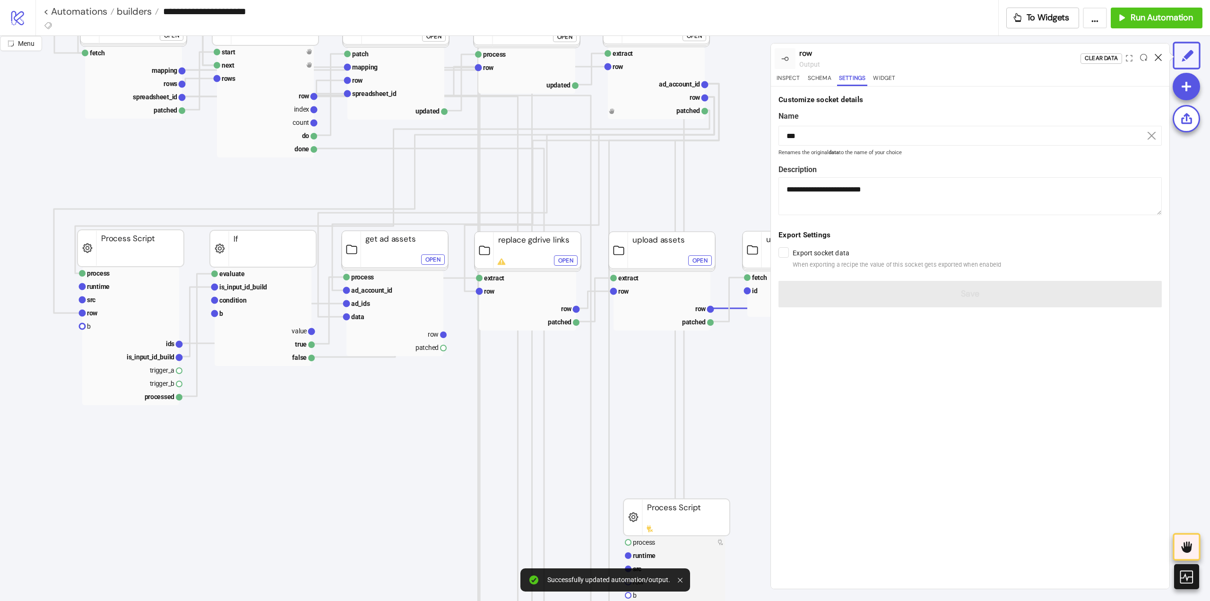
click at [1158, 57] on icon at bounding box center [1157, 57] width 7 height 7
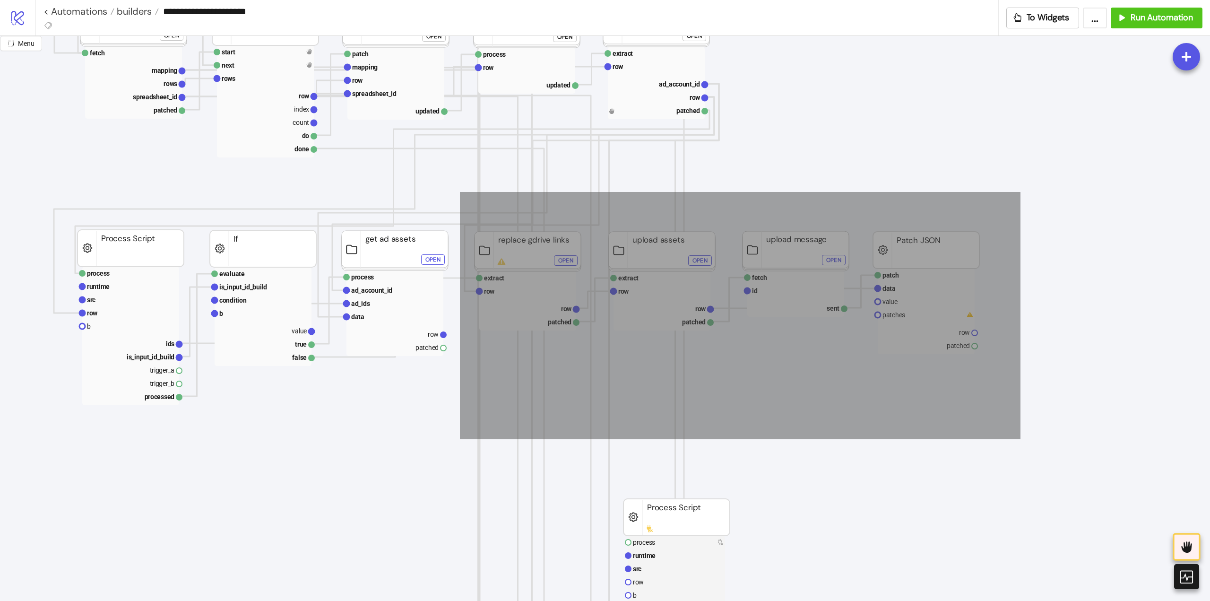
drag, startPoint x: 460, startPoint y: 192, endPoint x: 1020, endPoint y: 439, distance: 612.5
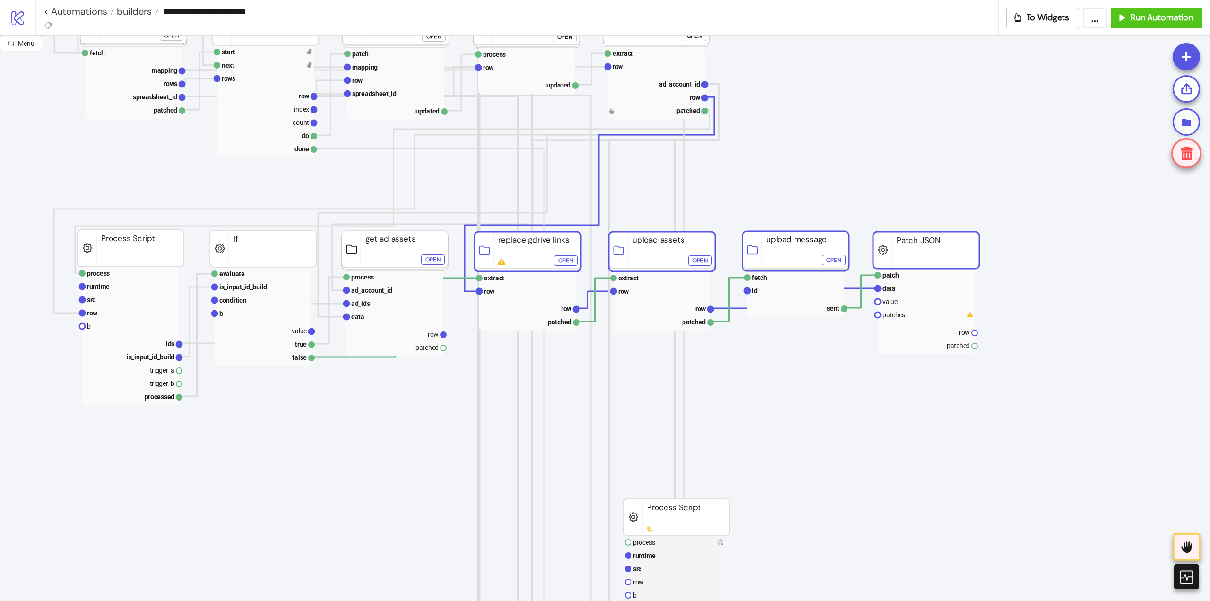
click at [1189, 114] on div at bounding box center [1185, 121] width 27 height 27
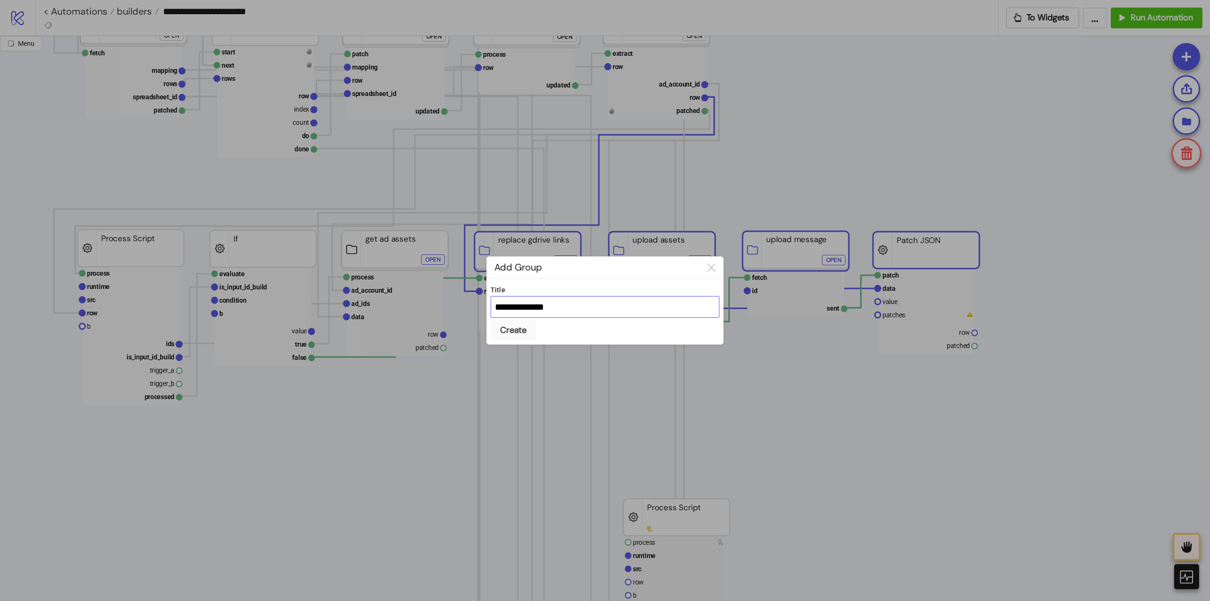
click at [551, 307] on input "**********" at bounding box center [604, 307] width 229 height 22
type input "**********"
click at [490, 319] on button "Create" at bounding box center [512, 329] width 45 height 21
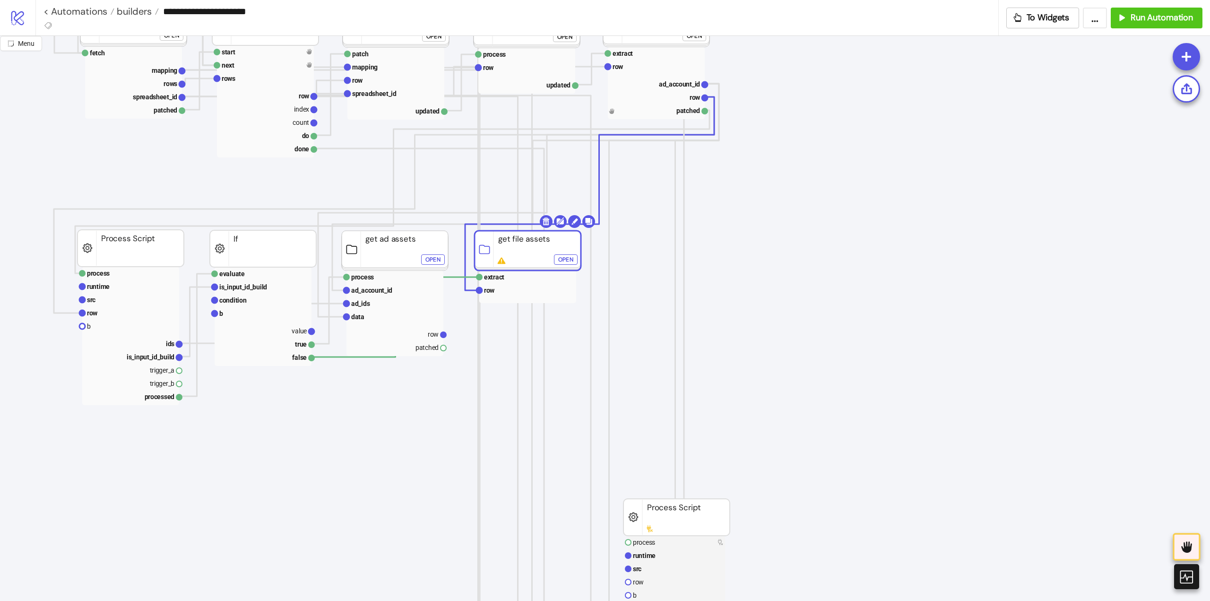
drag, startPoint x: 726, startPoint y: 262, endPoint x: 504, endPoint y: 325, distance: 230.9
click at [571, 262] on div "Open" at bounding box center [565, 260] width 15 height 11
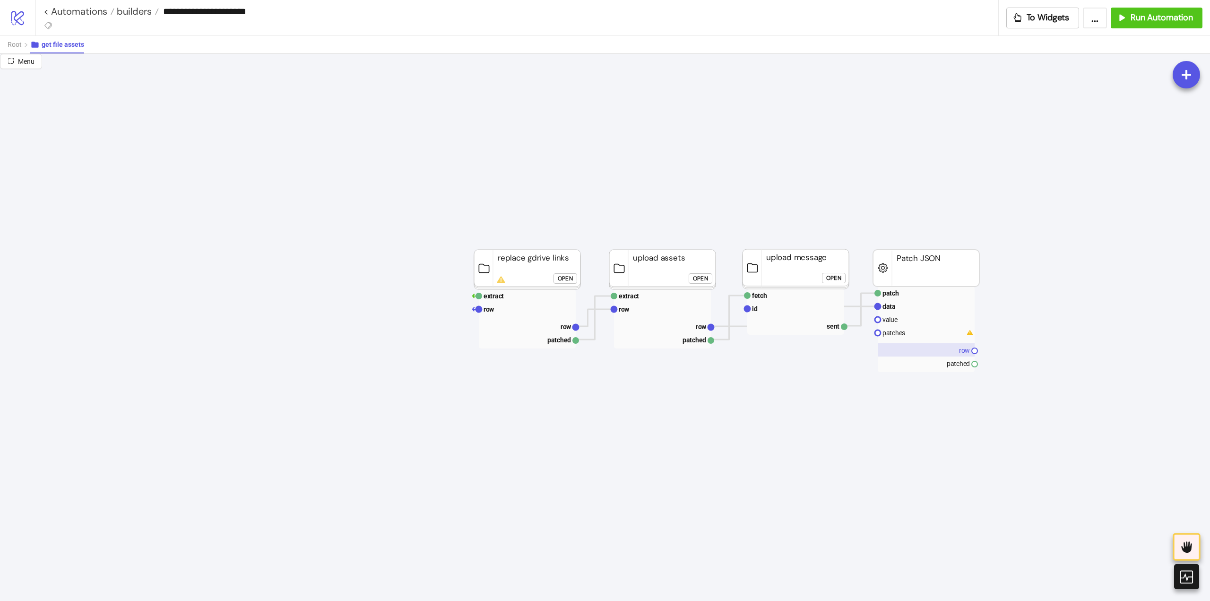
click at [950, 347] on rect at bounding box center [925, 349] width 97 height 13
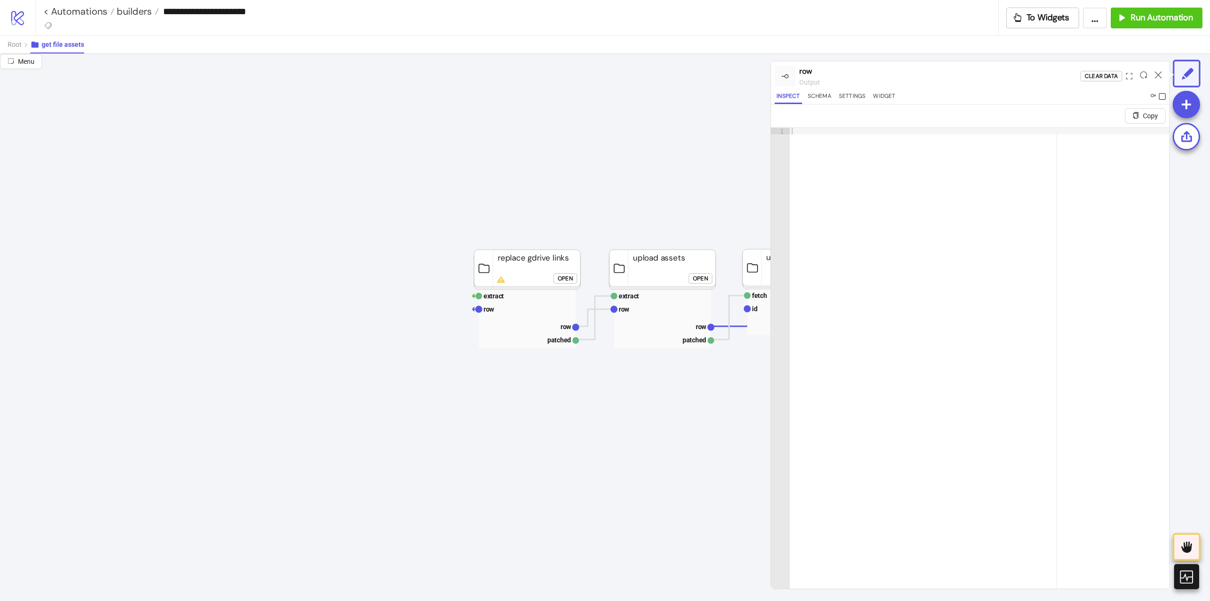
click at [1160, 95] on span at bounding box center [1162, 96] width 7 height 7
click at [1158, 77] on icon at bounding box center [1157, 74] width 7 height 7
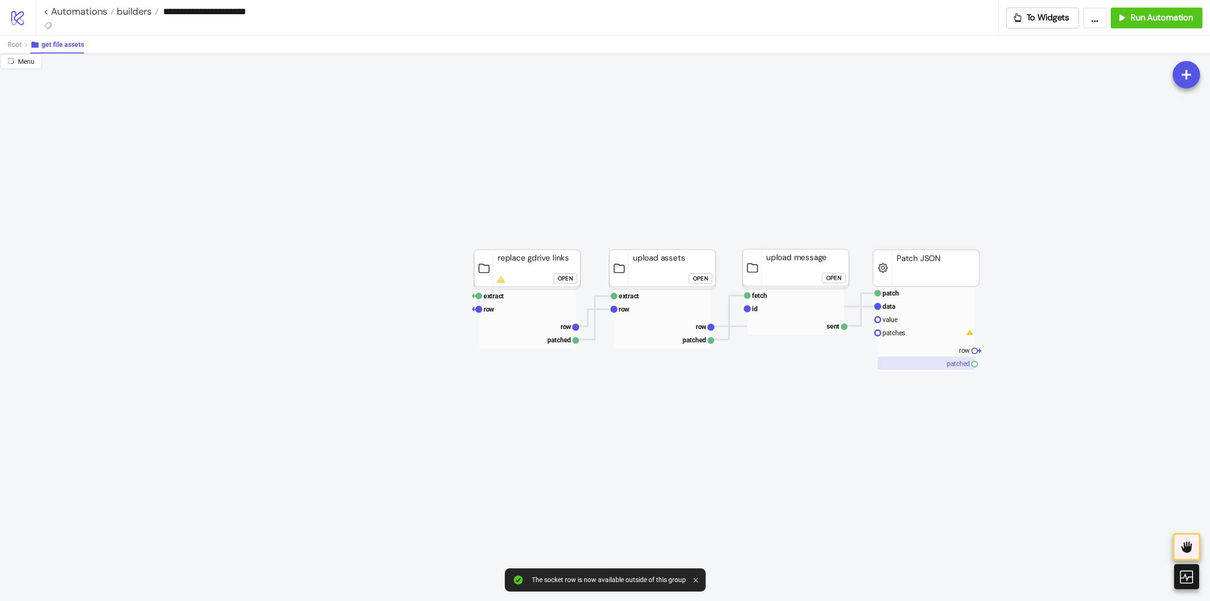
click at [954, 368] on rect at bounding box center [925, 362] width 97 height 13
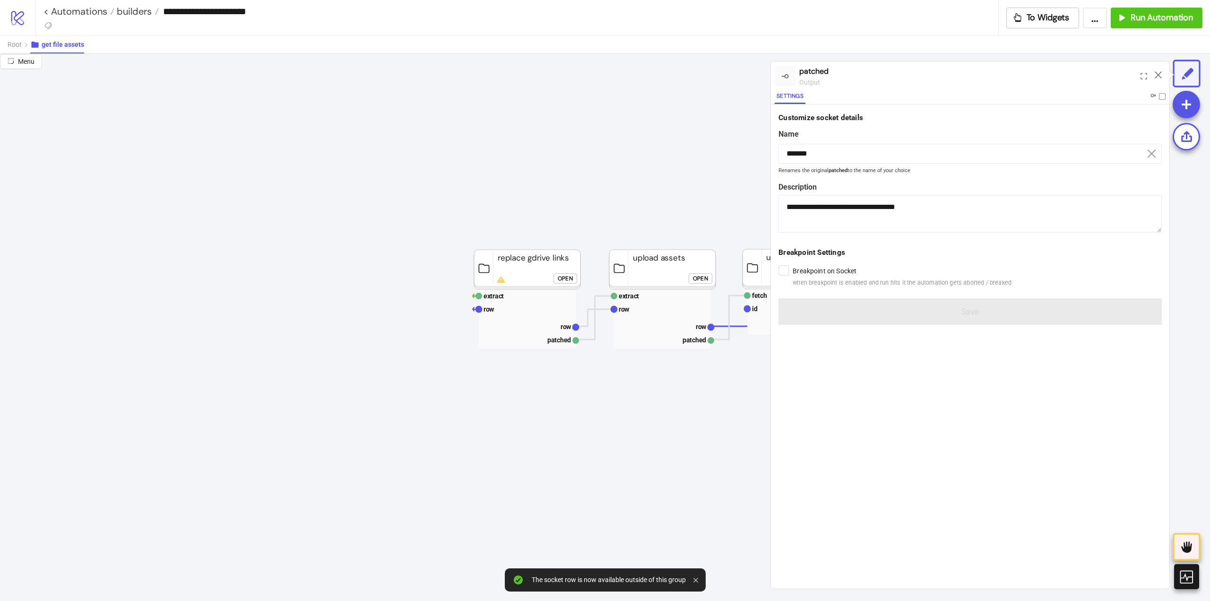
click at [1161, 100] on label at bounding box center [1157, 97] width 16 height 10
click at [1158, 73] on icon at bounding box center [1157, 74] width 7 height 7
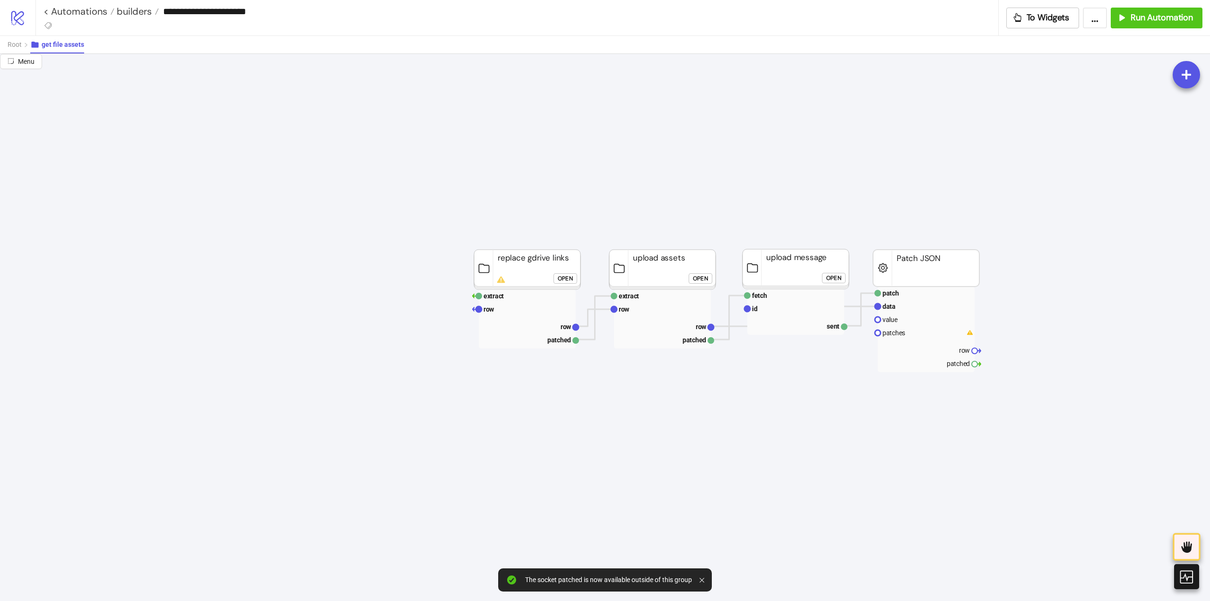
scroll to position [0, 95]
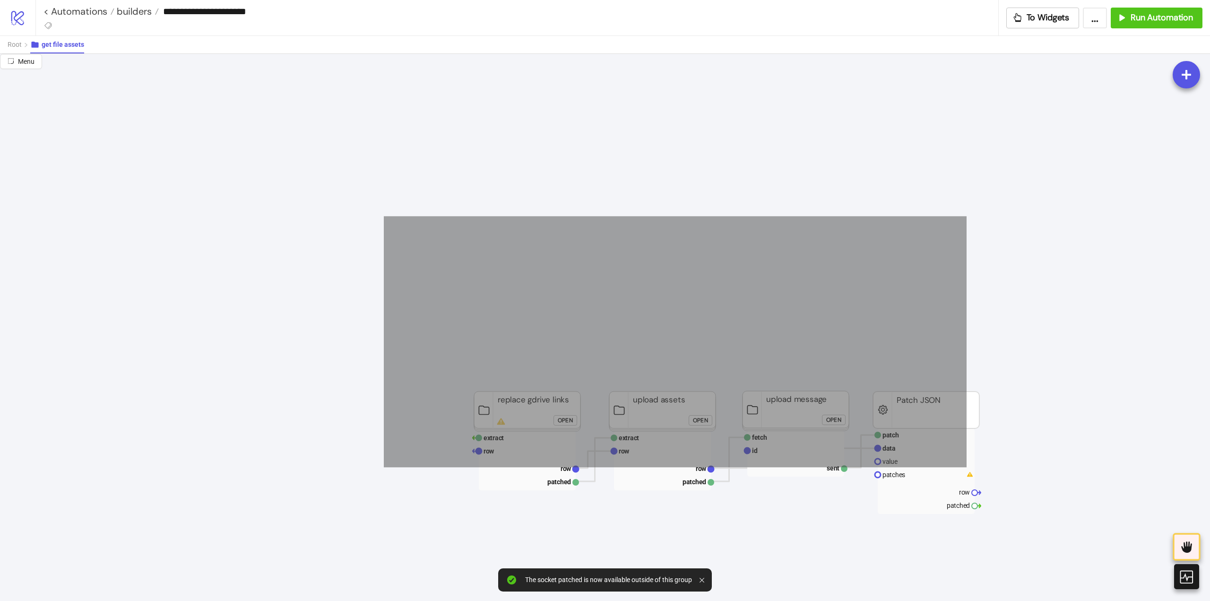
drag, startPoint x: 573, startPoint y: 333, endPoint x: 1020, endPoint y: 458, distance: 463.9
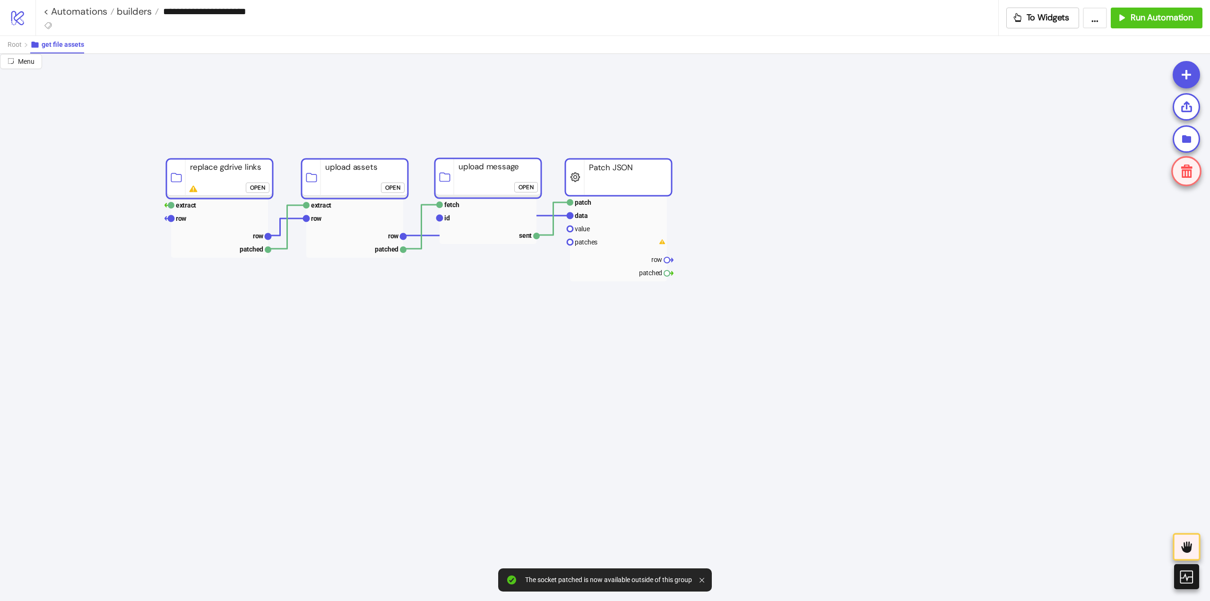
drag, startPoint x: 233, startPoint y: 179, endPoint x: 238, endPoint y: 186, distance: 8.1
click at [234, 180] on rect at bounding box center [219, 179] width 106 height 40
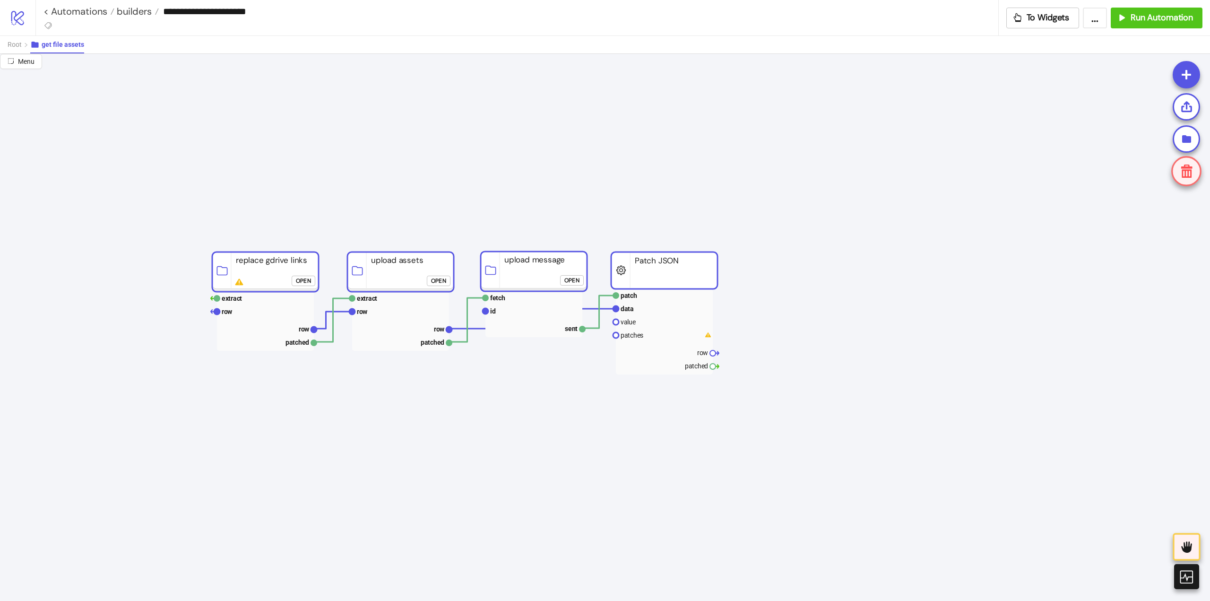
drag, startPoint x: 299, startPoint y: 180, endPoint x: 249, endPoint y: 273, distance: 104.8
click at [249, 273] on rect at bounding box center [265, 272] width 106 height 40
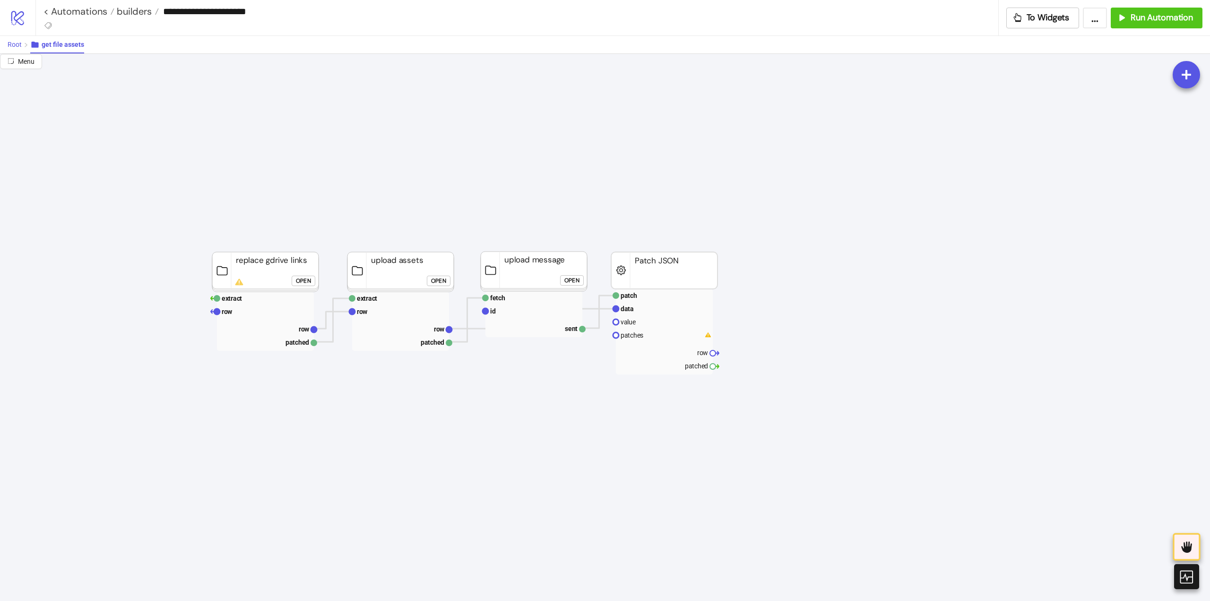
click at [14, 48] on span "Root" at bounding box center [15, 45] width 14 height 8
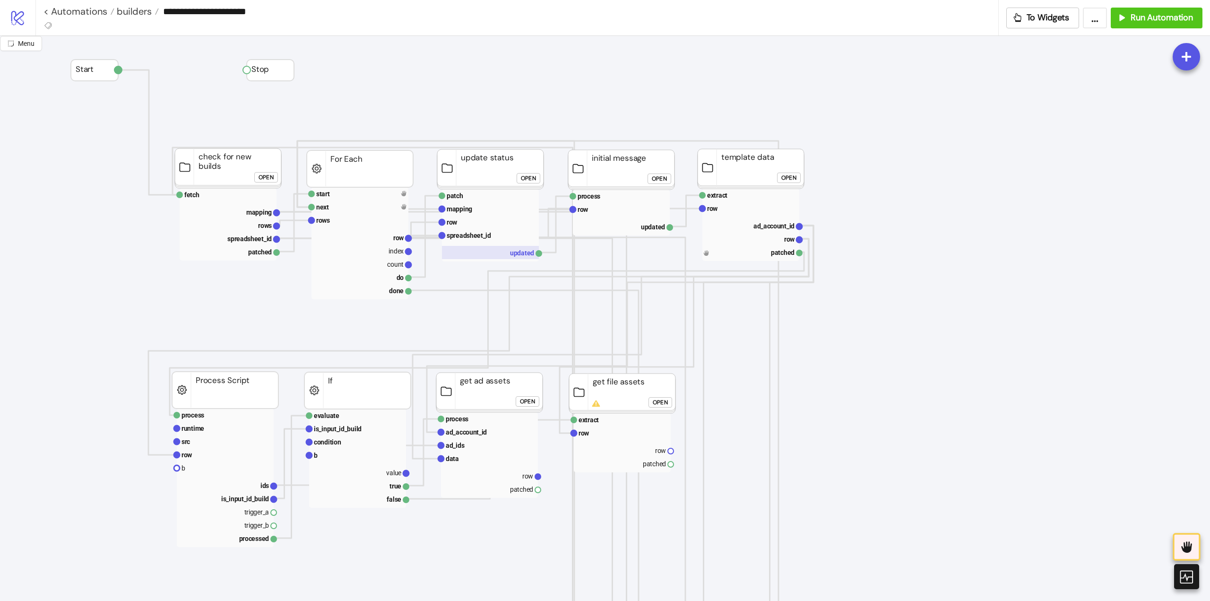
scroll to position [189, 0]
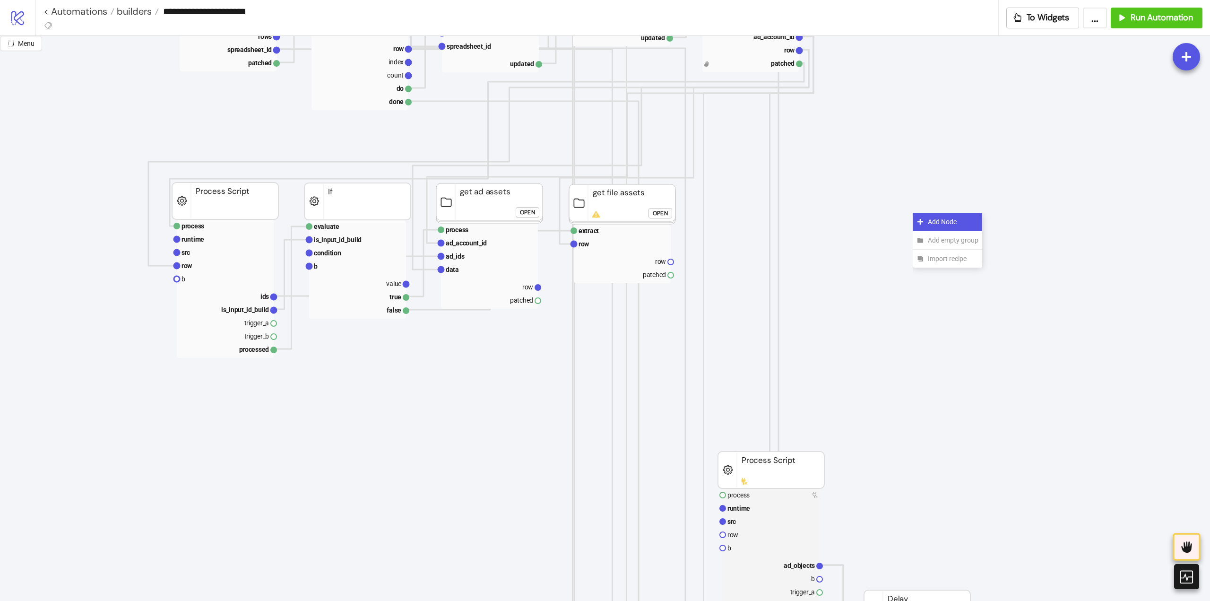
click at [925, 221] on div "Add Node" at bounding box center [946, 222] width 69 height 18
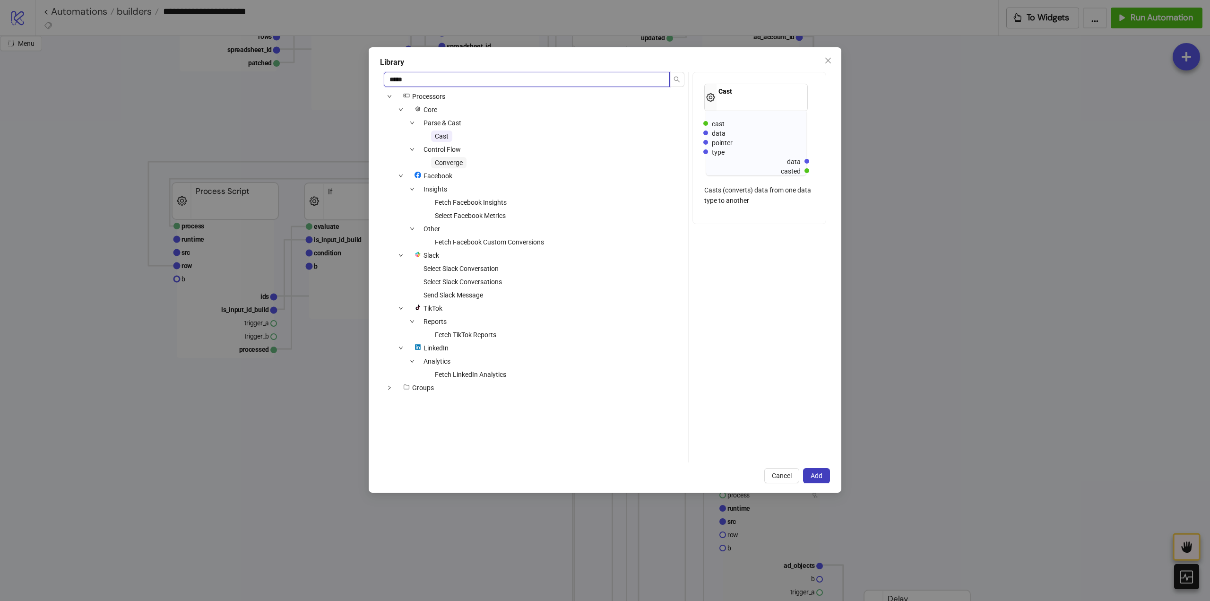
type input "*****"
drag, startPoint x: 458, startPoint y: 166, endPoint x: 472, endPoint y: 175, distance: 16.5
click at [457, 166] on span "Converge" at bounding box center [448, 162] width 35 height 11
click at [812, 474] on span "Add" at bounding box center [816, 476] width 12 height 8
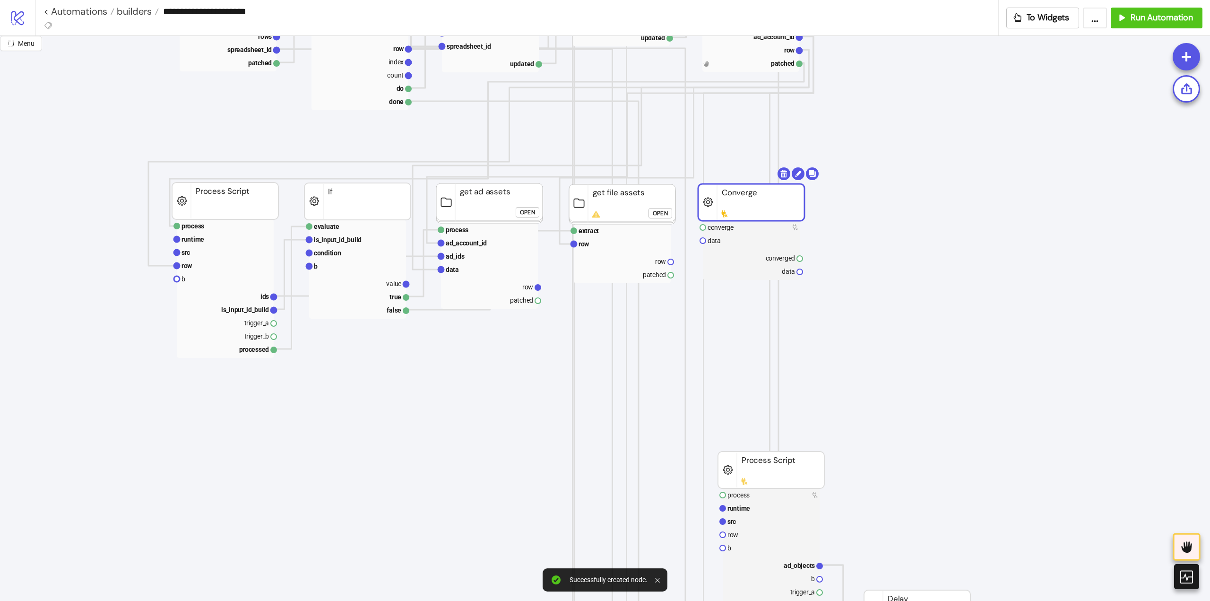
drag, startPoint x: 899, startPoint y: 225, endPoint x: 723, endPoint y: 205, distance: 176.9
drag, startPoint x: 671, startPoint y: 273, endPoint x: 688, endPoint y: 292, distance: 25.7
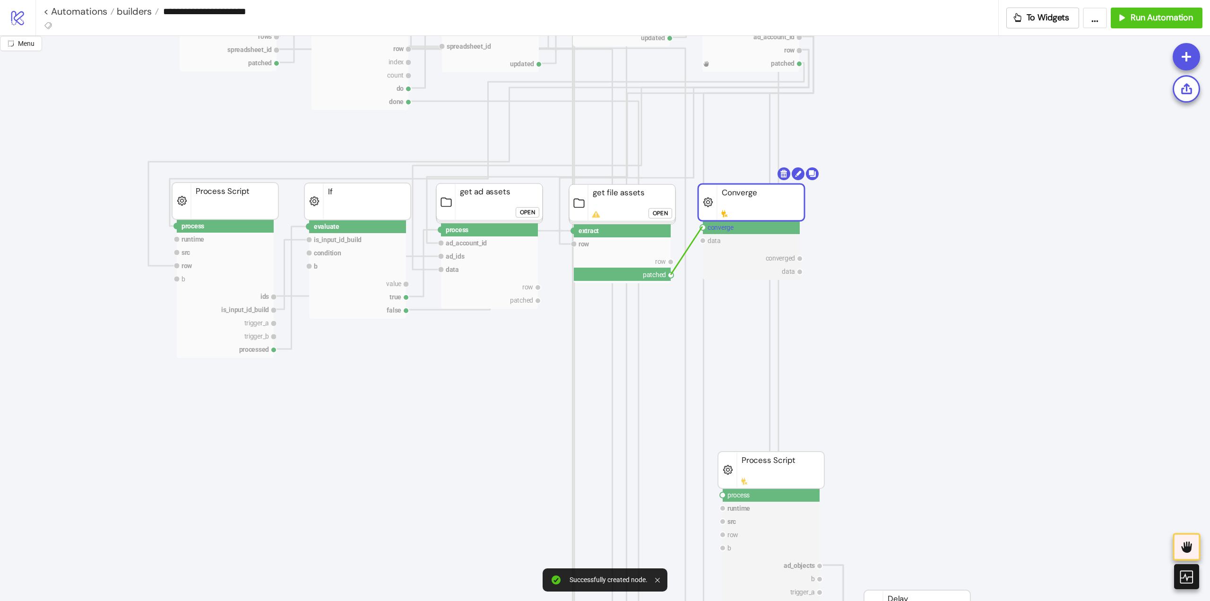
click at [703, 227] on circle at bounding box center [703, 227] width 6 height 6
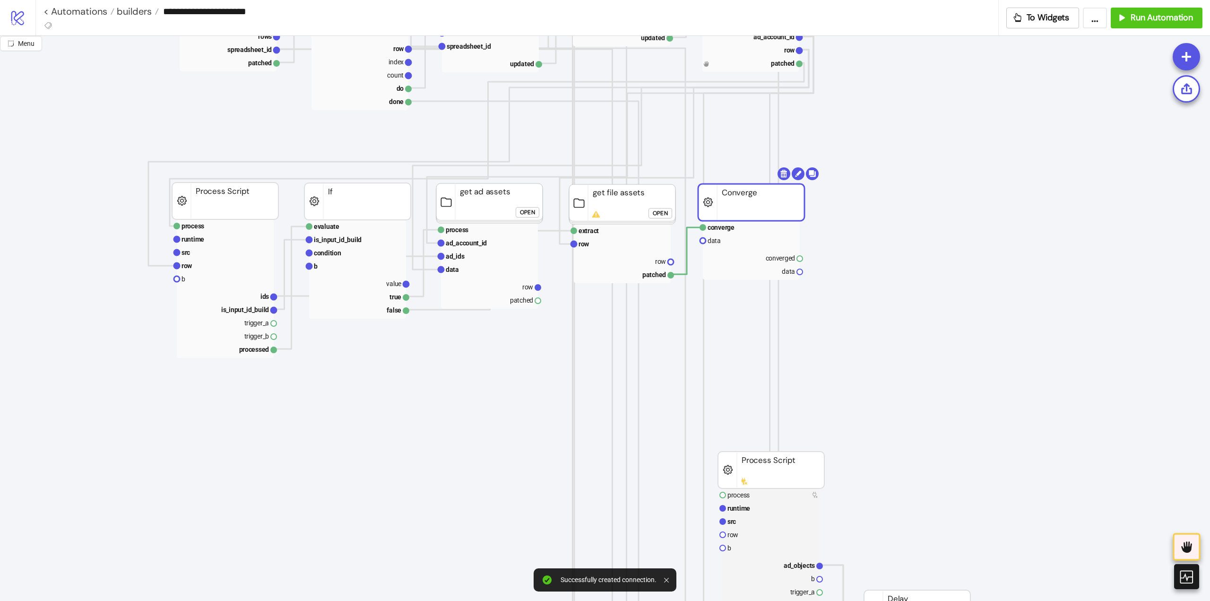
drag, startPoint x: 671, startPoint y: 263, endPoint x: 694, endPoint y: 265, distance: 23.2
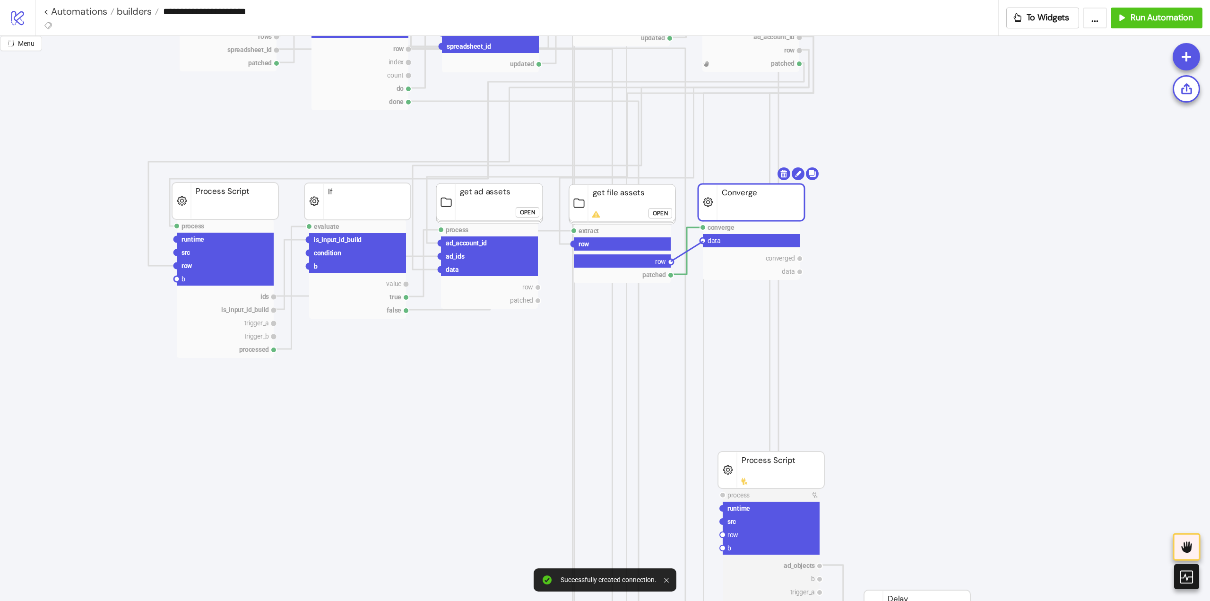
drag, startPoint x: 703, startPoint y: 241, endPoint x: 698, endPoint y: 257, distance: 16.3
click at [703, 241] on circle at bounding box center [703, 241] width 6 height 6
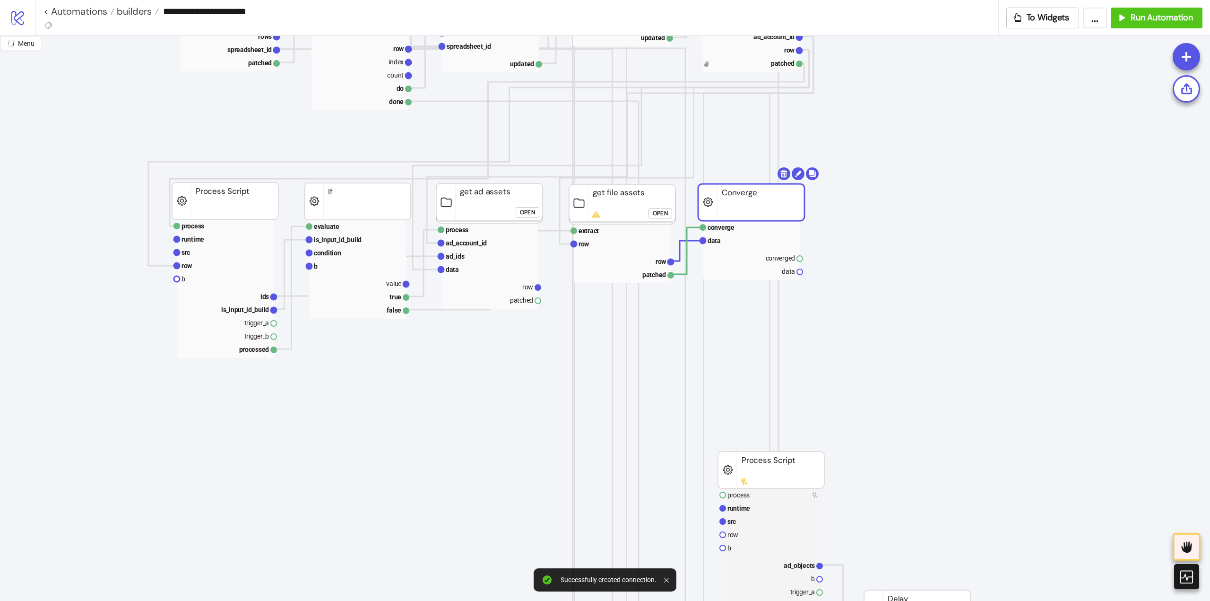
drag, startPoint x: 539, startPoint y: 301, endPoint x: 615, endPoint y: 304, distance: 76.1
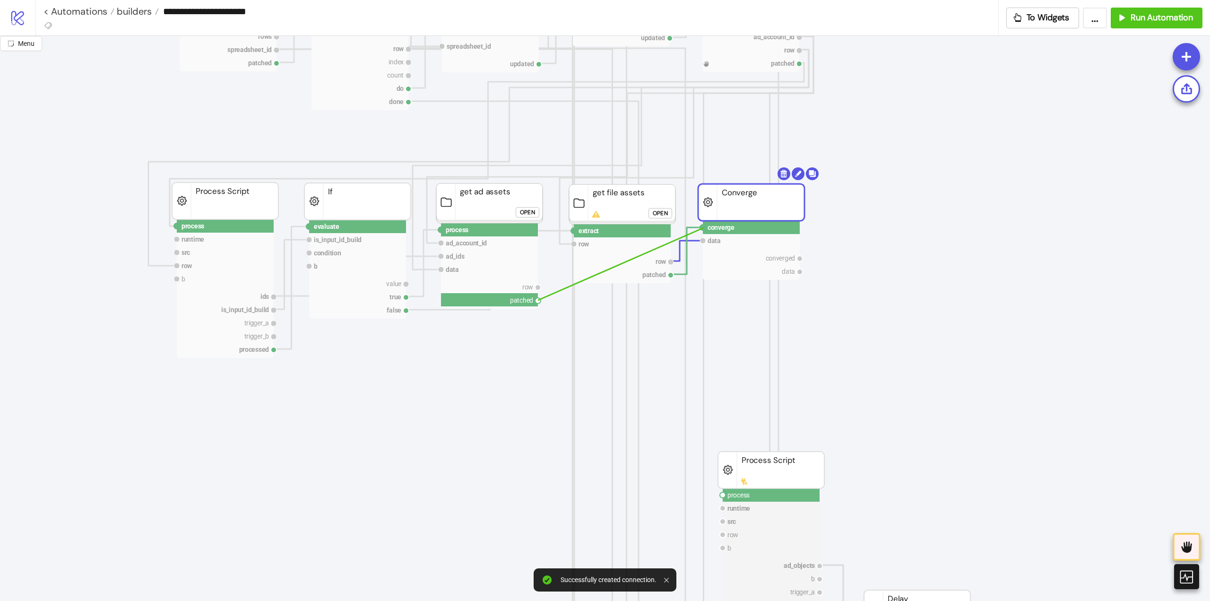
click at [703, 228] on circle at bounding box center [703, 227] width 6 height 6
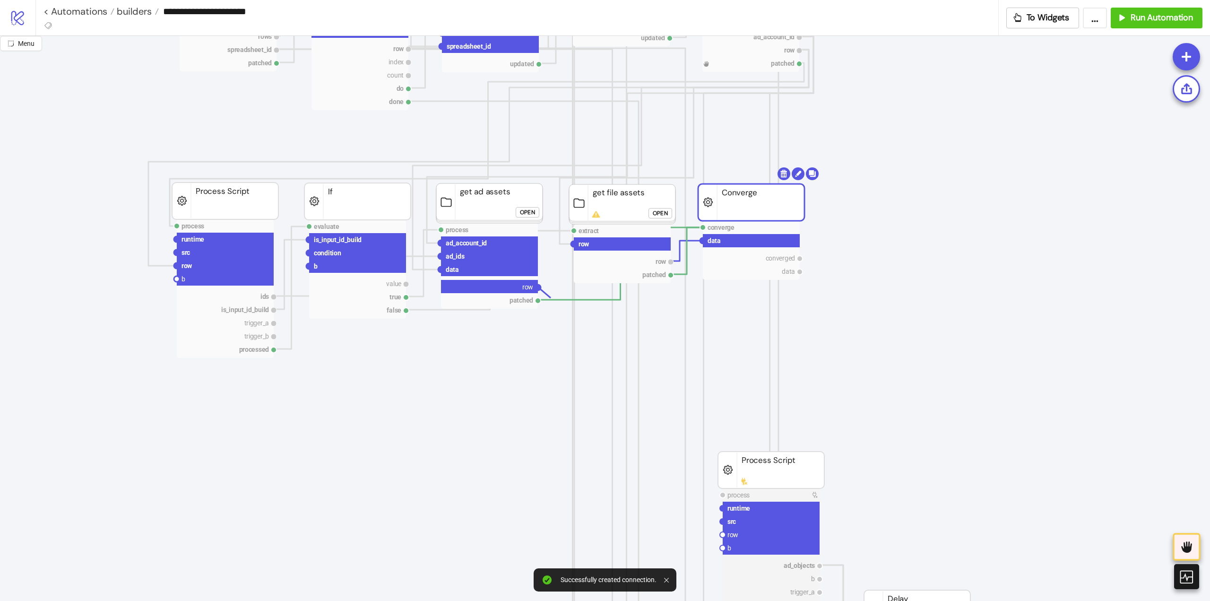
drag, startPoint x: 538, startPoint y: 287, endPoint x: 672, endPoint y: 324, distance: 139.2
click at [703, 242] on circle at bounding box center [703, 241] width 6 height 6
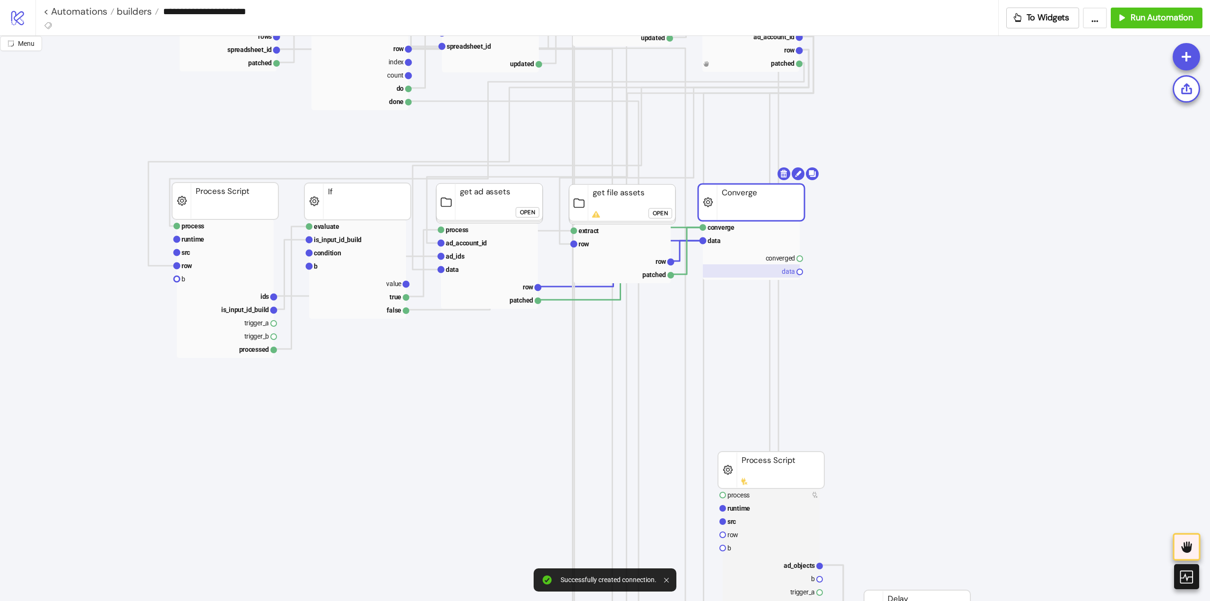
click at [790, 271] on text "data" at bounding box center [788, 271] width 13 height 8
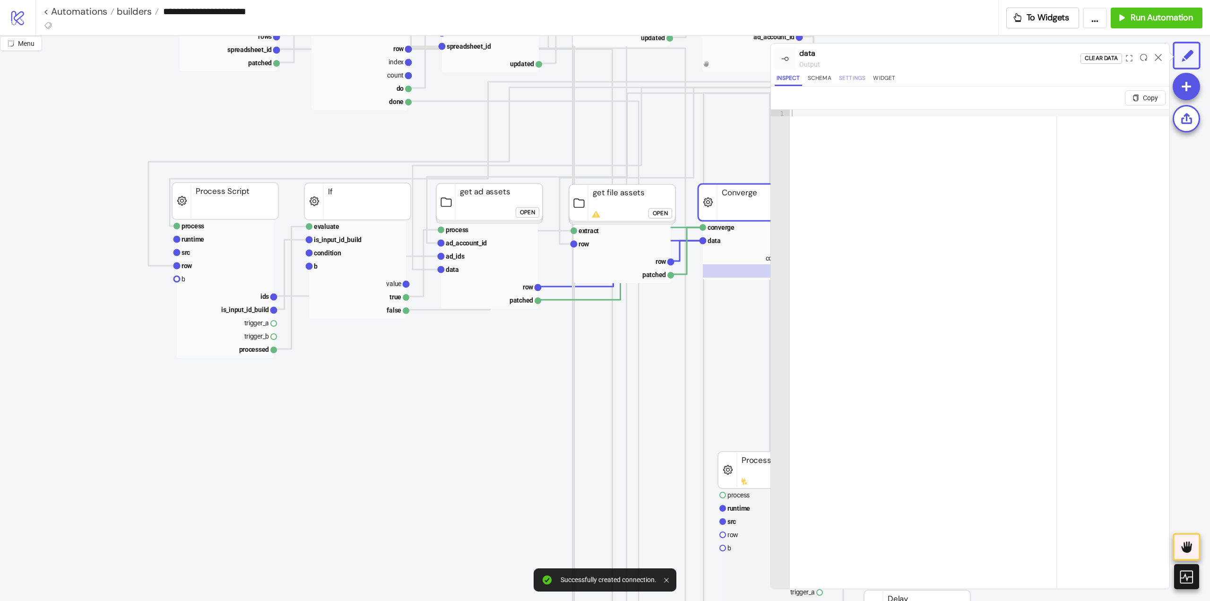
click at [857, 77] on button "Settings" at bounding box center [852, 79] width 31 height 13
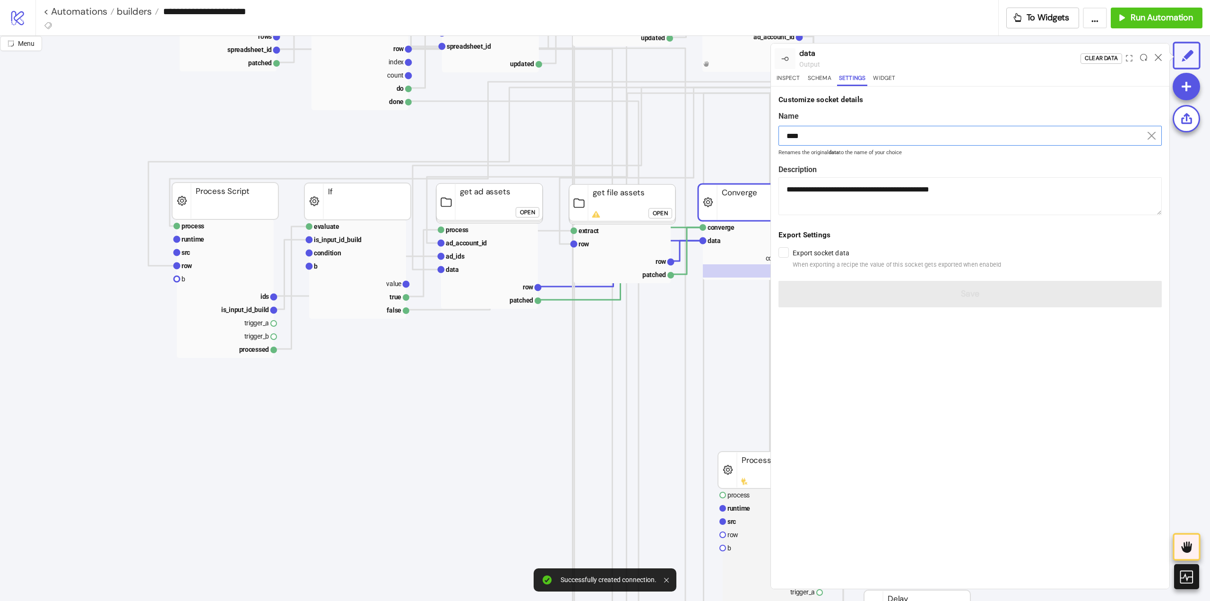
click at [806, 144] on input "****" at bounding box center [969, 136] width 383 height 20
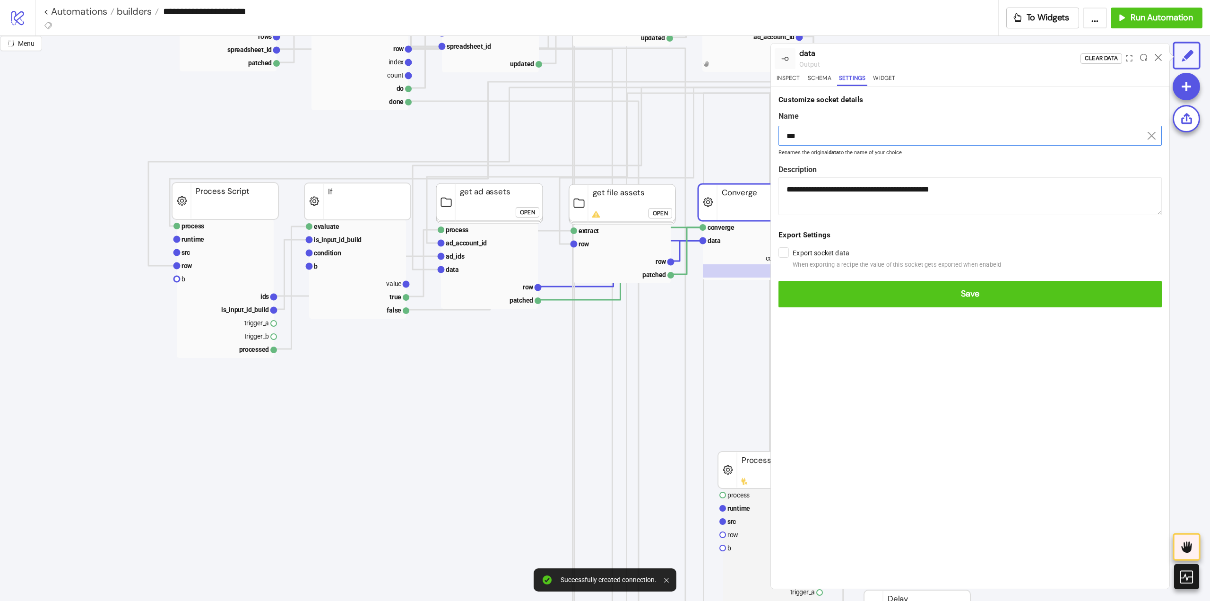
type input "***"
click at [778, 281] on button "Save" at bounding box center [969, 294] width 383 height 26
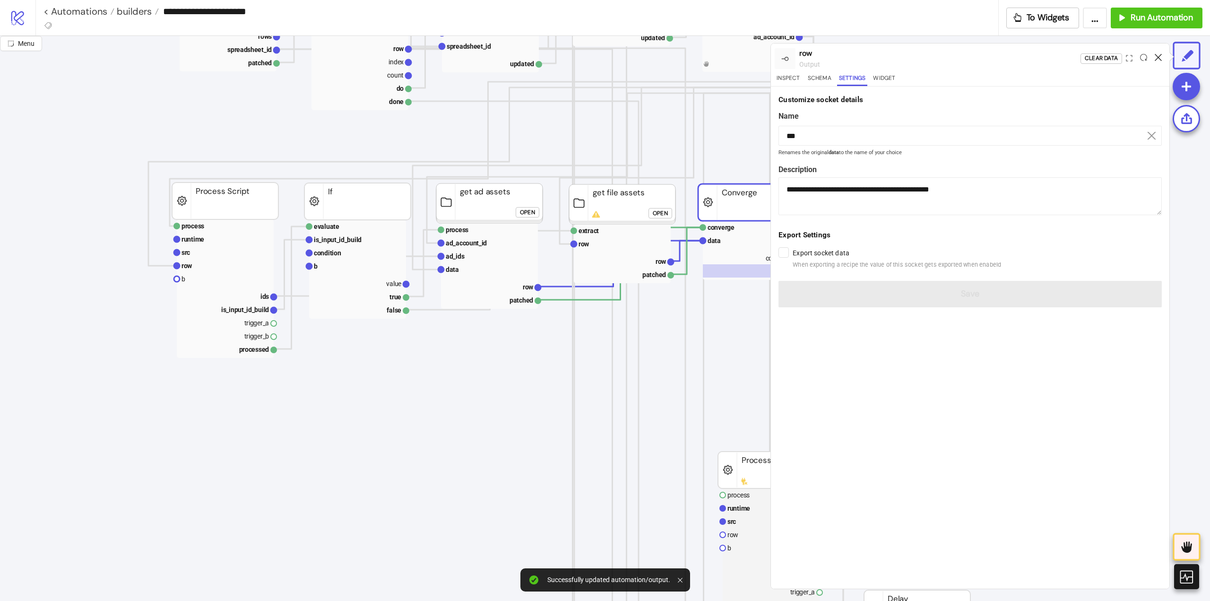
click at [1158, 55] on icon at bounding box center [1157, 57] width 7 height 7
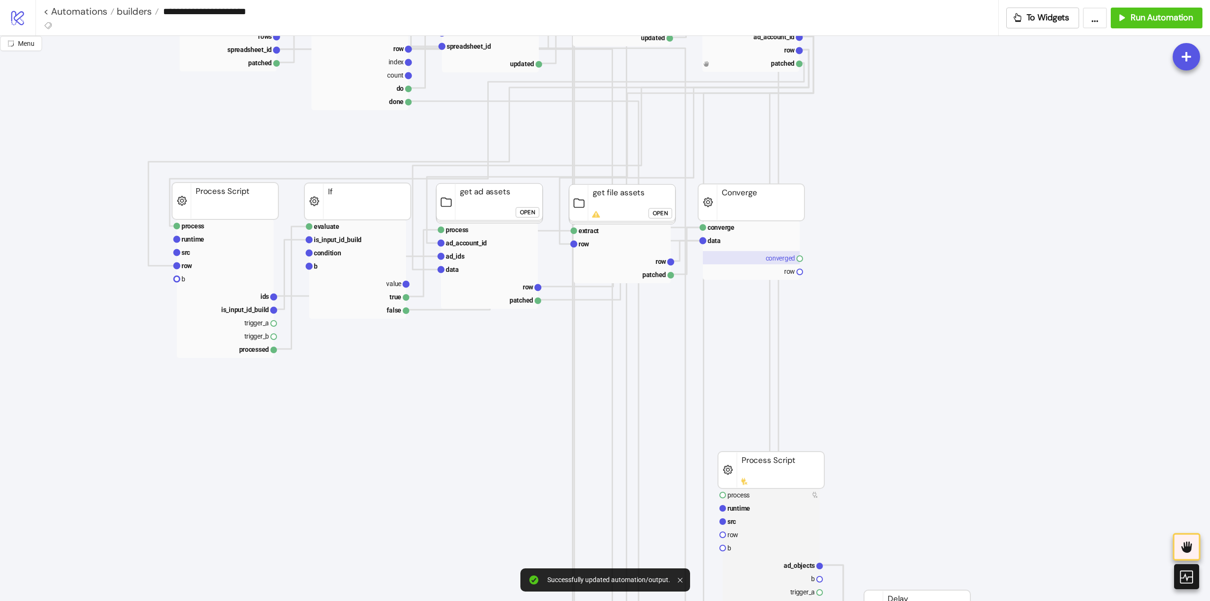
click at [780, 257] on rect at bounding box center [751, 257] width 97 height 13
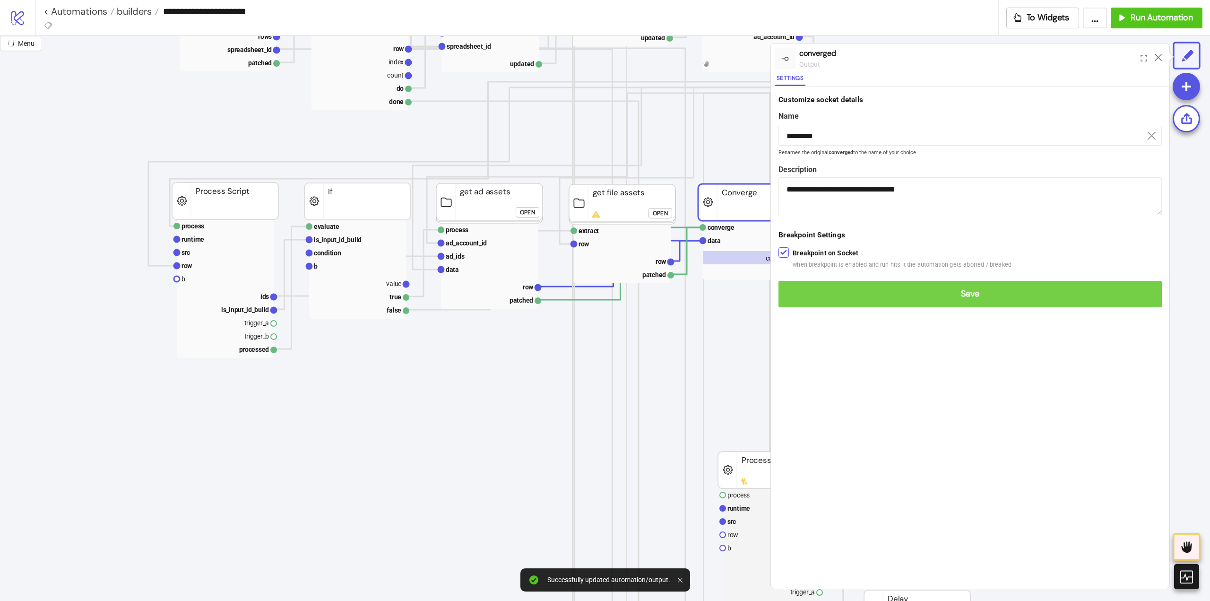
click at [800, 298] on span "Save" at bounding box center [970, 293] width 368 height 11
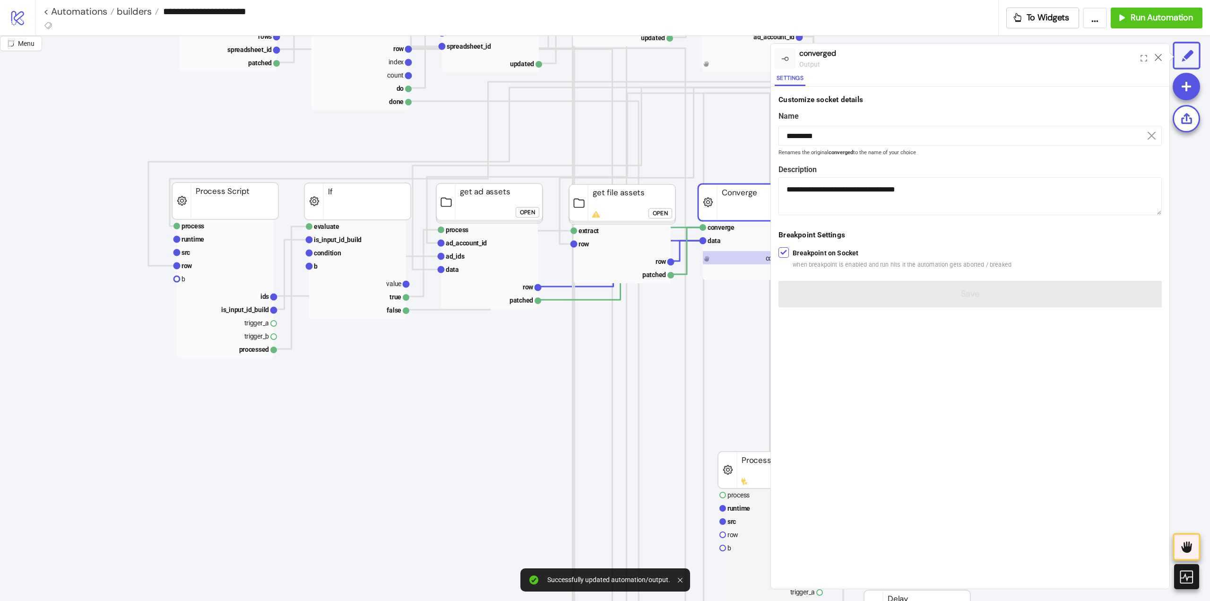
scroll to position [0, 0]
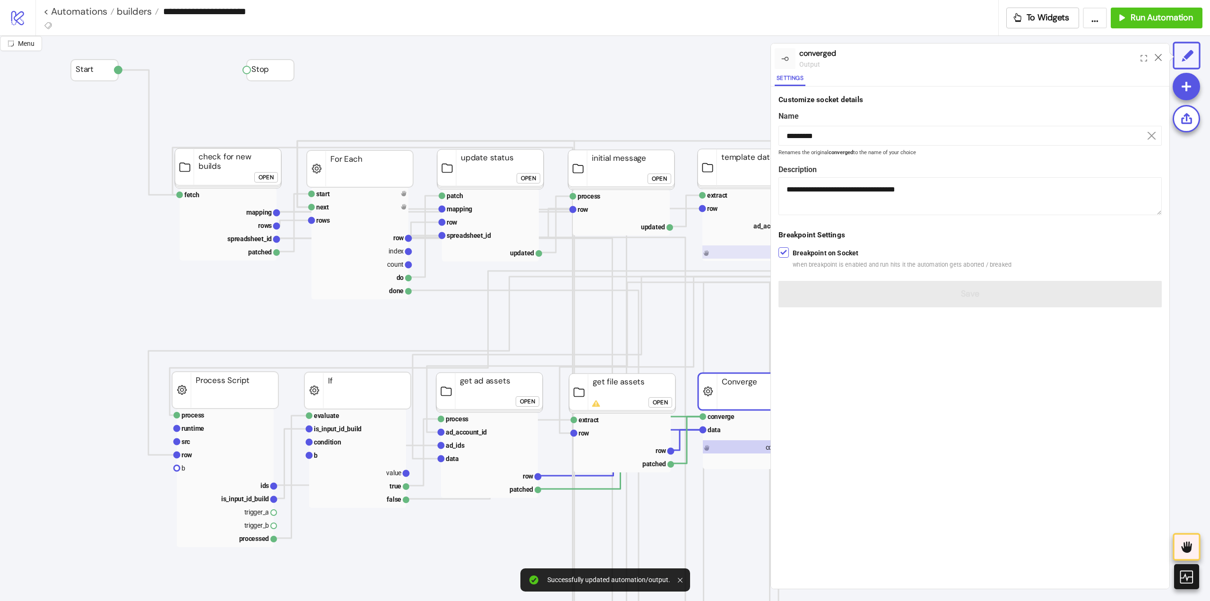
click at [708, 249] on rect at bounding box center [750, 251] width 97 height 13
type input "*******"
type textarea "**********"
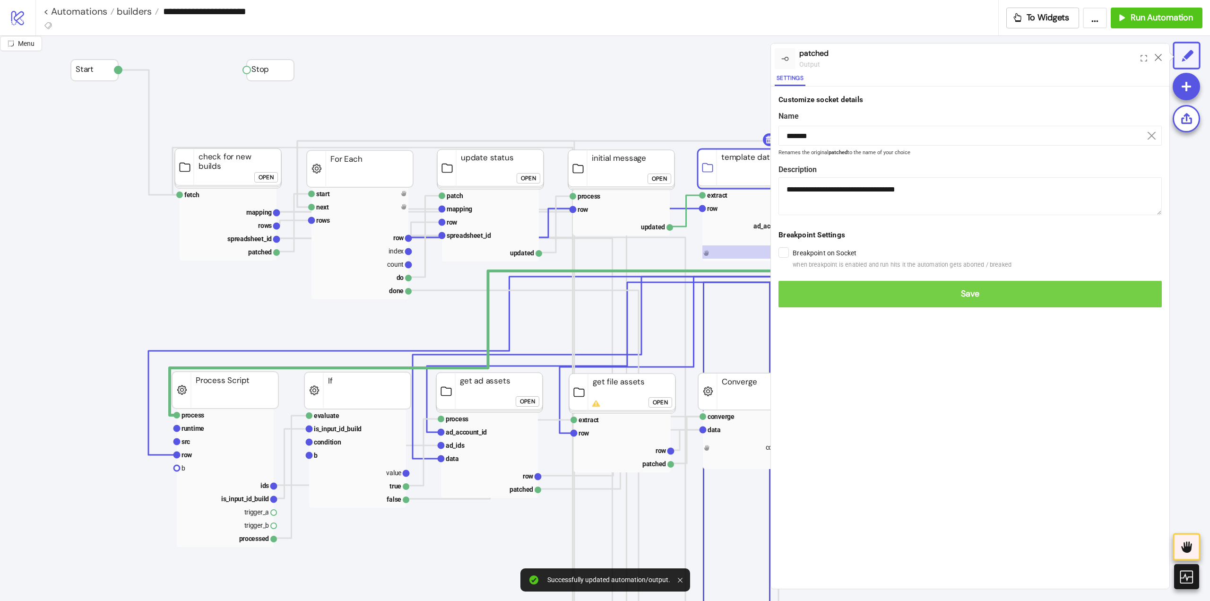
click at [791, 288] on button "Save" at bounding box center [969, 294] width 383 height 26
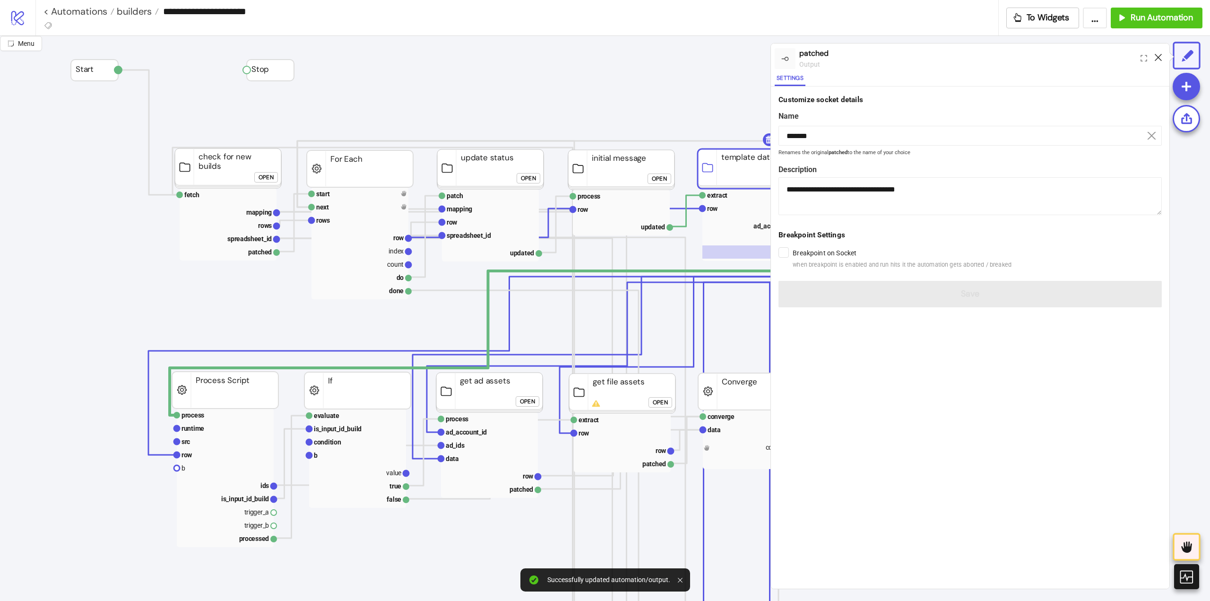
click at [1158, 56] on icon at bounding box center [1157, 57] width 7 height 7
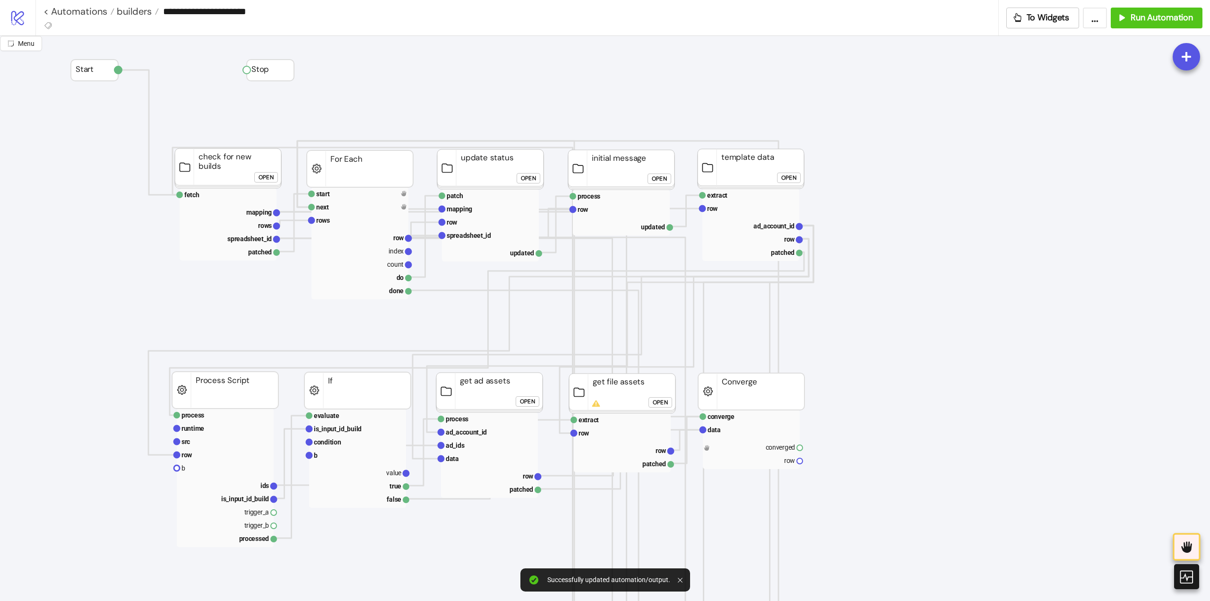
scroll to position [47, 0]
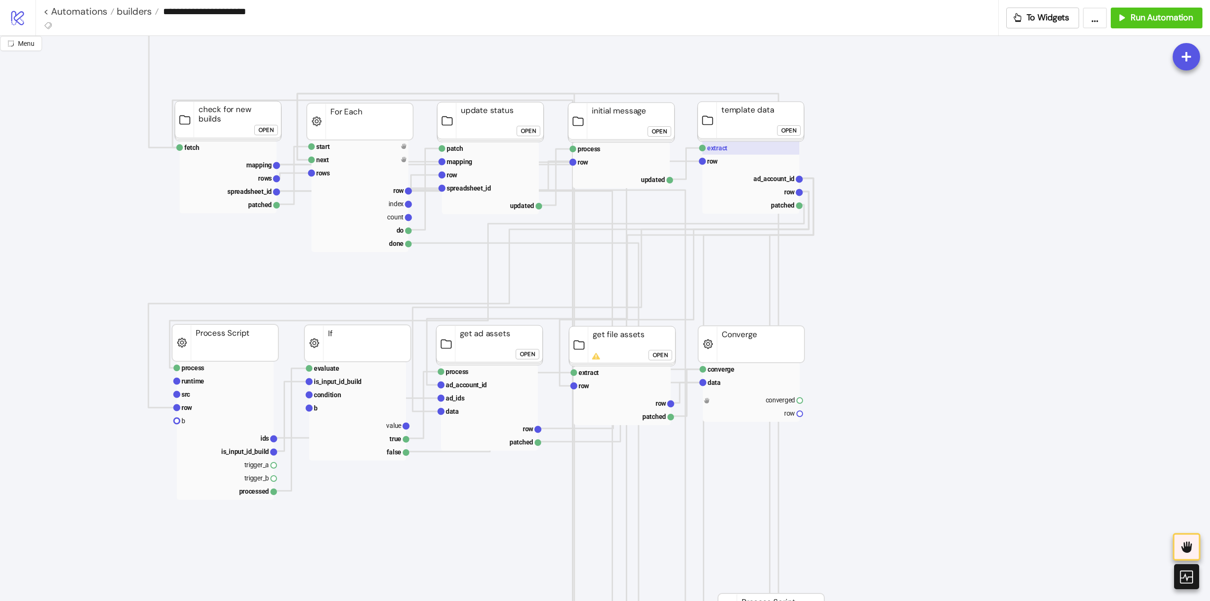
click at [715, 150] on text "extract" at bounding box center [717, 148] width 20 height 8
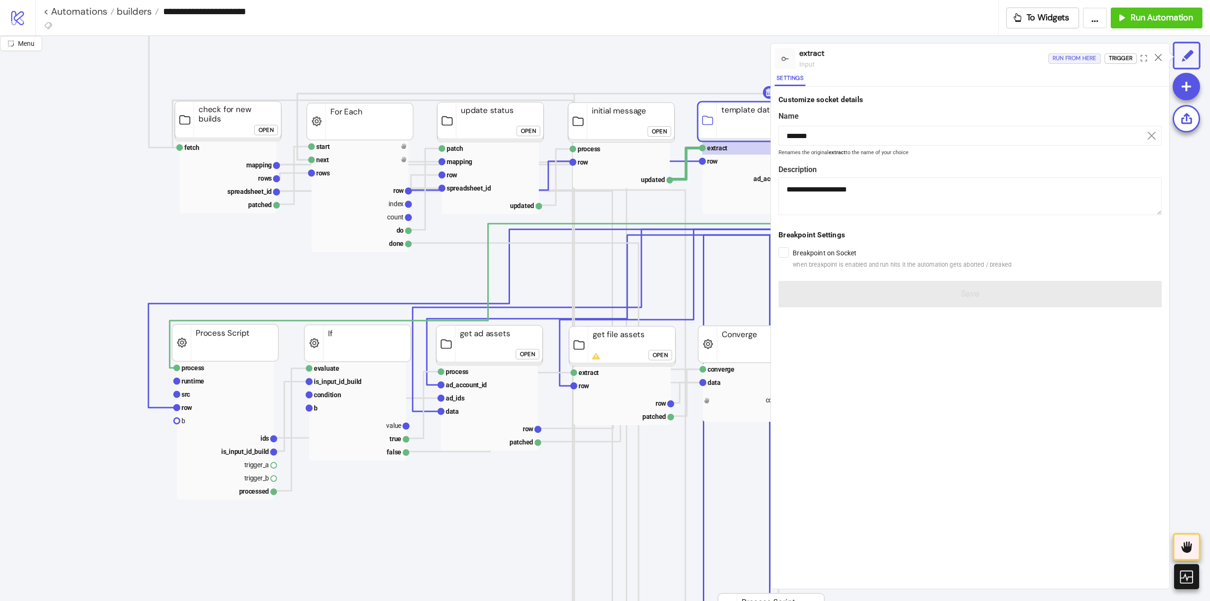
click at [1078, 60] on div "Run from here" at bounding box center [1074, 58] width 44 height 11
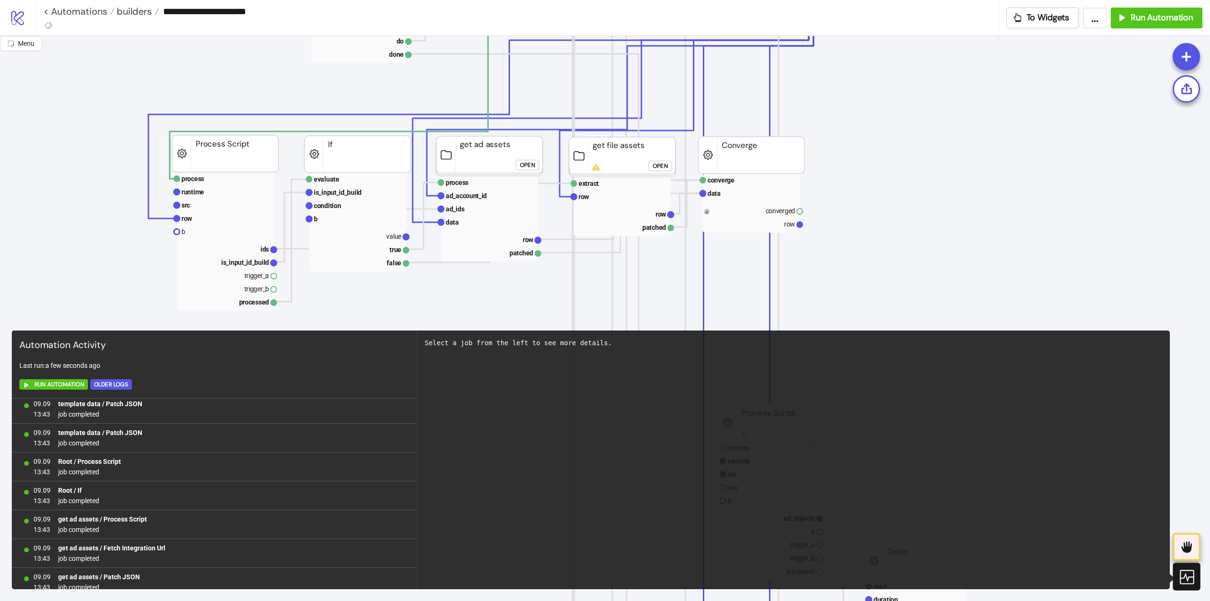
scroll to position [0, 0]
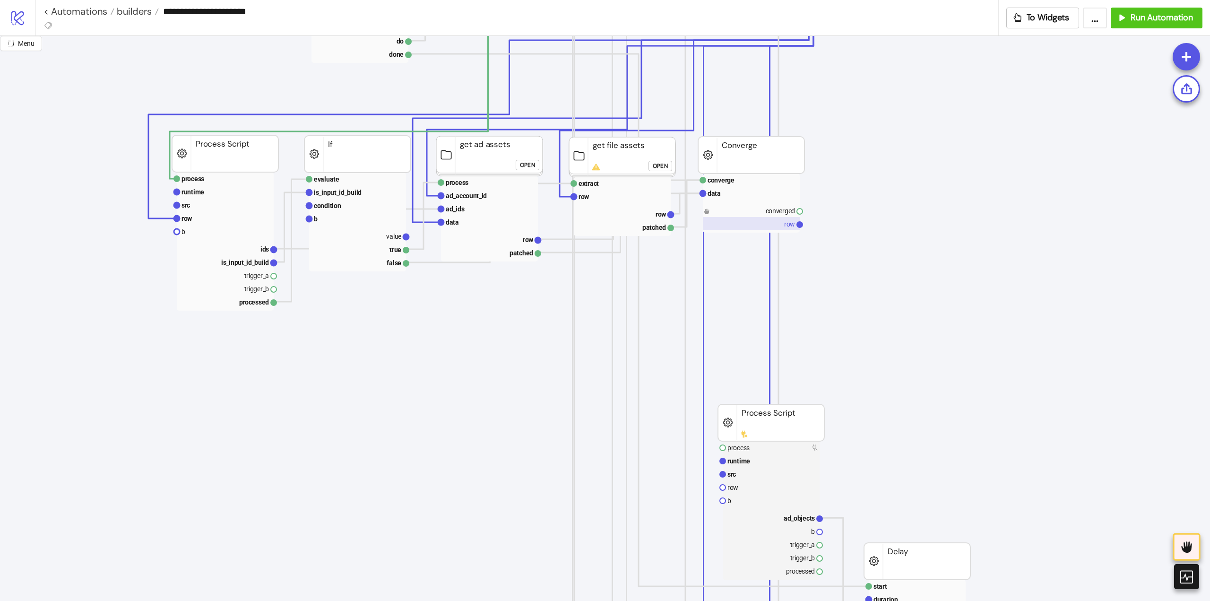
click at [779, 223] on rect at bounding box center [751, 223] width 97 height 13
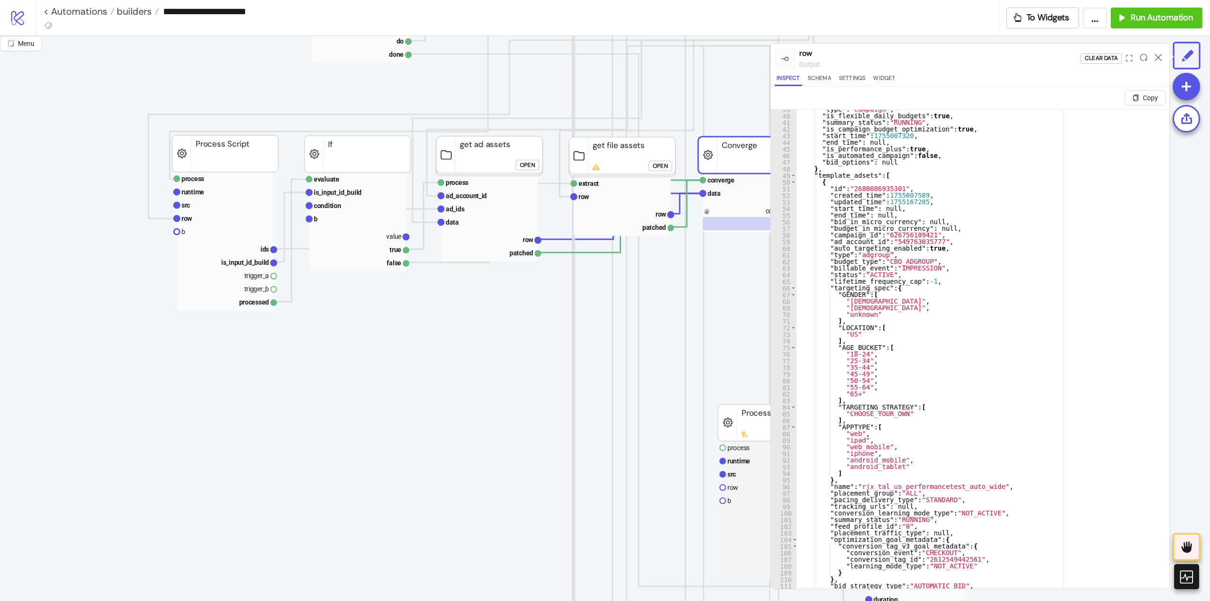
scroll to position [397, 0]
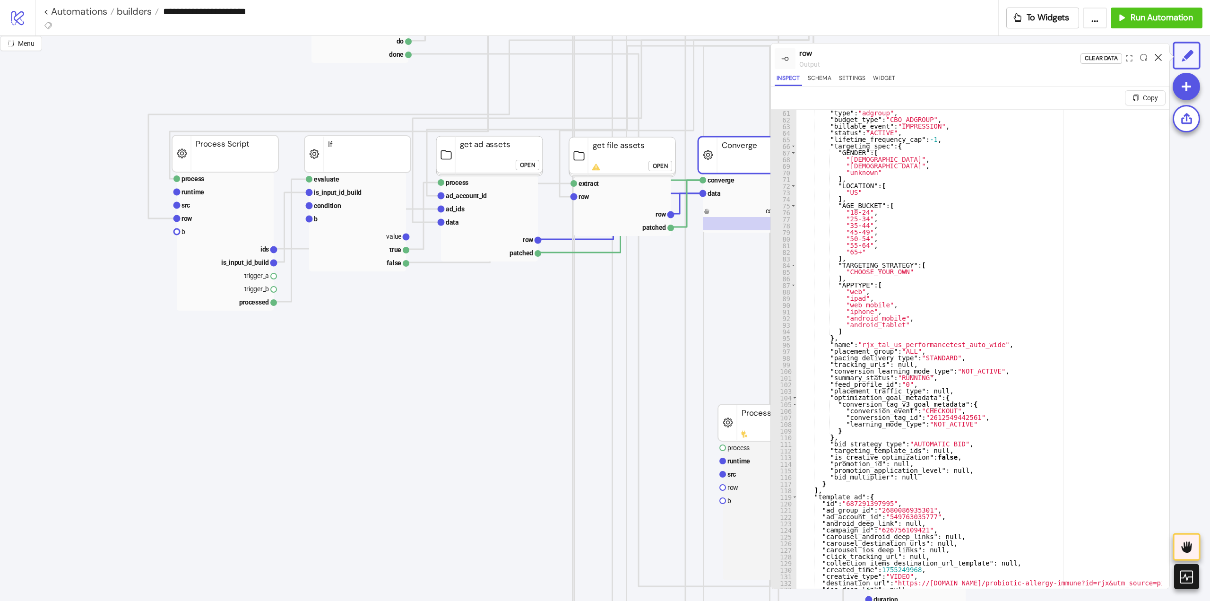
click at [1160, 56] on icon at bounding box center [1157, 57] width 7 height 7
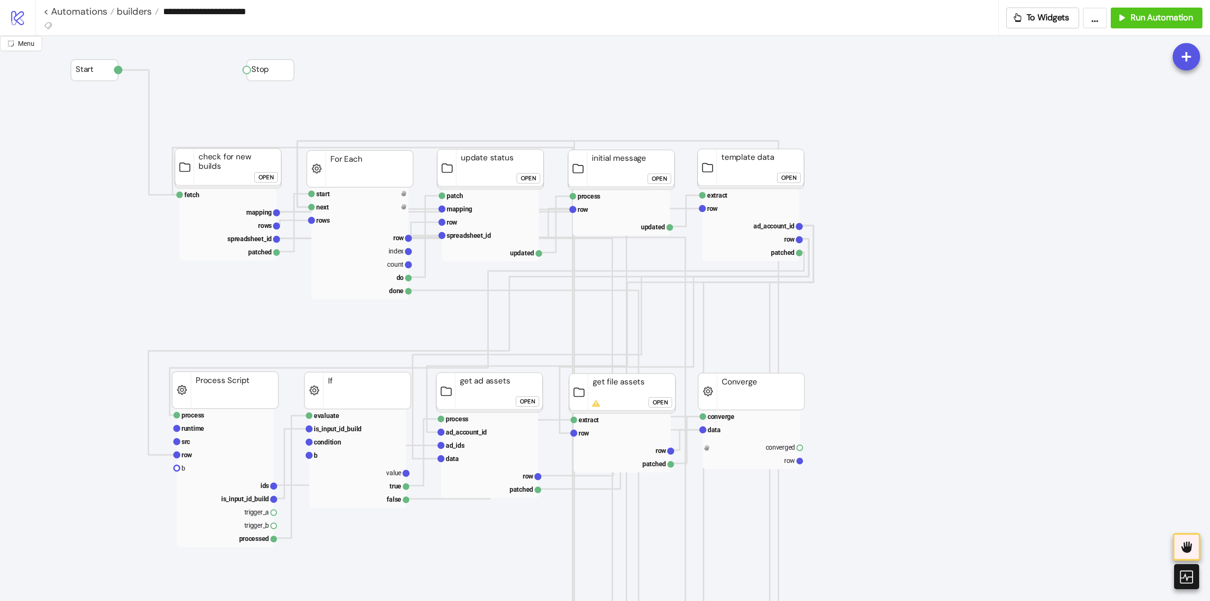
scroll to position [284, 0]
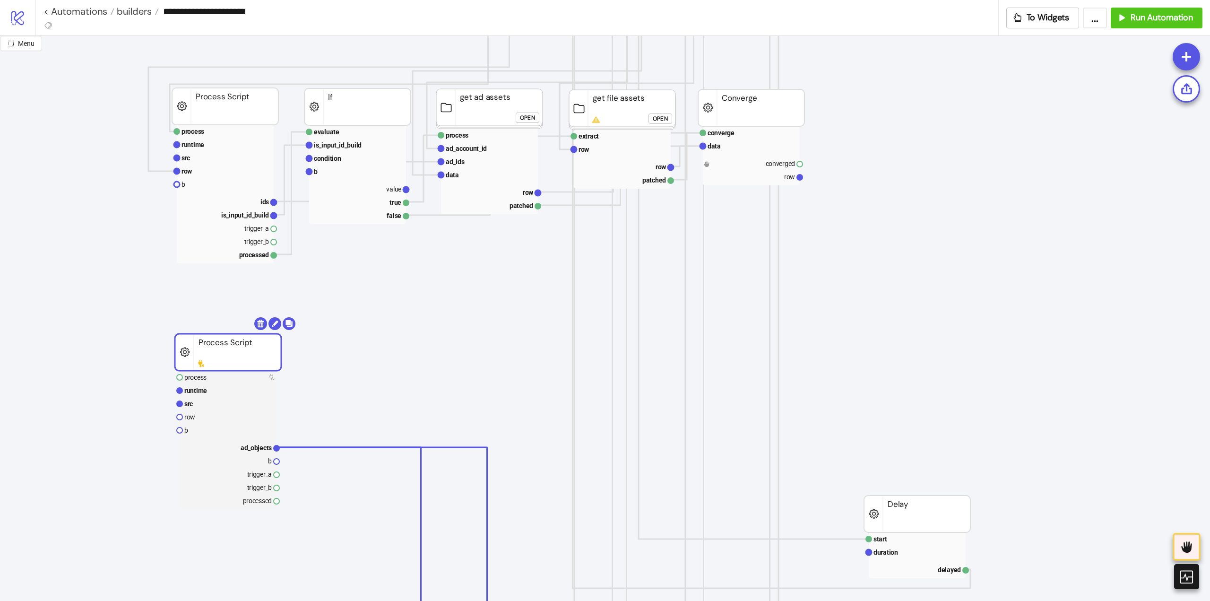
drag, startPoint x: 734, startPoint y: 364, endPoint x: 212, endPoint y: 359, distance: 522.6
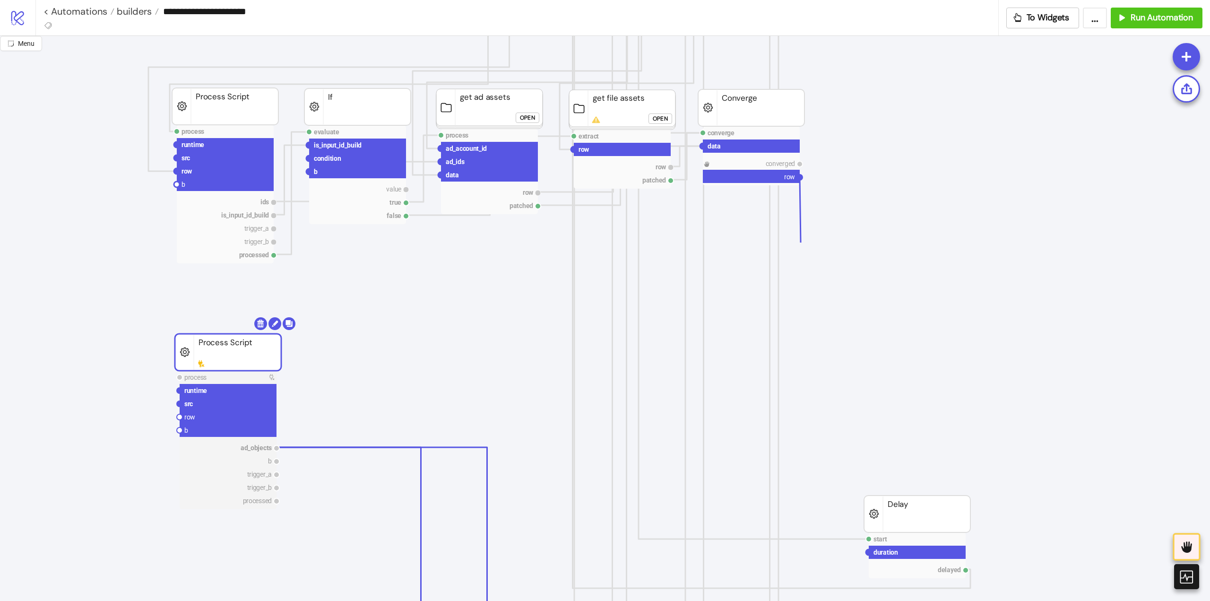
drag, startPoint x: 800, startPoint y: 177, endPoint x: 619, endPoint y: 305, distance: 221.7
click at [180, 417] on circle at bounding box center [180, 417] width 6 height 6
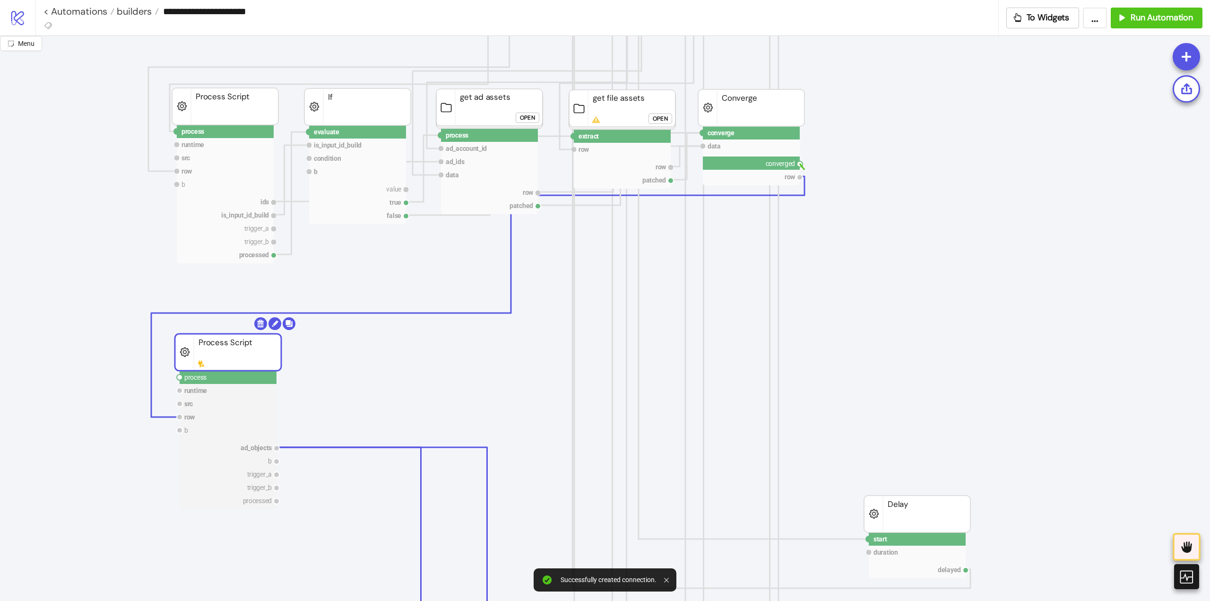
drag, startPoint x: 799, startPoint y: 164, endPoint x: 747, endPoint y: 288, distance: 133.6
click at [180, 376] on circle at bounding box center [180, 377] width 6 height 6
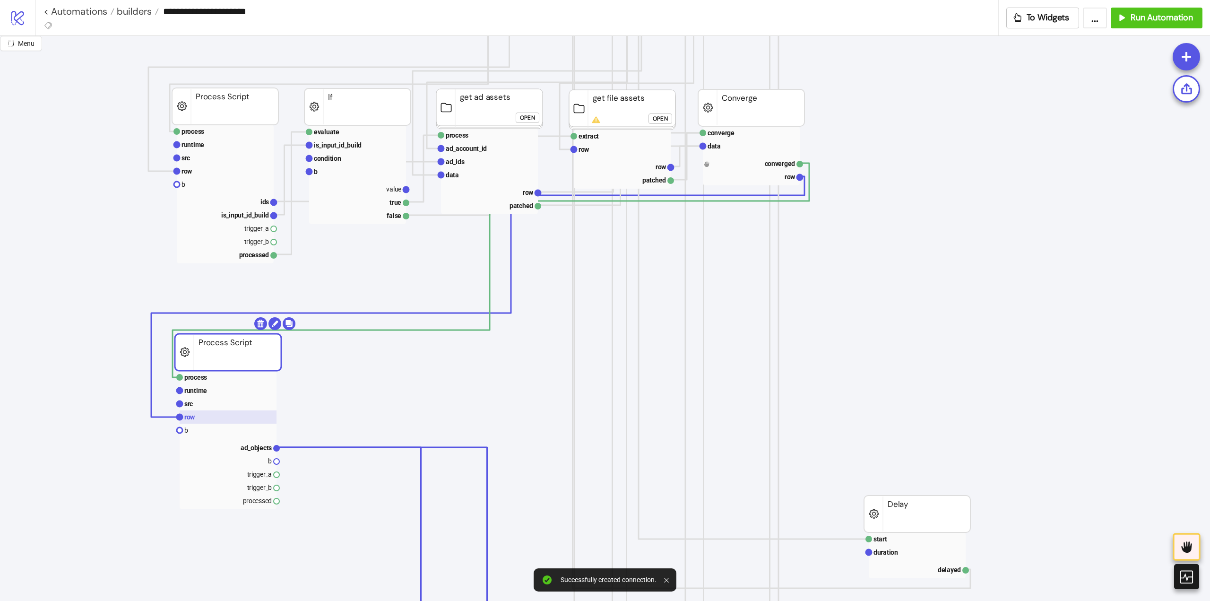
click at [194, 416] on text "row" at bounding box center [189, 417] width 11 height 8
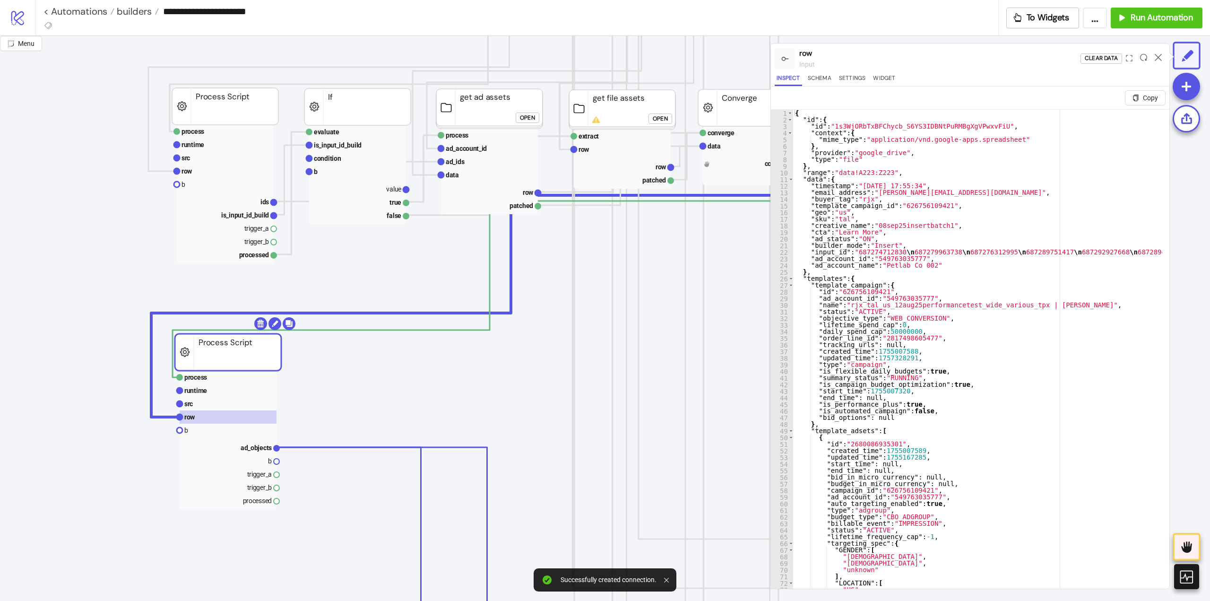
type textarea "* *"
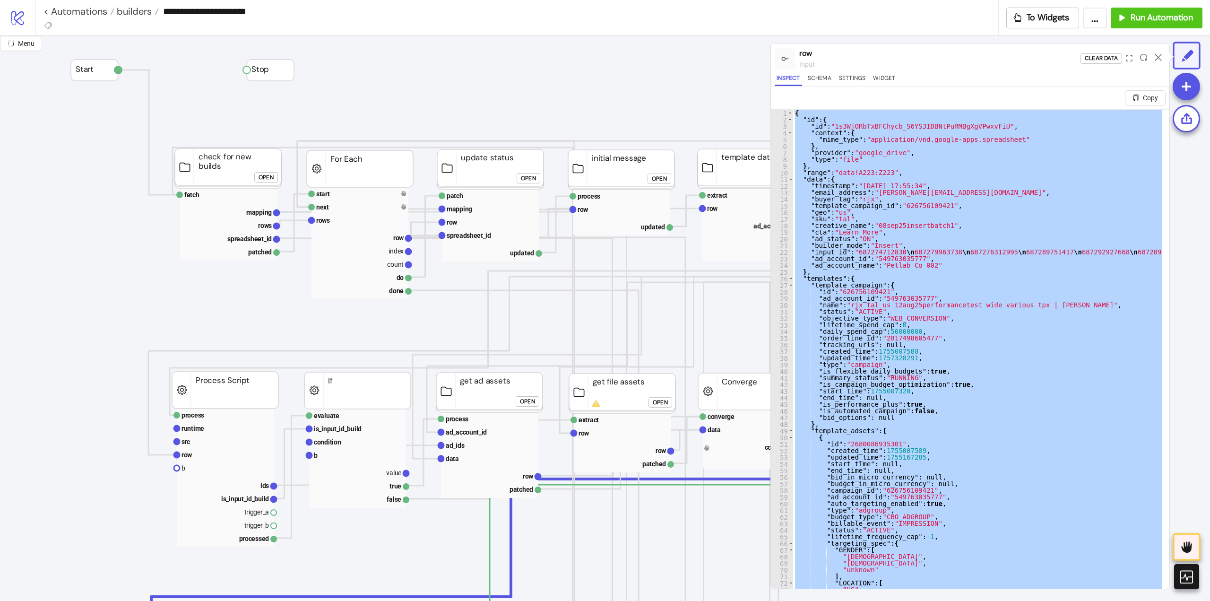
scroll to position [142, 0]
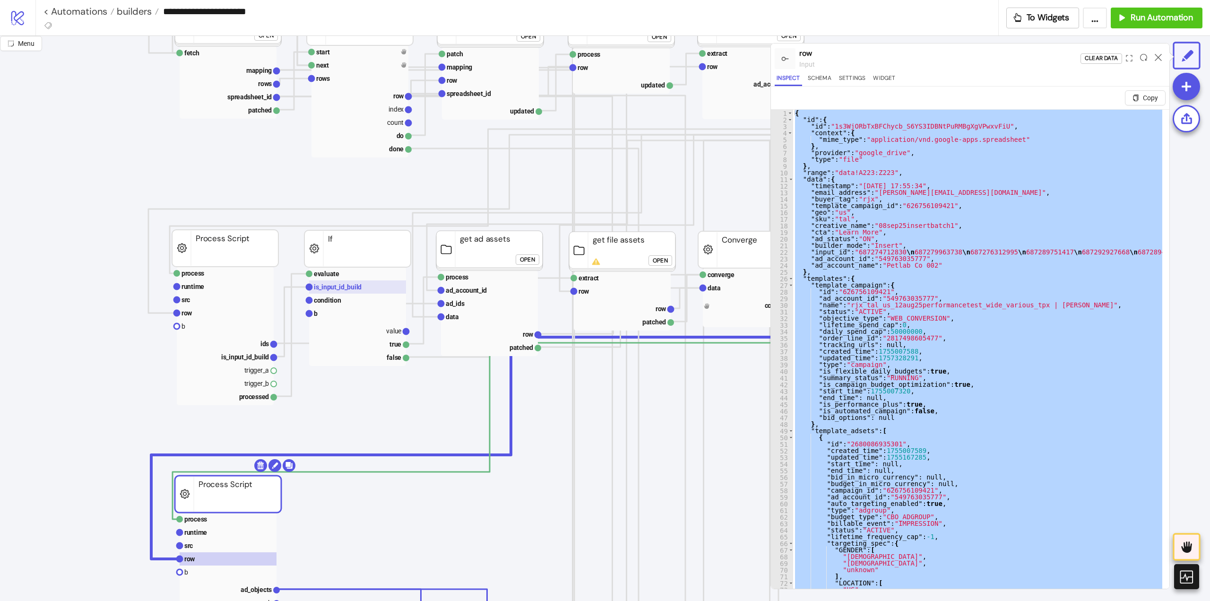
click at [345, 290] on text "is_input_id_build" at bounding box center [338, 287] width 48 height 8
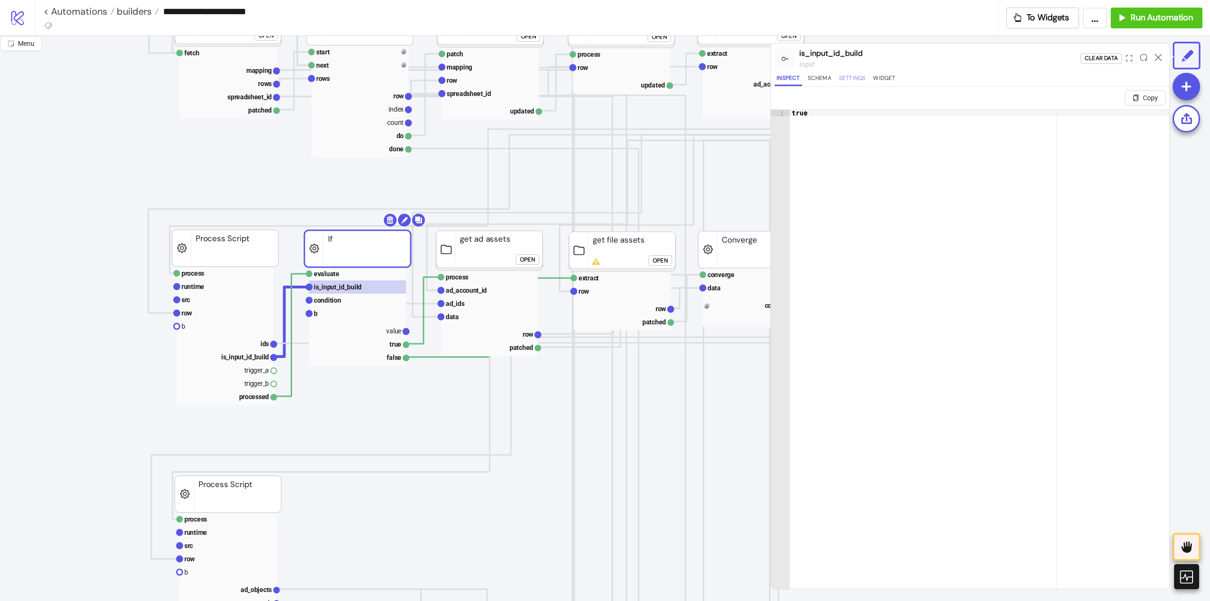
click at [855, 82] on button "Settings" at bounding box center [852, 79] width 31 height 13
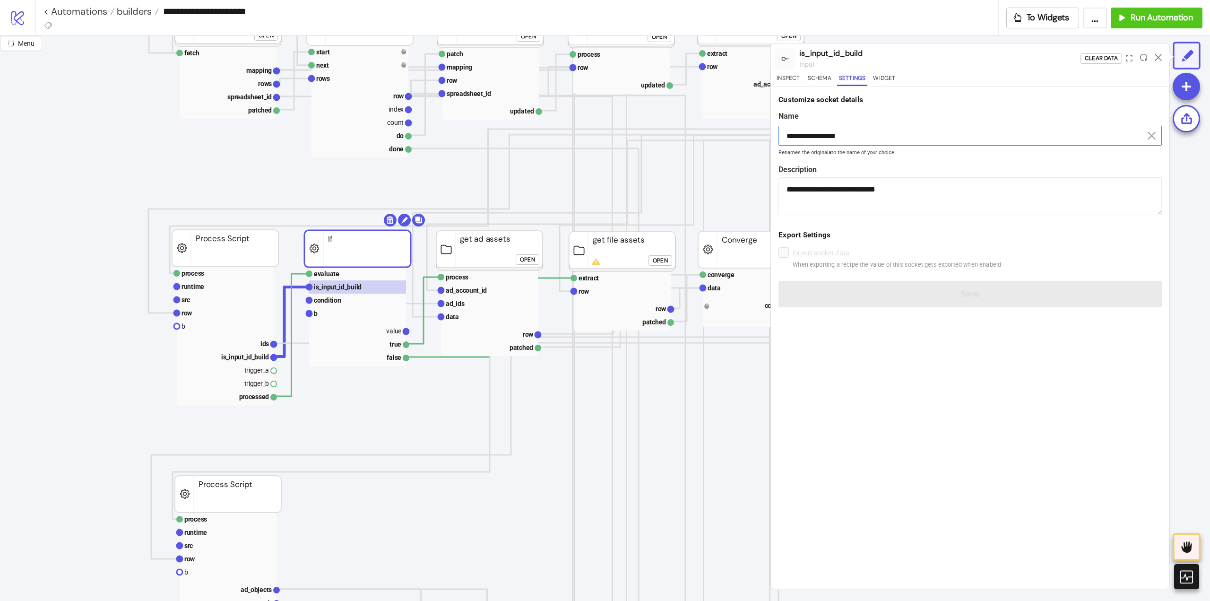
click at [816, 138] on input "**********" at bounding box center [969, 136] width 383 height 20
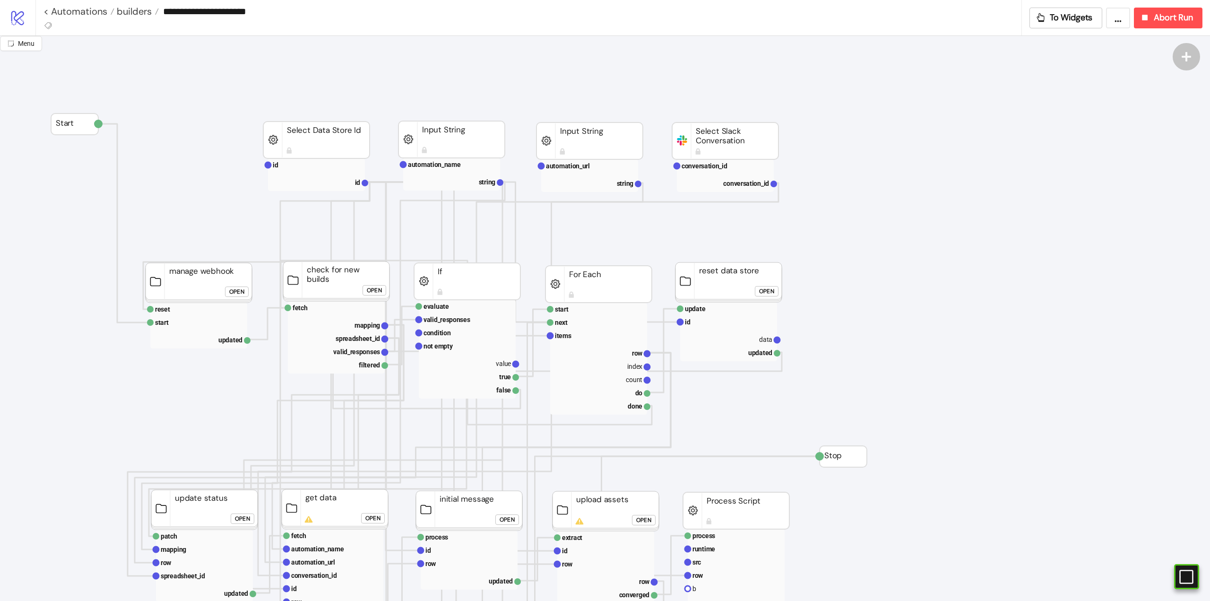
scroll to position [236, 0]
